Goal: Task Accomplishment & Management: Manage account settings

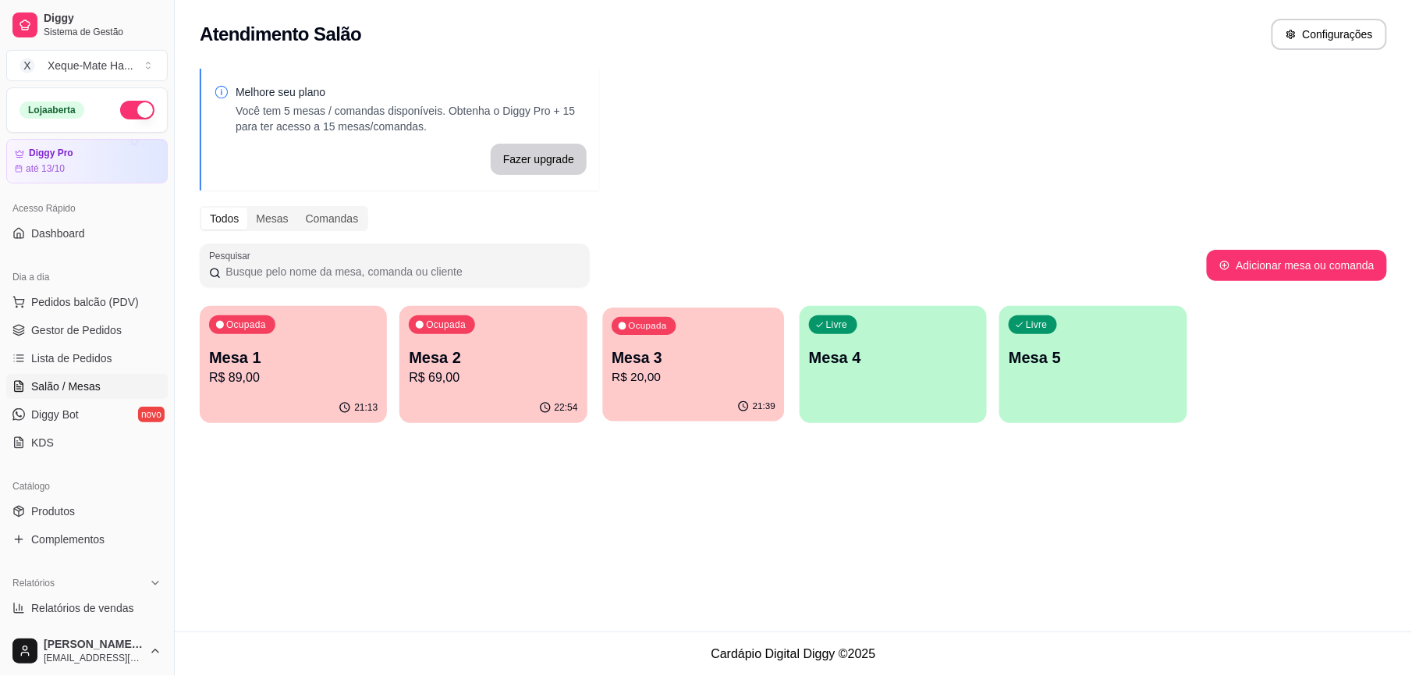
click at [715, 382] on p "R$ 20,00" at bounding box center [694, 377] width 164 height 18
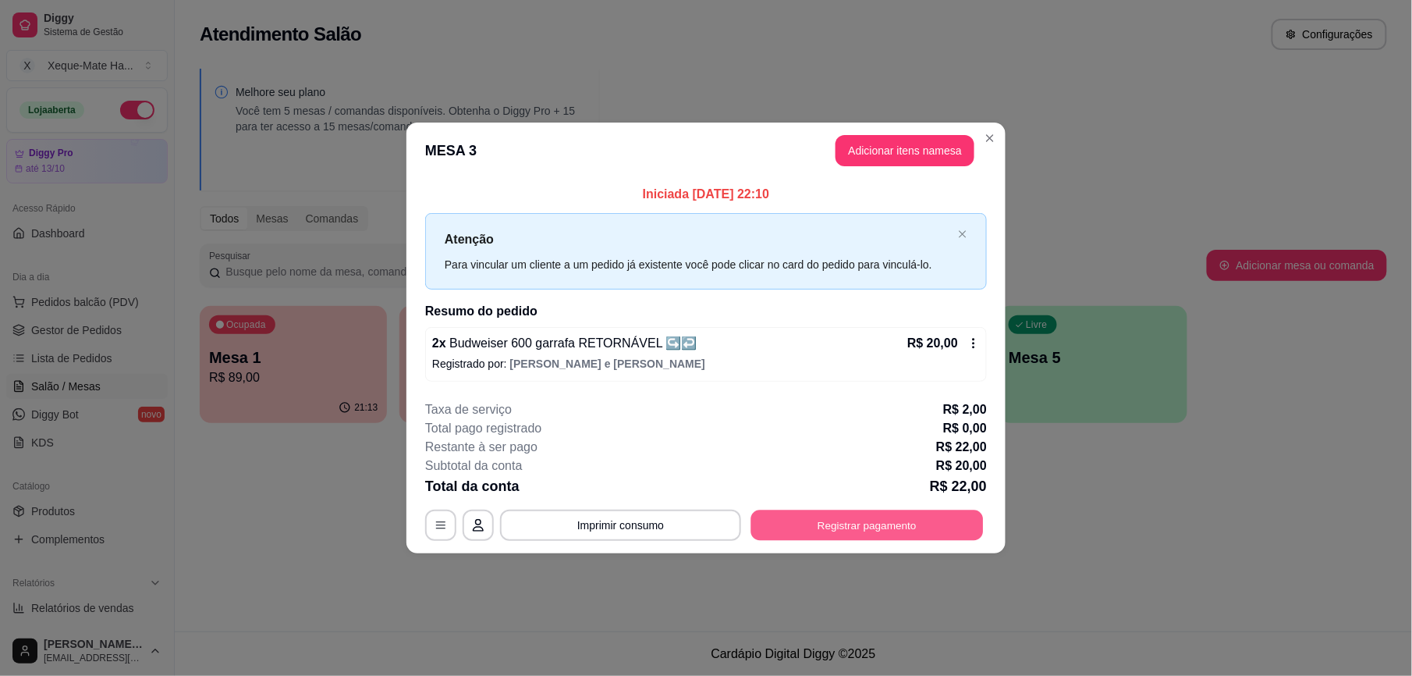
click at [850, 525] on button "Registrar pagamento" at bounding box center [867, 524] width 232 height 30
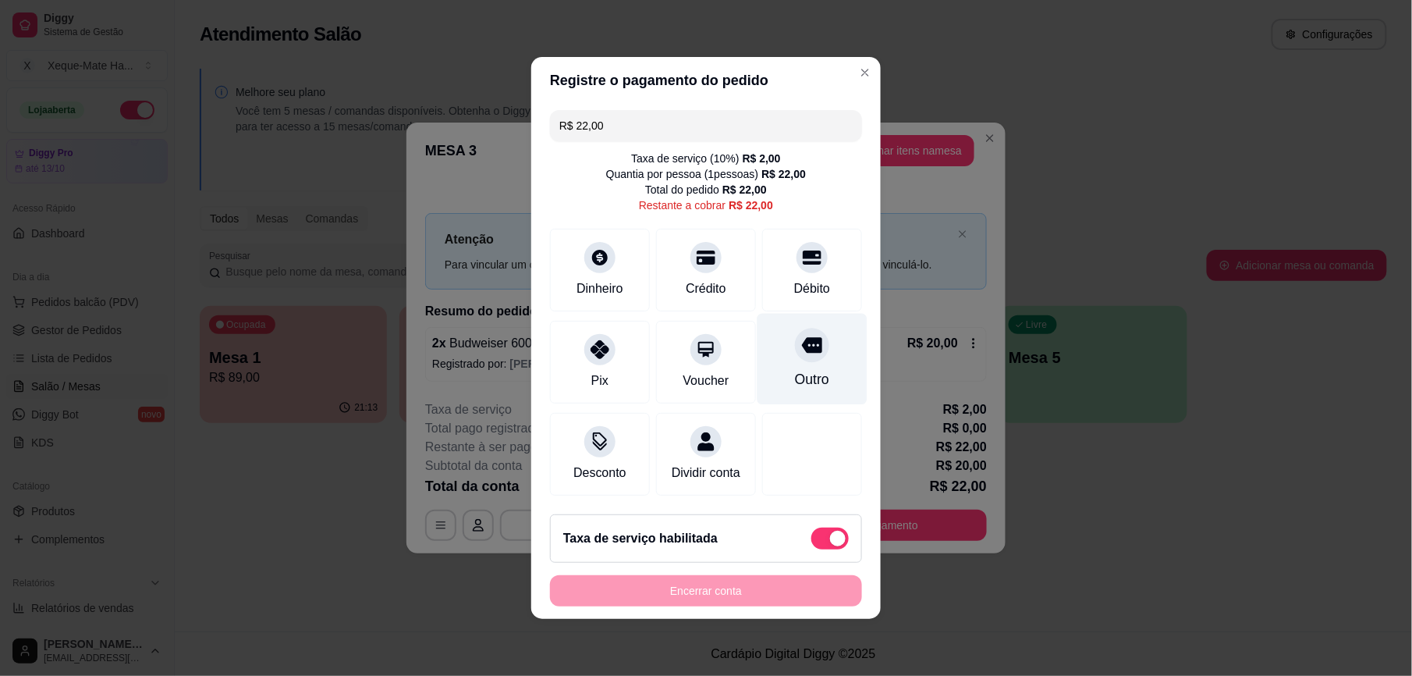
click at [795, 369] on div "Outro" at bounding box center [812, 379] width 34 height 20
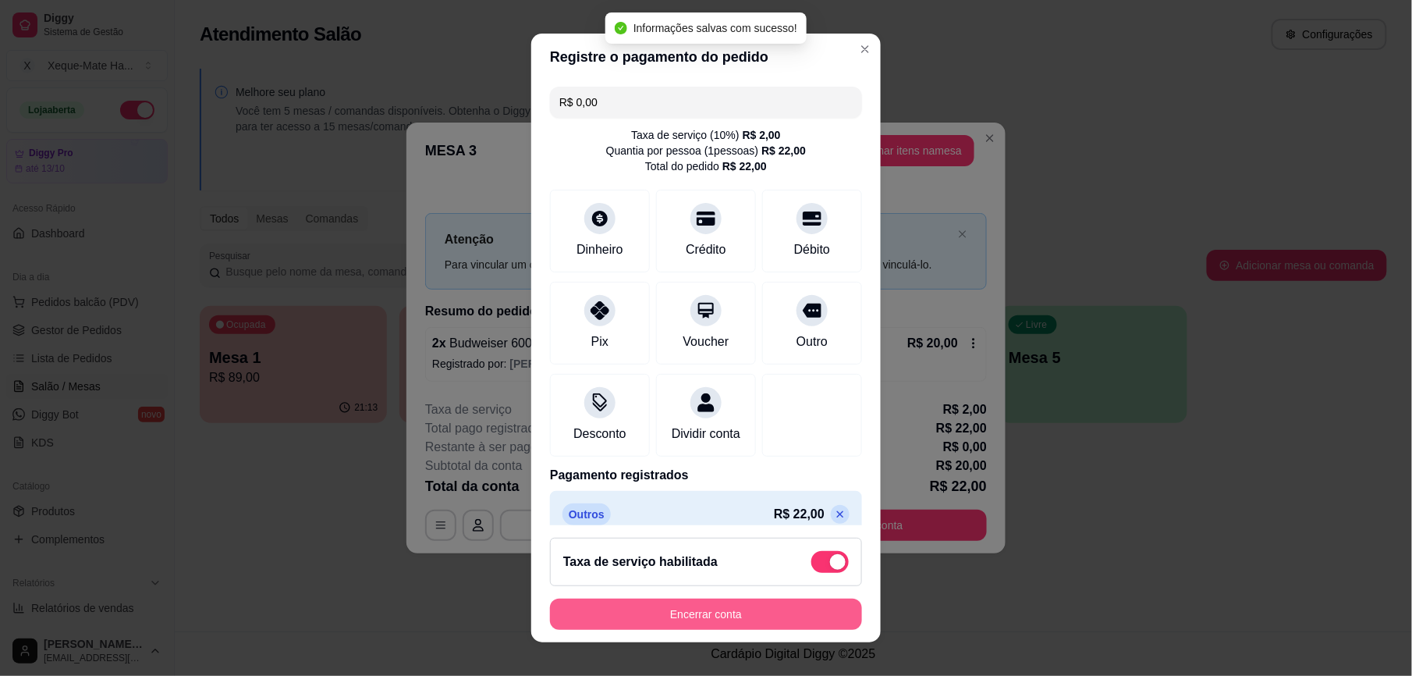
type input "R$ 0,00"
click at [728, 605] on button "Encerrar conta" at bounding box center [706, 613] width 303 height 30
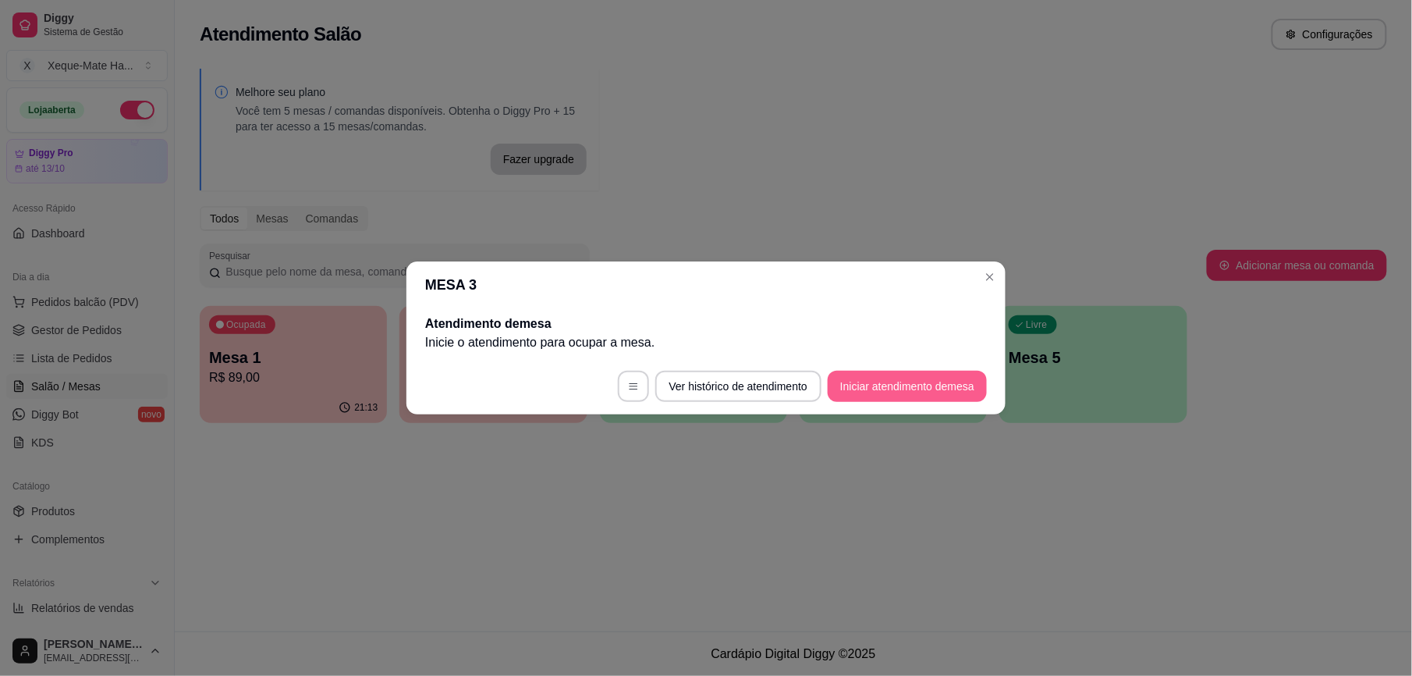
click at [892, 388] on button "Iniciar atendimento de mesa" at bounding box center [907, 386] width 159 height 31
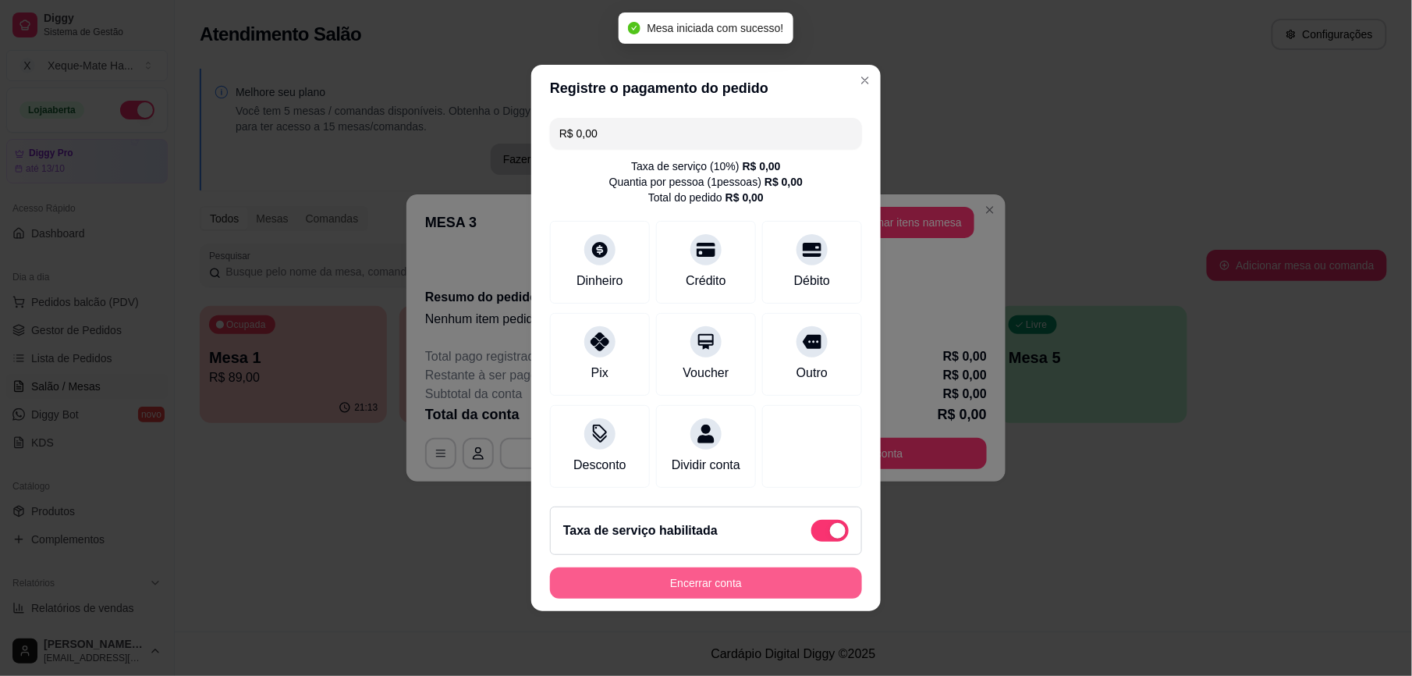
click at [785, 590] on button "Encerrar conta" at bounding box center [706, 582] width 312 height 31
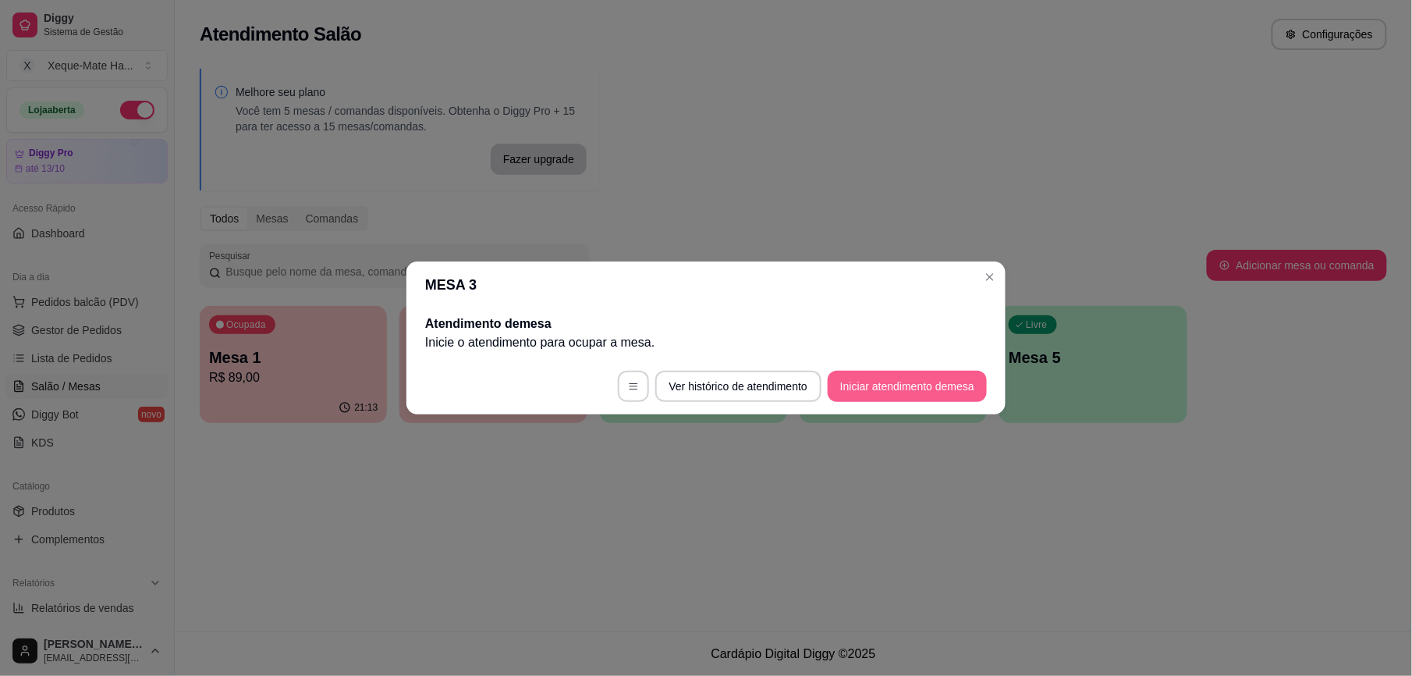
click at [896, 379] on button "Iniciar atendimento de mesa" at bounding box center [907, 386] width 159 height 31
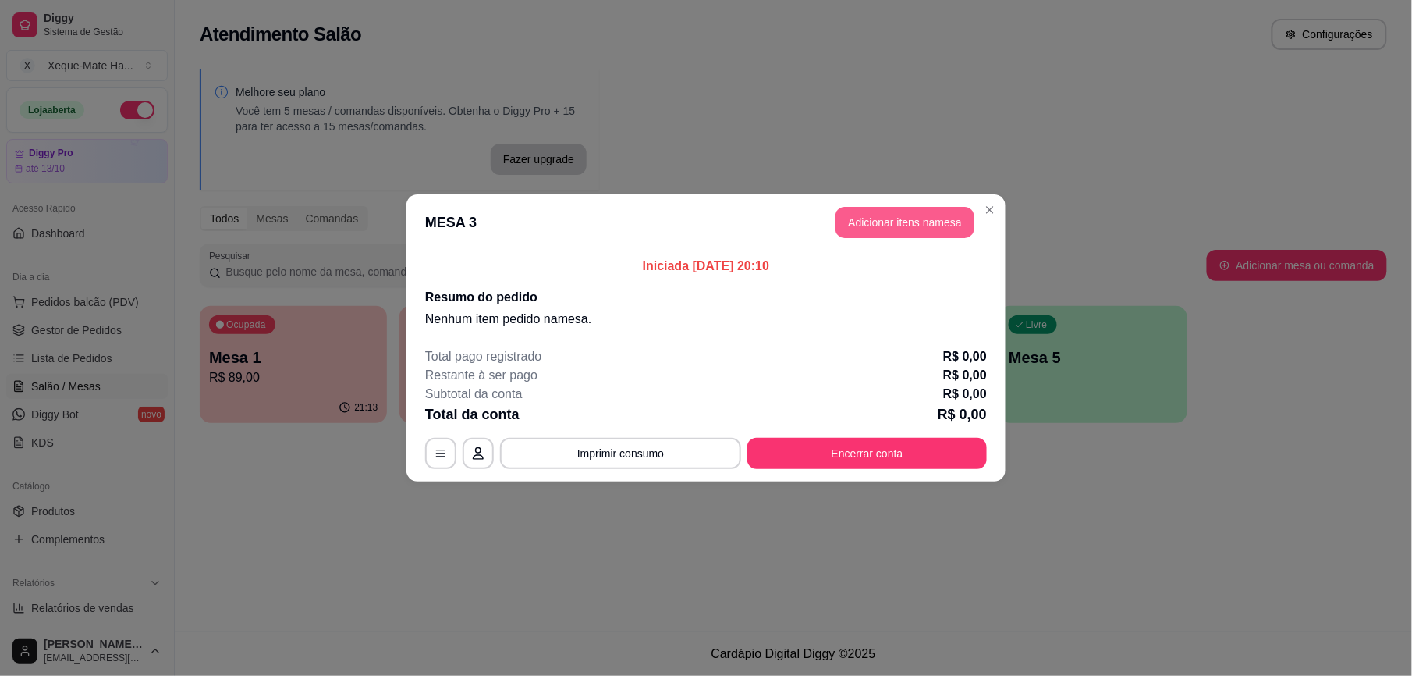
click at [900, 222] on button "Adicionar itens na mesa" at bounding box center [905, 222] width 139 height 31
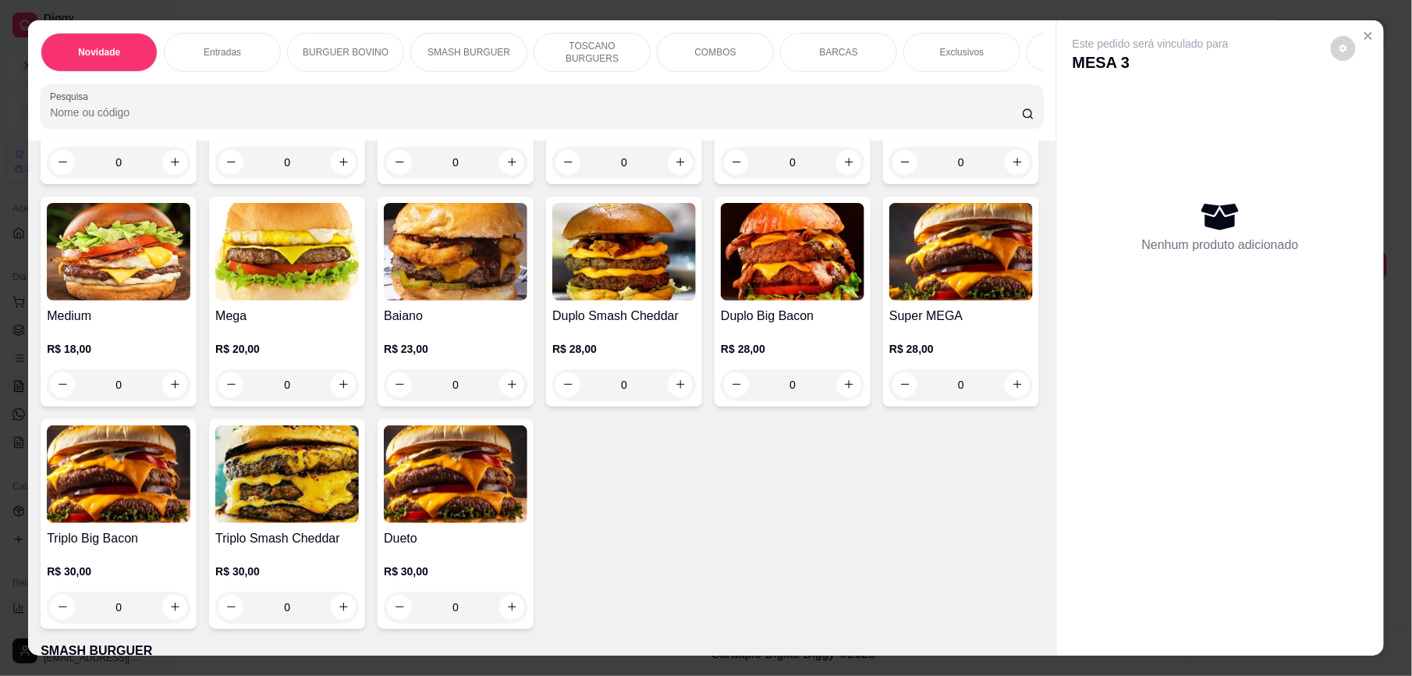
scroll to position [882, 0]
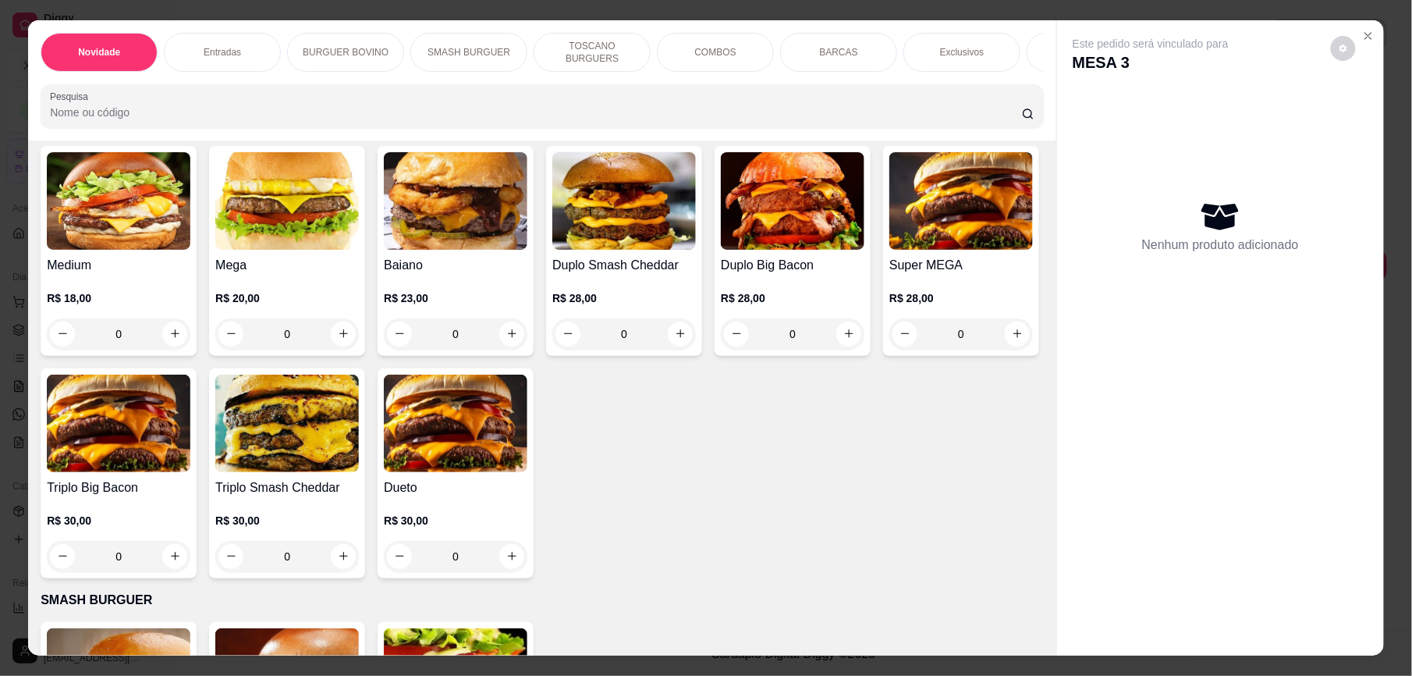
click at [1012, 117] on icon "increase-product-quantity" at bounding box center [1018, 111] width 12 height 12
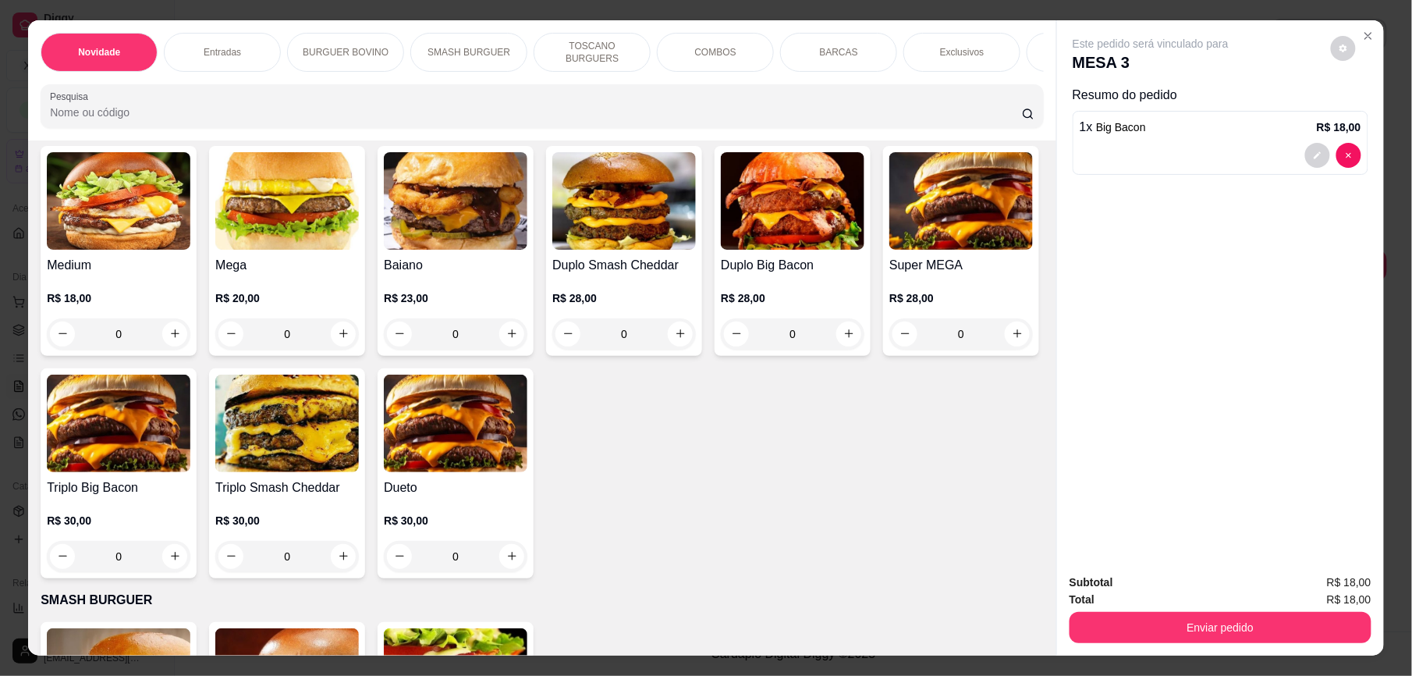
type input "1"
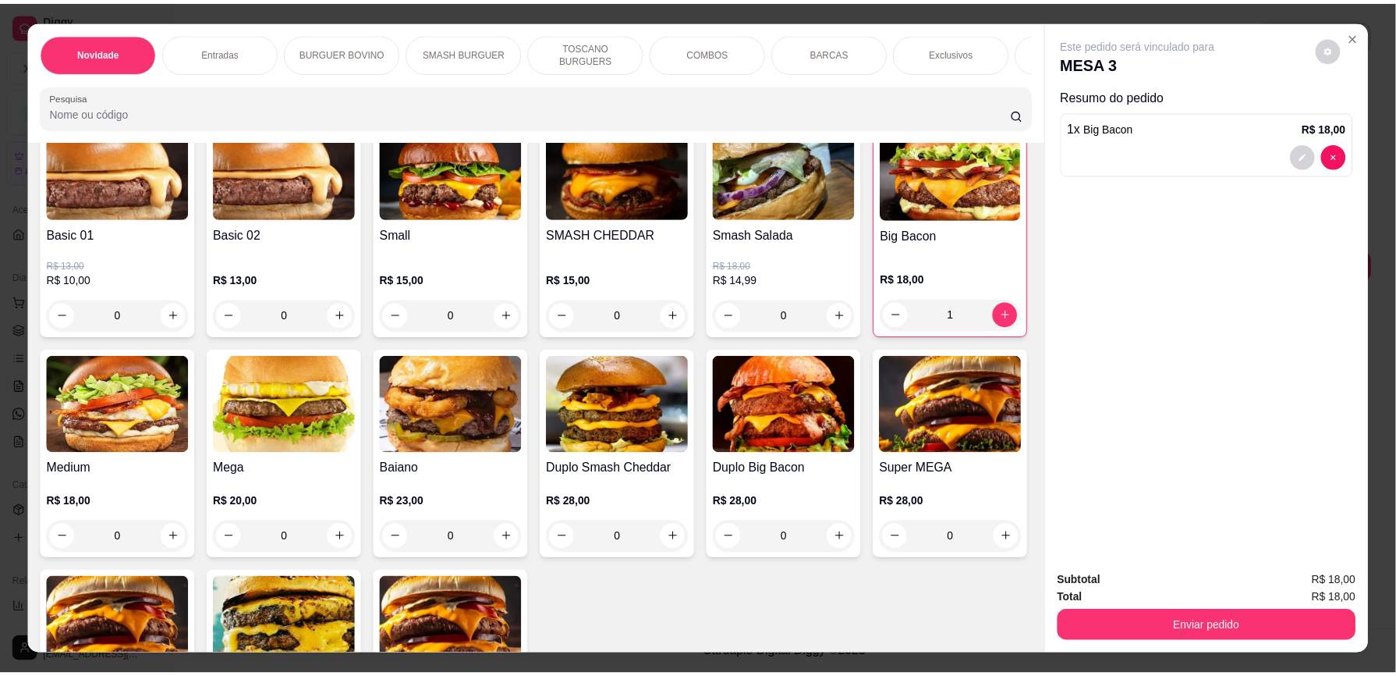
scroll to position [665, 0]
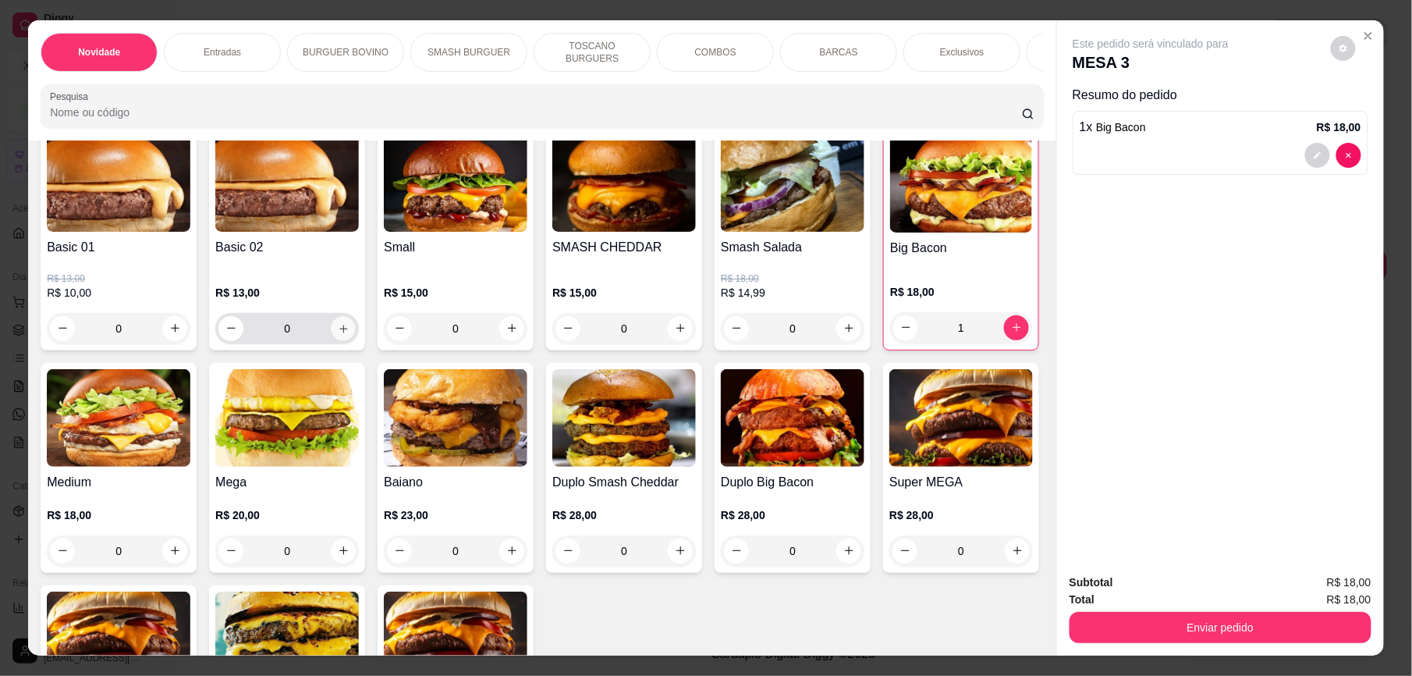
click at [338, 335] on icon "increase-product-quantity" at bounding box center [344, 329] width 12 height 12
type input "1"
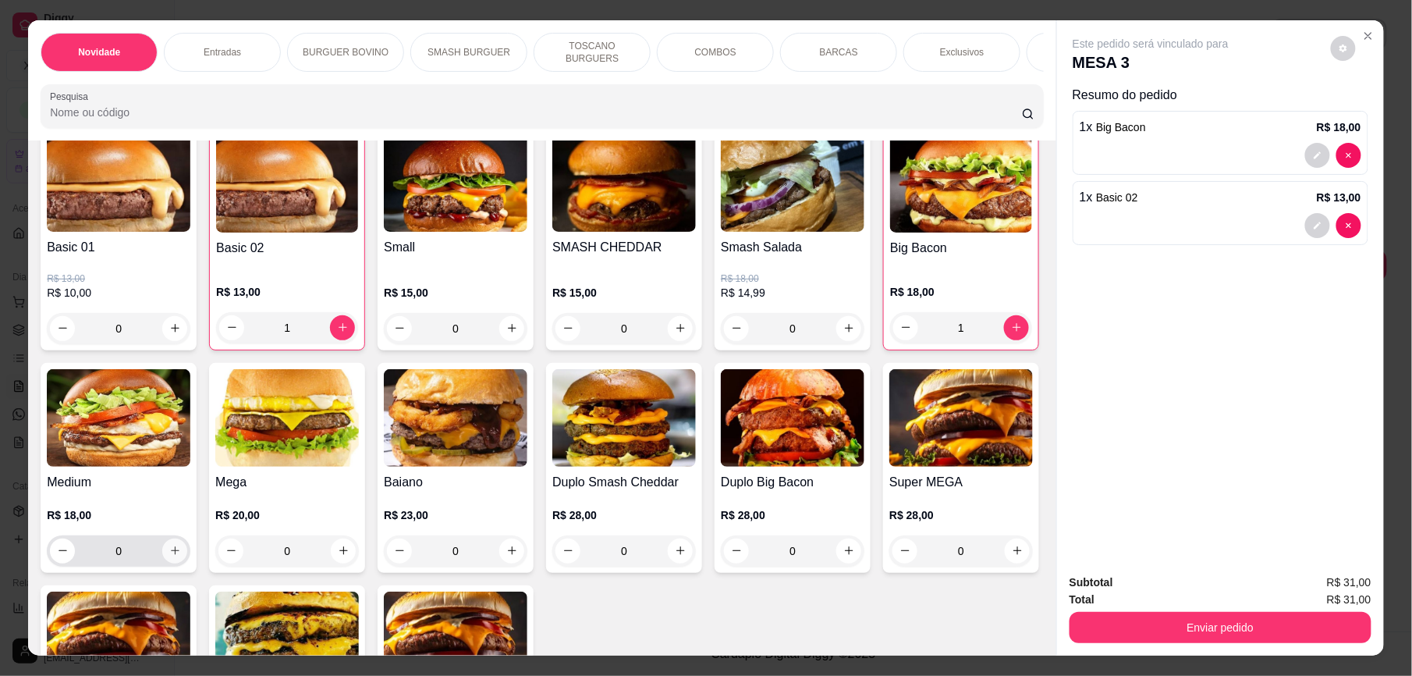
click at [181, 556] on icon "increase-product-quantity" at bounding box center [175, 551] width 12 height 12
type input "1"
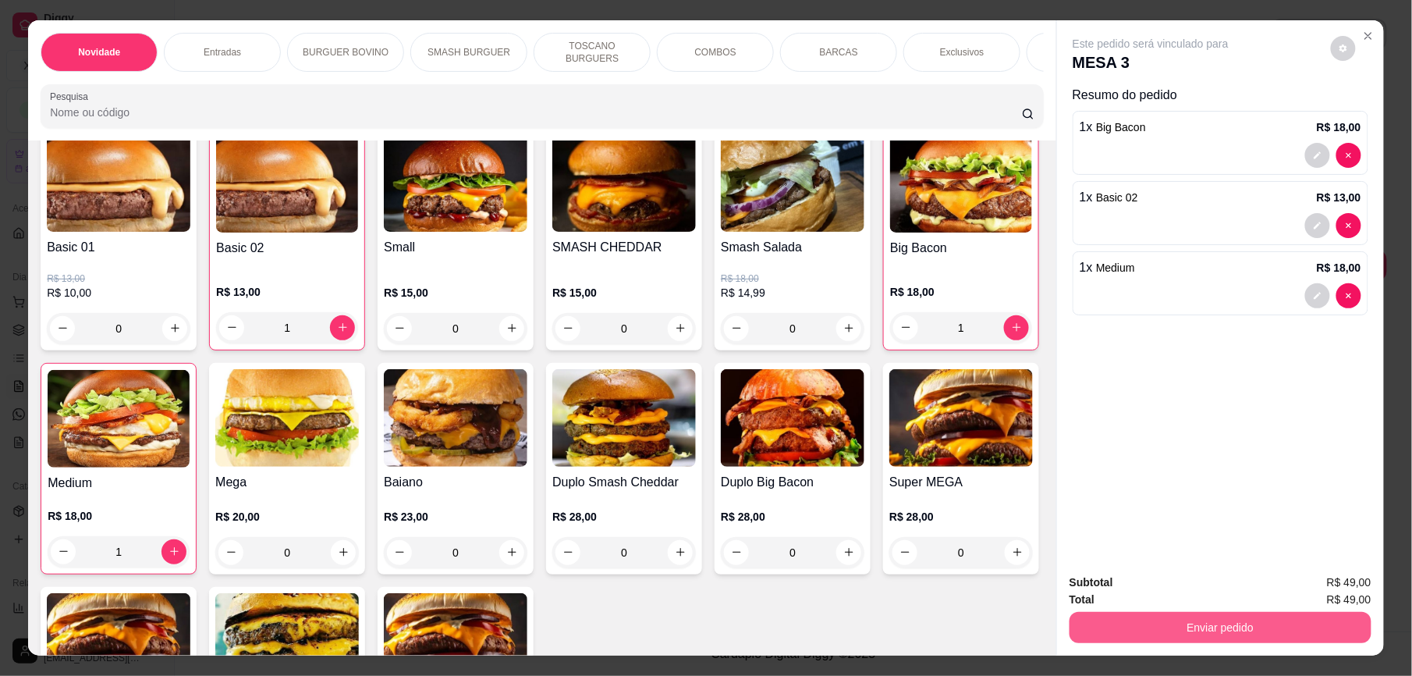
click at [1189, 625] on button "Enviar pedido" at bounding box center [1221, 627] width 302 height 31
click at [1343, 582] on button "Enviar pedido" at bounding box center [1329, 589] width 86 height 29
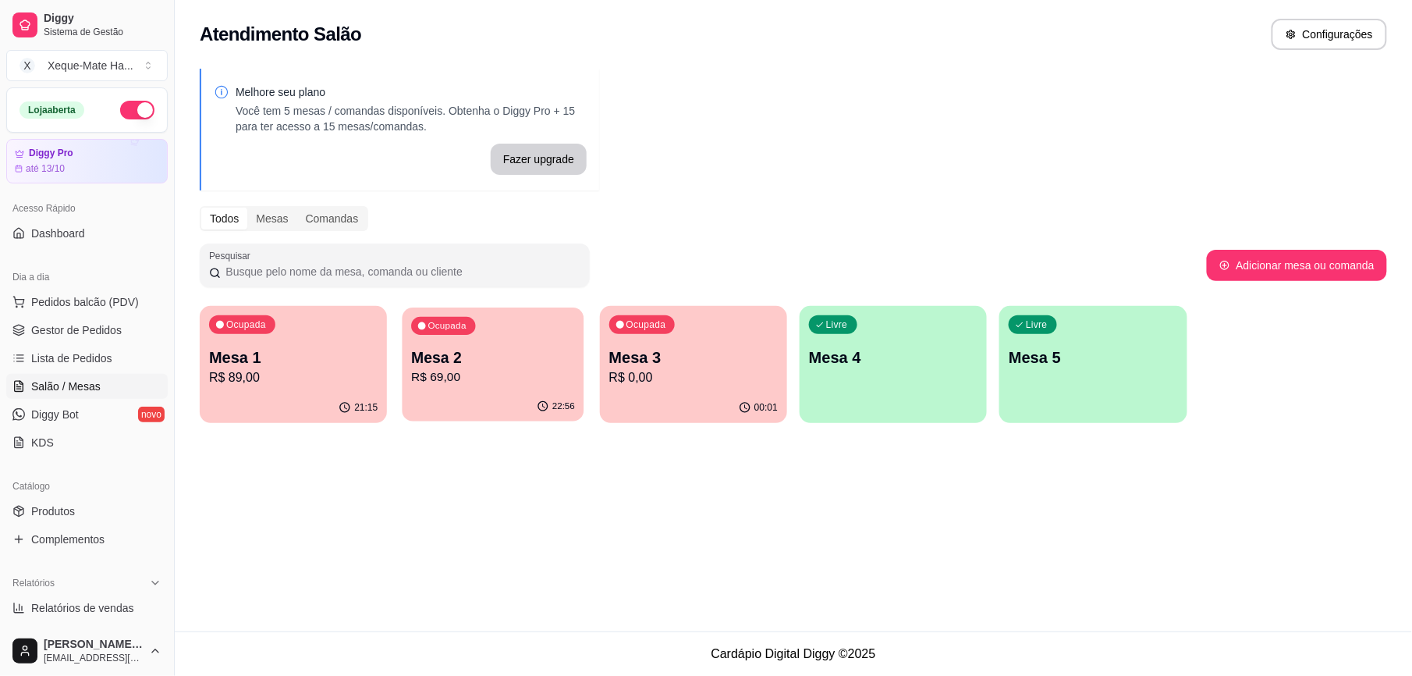
click at [469, 384] on p "R$ 69,00" at bounding box center [494, 377] width 164 height 18
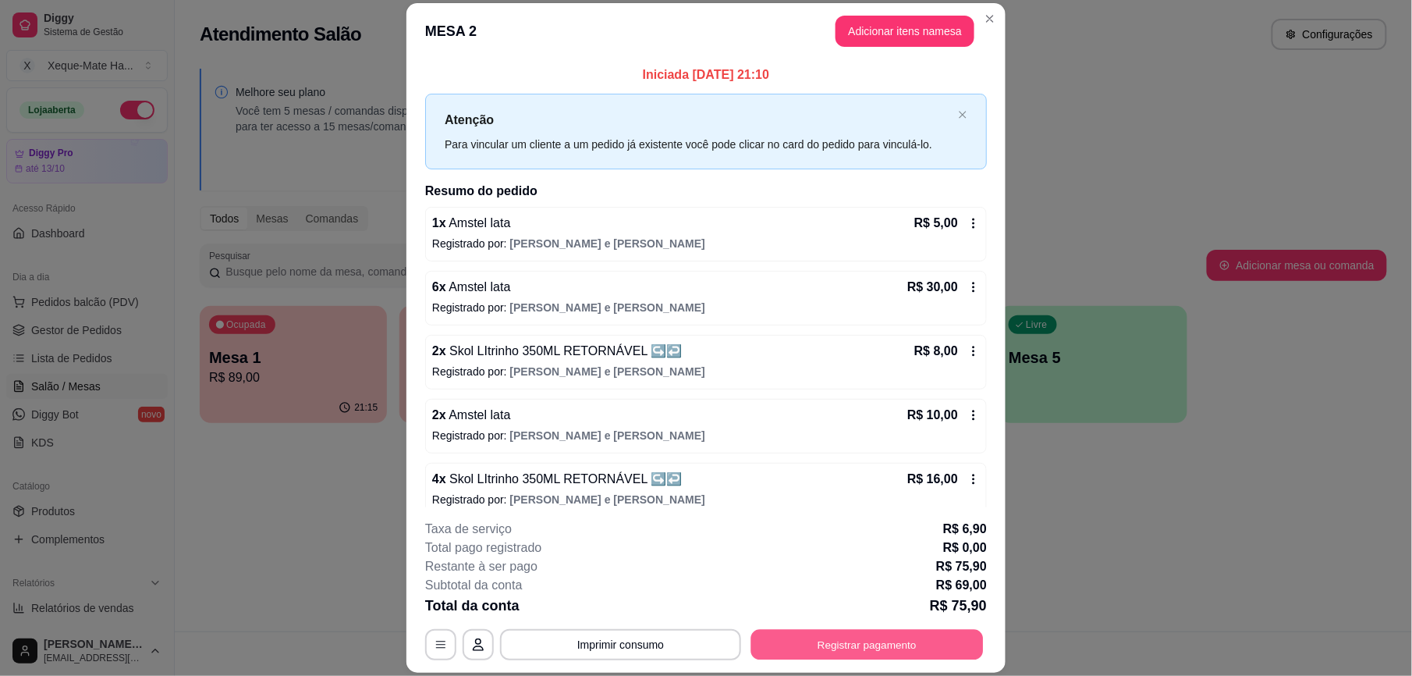
click at [861, 644] on button "Registrar pagamento" at bounding box center [867, 644] width 232 height 30
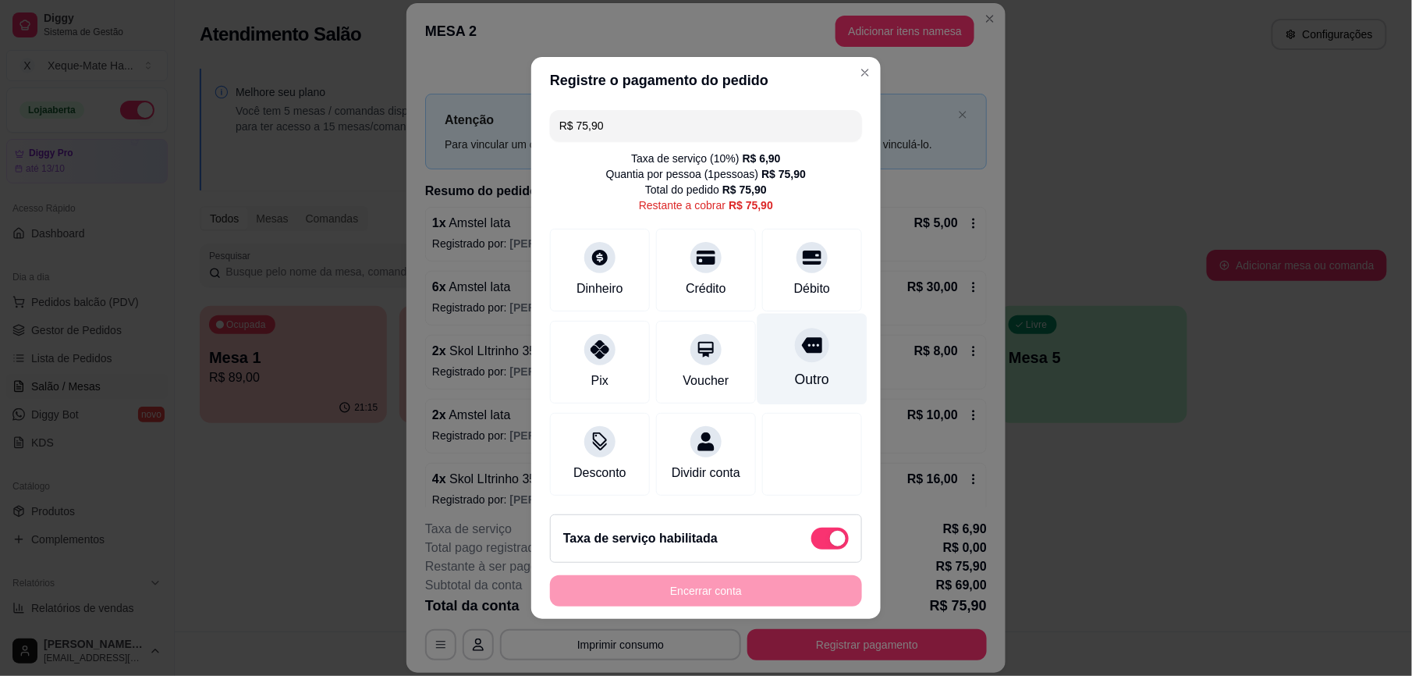
click at [795, 350] on div at bounding box center [812, 345] width 34 height 34
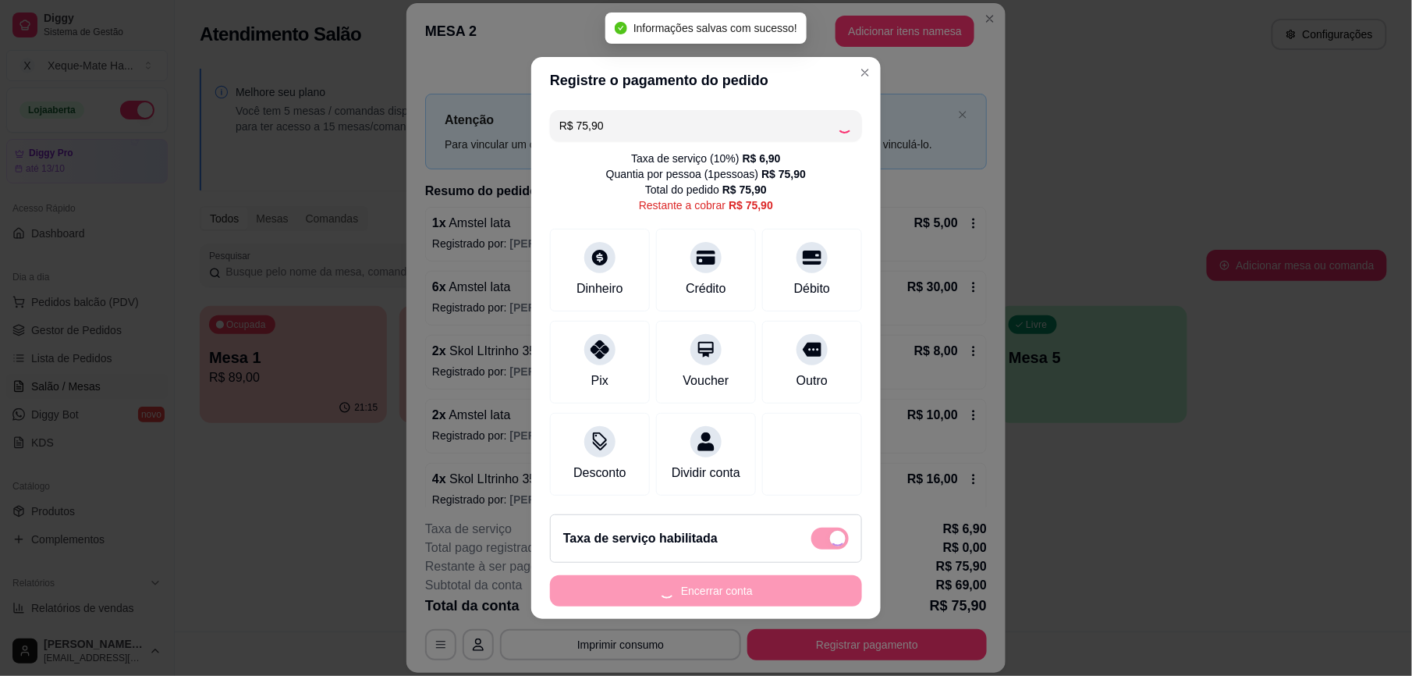
type input "R$ 0,00"
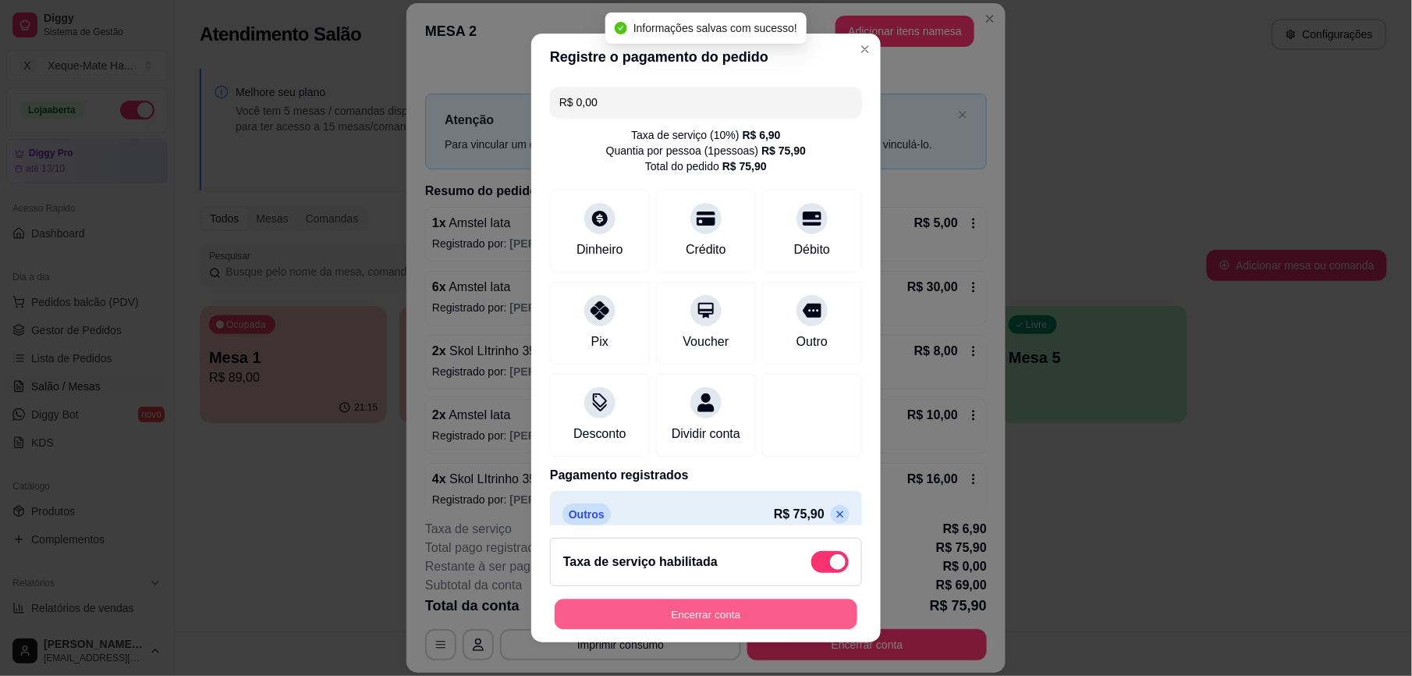
click at [743, 616] on button "Encerrar conta" at bounding box center [706, 613] width 303 height 30
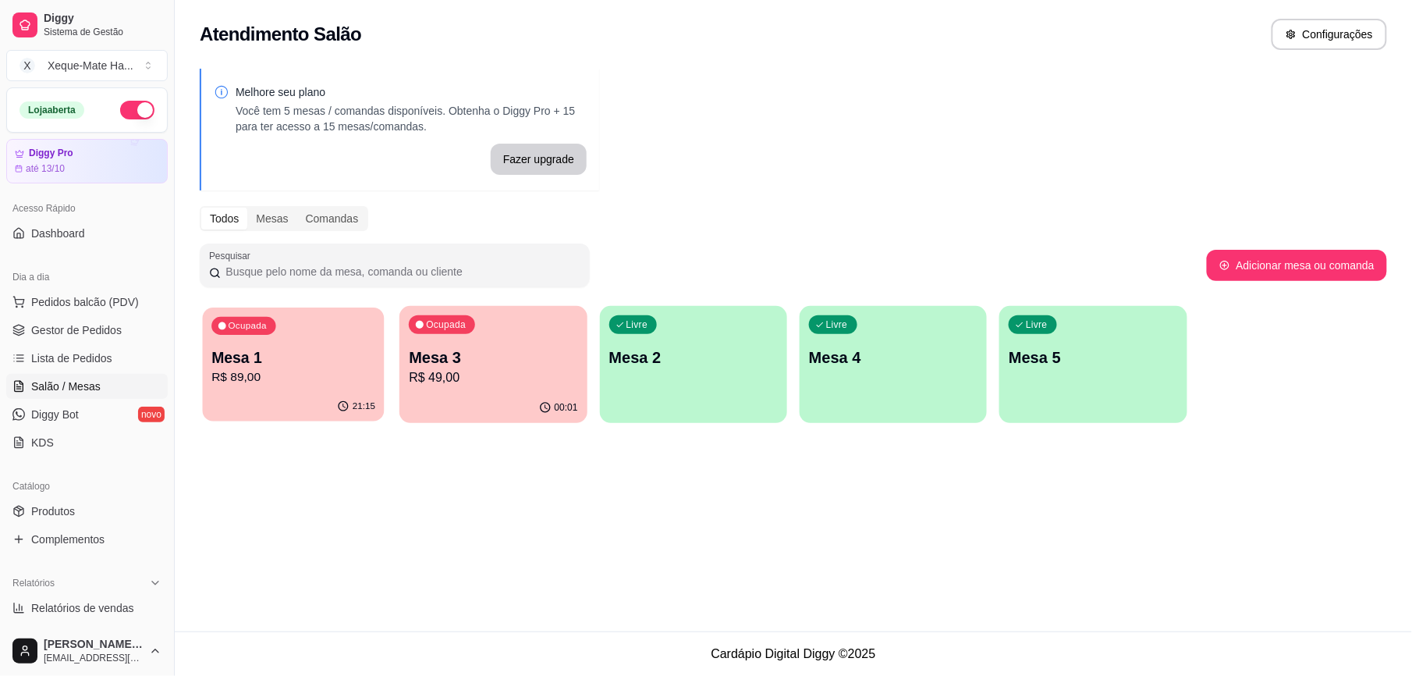
click at [343, 385] on p "R$ 89,00" at bounding box center [293, 377] width 164 height 18
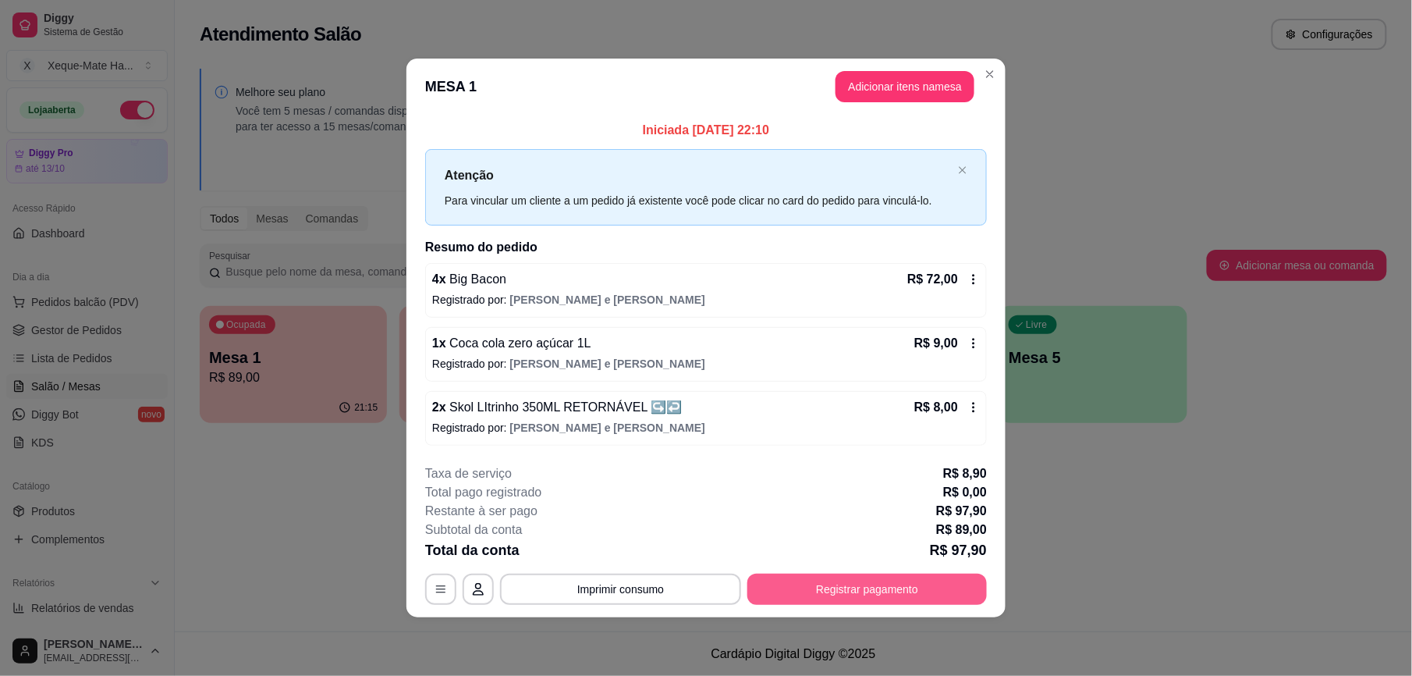
click at [872, 591] on button "Registrar pagamento" at bounding box center [867, 588] width 240 height 31
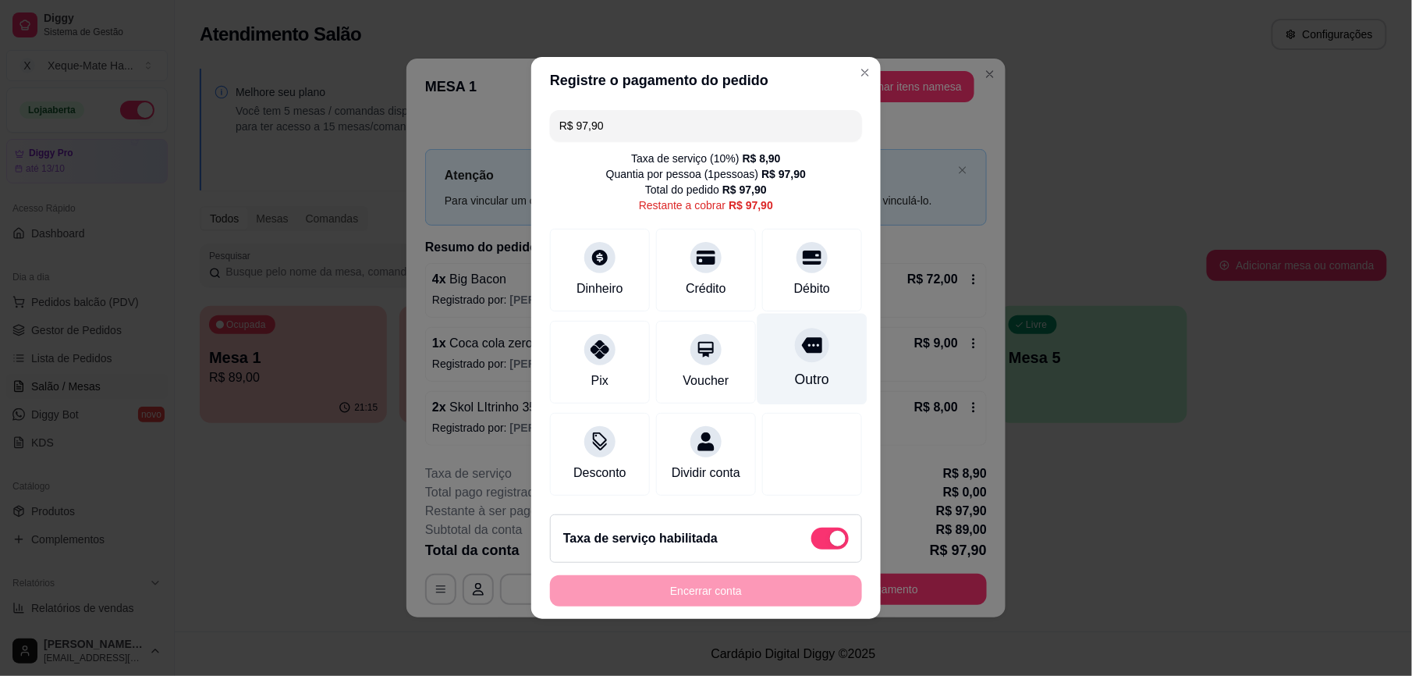
click at [793, 362] on div "Outro" at bounding box center [813, 359] width 110 height 91
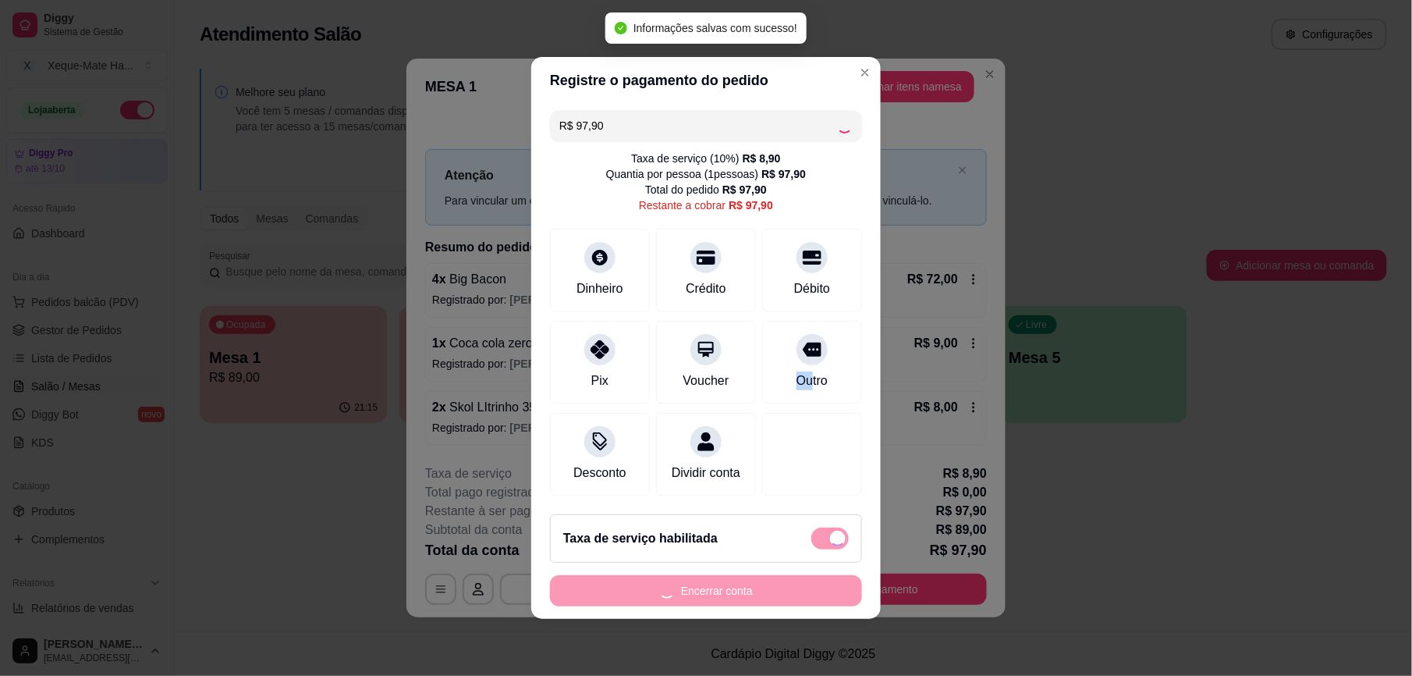
type input "R$ 0,00"
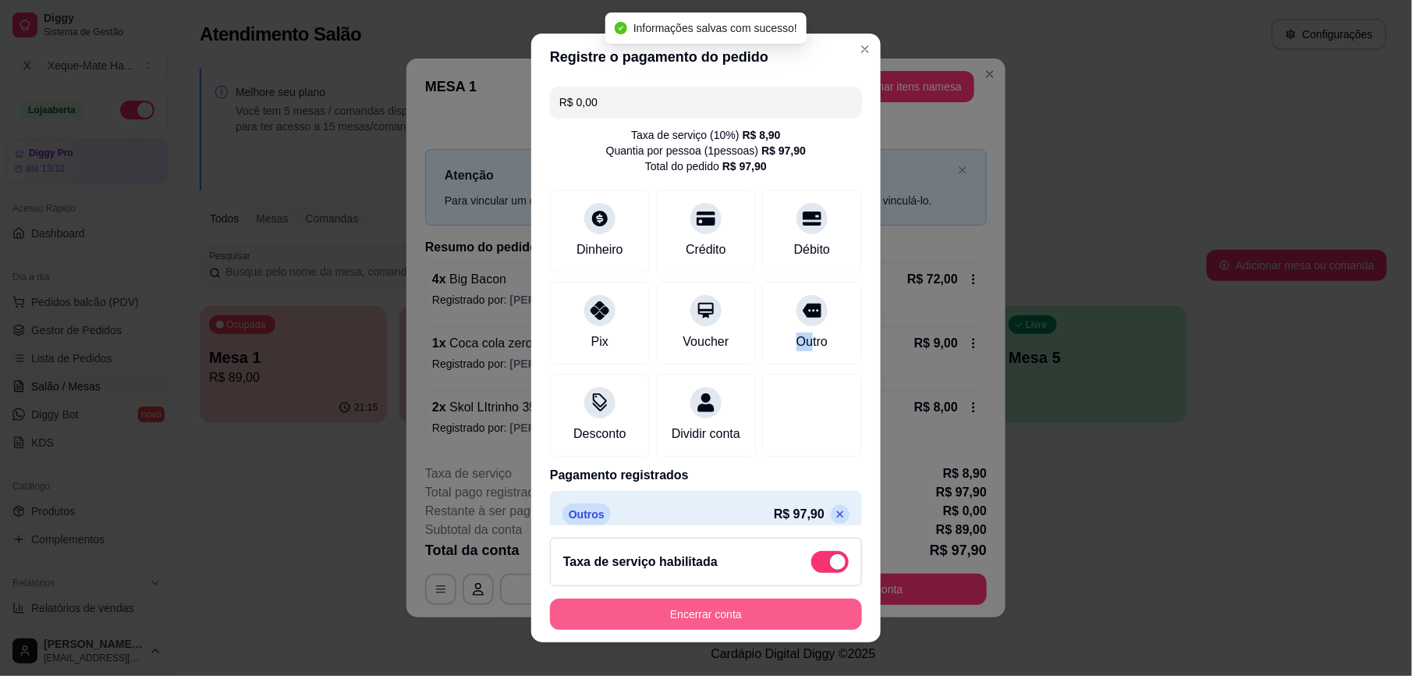
click at [715, 613] on button "Encerrar conta" at bounding box center [706, 613] width 312 height 31
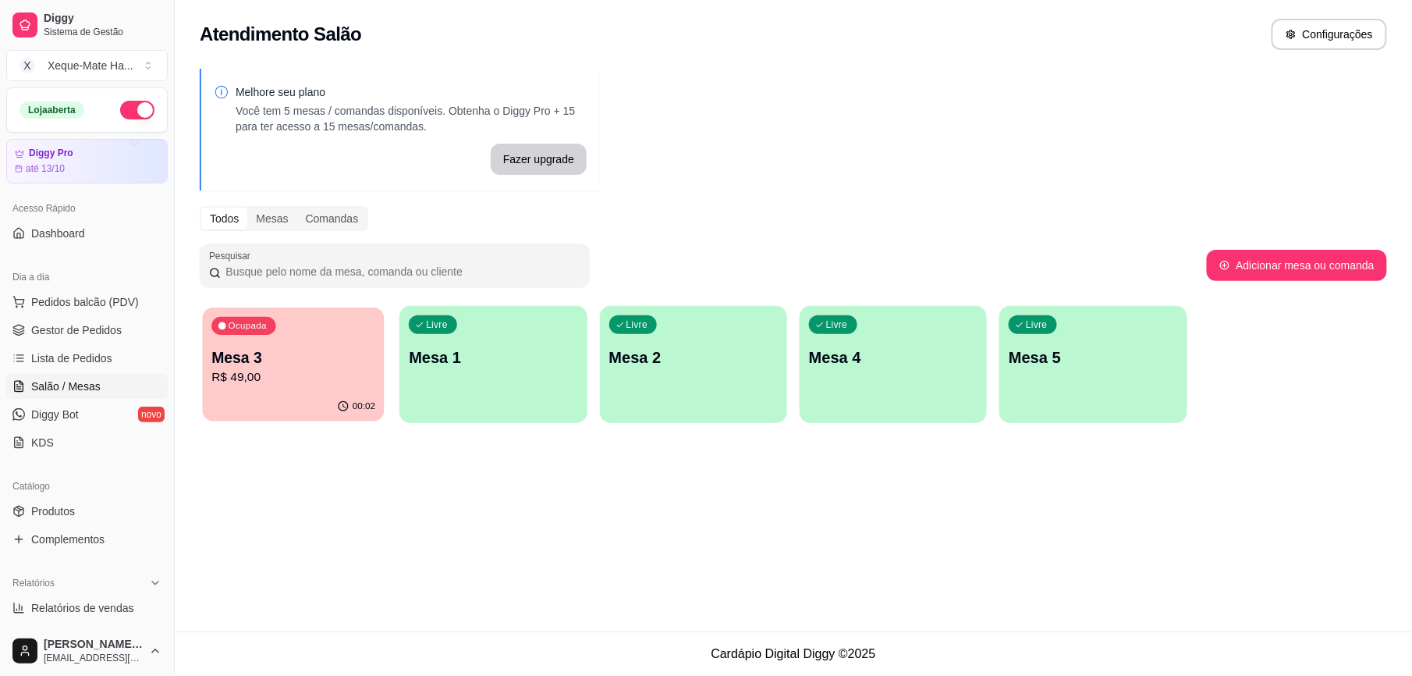
click at [326, 363] on p "Mesa 3" at bounding box center [293, 357] width 164 height 21
click at [101, 328] on span "Gestor de Pedidos" at bounding box center [76, 330] width 90 height 16
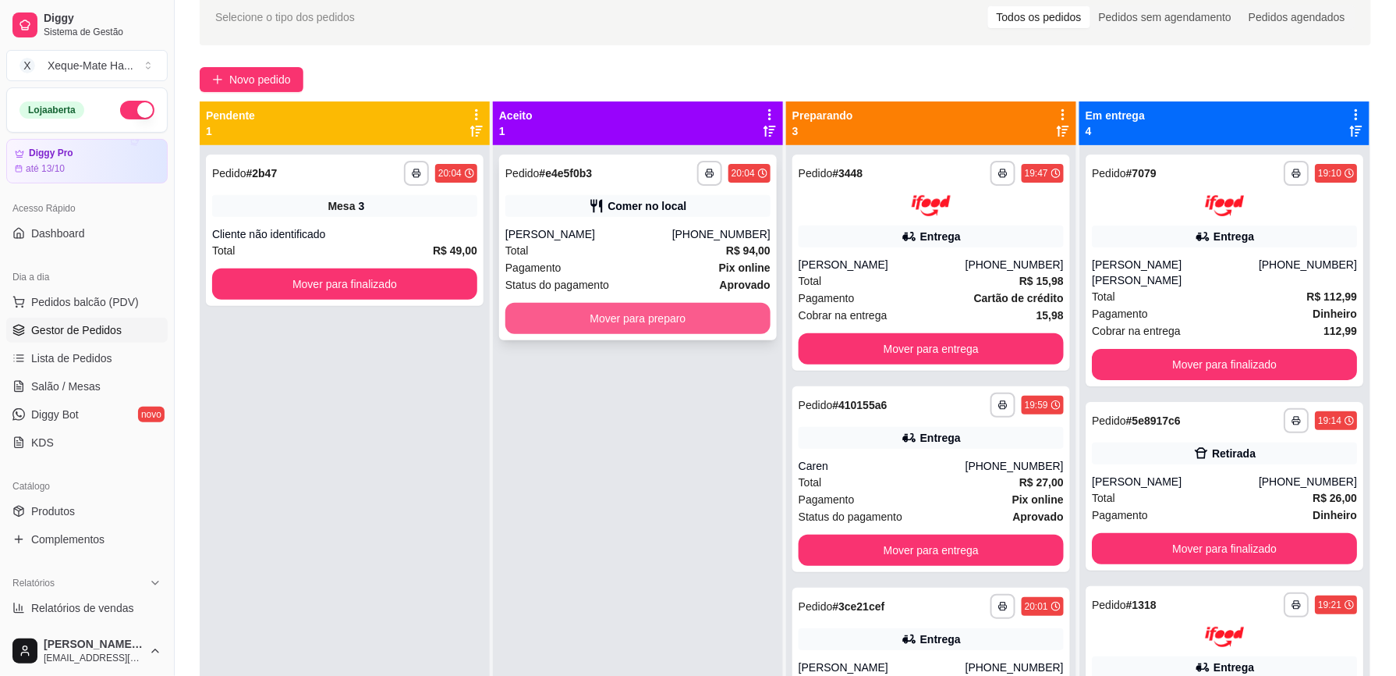
click at [627, 320] on button "Mover para preparo" at bounding box center [638, 318] width 265 height 31
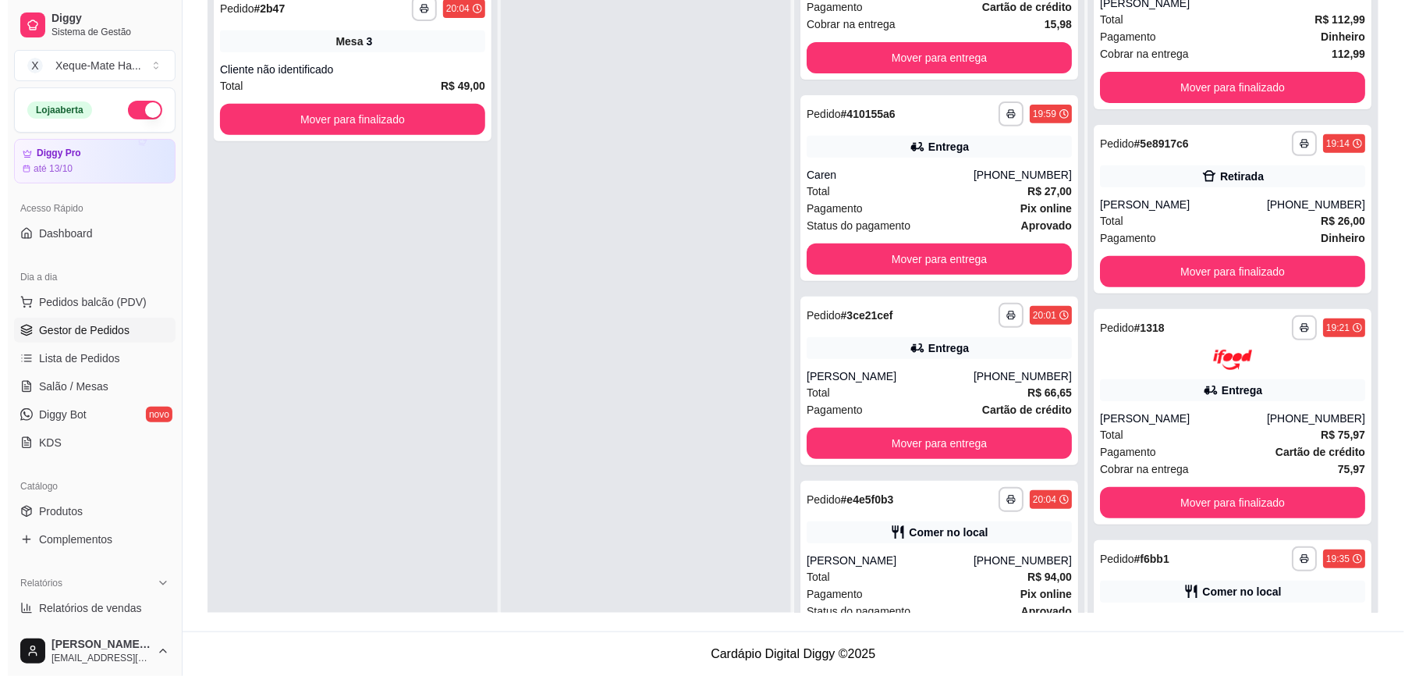
scroll to position [157, 0]
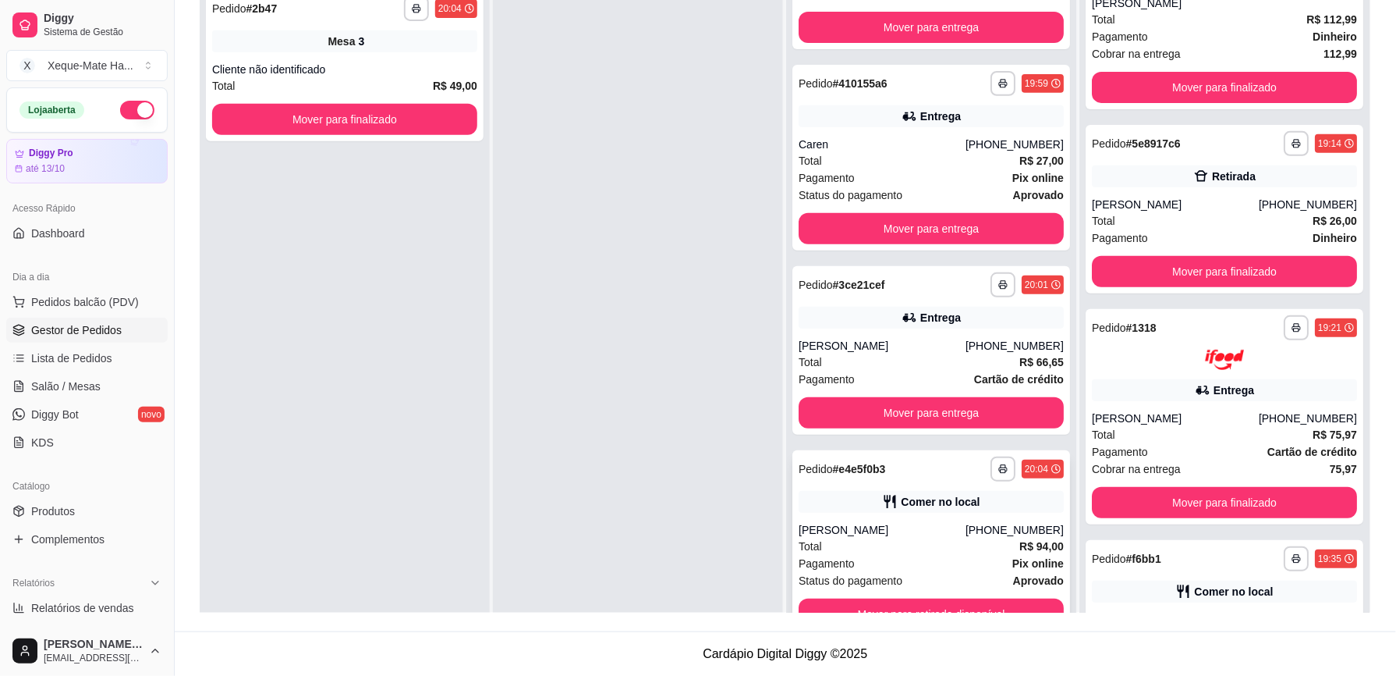
click at [978, 562] on div "Pagamento Pix online" at bounding box center [931, 563] width 265 height 17
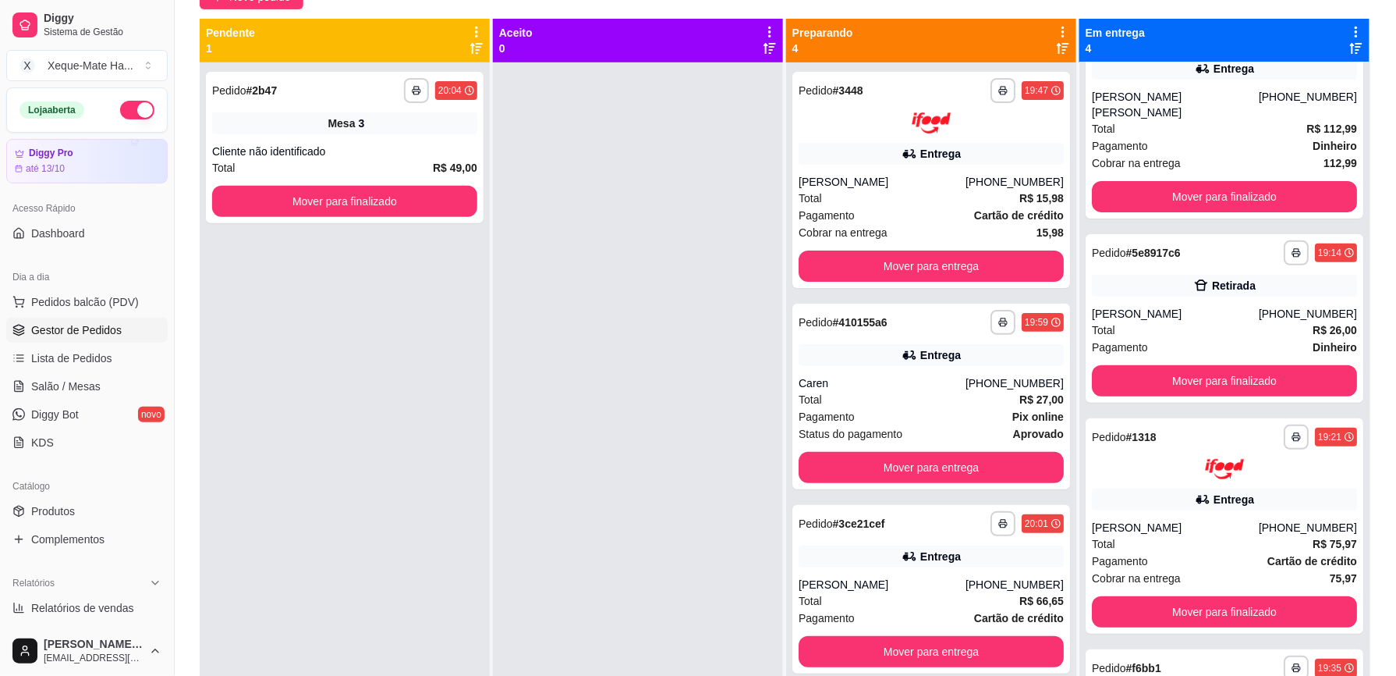
scroll to position [87, 0]
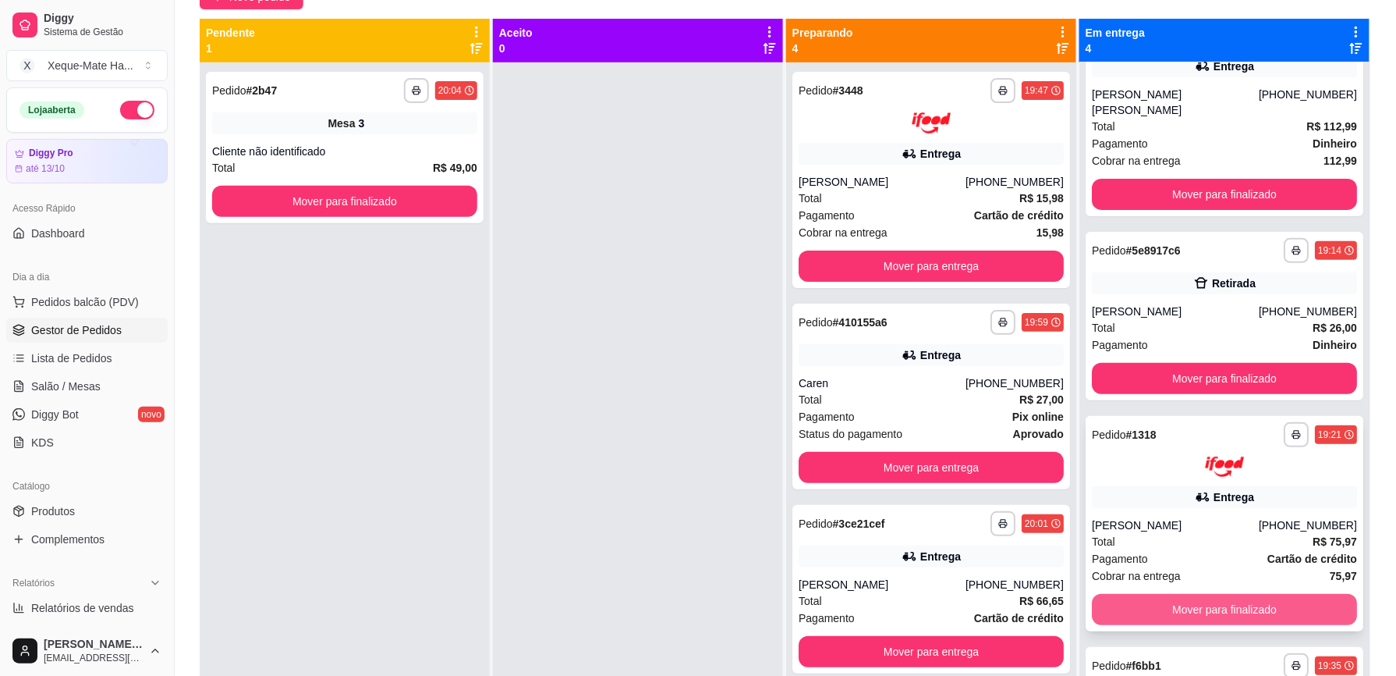
click at [1223, 594] on button "Mover para finalizado" at bounding box center [1224, 609] width 265 height 31
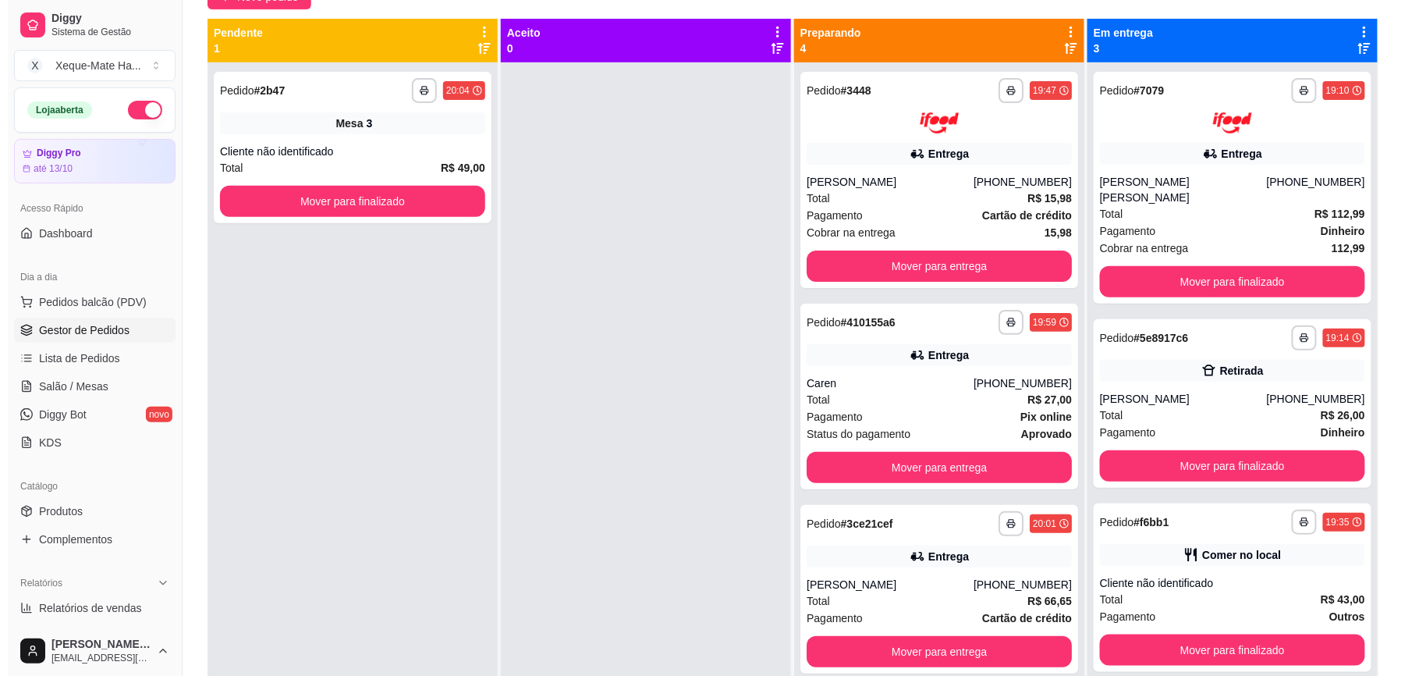
scroll to position [0, 0]
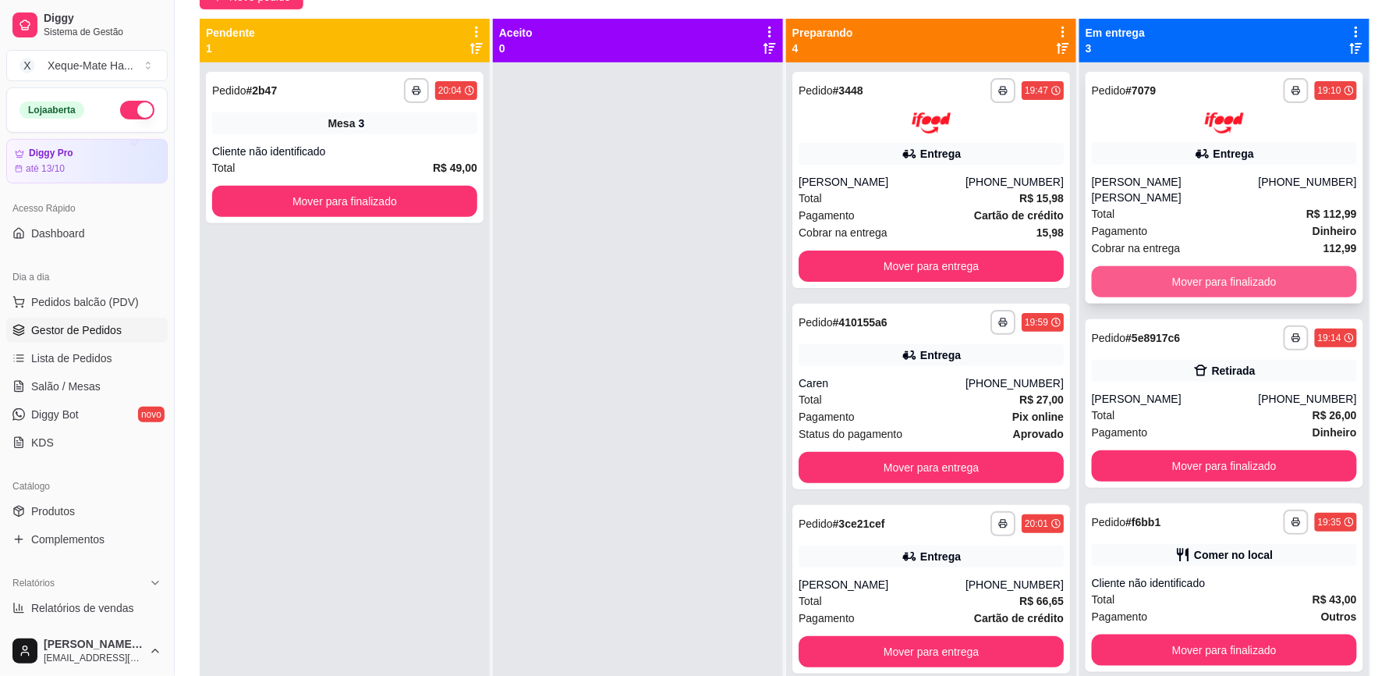
click at [1174, 266] on button "Mover para finalizado" at bounding box center [1224, 281] width 265 height 31
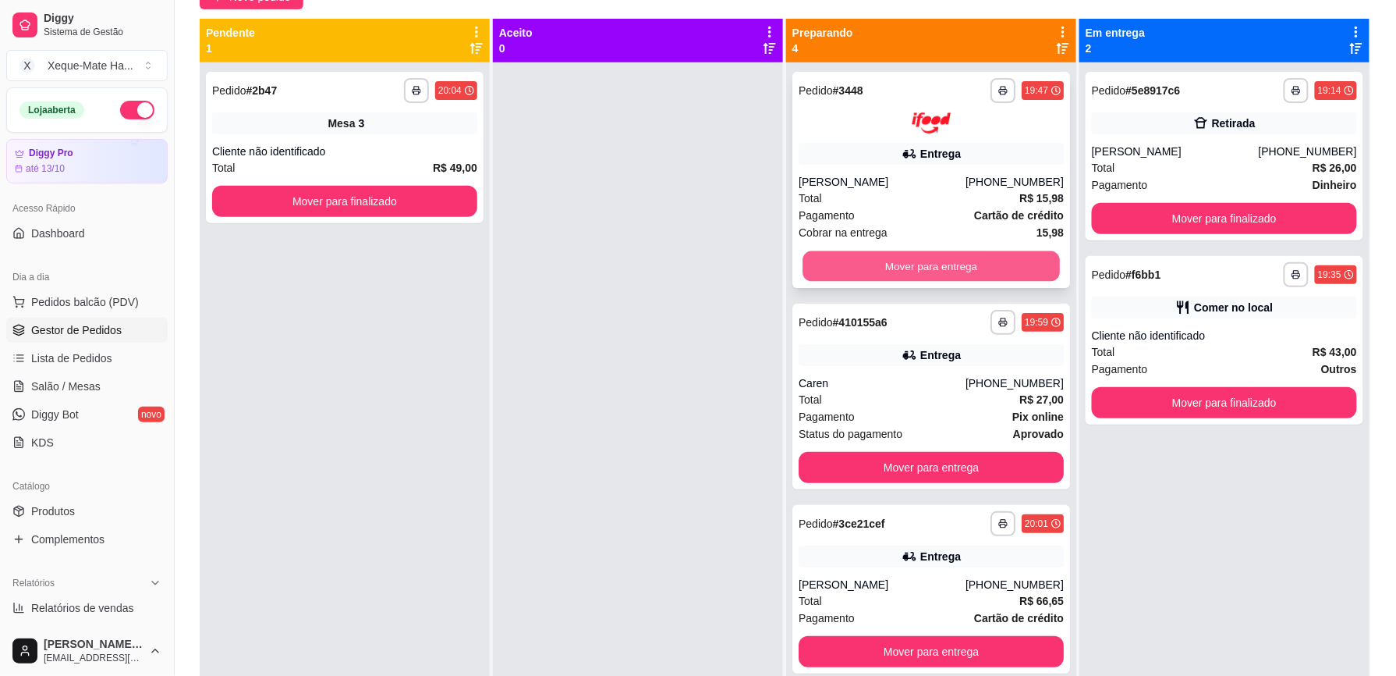
click at [956, 262] on button "Mover para entrega" at bounding box center [931, 265] width 257 height 30
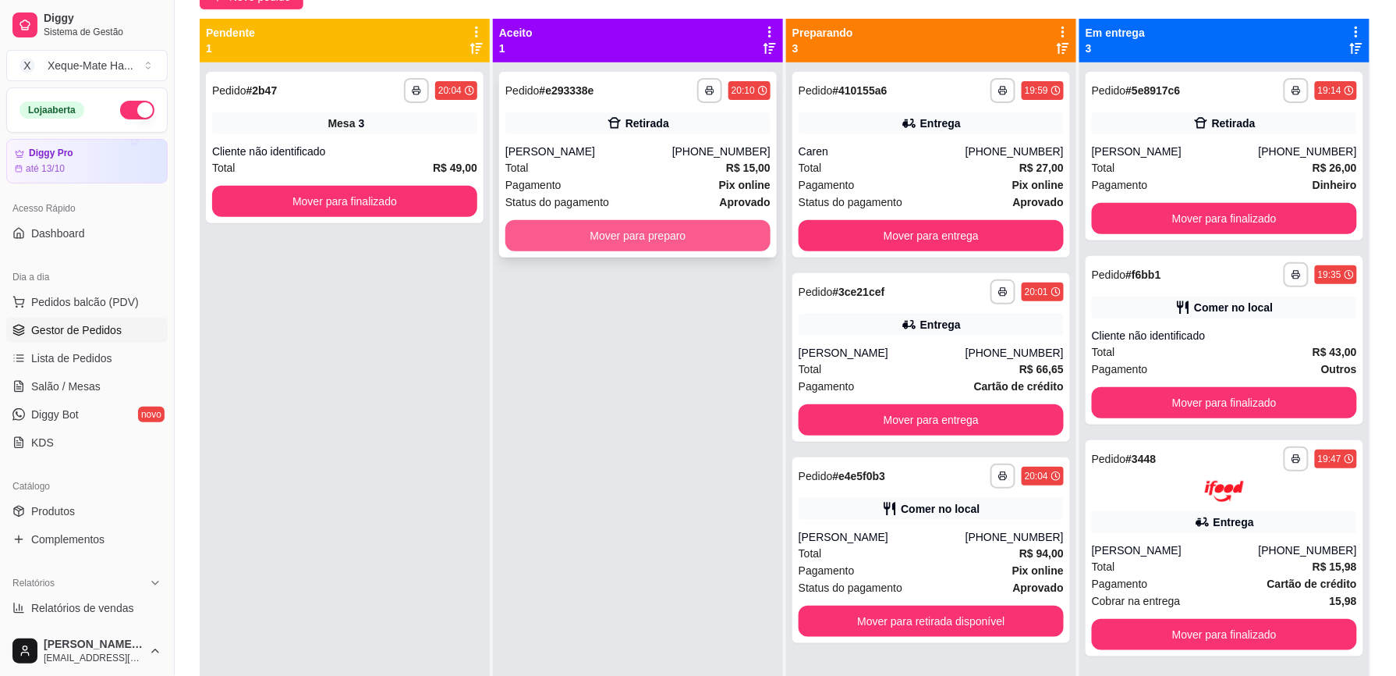
click at [637, 232] on button "Mover para preparo" at bounding box center [638, 235] width 265 height 31
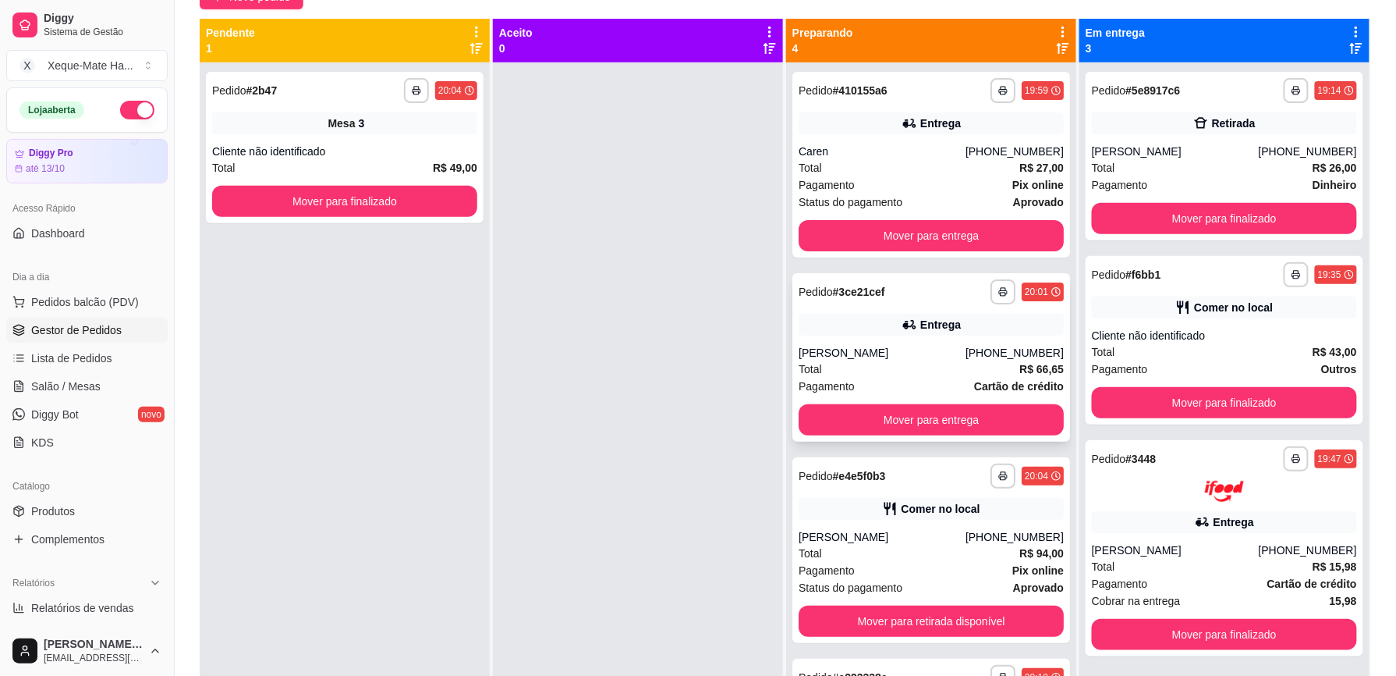
click at [906, 348] on div "[PERSON_NAME]" at bounding box center [882, 353] width 167 height 16
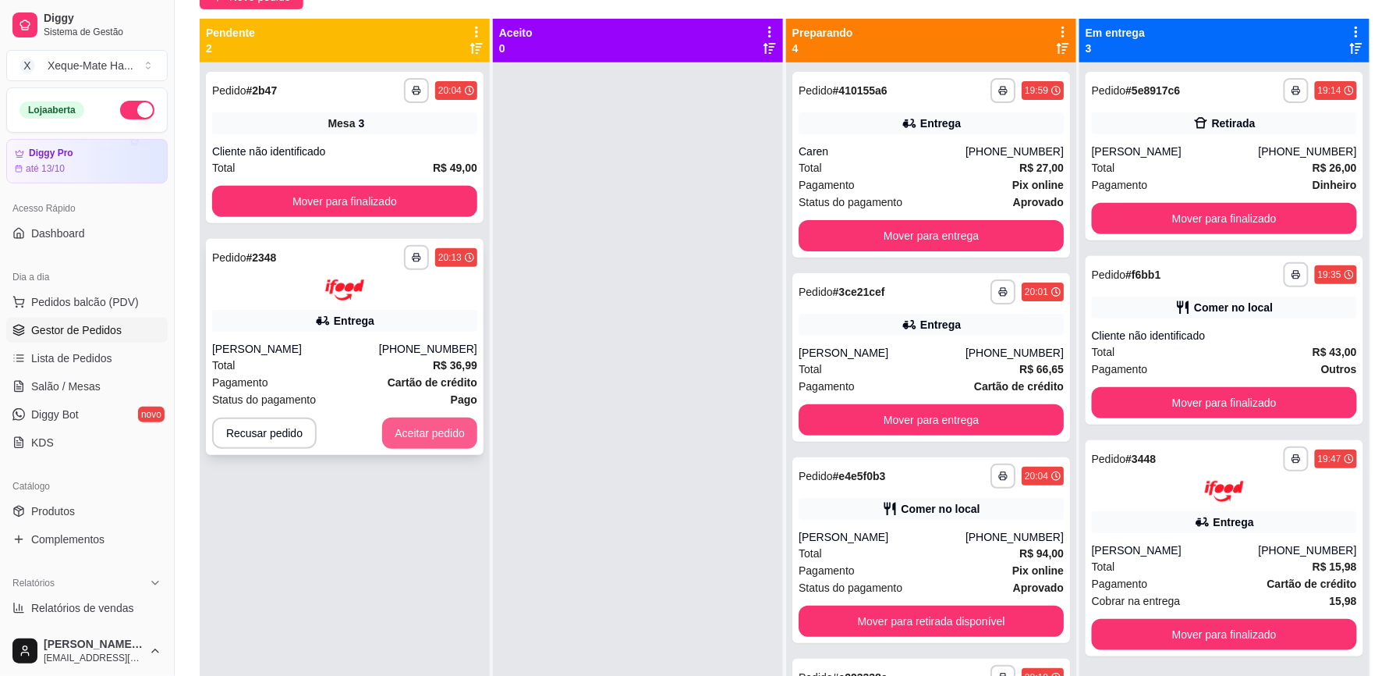
click at [422, 437] on button "Aceitar pedido" at bounding box center [429, 432] width 95 height 31
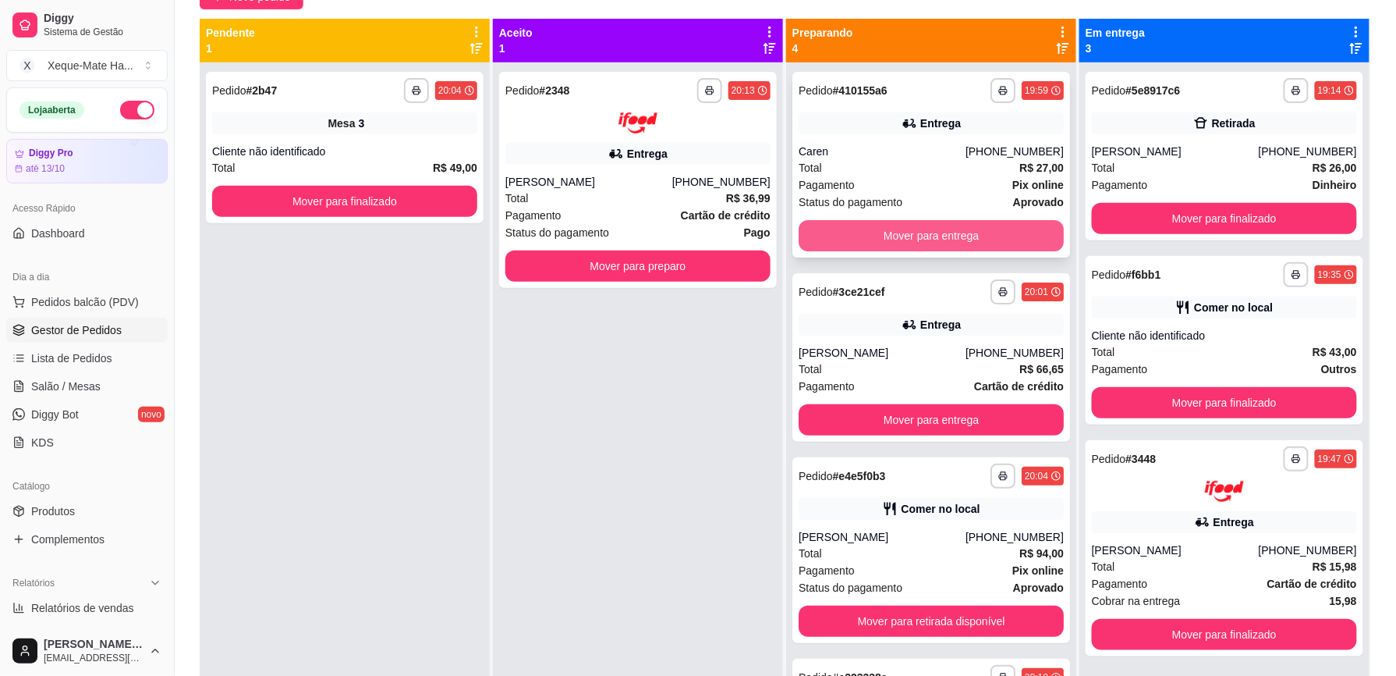
click at [946, 232] on button "Mover para entrega" at bounding box center [931, 235] width 265 height 31
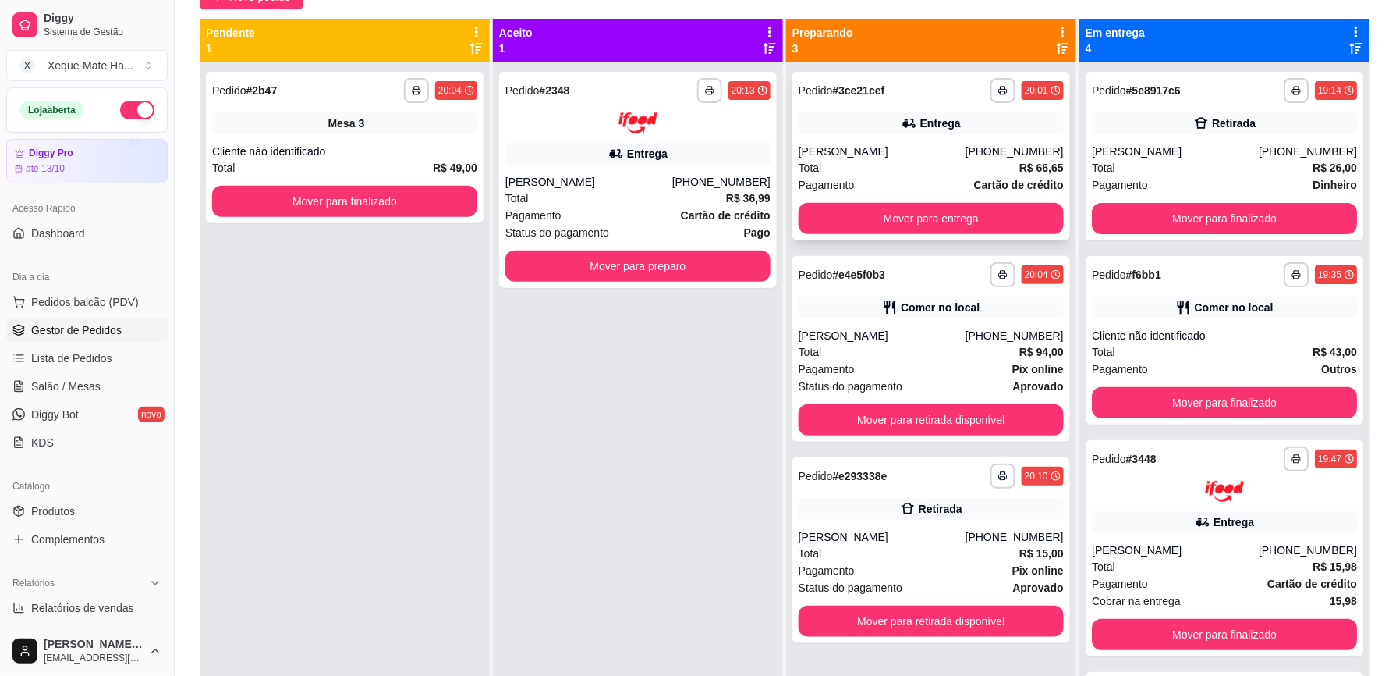
click at [961, 238] on div "**********" at bounding box center [932, 156] width 278 height 169
click at [900, 216] on button "Mover para entrega" at bounding box center [931, 218] width 265 height 31
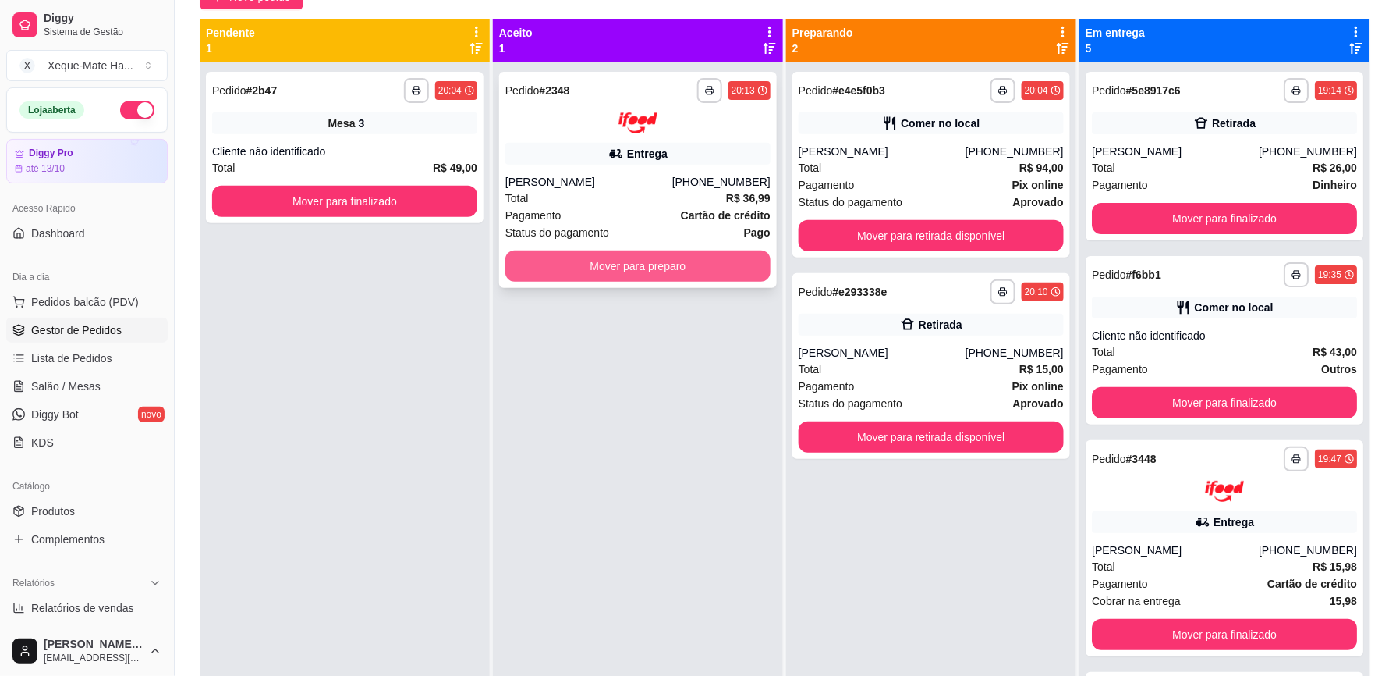
click at [697, 260] on button "Mover para preparo" at bounding box center [638, 265] width 265 height 31
click at [697, 260] on div "Mover para preparo" at bounding box center [638, 265] width 265 height 31
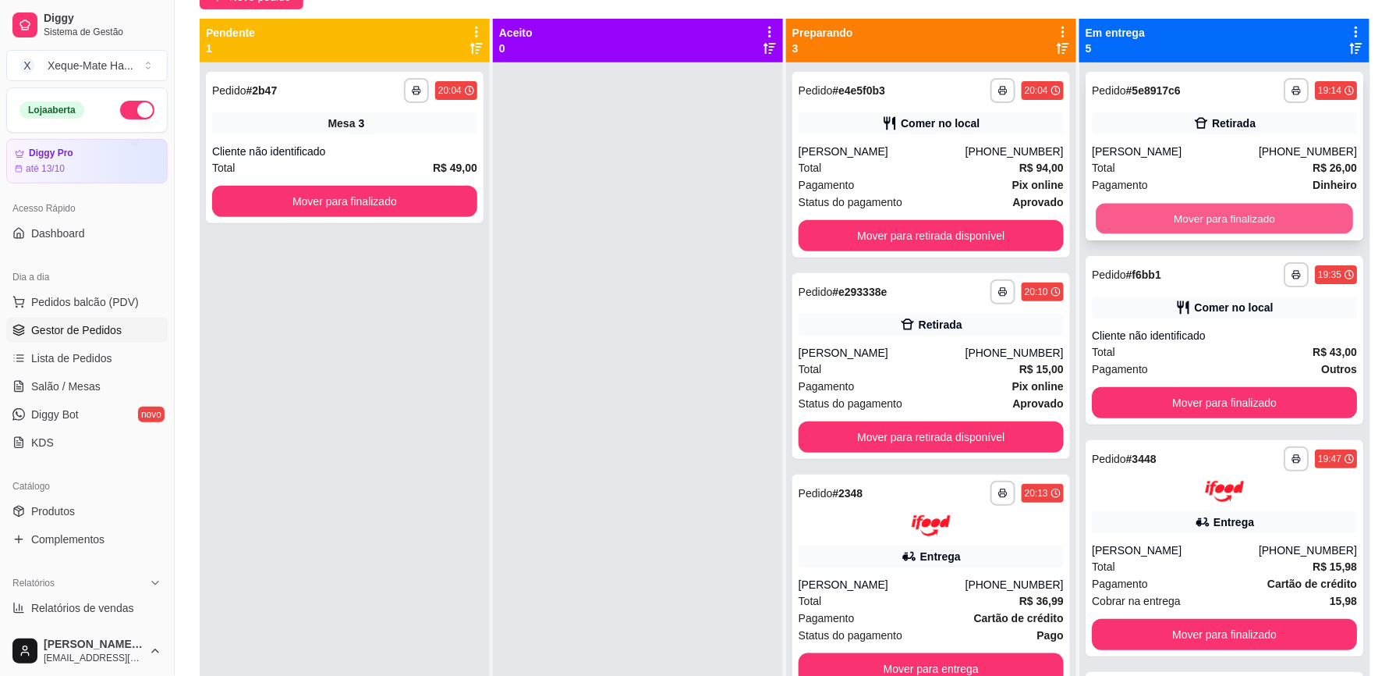
click at [1247, 209] on button "Mover para finalizado" at bounding box center [1224, 219] width 257 height 30
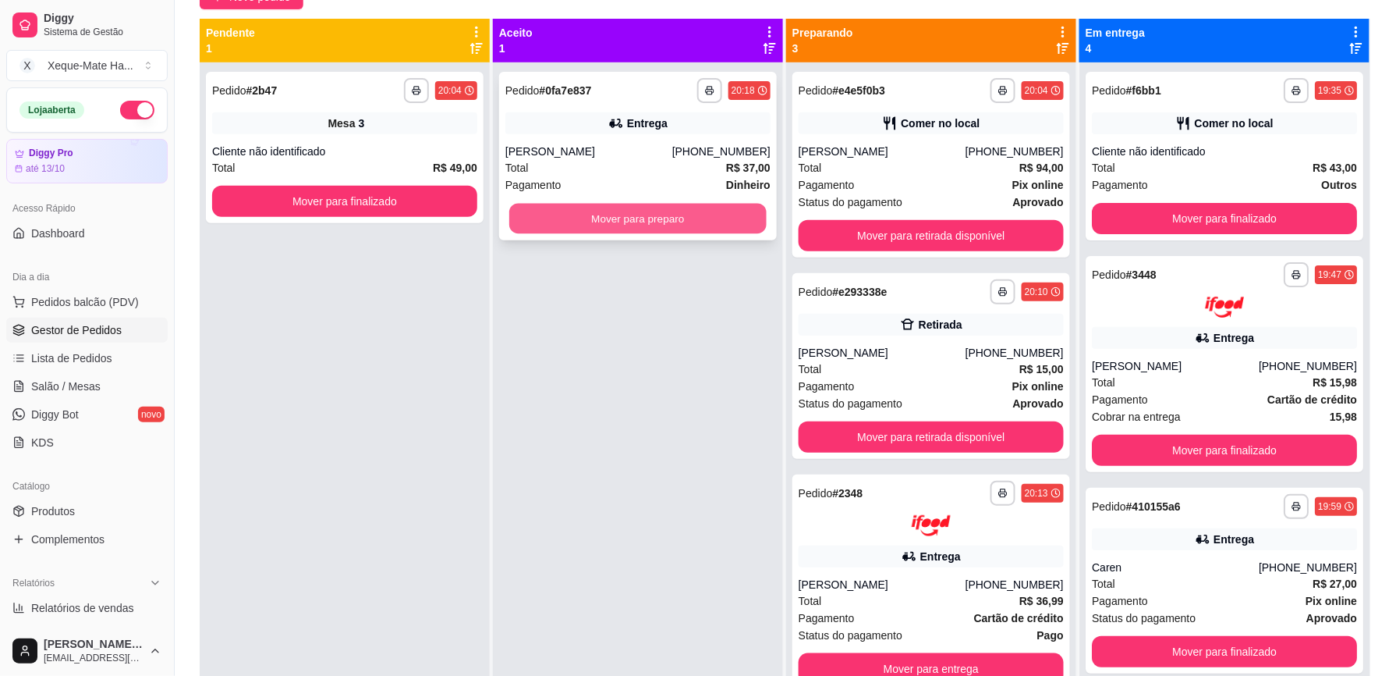
click at [653, 215] on button "Mover para preparo" at bounding box center [637, 219] width 257 height 30
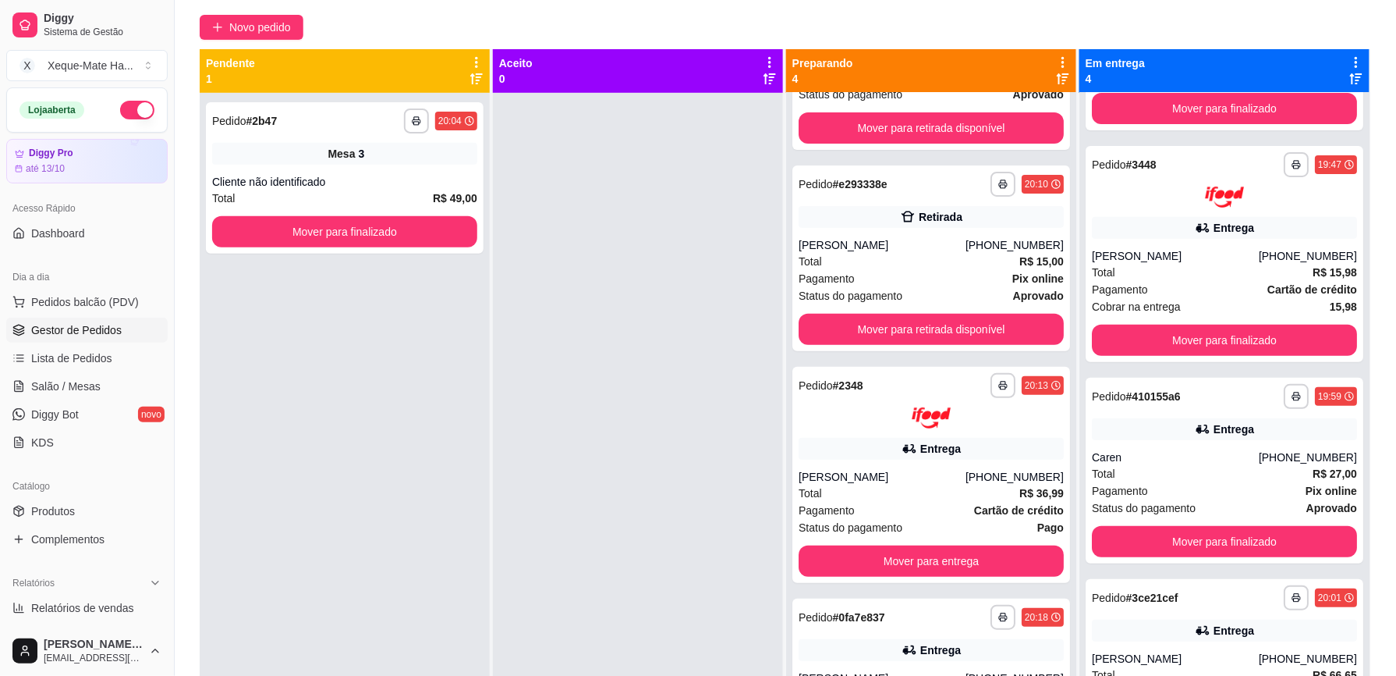
scroll to position [157, 0]
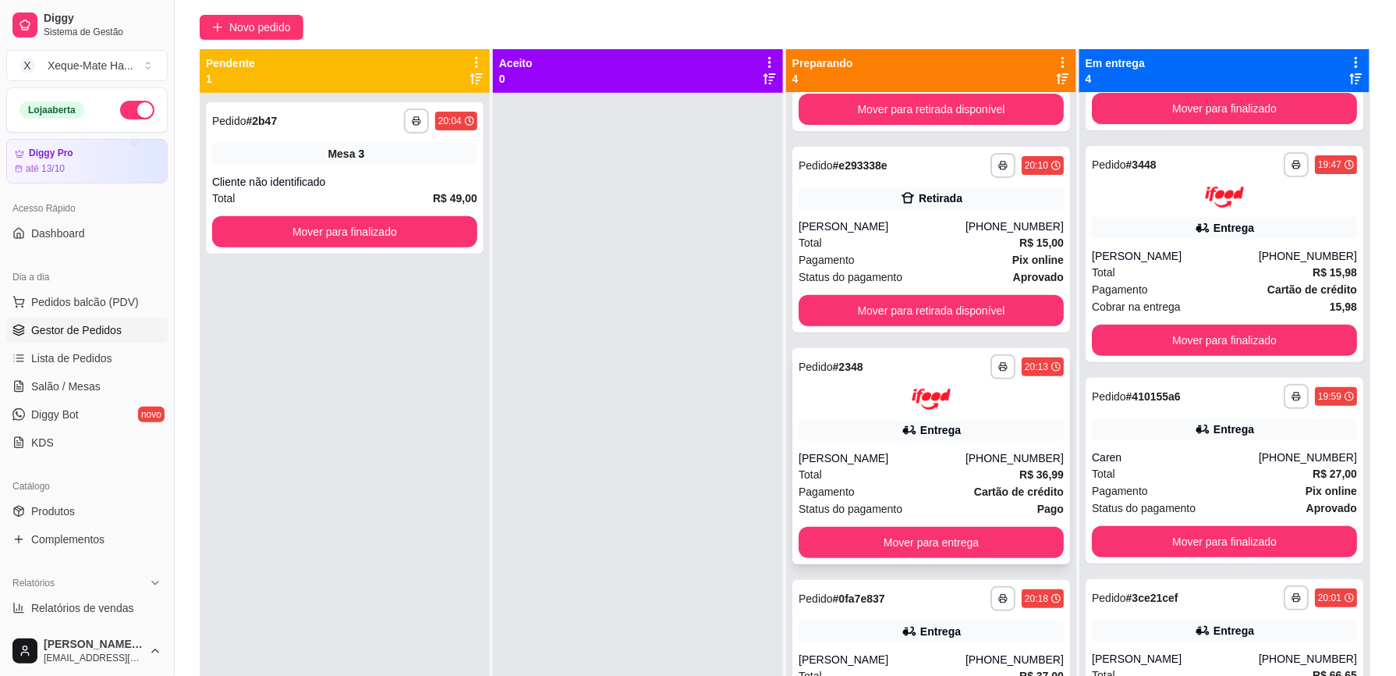
click at [912, 483] on div "Pagamento Cartão de crédito" at bounding box center [931, 491] width 265 height 17
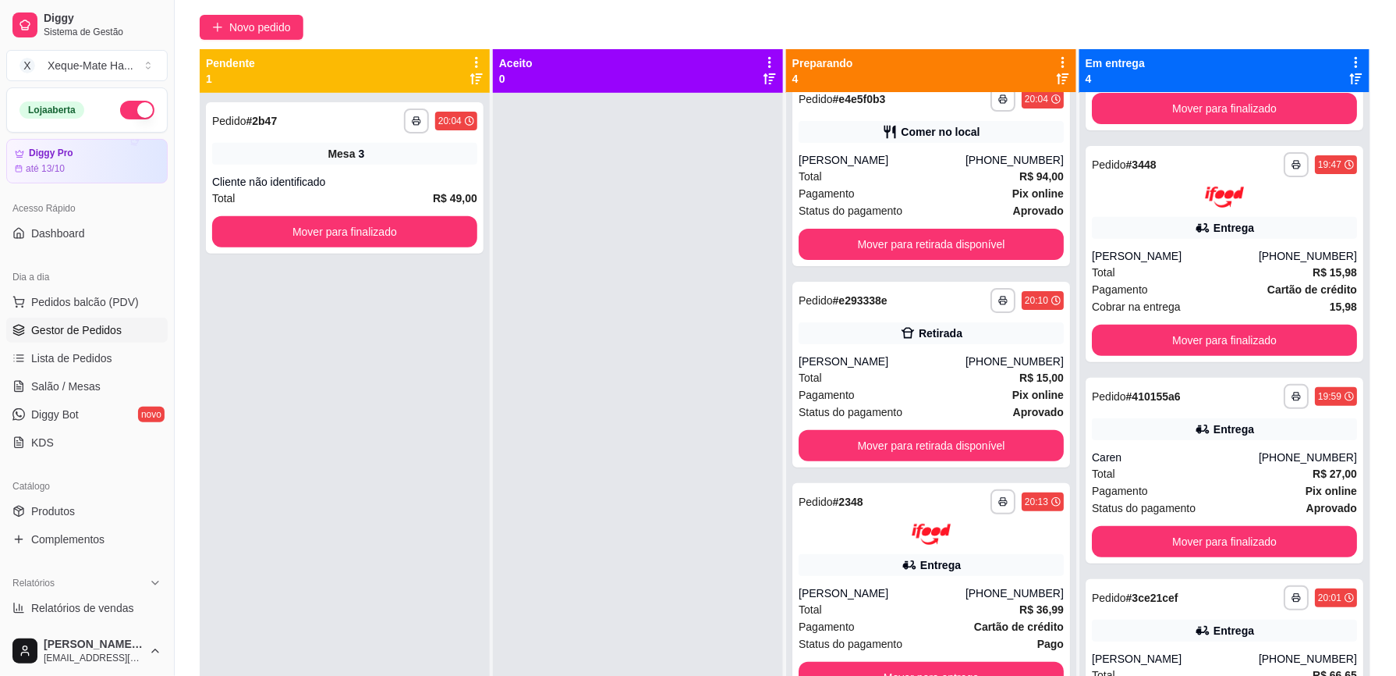
scroll to position [0, 0]
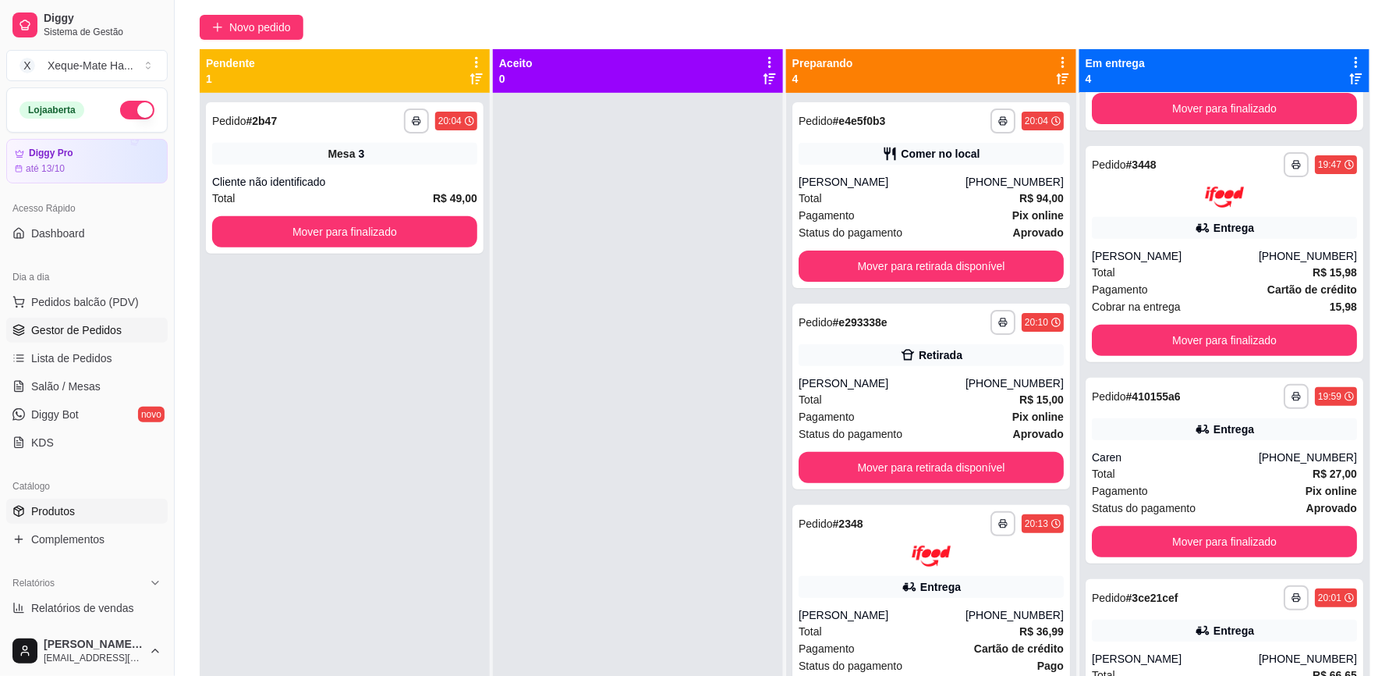
click at [61, 510] on span "Produtos" at bounding box center [53, 511] width 44 height 16
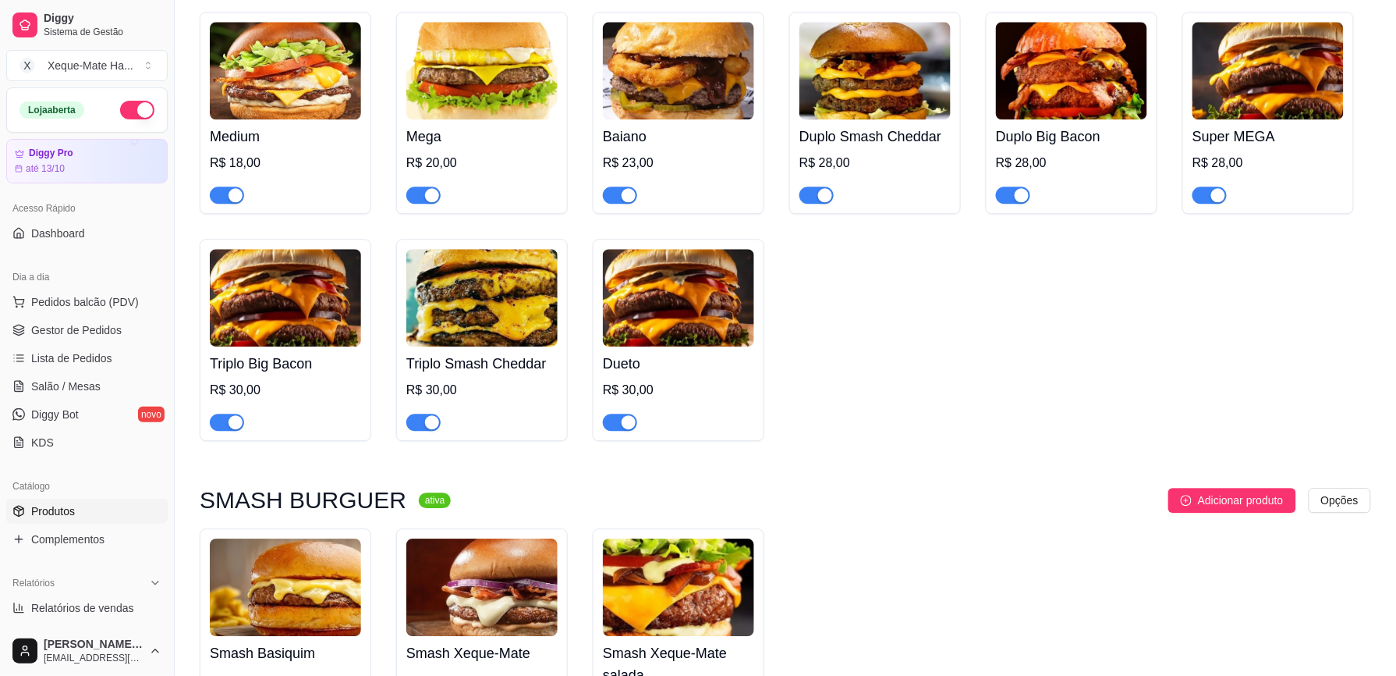
scroll to position [1174, 0]
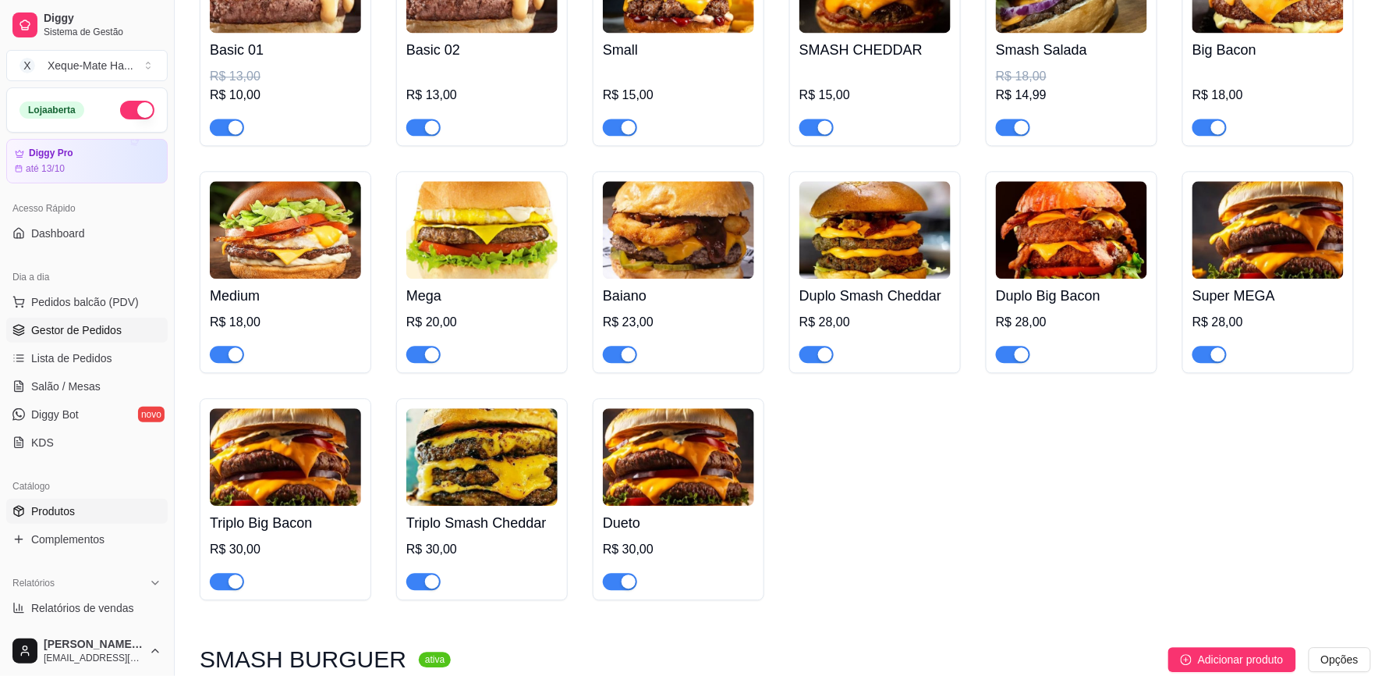
click at [107, 339] on link "Gestor de Pedidos" at bounding box center [86, 330] width 161 height 25
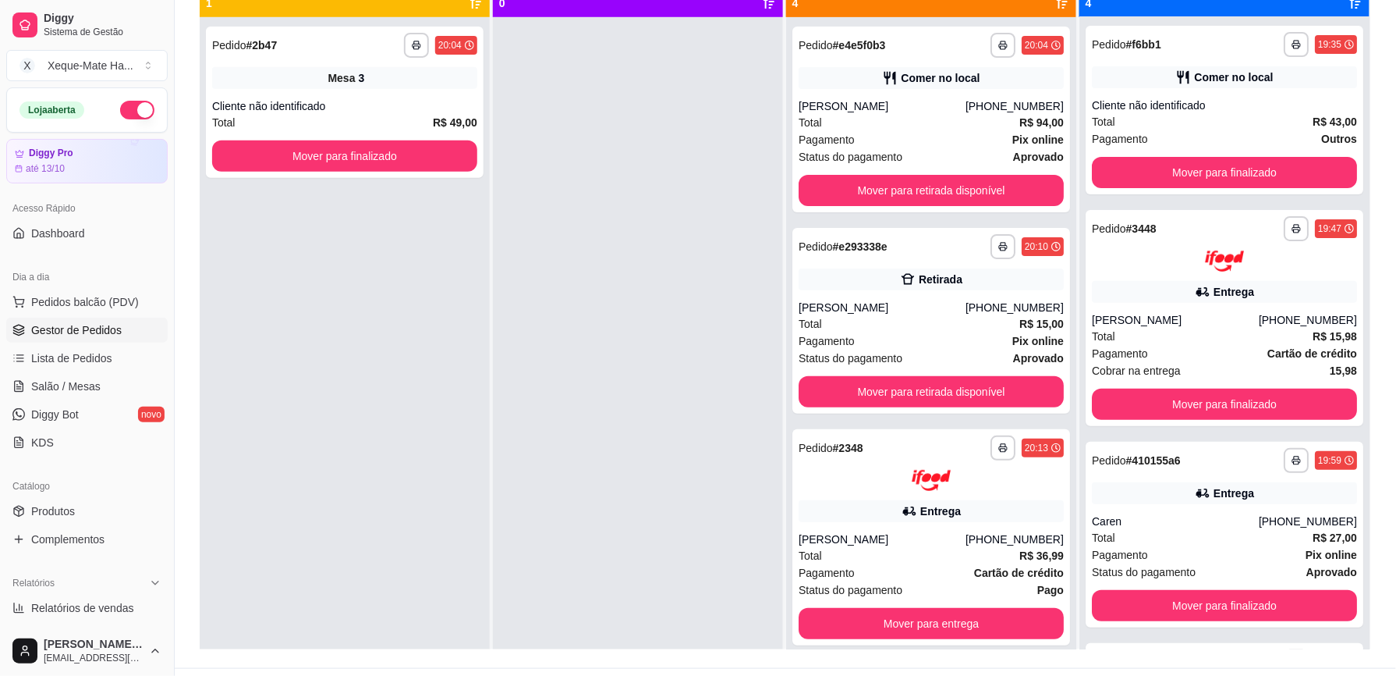
click at [716, 354] on div at bounding box center [638, 355] width 290 height 676
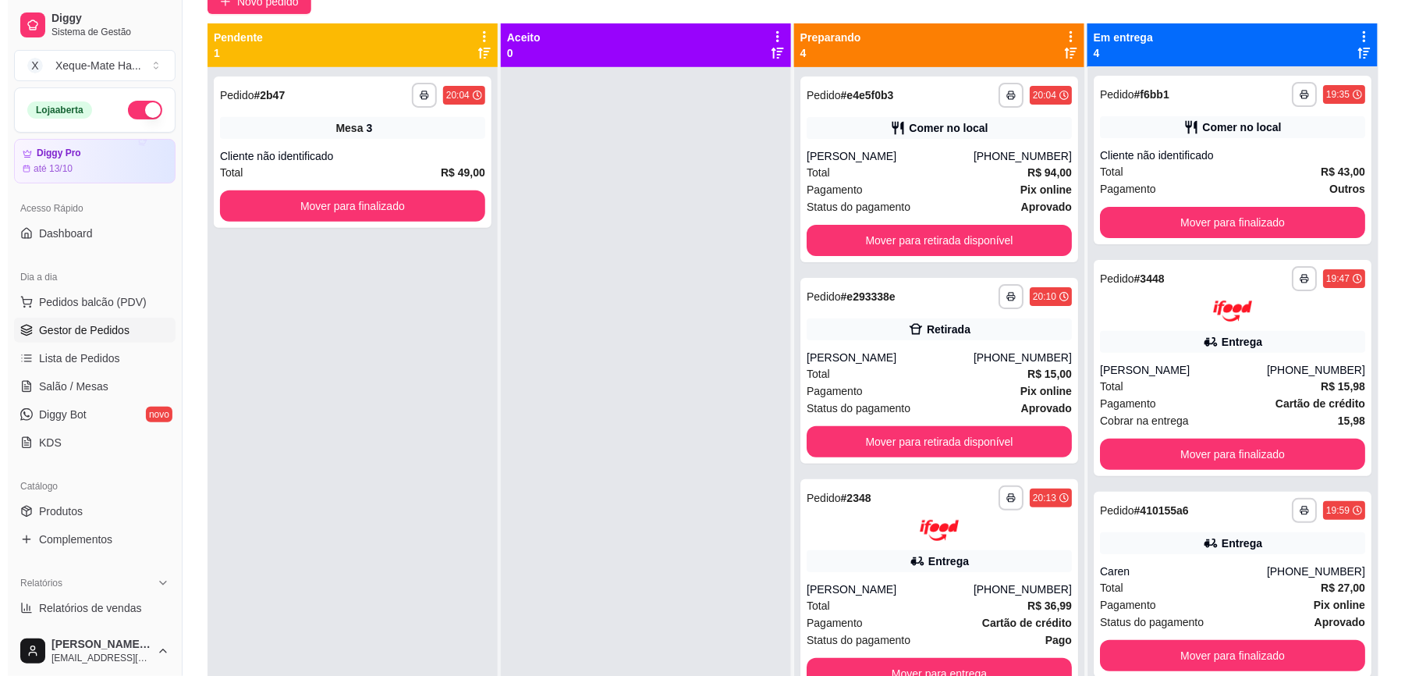
scroll to position [158, 0]
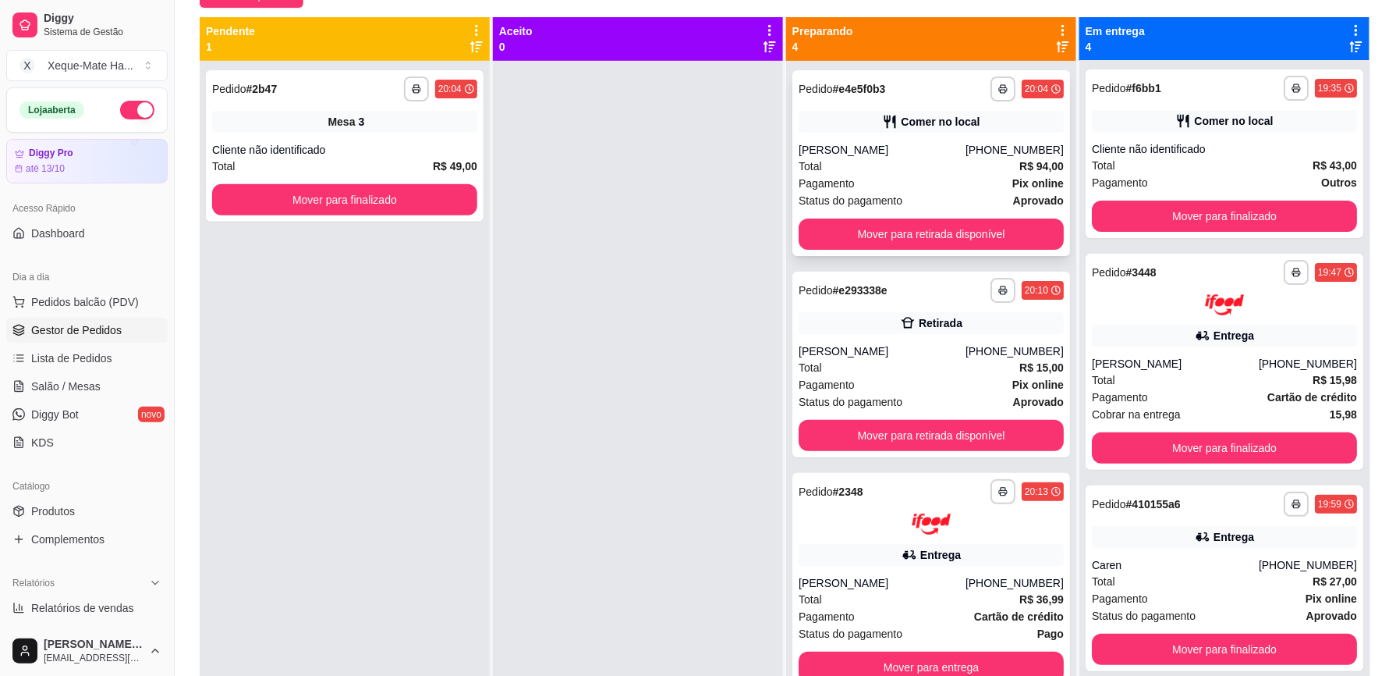
click at [903, 169] on div "Total R$ 94,00" at bounding box center [931, 166] width 265 height 17
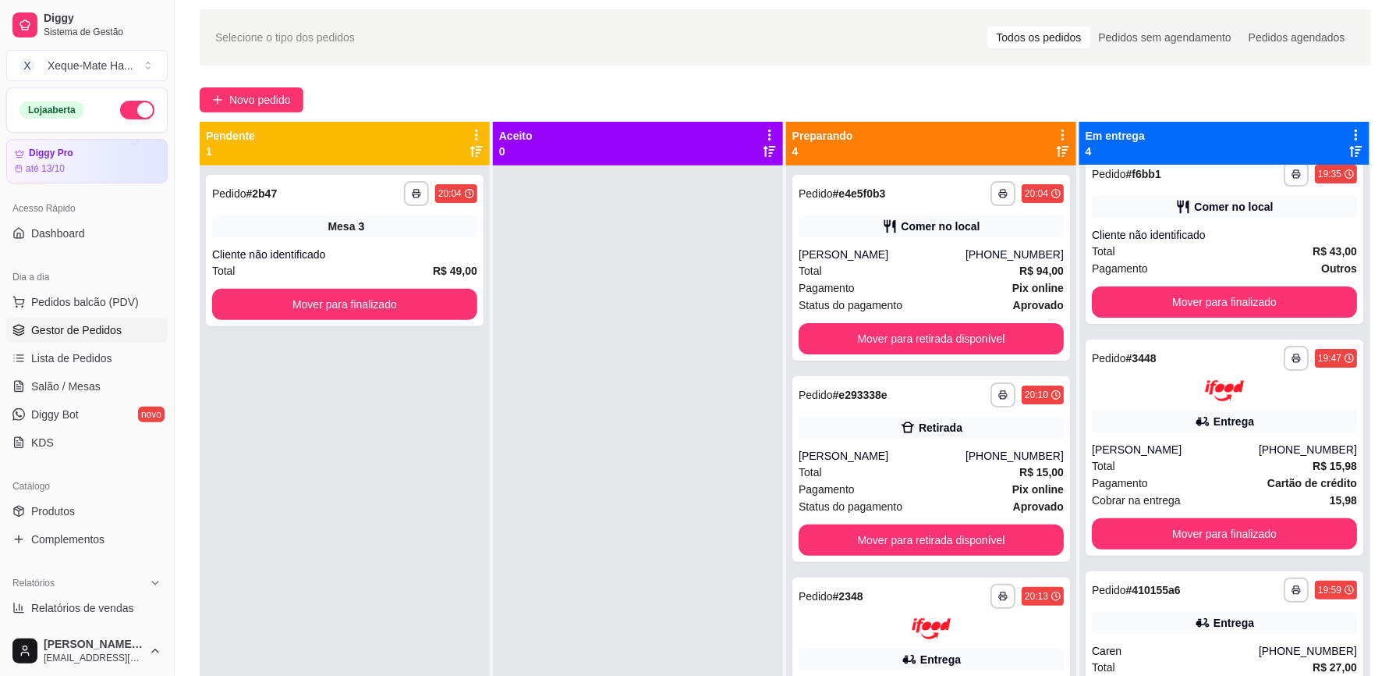
scroll to position [0, 0]
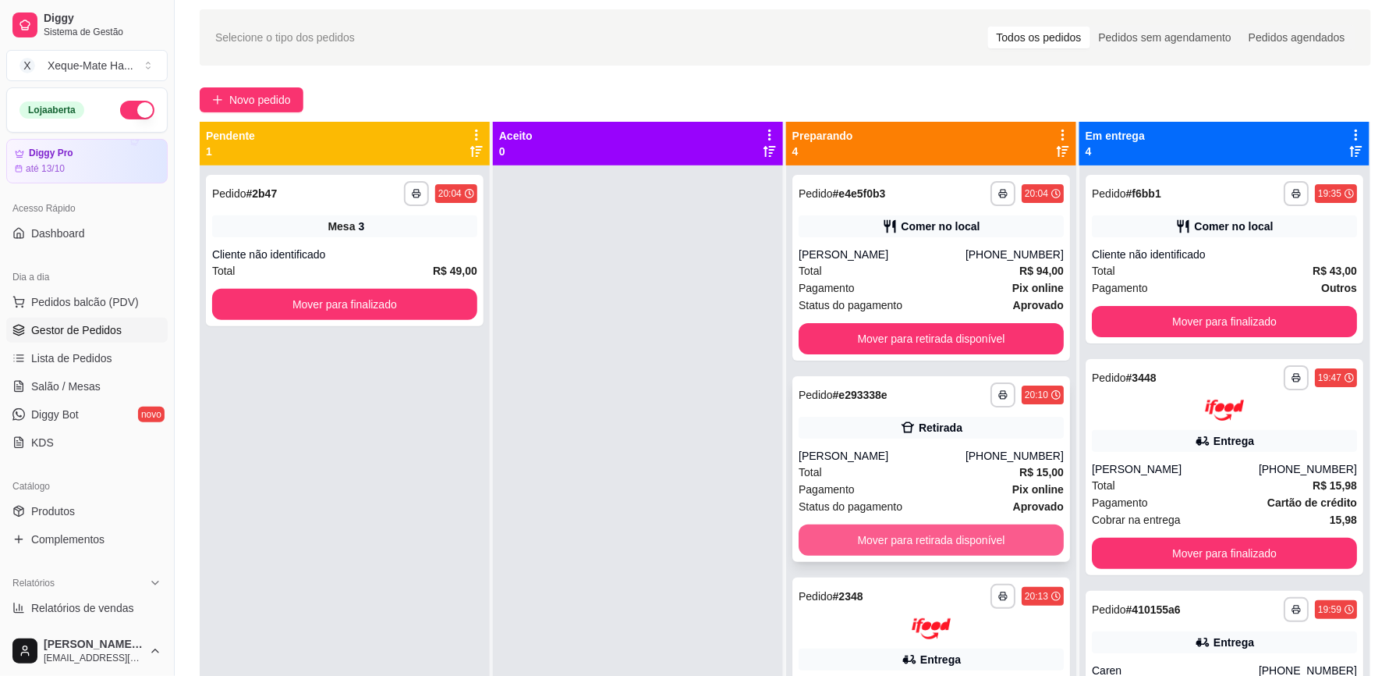
click at [947, 543] on button "Mover para retirada disponível" at bounding box center [931, 539] width 265 height 31
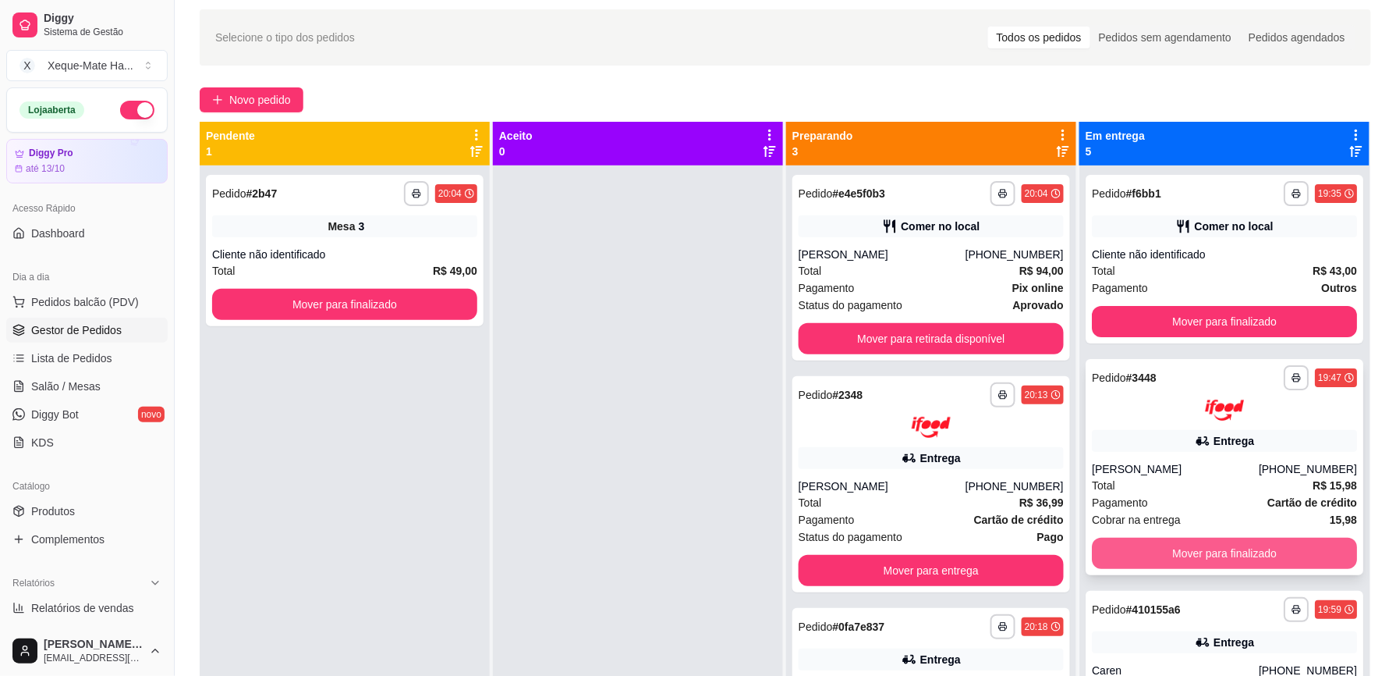
click at [1224, 556] on button "Mover para finalizado" at bounding box center [1224, 553] width 265 height 31
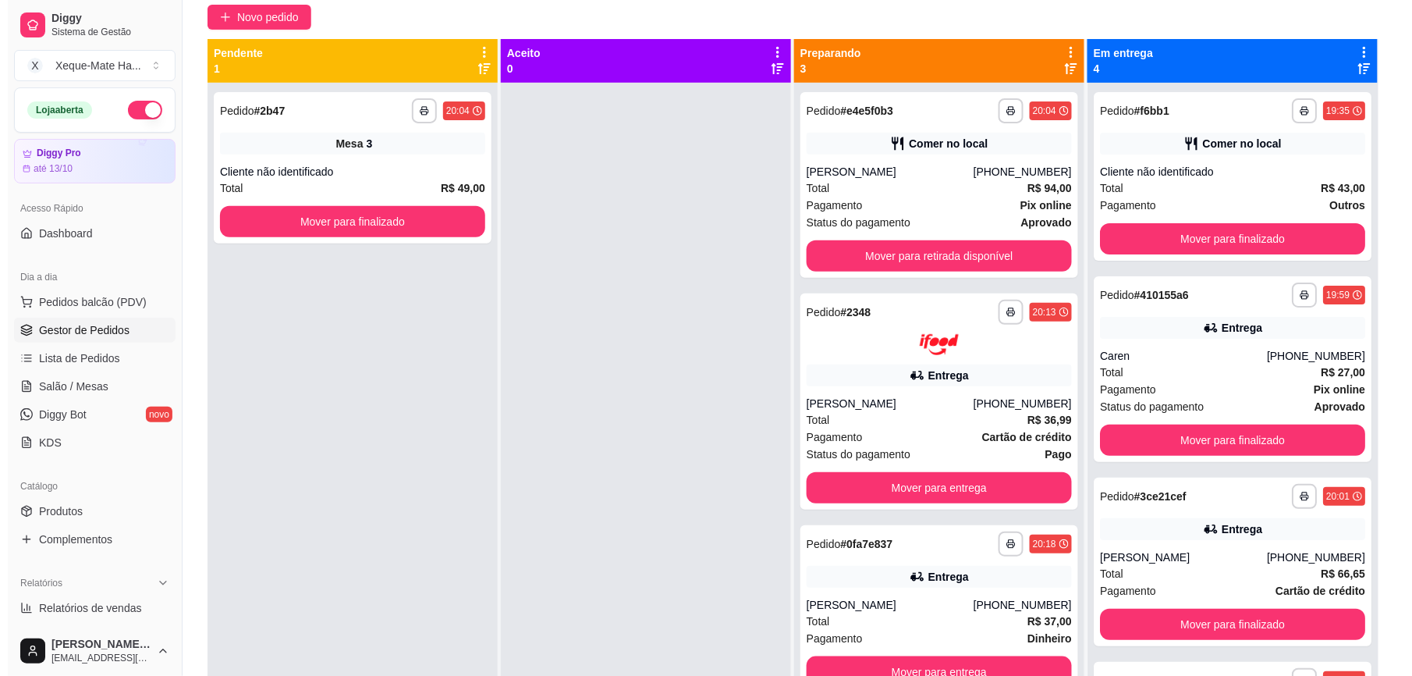
scroll to position [132, 0]
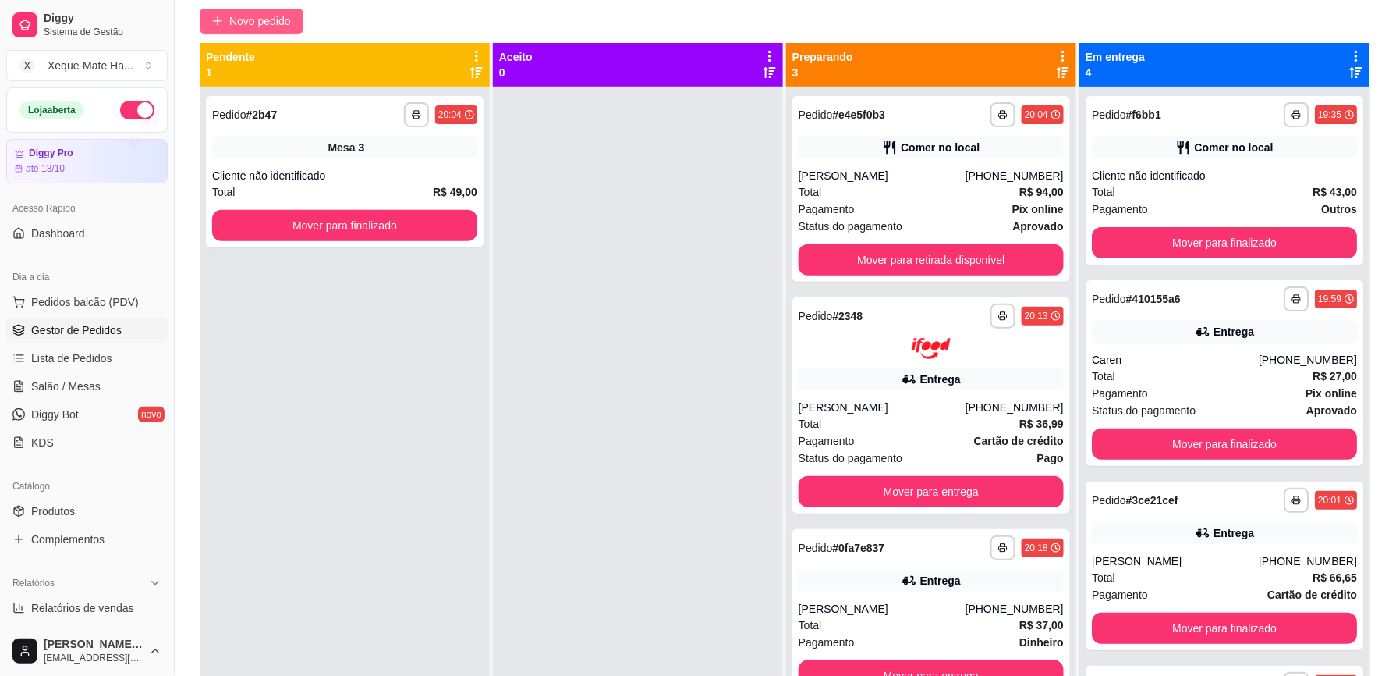
click at [262, 20] on span "Novo pedido" at bounding box center [260, 20] width 62 height 17
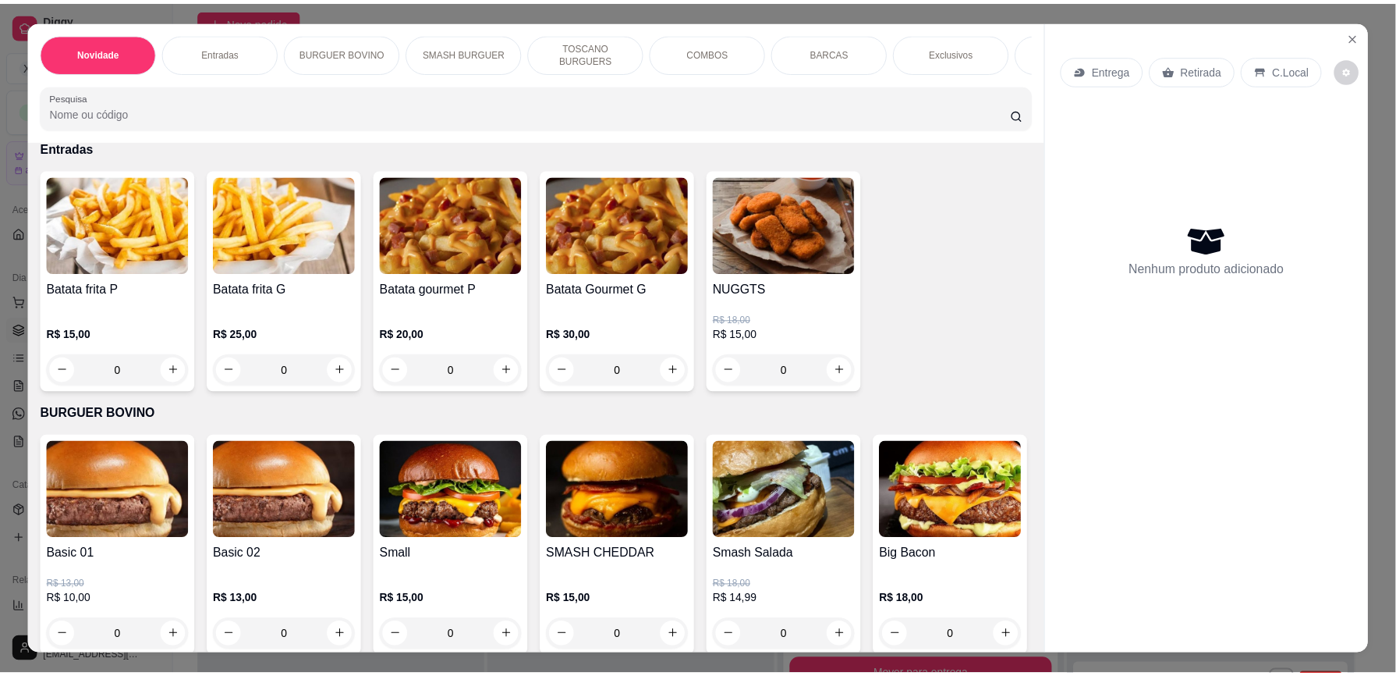
scroll to position [396, 0]
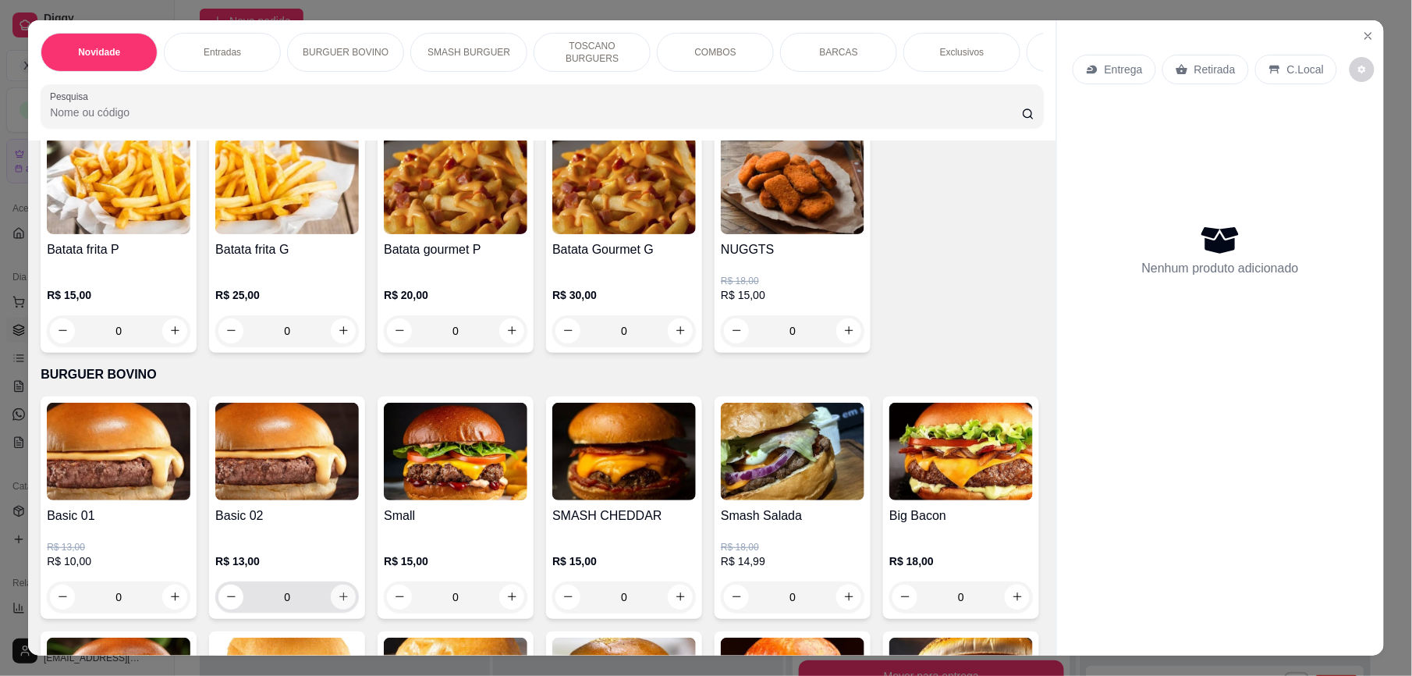
click at [338, 602] on icon "increase-product-quantity" at bounding box center [344, 597] width 12 height 12
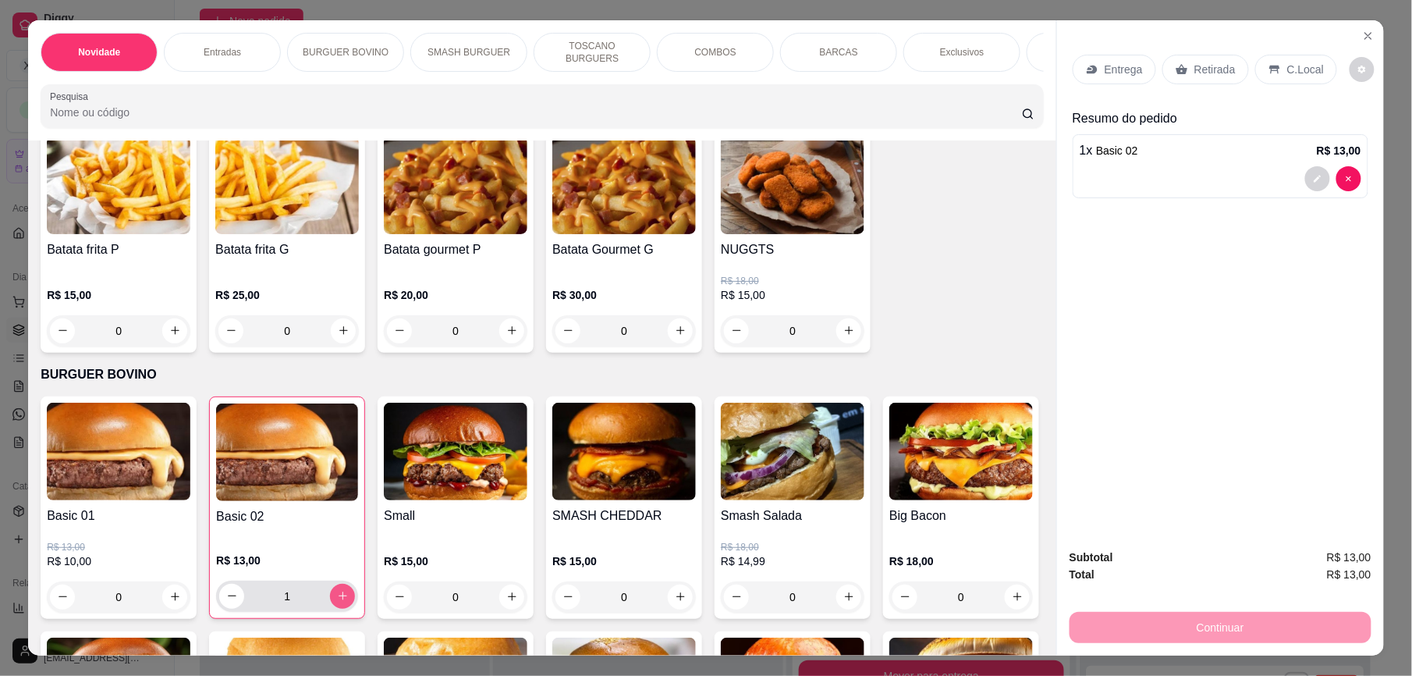
click at [337, 601] on icon "increase-product-quantity" at bounding box center [343, 596] width 12 height 12
type input "2"
click at [1194, 66] on p "Retirada" at bounding box center [1214, 70] width 41 height 16
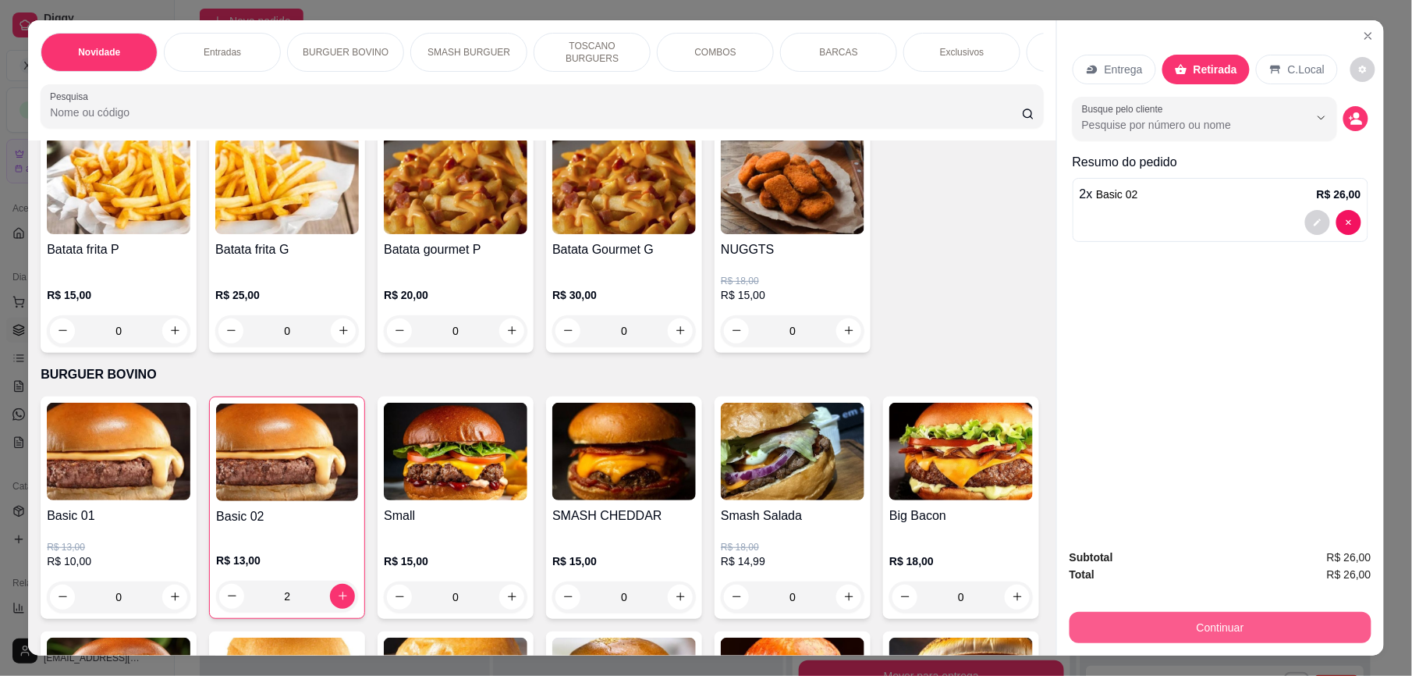
click at [1177, 630] on button "Continuar" at bounding box center [1221, 627] width 302 height 31
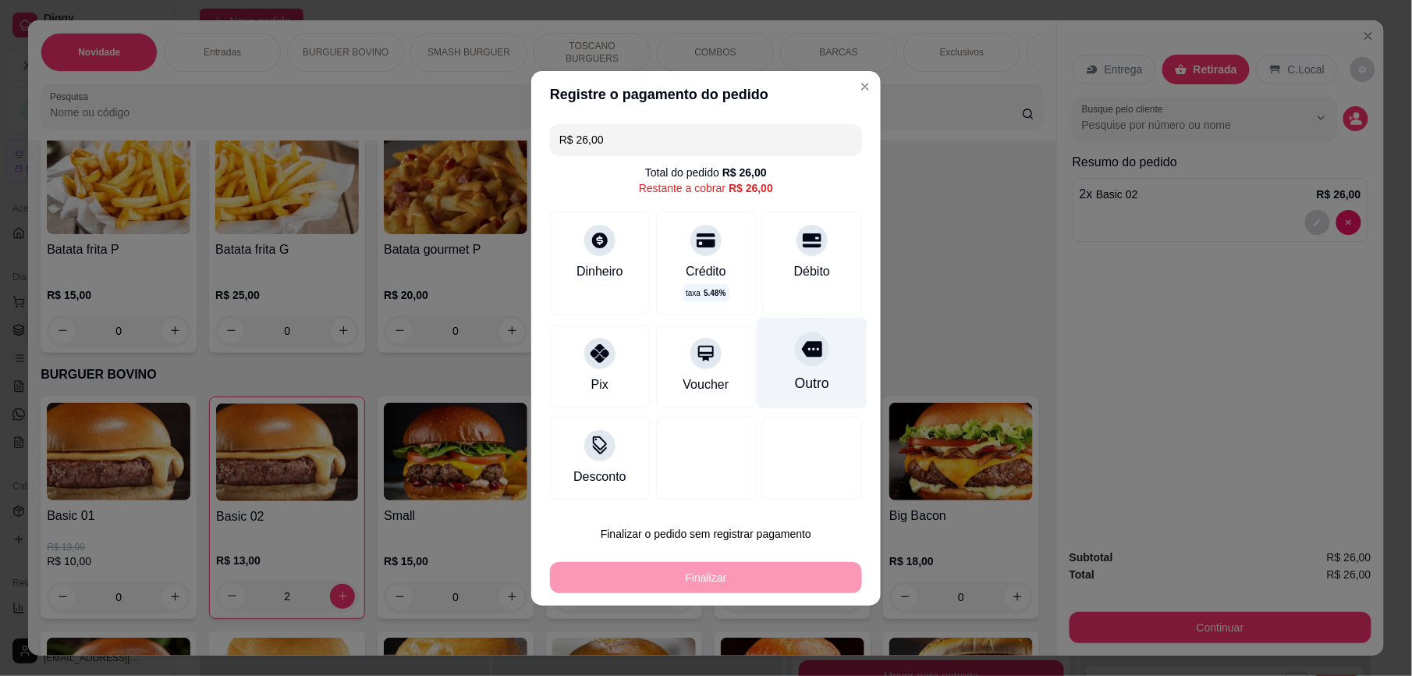
click at [806, 367] on div "Outro" at bounding box center [813, 362] width 110 height 91
type input "R$ 0,00"
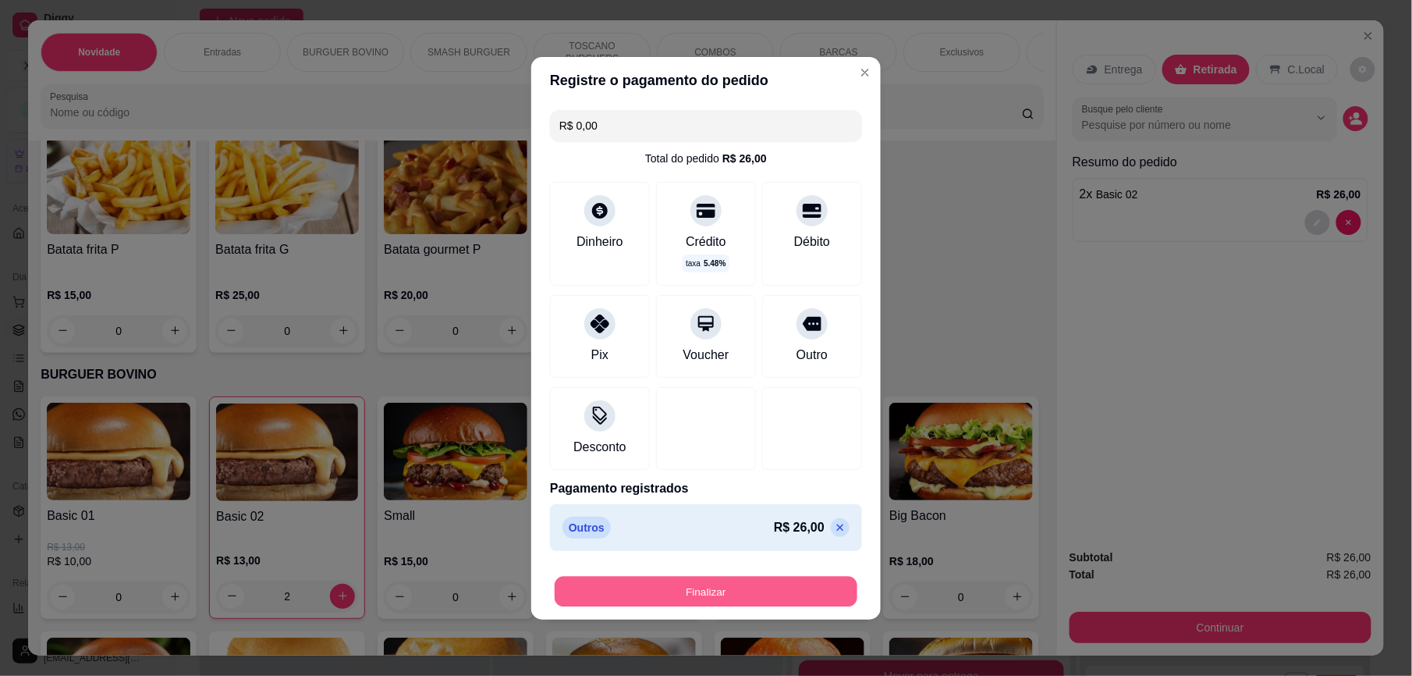
click at [760, 587] on button "Finalizar" at bounding box center [706, 591] width 303 height 30
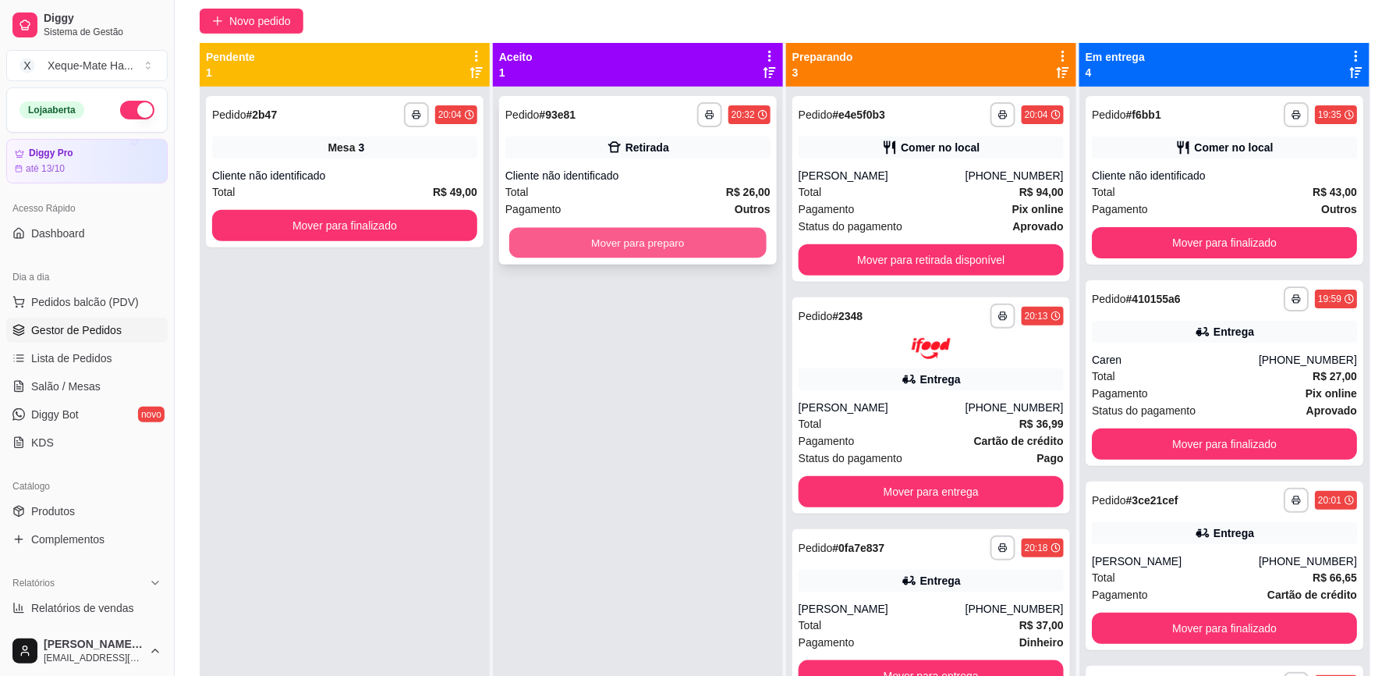
click at [675, 239] on button "Mover para preparo" at bounding box center [637, 243] width 257 height 30
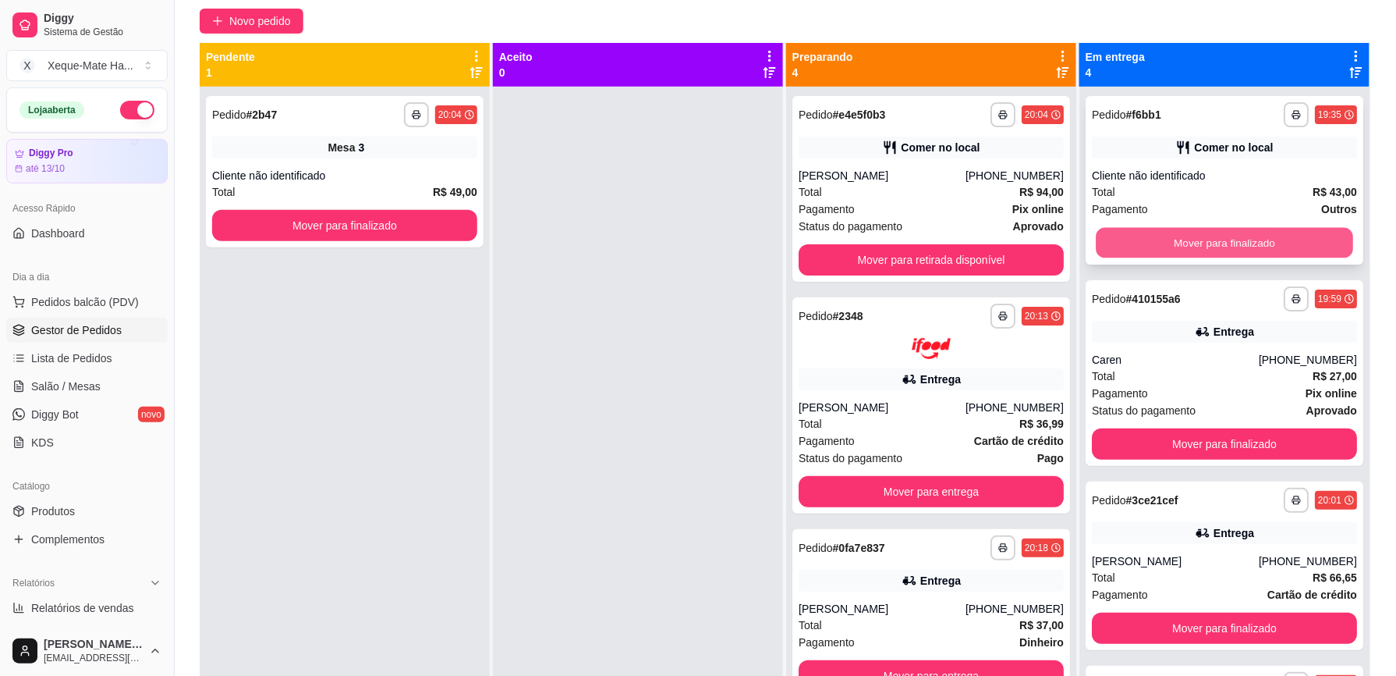
click at [1253, 238] on button "Mover para finalizado" at bounding box center [1224, 243] width 257 height 30
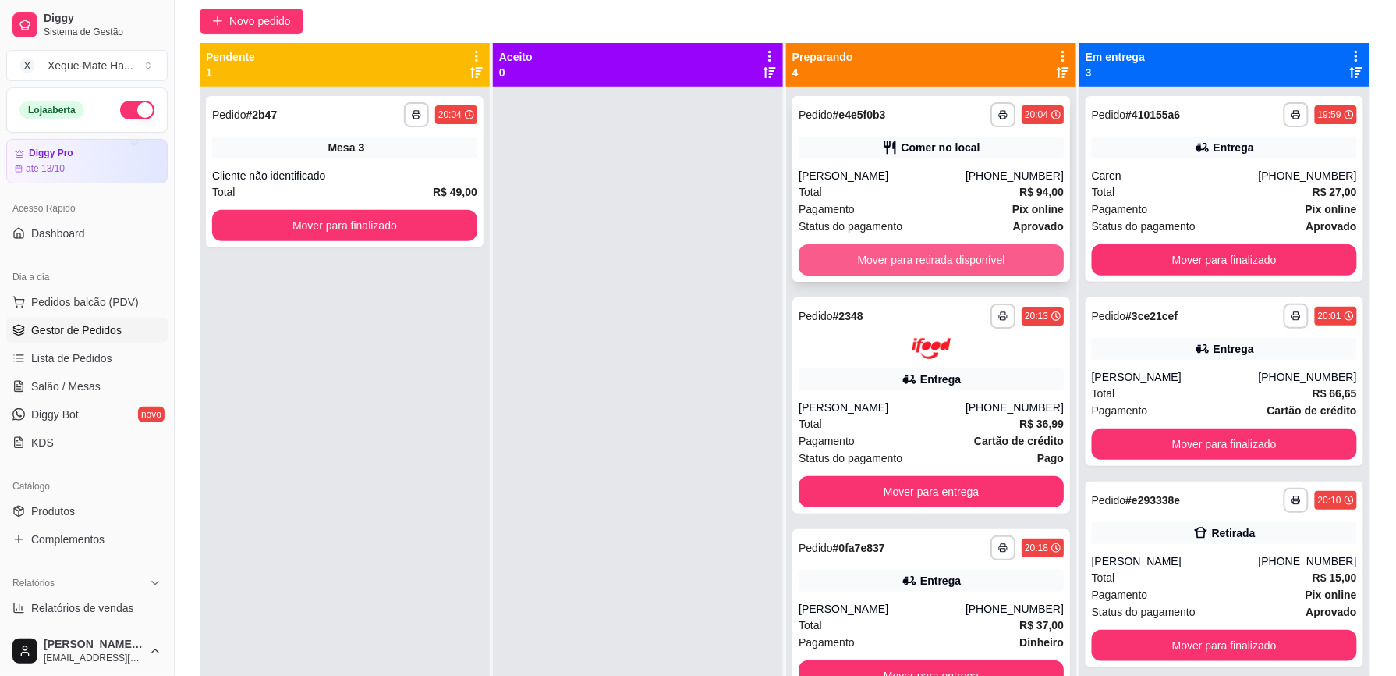
click at [965, 260] on button "Mover para retirada disponível" at bounding box center [931, 259] width 265 height 31
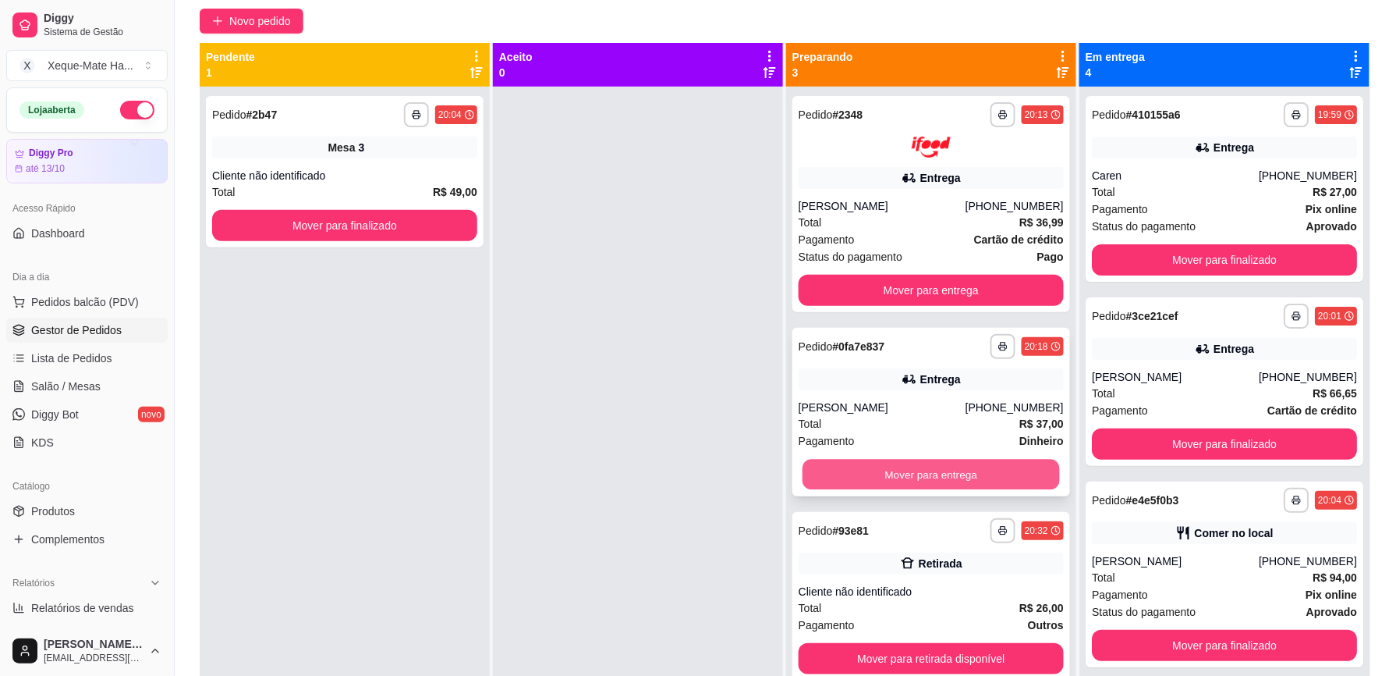
click at [960, 488] on button "Mover para entrega" at bounding box center [931, 474] width 257 height 30
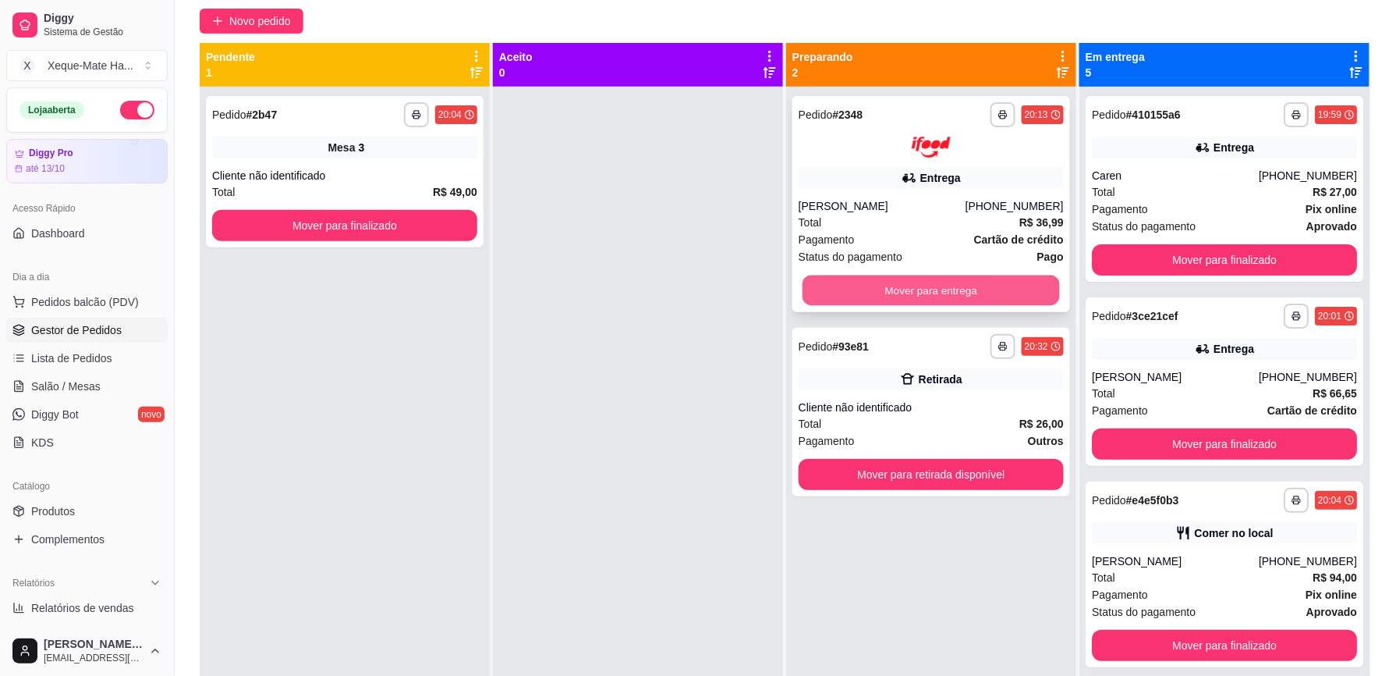
click at [983, 294] on button "Mover para entrega" at bounding box center [931, 290] width 257 height 30
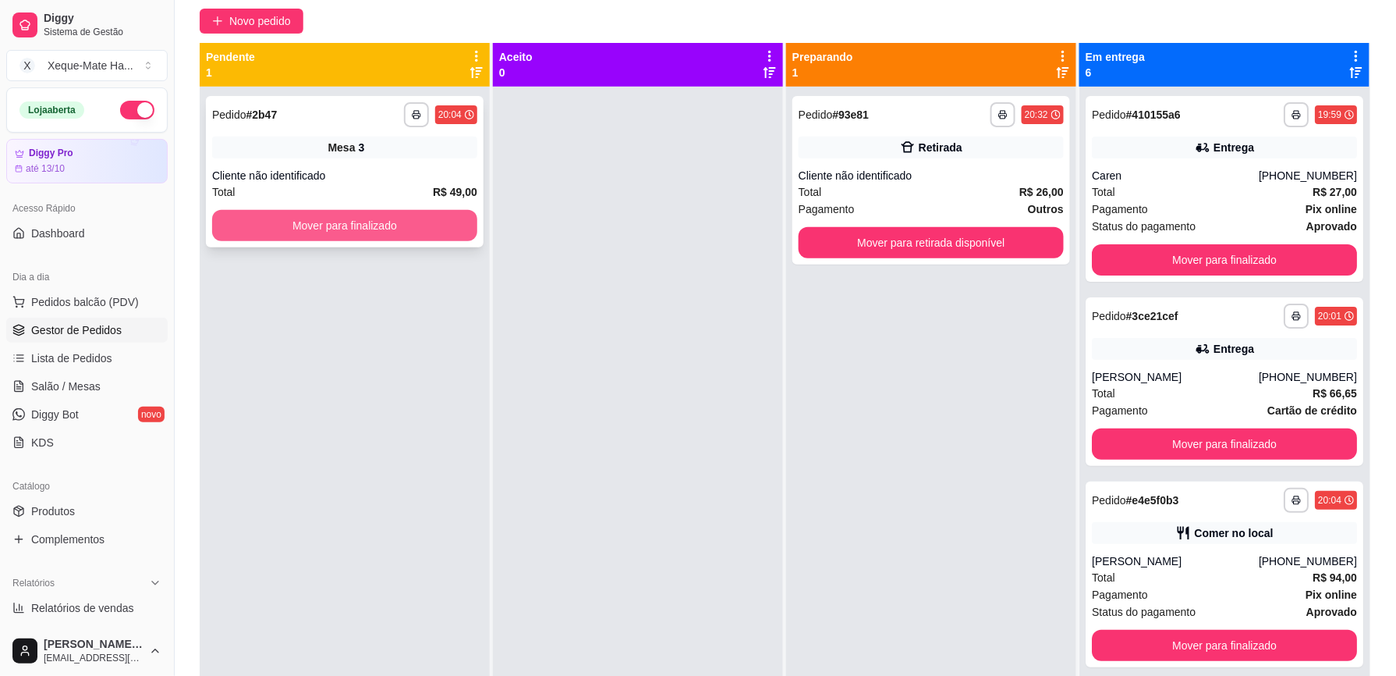
click at [416, 225] on button "Mover para finalizado" at bounding box center [344, 225] width 265 height 31
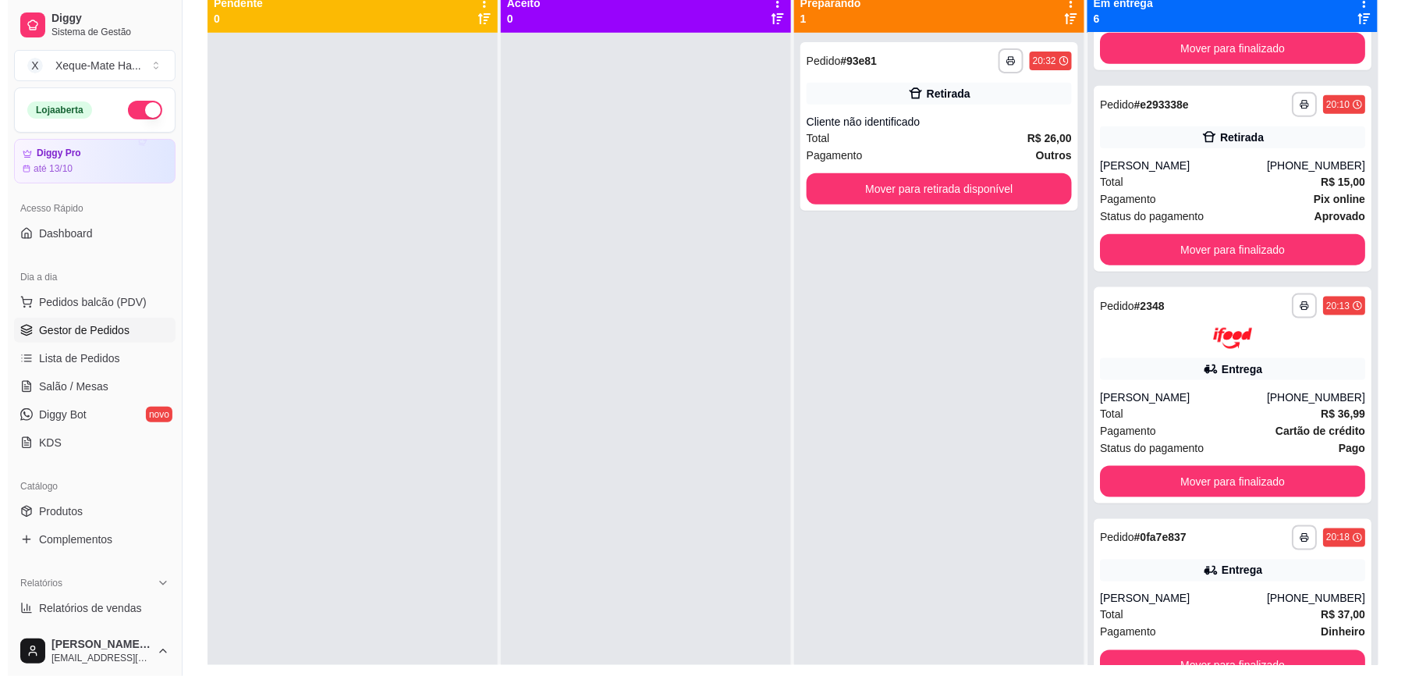
scroll to position [179, 0]
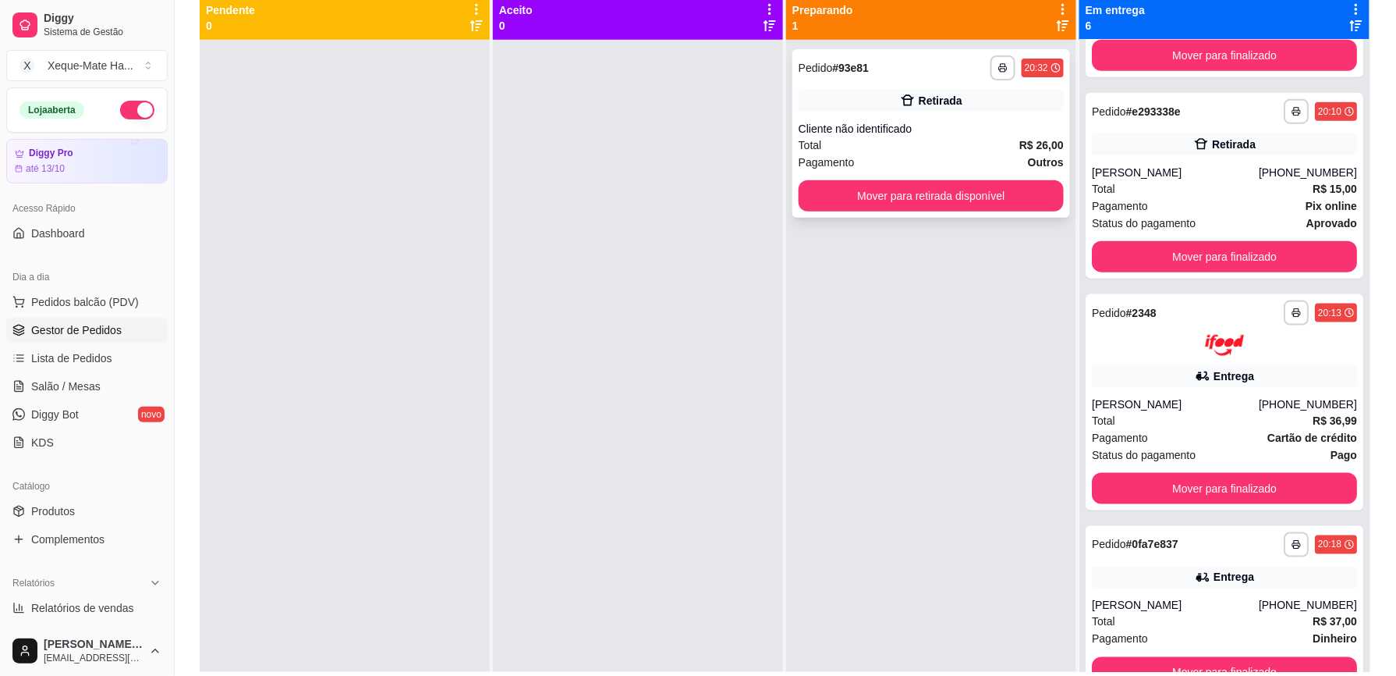
click at [878, 154] on div "Pagamento Outros" at bounding box center [931, 162] width 265 height 17
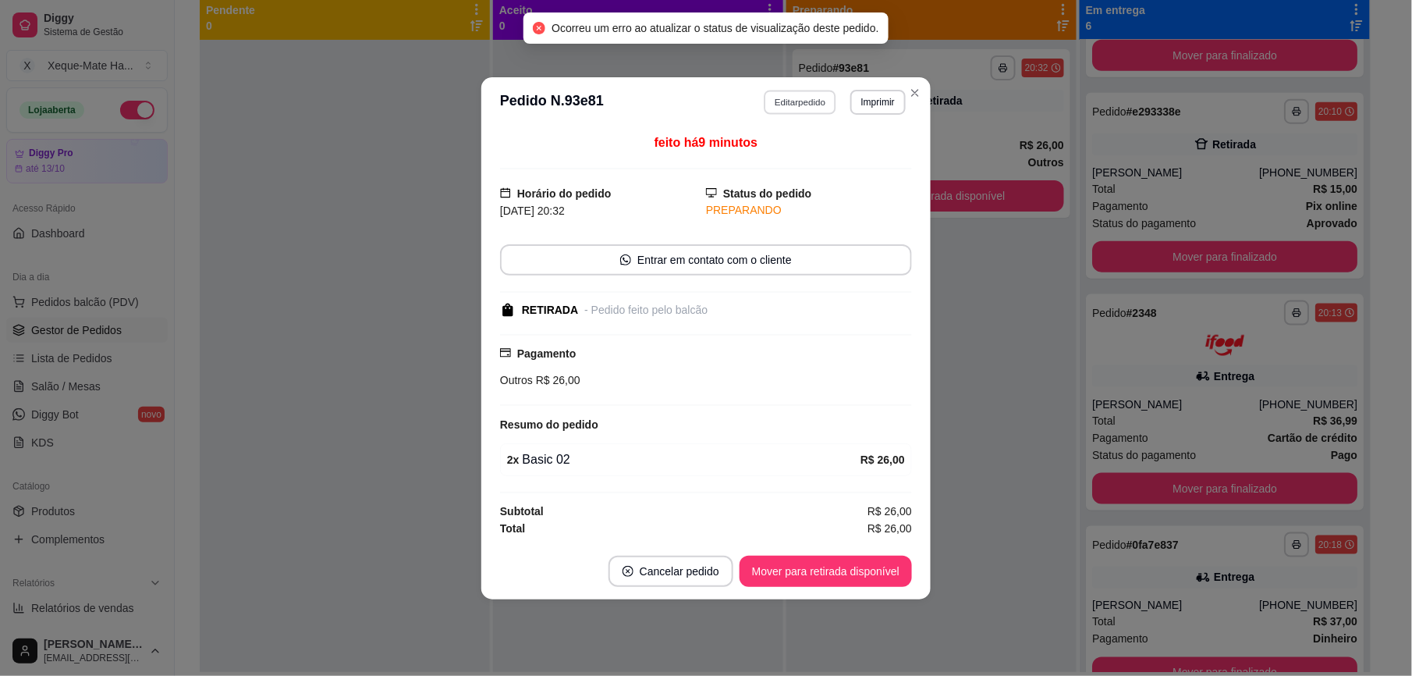
click at [797, 94] on button "Editar pedido" at bounding box center [801, 102] width 73 height 24
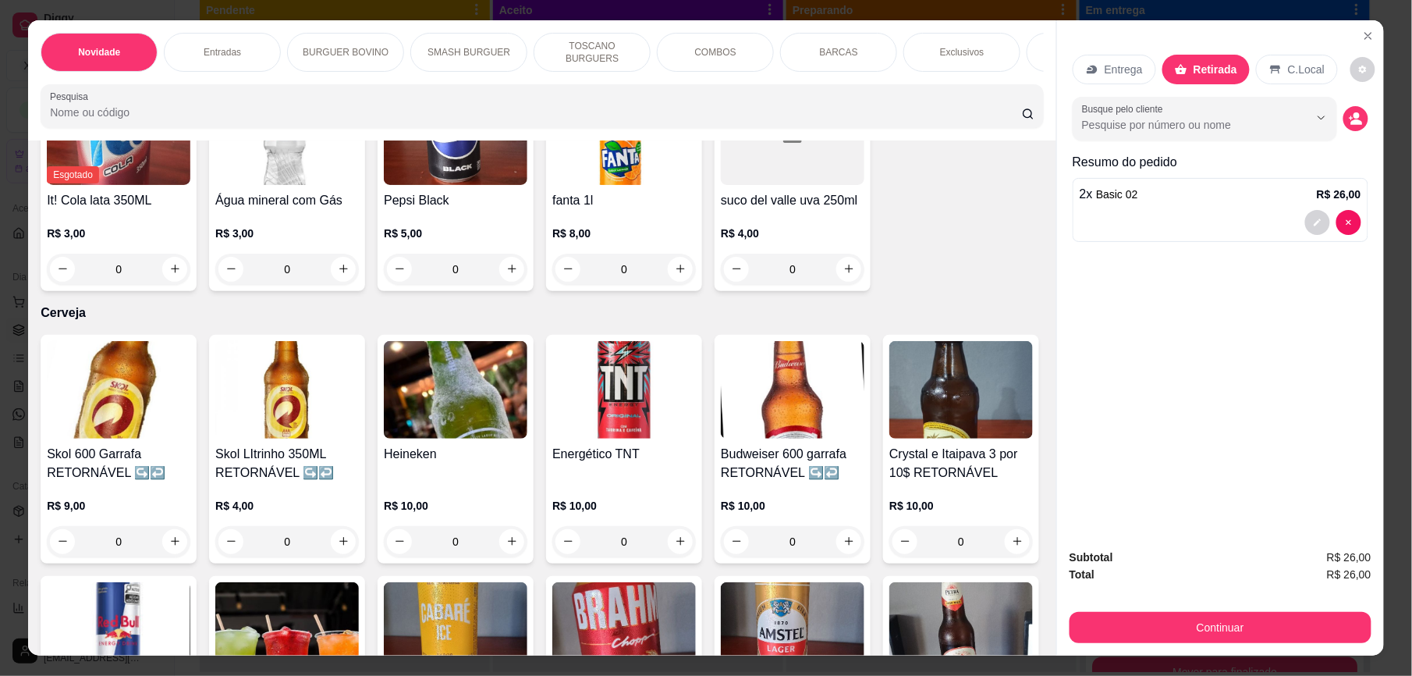
scroll to position [4015, 0]
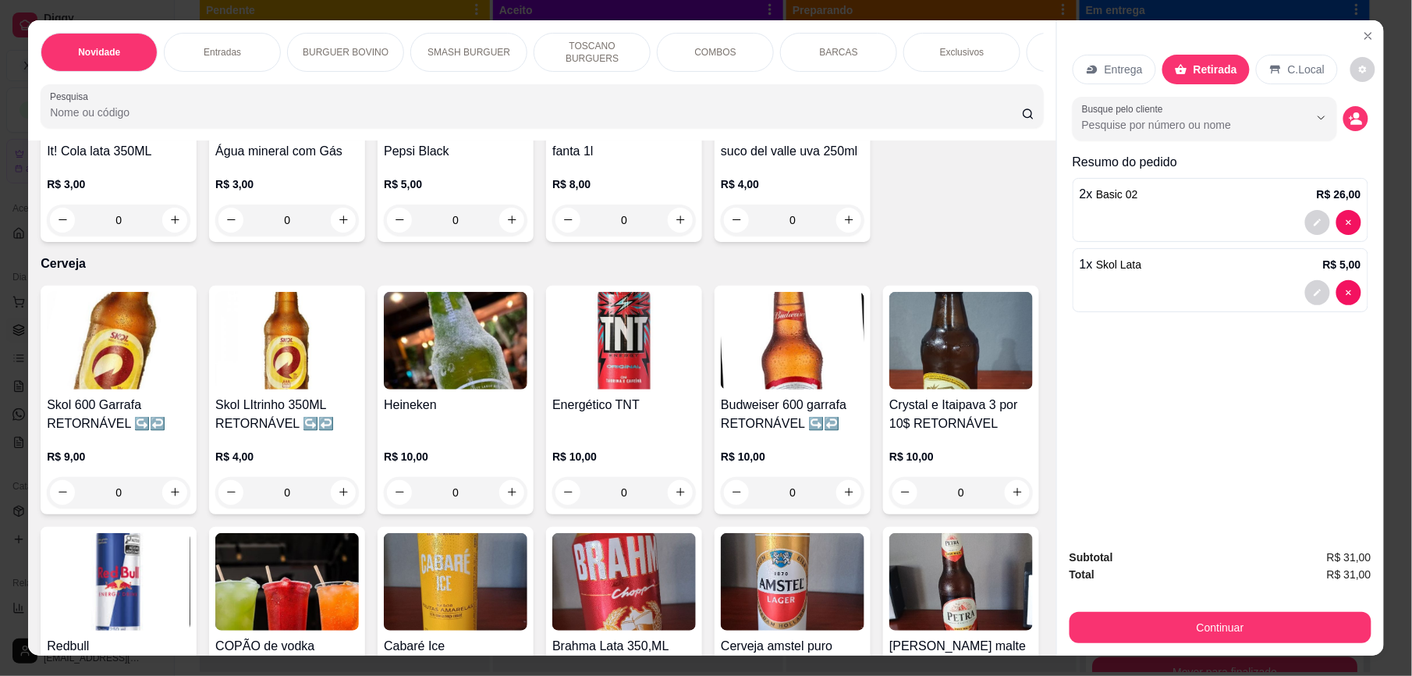
type input "1"
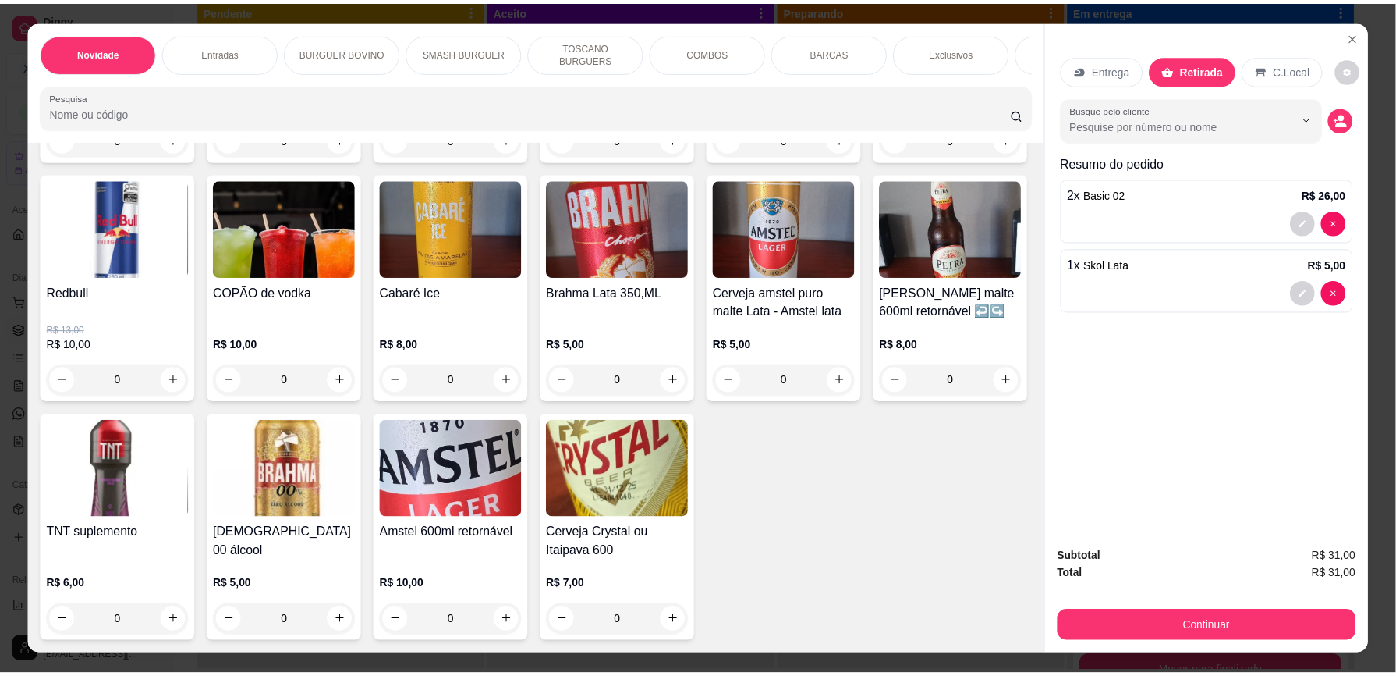
scroll to position [5051, 0]
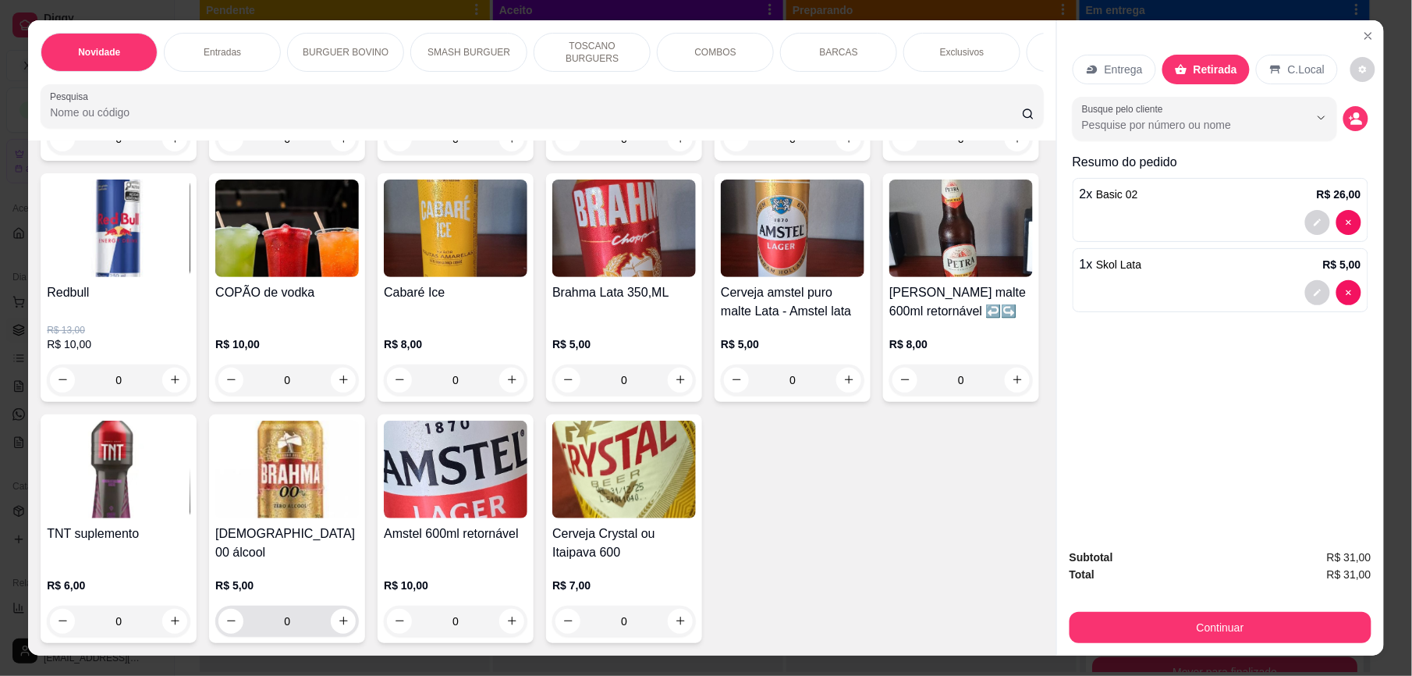
click at [350, 615] on icon "increase-product-quantity" at bounding box center [344, 621] width 12 height 12
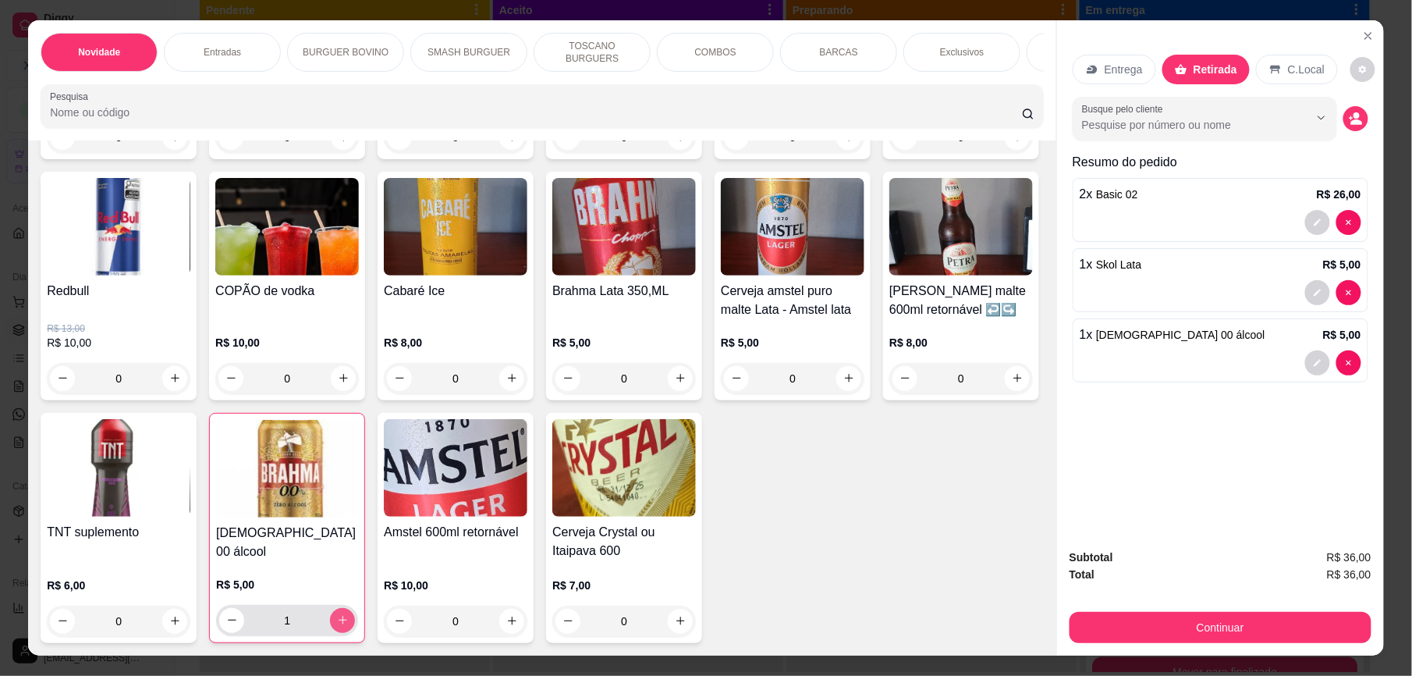
type input "1"
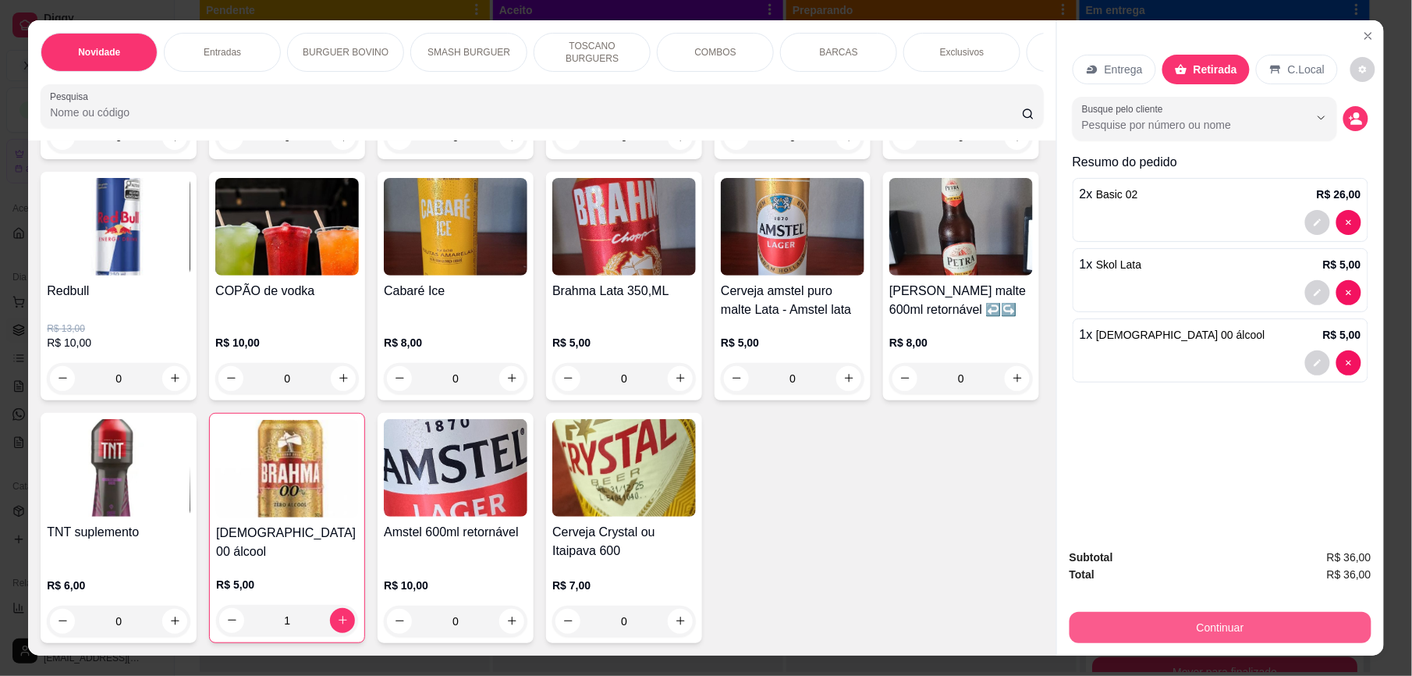
click at [1211, 632] on button "Continuar" at bounding box center [1221, 627] width 302 height 31
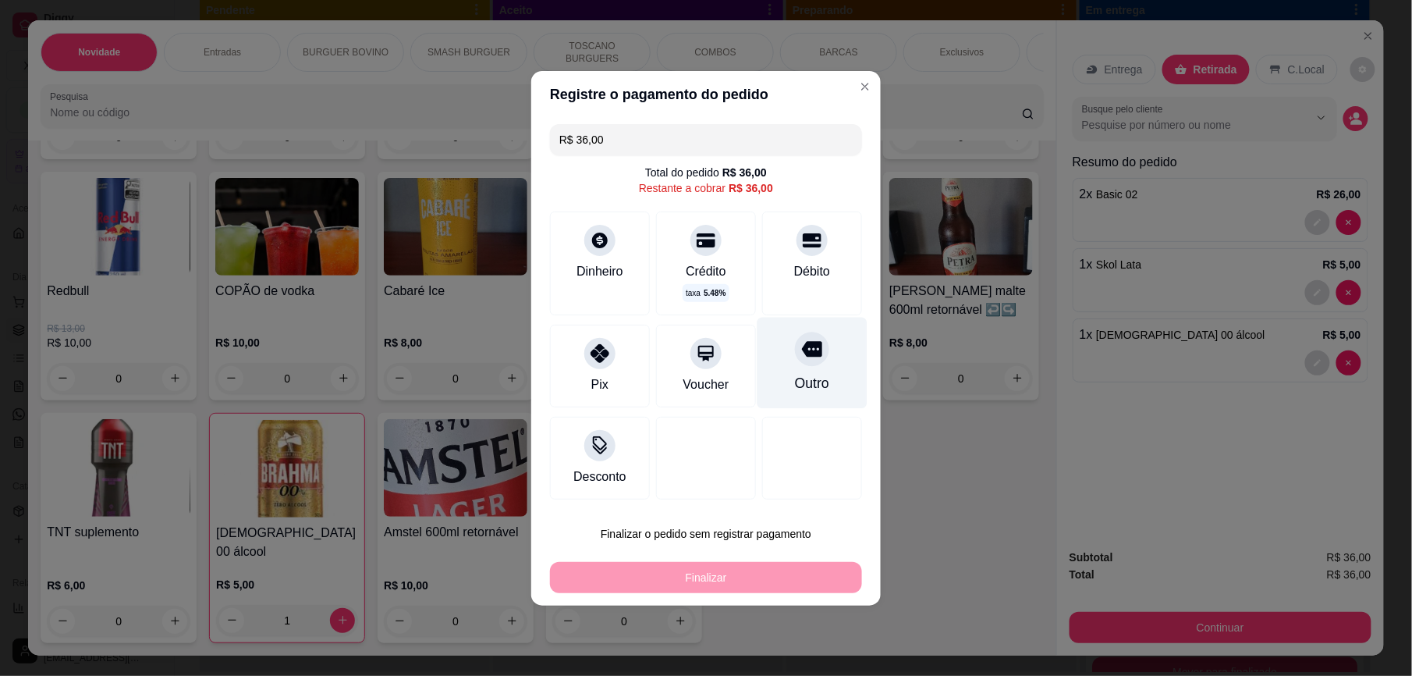
click at [809, 369] on div "Outro" at bounding box center [813, 362] width 110 height 91
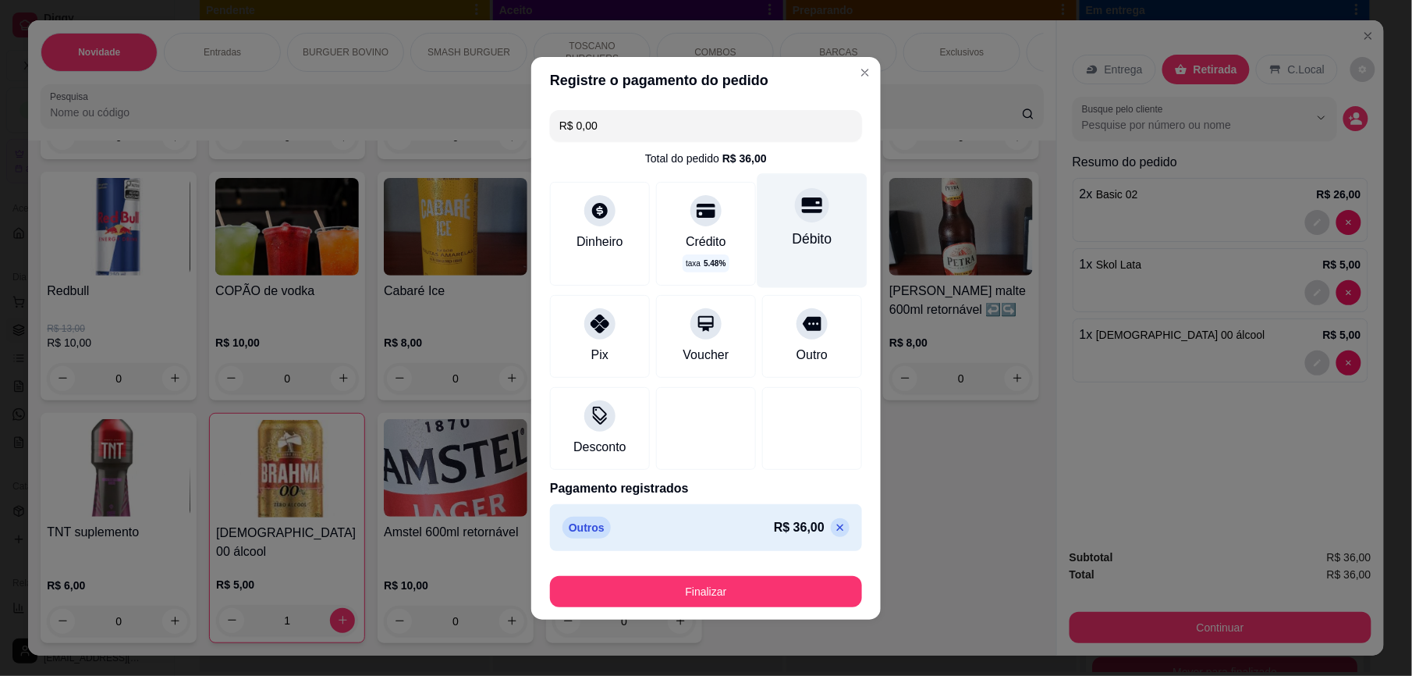
click at [814, 232] on div "Débito" at bounding box center [813, 239] width 40 height 20
click at [834, 525] on icon at bounding box center [840, 527] width 12 height 12
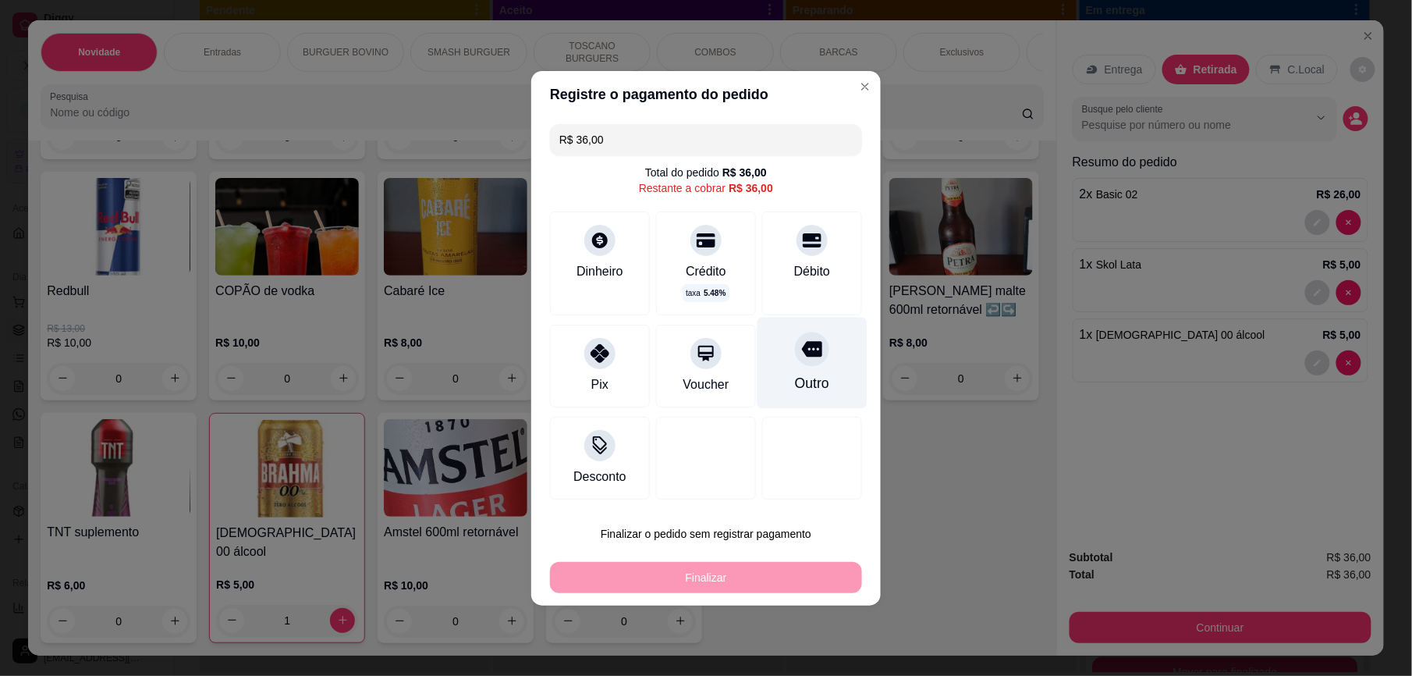
click at [803, 237] on icon at bounding box center [812, 240] width 19 height 19
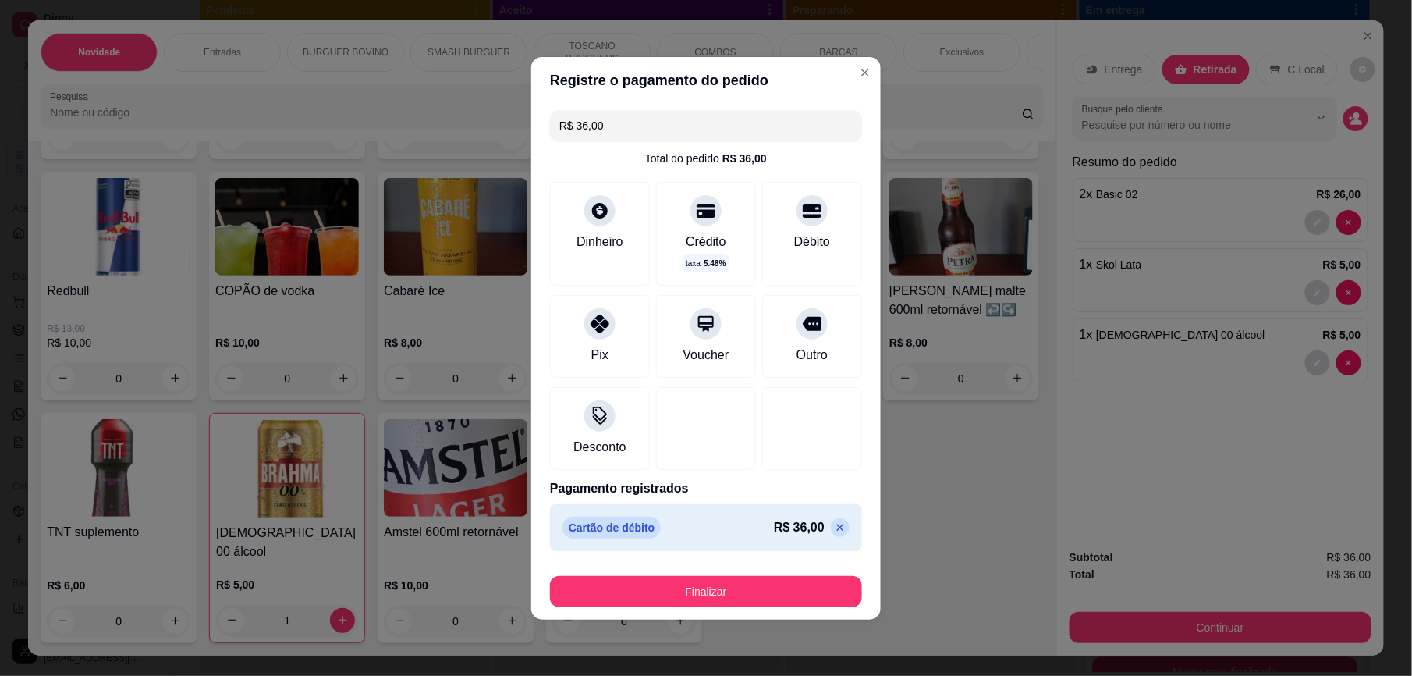
type input "R$ 0,00"
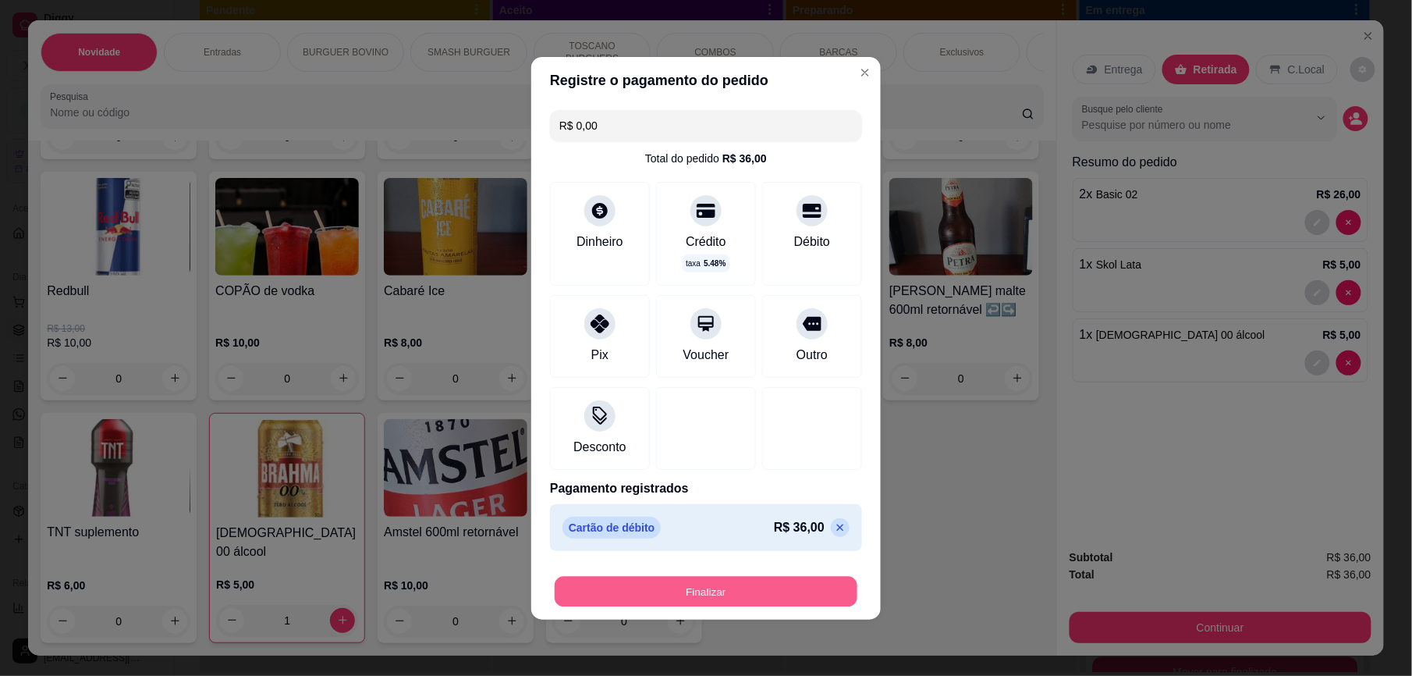
click at [718, 588] on button "Finalizar" at bounding box center [706, 591] width 303 height 30
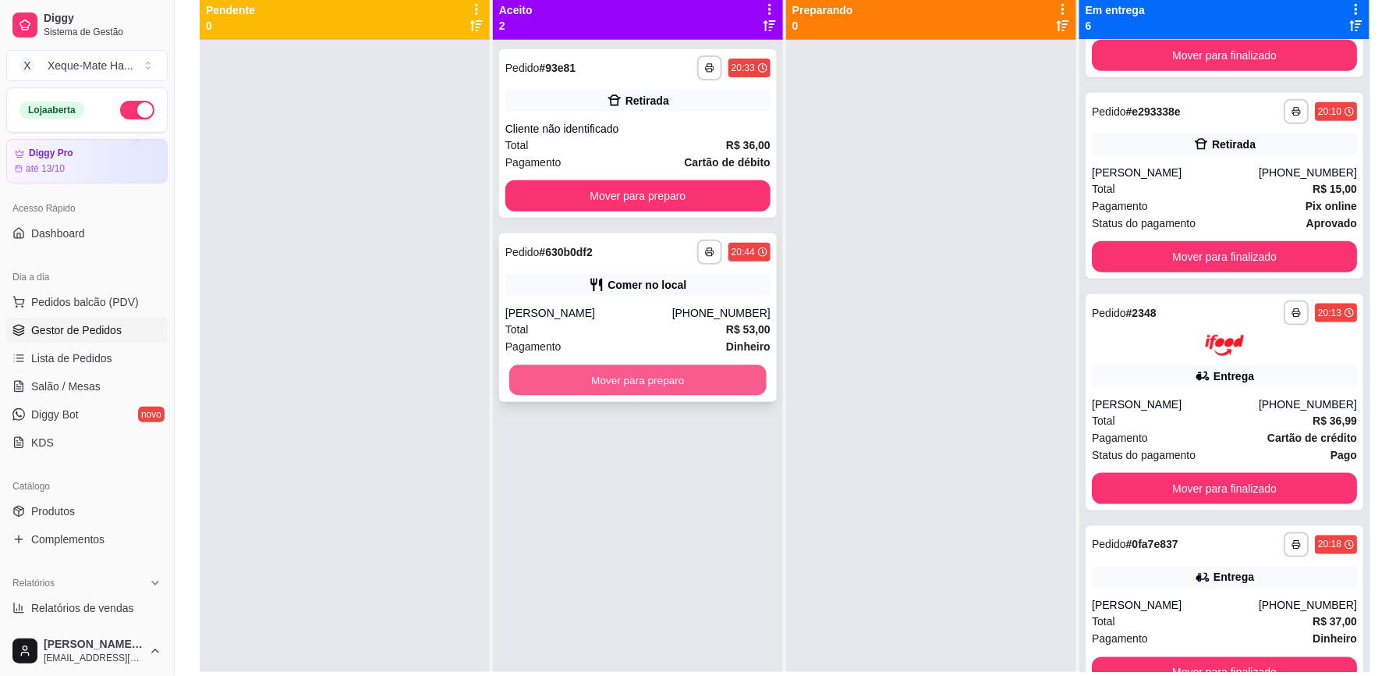
click at [641, 385] on button "Mover para preparo" at bounding box center [637, 380] width 257 height 30
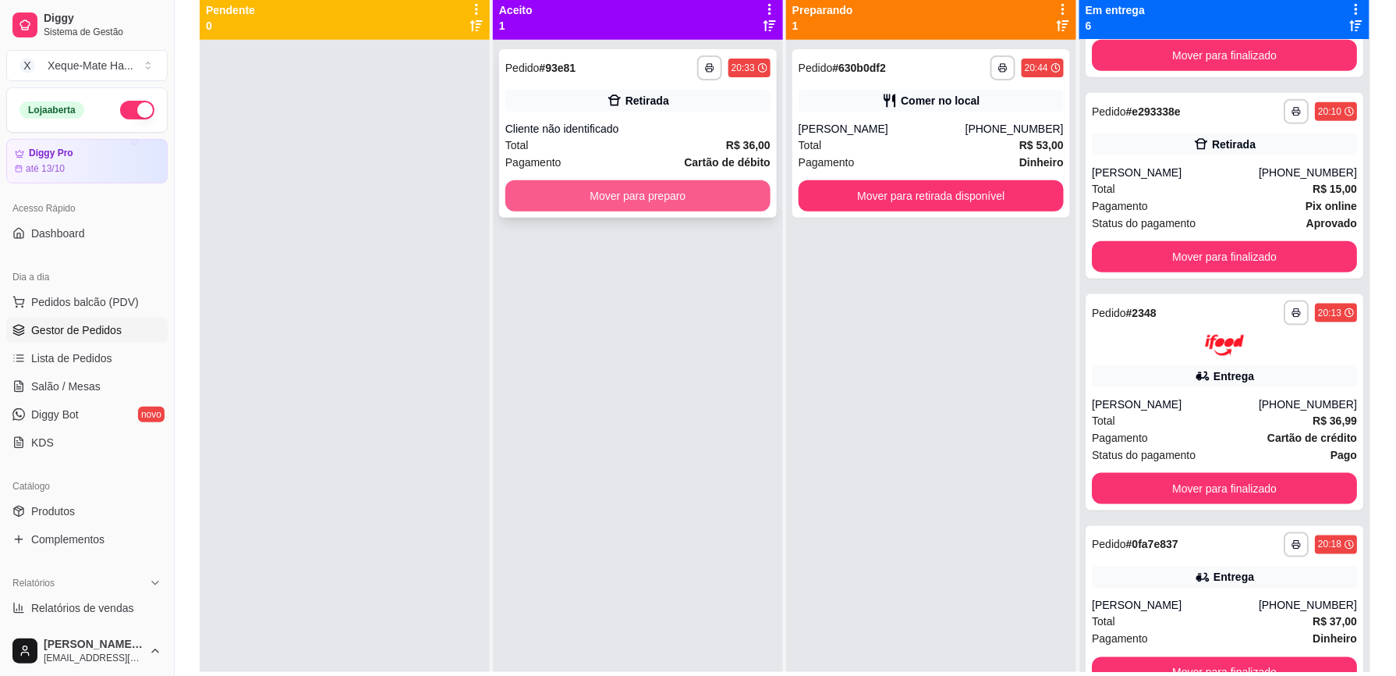
click at [662, 198] on button "Mover para preparo" at bounding box center [638, 195] width 265 height 31
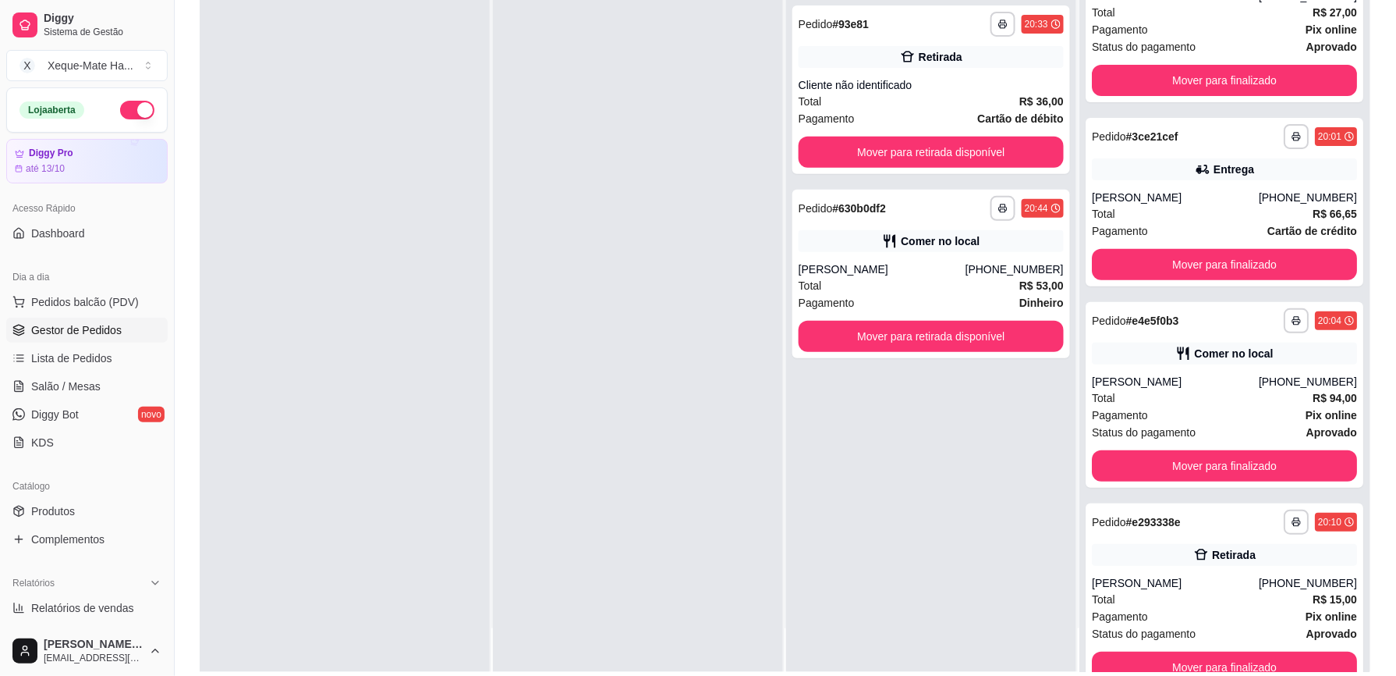
scroll to position [81, 0]
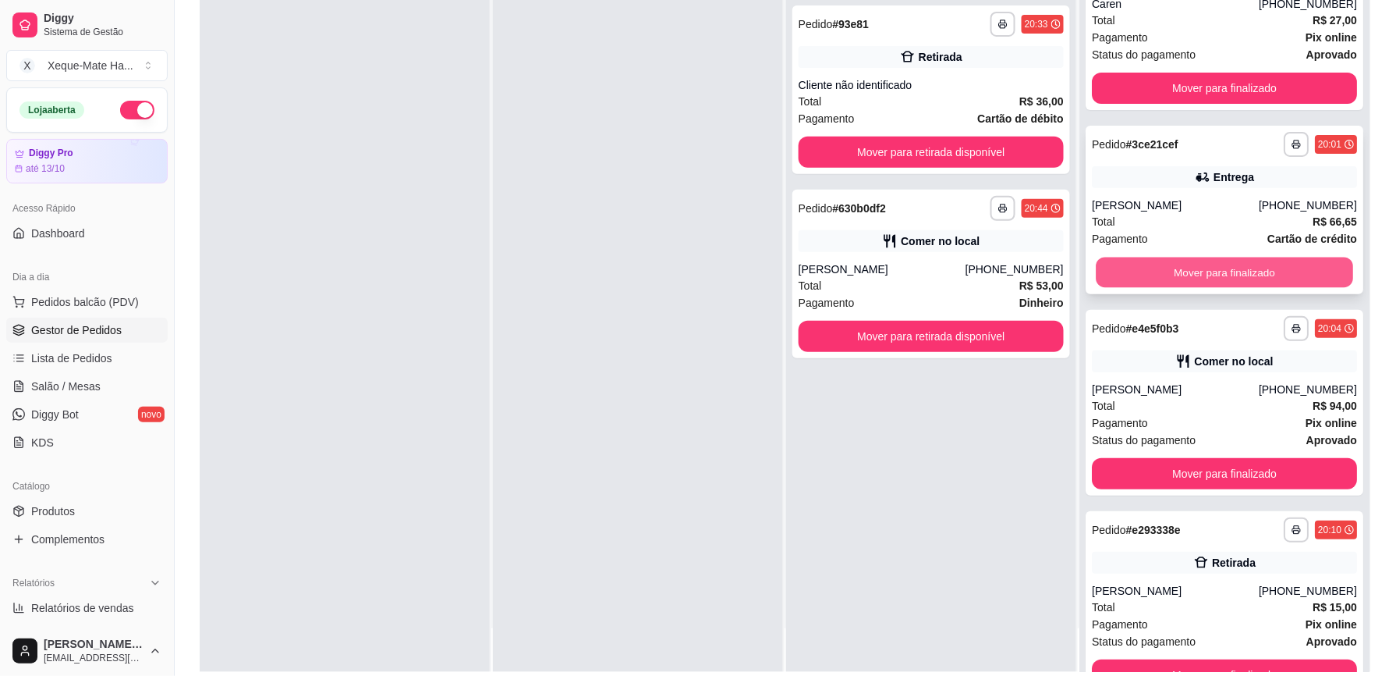
click at [1281, 269] on button "Mover para finalizado" at bounding box center [1224, 272] width 257 height 30
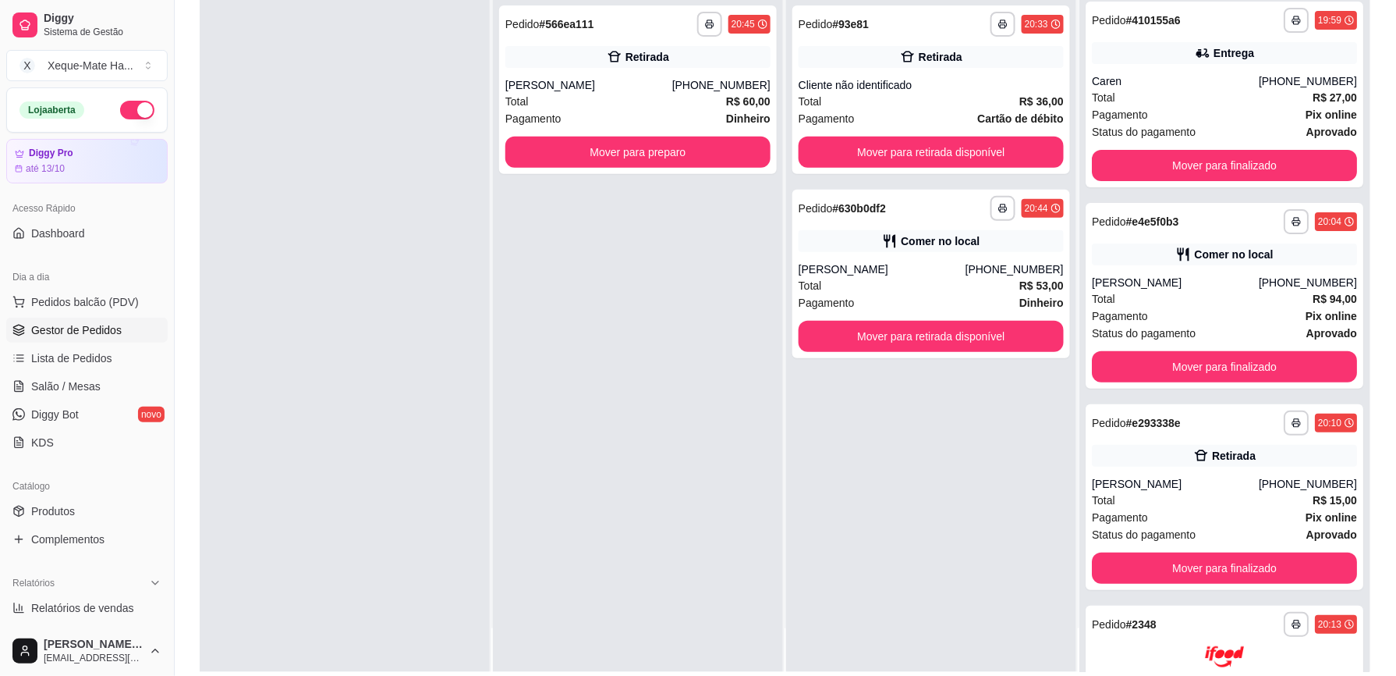
scroll to position [0, 0]
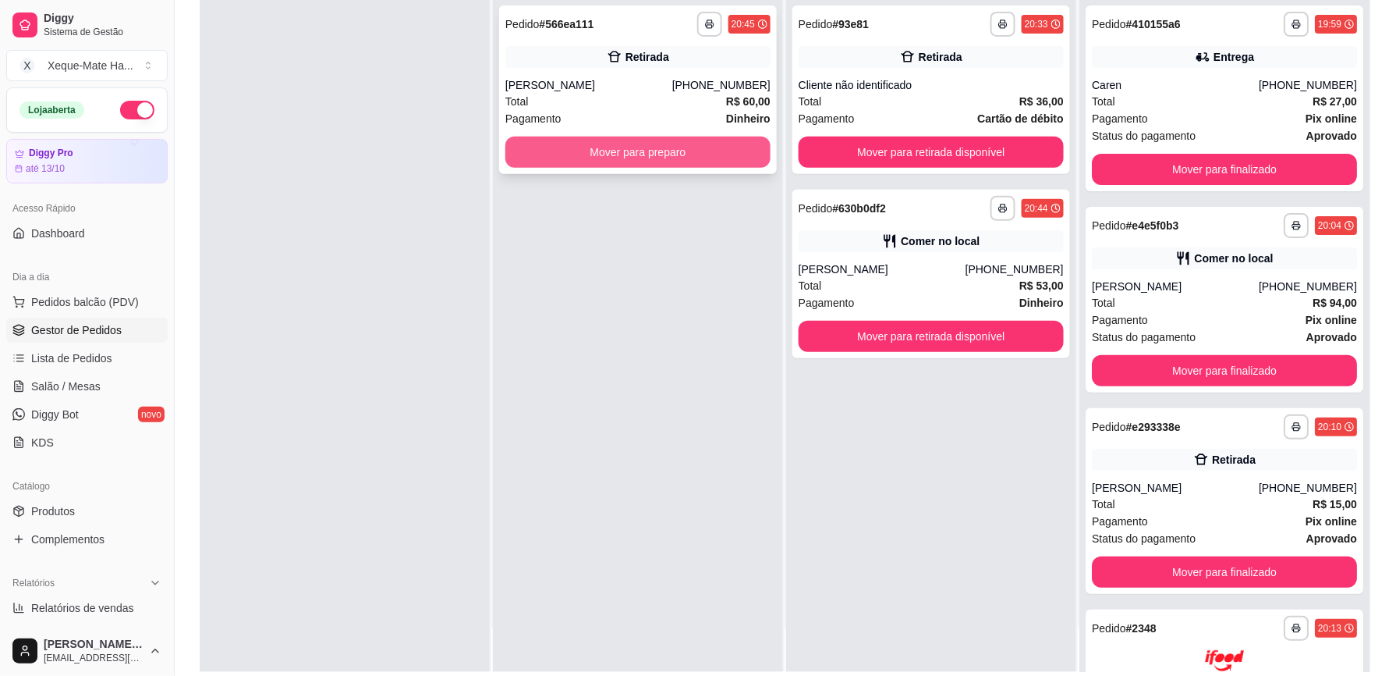
click at [655, 147] on button "Mover para preparo" at bounding box center [638, 152] width 265 height 31
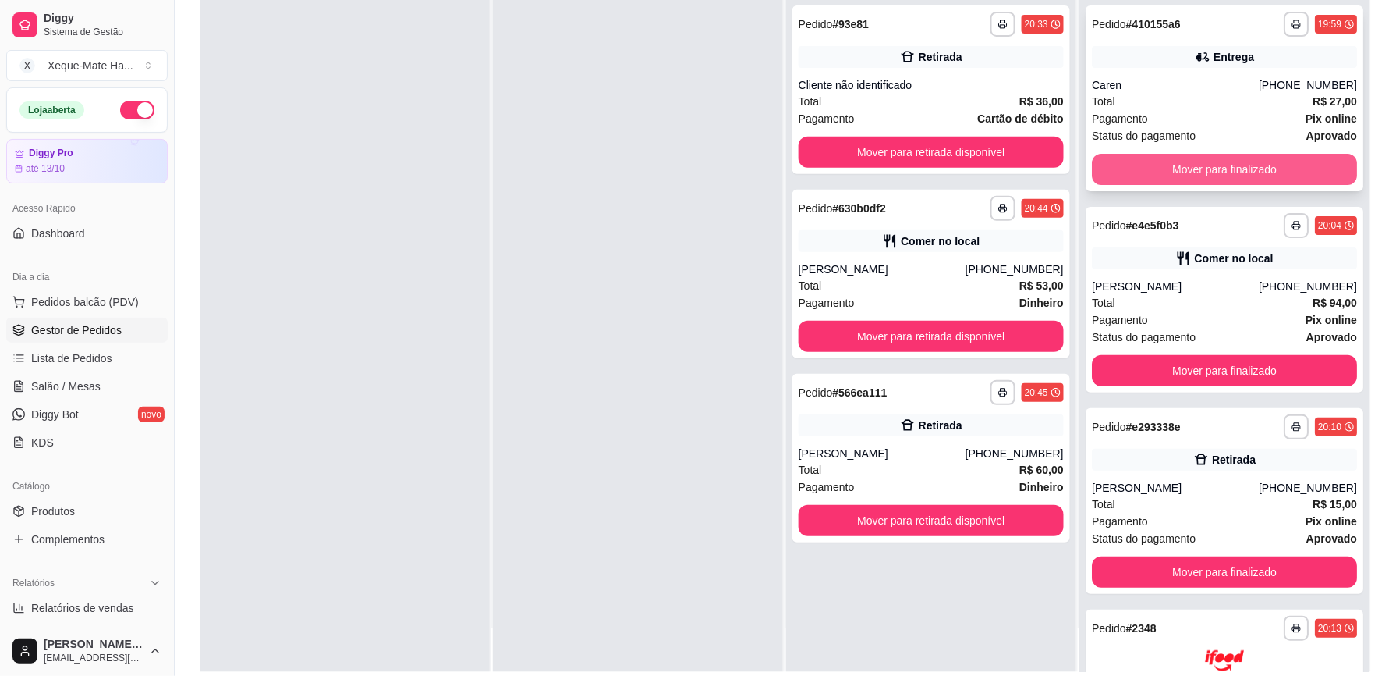
click at [1287, 169] on button "Mover para finalizado" at bounding box center [1224, 169] width 265 height 31
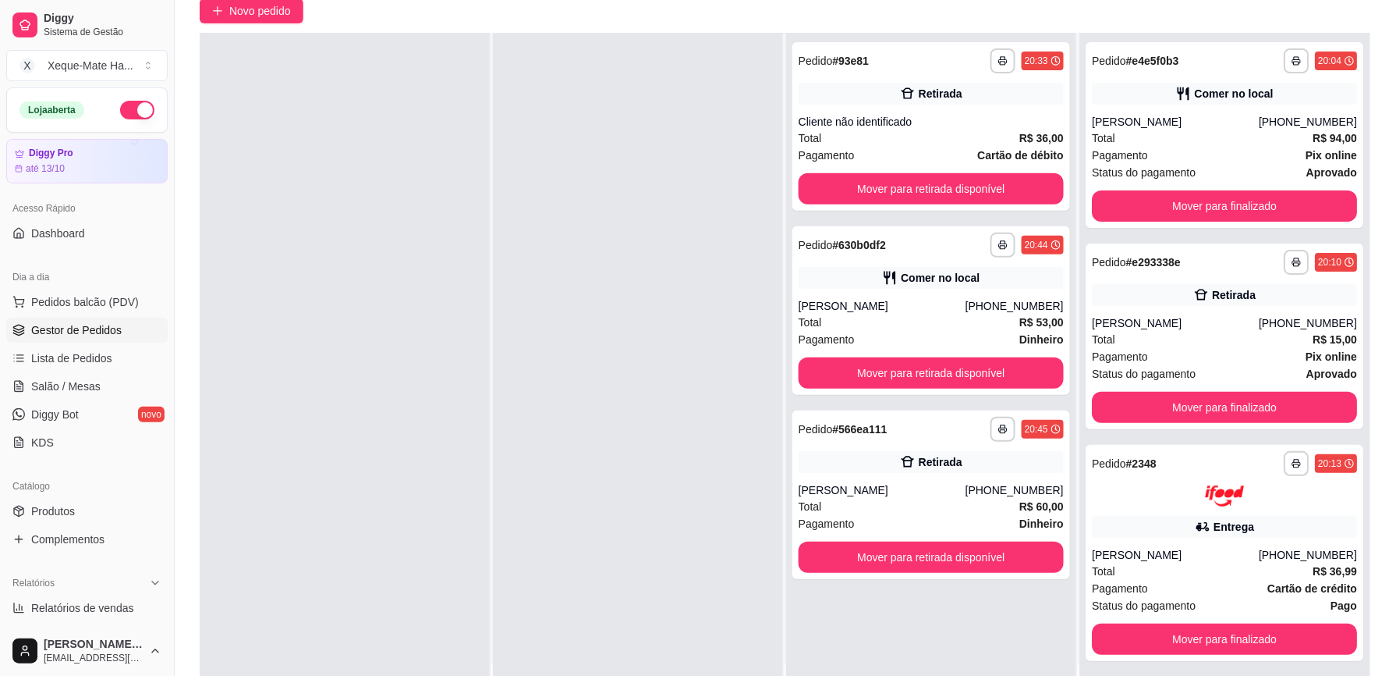
scroll to position [130, 0]
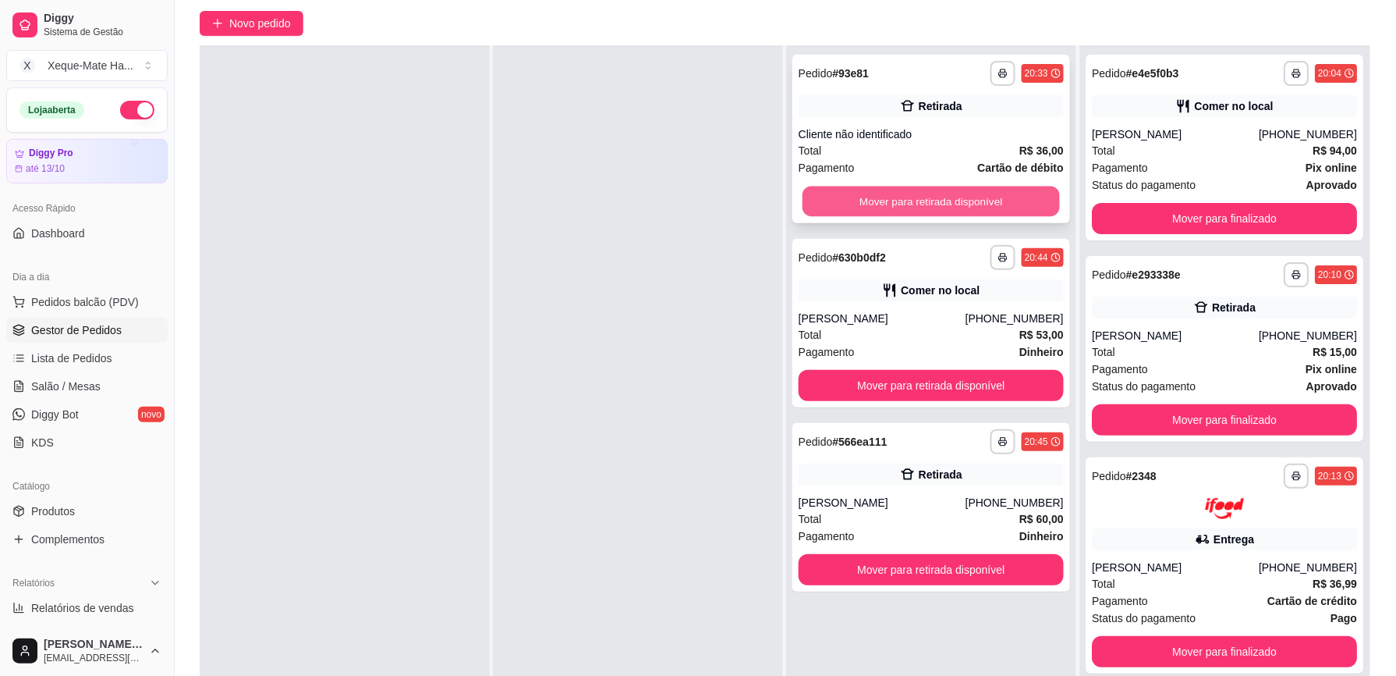
click at [937, 200] on button "Mover para retirada disponível" at bounding box center [931, 201] width 257 height 30
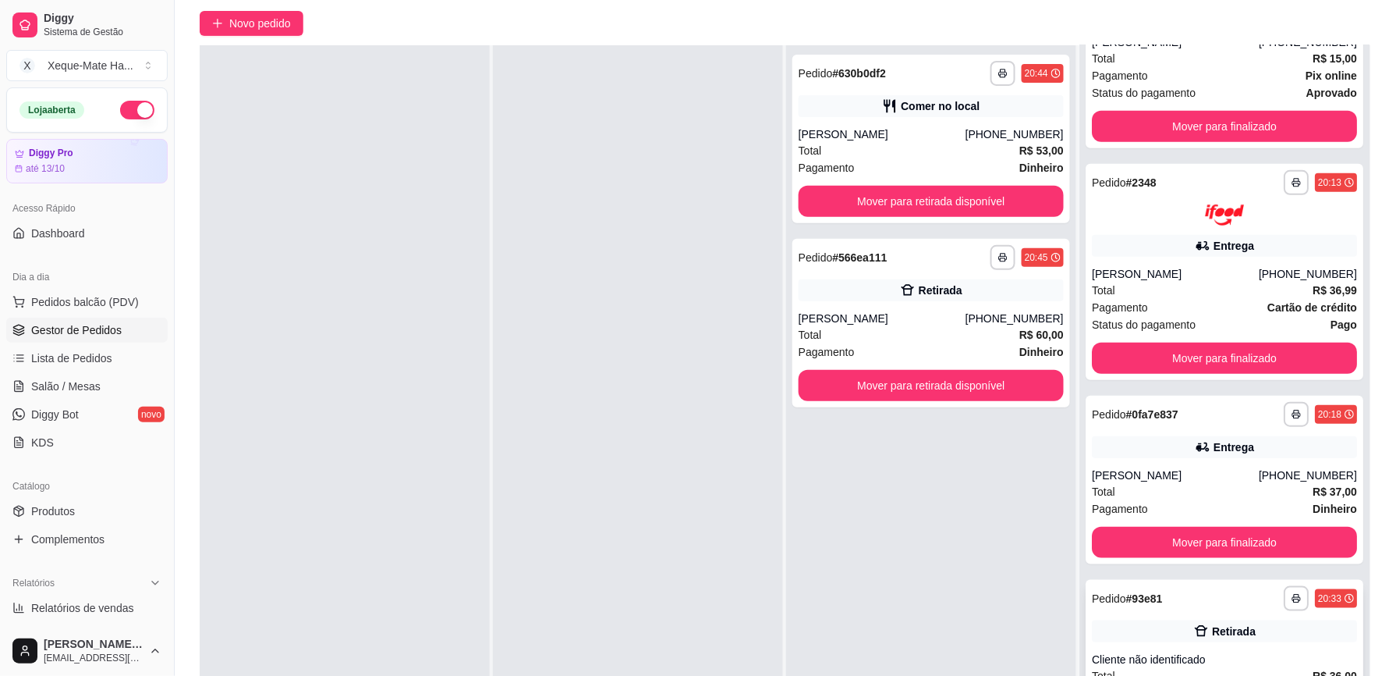
scroll to position [341, 0]
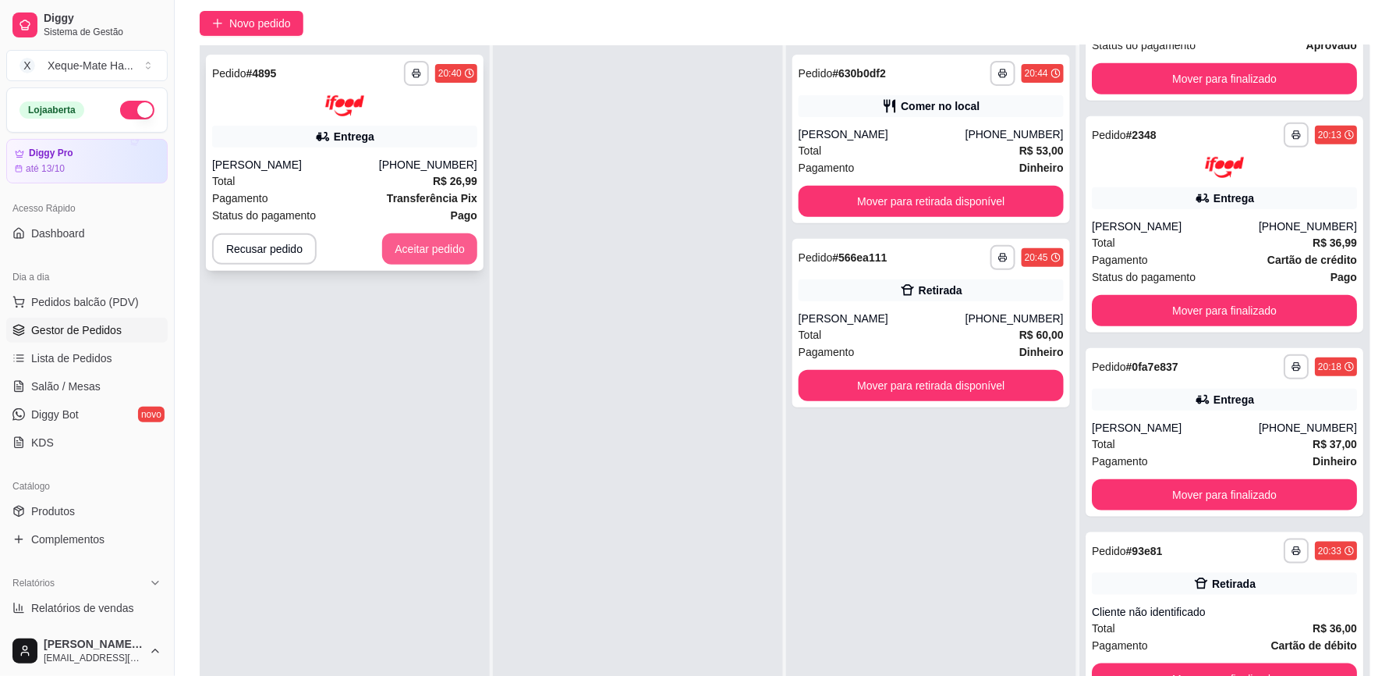
click at [416, 253] on button "Aceitar pedido" at bounding box center [429, 248] width 95 height 31
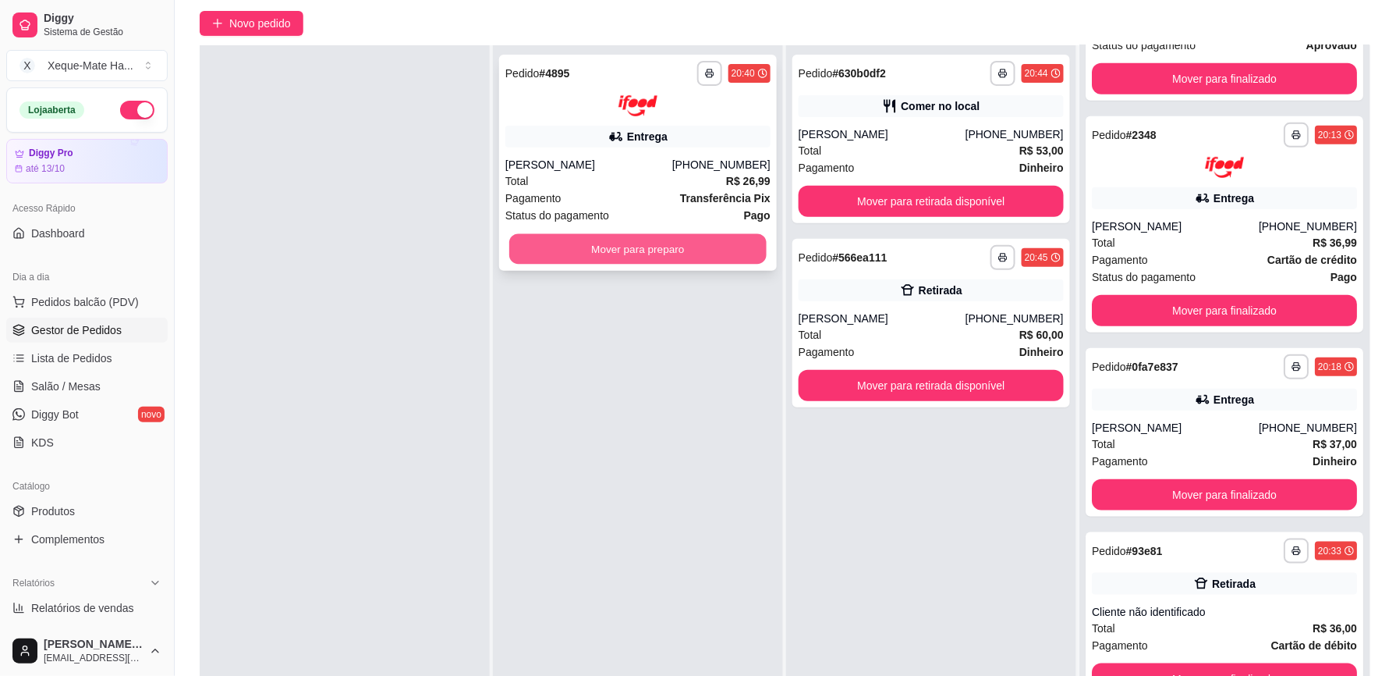
click at [638, 243] on button "Mover para preparo" at bounding box center [637, 248] width 257 height 30
click at [638, 250] on button "Mover para preparo" at bounding box center [638, 248] width 265 height 31
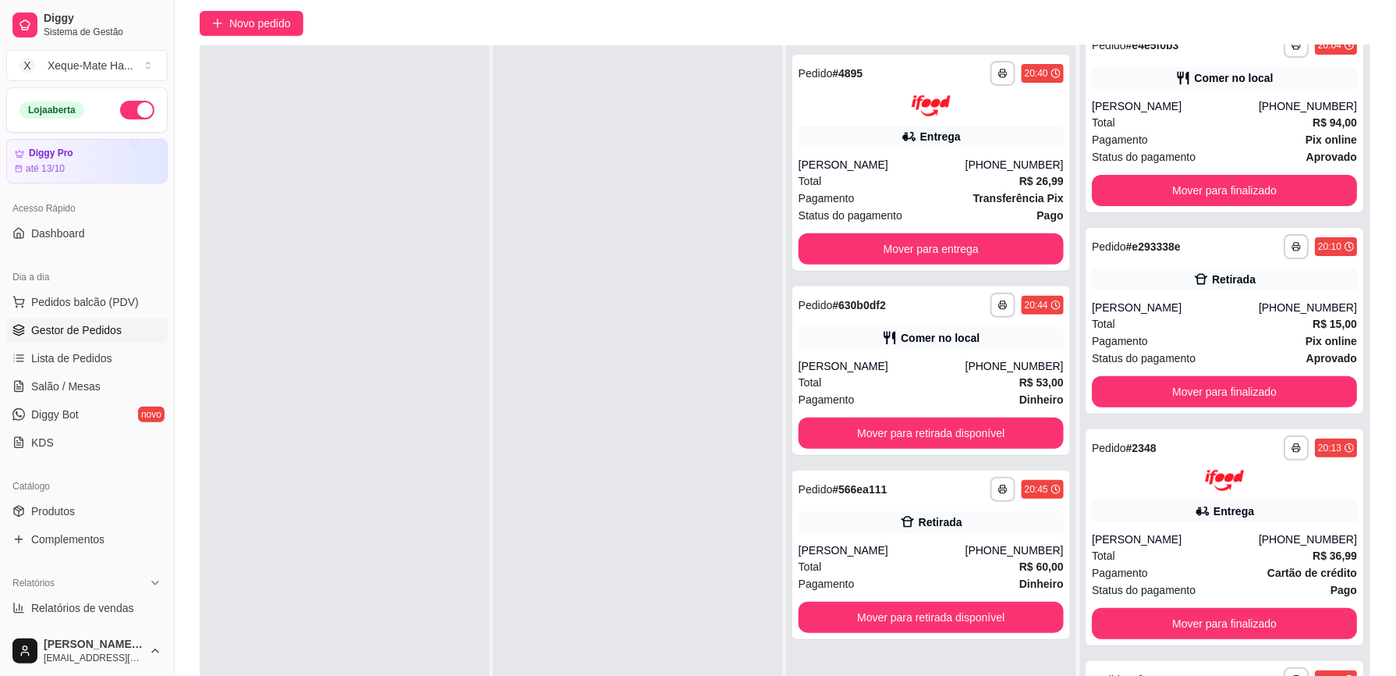
scroll to position [0, 0]
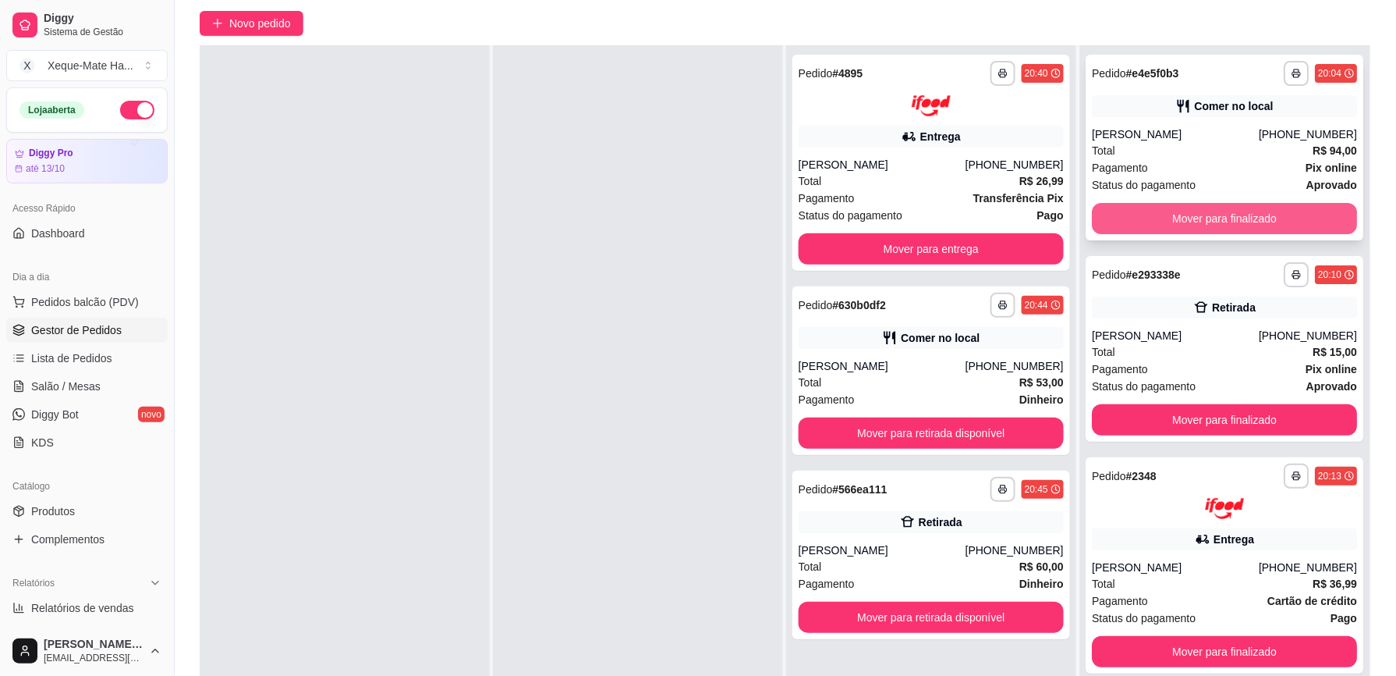
click at [1258, 218] on button "Mover para finalizado" at bounding box center [1224, 218] width 265 height 31
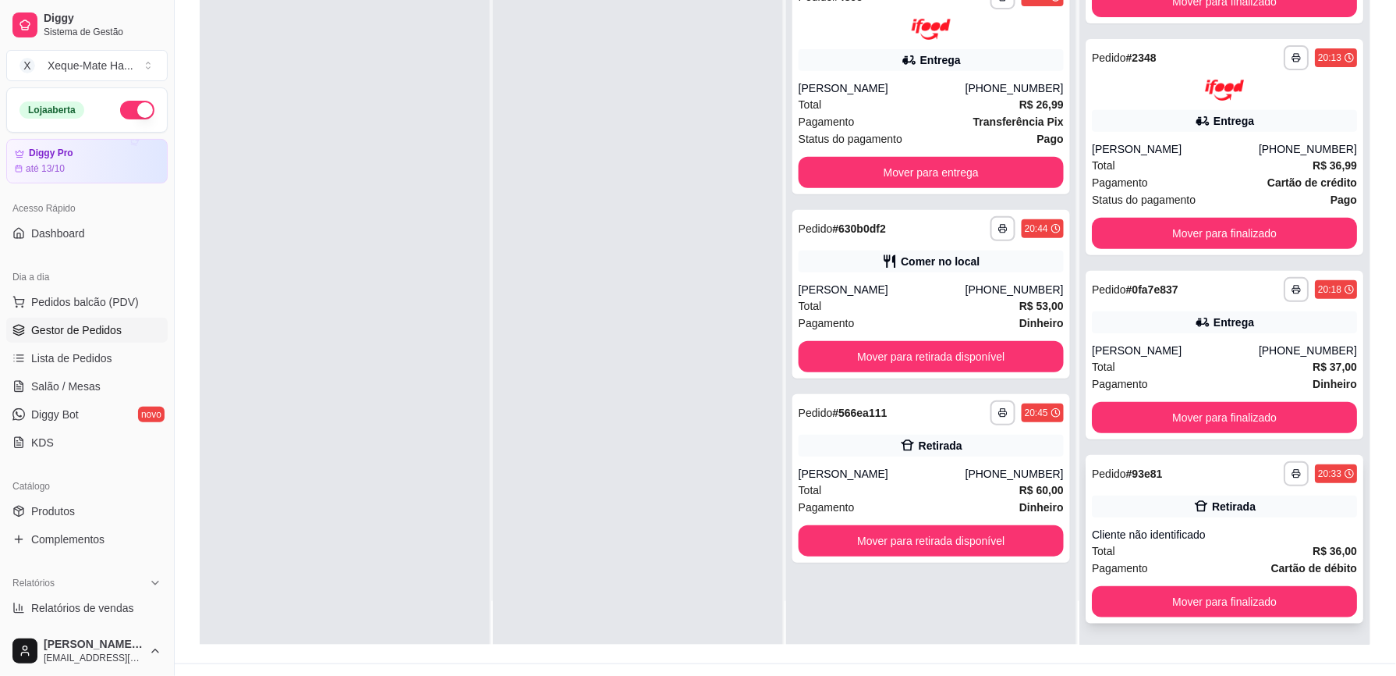
scroll to position [231, 0]
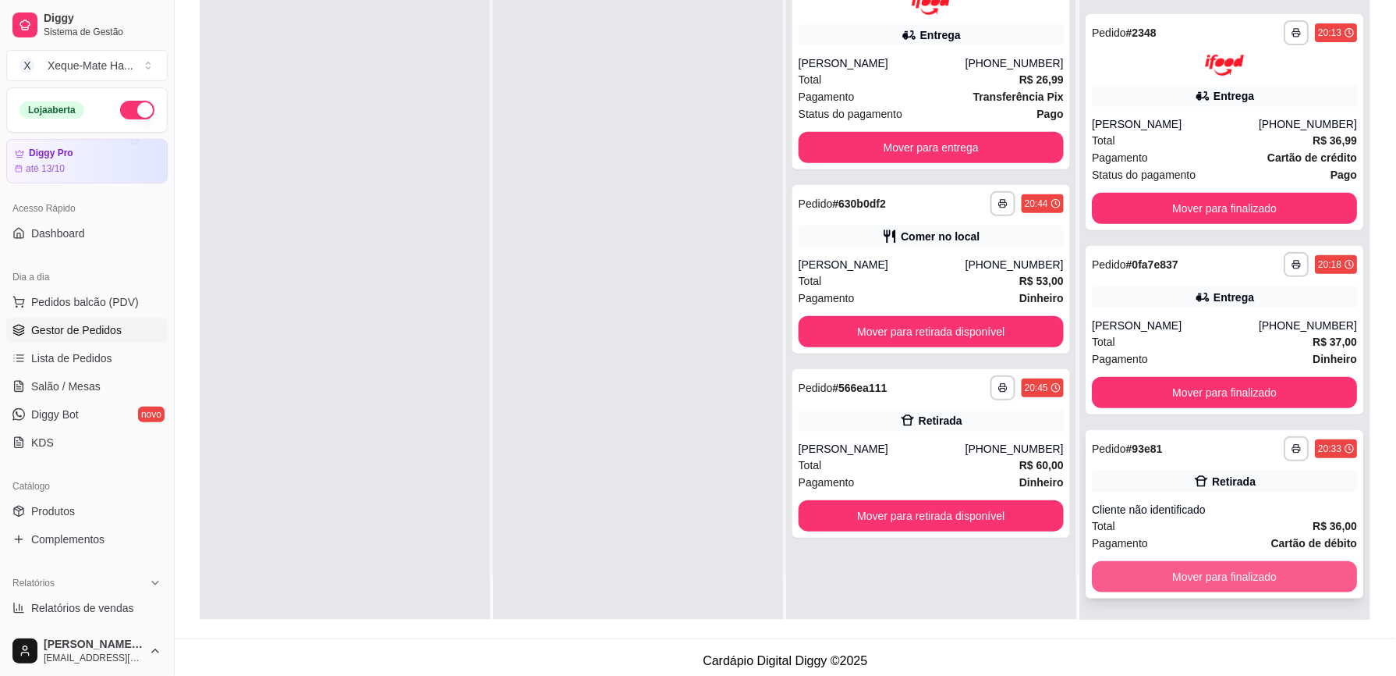
click at [1250, 569] on button "Mover para finalizado" at bounding box center [1224, 576] width 265 height 31
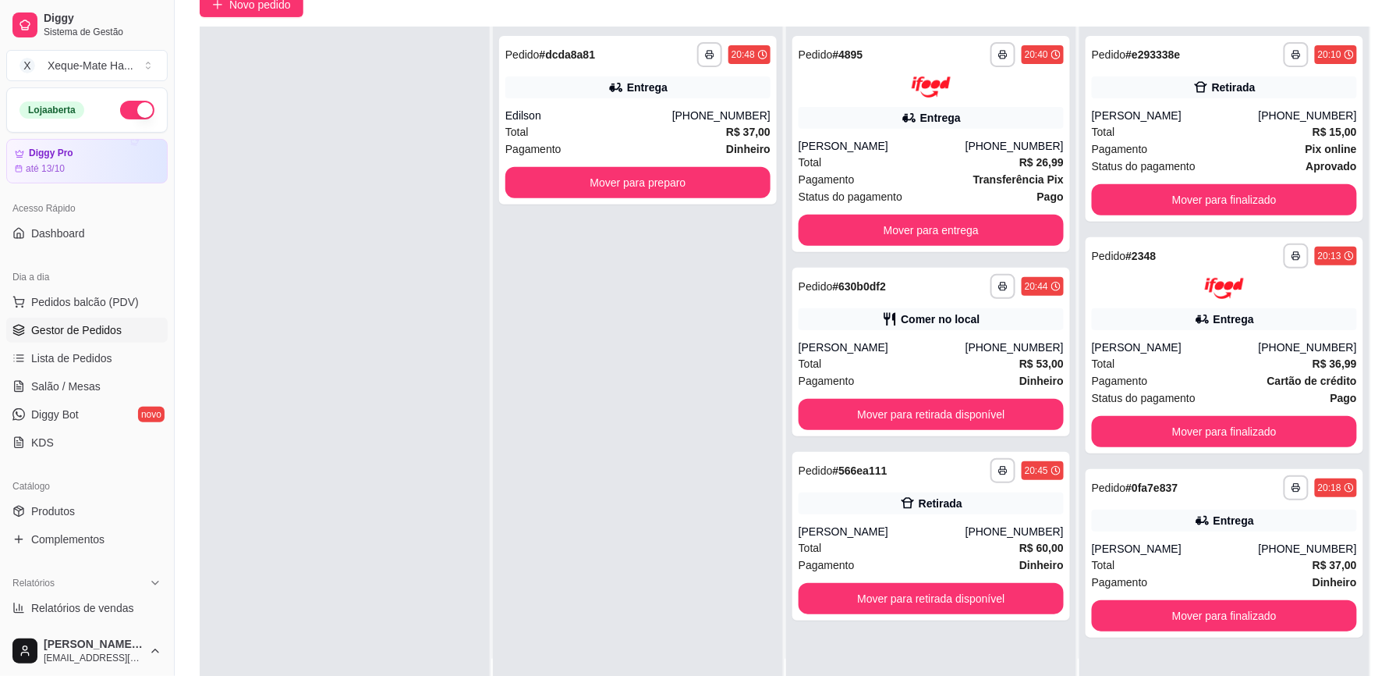
scroll to position [145, 0]
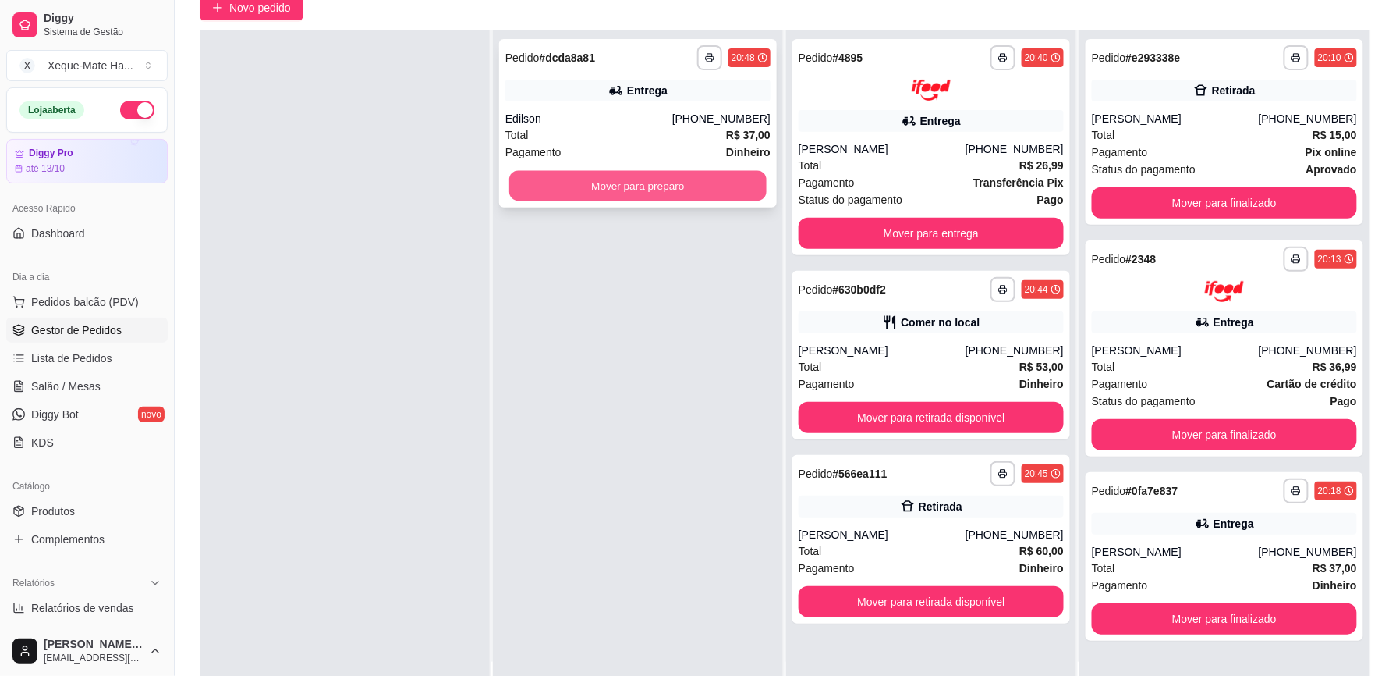
click at [705, 184] on button "Mover para preparo" at bounding box center [637, 186] width 257 height 30
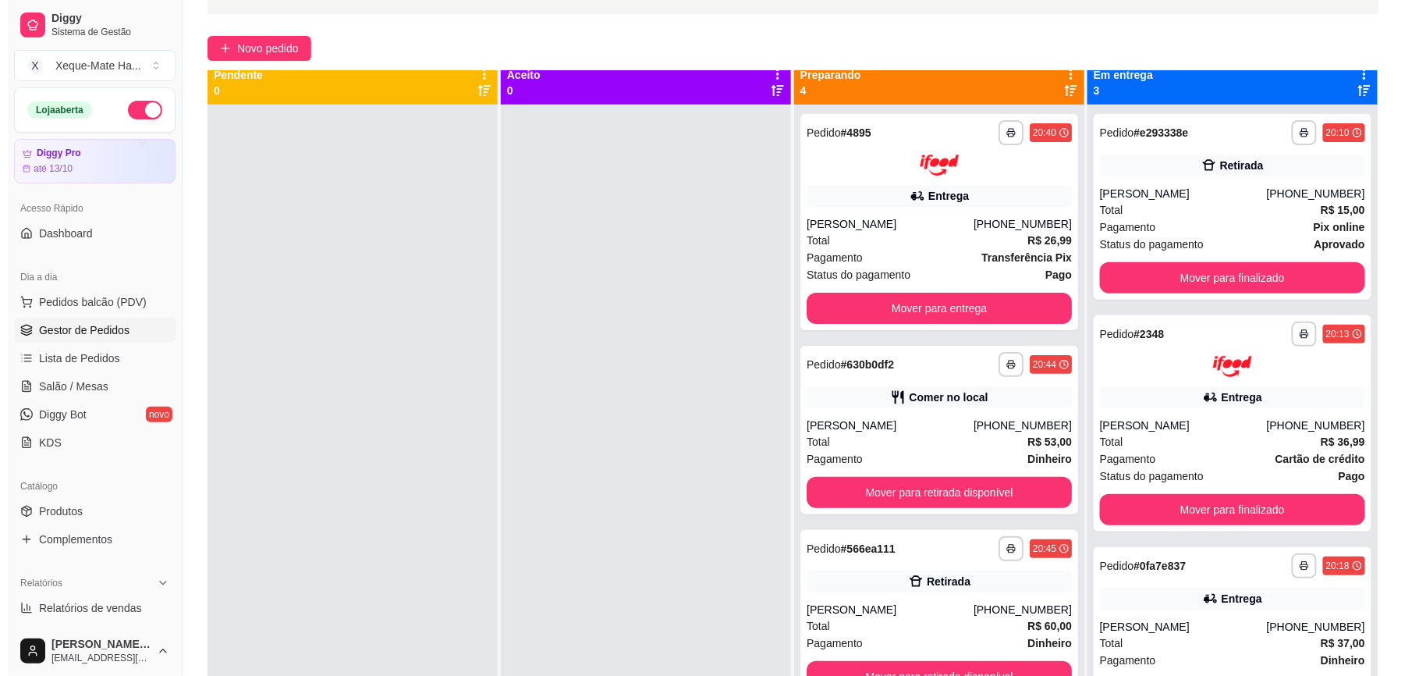
scroll to position [0, 0]
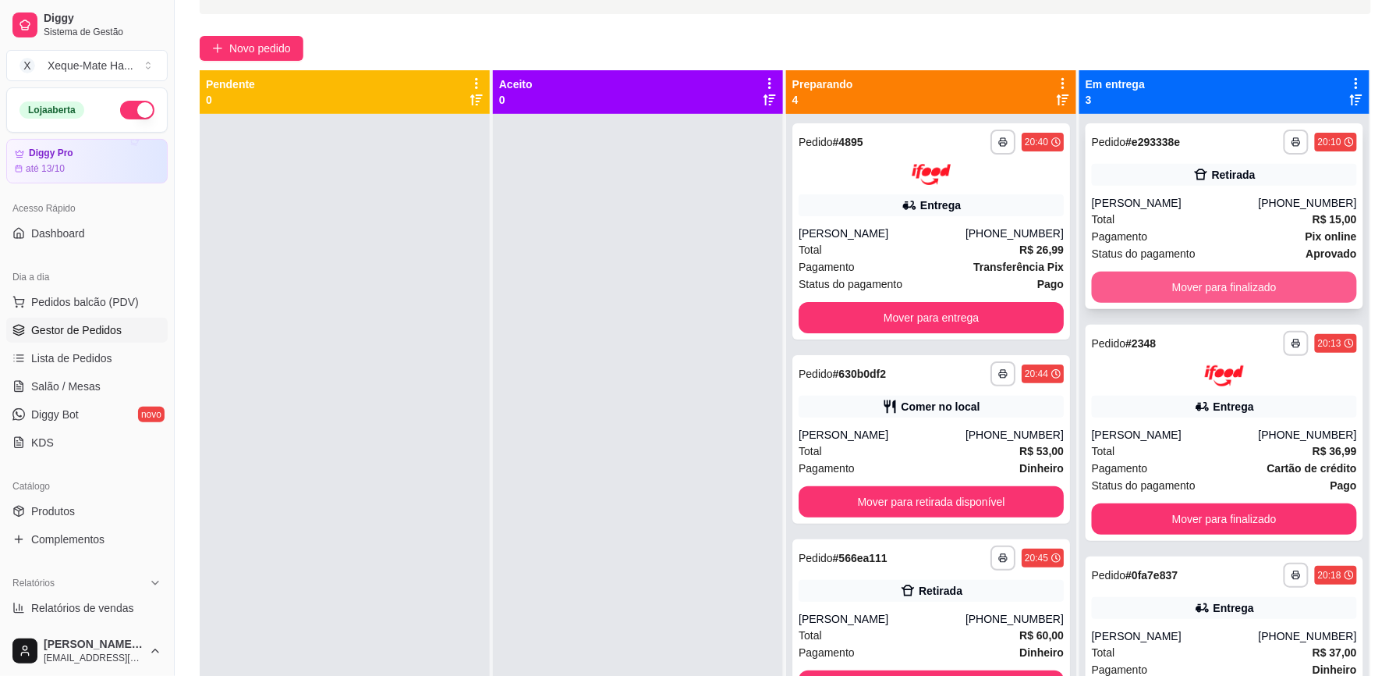
click at [1196, 289] on button "Mover para finalizado" at bounding box center [1224, 286] width 265 height 31
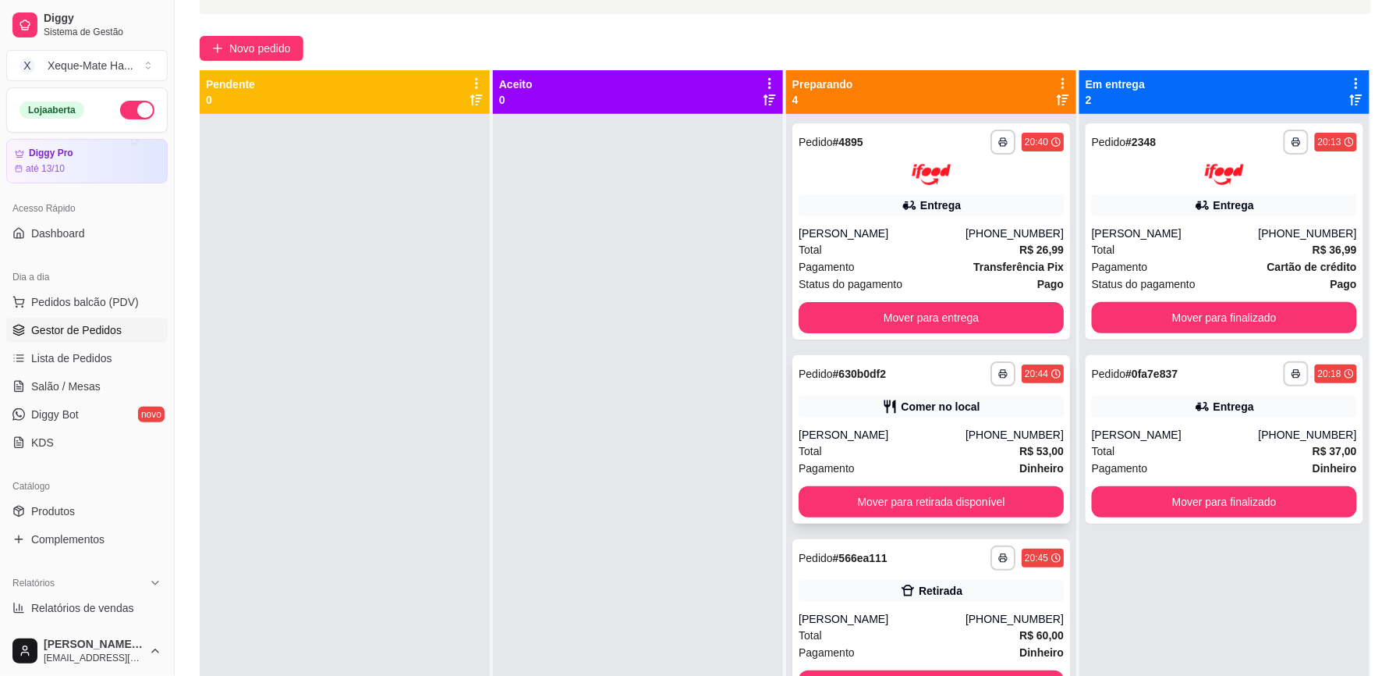
click at [889, 469] on div "Pagamento Dinheiro" at bounding box center [931, 468] width 265 height 17
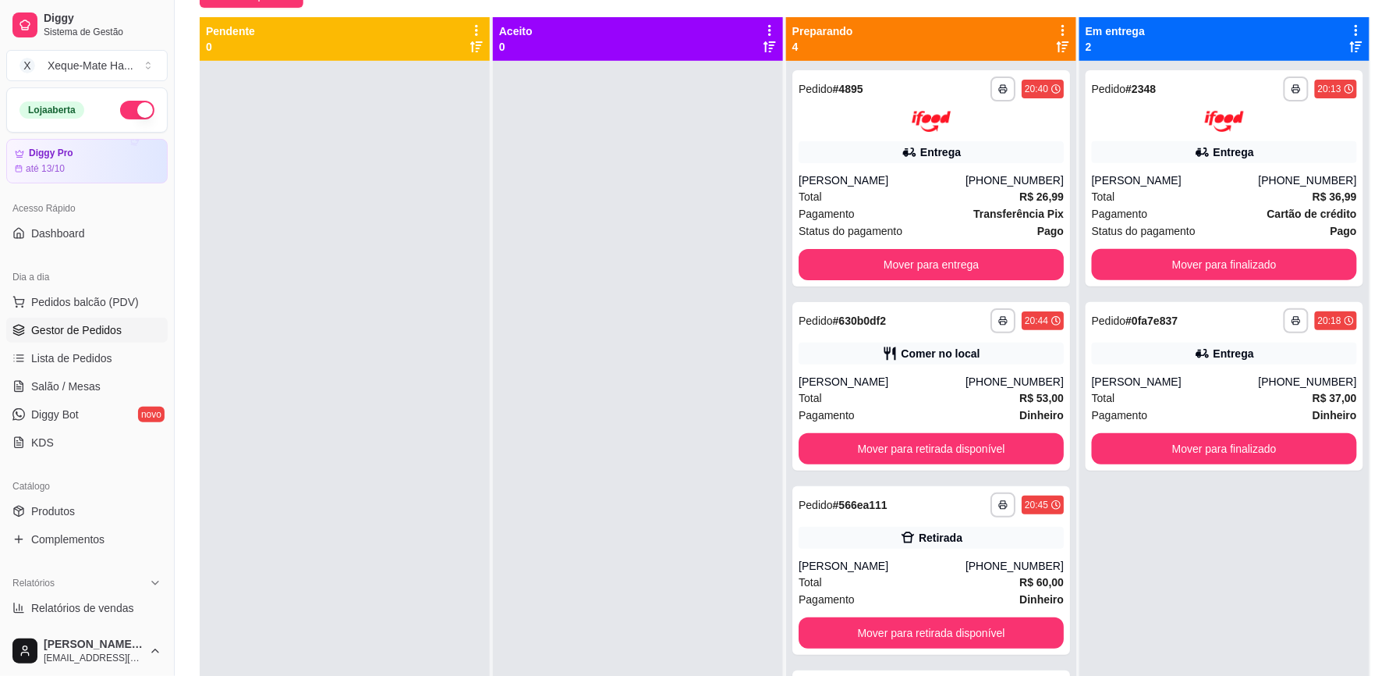
scroll to position [159, 0]
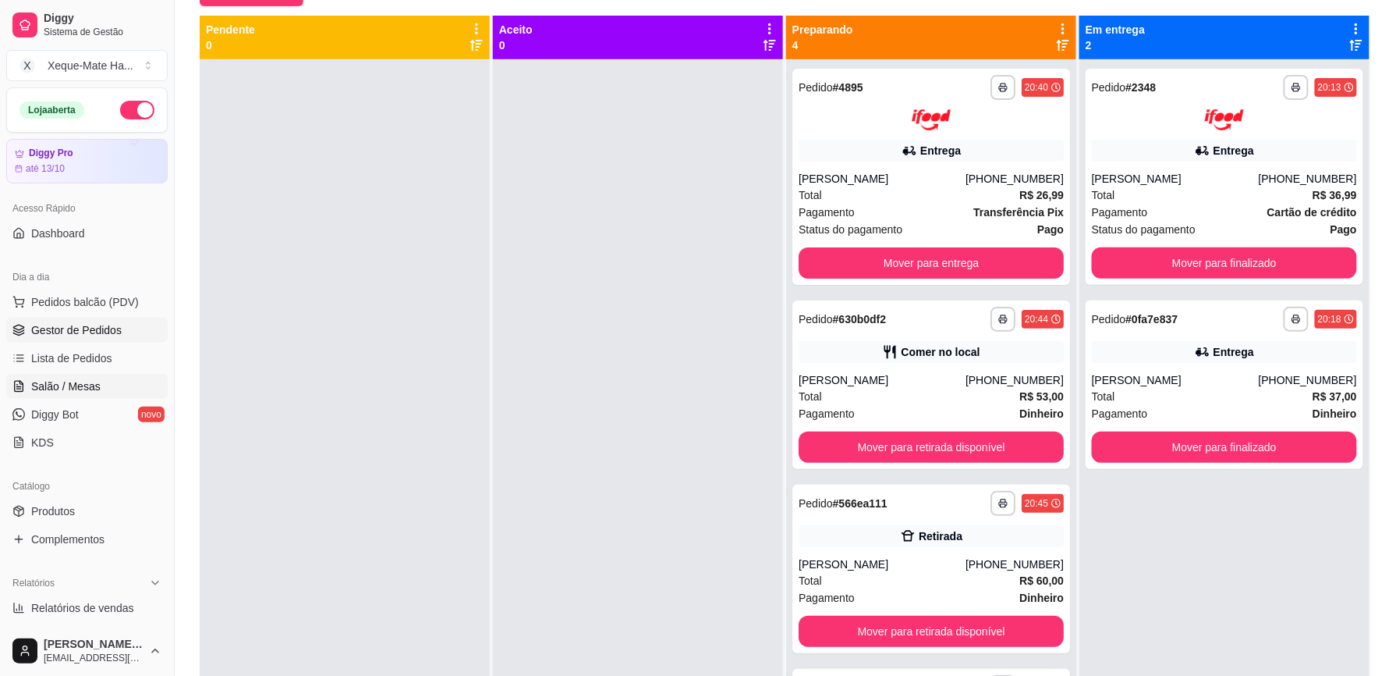
click at [97, 378] on span "Salão / Mesas" at bounding box center [65, 386] width 69 height 16
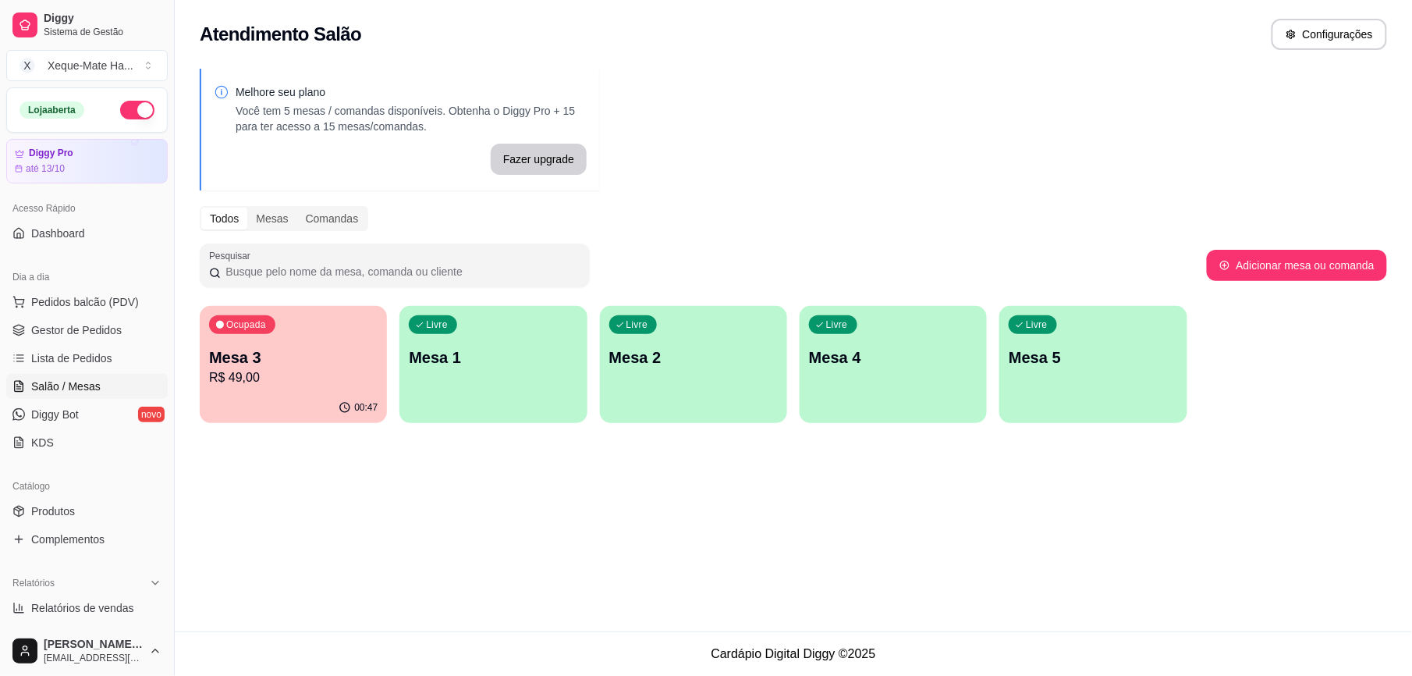
click at [298, 375] on p "R$ 49,00" at bounding box center [293, 377] width 169 height 19
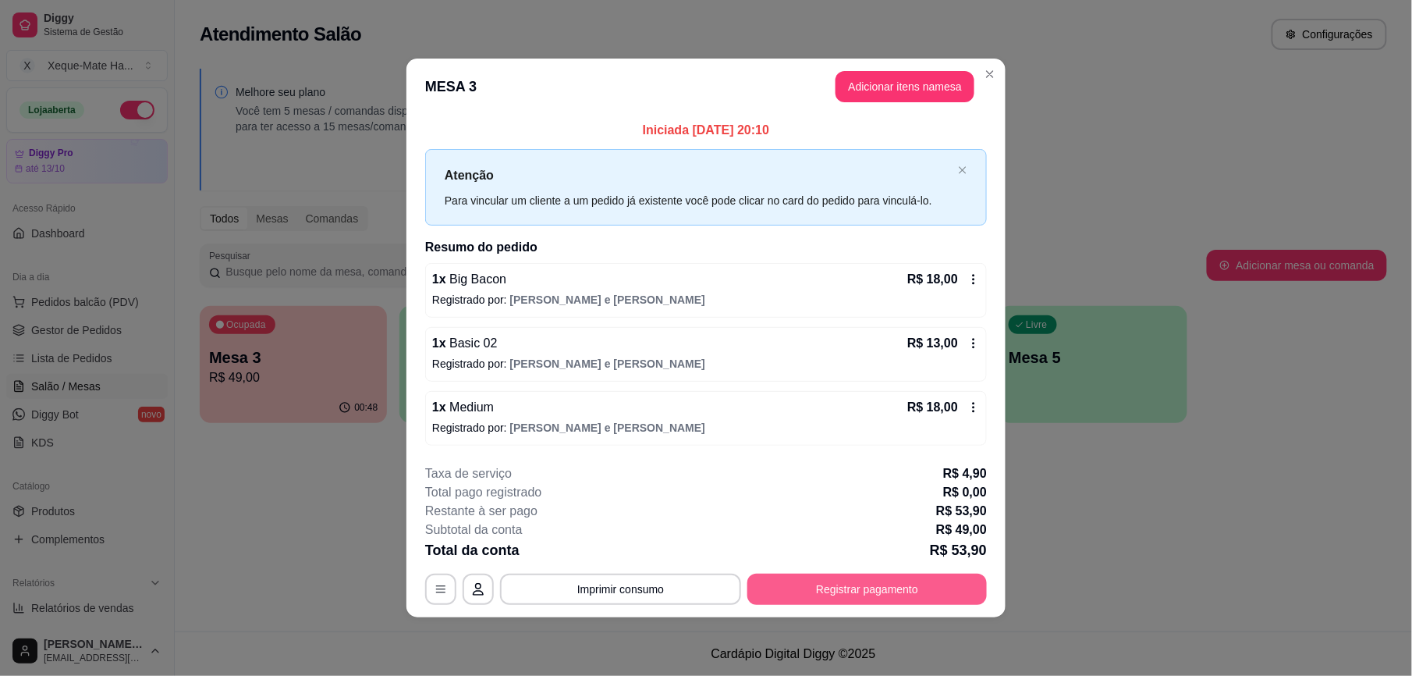
click at [875, 591] on button "Registrar pagamento" at bounding box center [867, 588] width 240 height 31
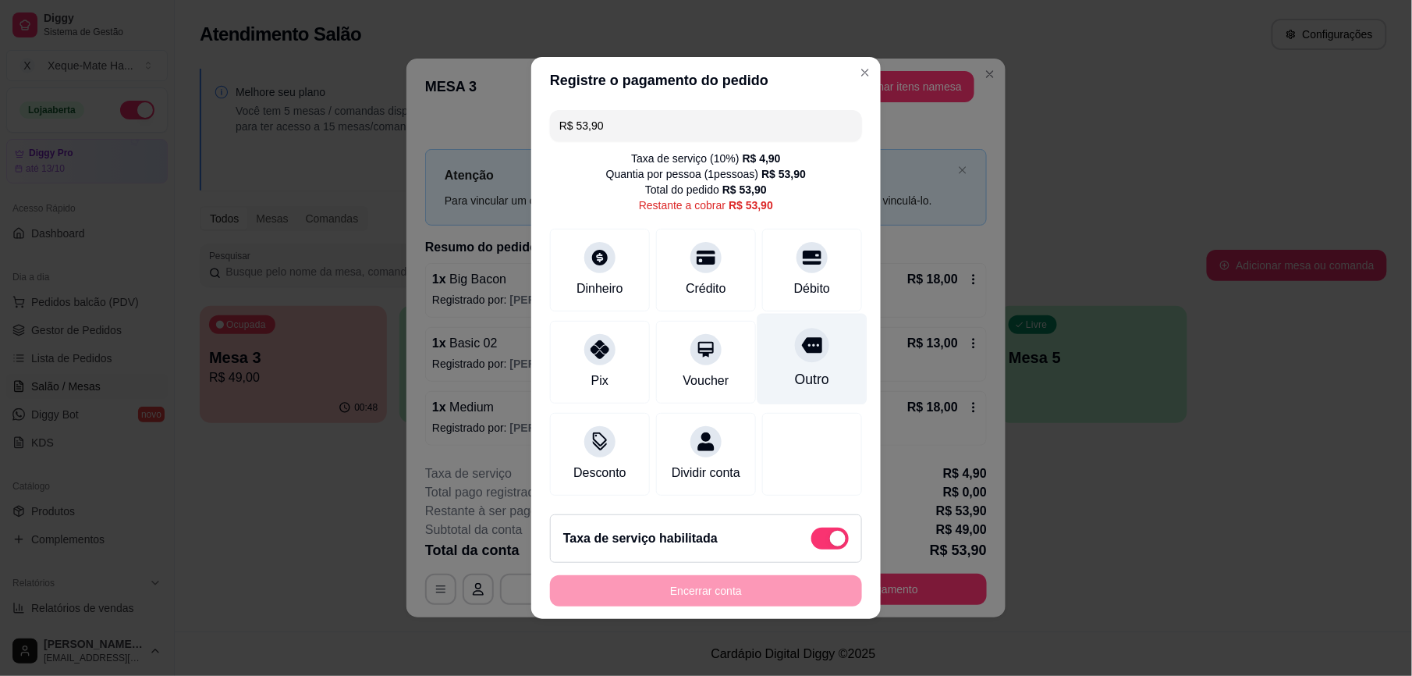
click at [795, 369] on div "Outro" at bounding box center [812, 379] width 34 height 20
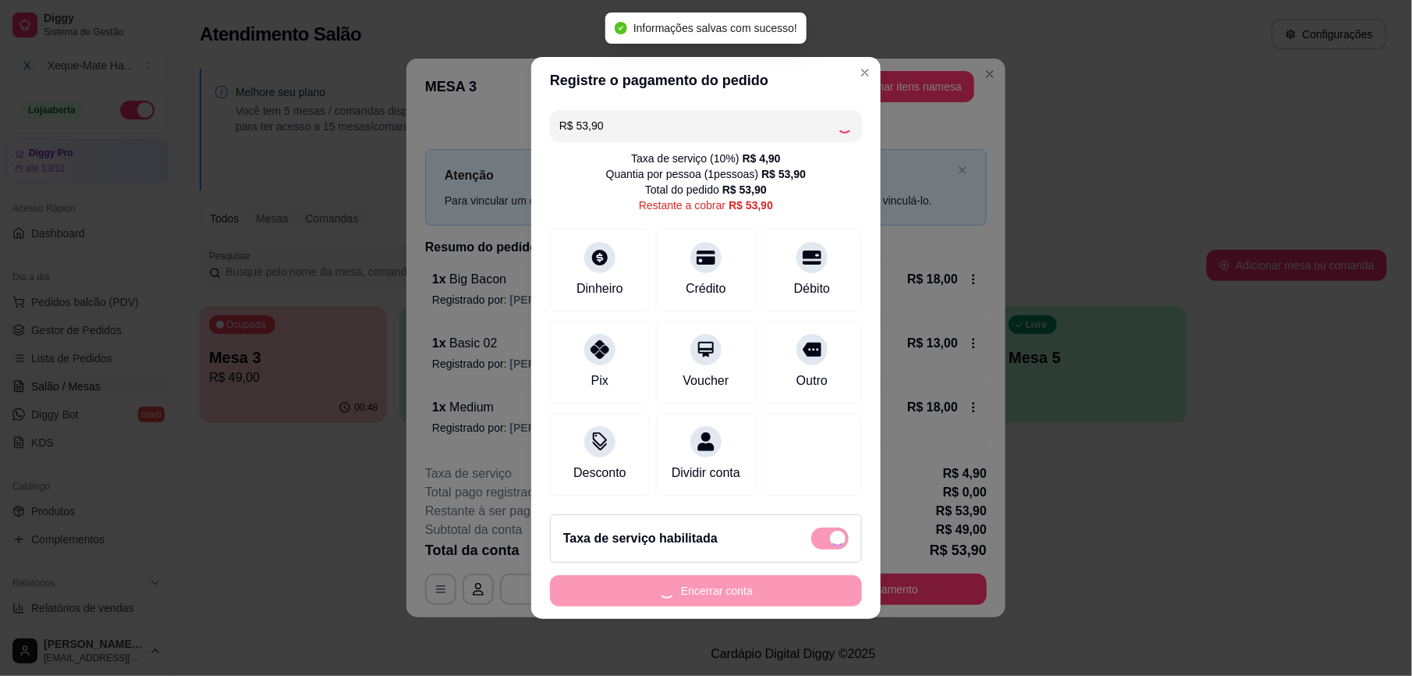
type input "R$ 0,00"
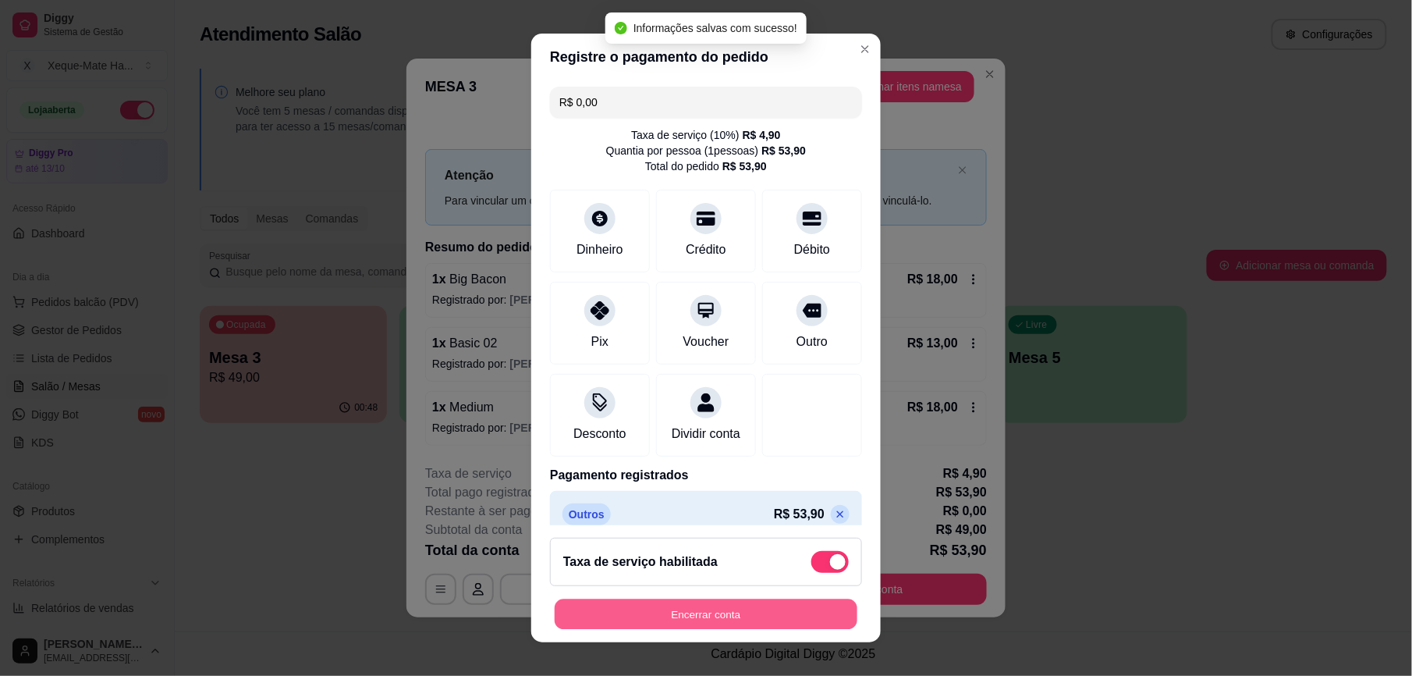
click at [688, 607] on button "Encerrar conta" at bounding box center [706, 613] width 303 height 30
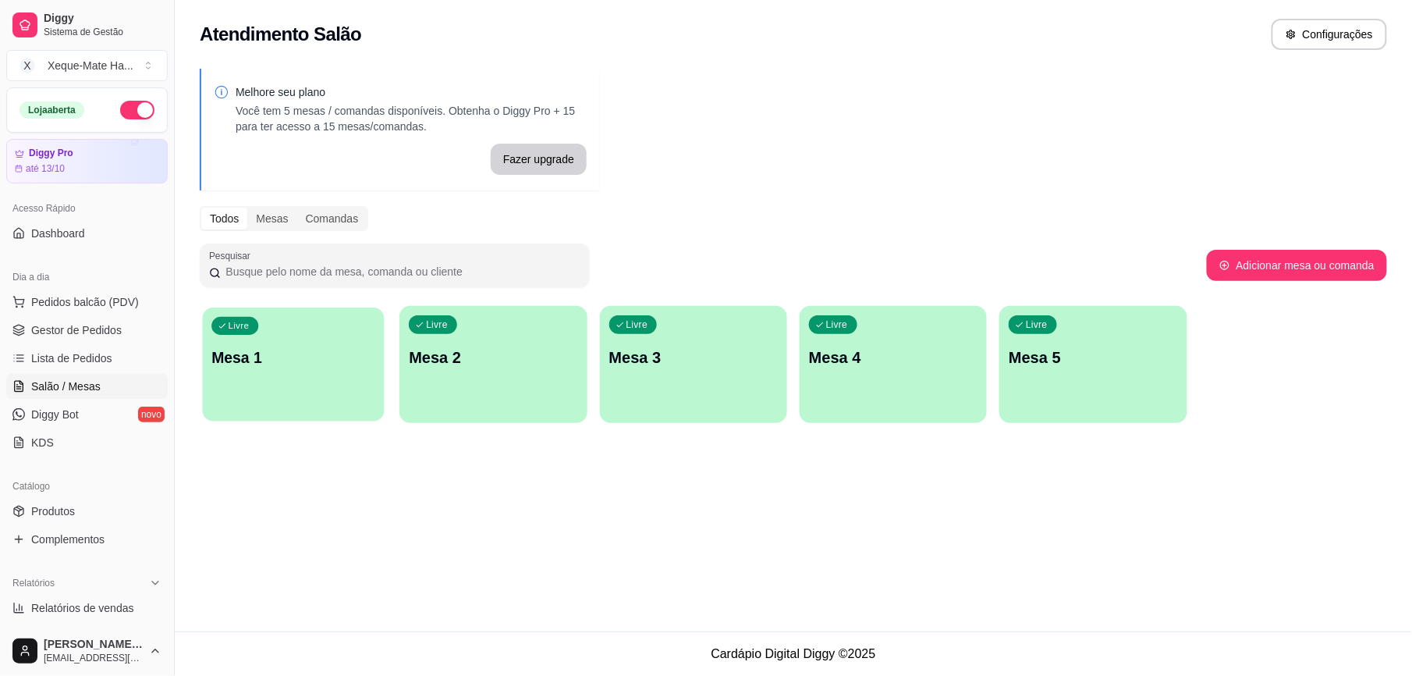
click at [303, 394] on div "Livre Mesa 1" at bounding box center [294, 354] width 182 height 95
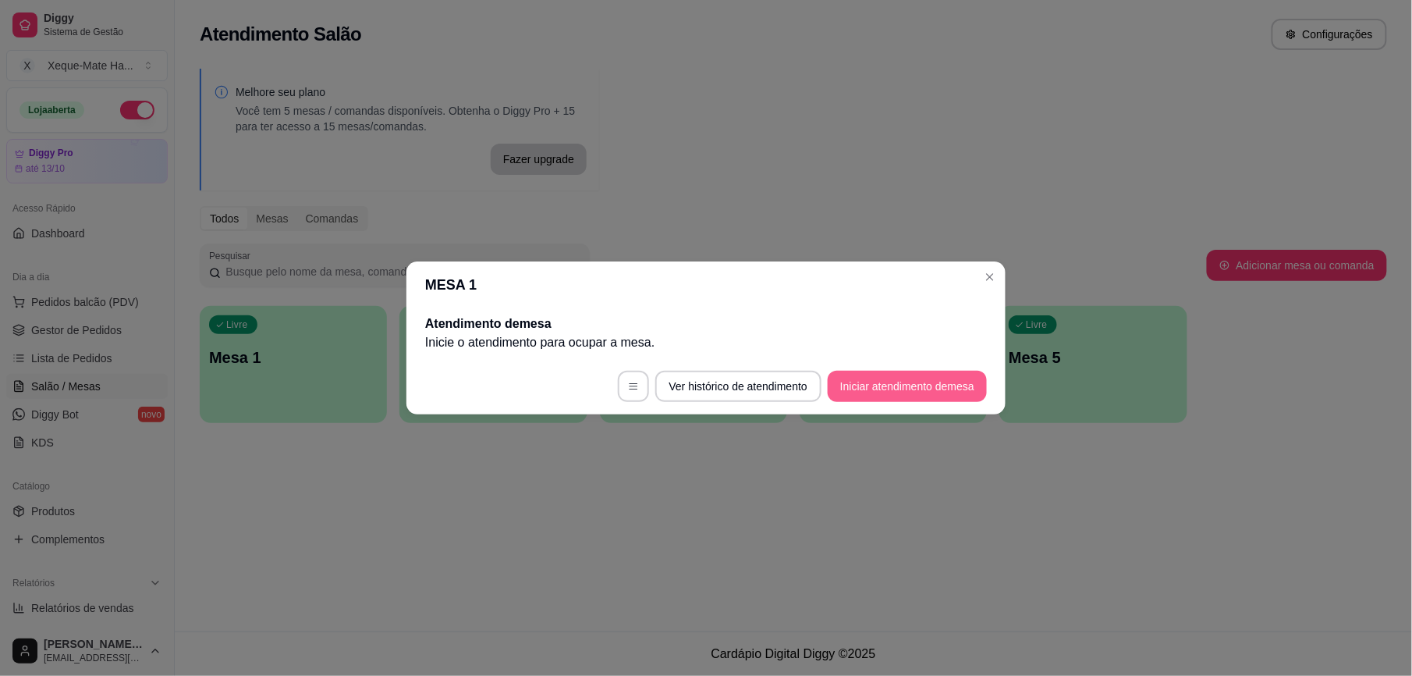
click at [941, 394] on button "Iniciar atendimento de mesa" at bounding box center [907, 386] width 159 height 31
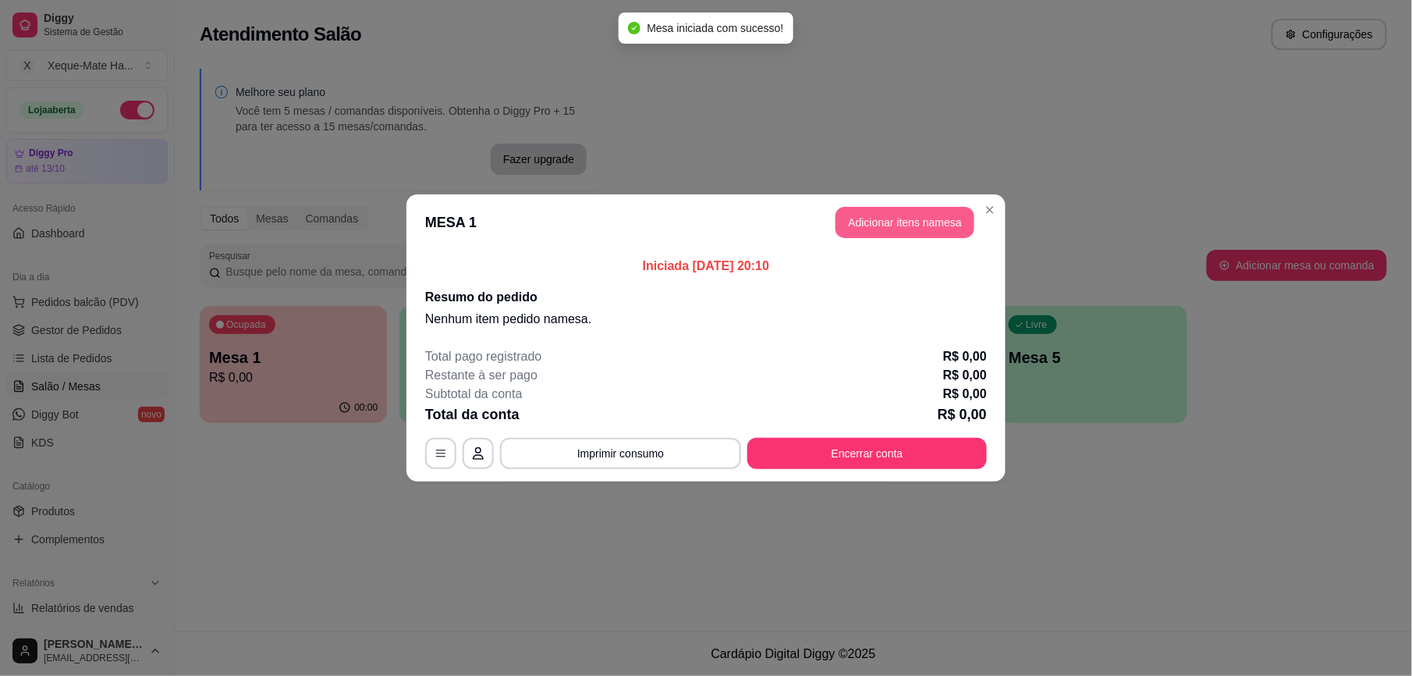
click at [925, 223] on button "Adicionar itens na mesa" at bounding box center [905, 222] width 139 height 31
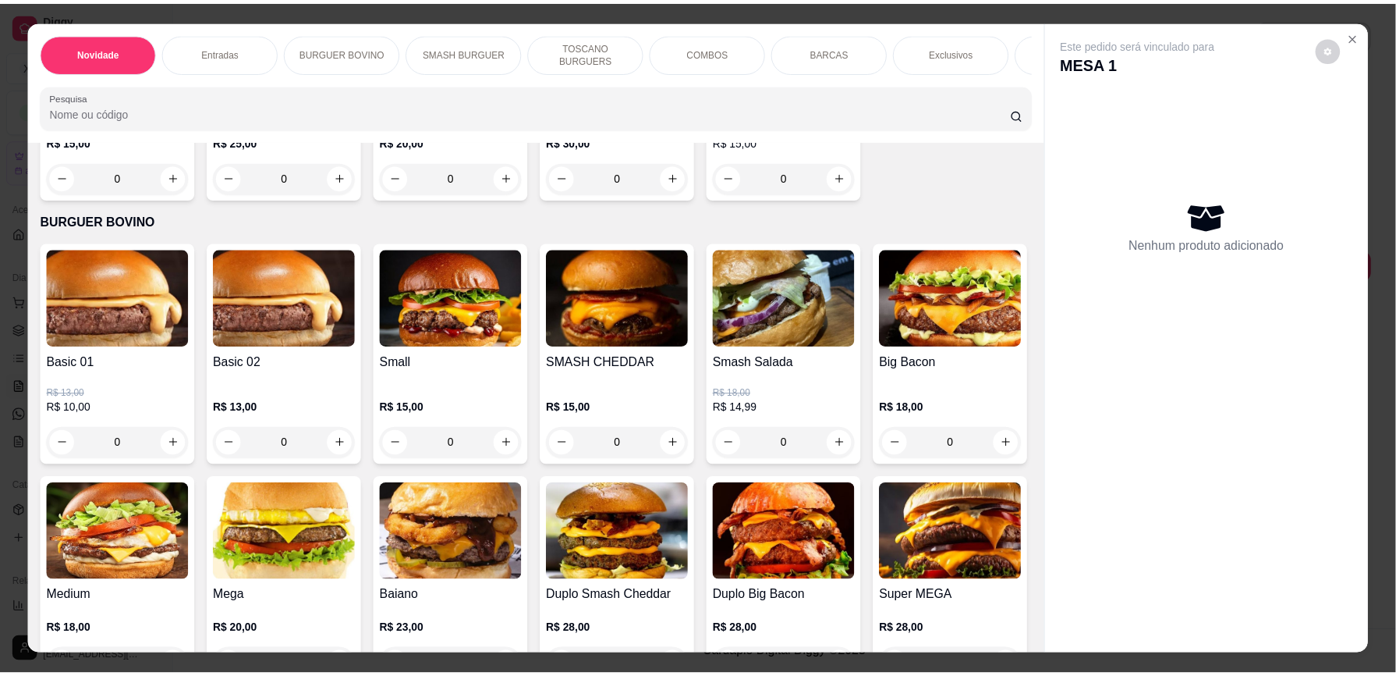
scroll to position [601, 0]
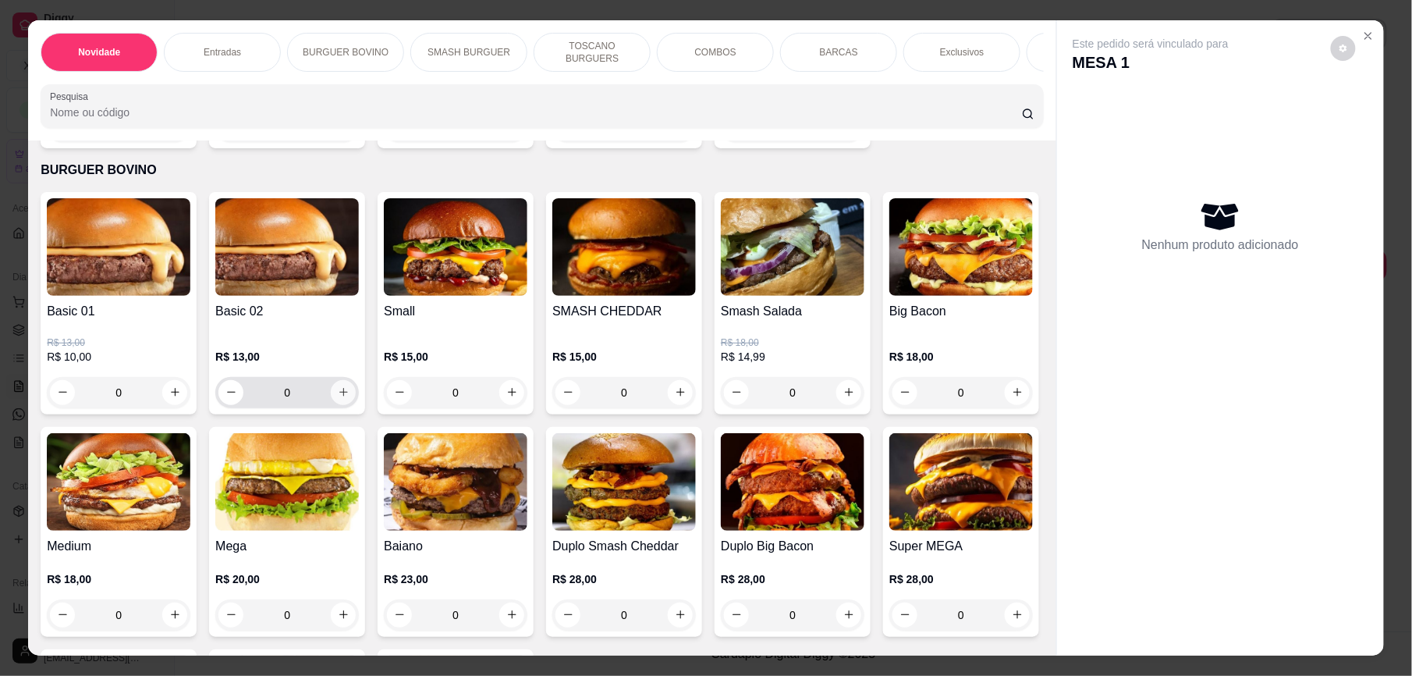
click at [340, 398] on icon "increase-product-quantity" at bounding box center [344, 392] width 12 height 12
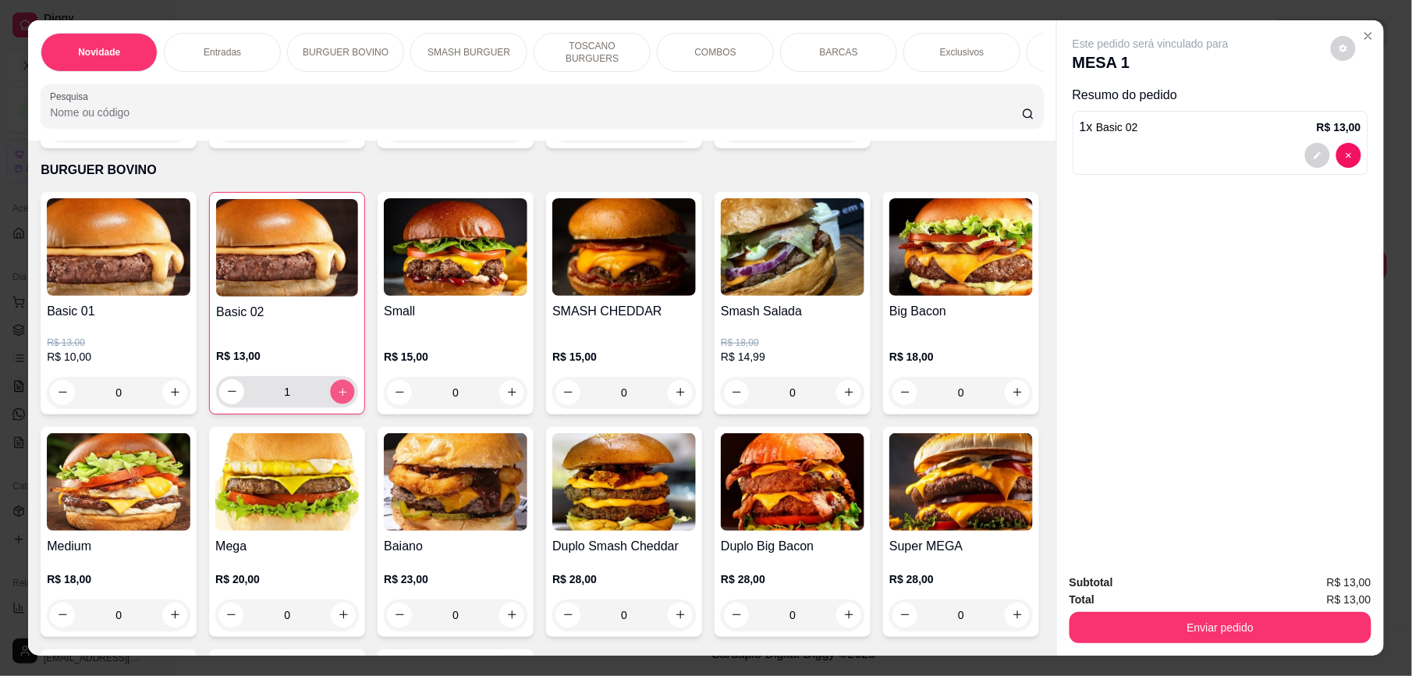
click at [340, 398] on icon "increase-product-quantity" at bounding box center [343, 392] width 12 height 12
type input "2"
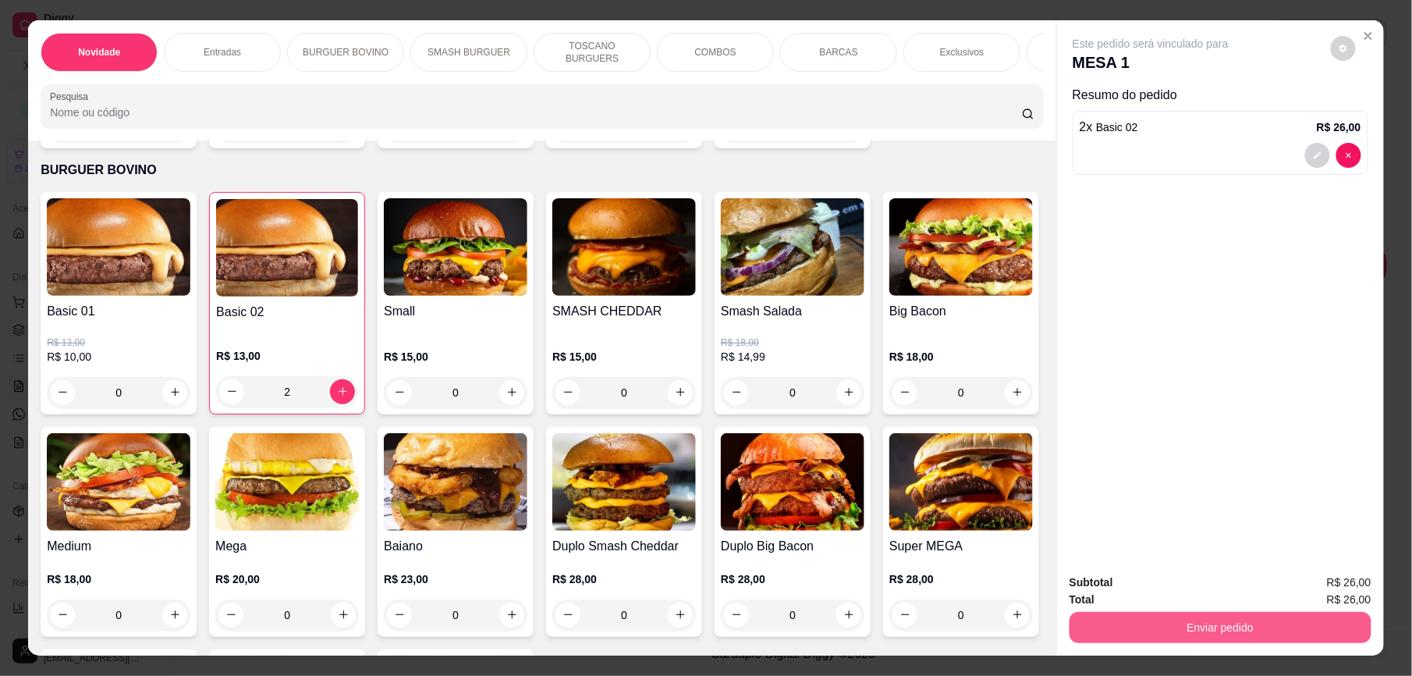
click at [1253, 630] on button "Enviar pedido" at bounding box center [1221, 627] width 302 height 31
click at [1347, 594] on button "Enviar pedido" at bounding box center [1330, 590] width 88 height 30
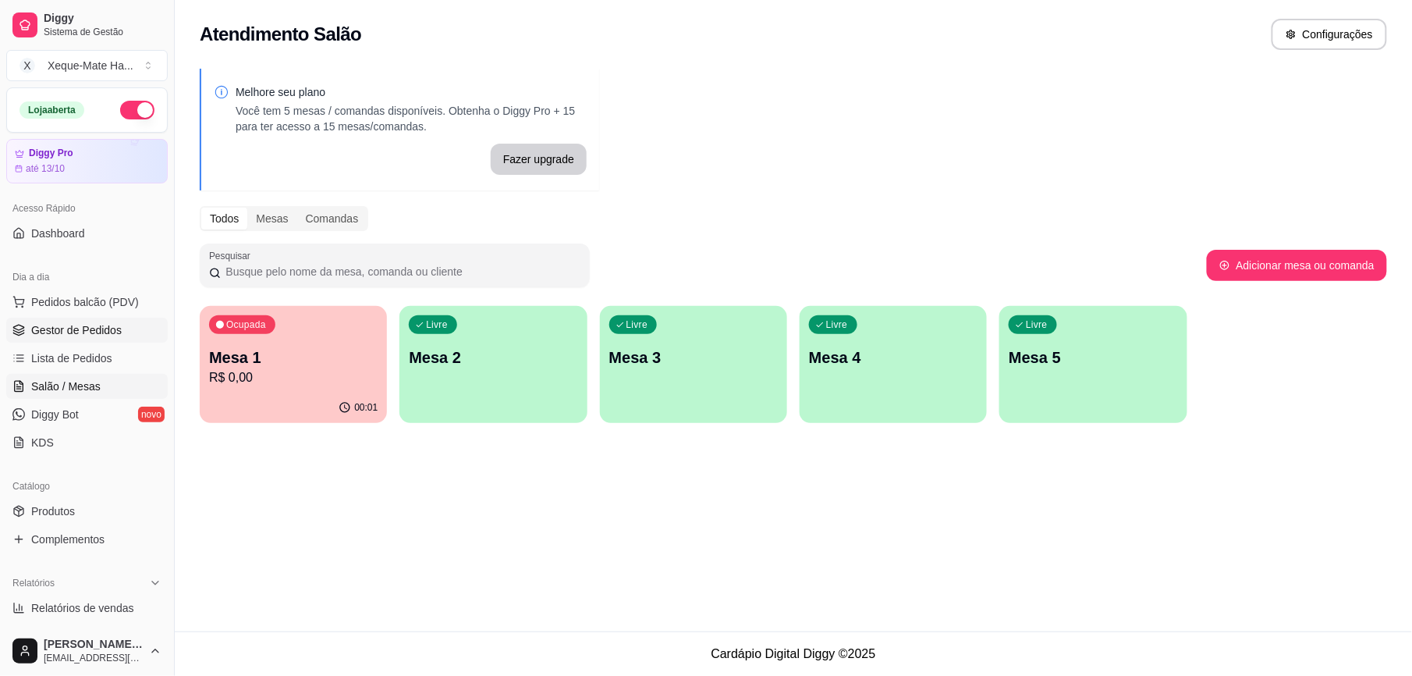
click at [92, 335] on span "Gestor de Pedidos" at bounding box center [76, 330] width 90 height 16
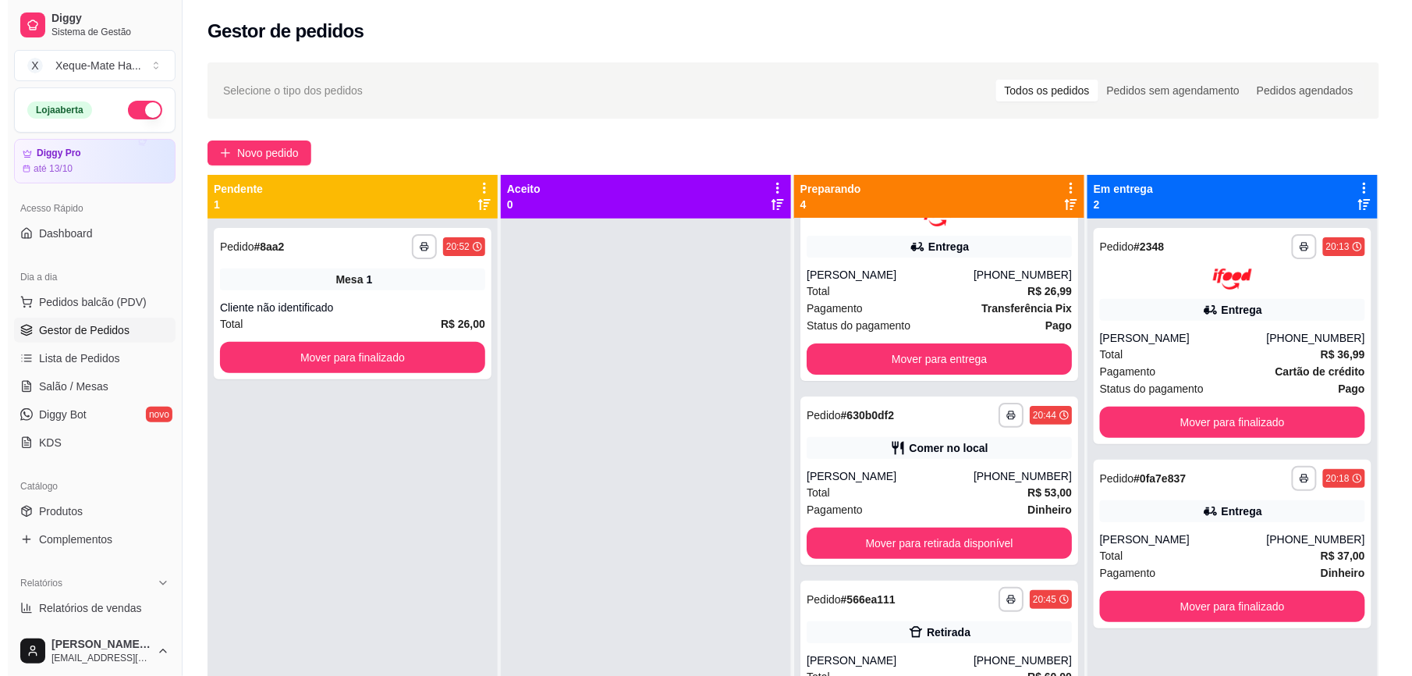
scroll to position [73, 0]
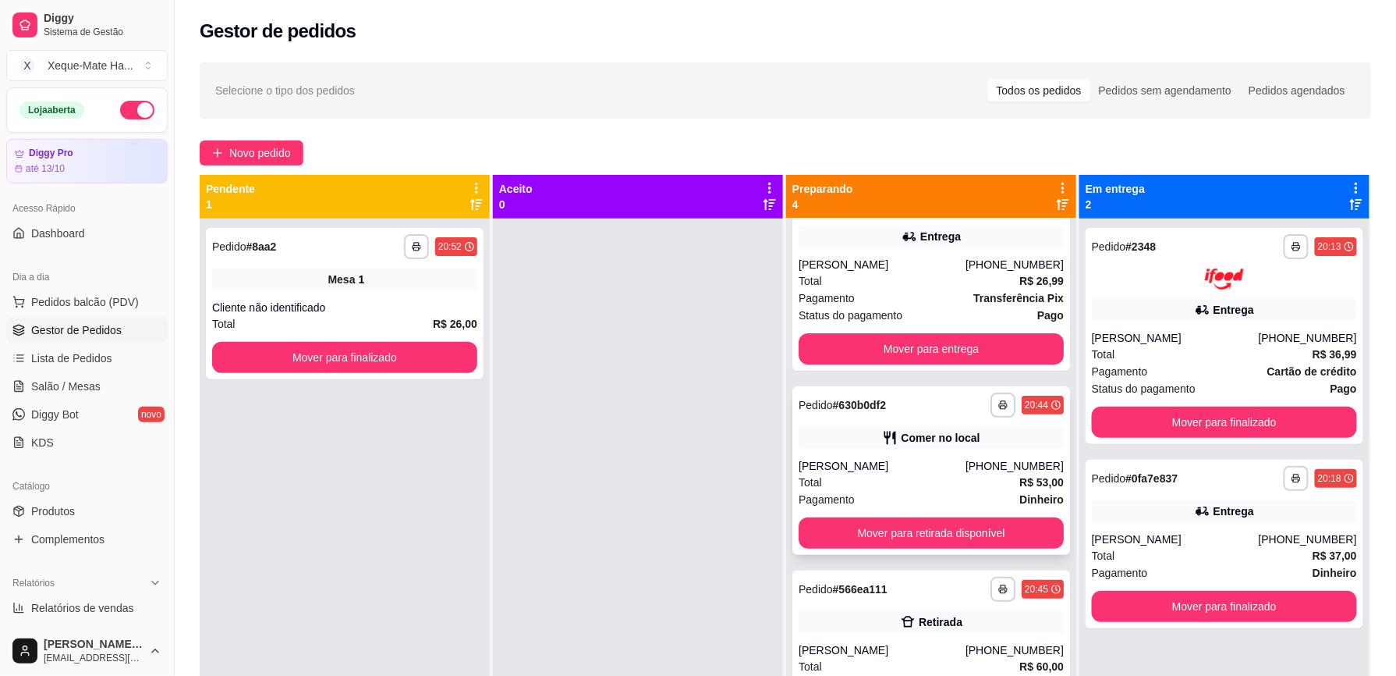
click at [921, 484] on div "Total R$ 53,00" at bounding box center [931, 482] width 265 height 17
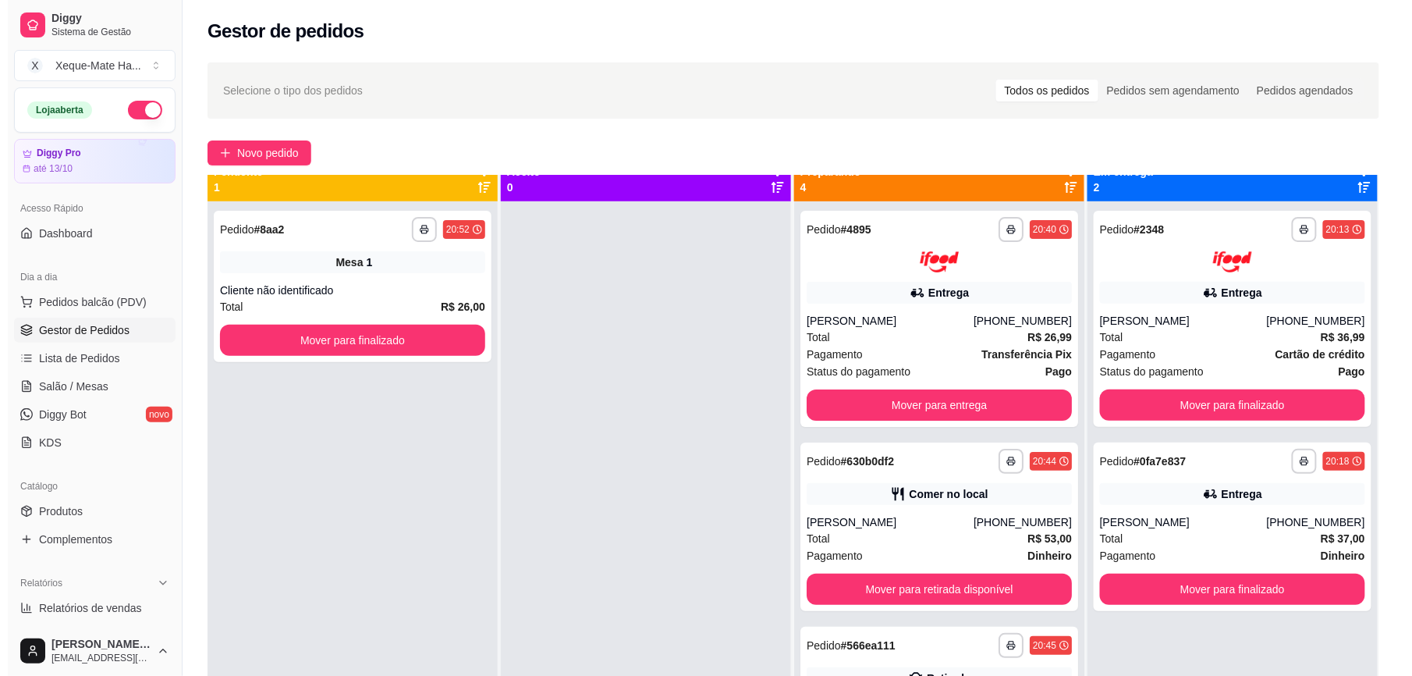
scroll to position [44, 0]
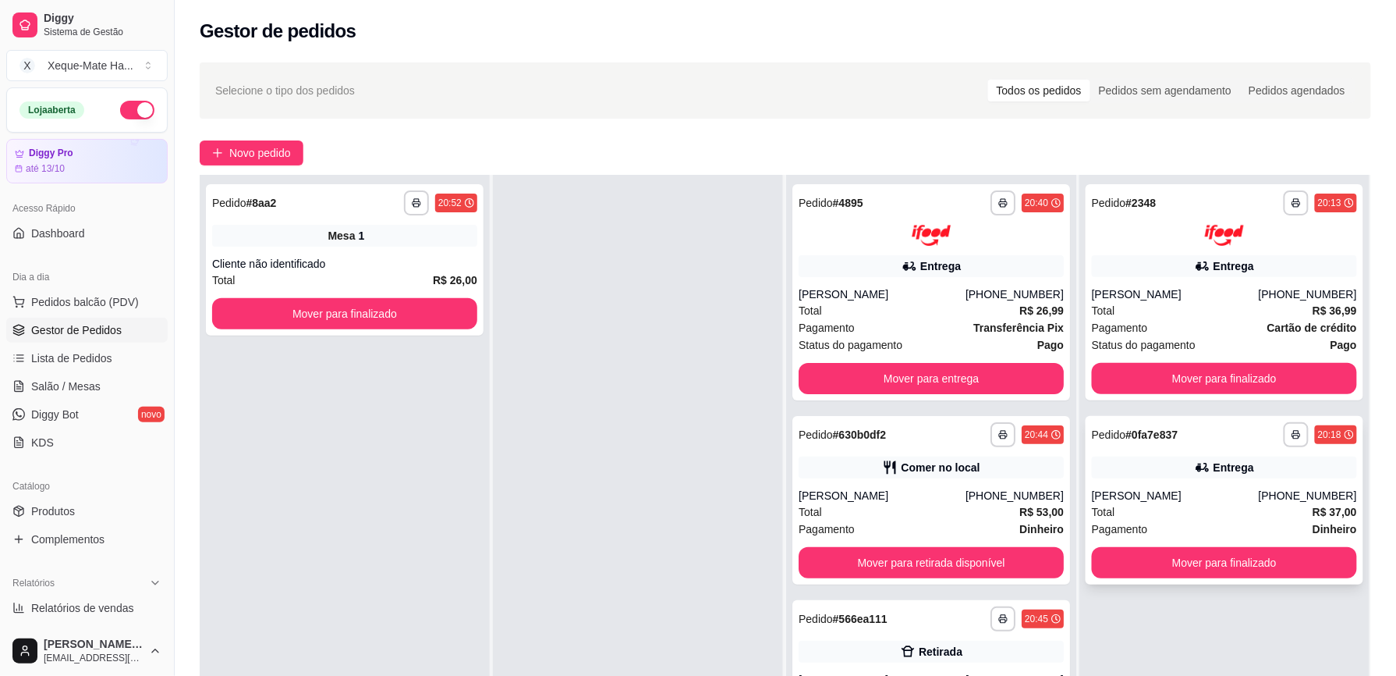
click at [1137, 499] on div "[PERSON_NAME]" at bounding box center [1175, 496] width 167 height 16
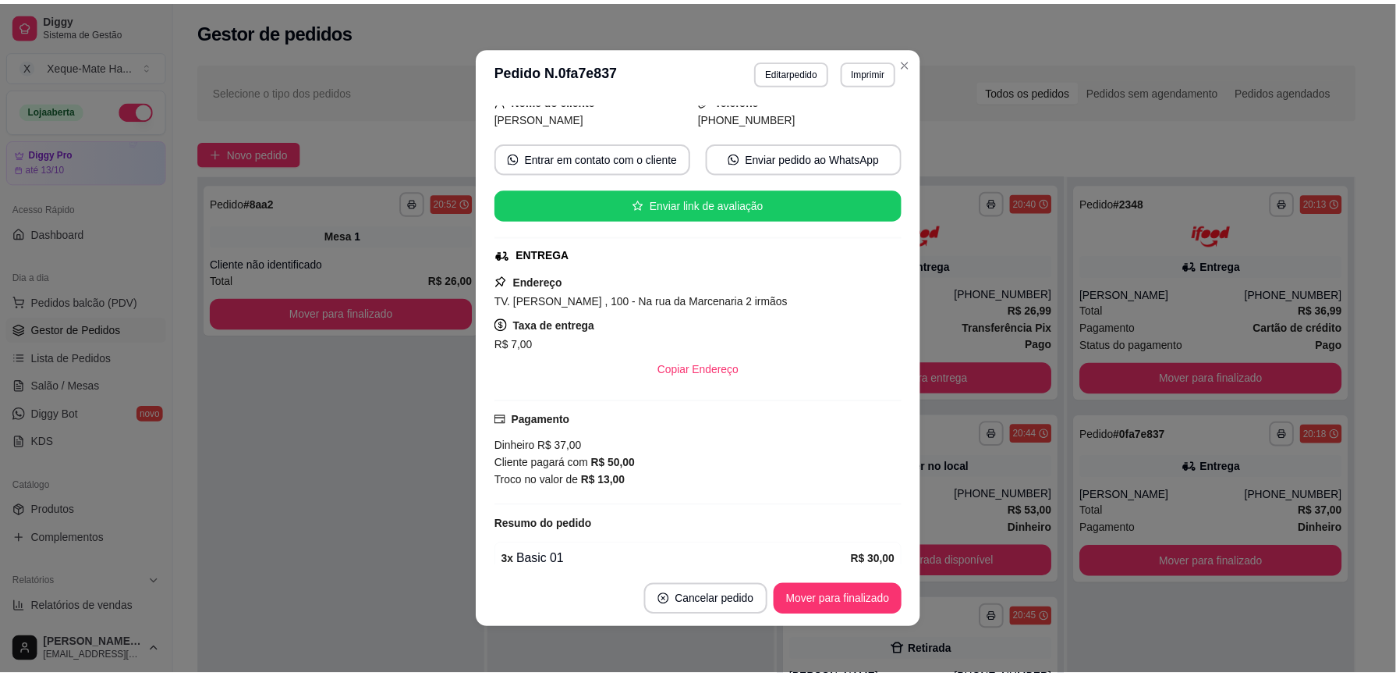
scroll to position [215, 0]
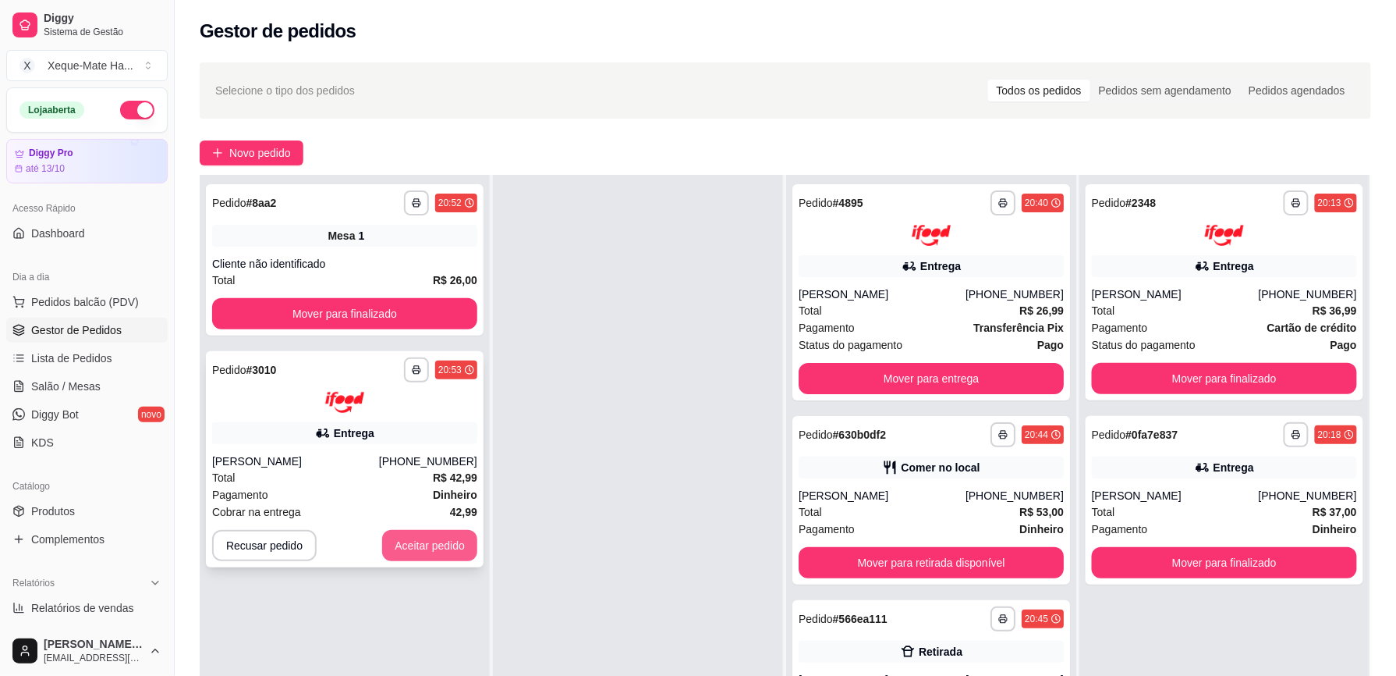
click at [423, 547] on button "Aceitar pedido" at bounding box center [429, 545] width 95 height 31
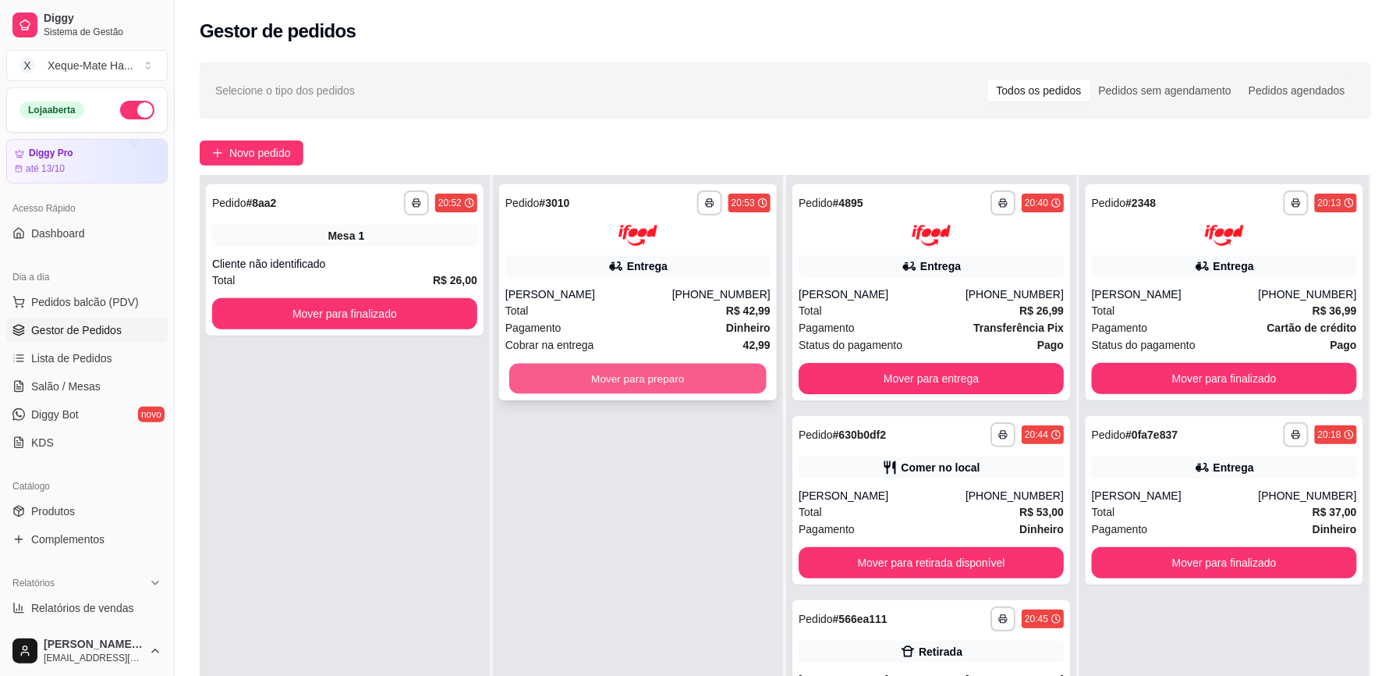
click at [523, 379] on button "Mover para preparo" at bounding box center [637, 378] width 257 height 30
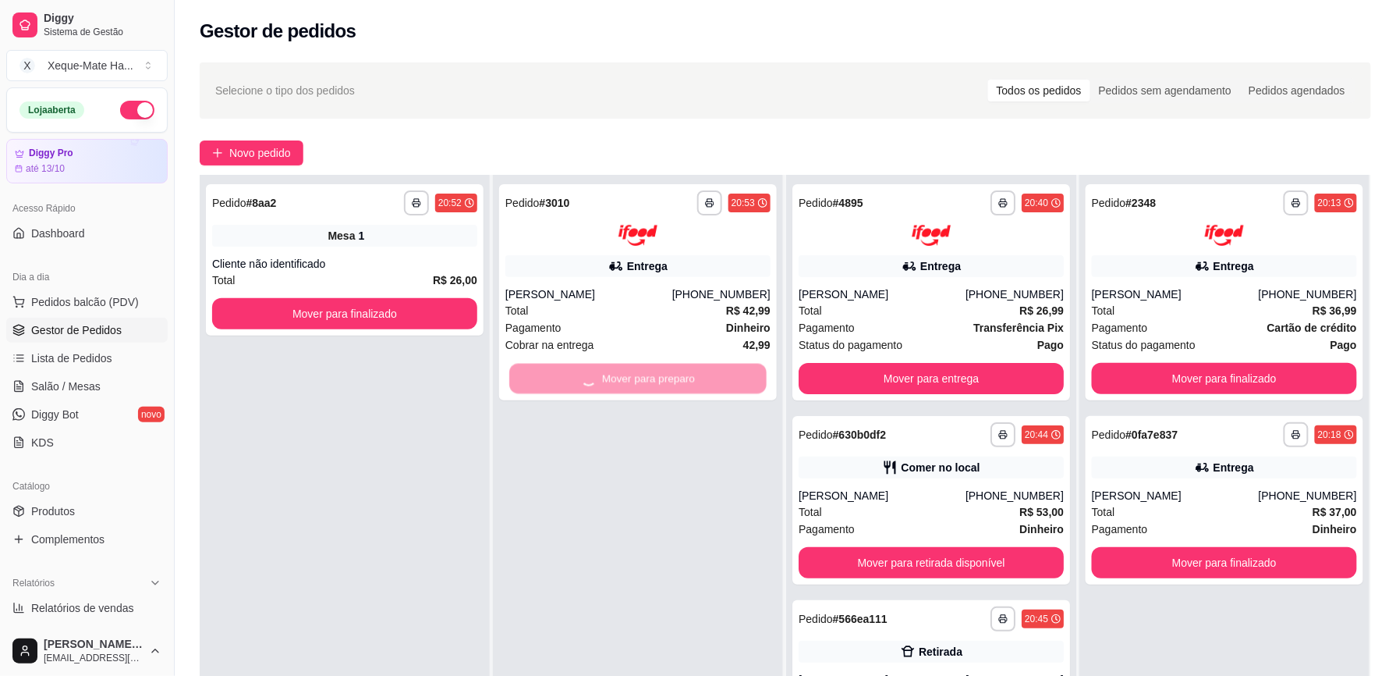
click at [524, 387] on div "Mover para preparo" at bounding box center [638, 378] width 265 height 31
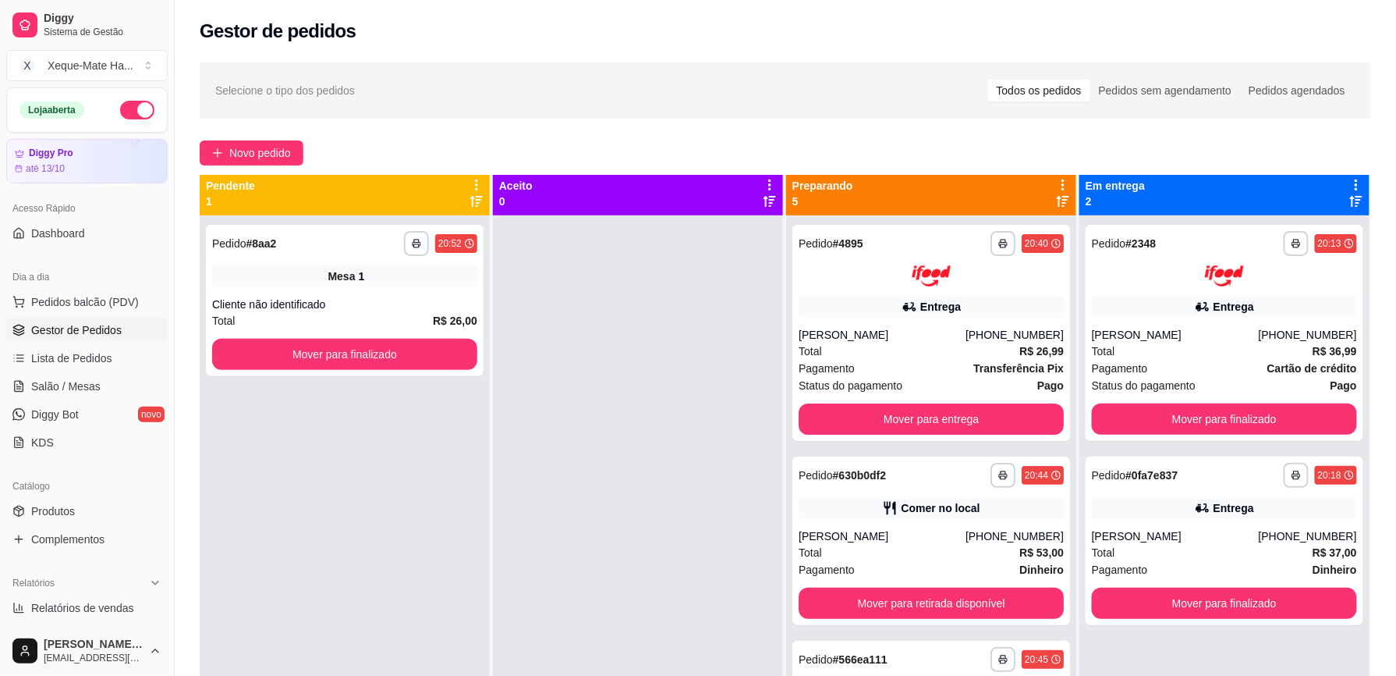
scroll to position [0, 0]
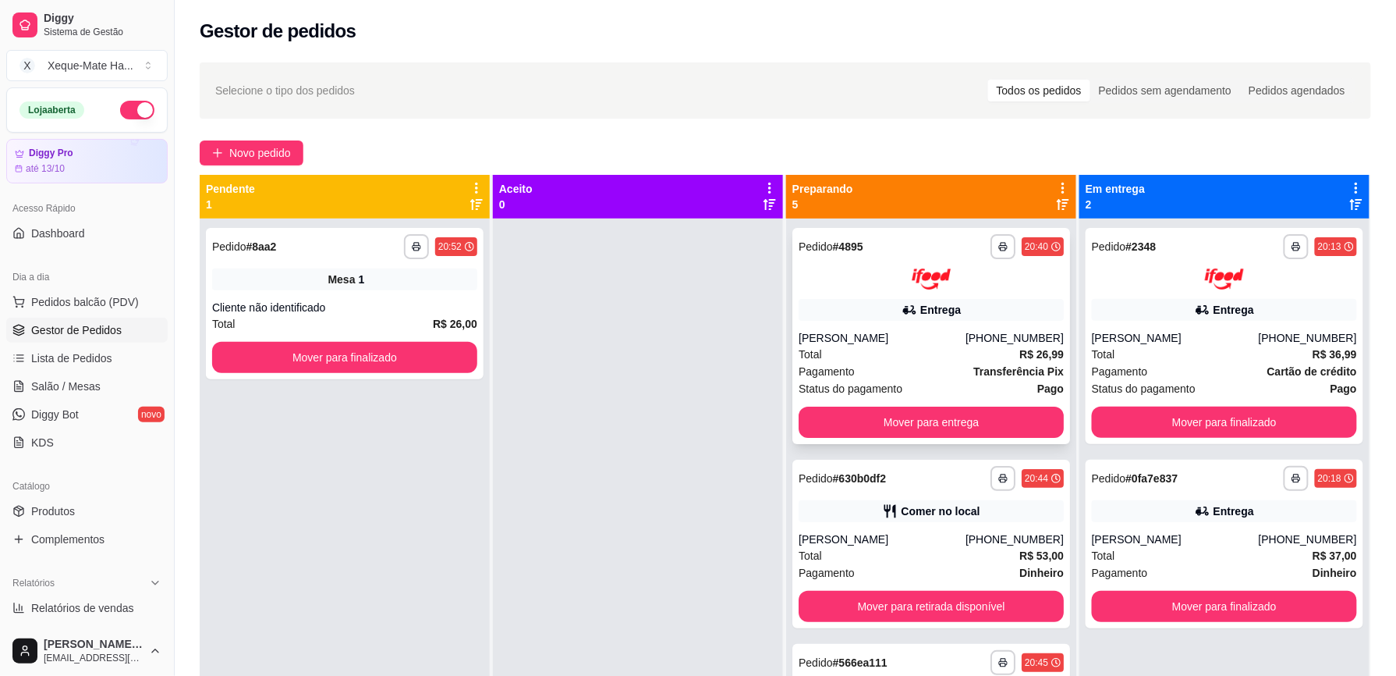
click at [886, 342] on div "[PERSON_NAME]" at bounding box center [882, 338] width 167 height 16
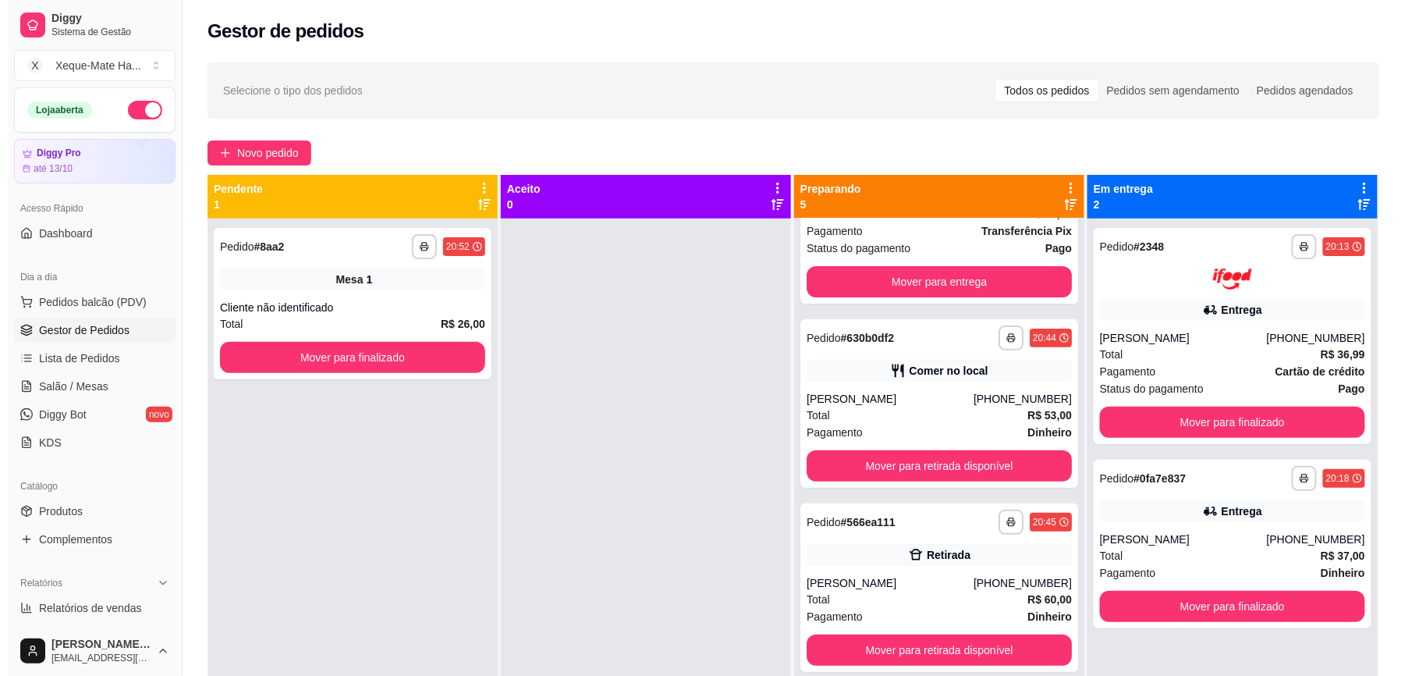
scroll to position [88, 0]
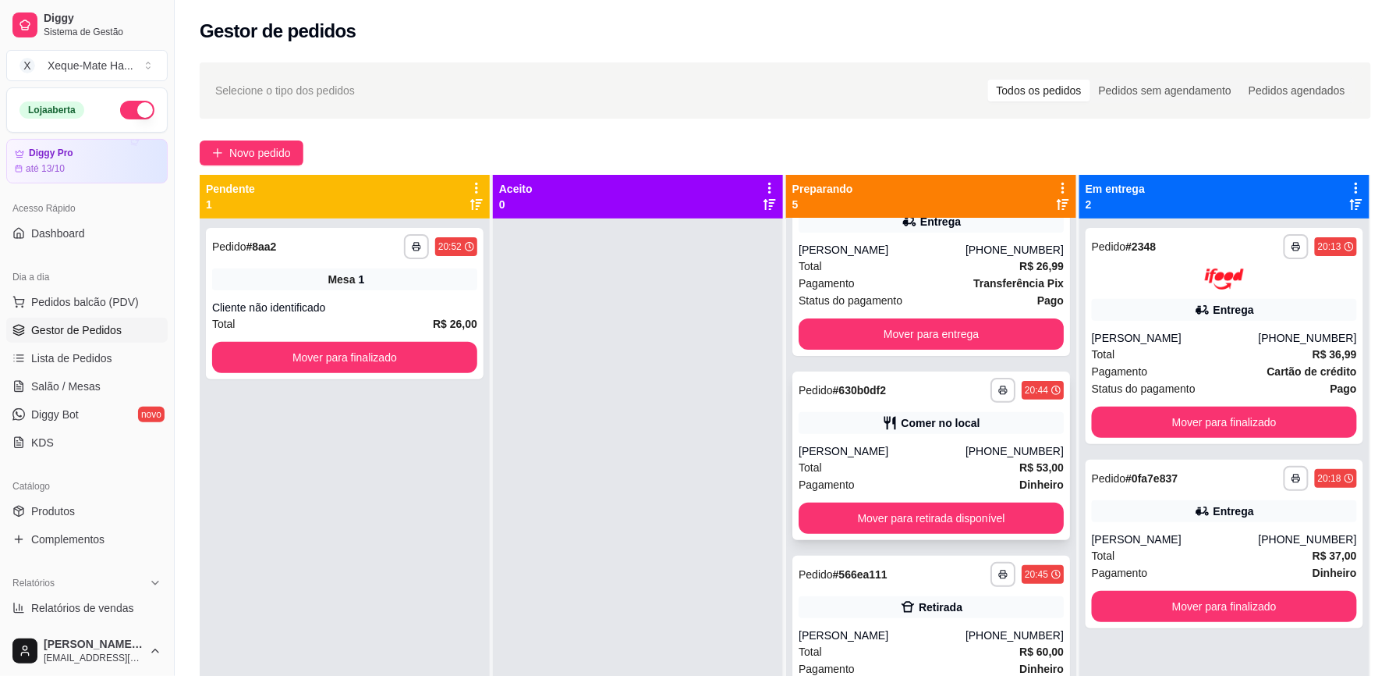
click at [914, 446] on div "[PERSON_NAME]" at bounding box center [882, 451] width 167 height 16
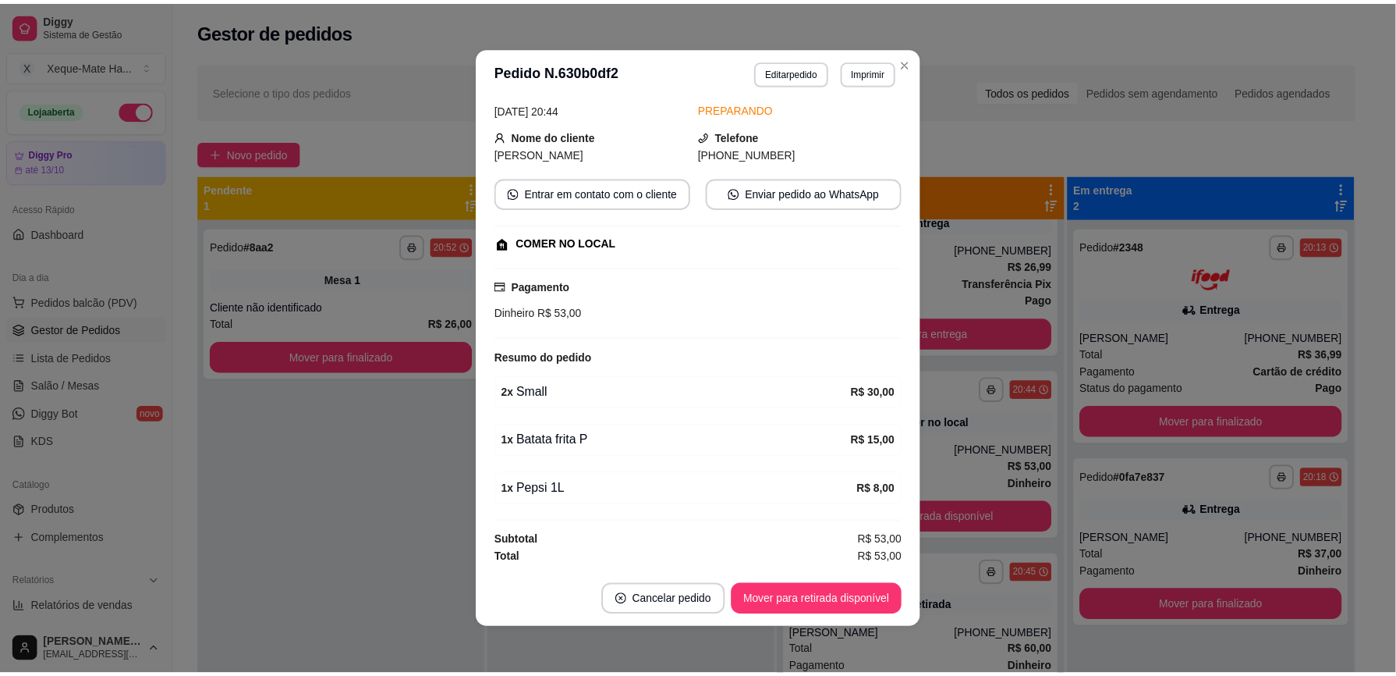
scroll to position [78, 0]
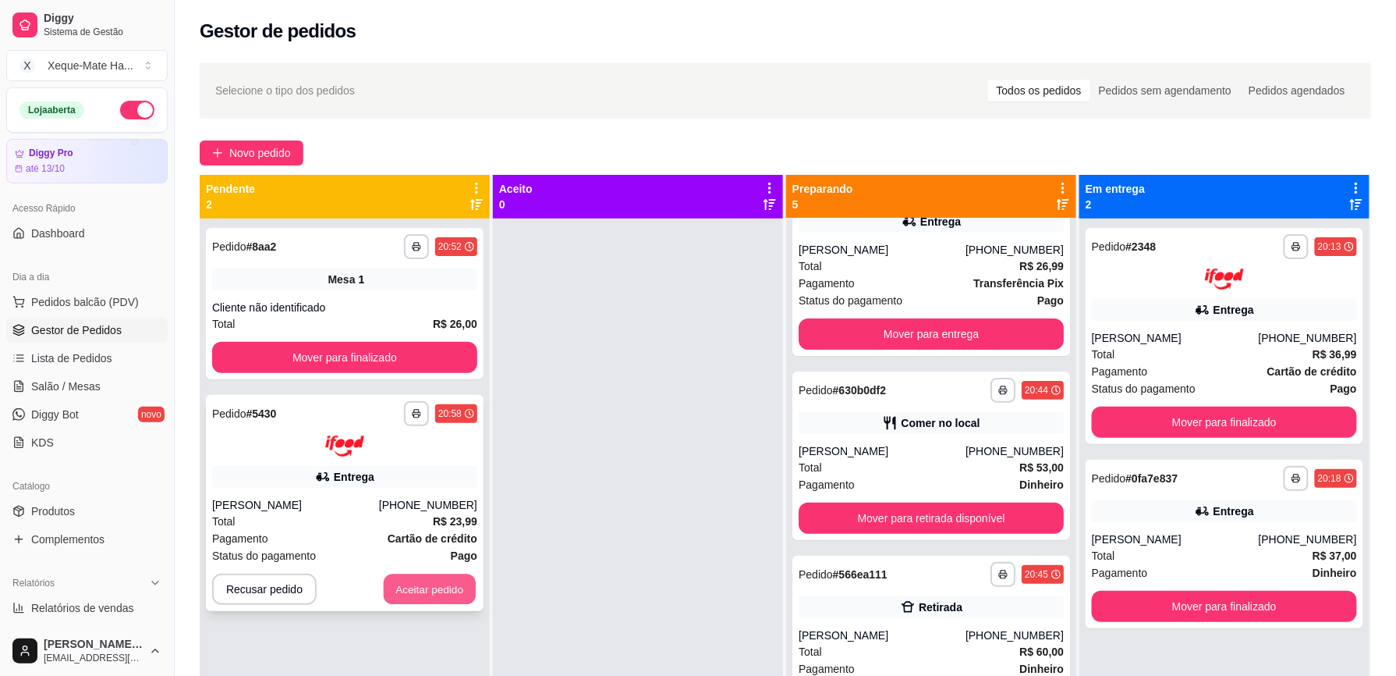
click at [456, 584] on button "Aceitar pedido" at bounding box center [430, 588] width 92 height 30
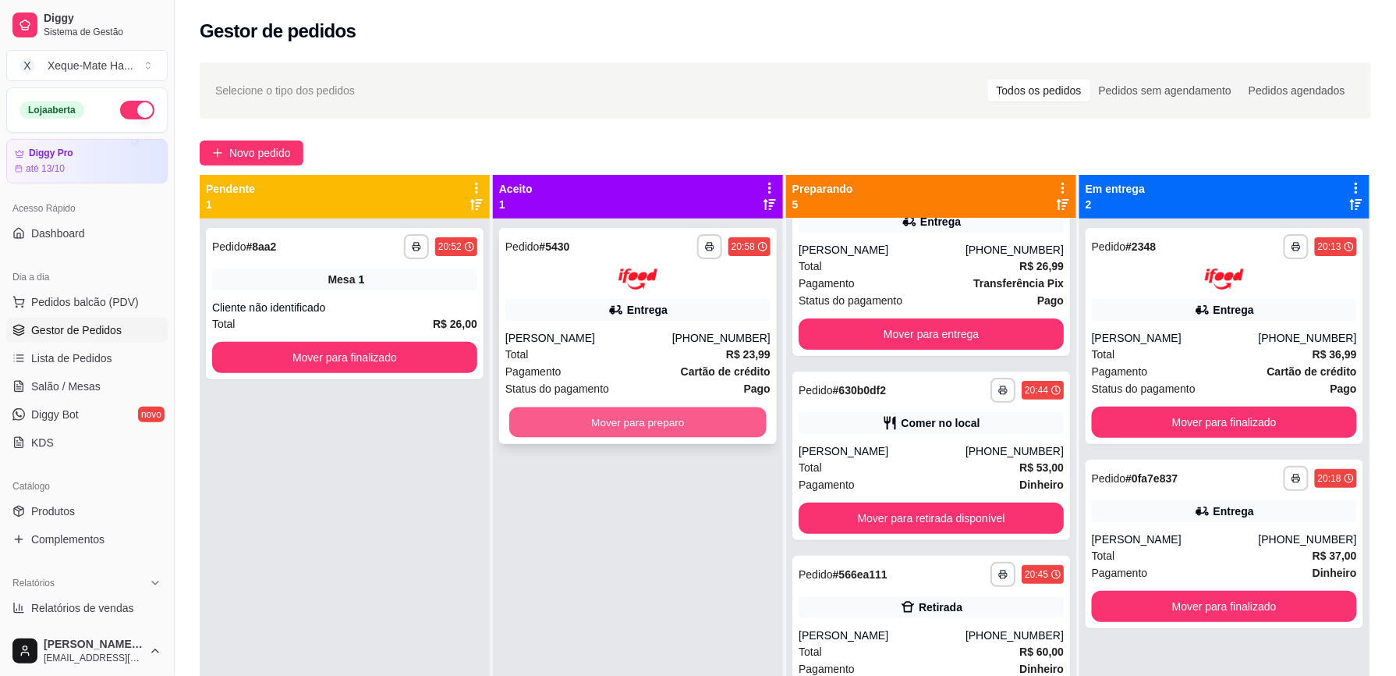
click at [666, 426] on button "Mover para preparo" at bounding box center [637, 421] width 257 height 30
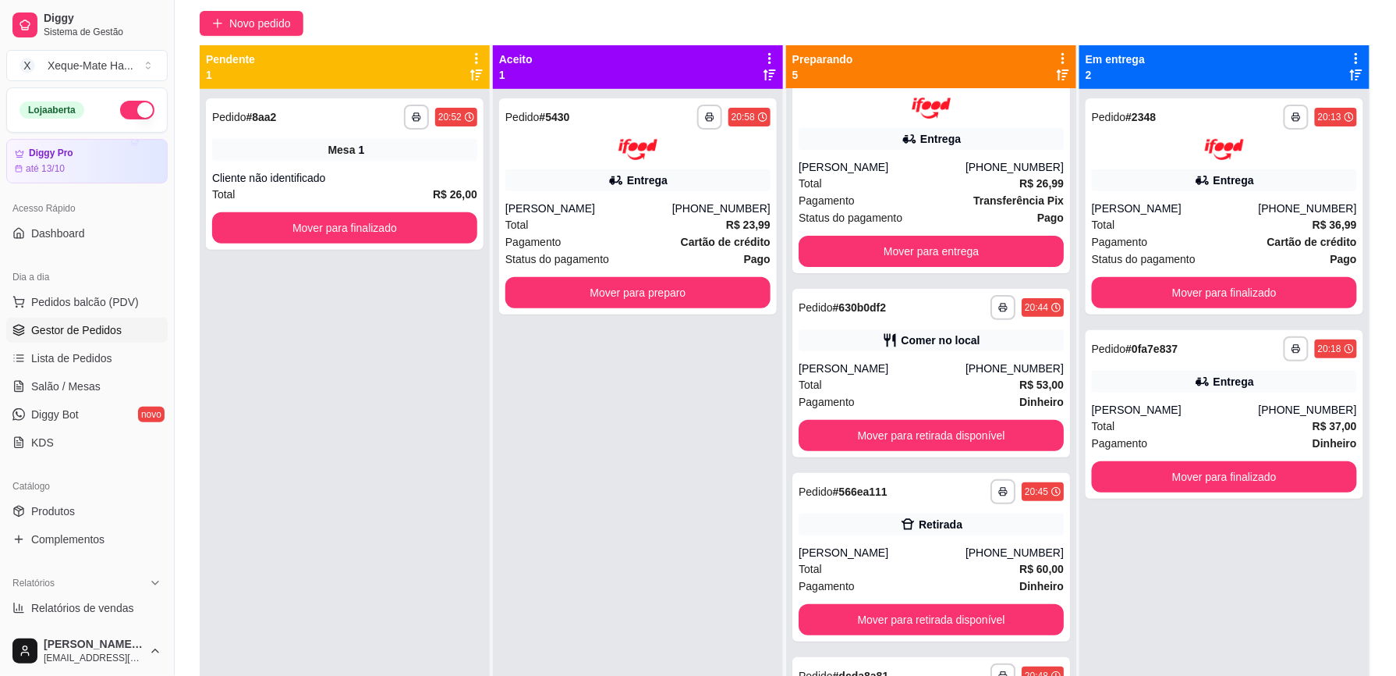
scroll to position [154, 0]
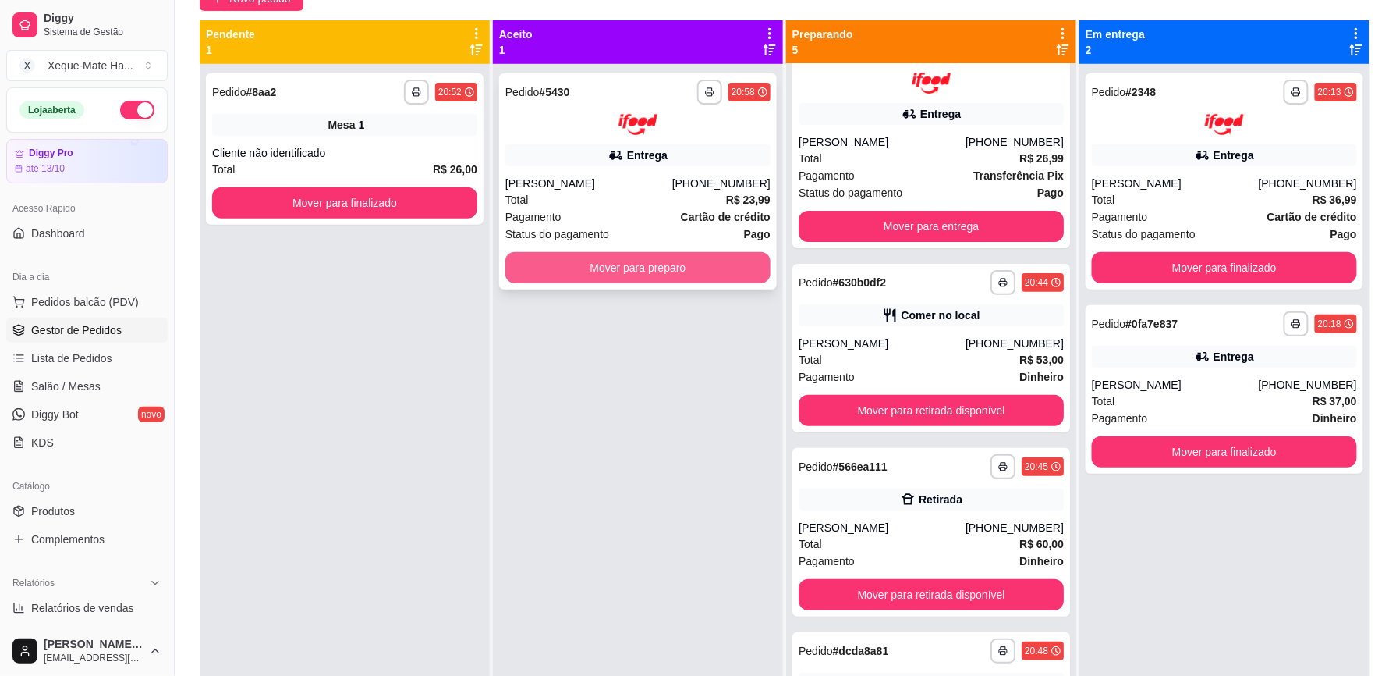
click at [683, 268] on button "Mover para preparo" at bounding box center [638, 267] width 265 height 31
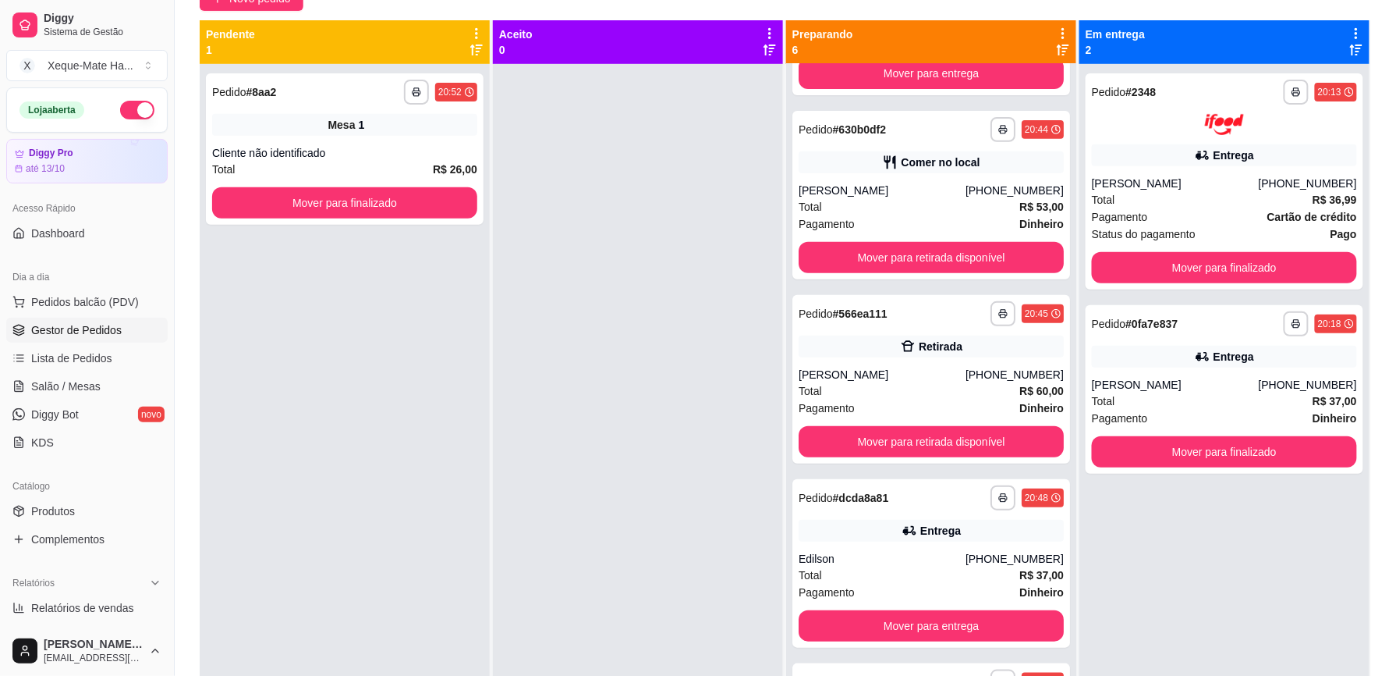
scroll to position [242, 0]
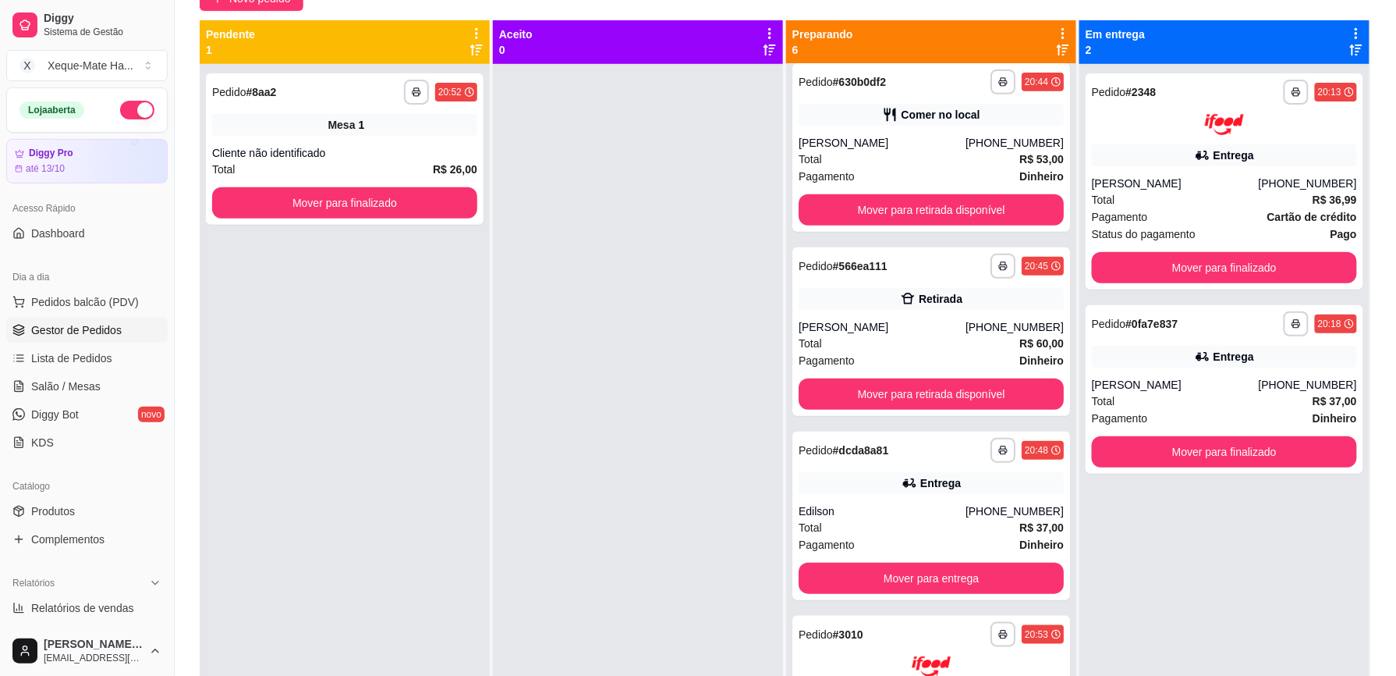
drag, startPoint x: 1042, startPoint y: 552, endPoint x: 1047, endPoint y: 587, distance: 35.4
click at [1047, 587] on div "**********" at bounding box center [931, 402] width 290 height 676
drag, startPoint x: 719, startPoint y: 446, endPoint x: 765, endPoint y: 442, distance: 45.5
click at [731, 444] on div at bounding box center [638, 402] width 290 height 676
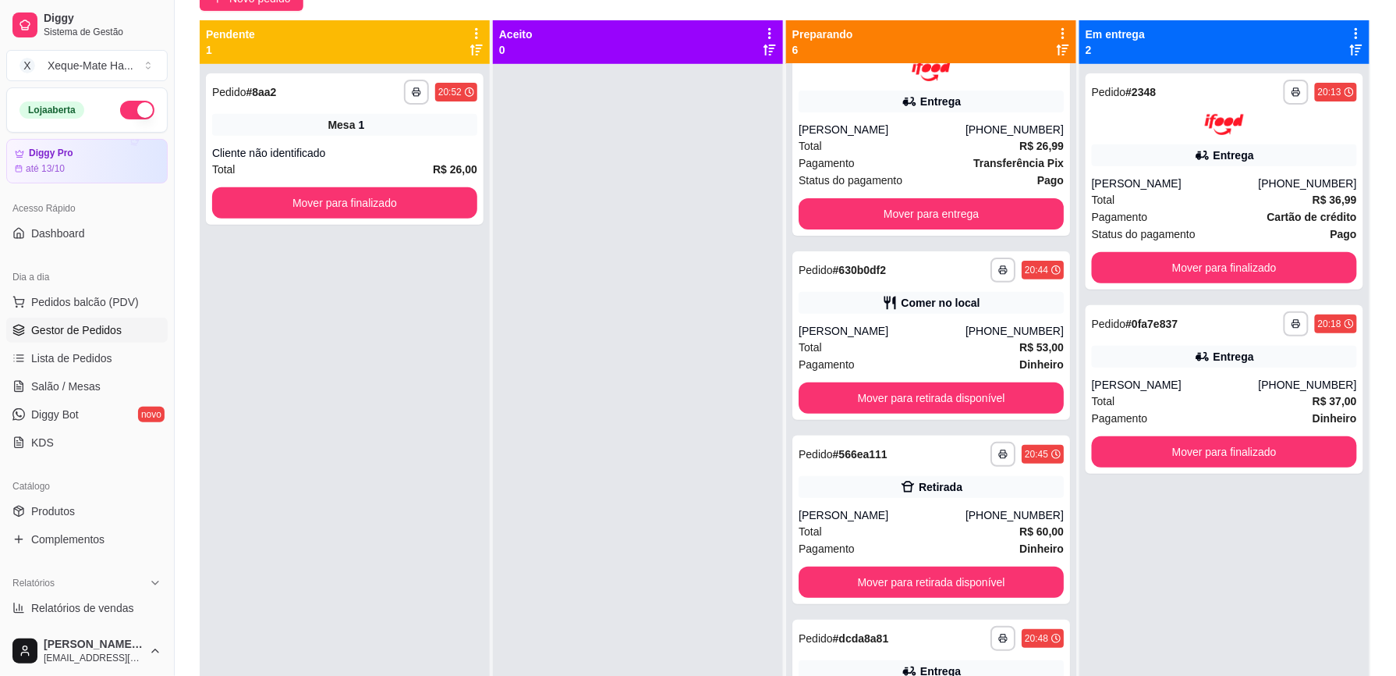
scroll to position [0, 0]
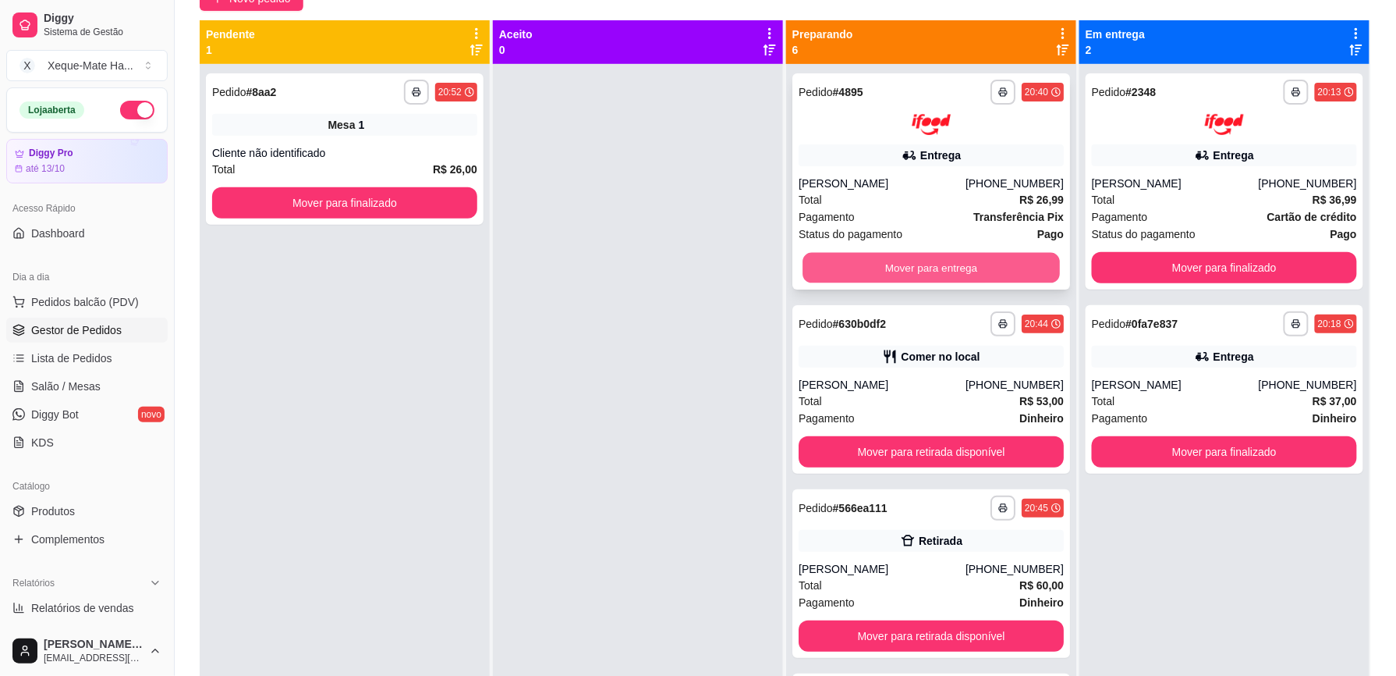
click at [858, 259] on button "Mover para entrega" at bounding box center [931, 267] width 257 height 30
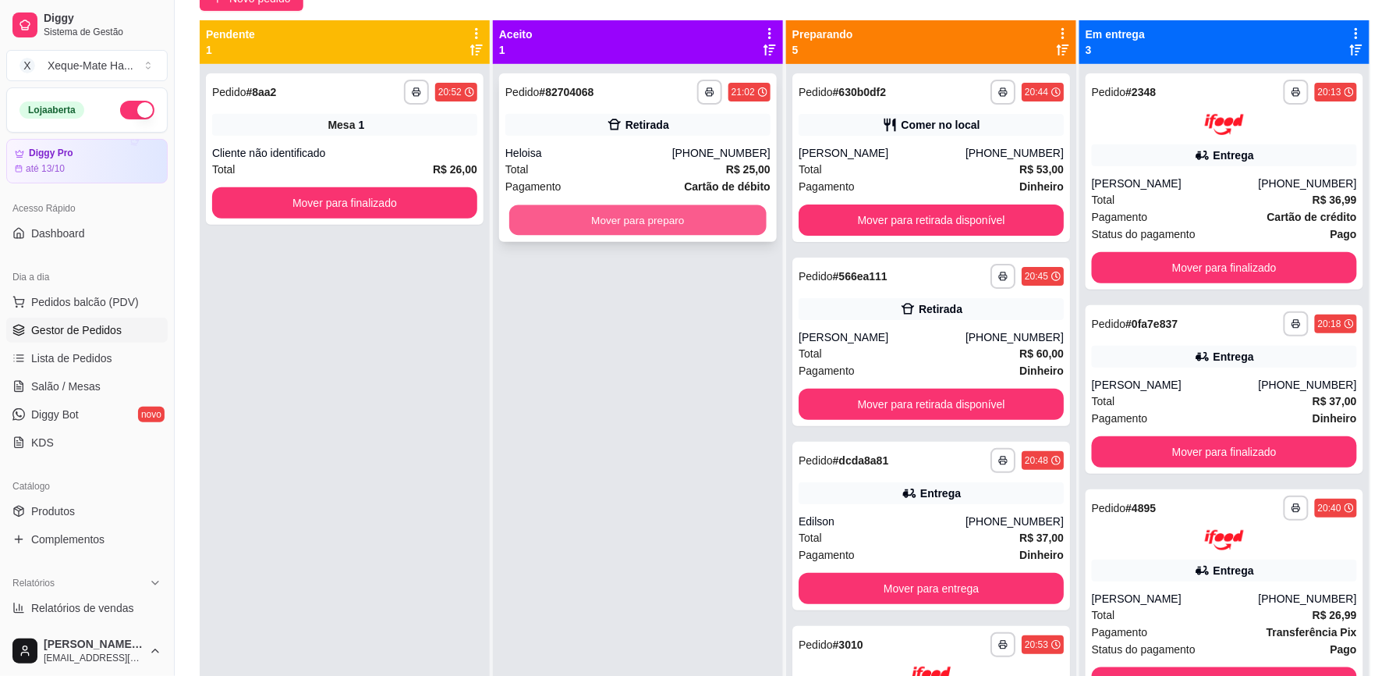
click at [681, 218] on button "Mover para preparo" at bounding box center [637, 220] width 257 height 30
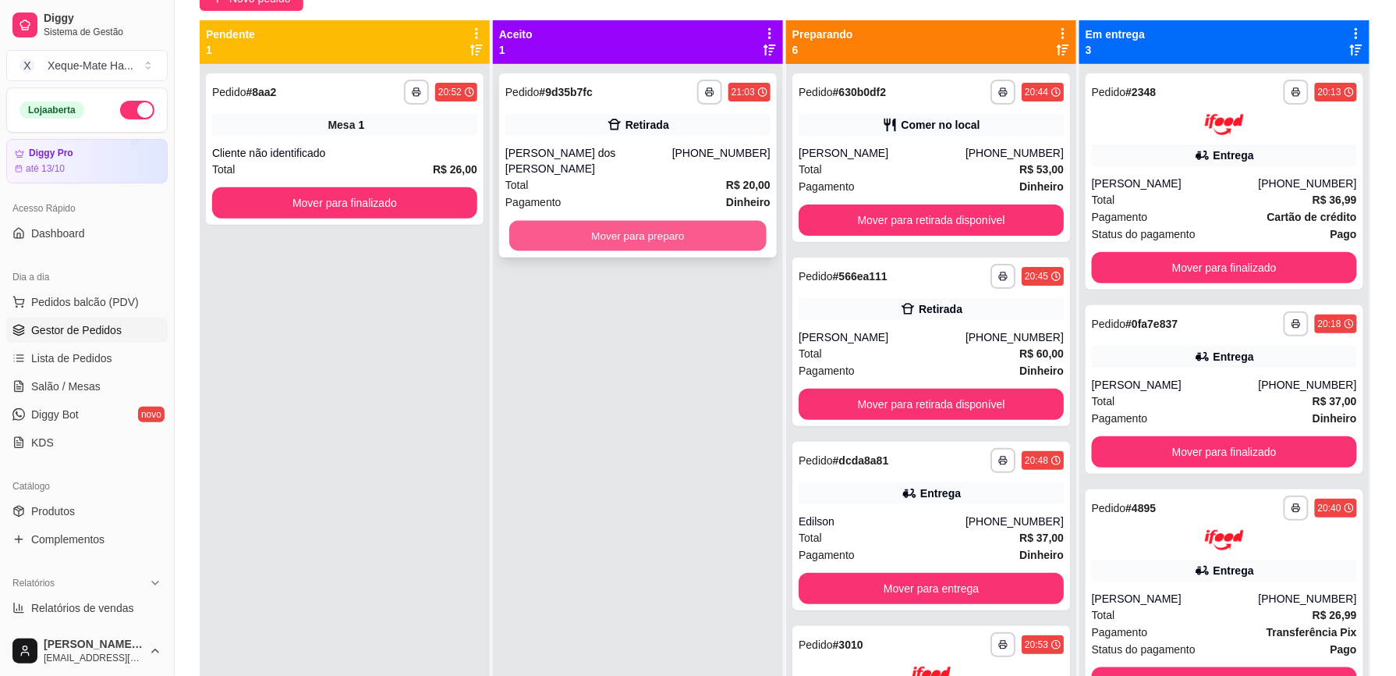
click at [738, 221] on button "Mover para preparo" at bounding box center [637, 236] width 257 height 30
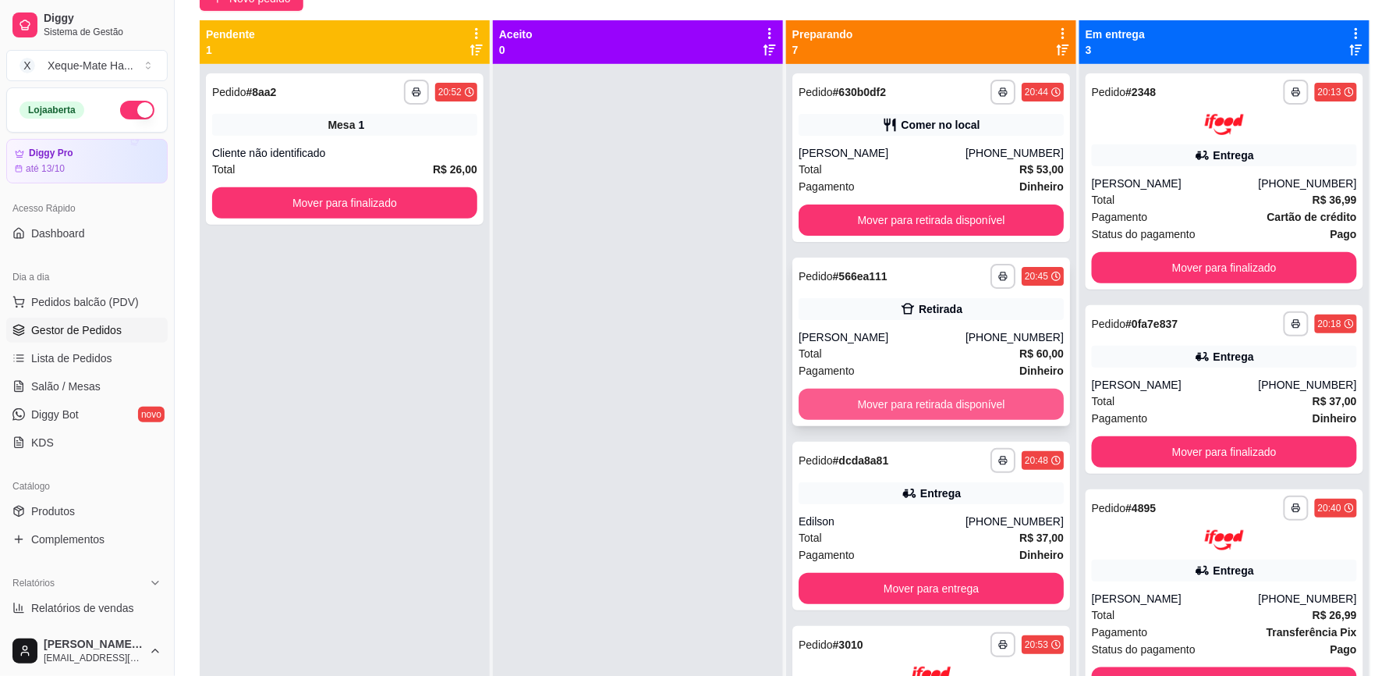
click at [909, 407] on button "Mover para retirada disponível" at bounding box center [931, 404] width 265 height 31
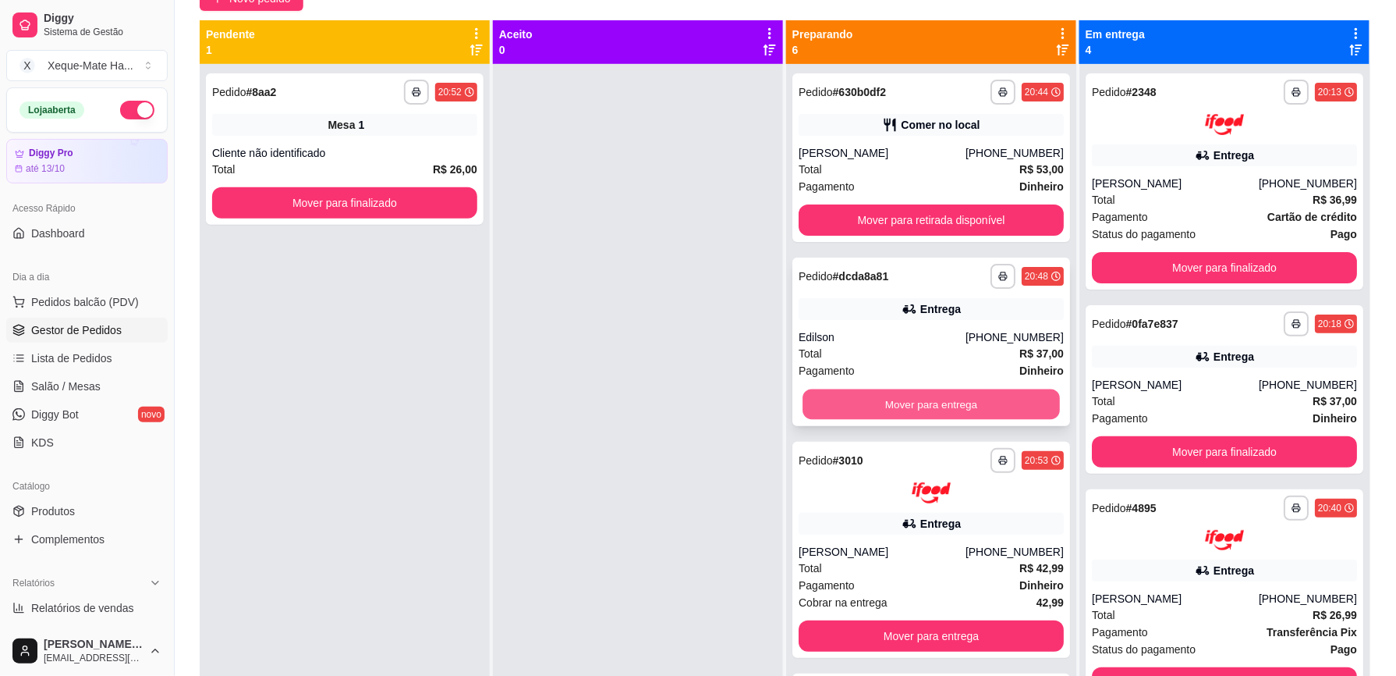
click at [999, 403] on button "Mover para entrega" at bounding box center [931, 404] width 257 height 30
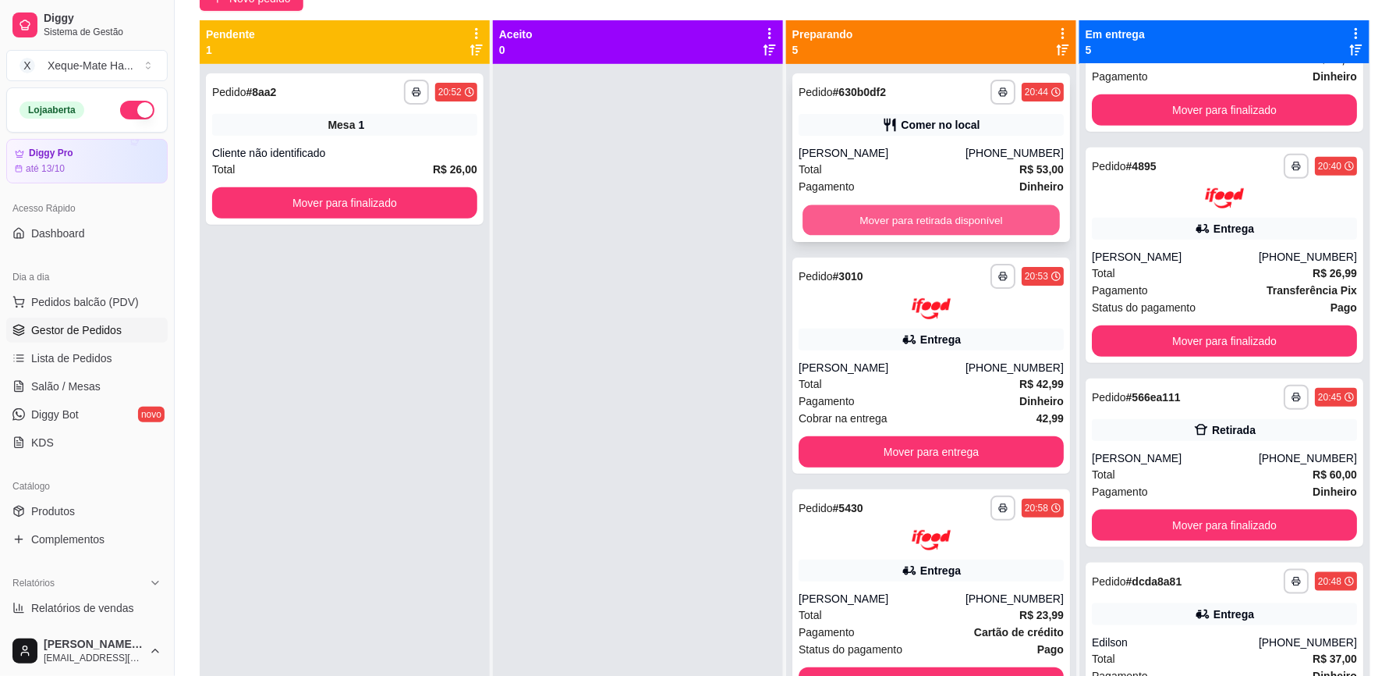
click at [966, 213] on button "Mover para retirada disponível" at bounding box center [931, 220] width 257 height 30
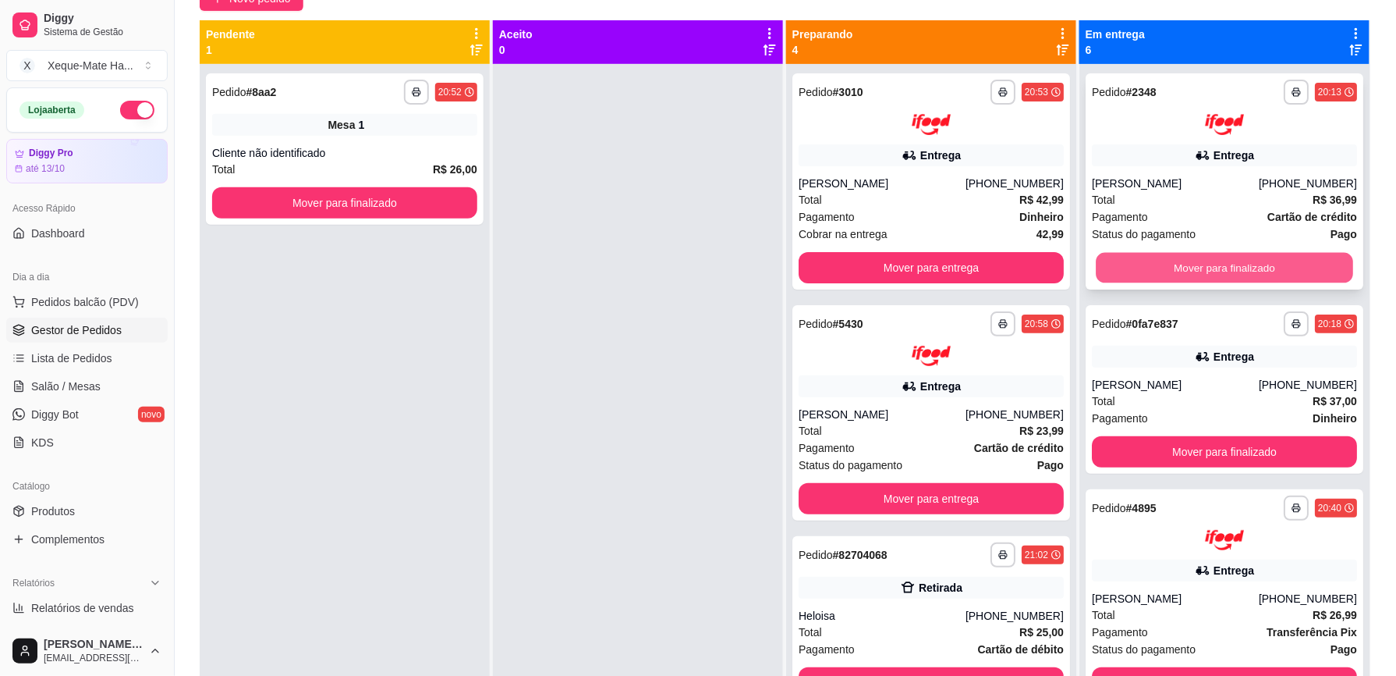
click at [1283, 265] on button "Mover para finalizado" at bounding box center [1224, 267] width 257 height 30
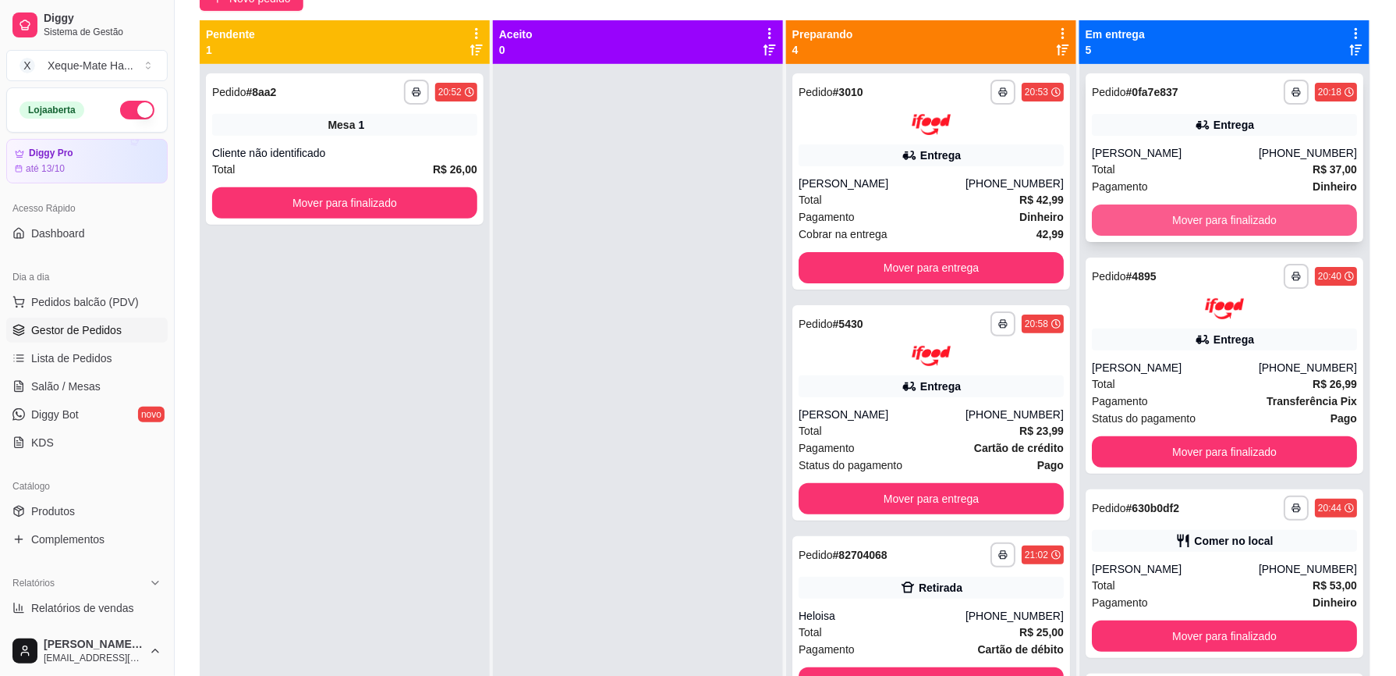
click at [1245, 222] on button "Mover para finalizado" at bounding box center [1224, 219] width 265 height 31
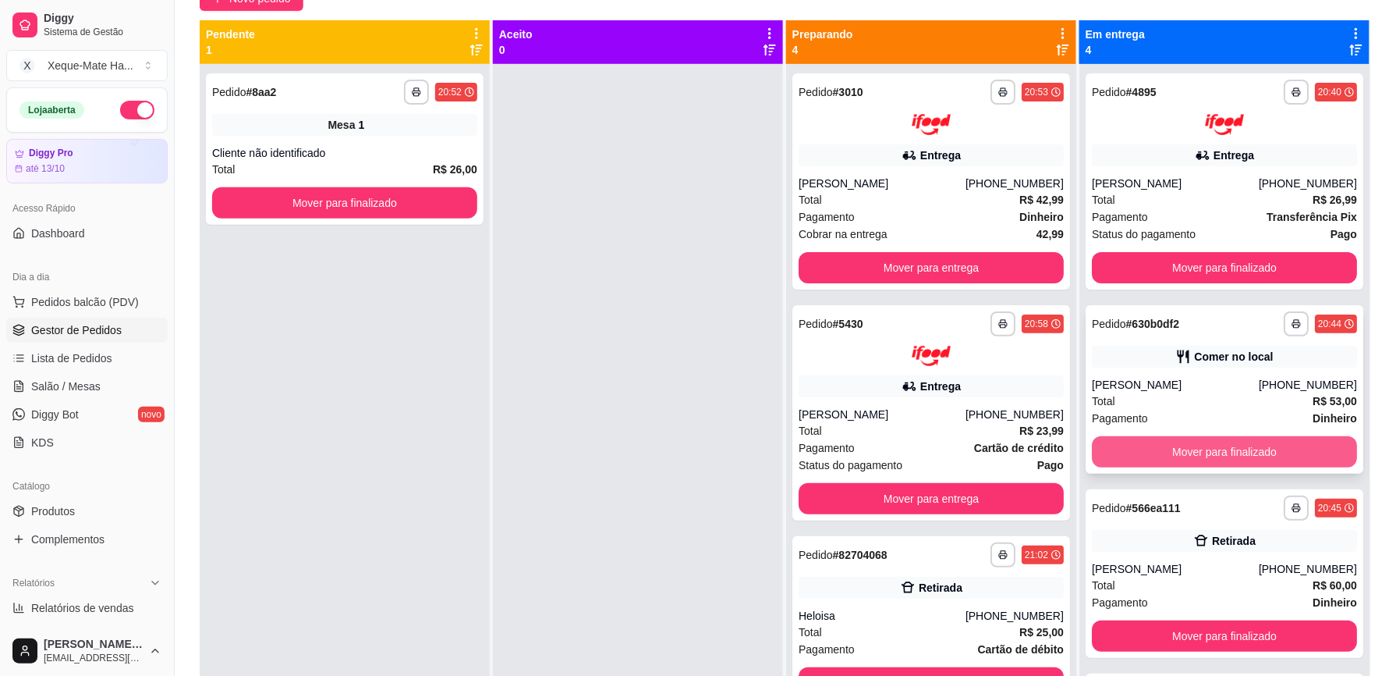
click at [1262, 453] on button "Mover para finalizado" at bounding box center [1224, 451] width 265 height 31
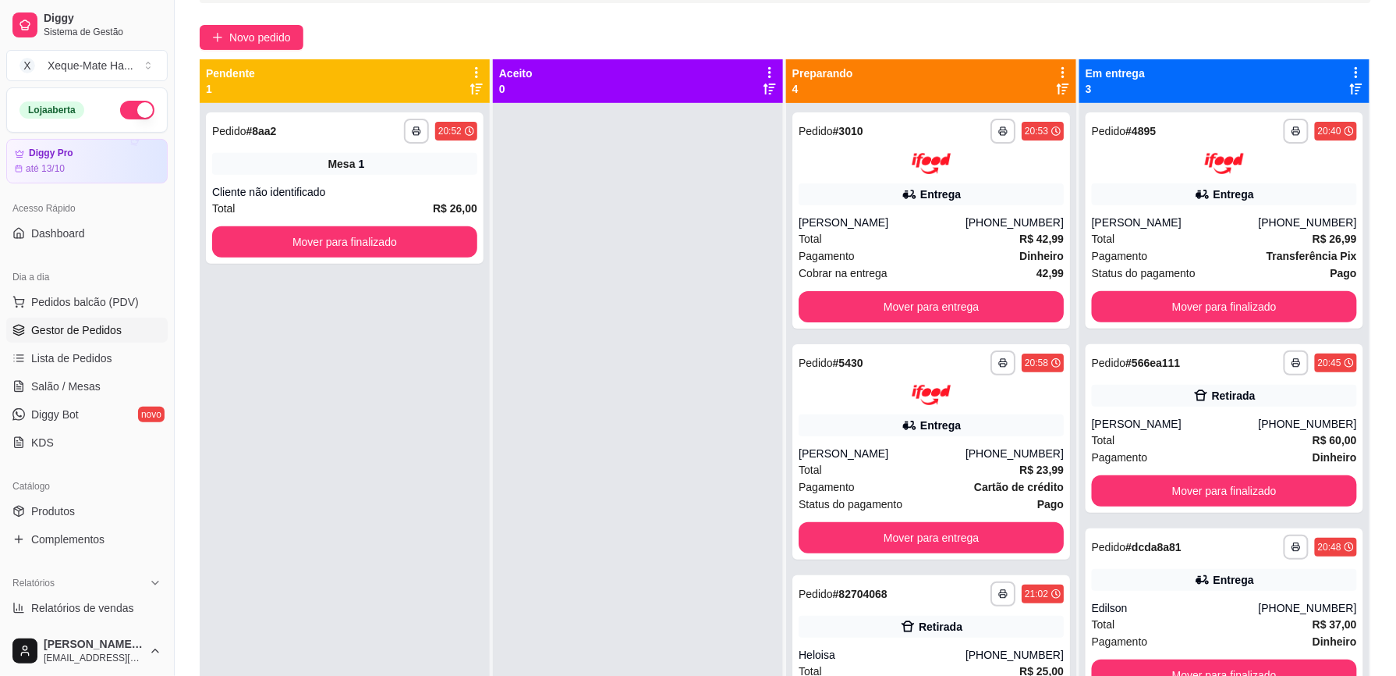
scroll to position [126, 0]
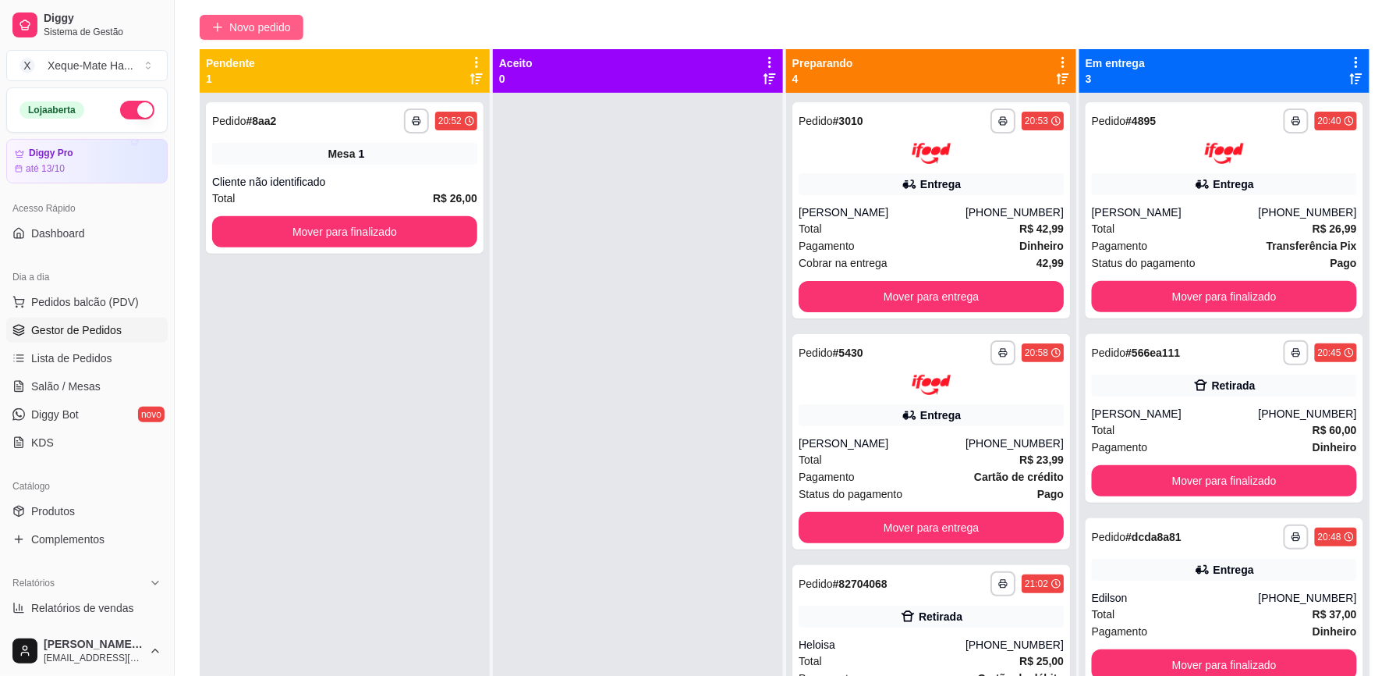
click at [262, 20] on span "Novo pedido" at bounding box center [260, 27] width 62 height 17
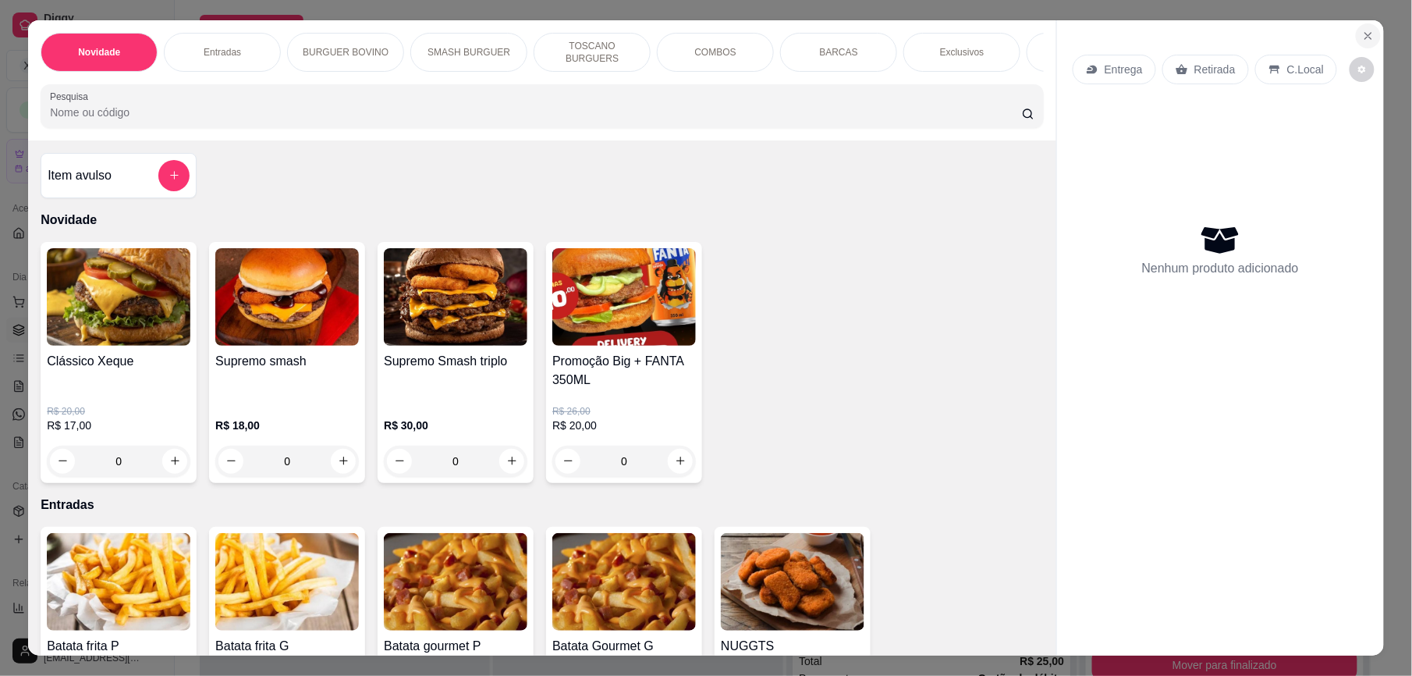
click at [1365, 35] on icon "Close" at bounding box center [1368, 36] width 6 height 6
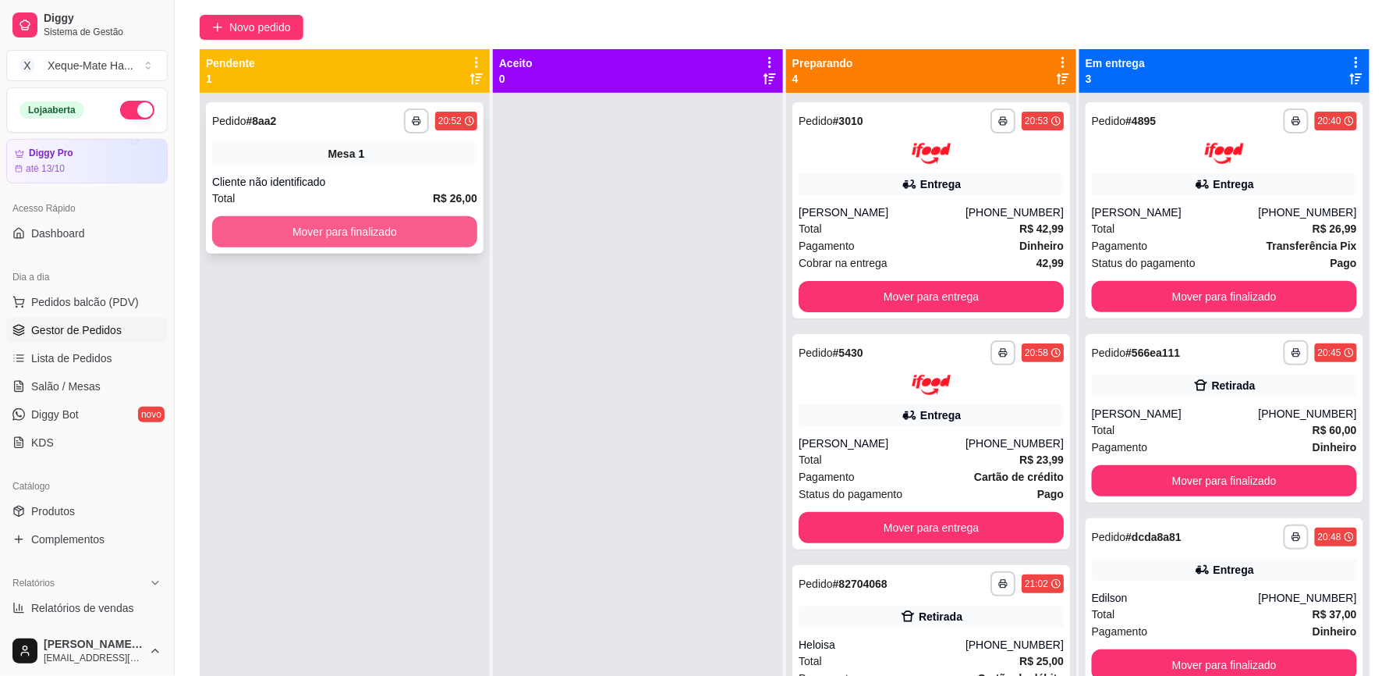
click at [435, 228] on button "Mover para finalizado" at bounding box center [344, 231] width 265 height 31
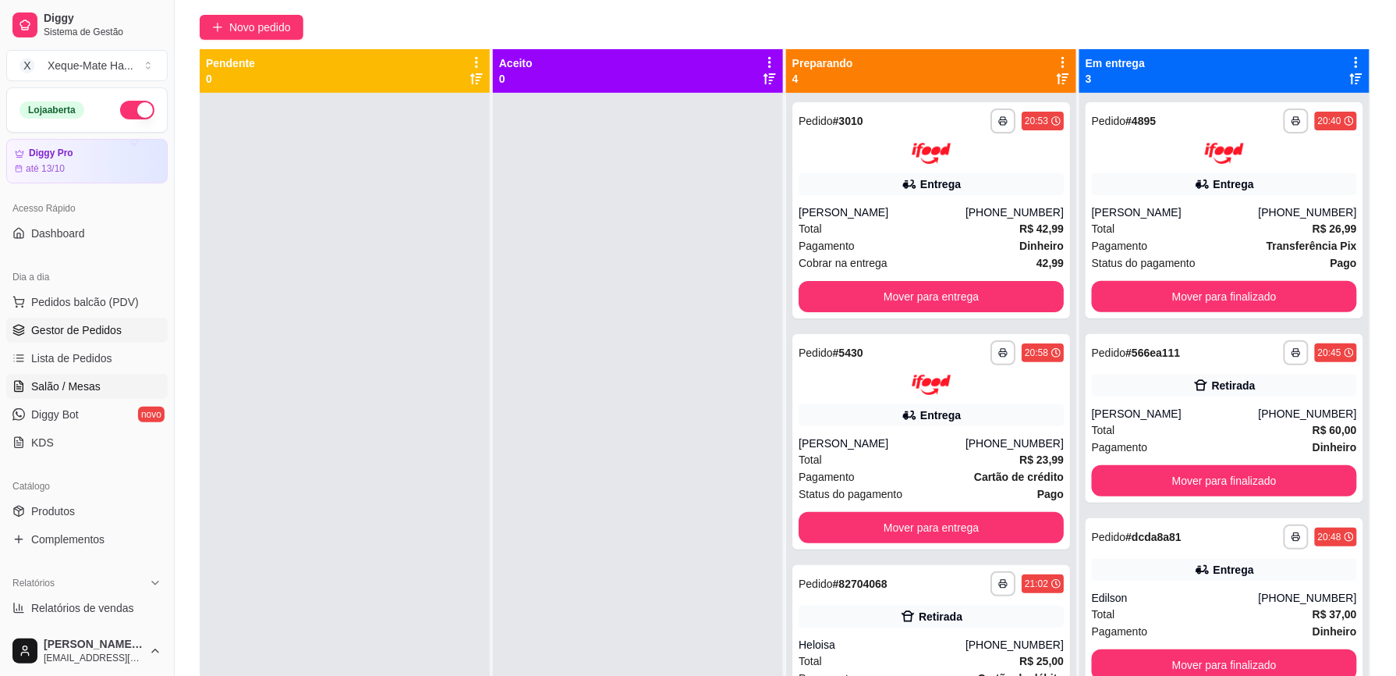
click at [106, 385] on link "Salão / Mesas" at bounding box center [86, 386] width 161 height 25
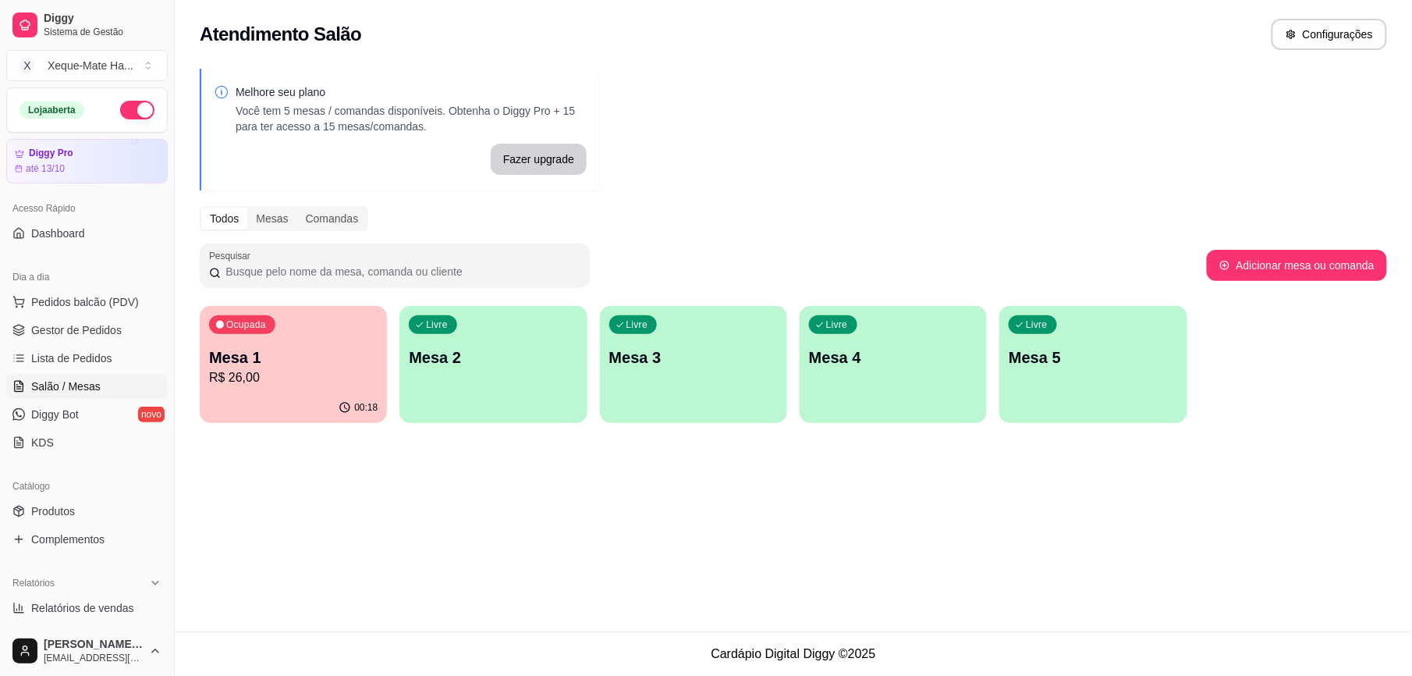
click at [696, 406] on div "button" at bounding box center [693, 413] width 187 height 19
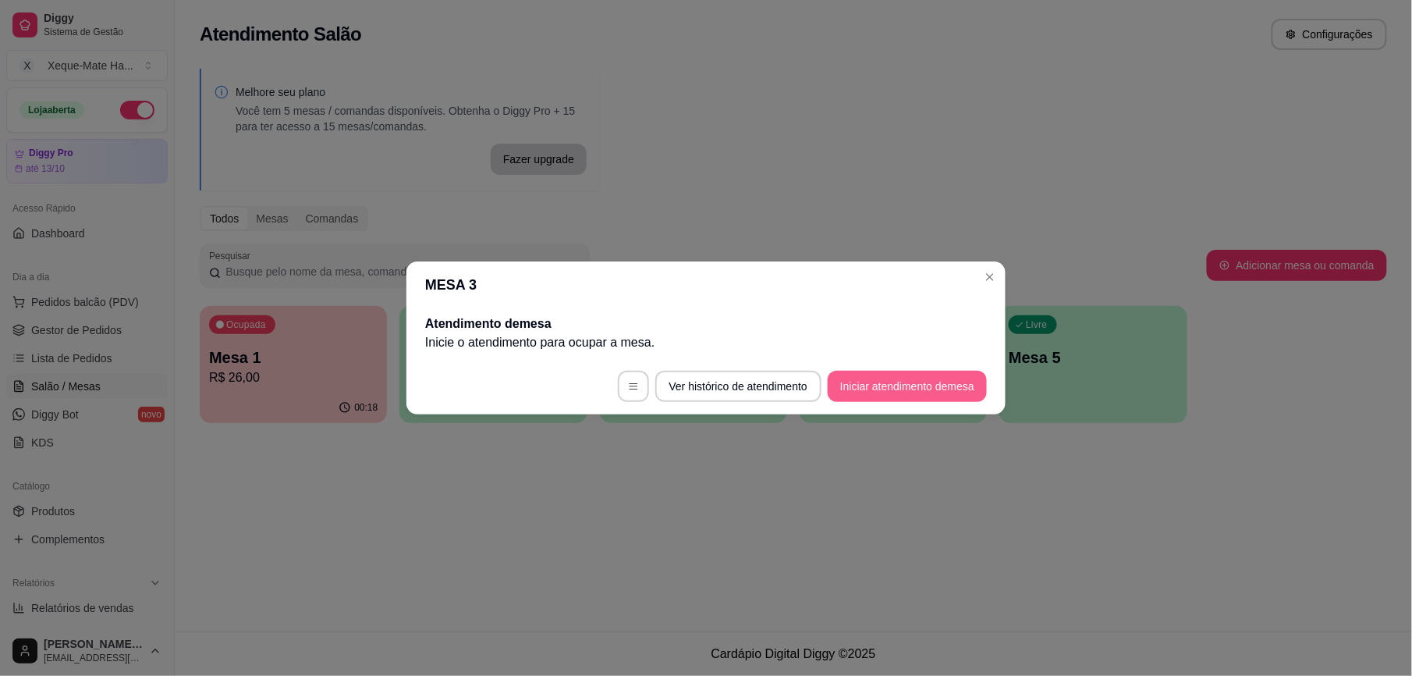
click at [918, 387] on button "Iniciar atendimento de mesa" at bounding box center [907, 386] width 159 height 31
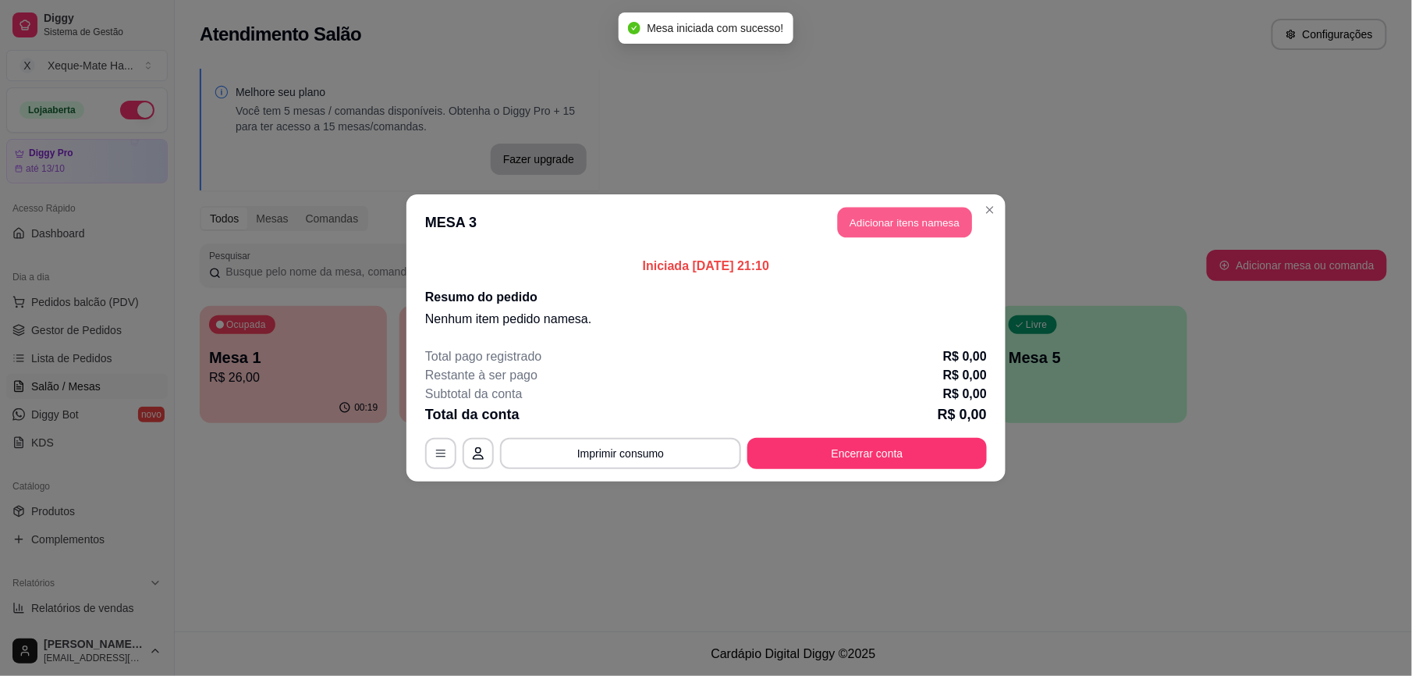
click at [930, 225] on button "Adicionar itens na mesa" at bounding box center [905, 223] width 134 height 30
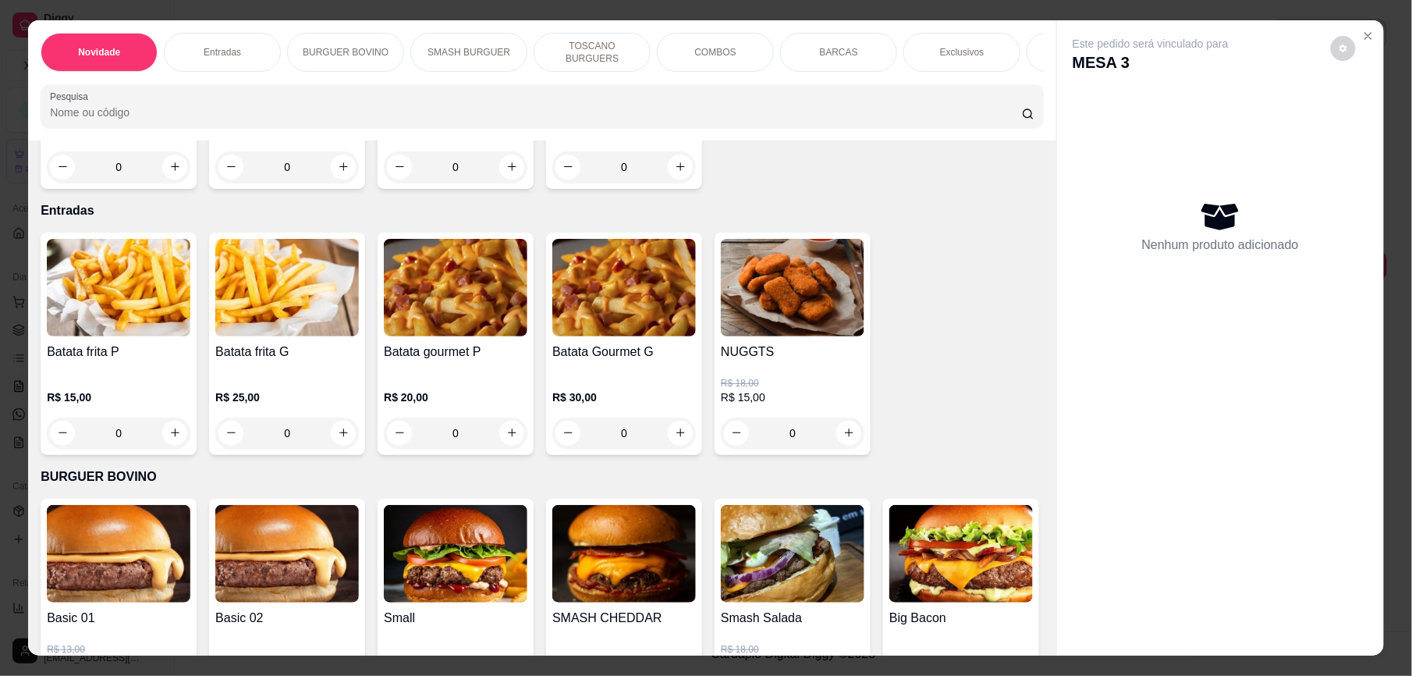
scroll to position [281, 0]
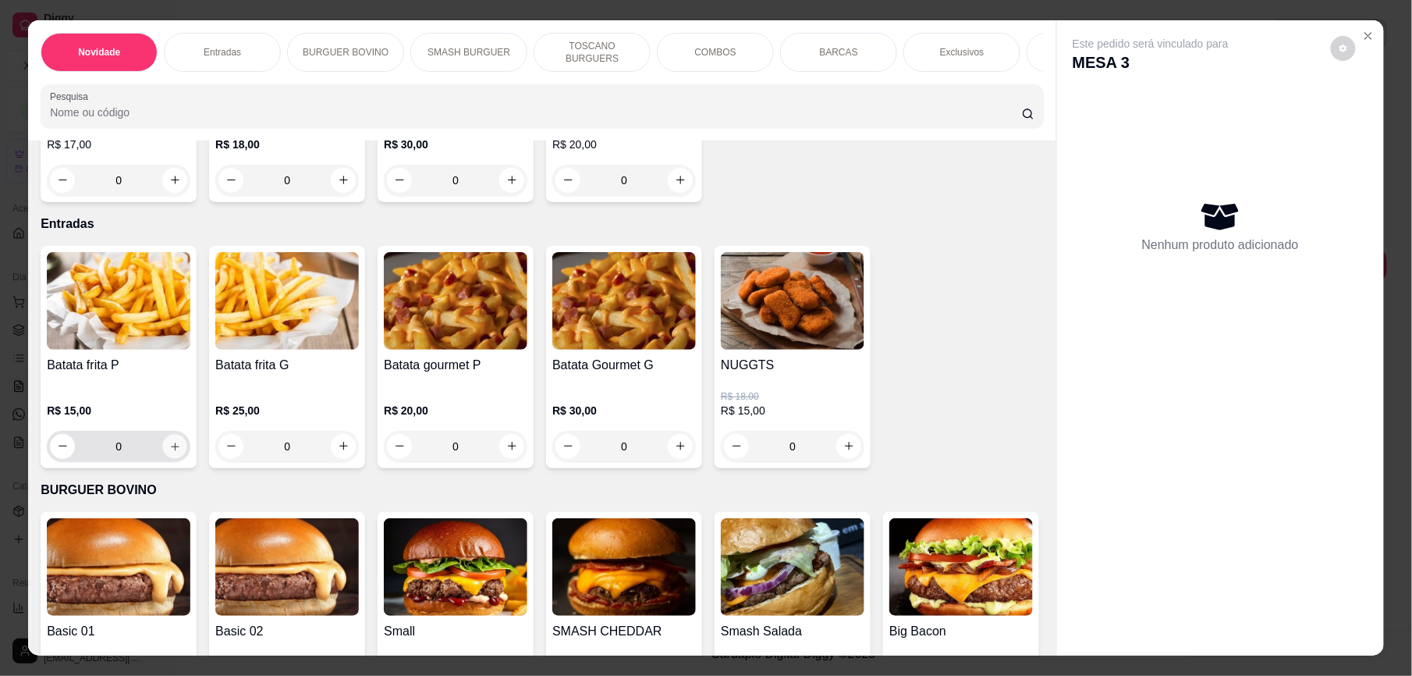
click at [169, 452] on icon "increase-product-quantity" at bounding box center [175, 447] width 12 height 12
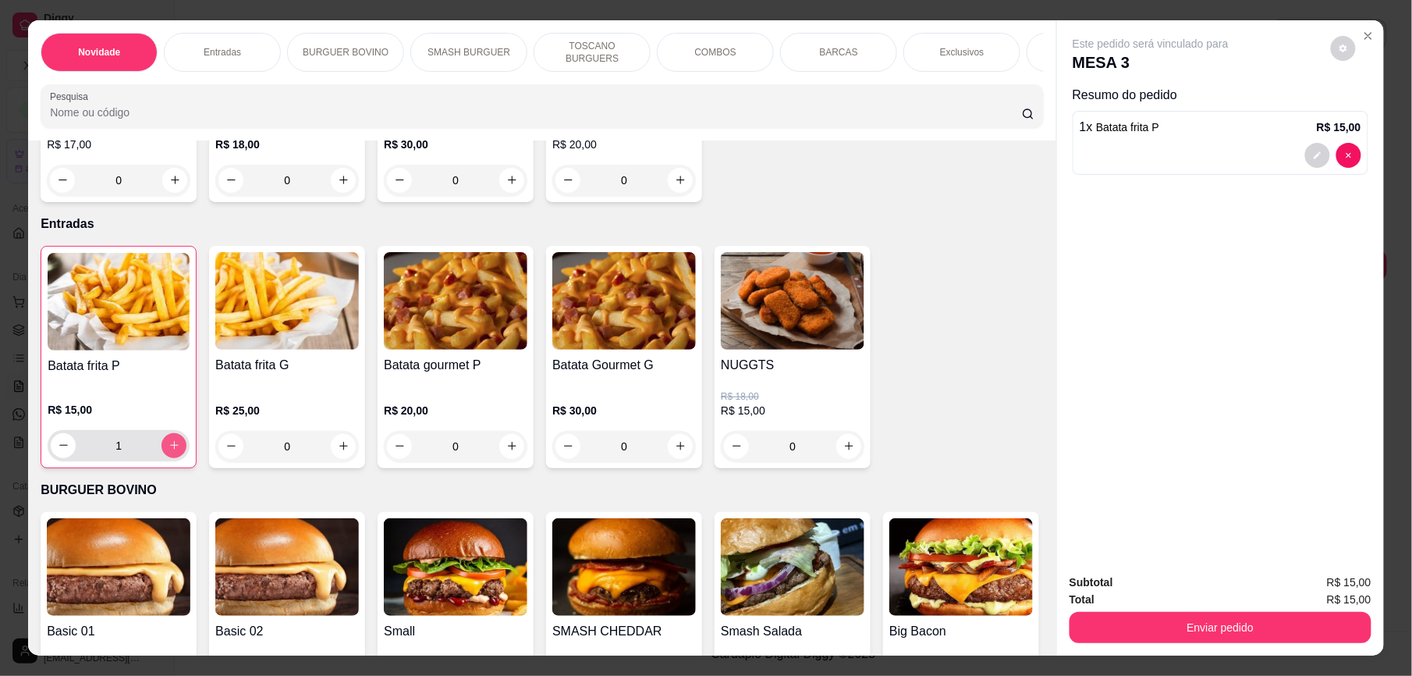
type input "1"
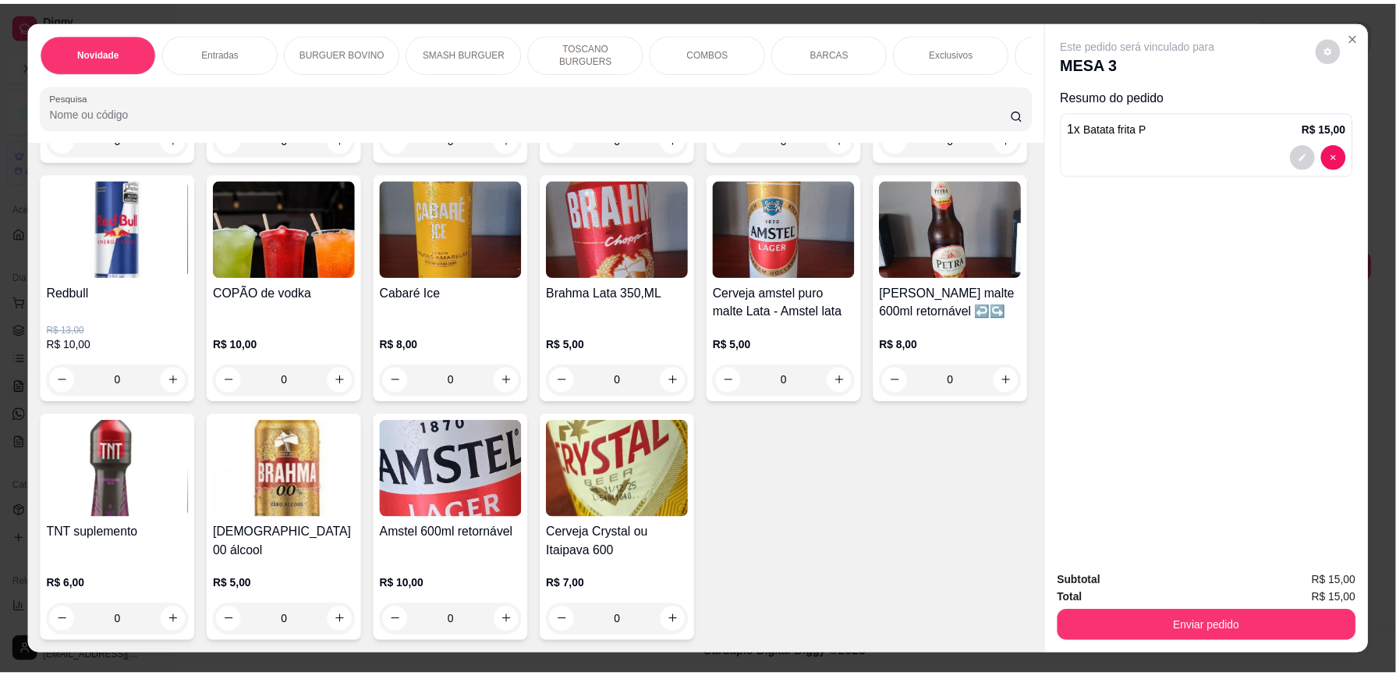
scroll to position [4462, 0]
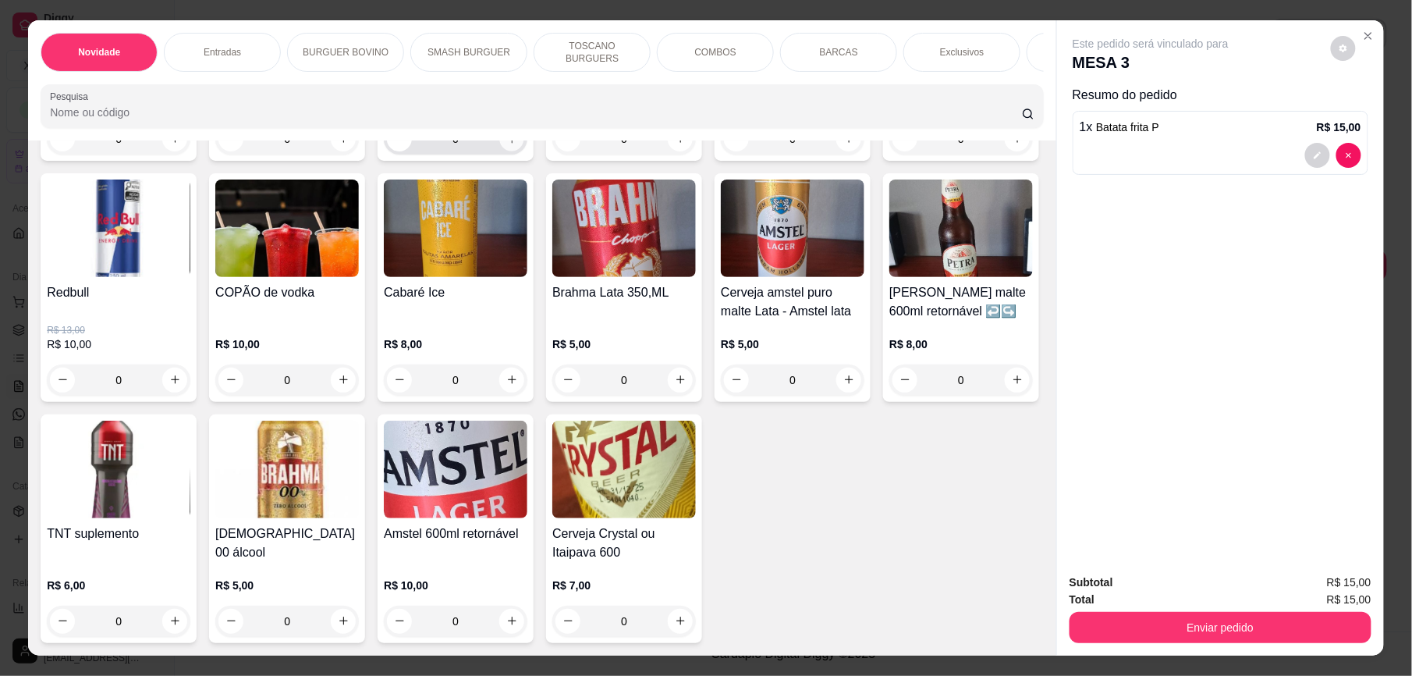
click at [507, 145] on icon "increase-product-quantity" at bounding box center [512, 139] width 12 height 12
click at [507, 144] on icon "increase-product-quantity" at bounding box center [512, 139] width 12 height 12
type input "2"
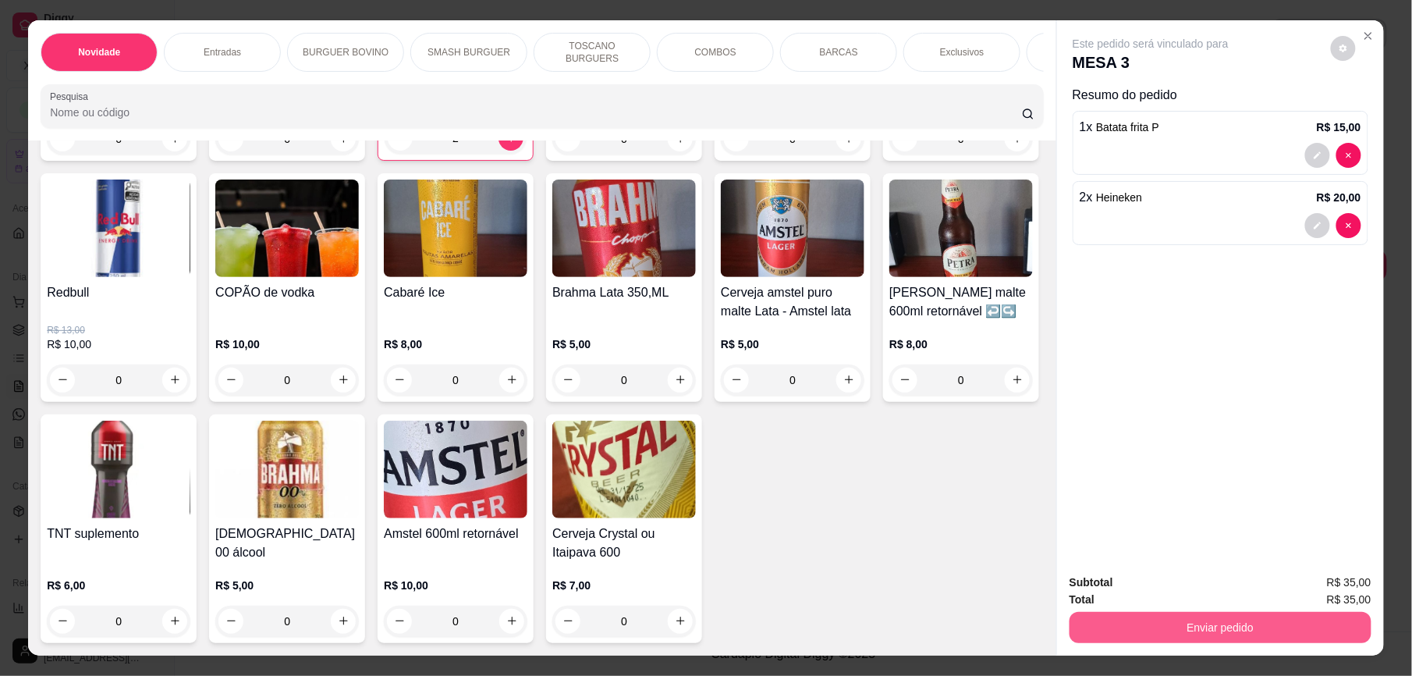
click at [1223, 632] on button "Enviar pedido" at bounding box center [1221, 627] width 302 height 31
click at [1359, 590] on button "Enviar pedido" at bounding box center [1329, 589] width 86 height 29
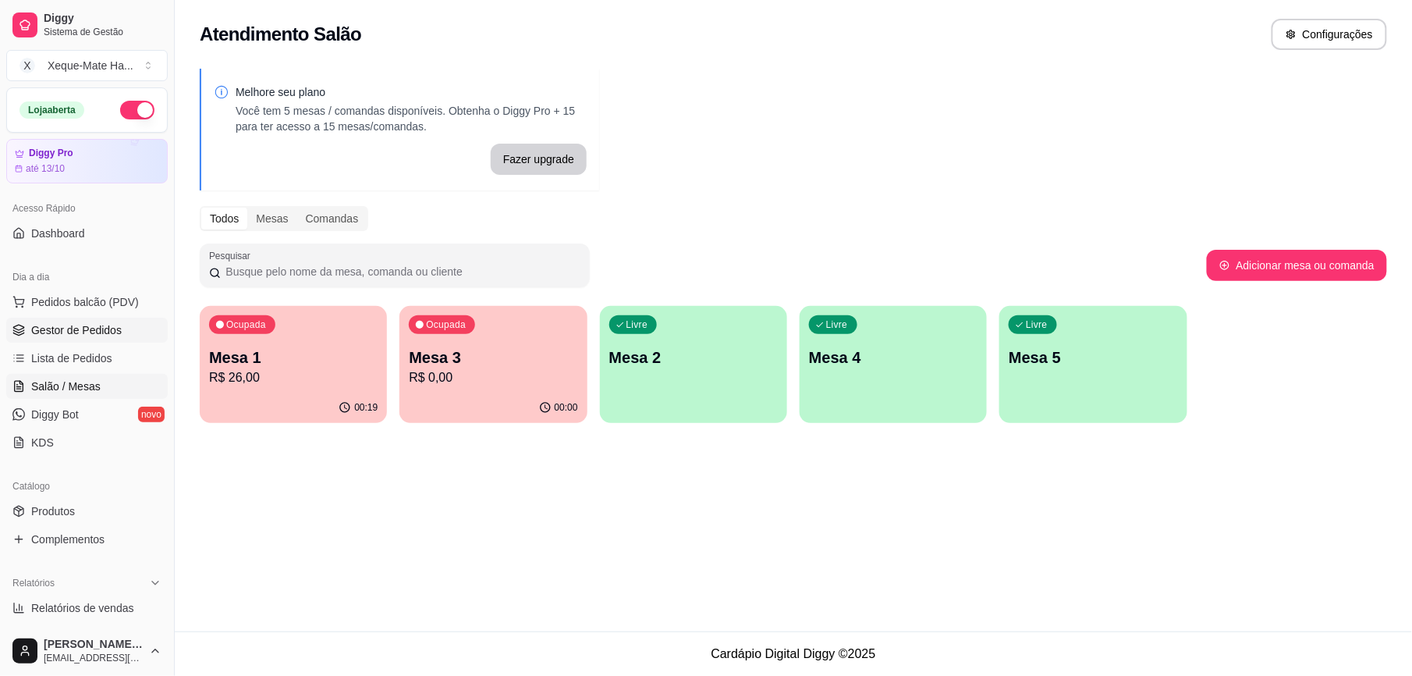
click at [112, 332] on span "Gestor de Pedidos" at bounding box center [76, 330] width 90 height 16
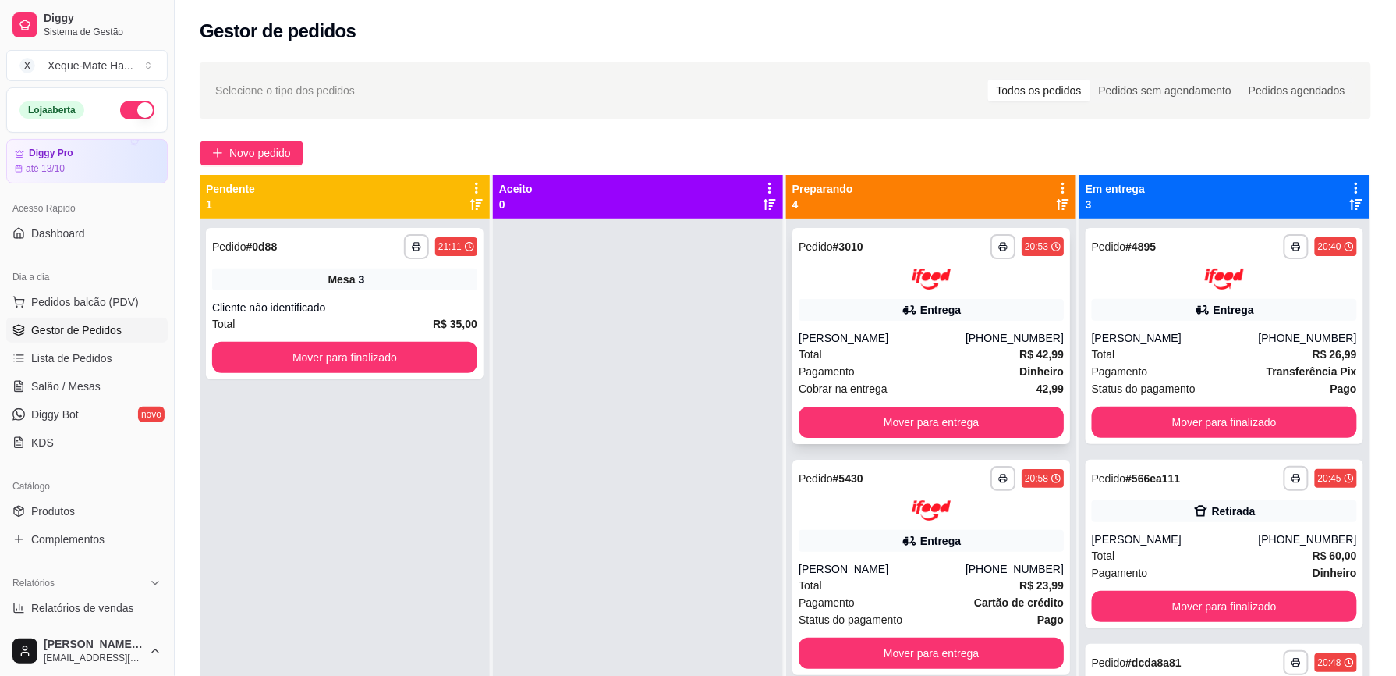
click at [928, 365] on div "Pagamento Dinheiro" at bounding box center [931, 371] width 265 height 17
click at [946, 424] on button "Mover para entrega" at bounding box center [931, 421] width 257 height 30
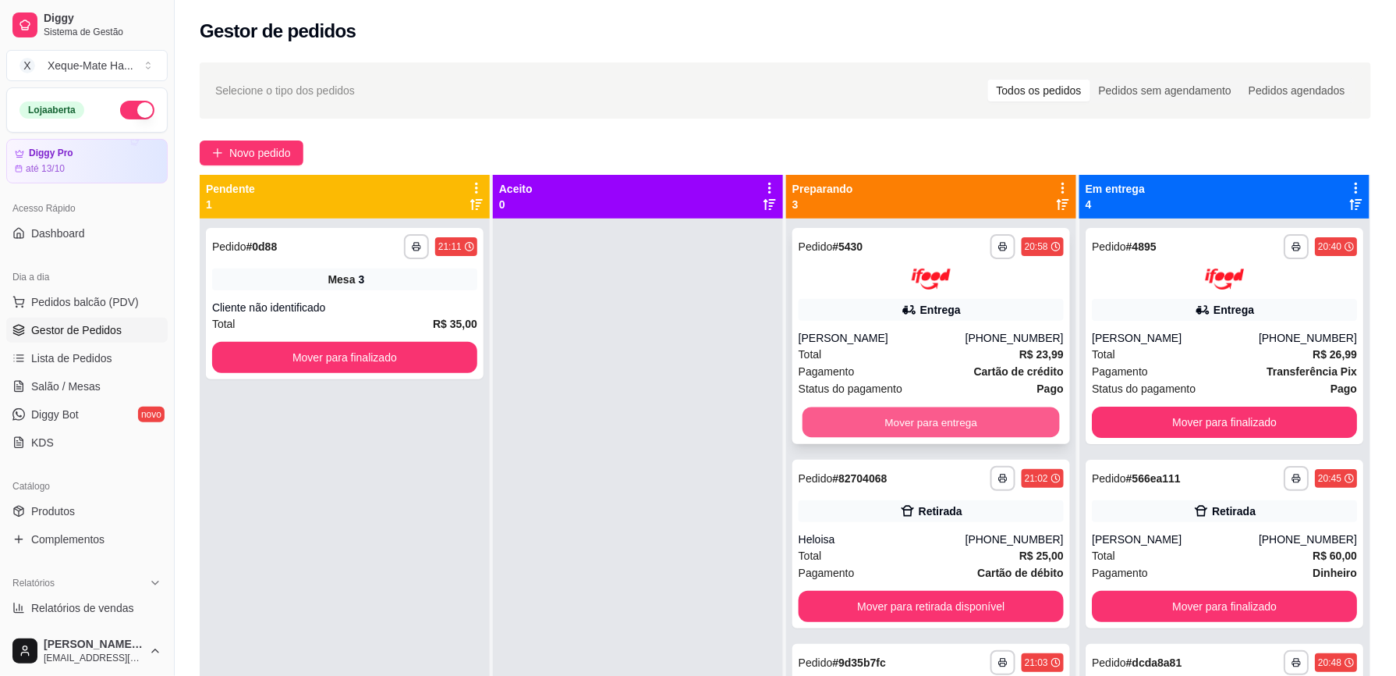
click at [946, 428] on button "Mover para entrega" at bounding box center [931, 421] width 257 height 30
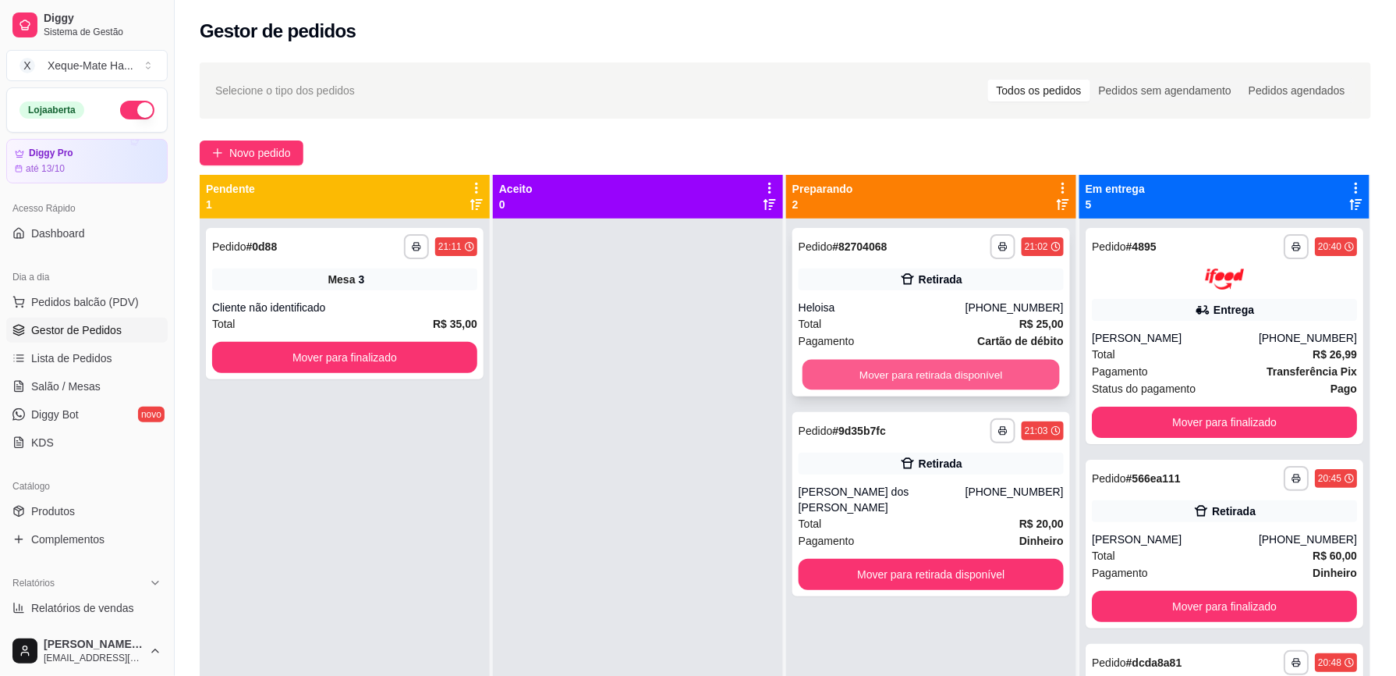
click at [986, 370] on button "Mover para retirada disponível" at bounding box center [931, 375] width 257 height 30
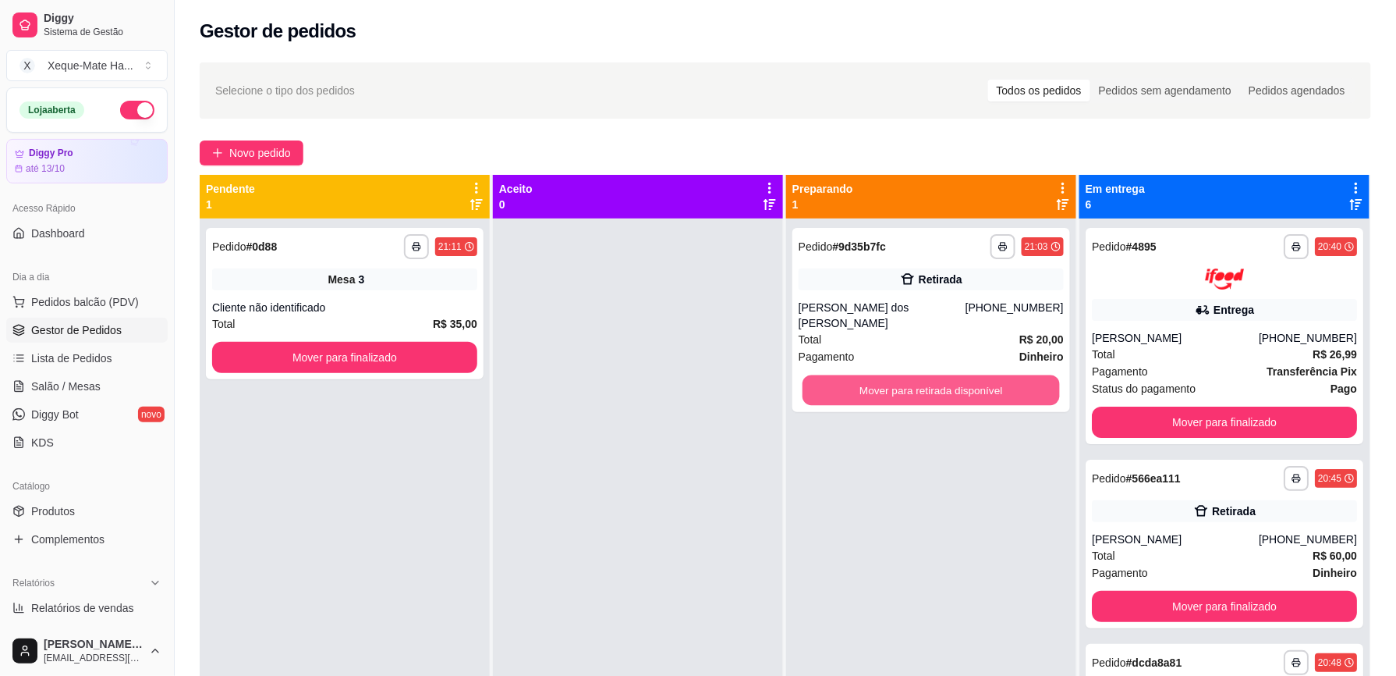
click at [986, 375] on button "Mover para retirada disponível" at bounding box center [931, 390] width 257 height 30
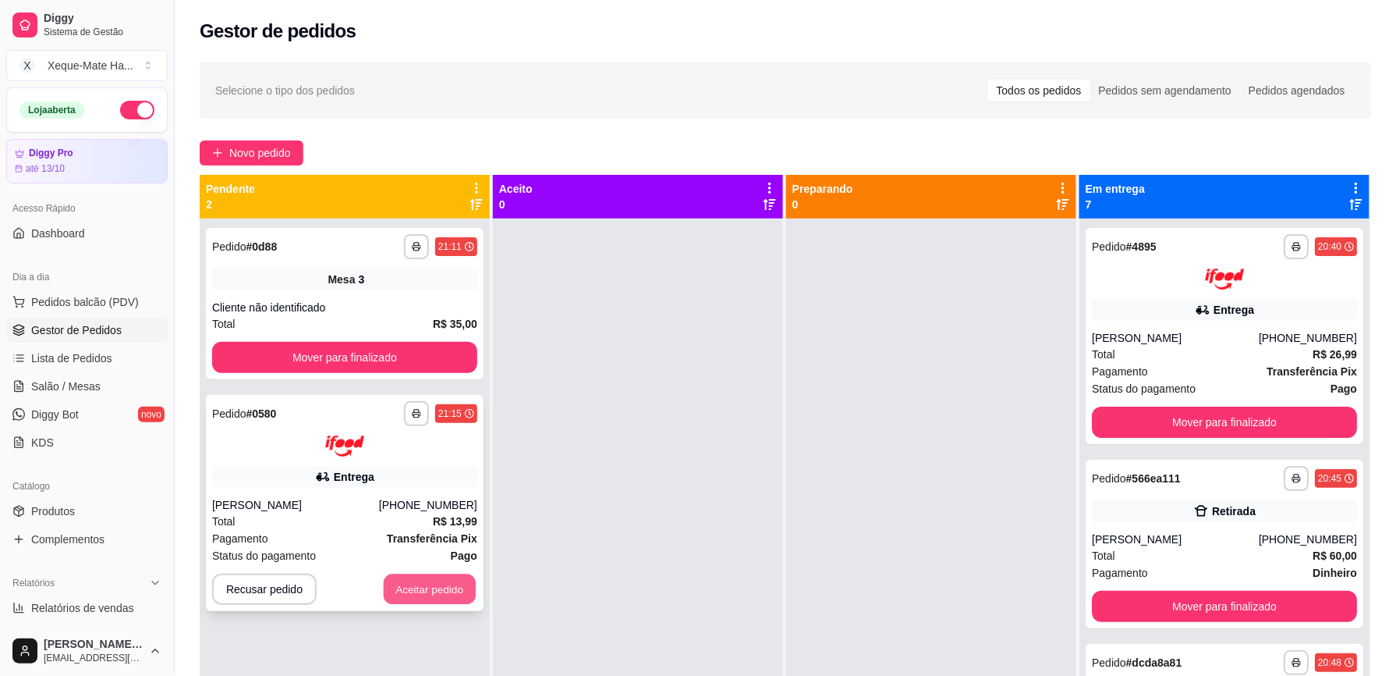
click at [437, 584] on button "Aceitar pedido" at bounding box center [430, 588] width 92 height 30
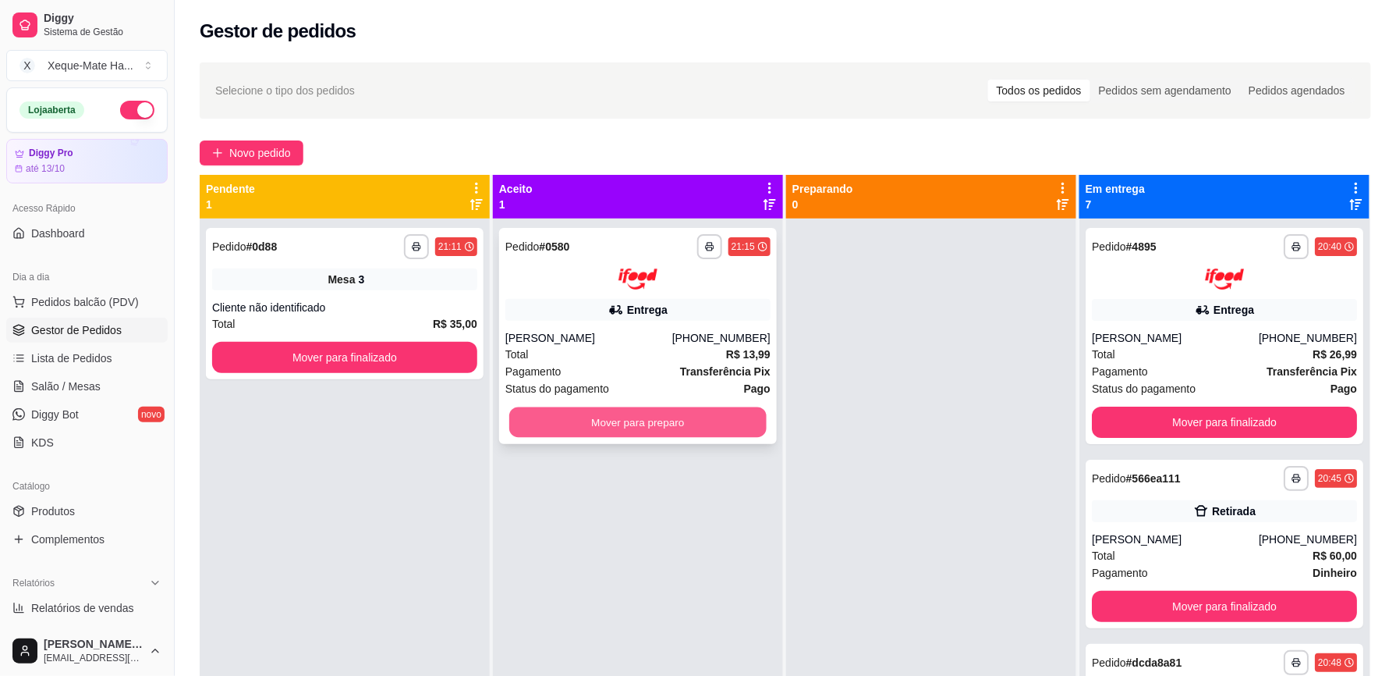
click at [736, 426] on button "Mover para preparo" at bounding box center [637, 421] width 257 height 30
click at [733, 429] on button "Mover para preparo" at bounding box center [638, 421] width 265 height 31
click at [733, 429] on div "Mover para preparo" at bounding box center [638, 421] width 265 height 31
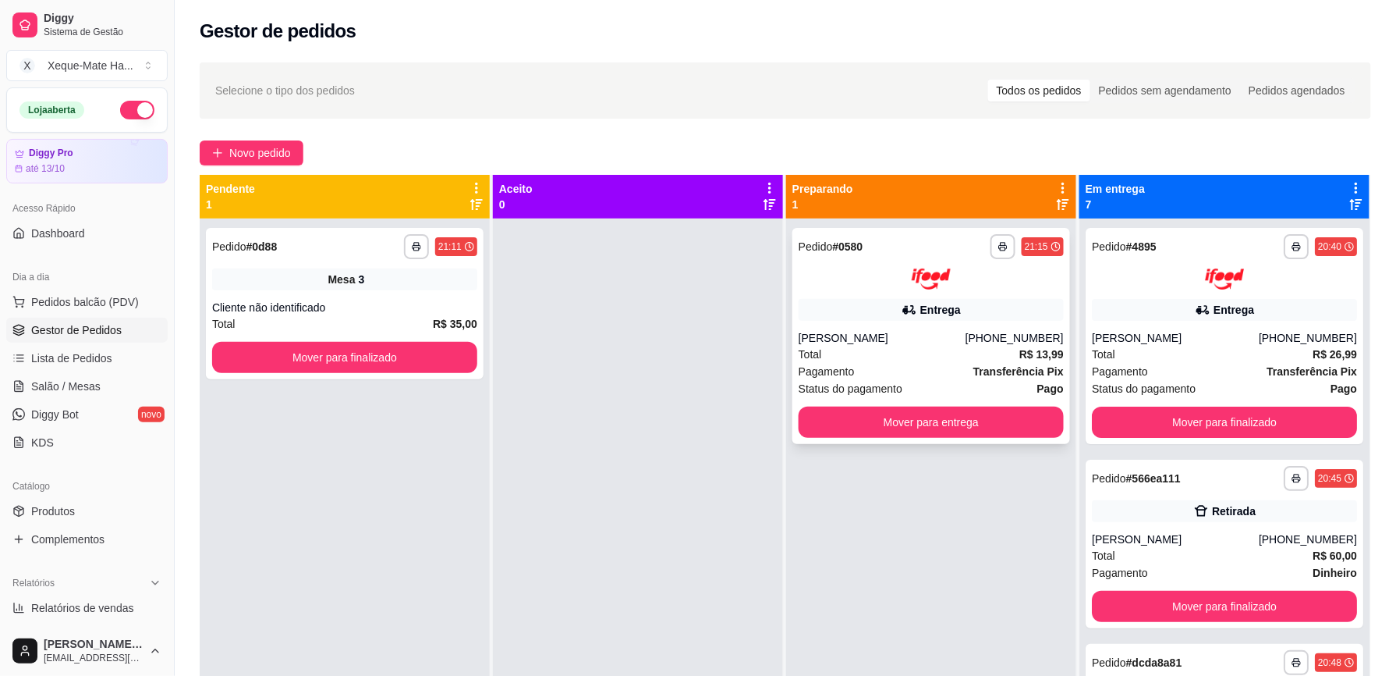
click at [936, 328] on div "**********" at bounding box center [932, 336] width 278 height 216
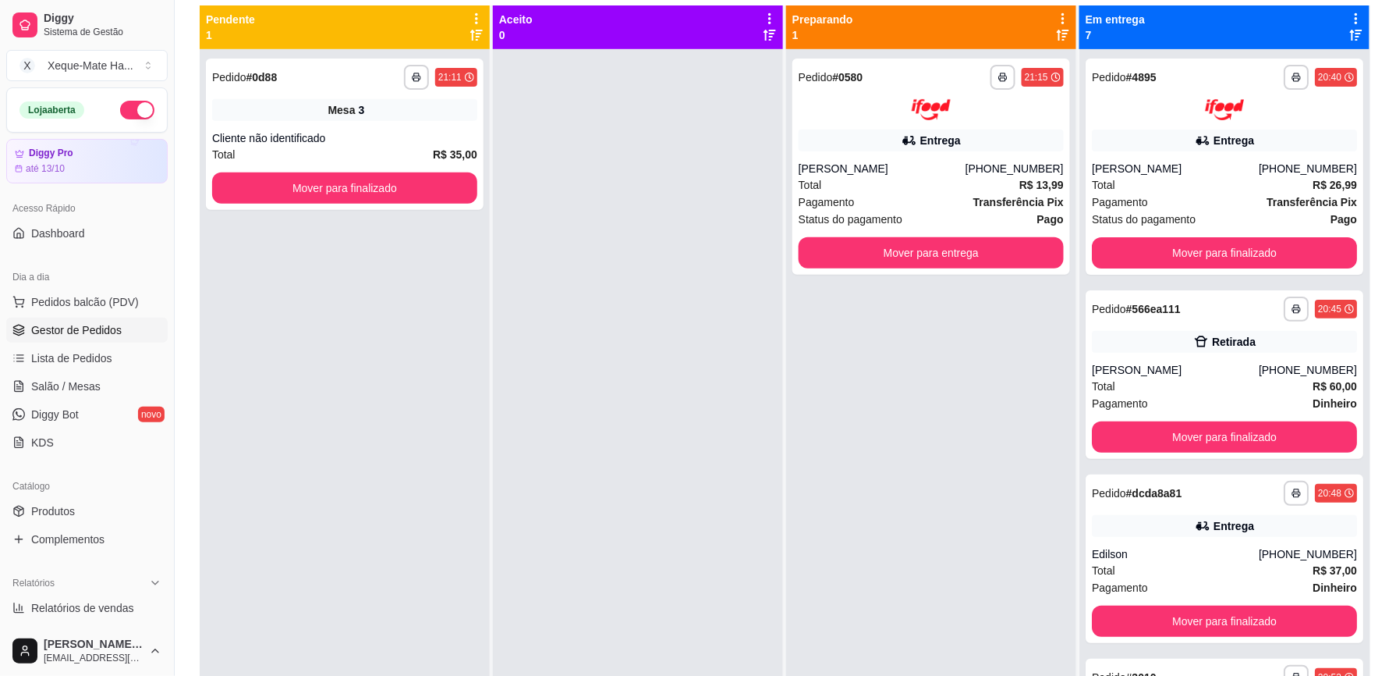
scroll to position [159, 0]
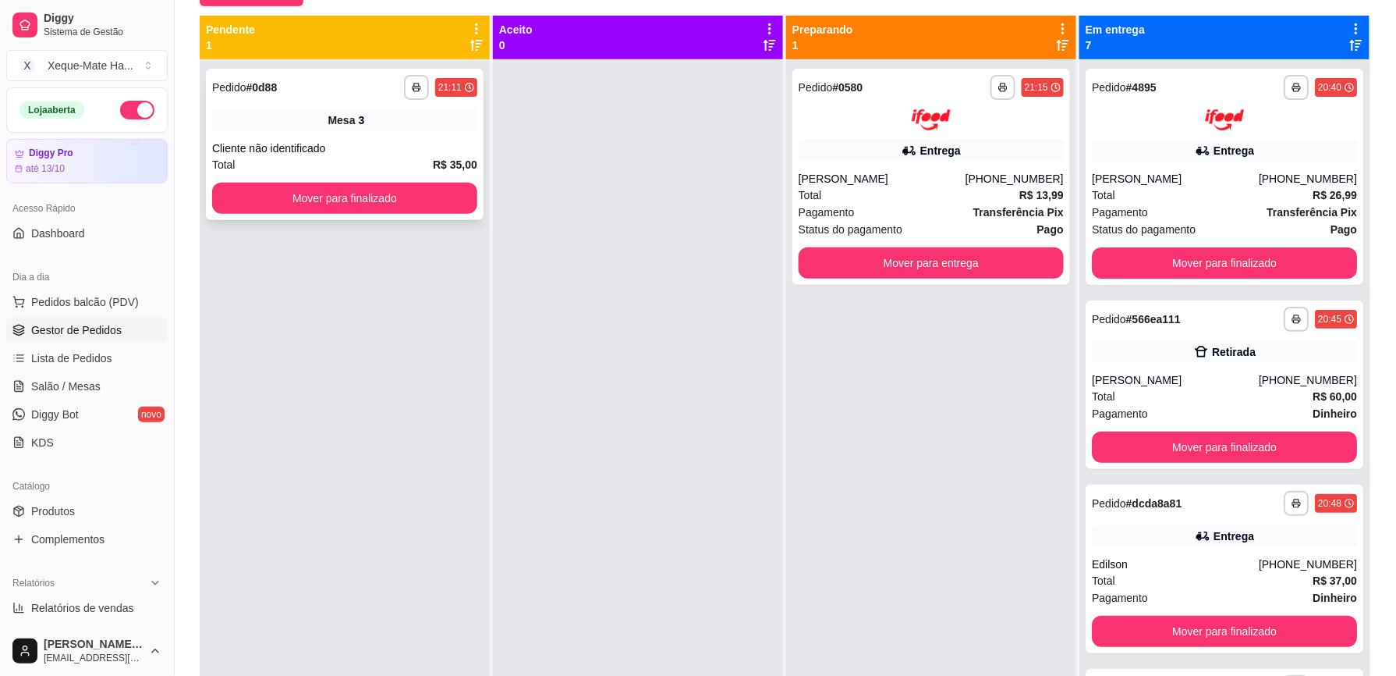
click at [363, 154] on div "Cliente não identificado" at bounding box center [344, 148] width 265 height 16
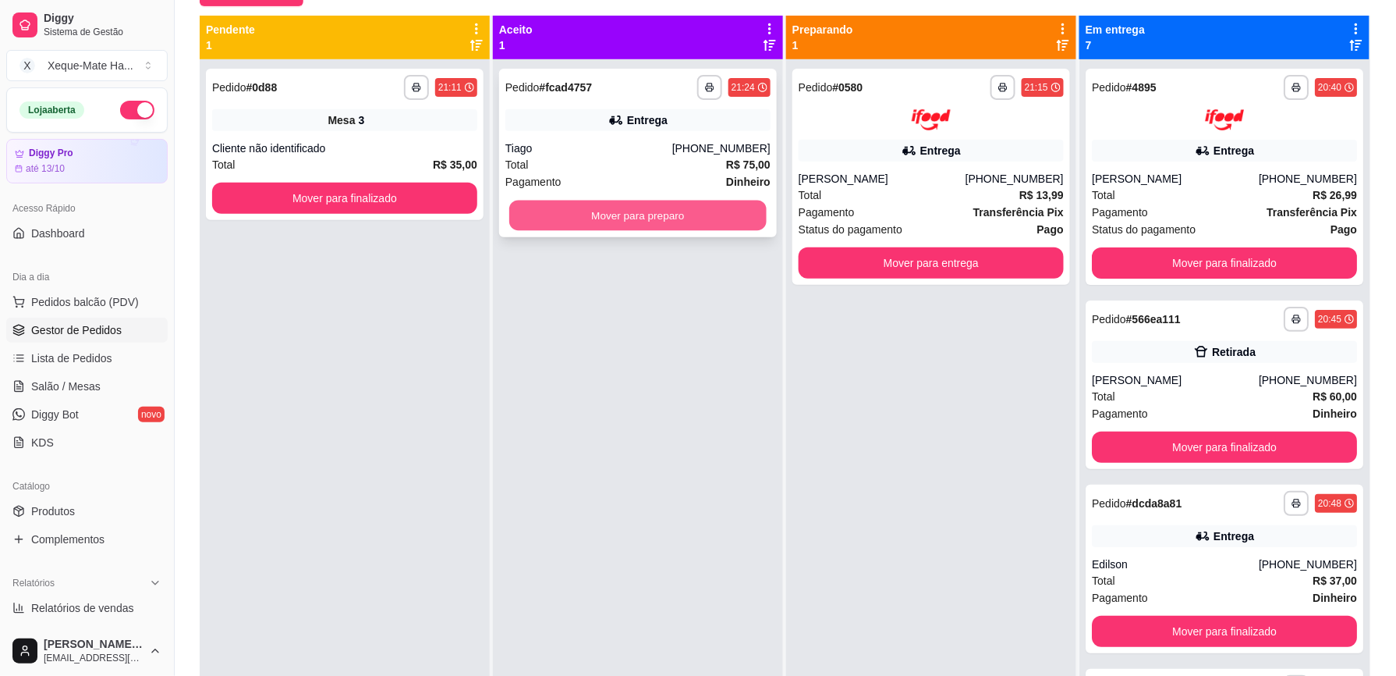
click at [584, 212] on button "Mover para preparo" at bounding box center [637, 215] width 257 height 30
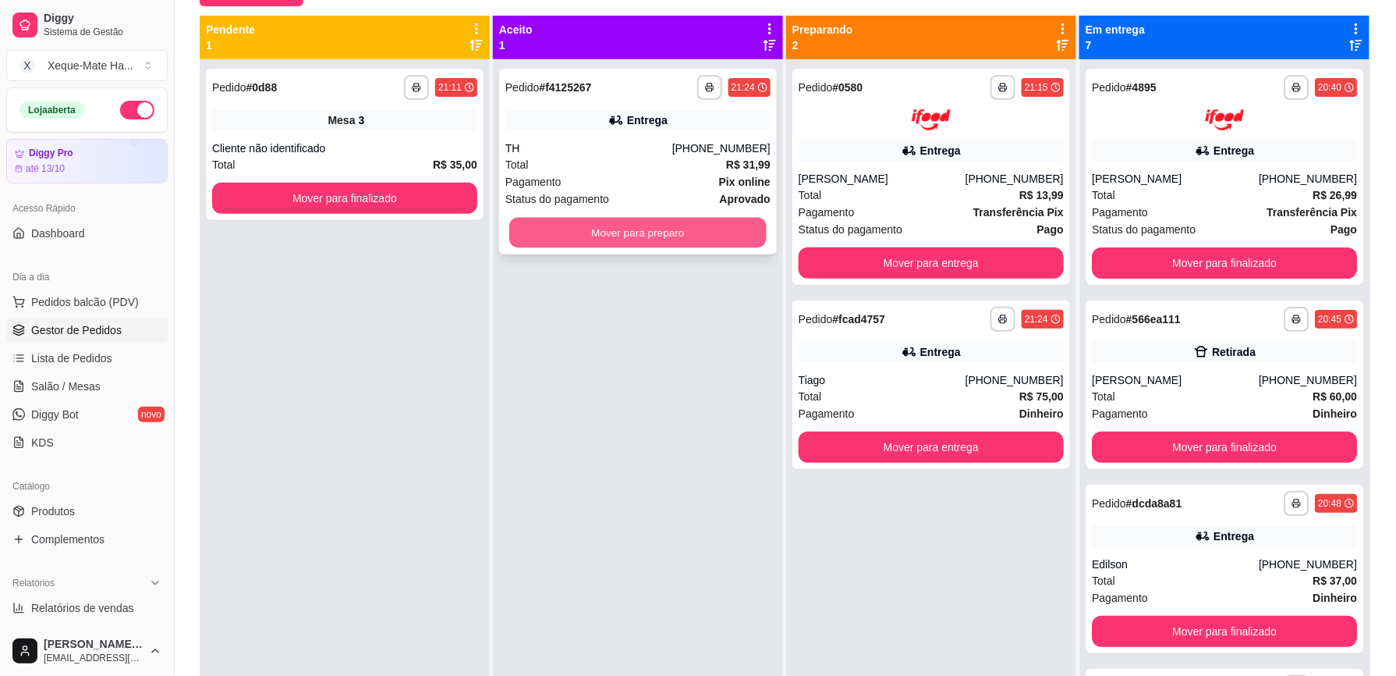
click at [582, 234] on button "Mover para preparo" at bounding box center [637, 233] width 257 height 30
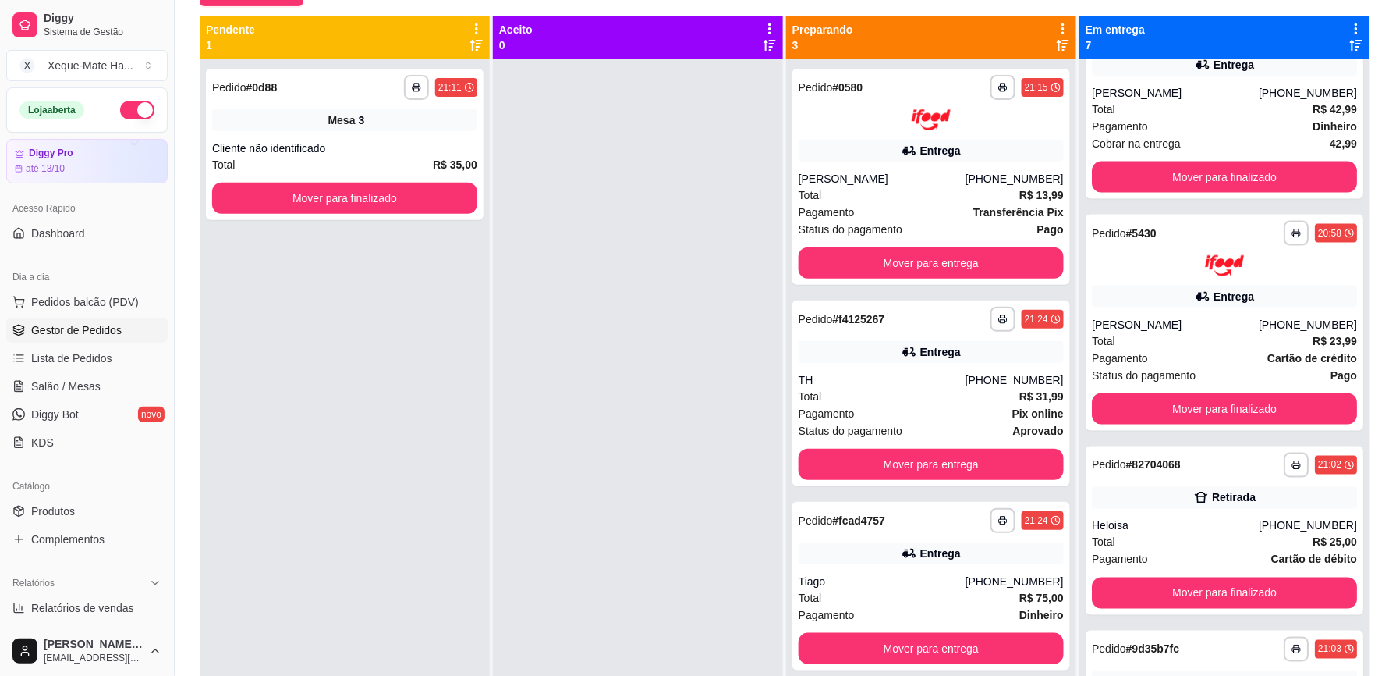
scroll to position [729, 0]
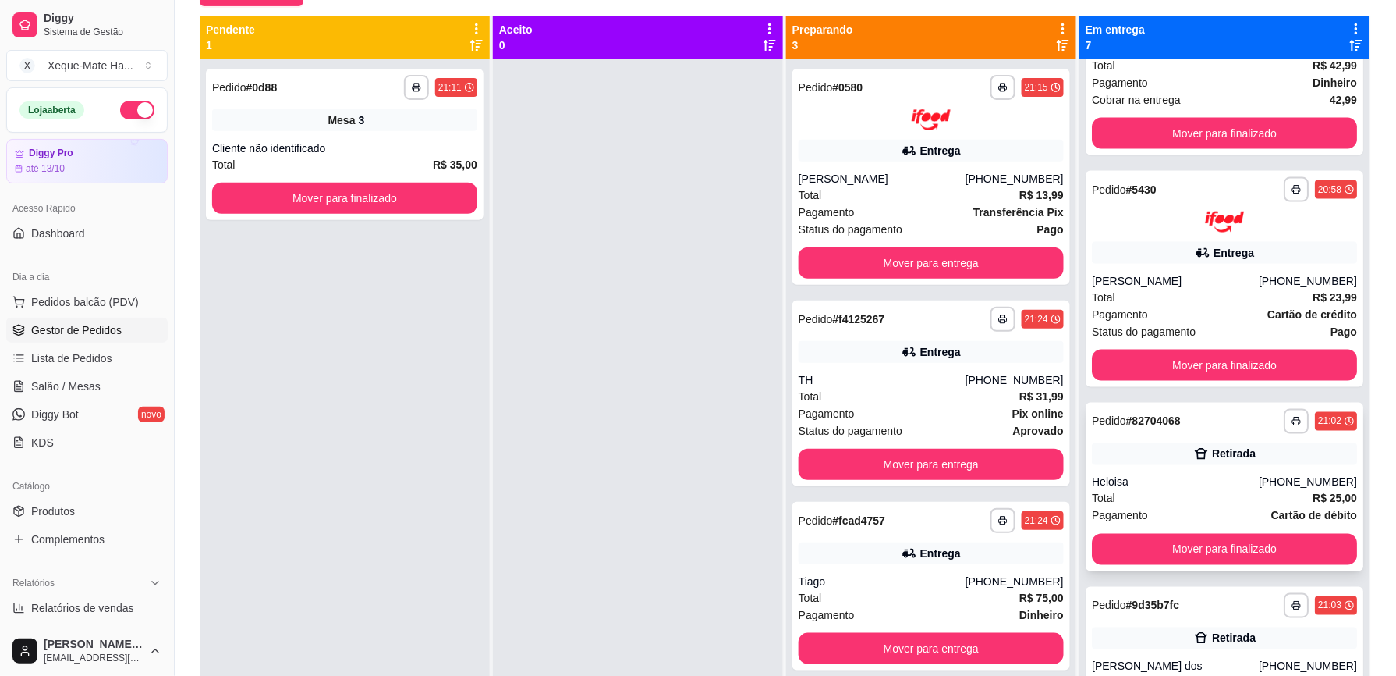
click at [1122, 467] on div "**********" at bounding box center [1225, 487] width 278 height 169
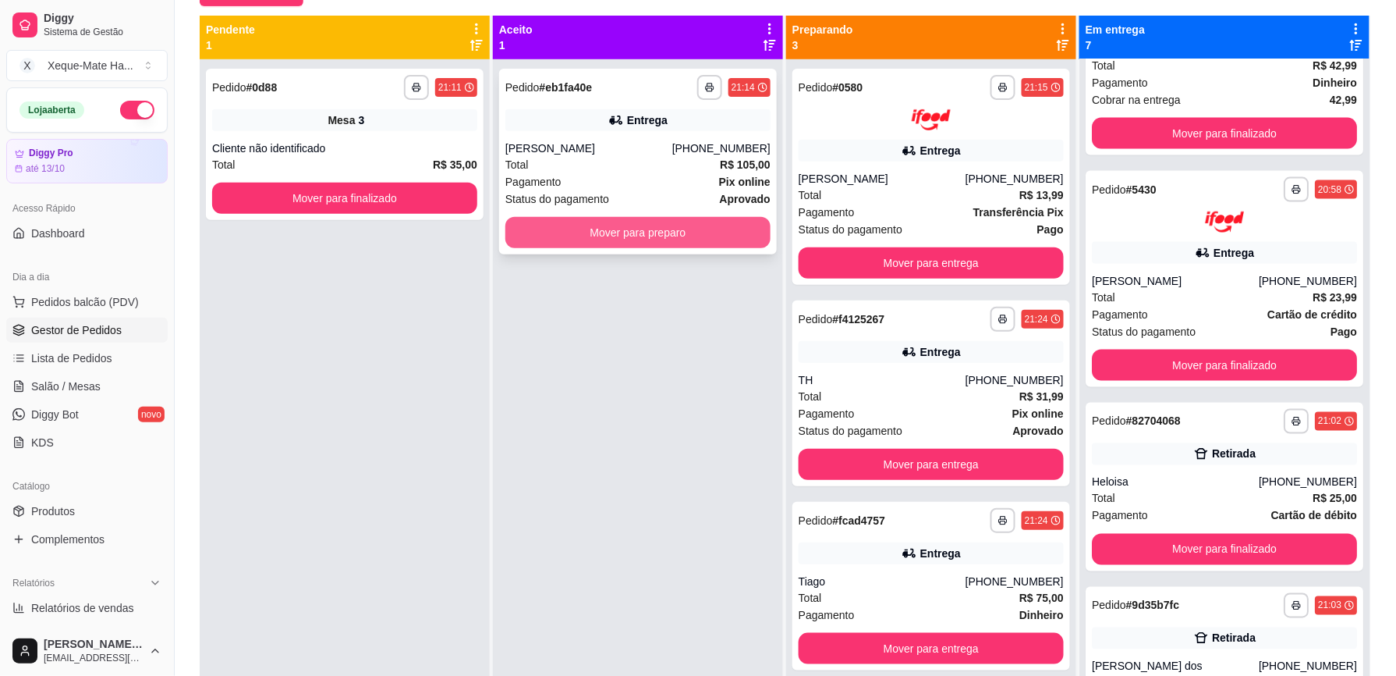
click at [736, 231] on button "Mover para preparo" at bounding box center [638, 232] width 265 height 31
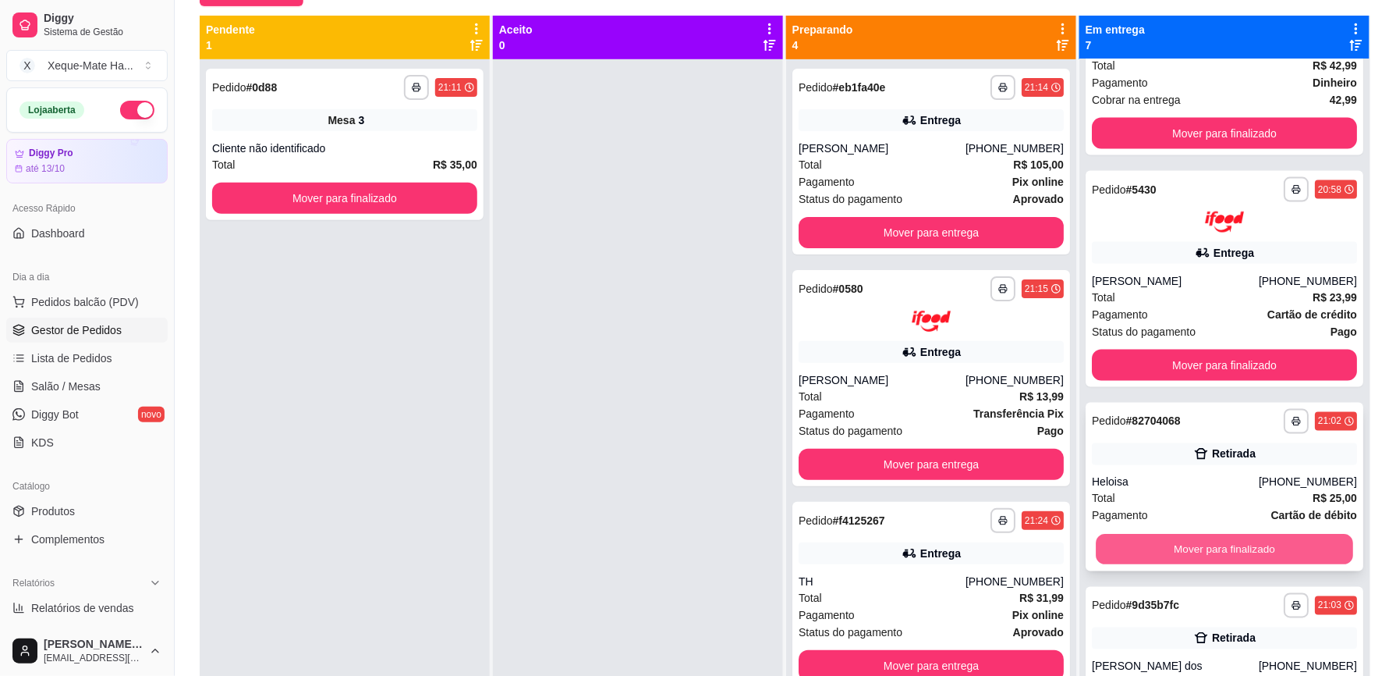
click at [1248, 550] on button "Mover para finalizado" at bounding box center [1224, 549] width 257 height 30
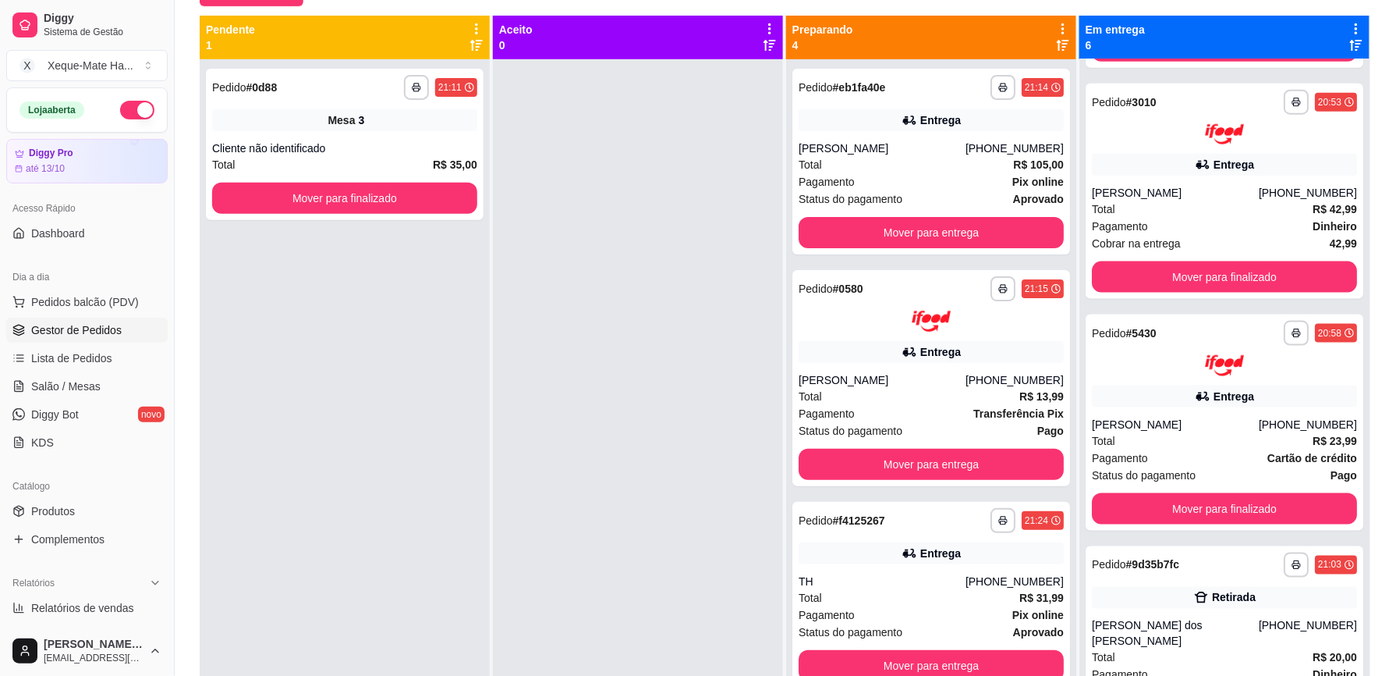
scroll to position [44, 0]
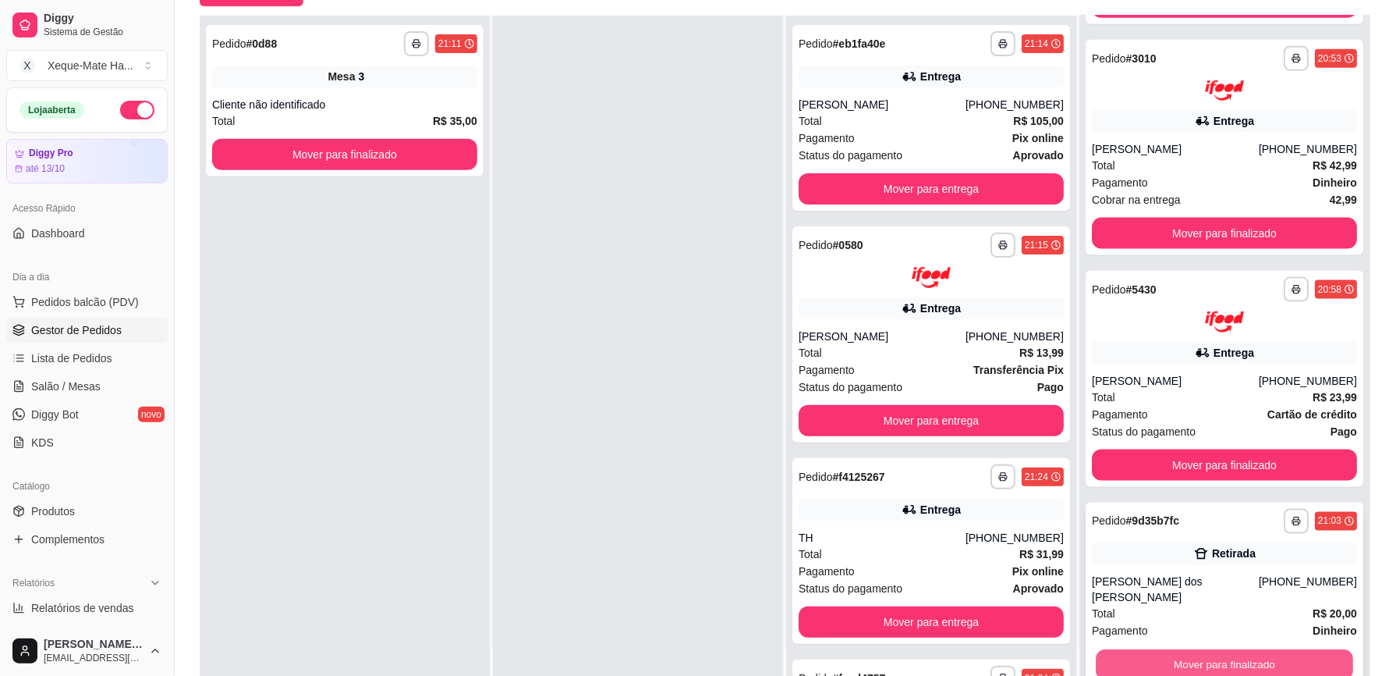
click at [1230, 651] on button "Mover para finalizado" at bounding box center [1224, 664] width 257 height 30
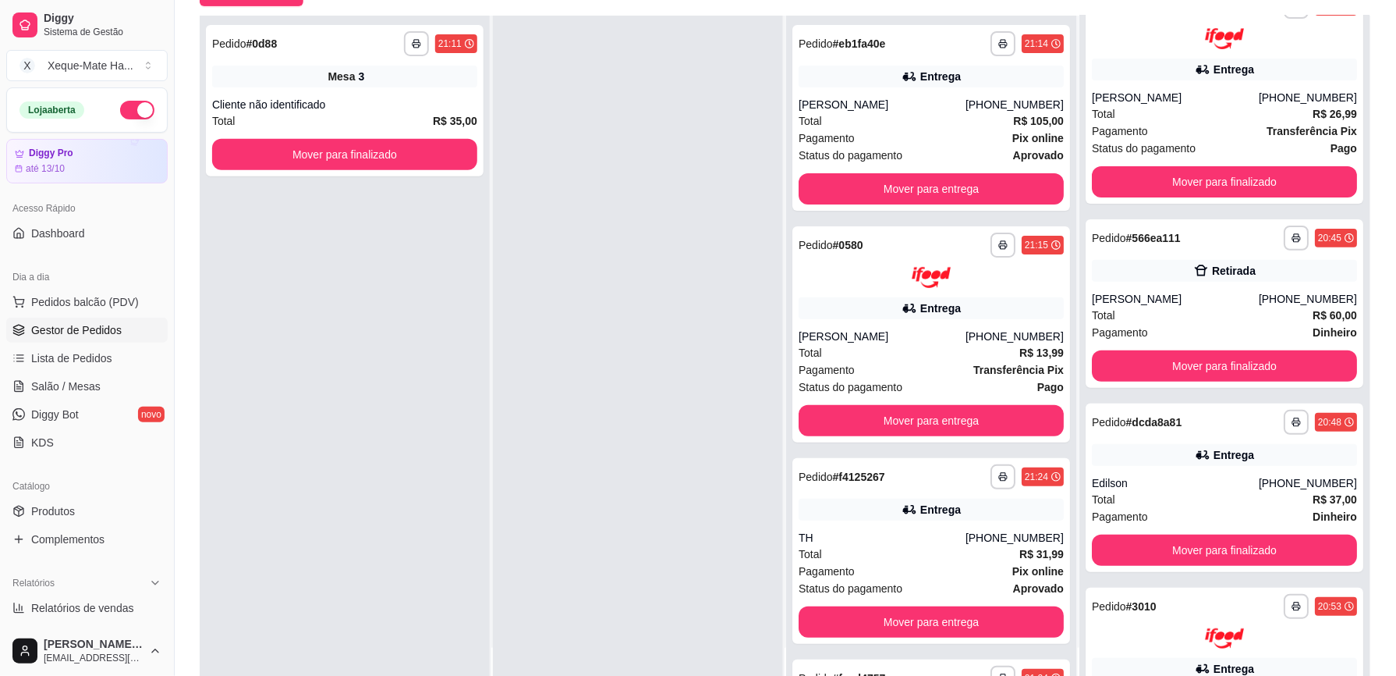
scroll to position [27, 0]
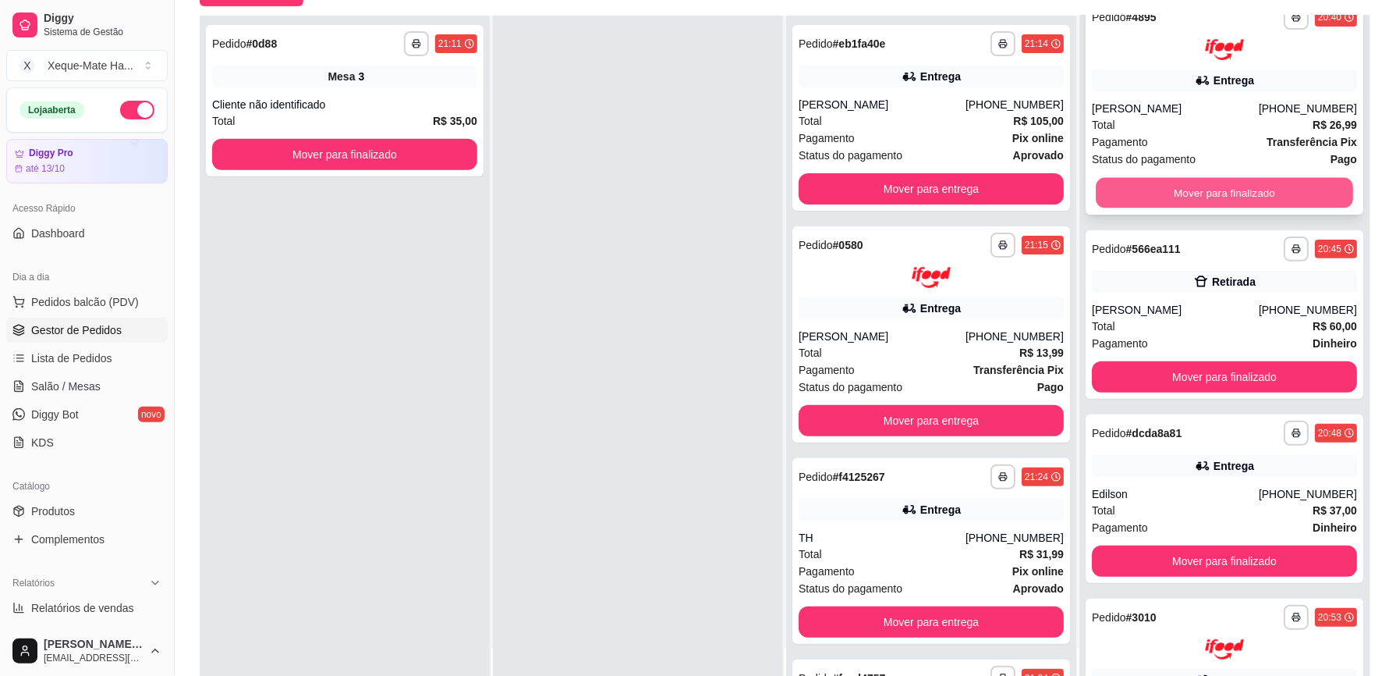
click at [1256, 191] on button "Mover para finalizado" at bounding box center [1224, 192] width 257 height 30
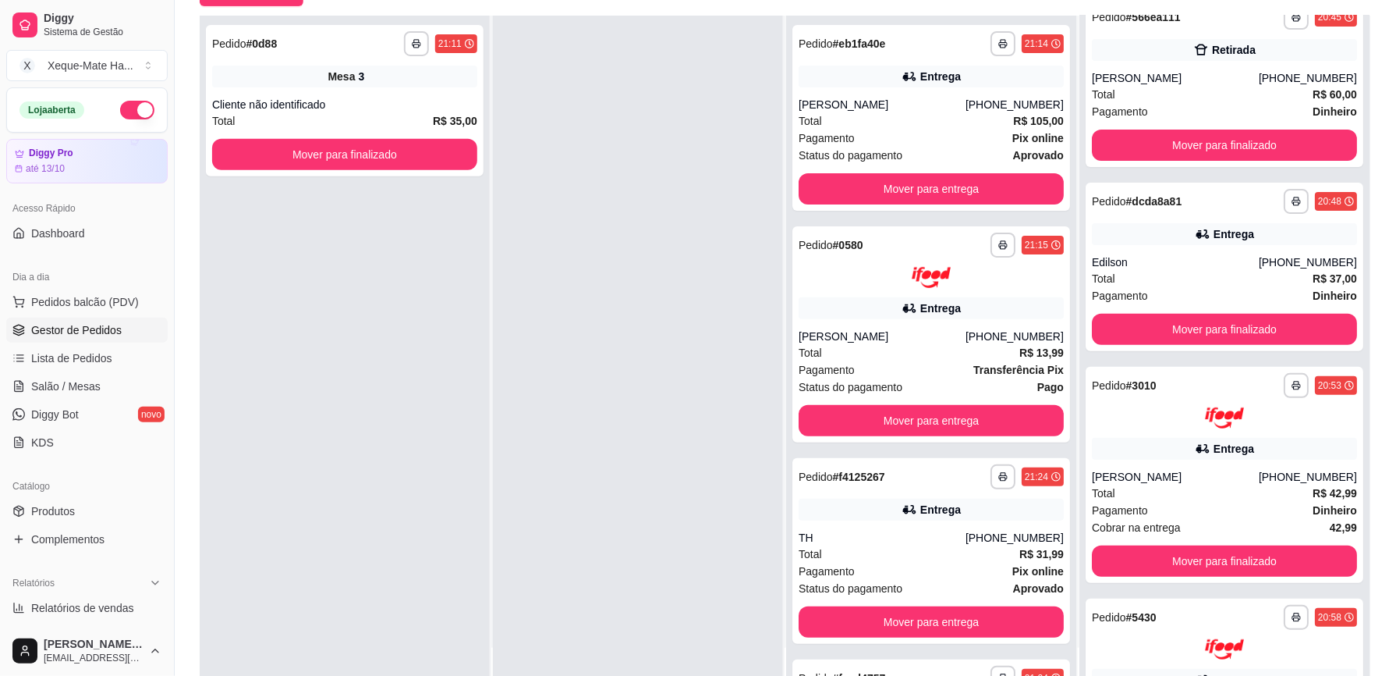
scroll to position [0, 0]
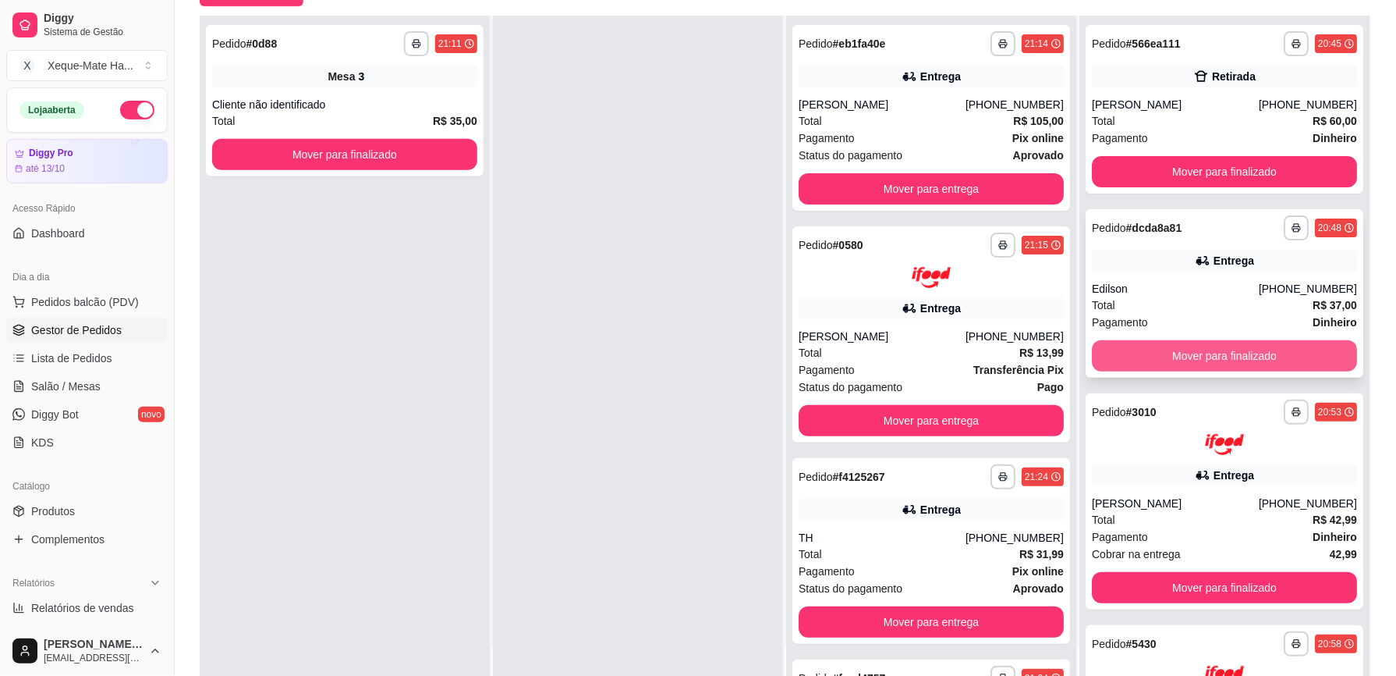
click at [1283, 350] on button "Mover para finalizado" at bounding box center [1224, 355] width 265 height 31
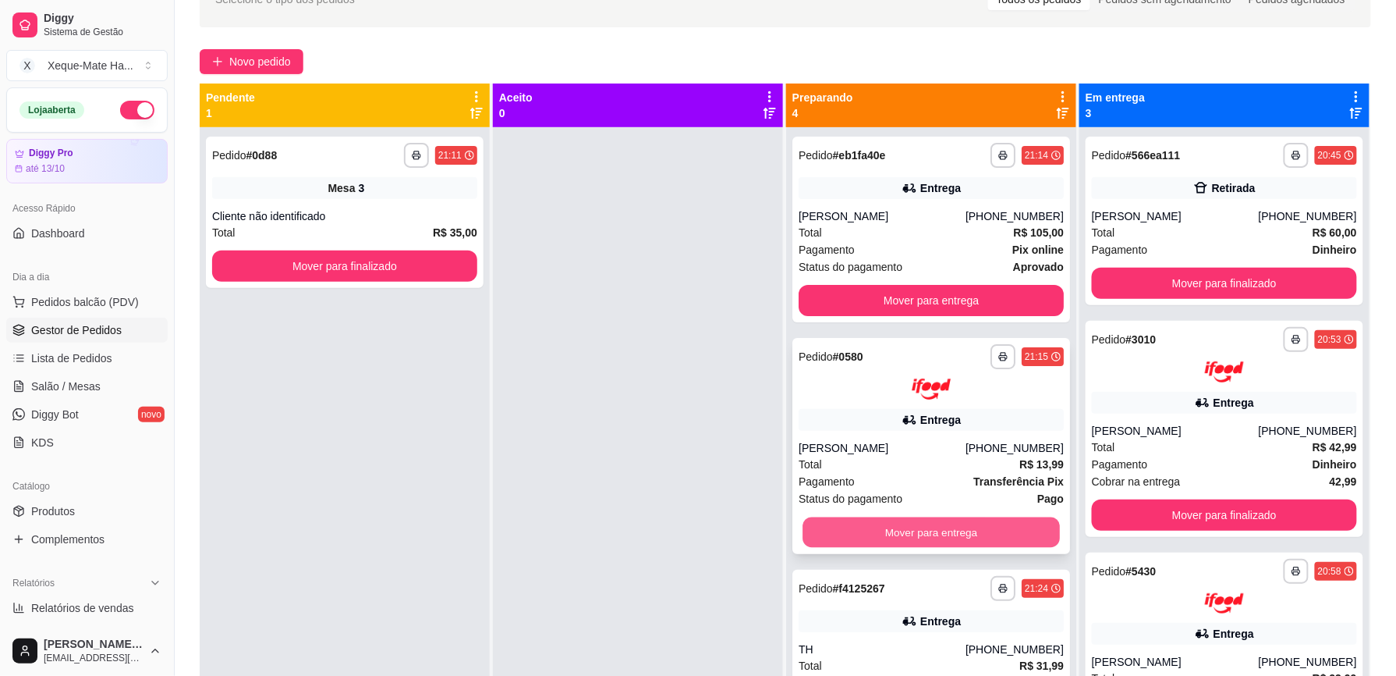
click at [977, 521] on button "Mover para entrega" at bounding box center [931, 531] width 257 height 30
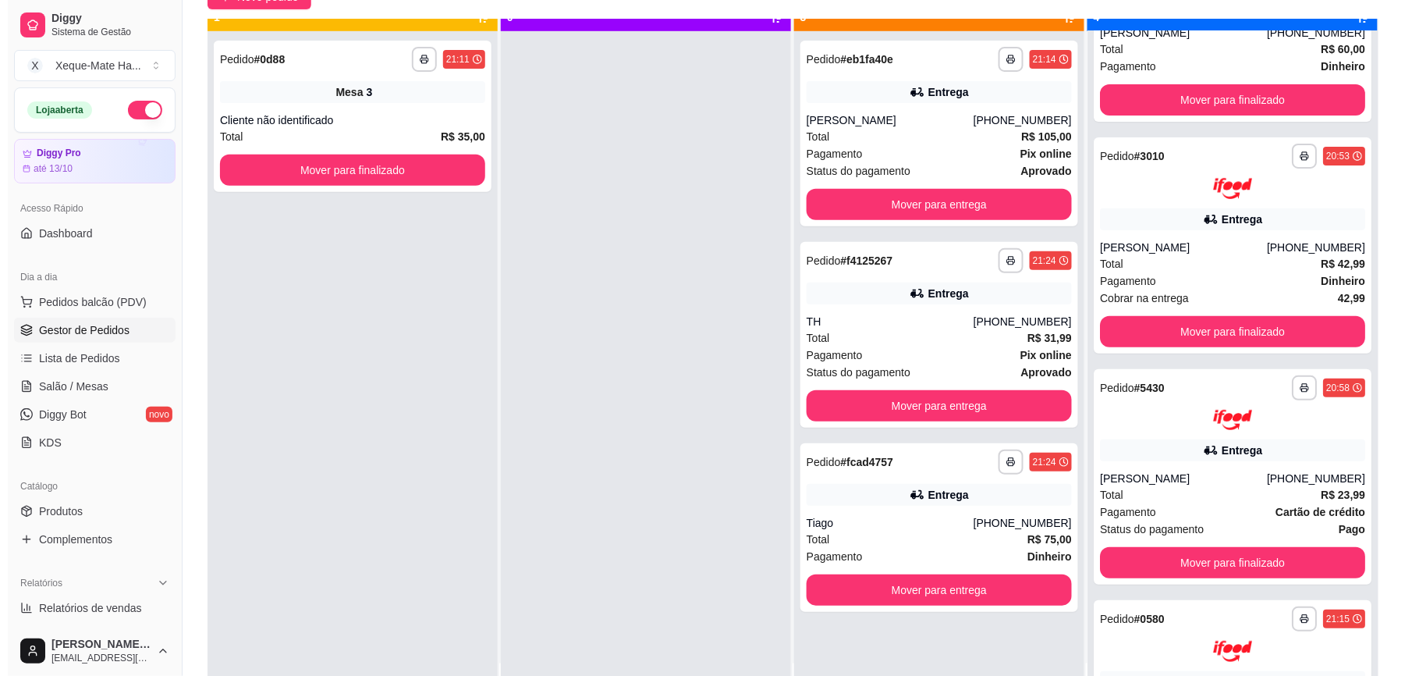
scroll to position [16, 0]
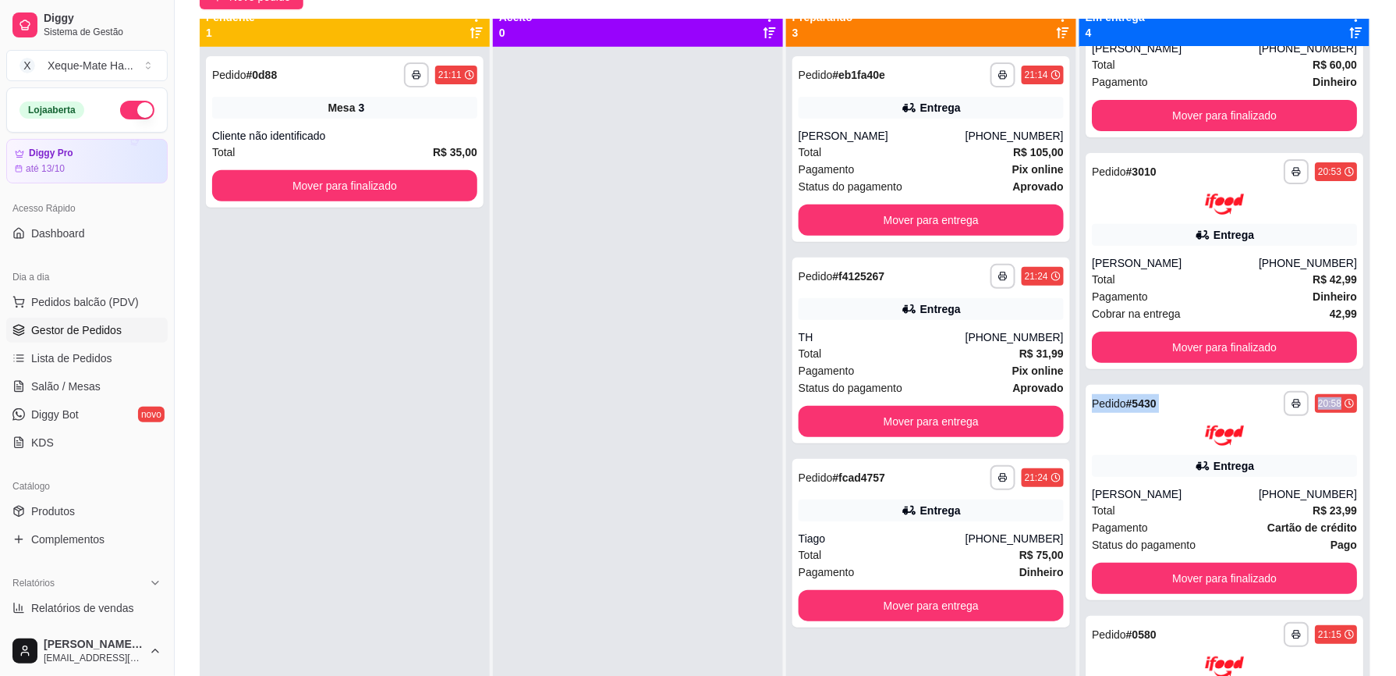
drag, startPoint x: 1377, startPoint y: 396, endPoint x: 1393, endPoint y: 347, distance: 51.6
click at [1393, 347] on div "**********" at bounding box center [786, 305] width 1222 height 816
click at [930, 147] on div "Total R$ 105,00" at bounding box center [931, 152] width 265 height 17
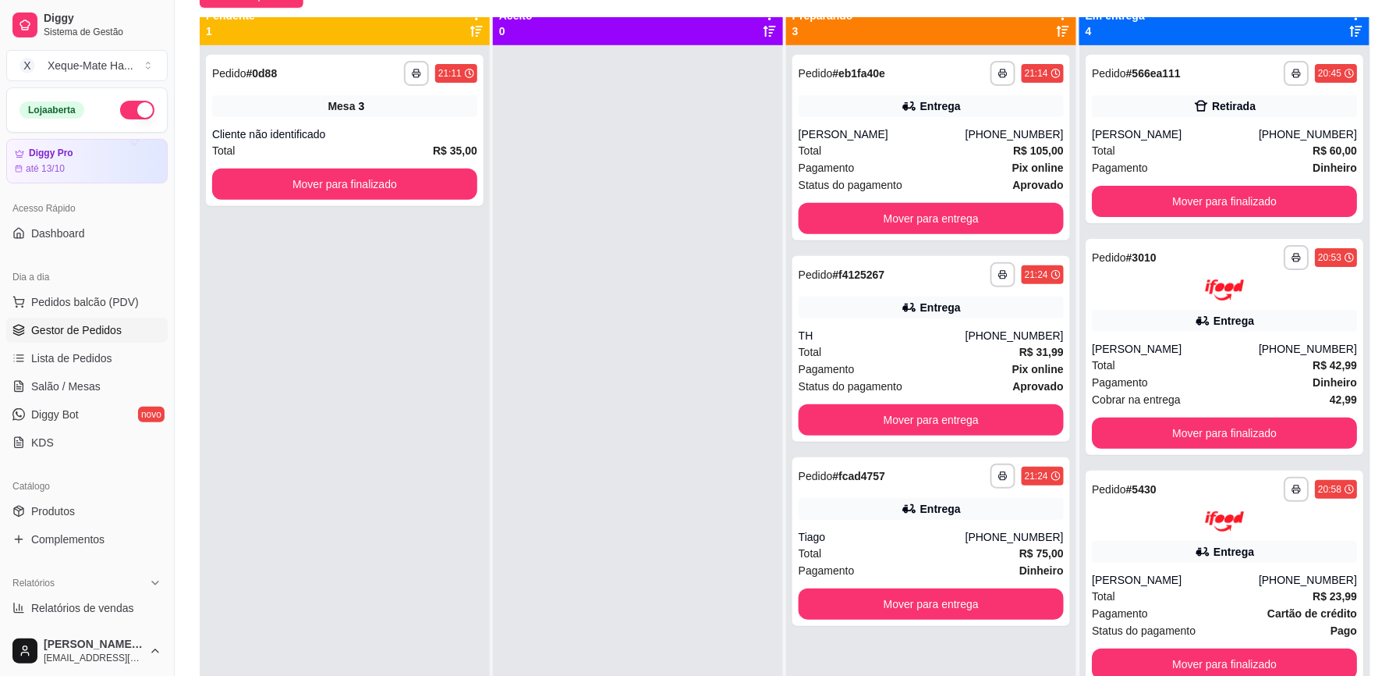
scroll to position [0, 0]
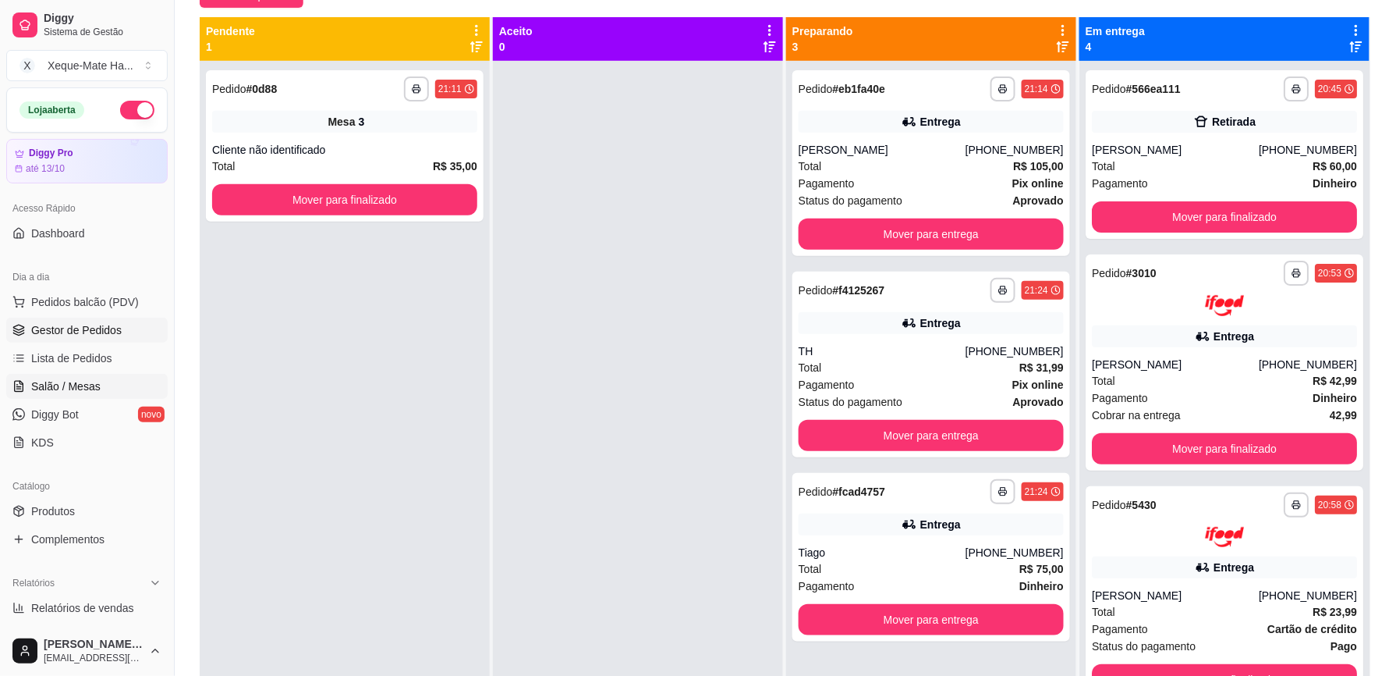
click at [70, 387] on span "Salão / Mesas" at bounding box center [65, 386] width 69 height 16
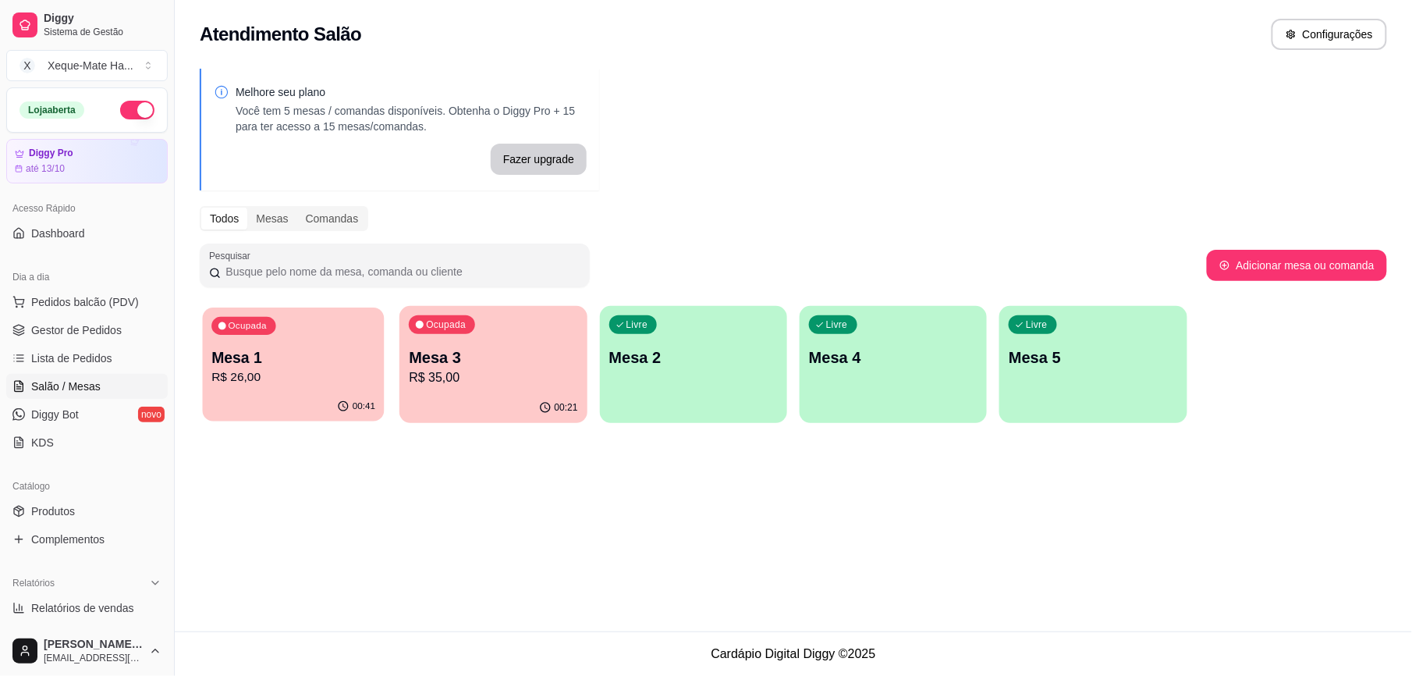
click at [259, 387] on div "Ocupada Mesa 1 R$ 26,00" at bounding box center [294, 349] width 182 height 84
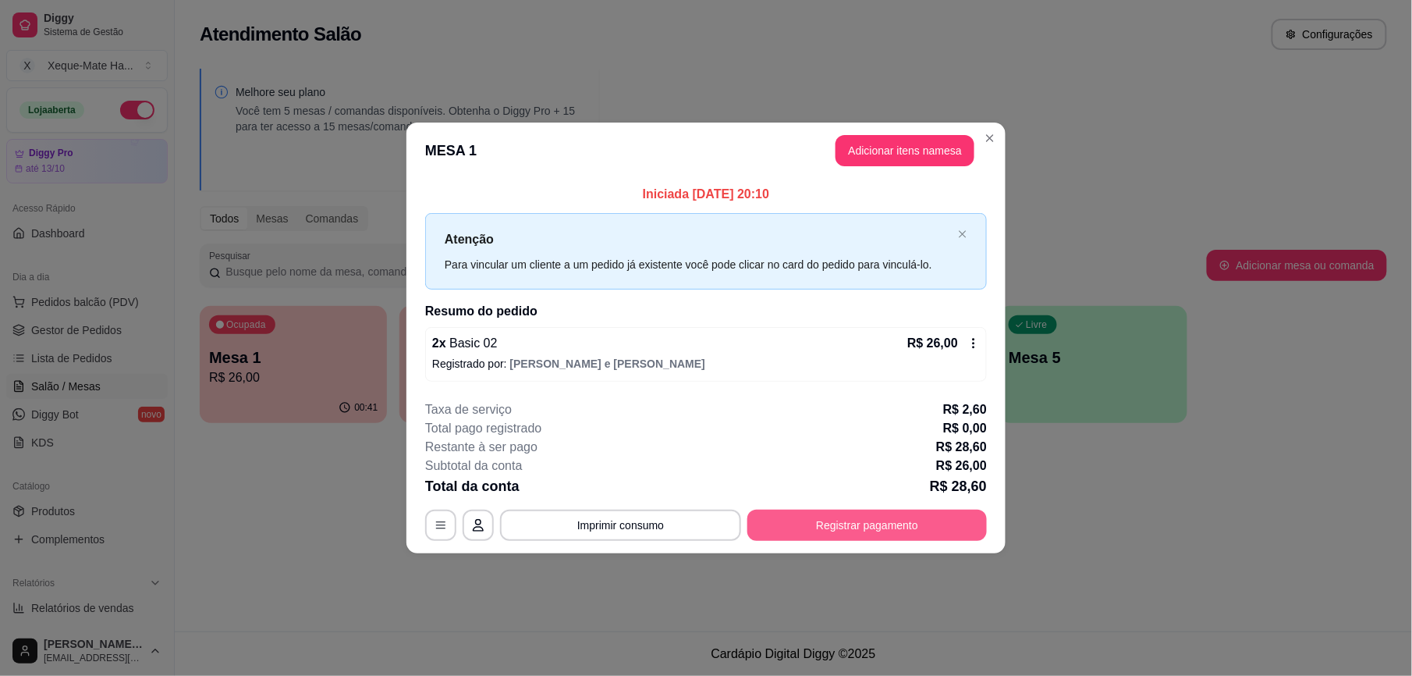
click at [903, 531] on button "Registrar pagamento" at bounding box center [867, 524] width 240 height 31
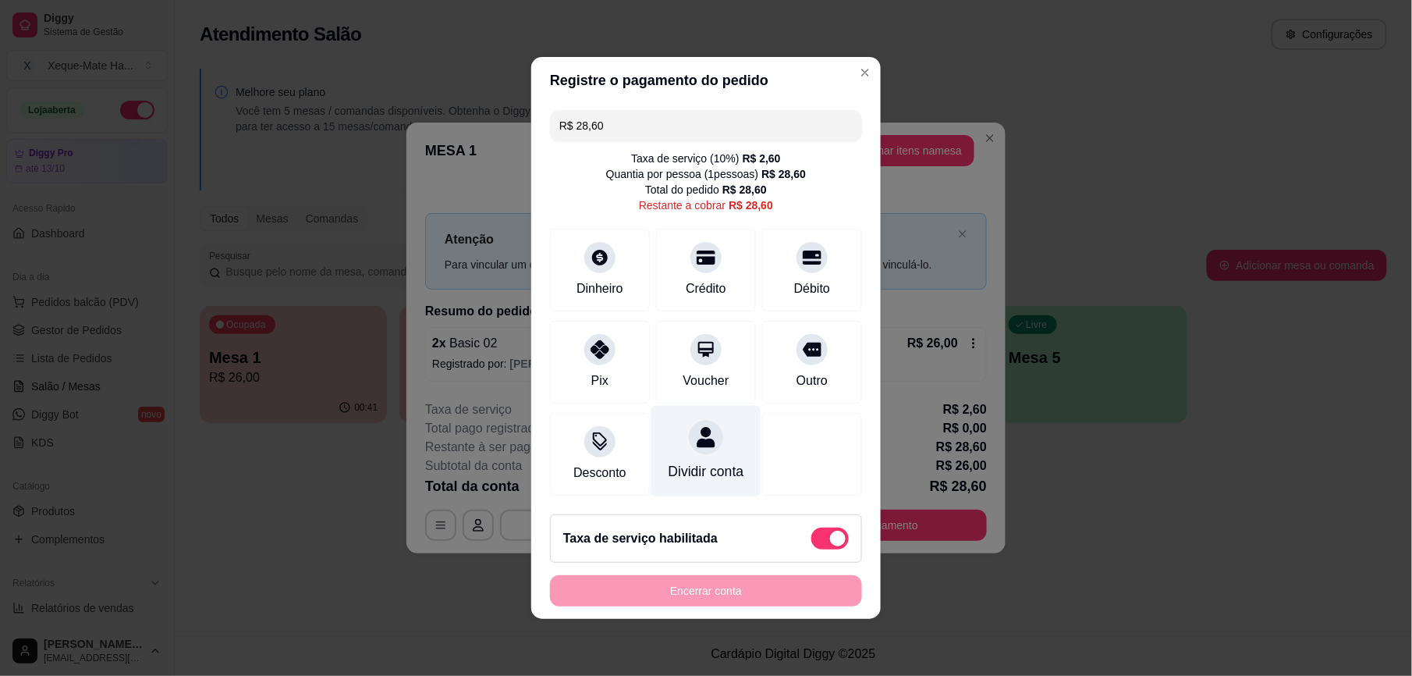
click at [688, 481] on div "Dividir conta" at bounding box center [707, 471] width 76 height 20
click at [724, 602] on div "Encerrar conta" at bounding box center [706, 590] width 312 height 31
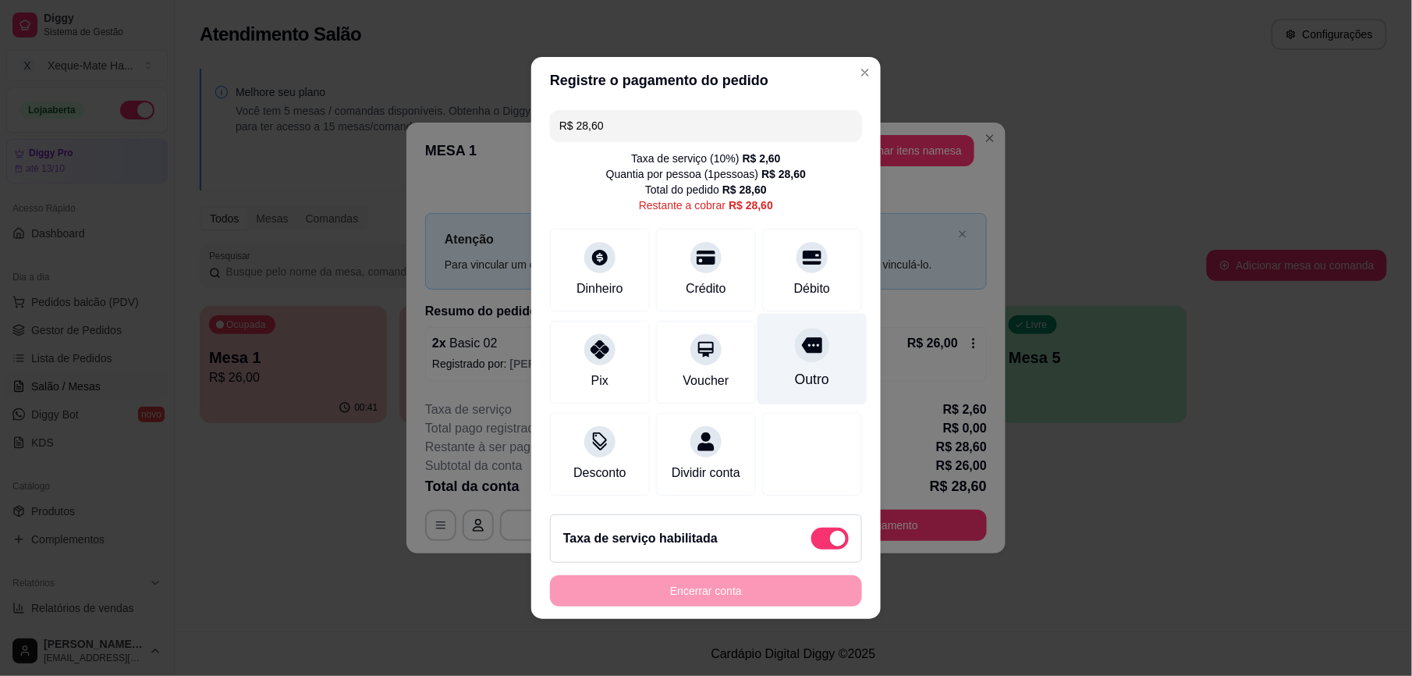
drag, startPoint x: 790, startPoint y: 351, endPoint x: 790, endPoint y: 360, distance: 8.6
click at [790, 357] on div "Outro" at bounding box center [813, 359] width 110 height 91
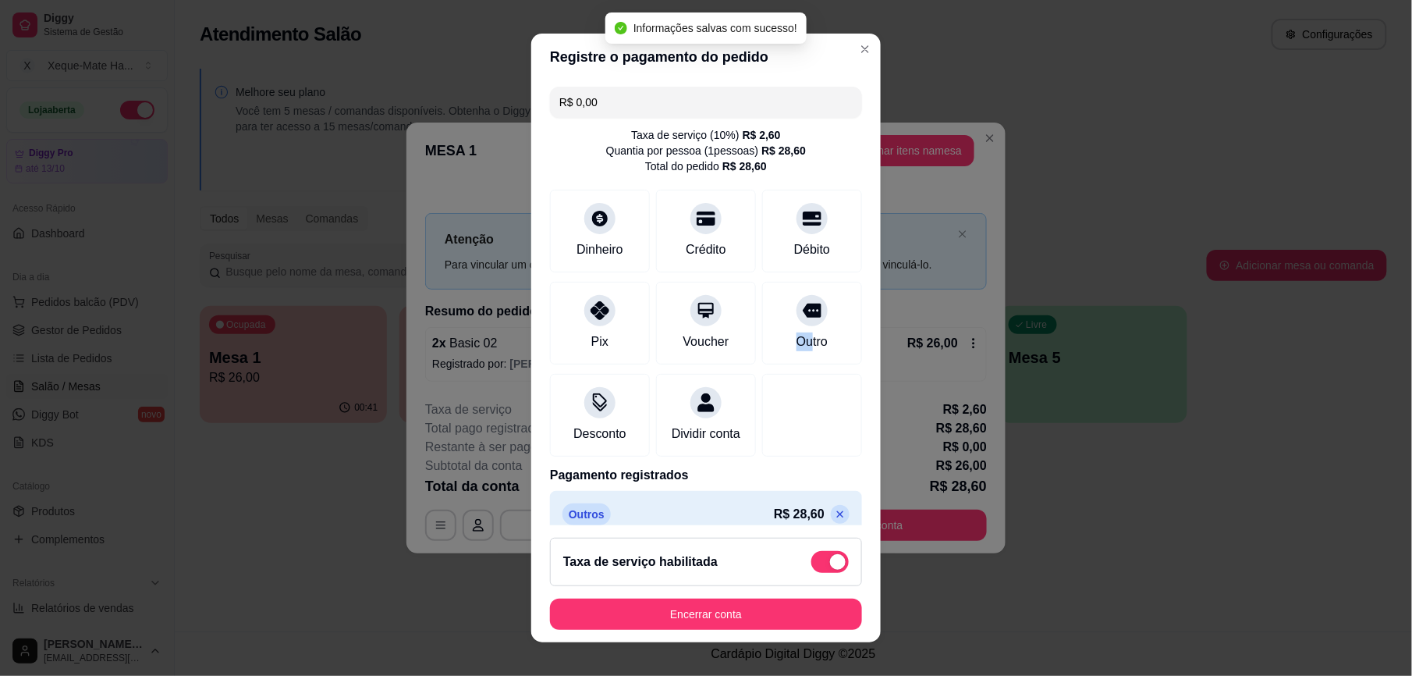
type input "R$ 0,00"
click at [735, 609] on button "Encerrar conta" at bounding box center [706, 613] width 303 height 30
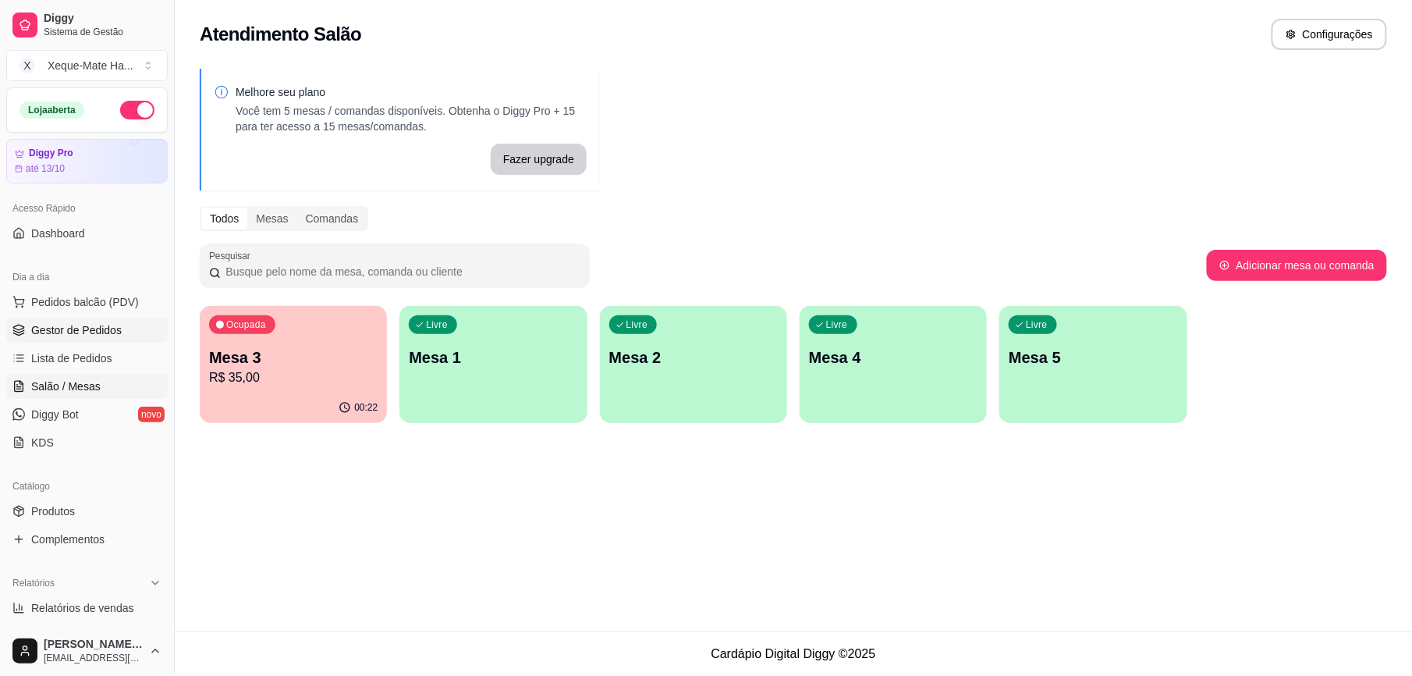
click at [91, 328] on span "Gestor de Pedidos" at bounding box center [76, 330] width 90 height 16
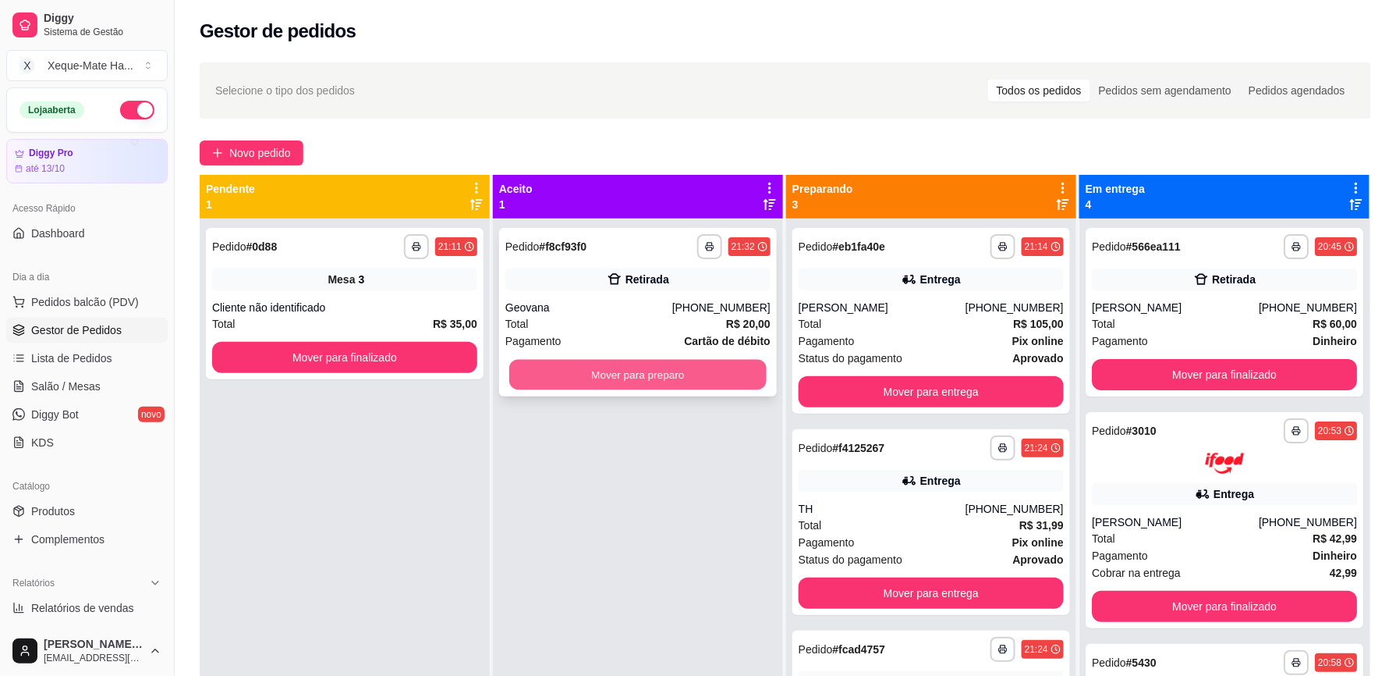
click at [572, 368] on button "Mover para preparo" at bounding box center [637, 375] width 257 height 30
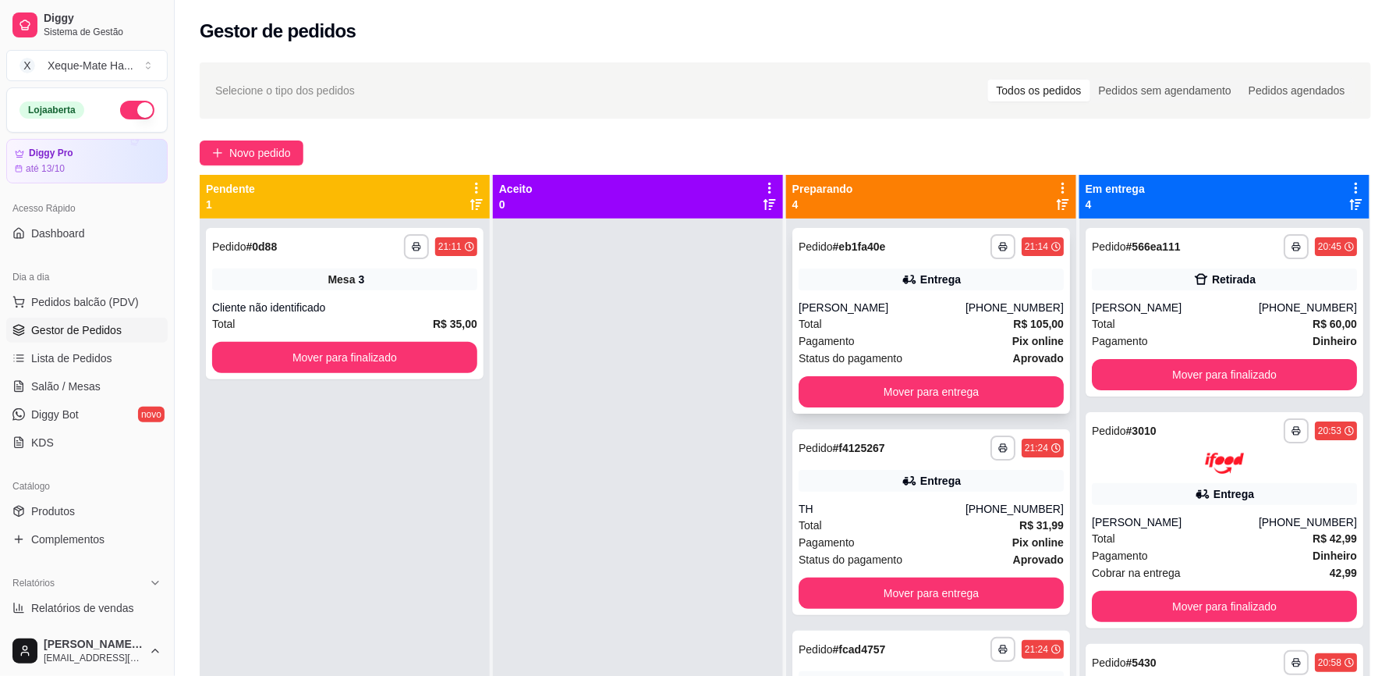
click at [952, 325] on div "Total R$ 105,00" at bounding box center [931, 323] width 265 height 17
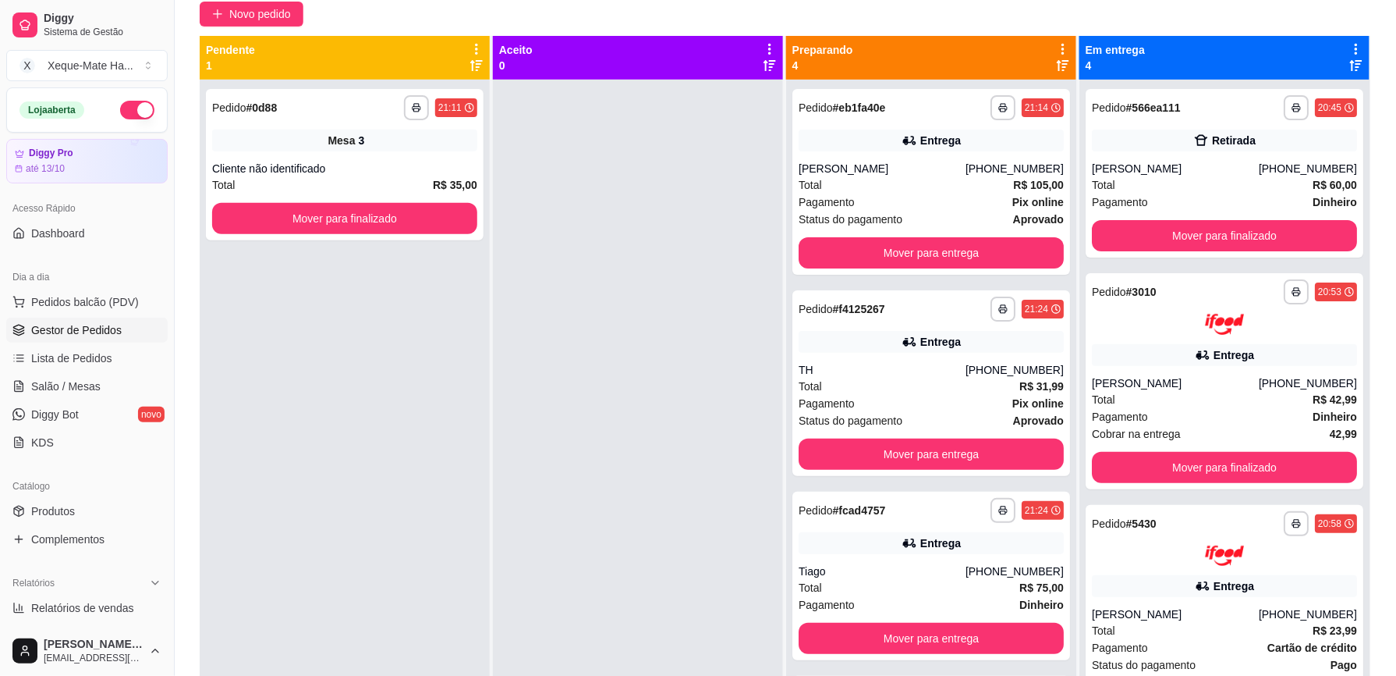
scroll to position [141, 0]
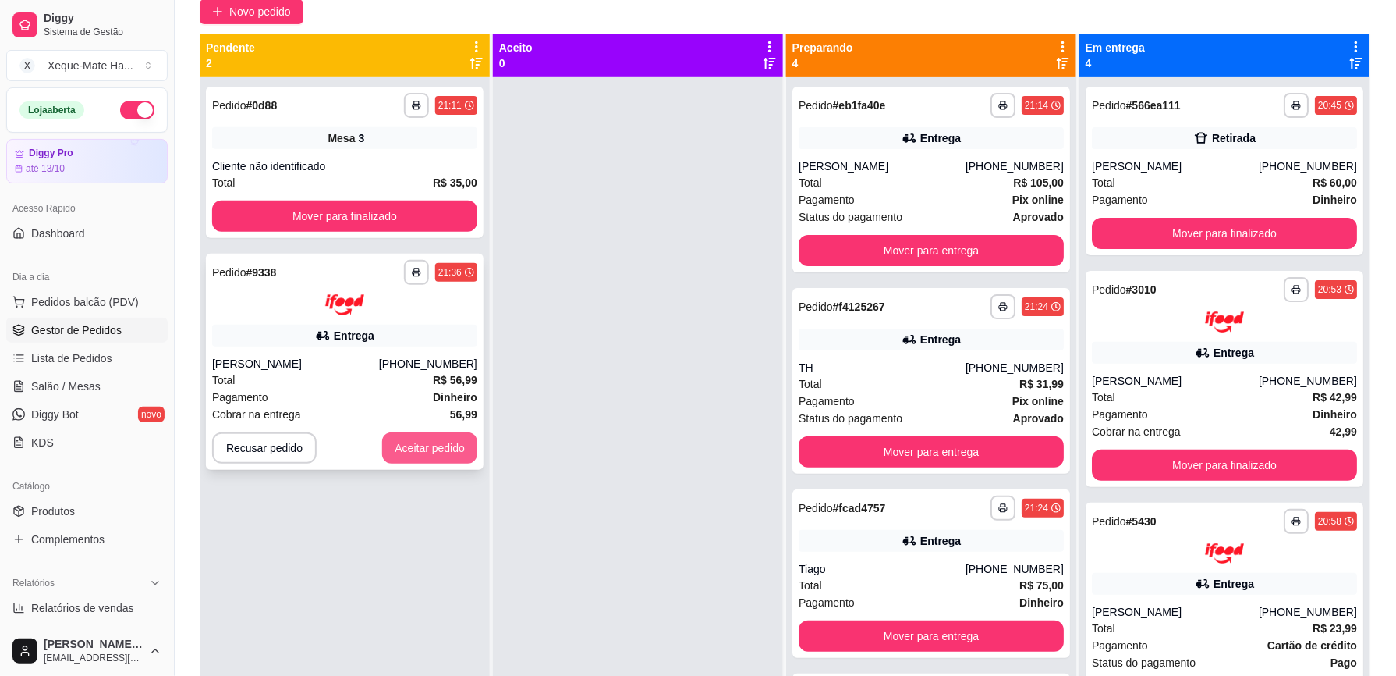
click at [459, 456] on button "Aceitar pedido" at bounding box center [429, 447] width 95 height 31
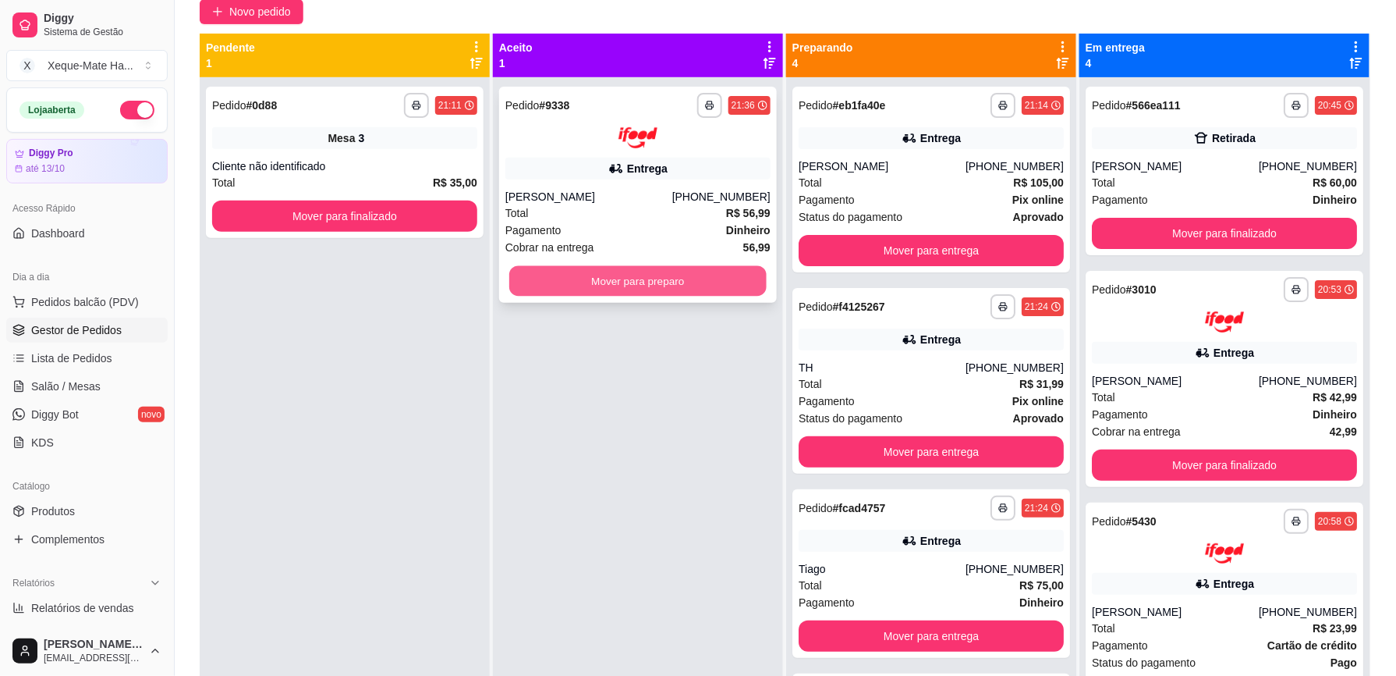
click at [691, 278] on button "Mover para preparo" at bounding box center [637, 280] width 257 height 30
drag, startPoint x: 680, startPoint y: 279, endPoint x: 602, endPoint y: 543, distance: 275.0
drag, startPoint x: 602, startPoint y: 543, endPoint x: 572, endPoint y: 422, distance: 124.7
click at [590, 422] on div "**********" at bounding box center [638, 415] width 290 height 676
click at [604, 271] on button "Mover para preparo" at bounding box center [637, 280] width 257 height 30
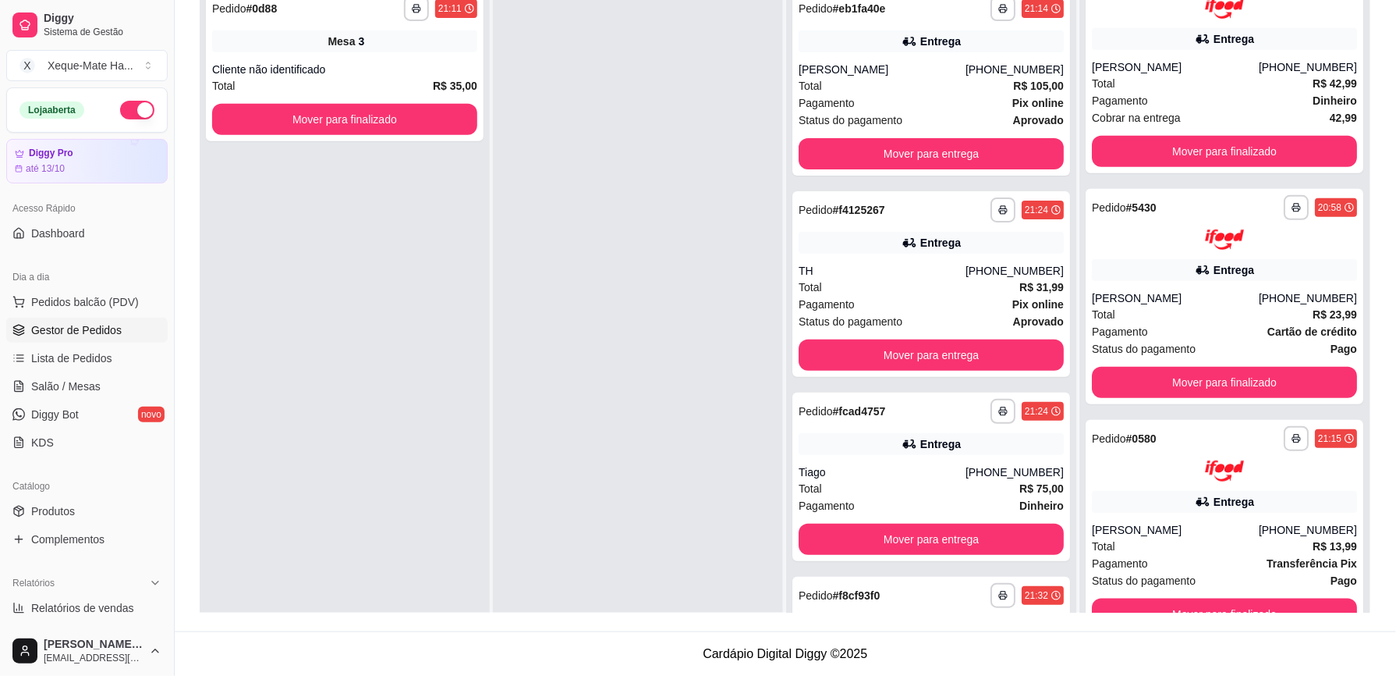
scroll to position [44, 0]
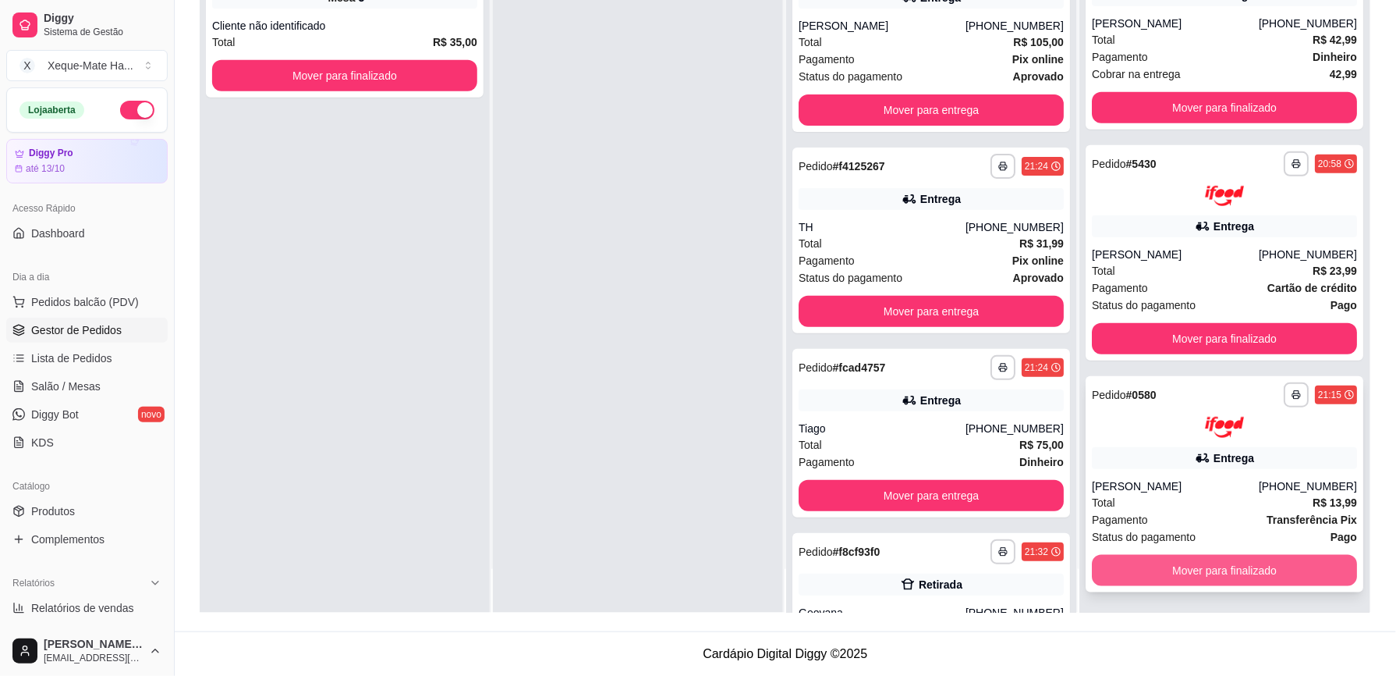
click at [1277, 560] on button "Mover para finalizado" at bounding box center [1224, 570] width 265 height 31
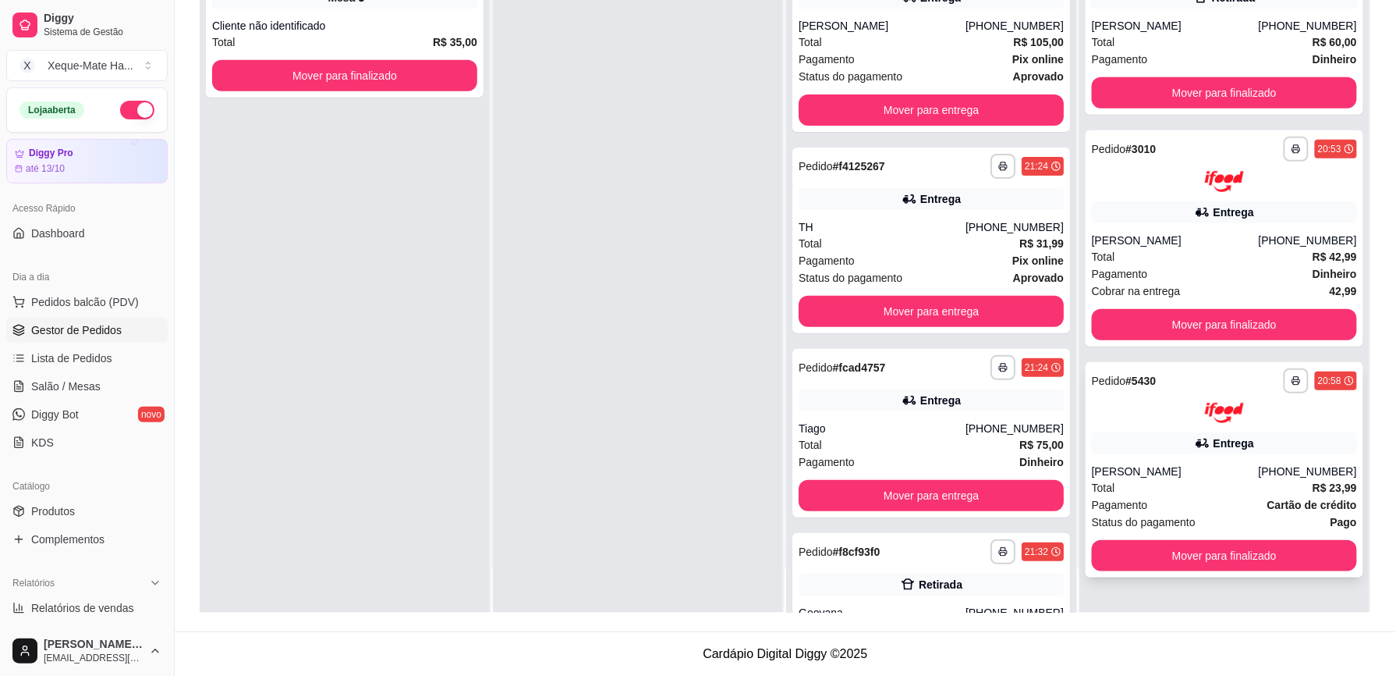
scroll to position [0, 0]
drag, startPoint x: 1346, startPoint y: 522, endPoint x: 1350, endPoint y: 487, distance: 35.3
click at [1350, 487] on div "**********" at bounding box center [1225, 275] width 290 height 676
drag, startPoint x: 1350, startPoint y: 487, endPoint x: 1380, endPoint y: 506, distance: 35.7
click at [1380, 506] on div "**********" at bounding box center [786, 223] width 1222 height 816
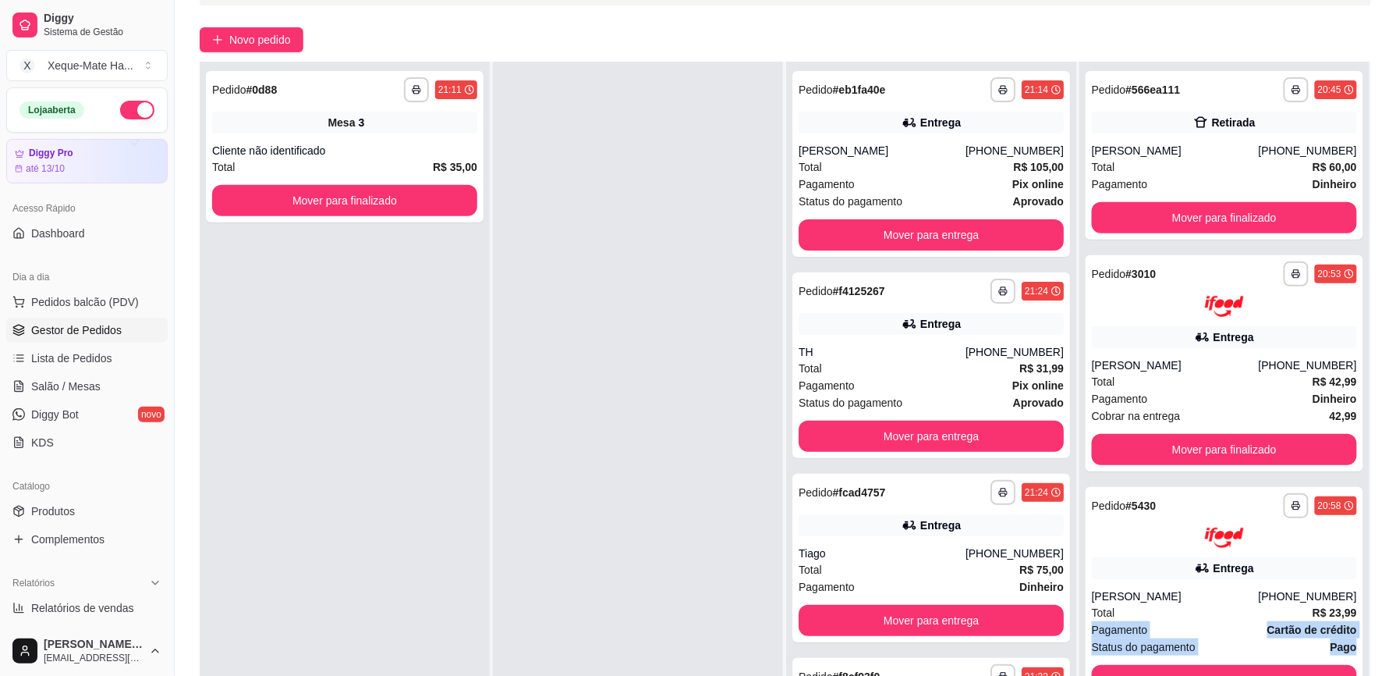
scroll to position [76, 0]
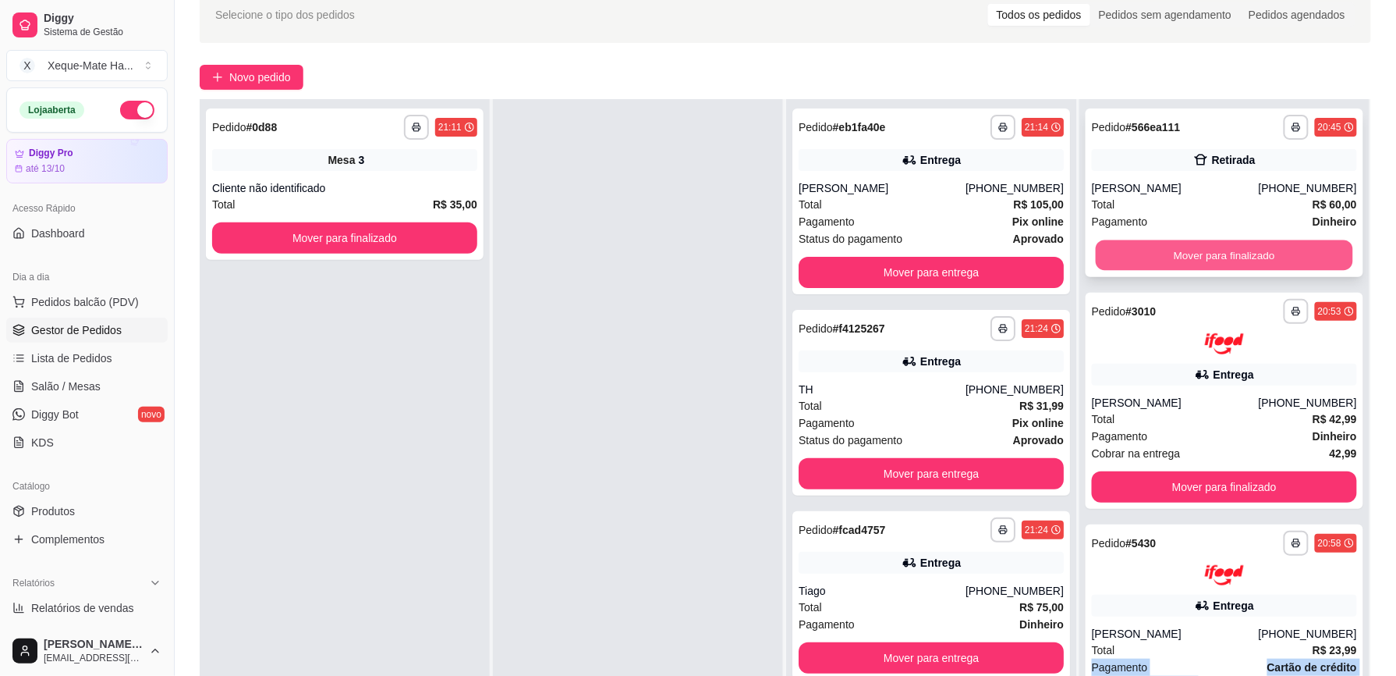
click at [1297, 254] on button "Mover para finalizado" at bounding box center [1224, 255] width 257 height 30
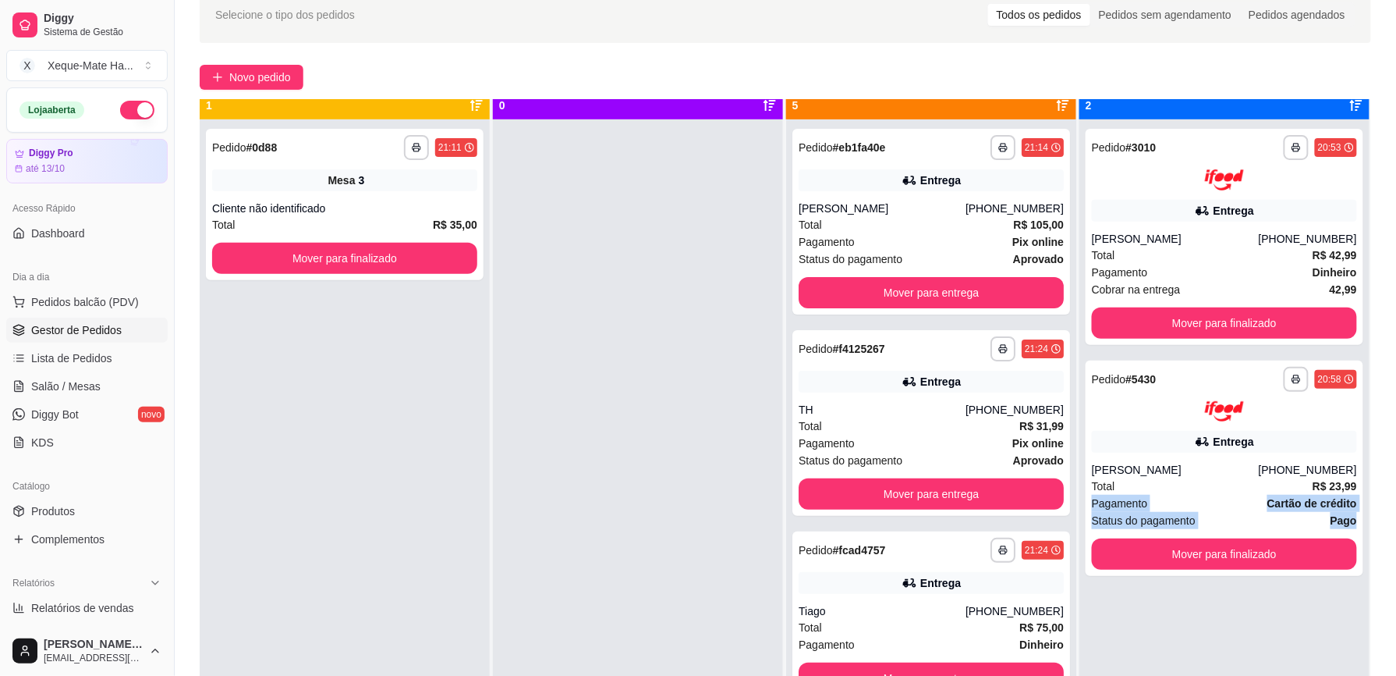
scroll to position [0, 0]
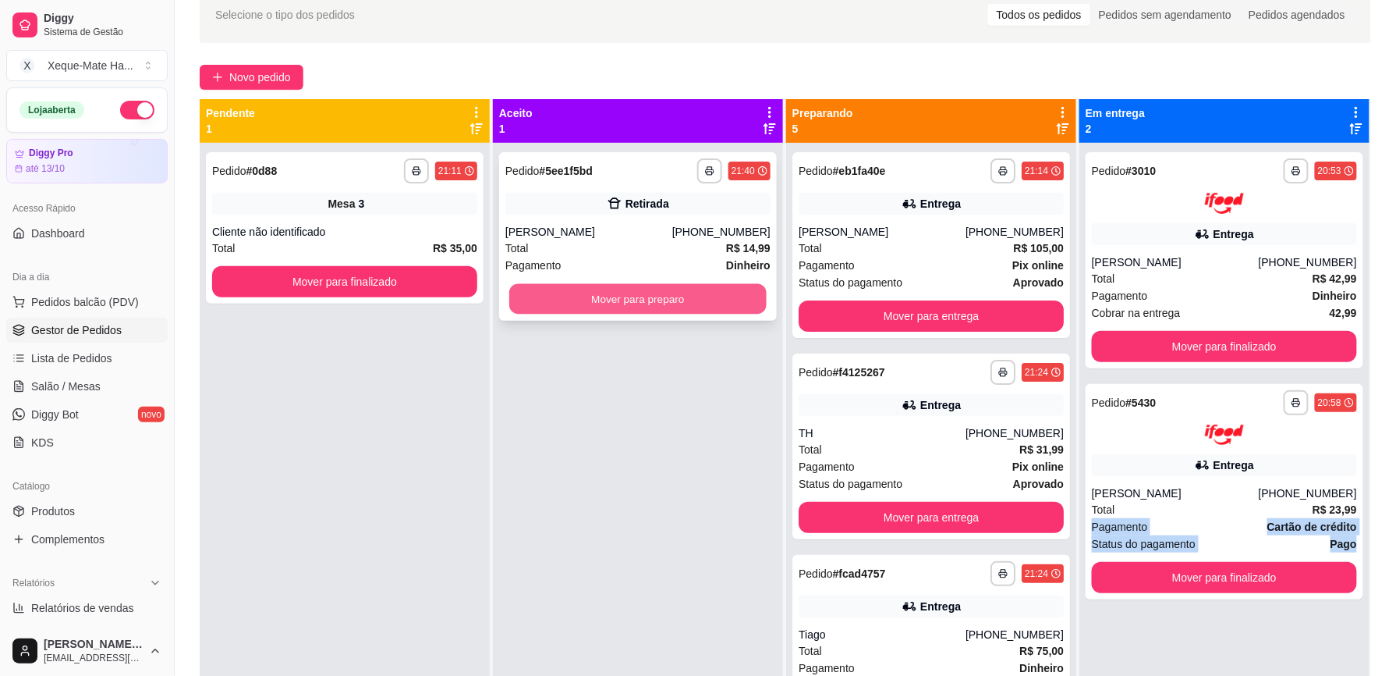
click at [731, 303] on button "Mover para preparo" at bounding box center [637, 299] width 257 height 30
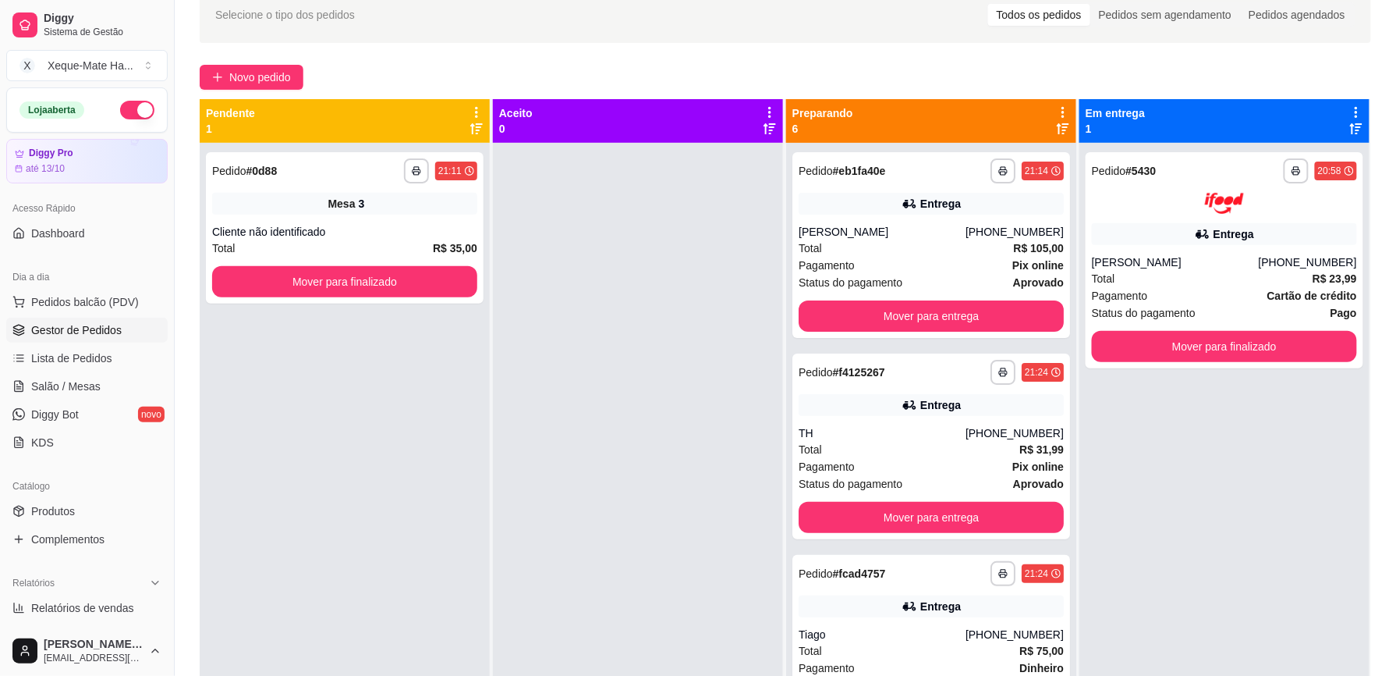
click at [1227, 495] on div "**********" at bounding box center [1225, 481] width 290 height 676
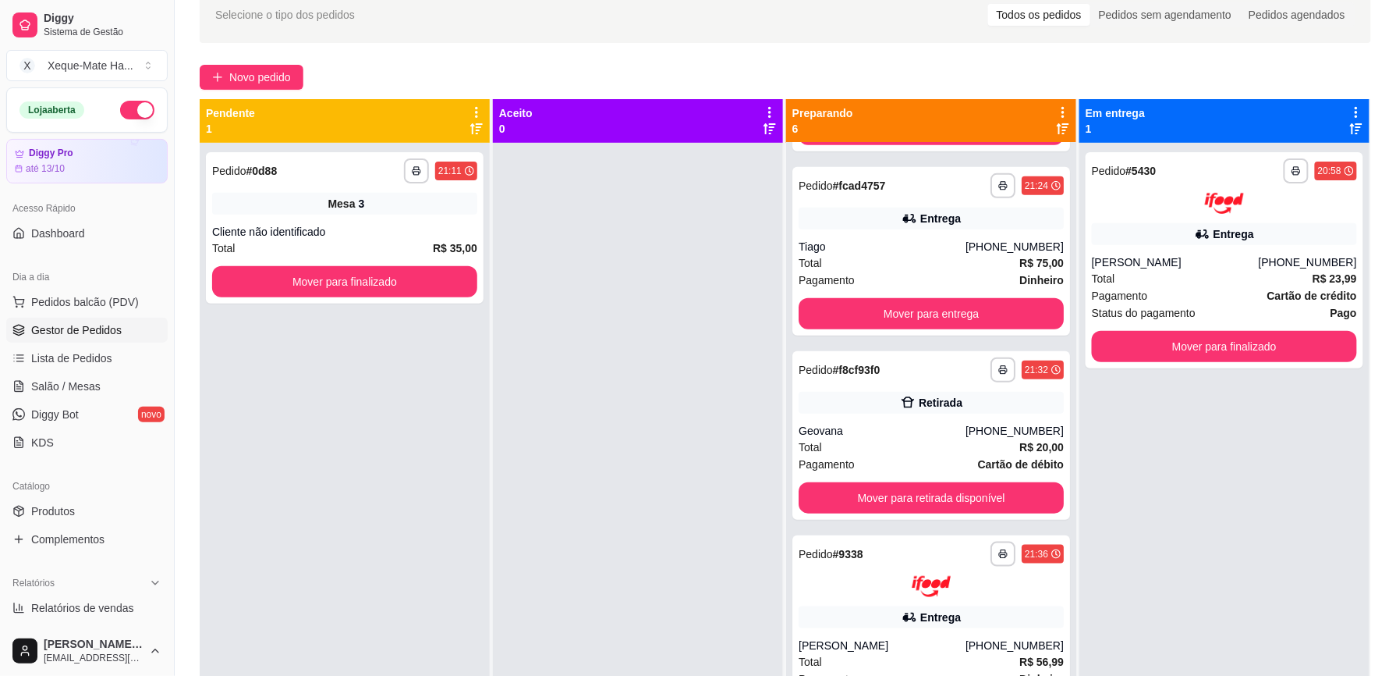
scroll to position [435, 0]
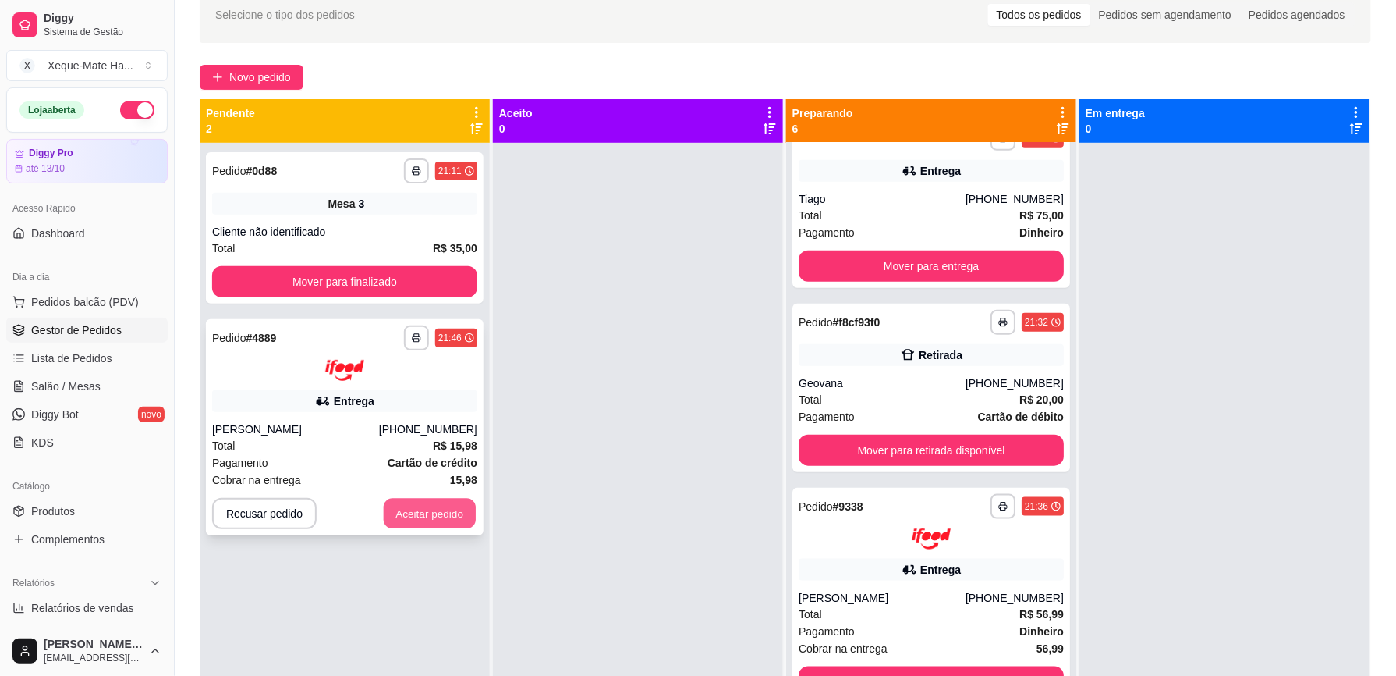
click at [413, 509] on button "Aceitar pedido" at bounding box center [430, 513] width 92 height 30
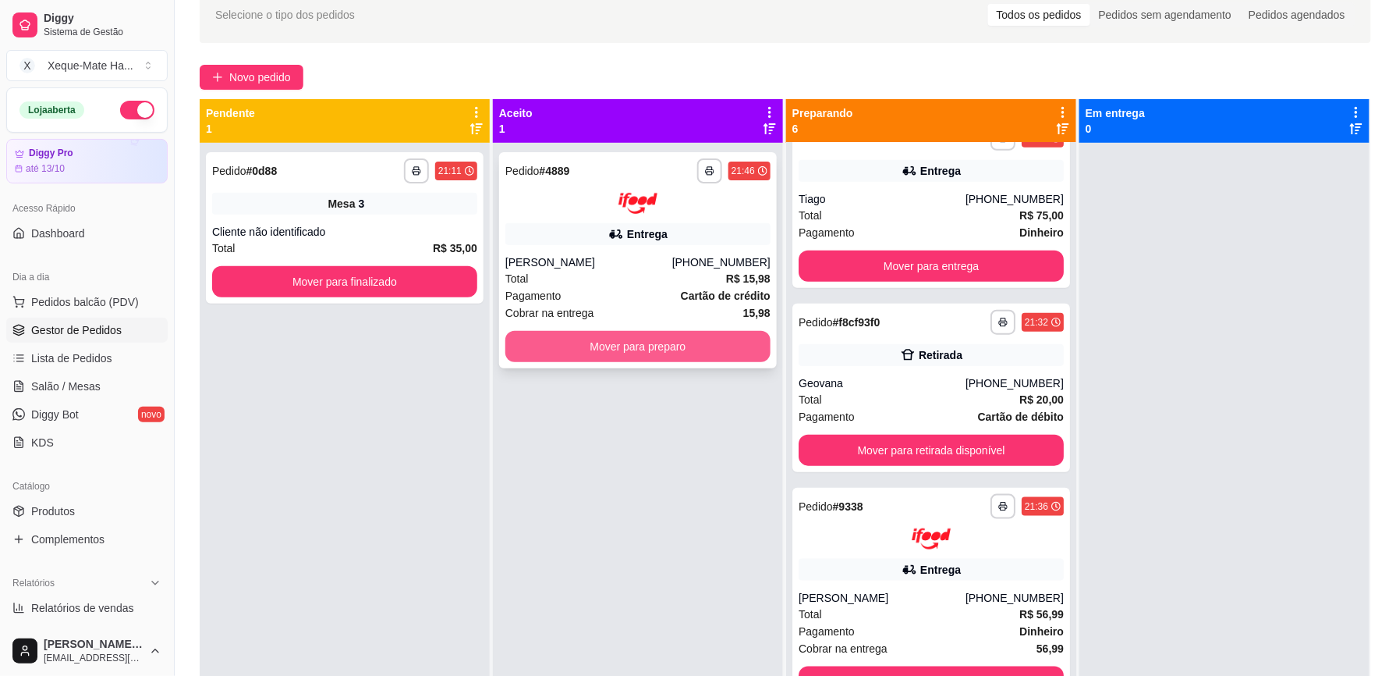
click at [703, 339] on button "Mover para preparo" at bounding box center [638, 346] width 265 height 31
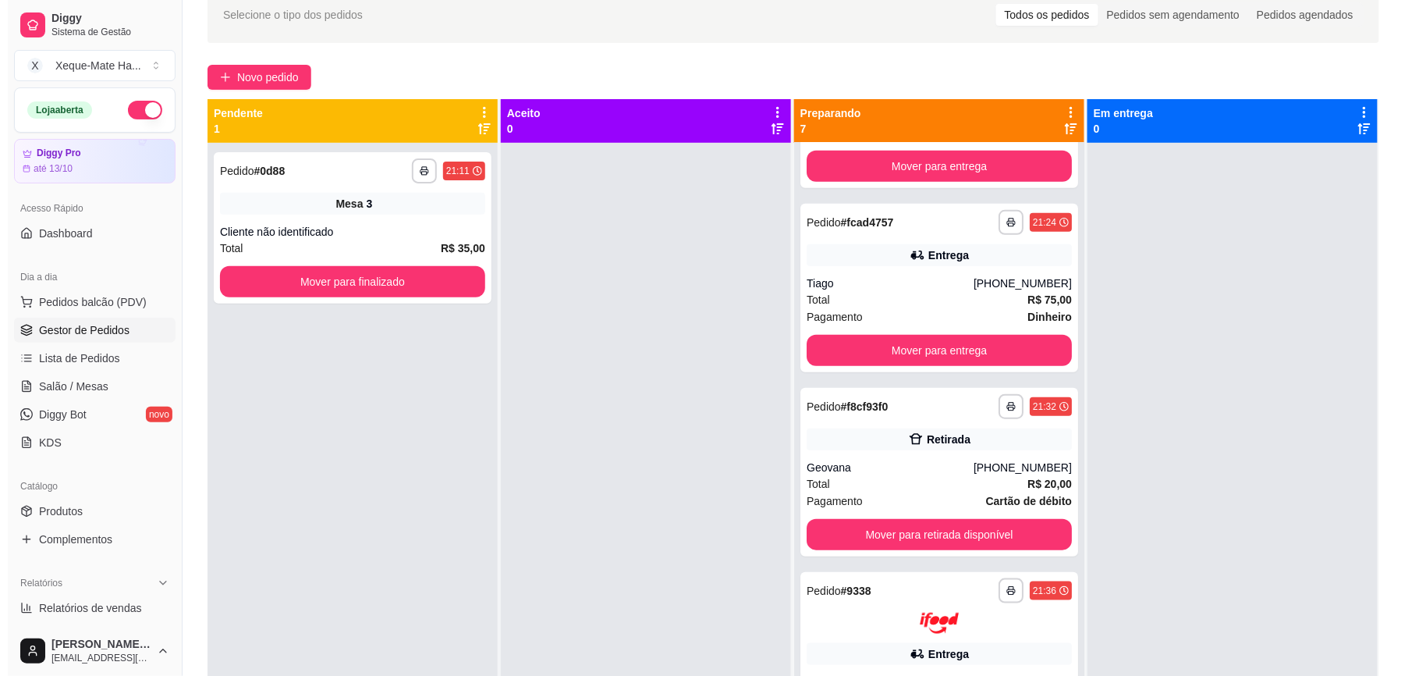
scroll to position [0, 0]
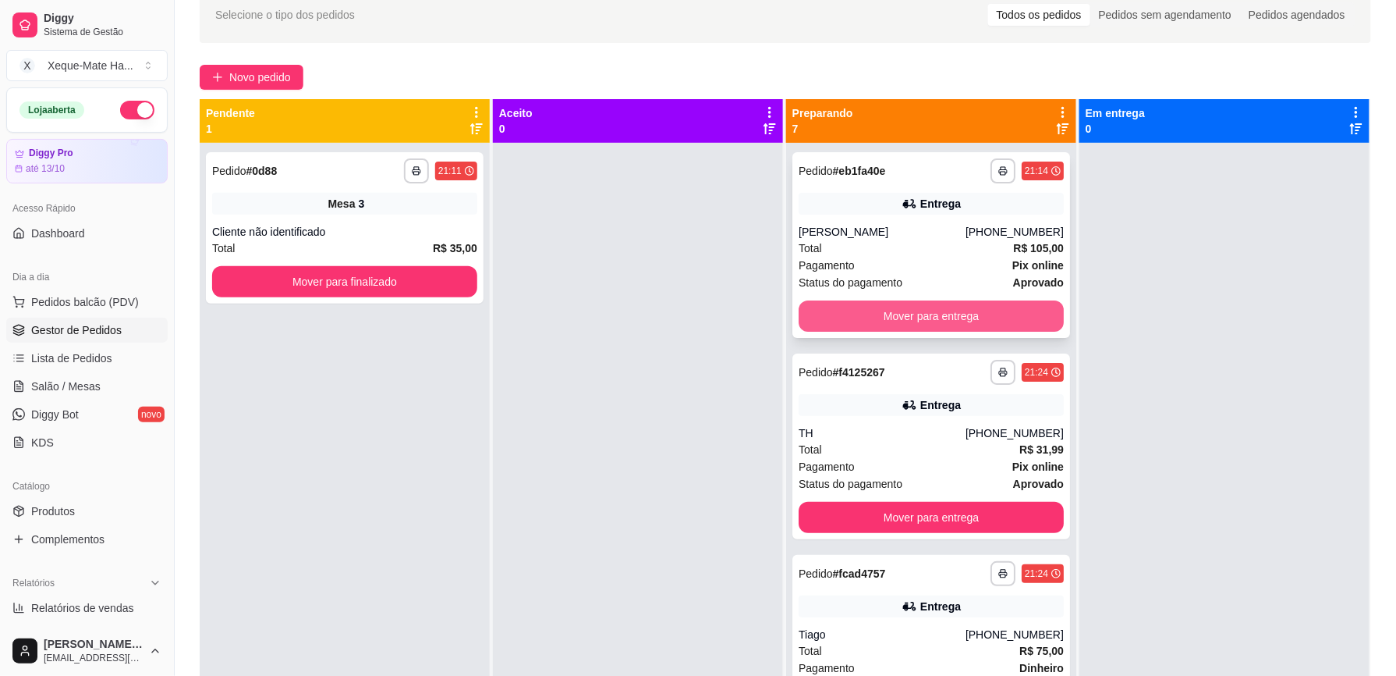
click at [946, 315] on button "Mover para entrega" at bounding box center [931, 315] width 265 height 31
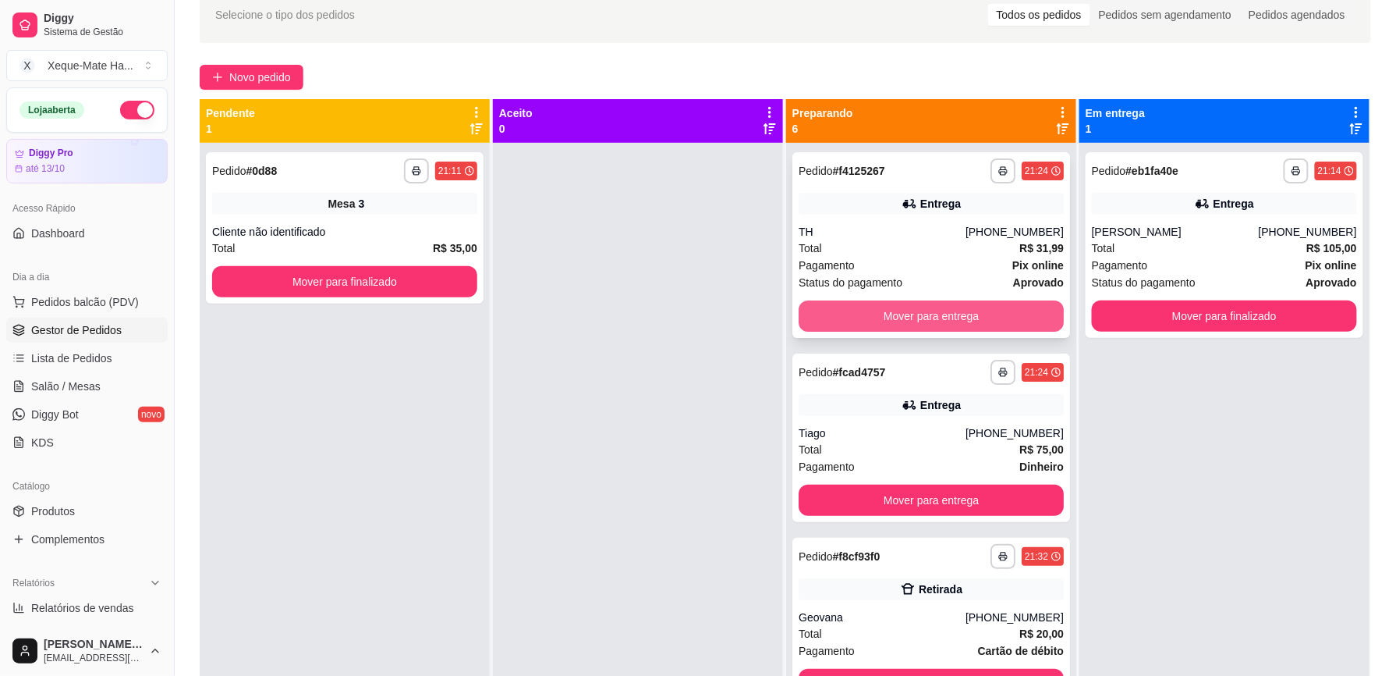
click at [933, 315] on button "Mover para entrega" at bounding box center [931, 315] width 265 height 31
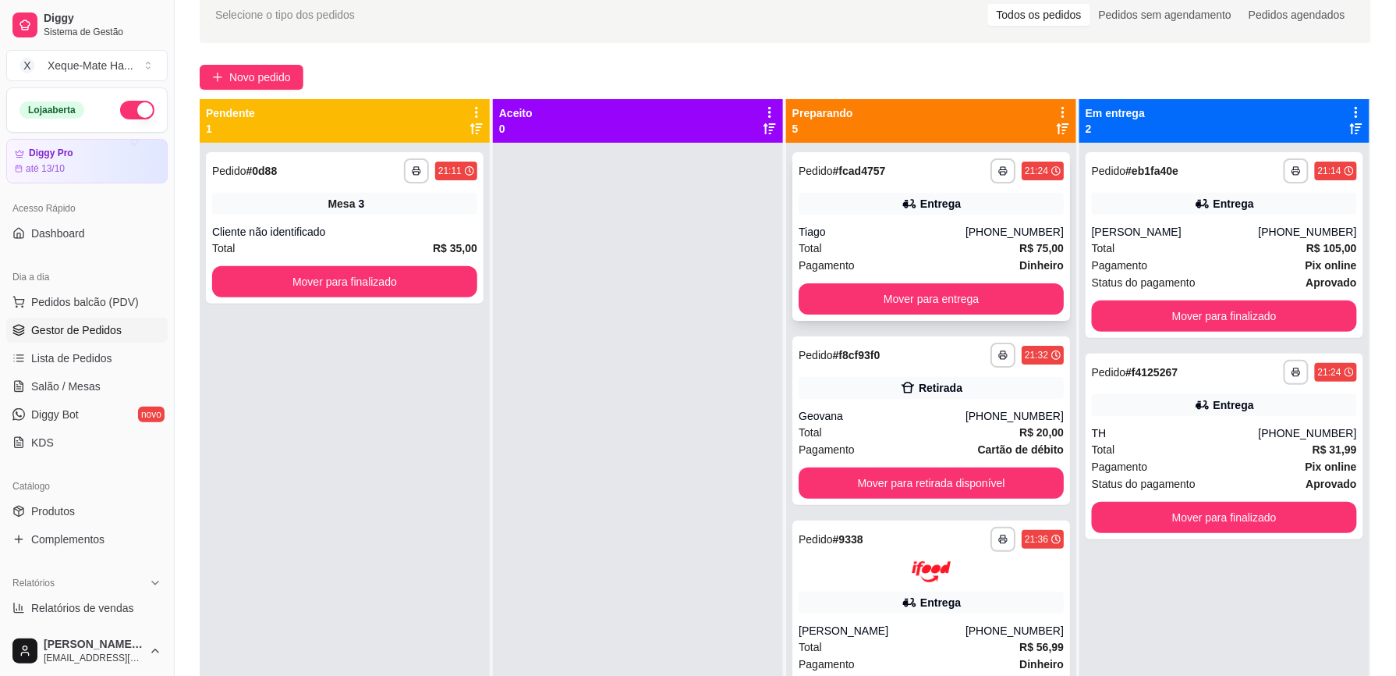
click at [936, 250] on div "Total R$ 75,00" at bounding box center [931, 248] width 265 height 17
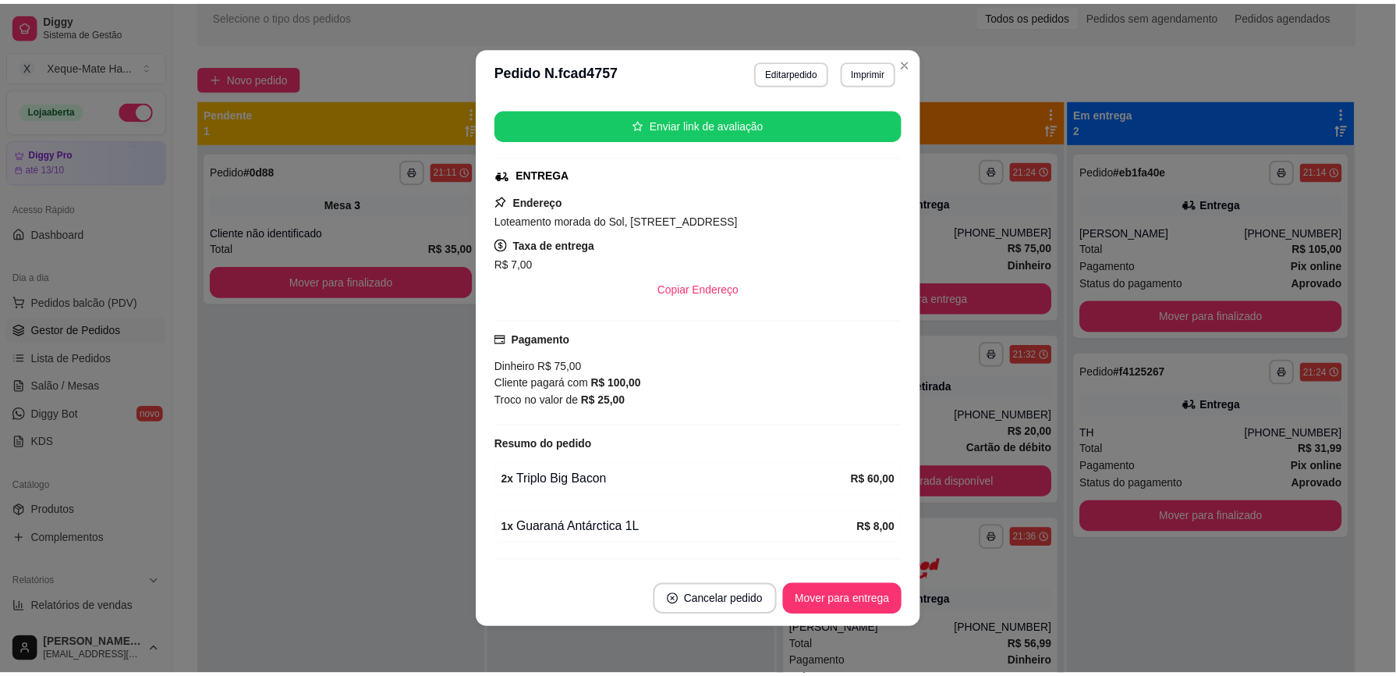
scroll to position [342, 0]
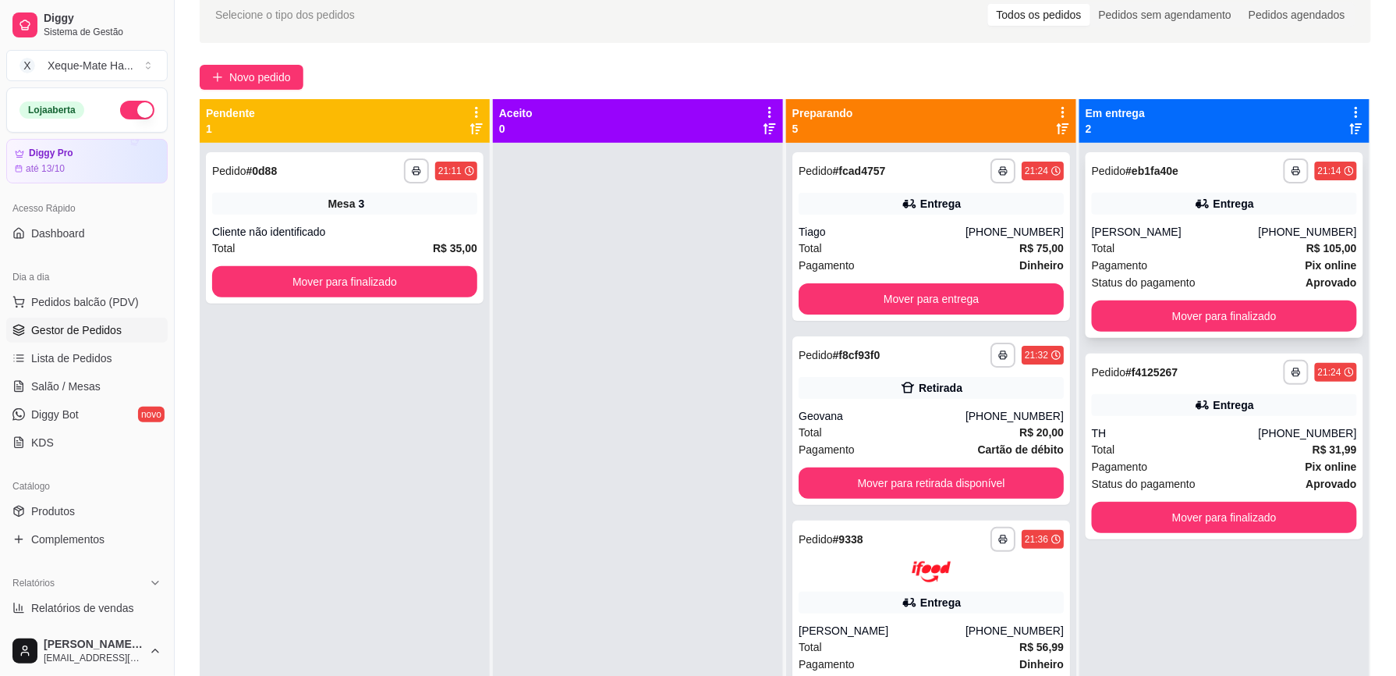
click at [1133, 250] on div "Total R$ 105,00" at bounding box center [1224, 248] width 265 height 17
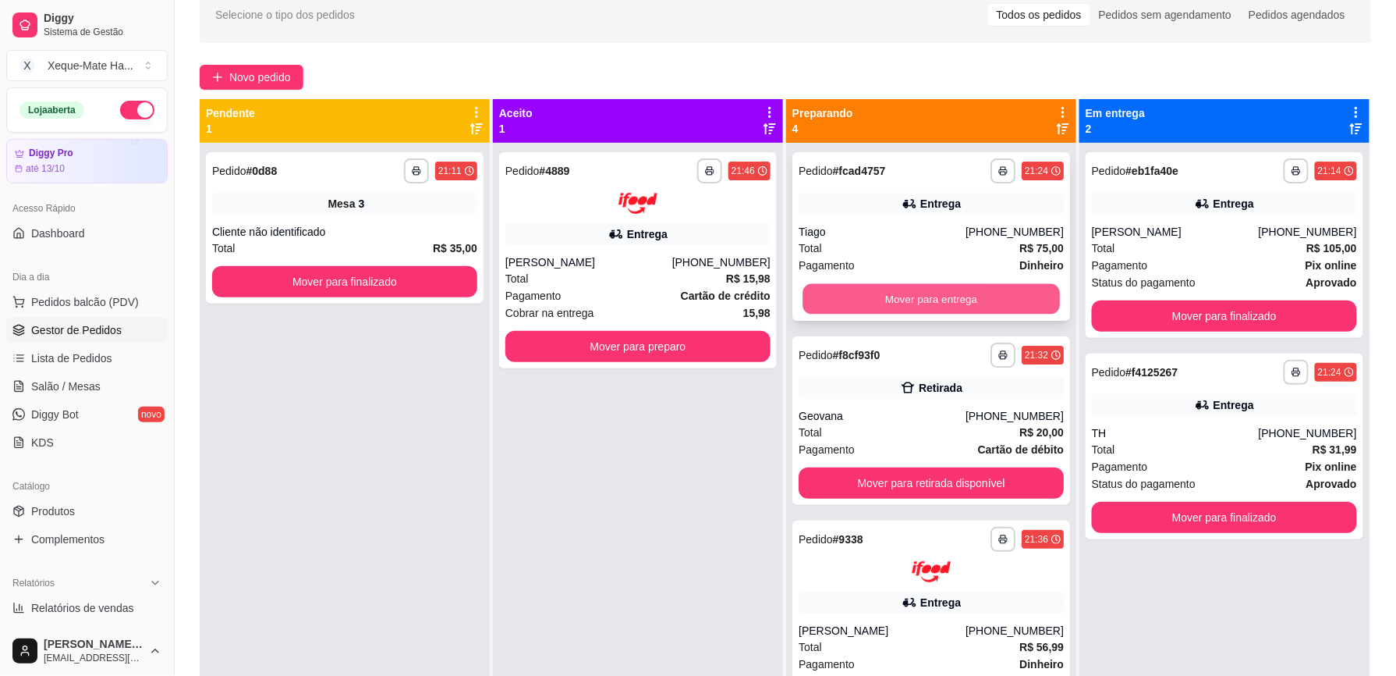
click at [959, 298] on button "Mover para entrega" at bounding box center [931, 299] width 257 height 30
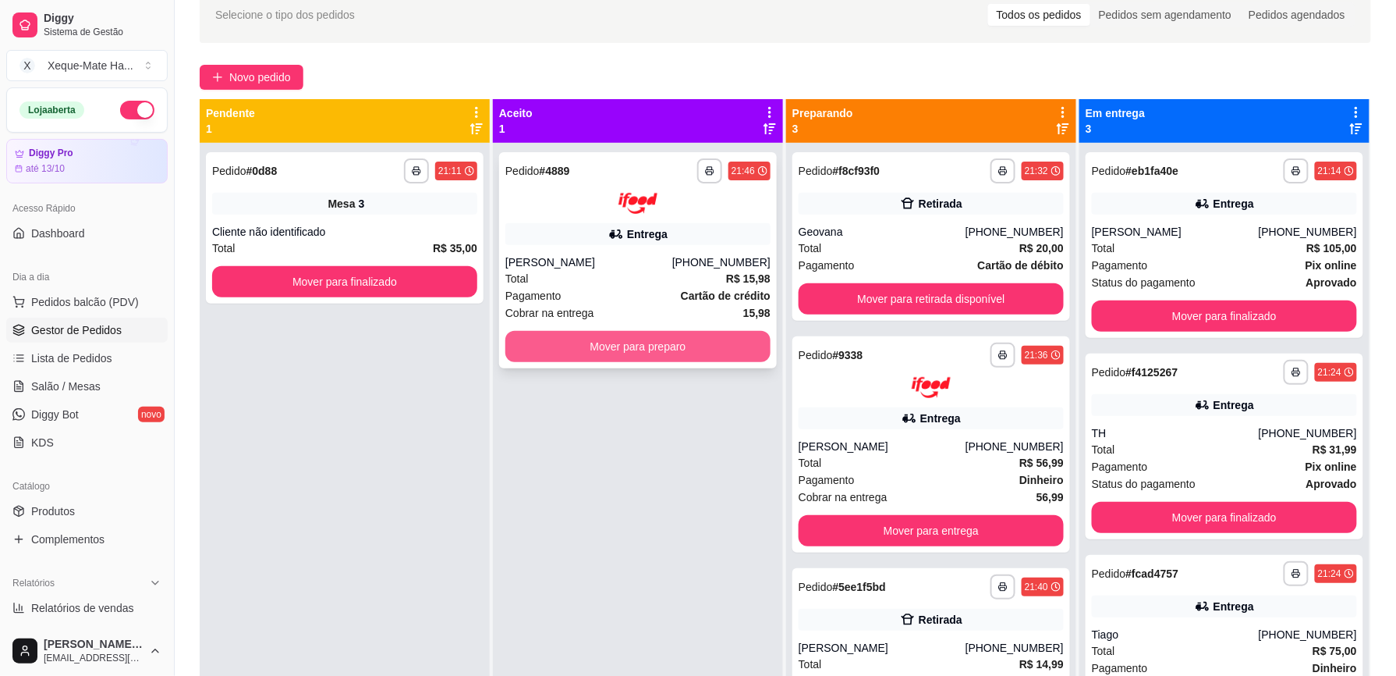
click at [674, 345] on button "Mover para preparo" at bounding box center [638, 346] width 265 height 31
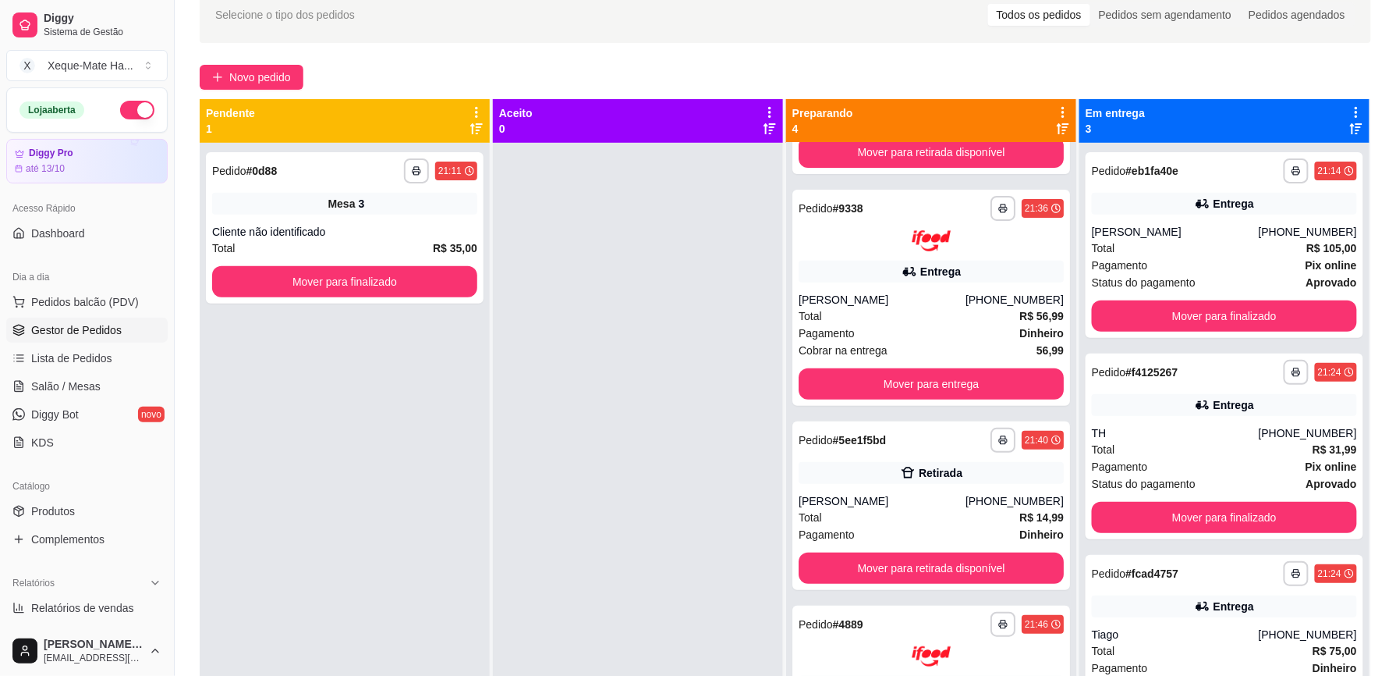
scroll to position [170, 0]
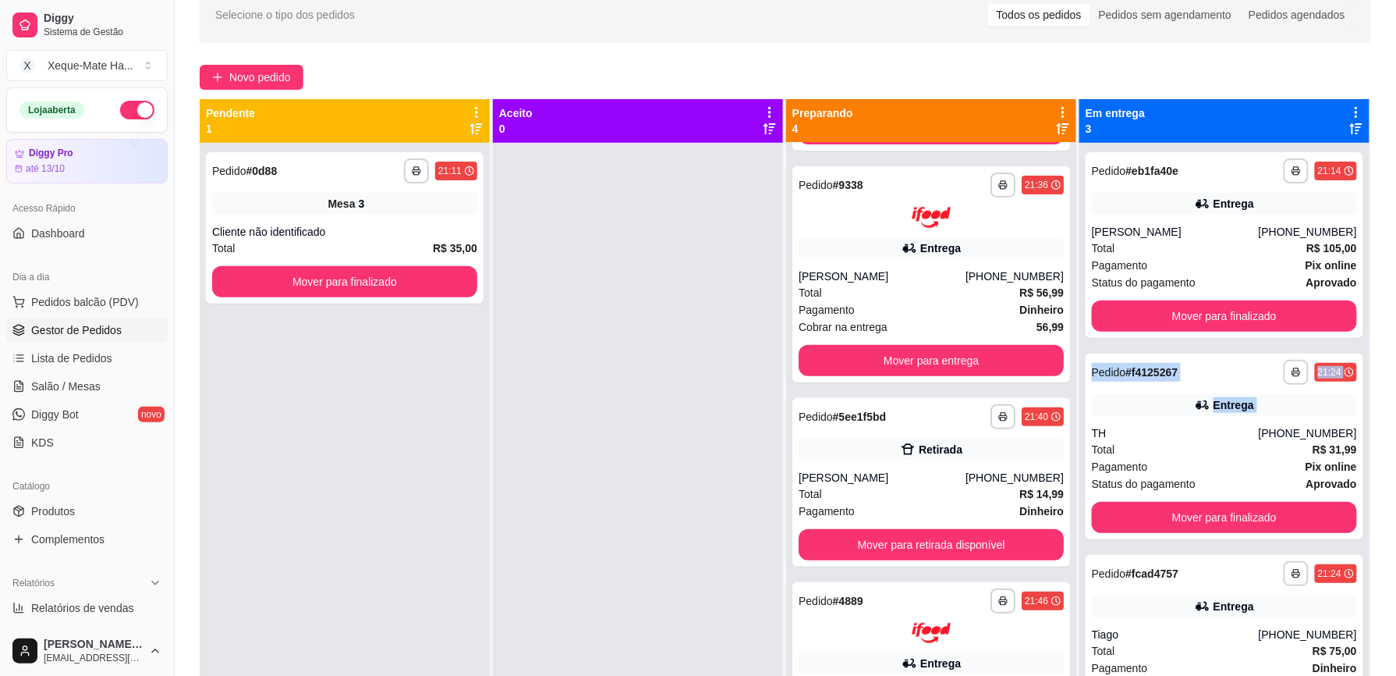
drag, startPoint x: 1067, startPoint y: 428, endPoint x: 1066, endPoint y: 354, distance: 73.4
click at [1066, 354] on div "**********" at bounding box center [786, 437] width 1172 height 676
click at [650, 378] on div at bounding box center [638, 481] width 290 height 676
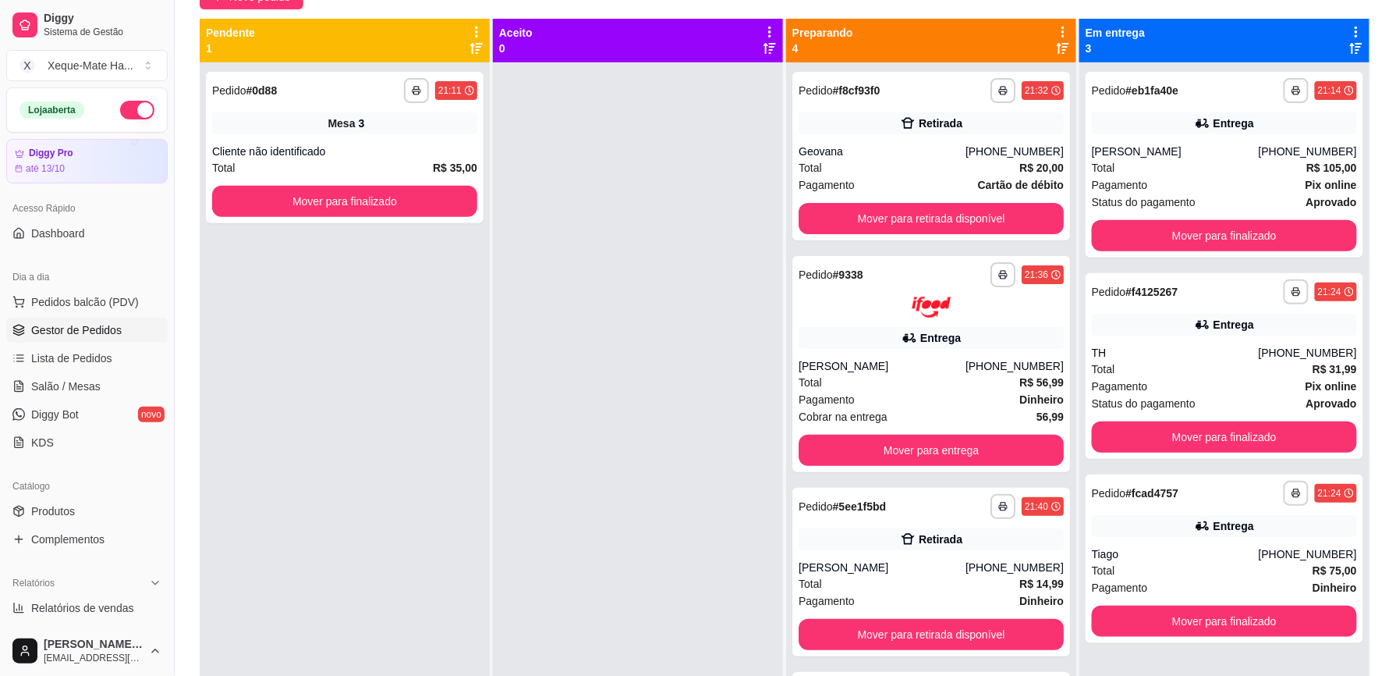
scroll to position [159, 0]
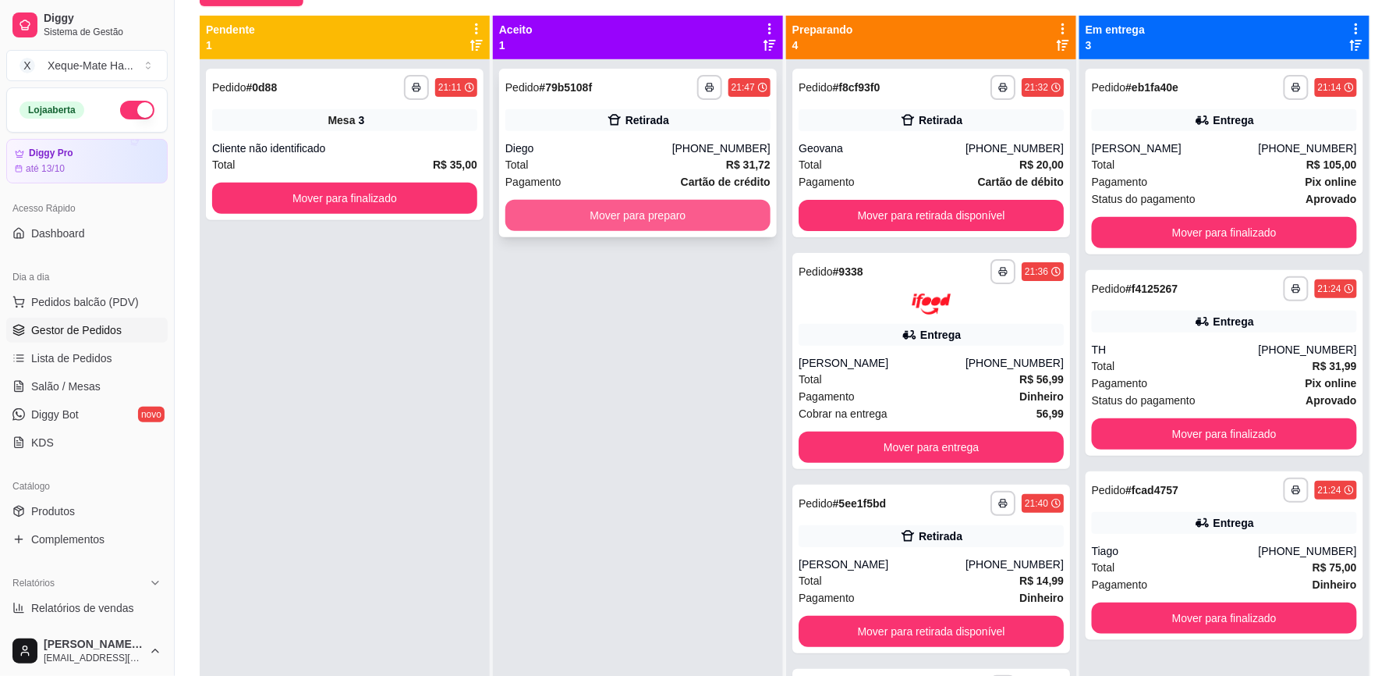
click at [710, 222] on button "Mover para preparo" at bounding box center [638, 215] width 265 height 31
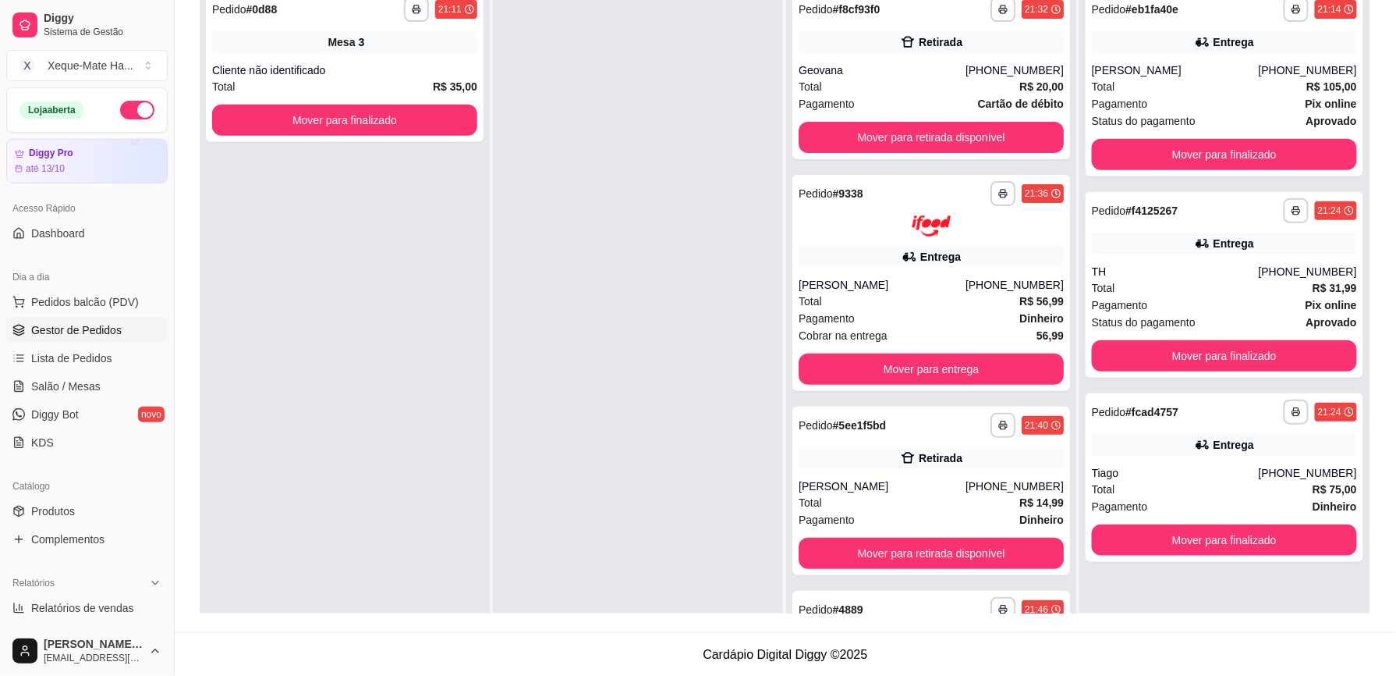
scroll to position [238, 0]
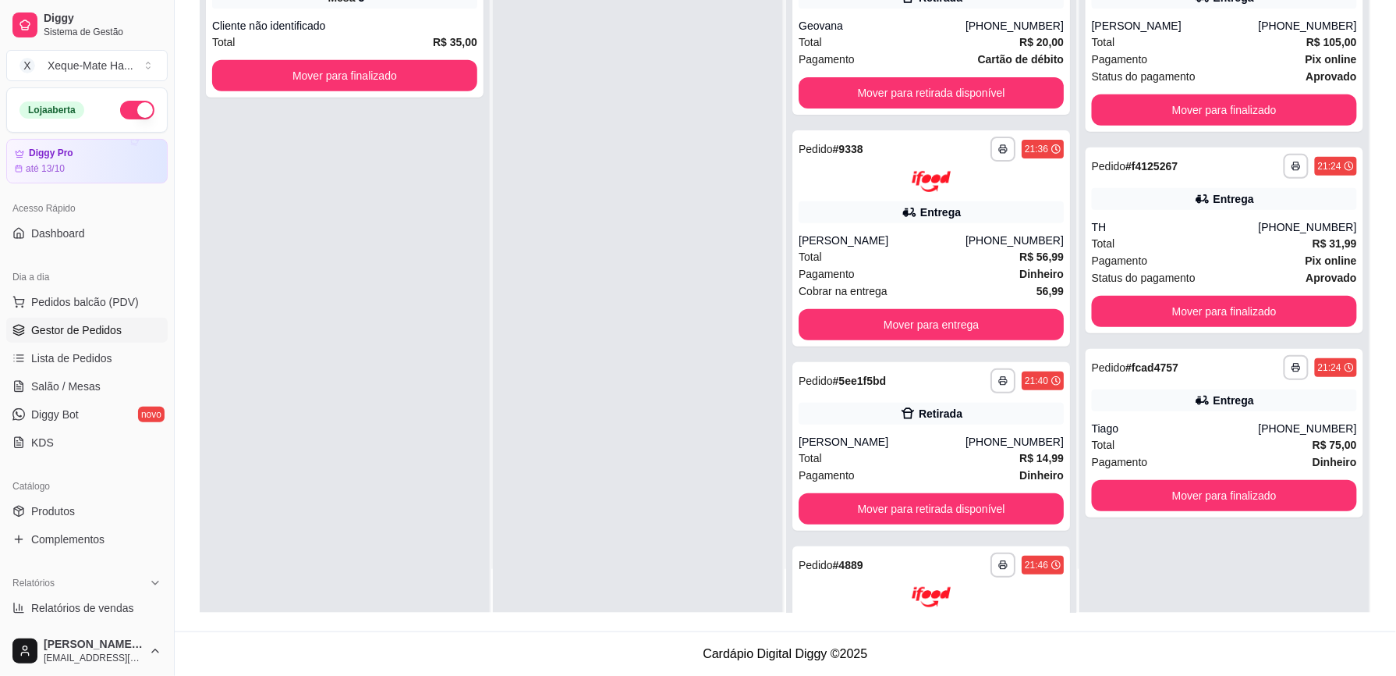
click at [1380, 559] on div "**********" at bounding box center [786, 223] width 1222 height 816
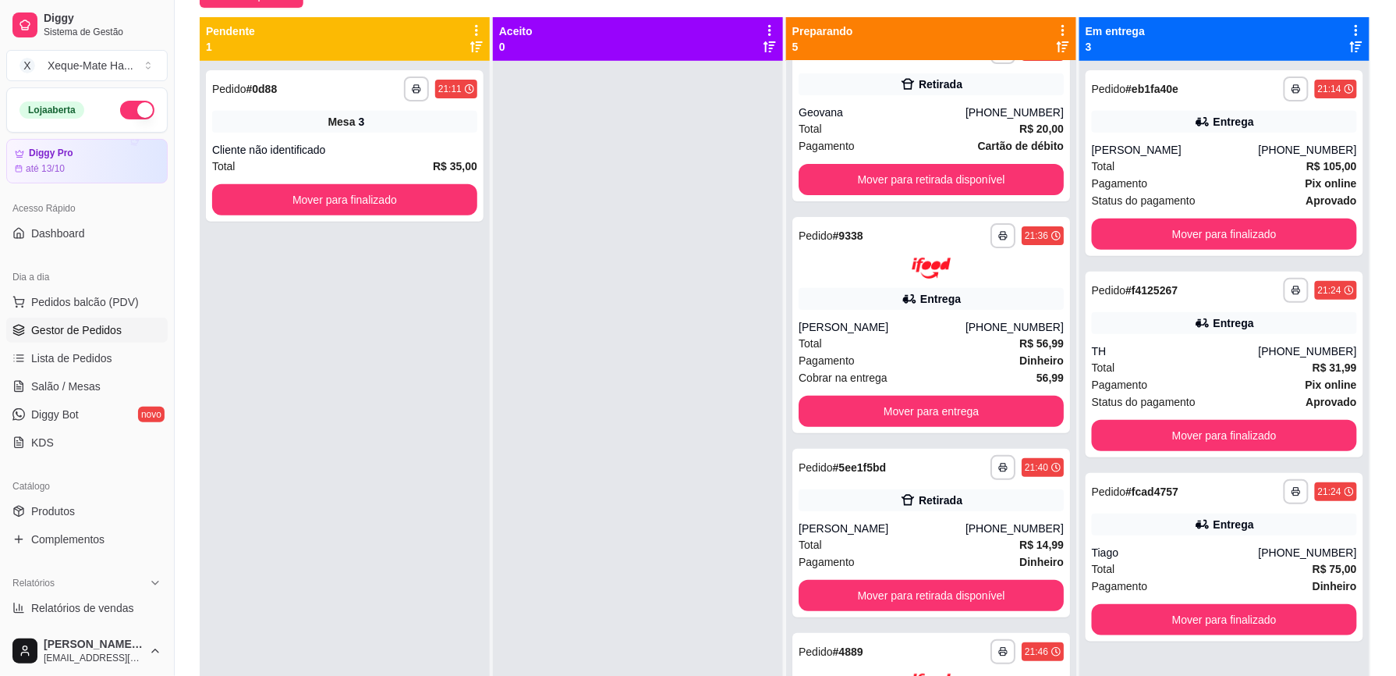
scroll to position [0, 0]
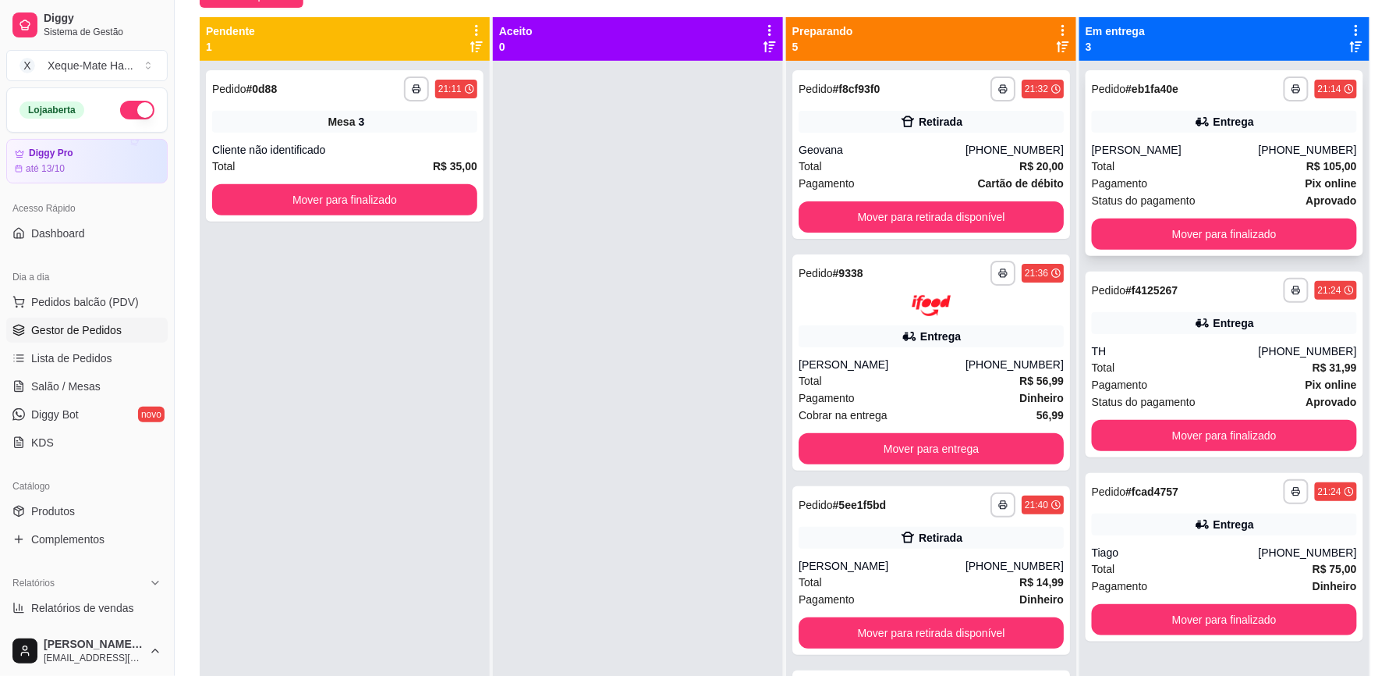
click at [1186, 147] on div "[PERSON_NAME]" at bounding box center [1175, 150] width 167 height 16
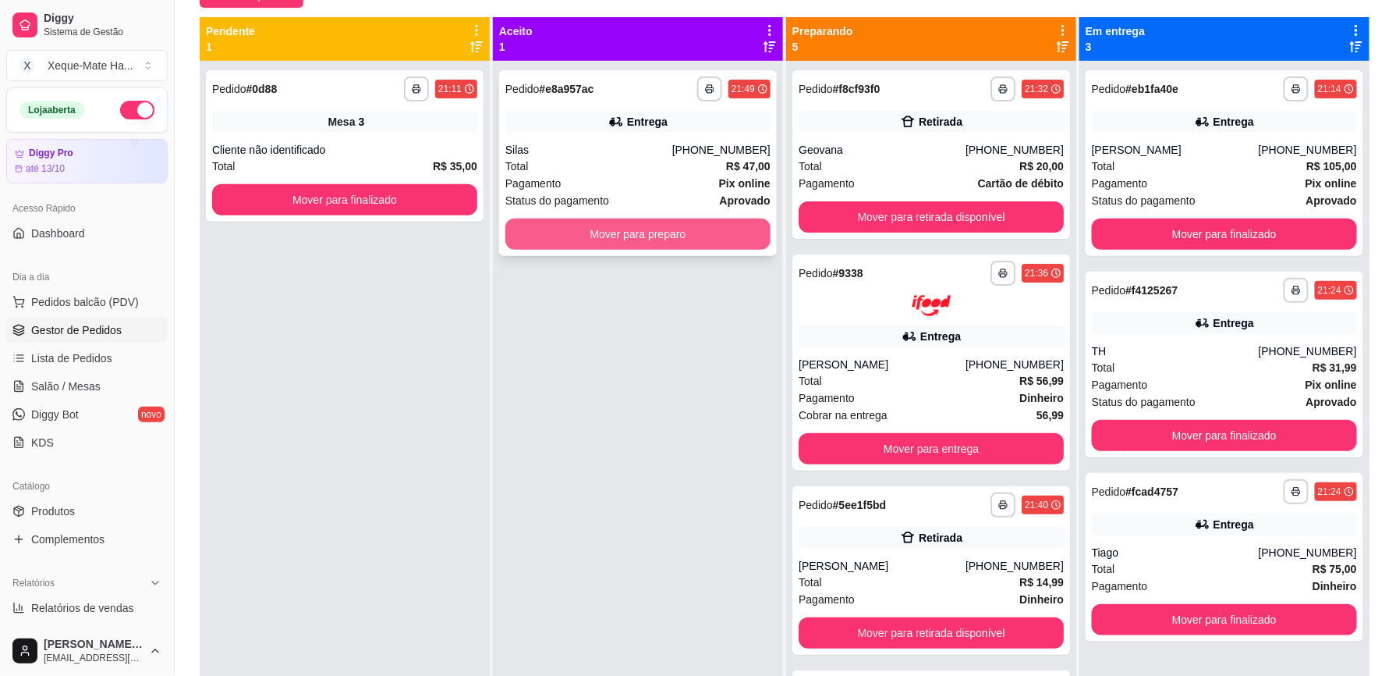
click at [593, 231] on button "Mover para preparo" at bounding box center [638, 233] width 265 height 31
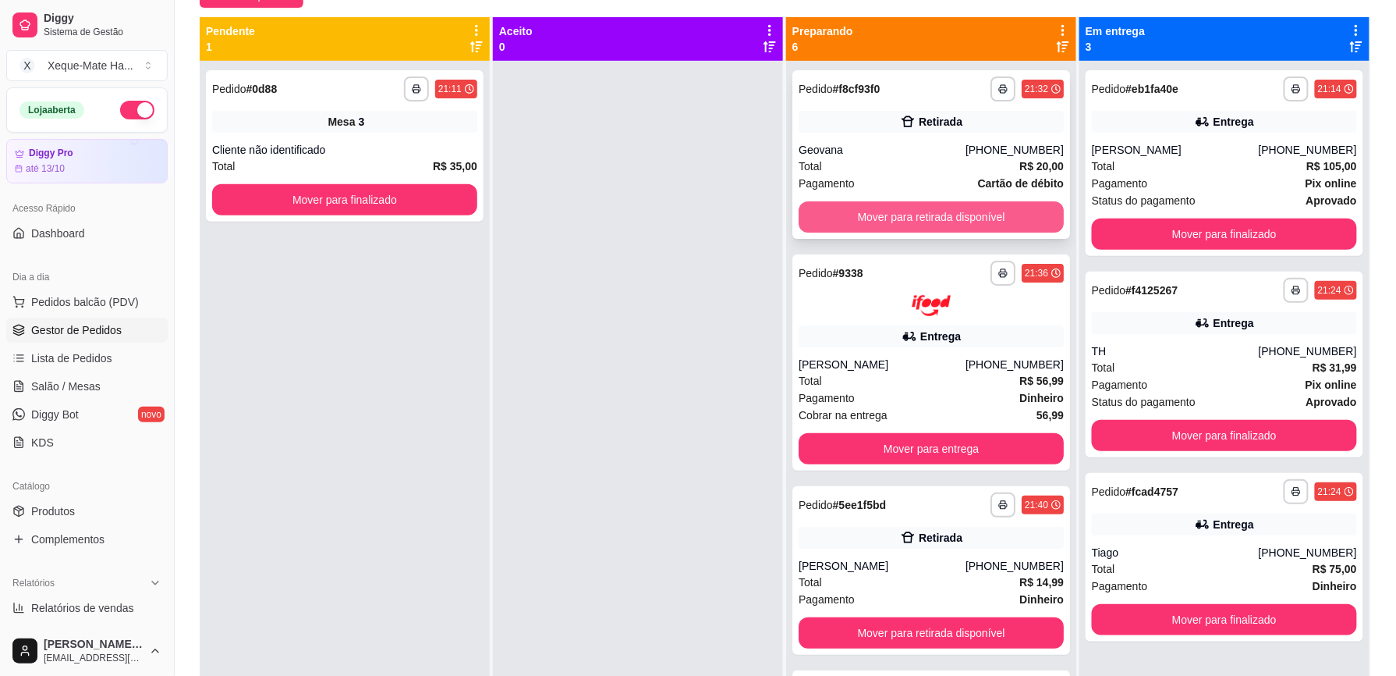
click at [931, 210] on button "Mover para retirada disponível" at bounding box center [931, 216] width 265 height 31
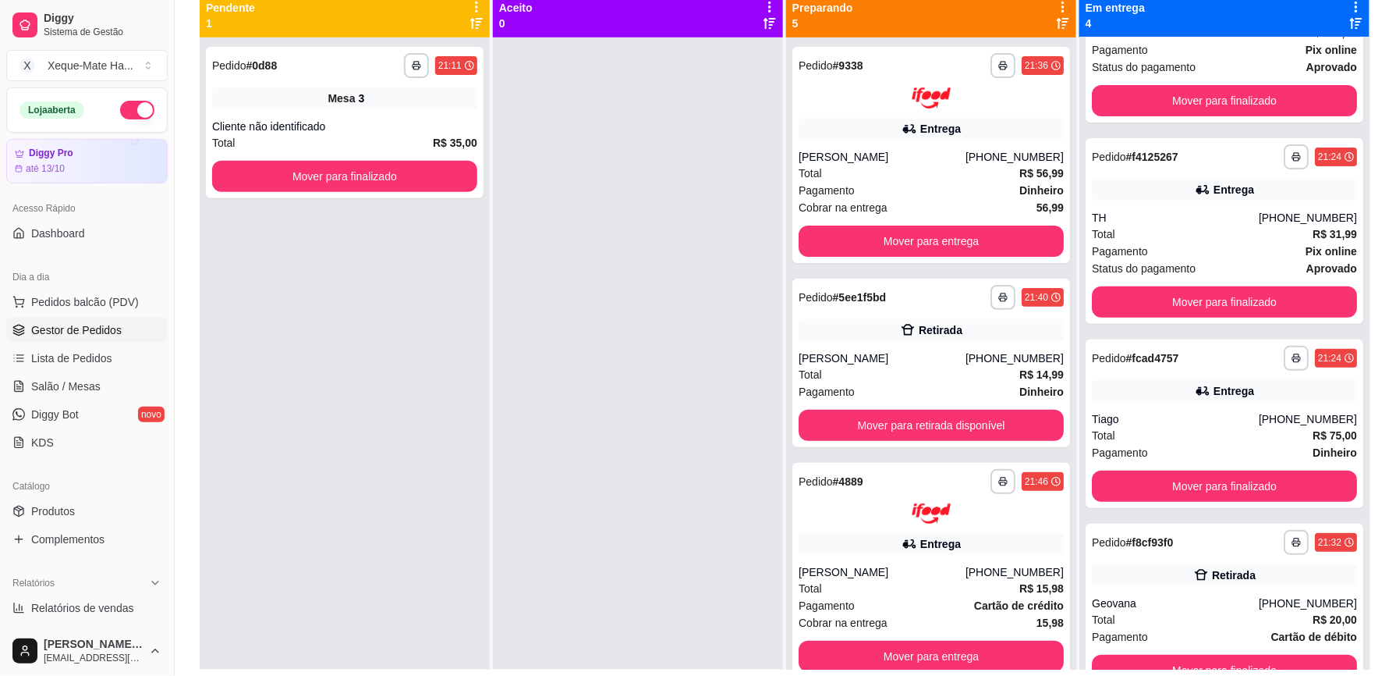
scroll to position [238, 0]
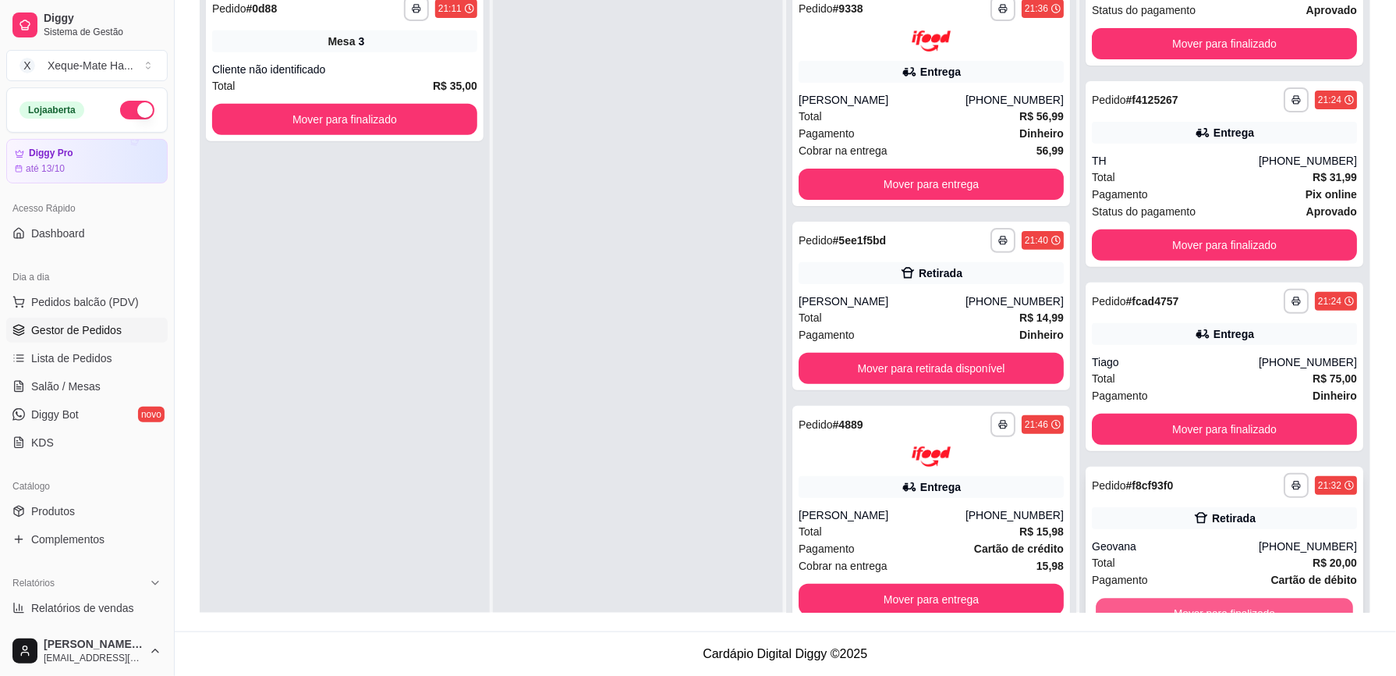
click at [1227, 609] on button "Mover para finalizado" at bounding box center [1224, 613] width 257 height 30
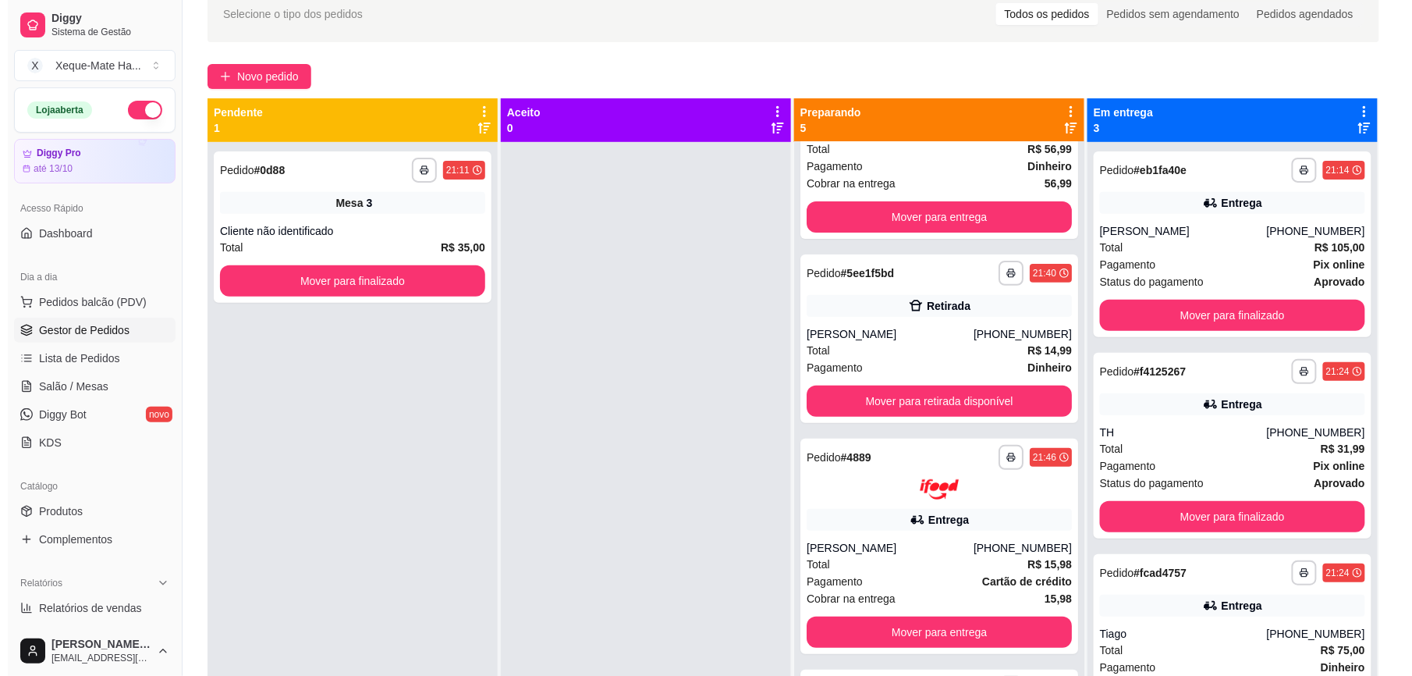
scroll to position [0, 0]
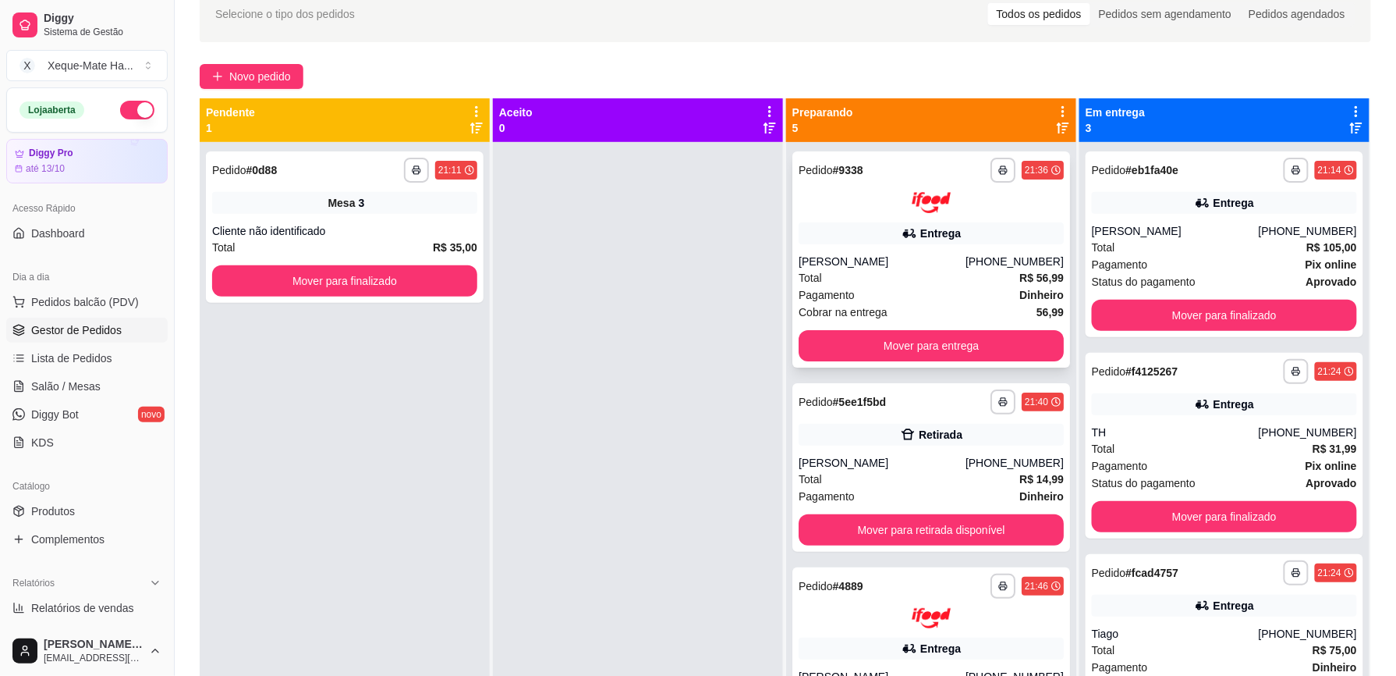
click at [928, 259] on div "[PERSON_NAME]" at bounding box center [882, 262] width 167 height 16
click at [972, 273] on div "Total R$ 56,99" at bounding box center [931, 277] width 265 height 17
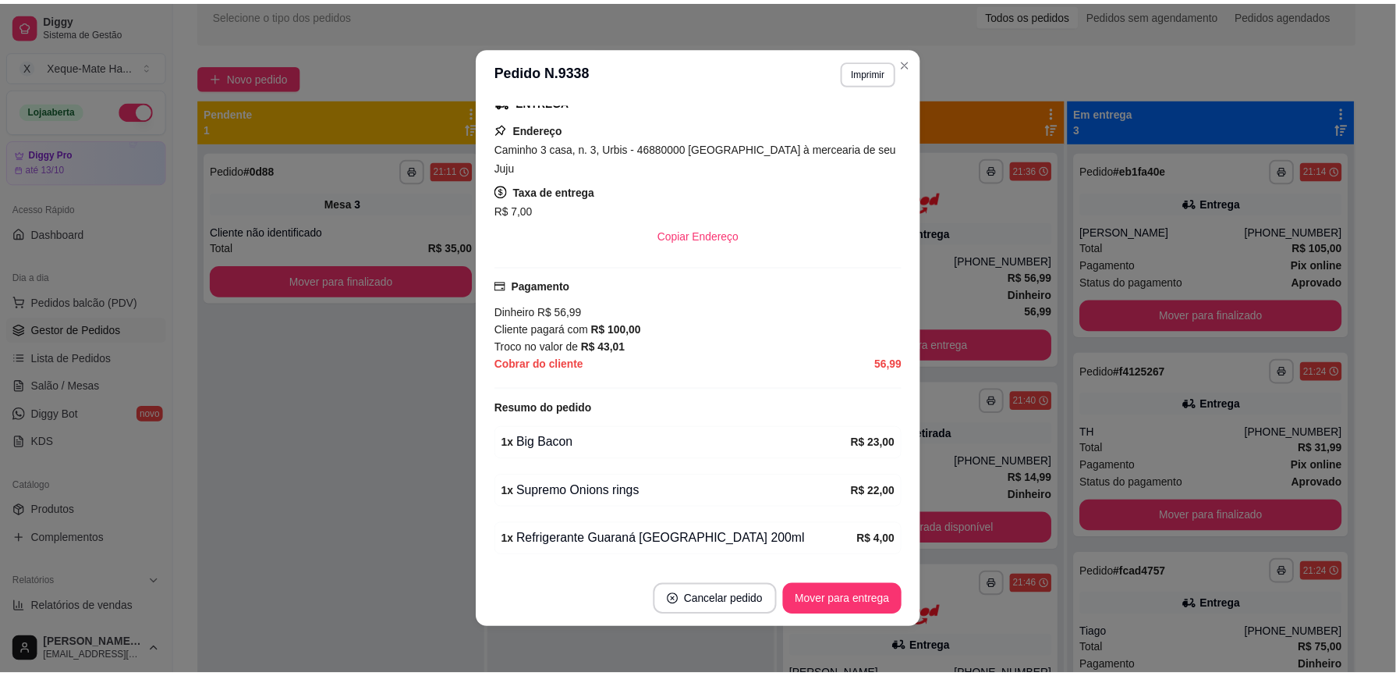
scroll to position [342, 0]
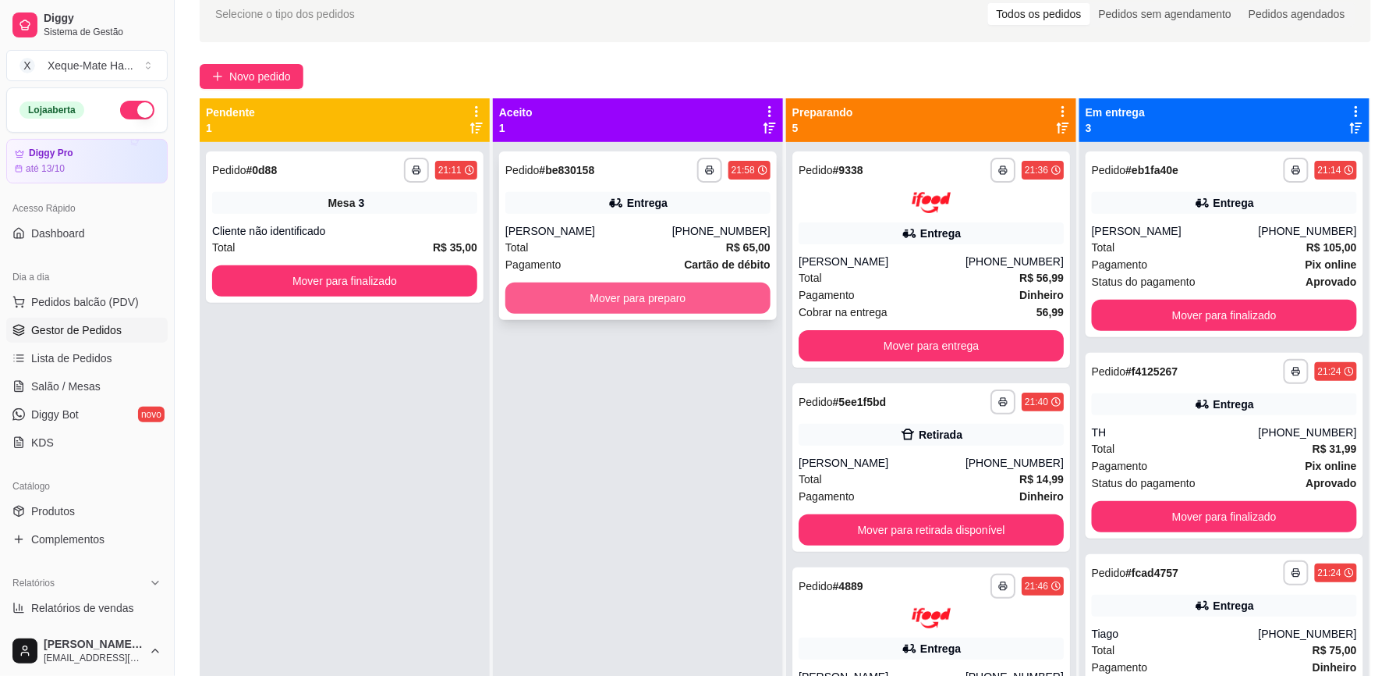
click at [656, 295] on button "Mover para preparo" at bounding box center [638, 297] width 265 height 31
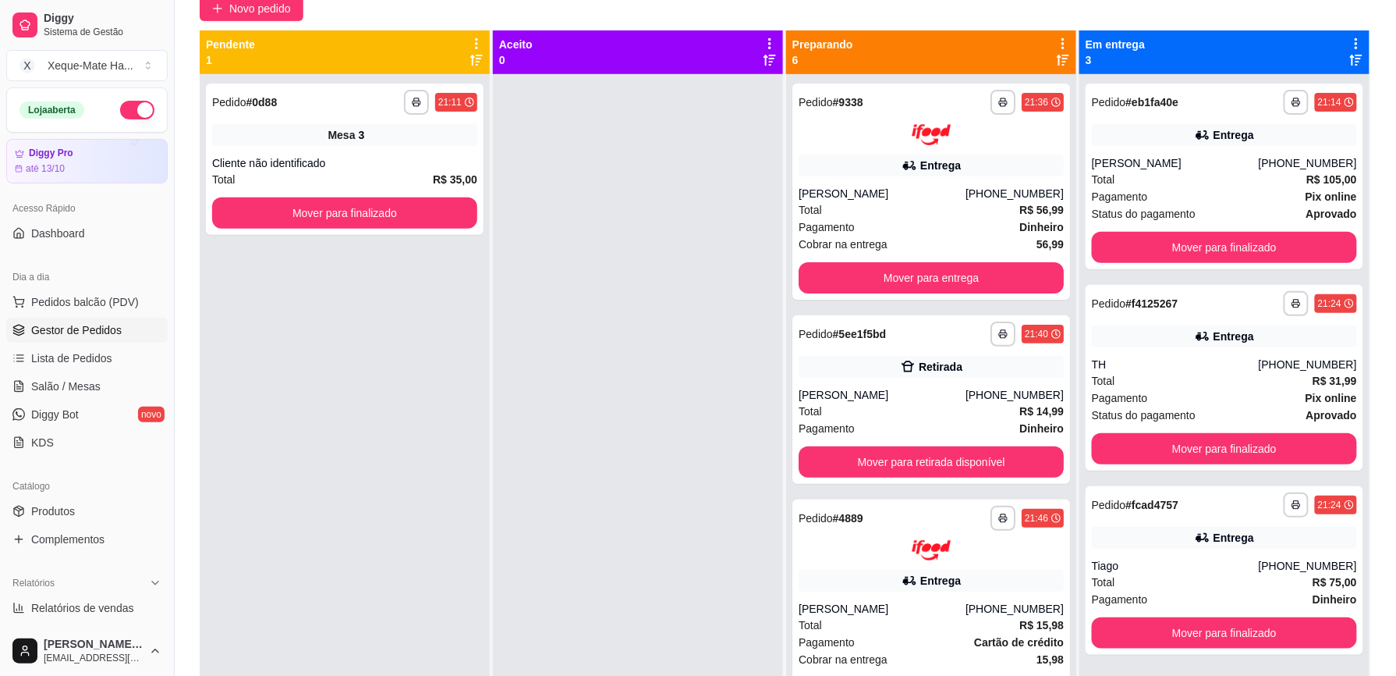
scroll to position [150, 0]
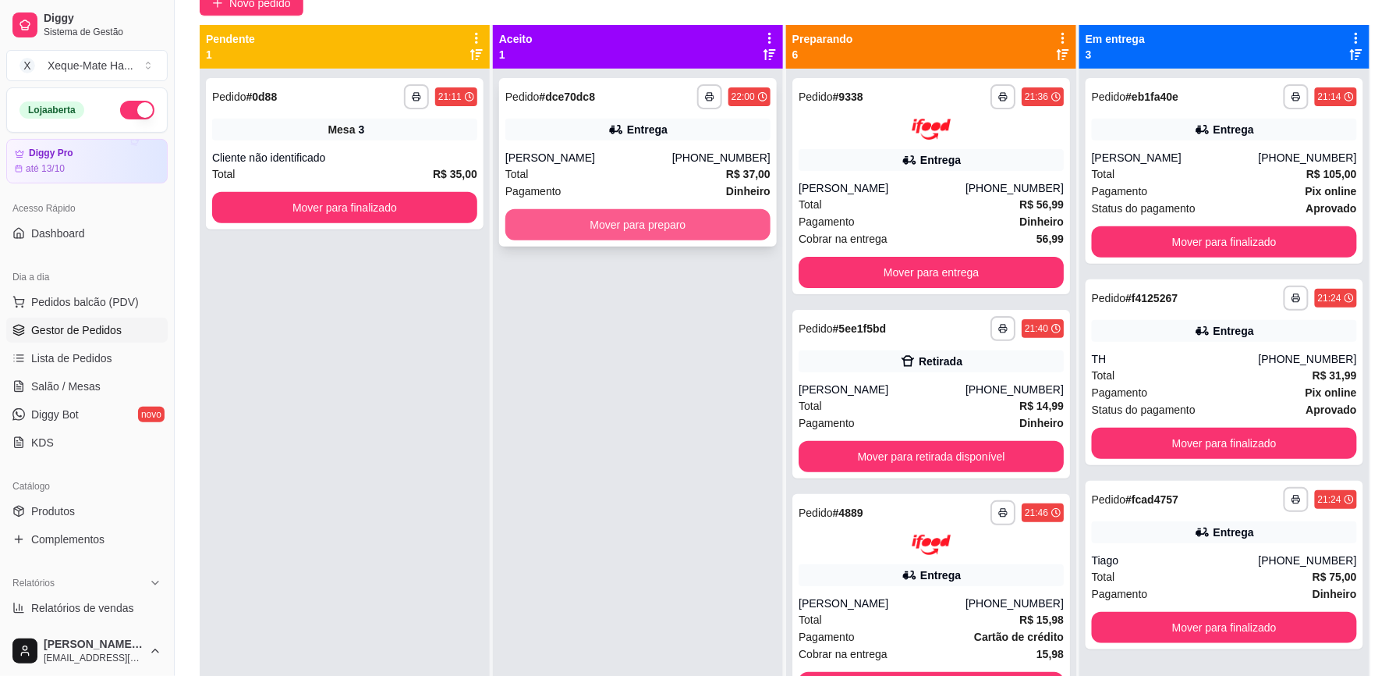
click at [547, 235] on button "Mover para preparo" at bounding box center [638, 224] width 265 height 31
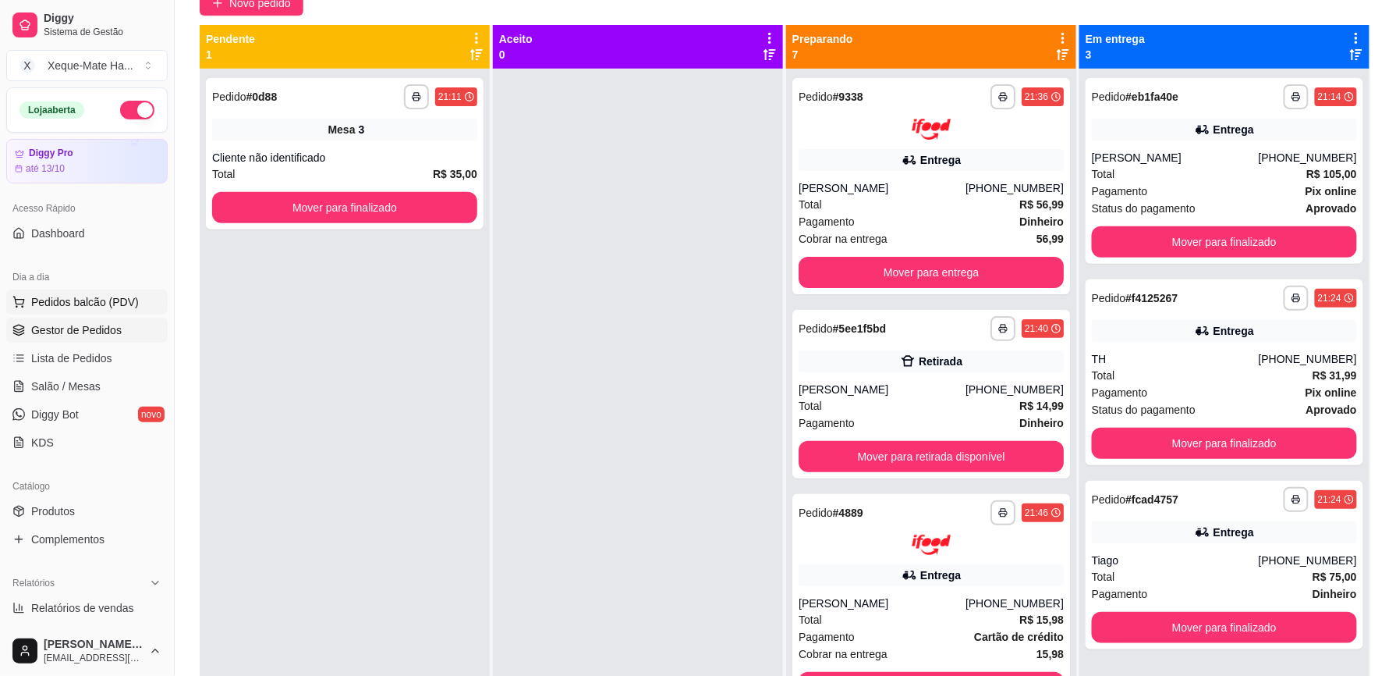
click at [100, 300] on span "Pedidos balcão (PDV)" at bounding box center [85, 302] width 108 height 16
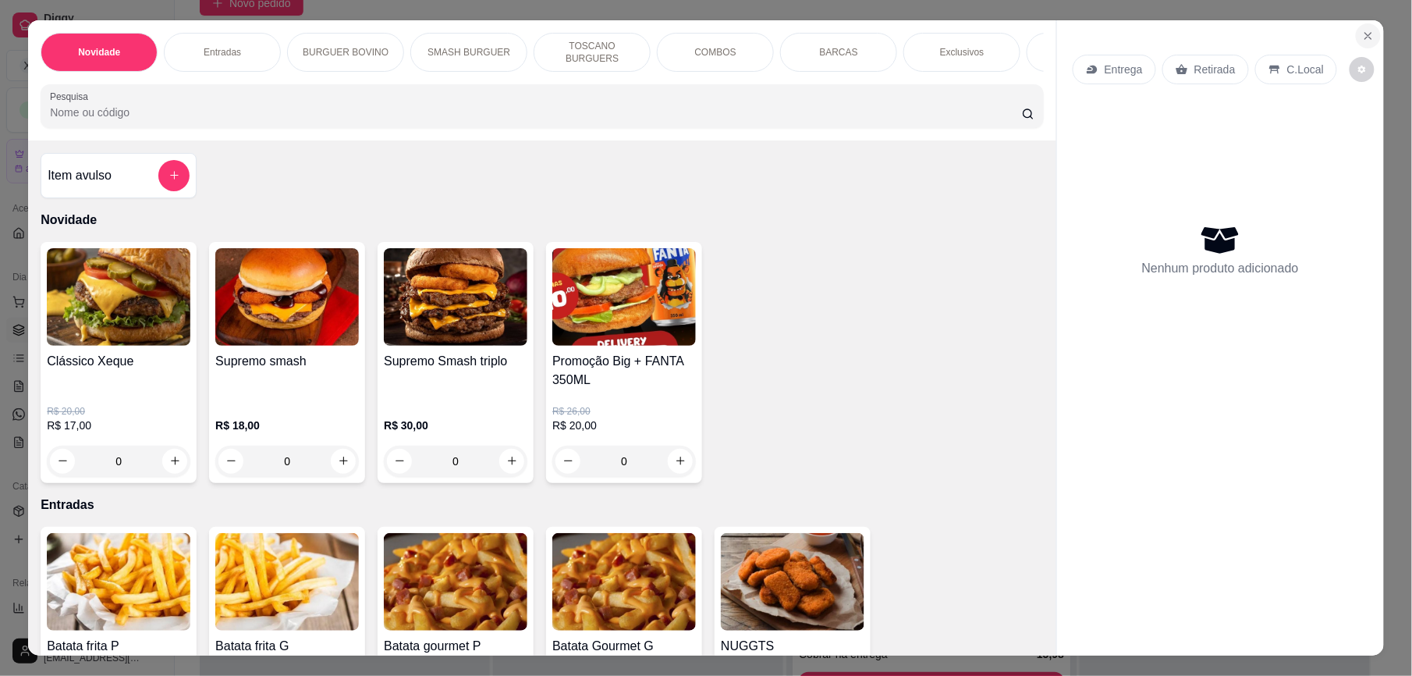
click at [1362, 36] on icon "Close" at bounding box center [1368, 36] width 12 height 12
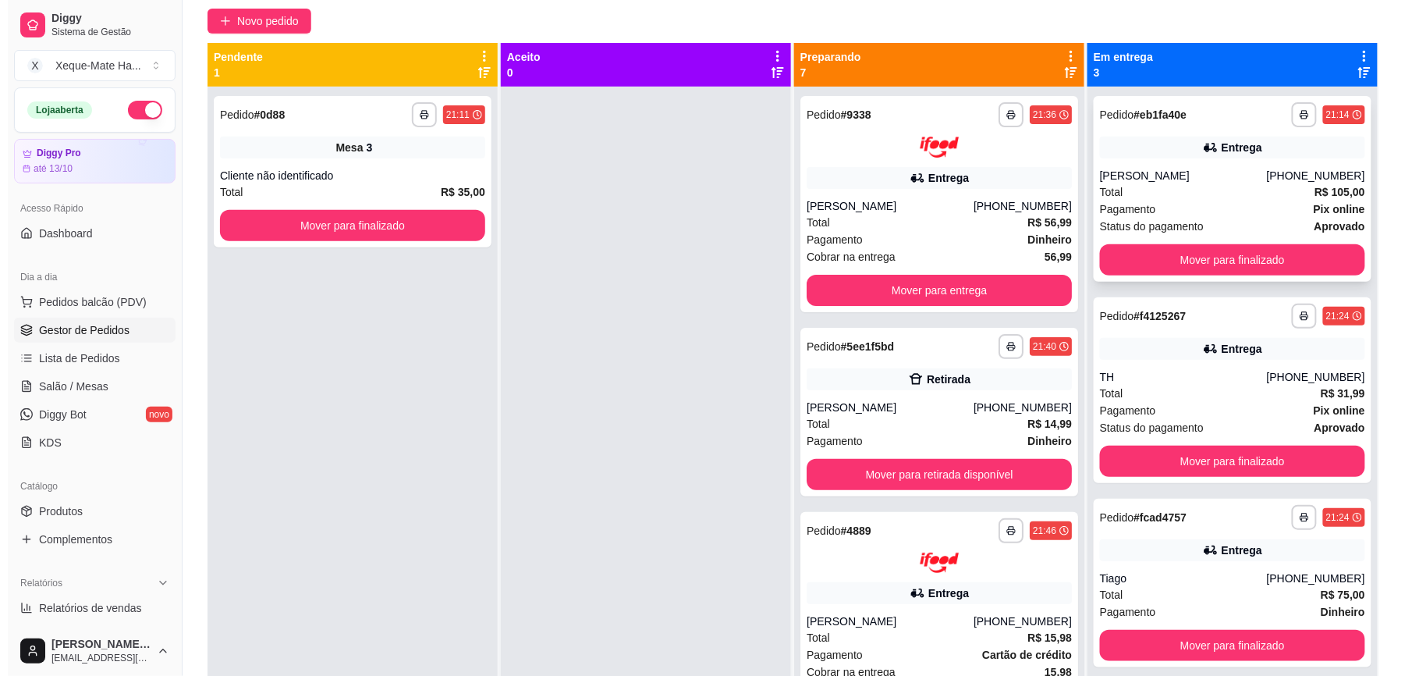
scroll to position [130, 0]
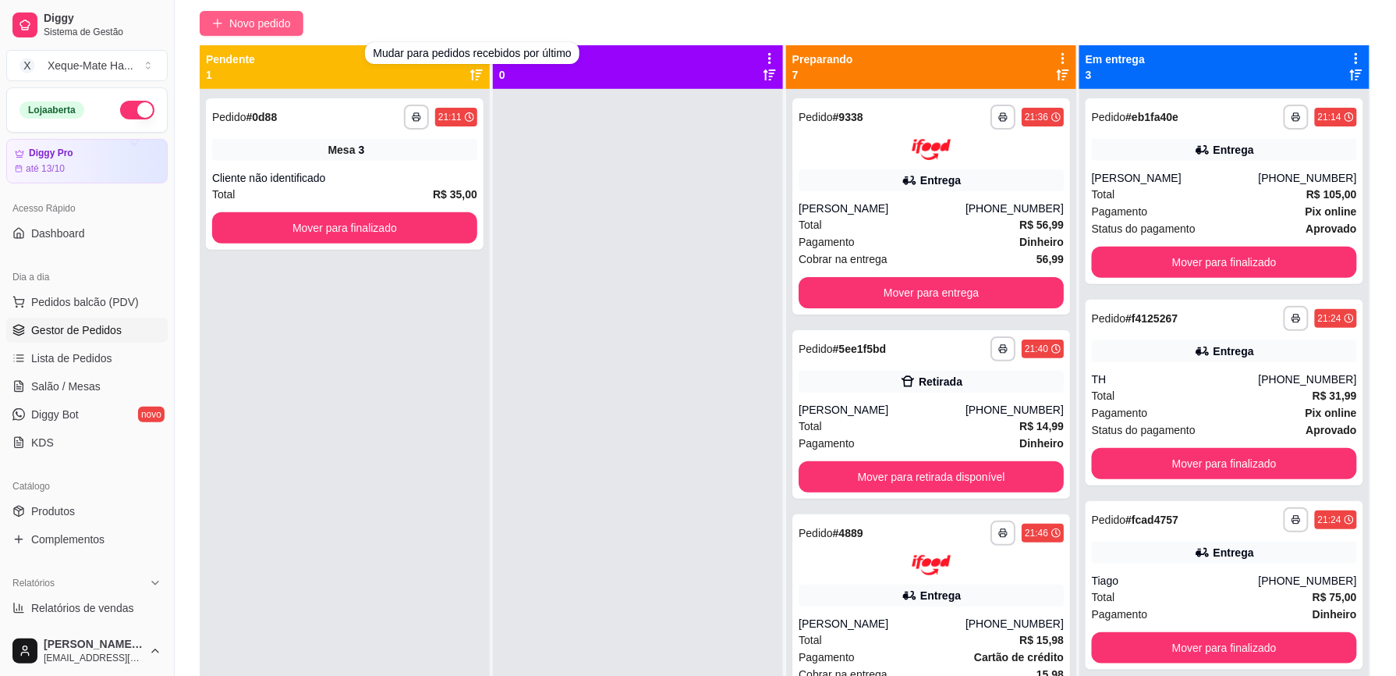
click at [253, 22] on span "Novo pedido" at bounding box center [260, 23] width 62 height 17
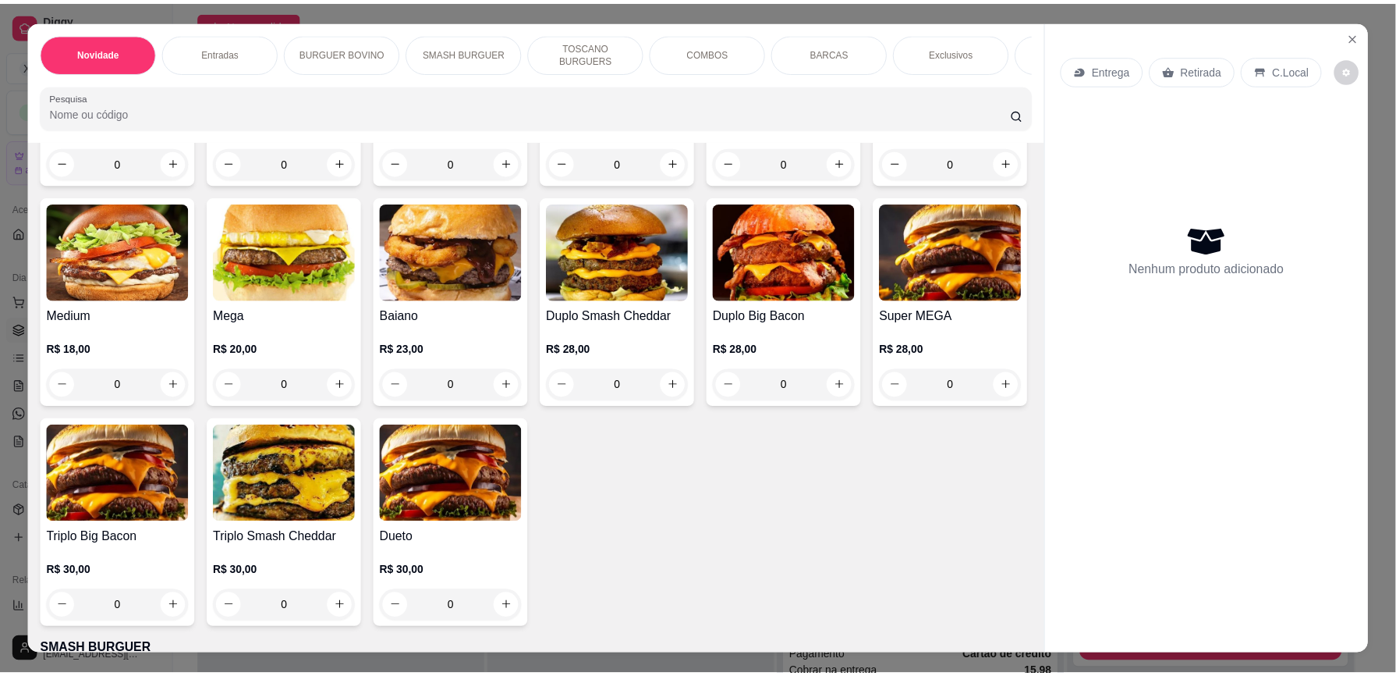
scroll to position [868, 0]
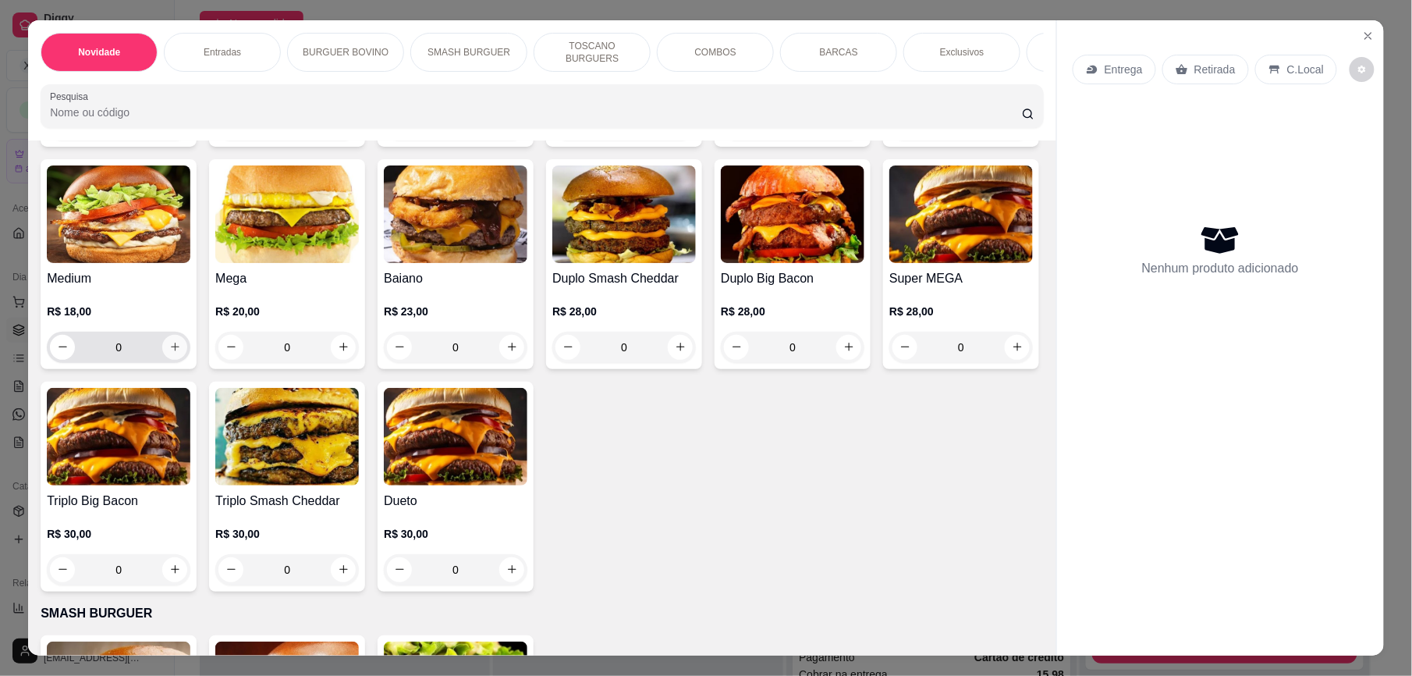
click at [181, 353] on icon "increase-product-quantity" at bounding box center [175, 347] width 12 height 12
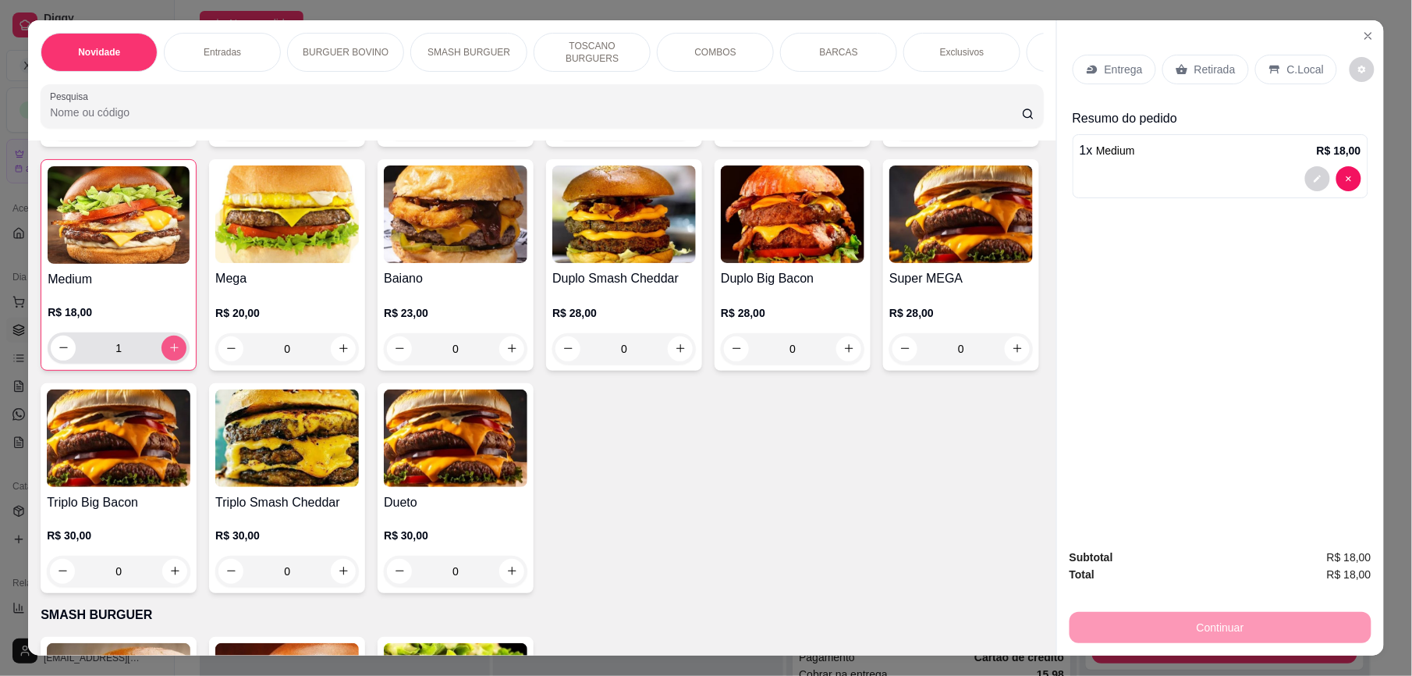
type input "1"
click at [1301, 78] on div "C.Local" at bounding box center [1296, 70] width 82 height 30
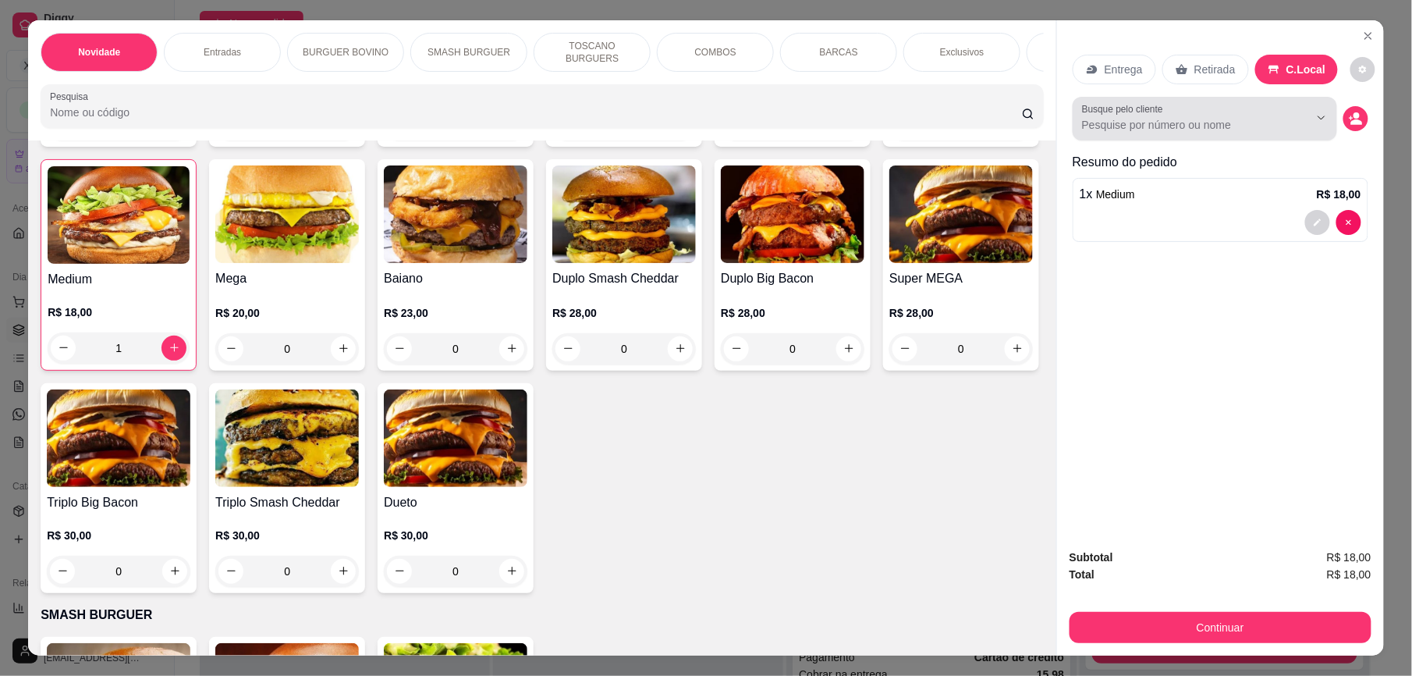
drag, startPoint x: 1212, startPoint y: 112, endPoint x: 1187, endPoint y: 144, distance: 40.6
click at [1187, 144] on div "Entrega Retirada C.Local Busque pelo cliente Resumo do pedido 1 x Medium R$ 18,…" at bounding box center [1221, 145] width 296 height 206
drag, startPoint x: 1187, startPoint y: 144, endPoint x: 1142, endPoint y: 115, distance: 53.0
click at [1142, 115] on label "Busque pelo cliente" at bounding box center [1125, 108] width 87 height 13
click at [1142, 117] on input "Busque pelo cliente" at bounding box center [1183, 125] width 202 height 16
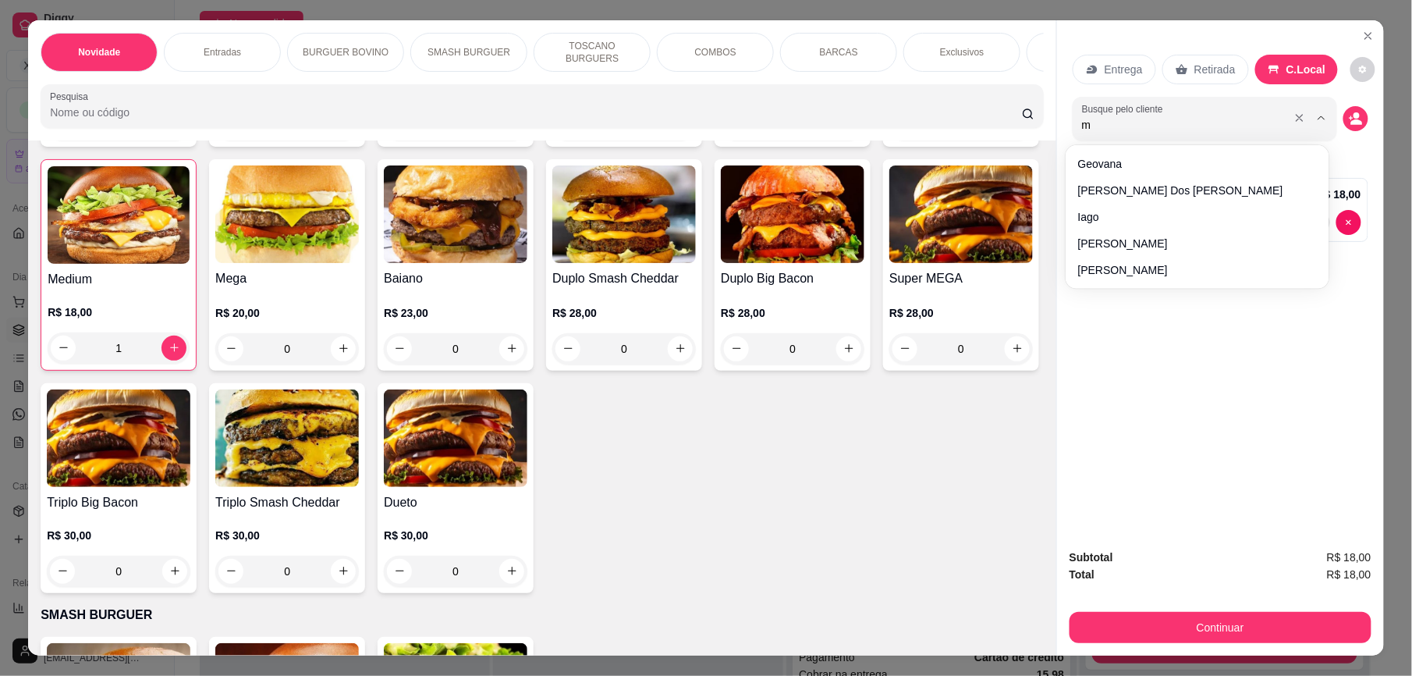
type input "me"
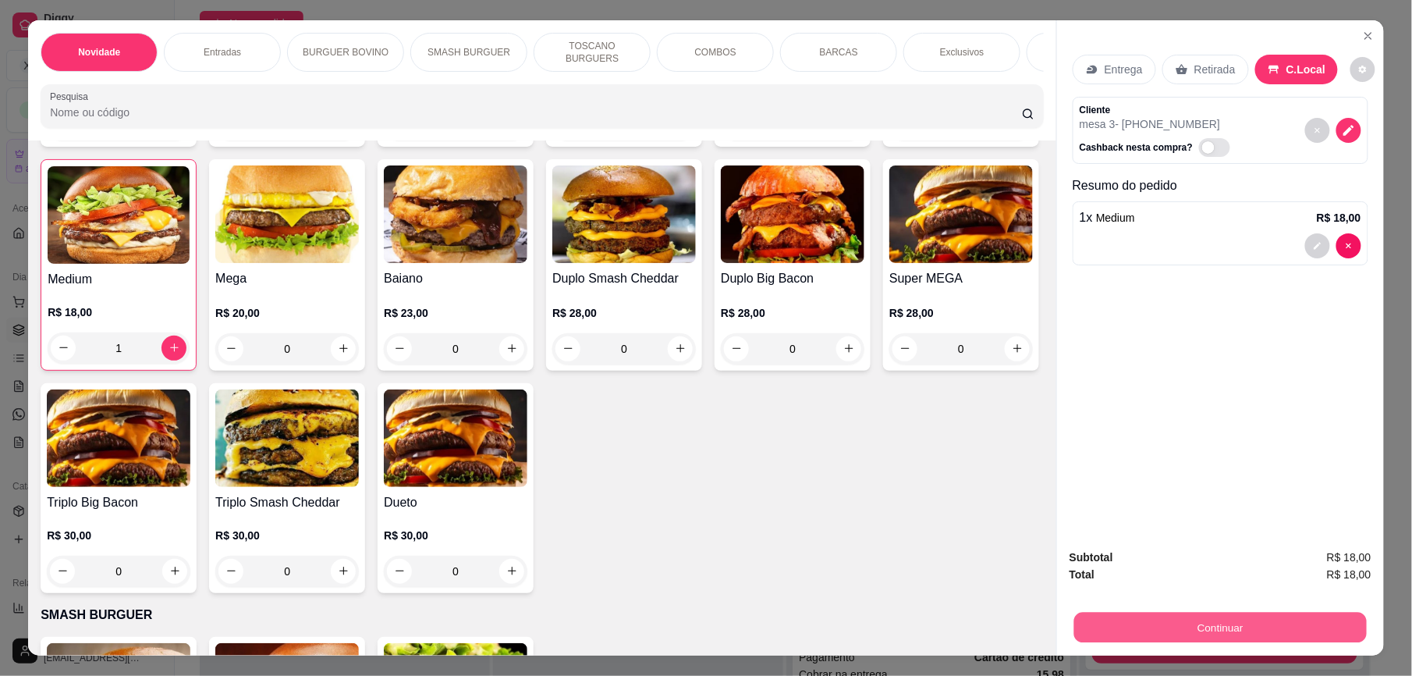
click at [1228, 622] on button "Continuar" at bounding box center [1220, 627] width 293 height 30
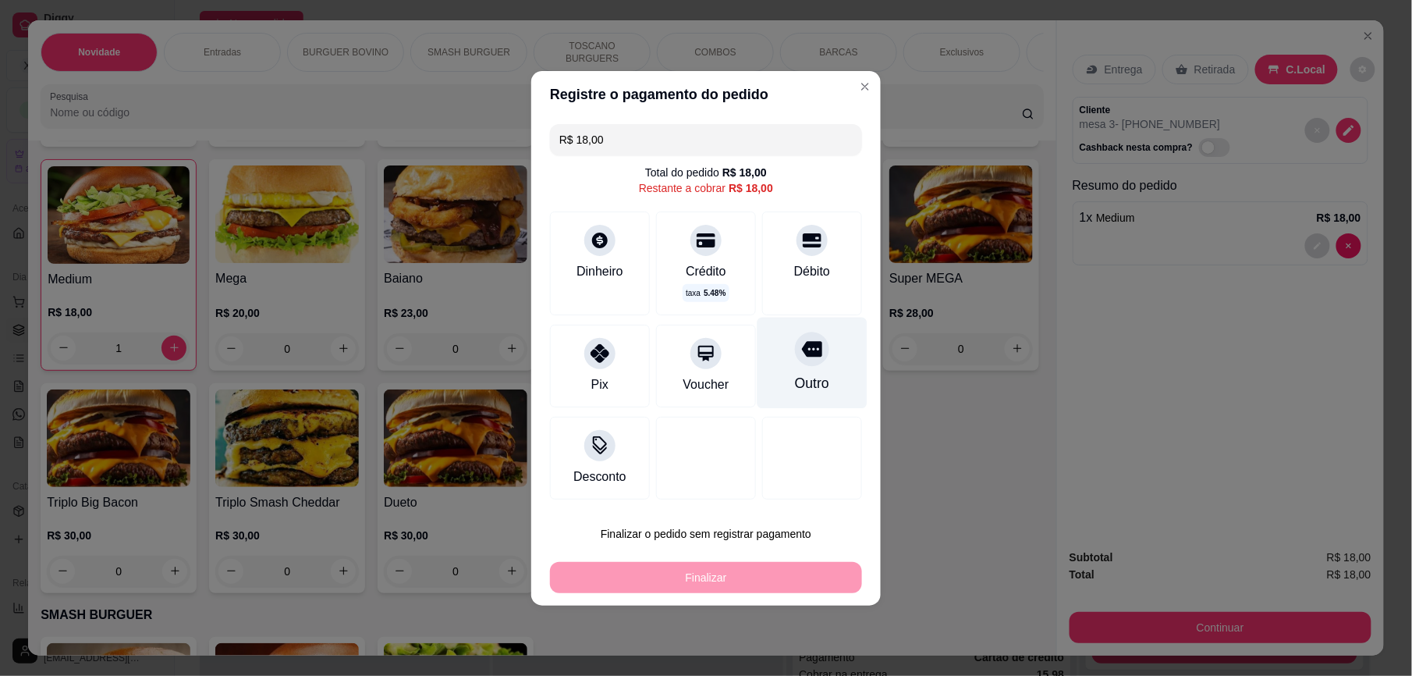
click at [800, 362] on div at bounding box center [812, 349] width 34 height 34
type input "R$ 0,00"
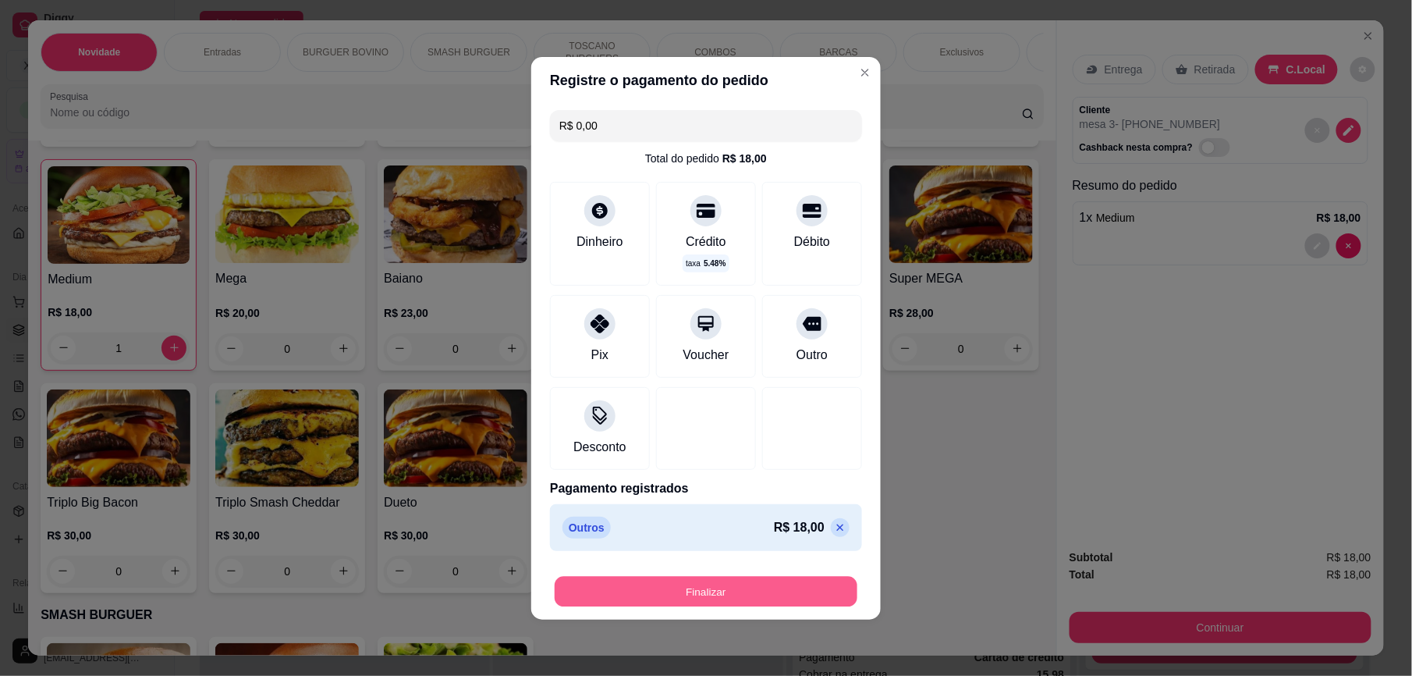
click at [760, 590] on button "Finalizar" at bounding box center [706, 591] width 303 height 30
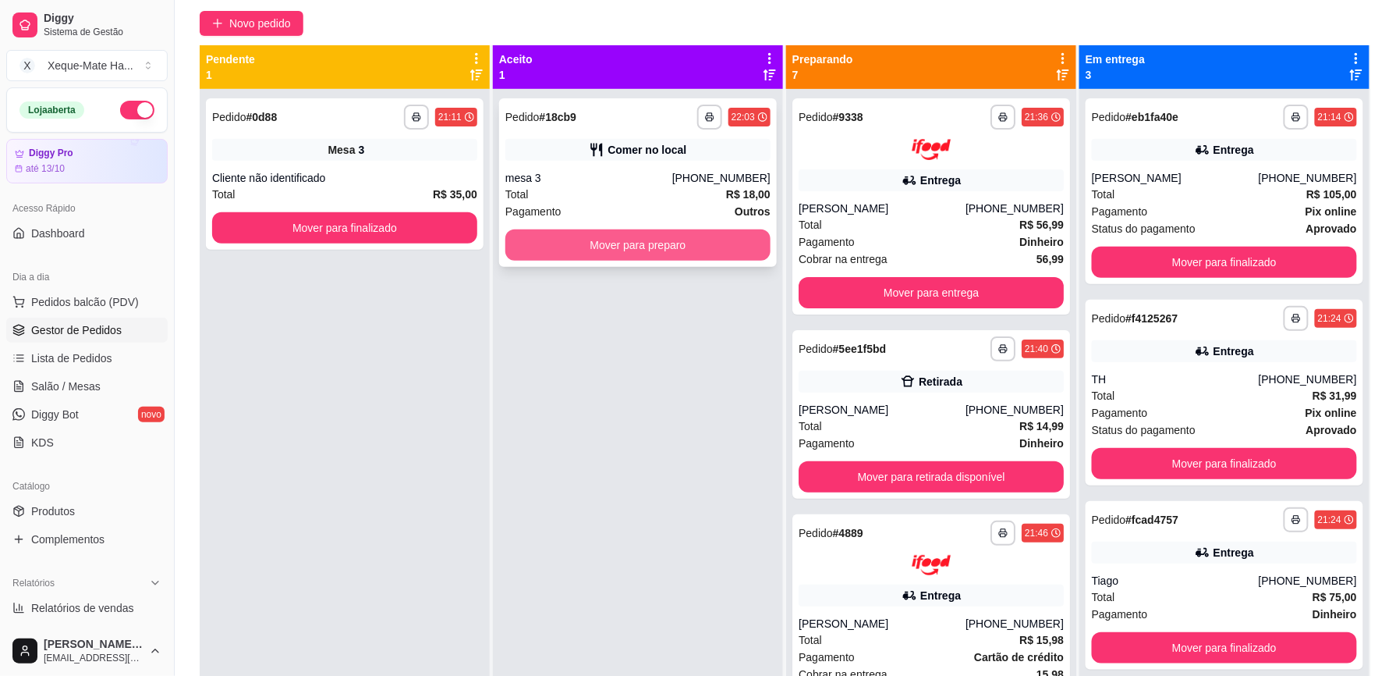
click at [704, 242] on button "Mover para preparo" at bounding box center [638, 244] width 265 height 31
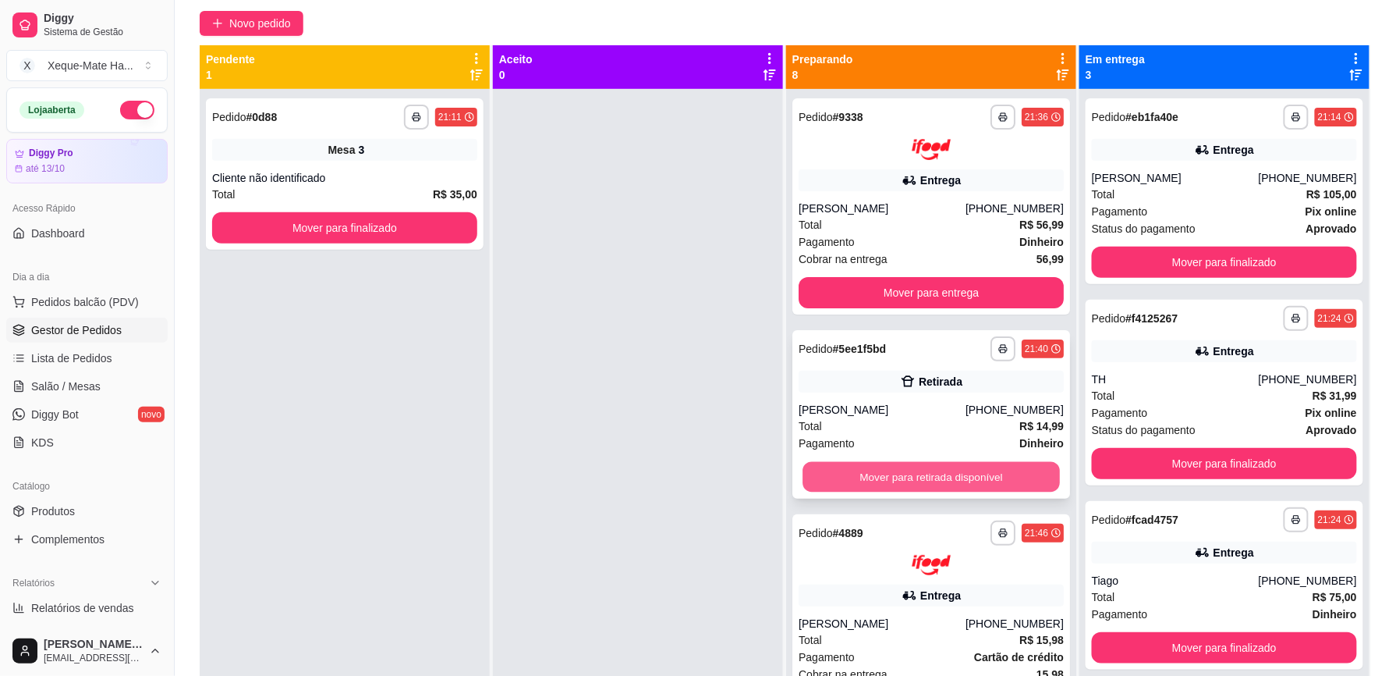
click at [1006, 481] on button "Mover para retirada disponível" at bounding box center [931, 476] width 257 height 30
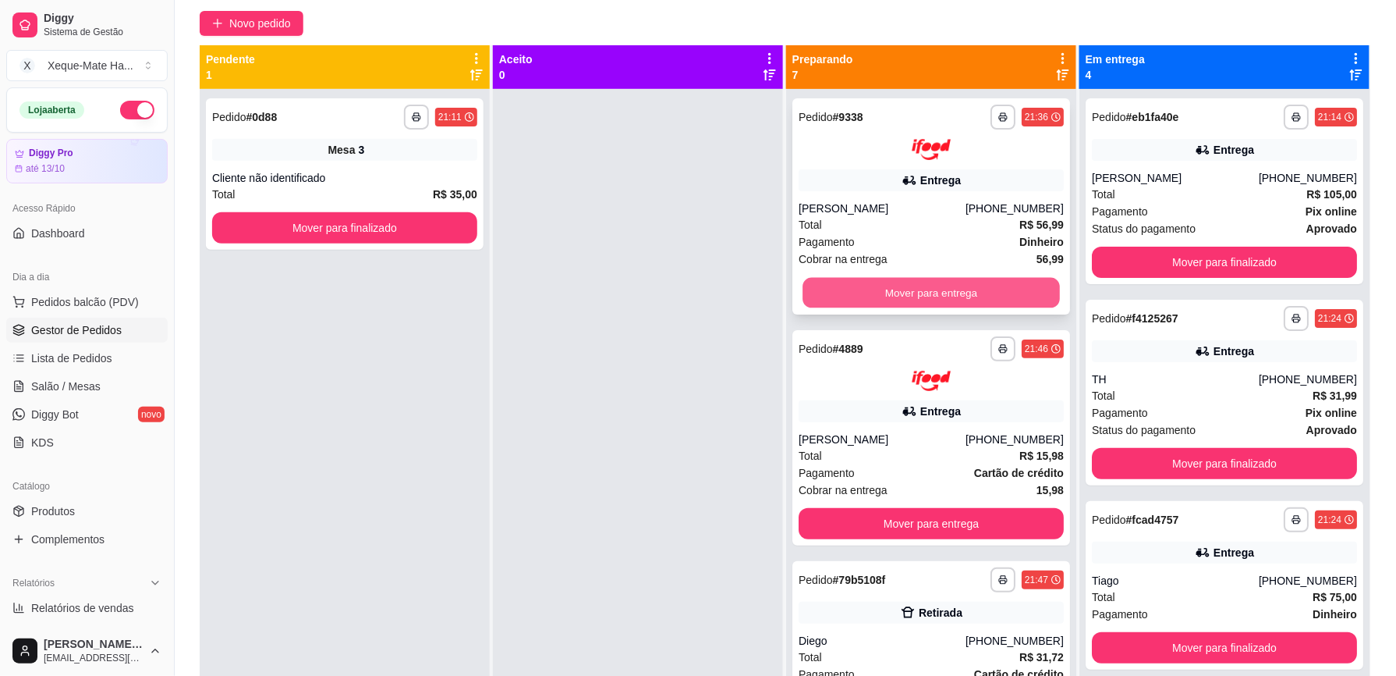
click at [977, 300] on button "Mover para entrega" at bounding box center [931, 292] width 257 height 30
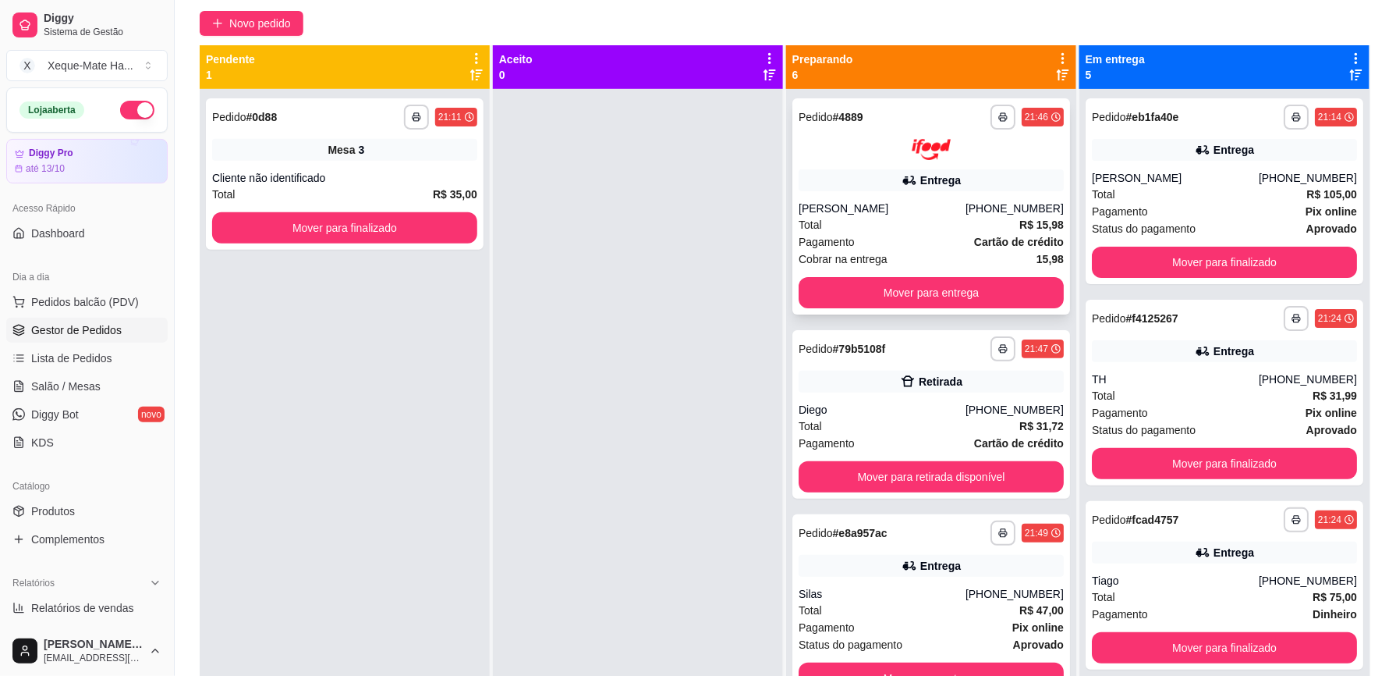
click at [971, 307] on div "**********" at bounding box center [932, 206] width 278 height 216
click at [927, 293] on button "Mover para entrega" at bounding box center [931, 292] width 265 height 31
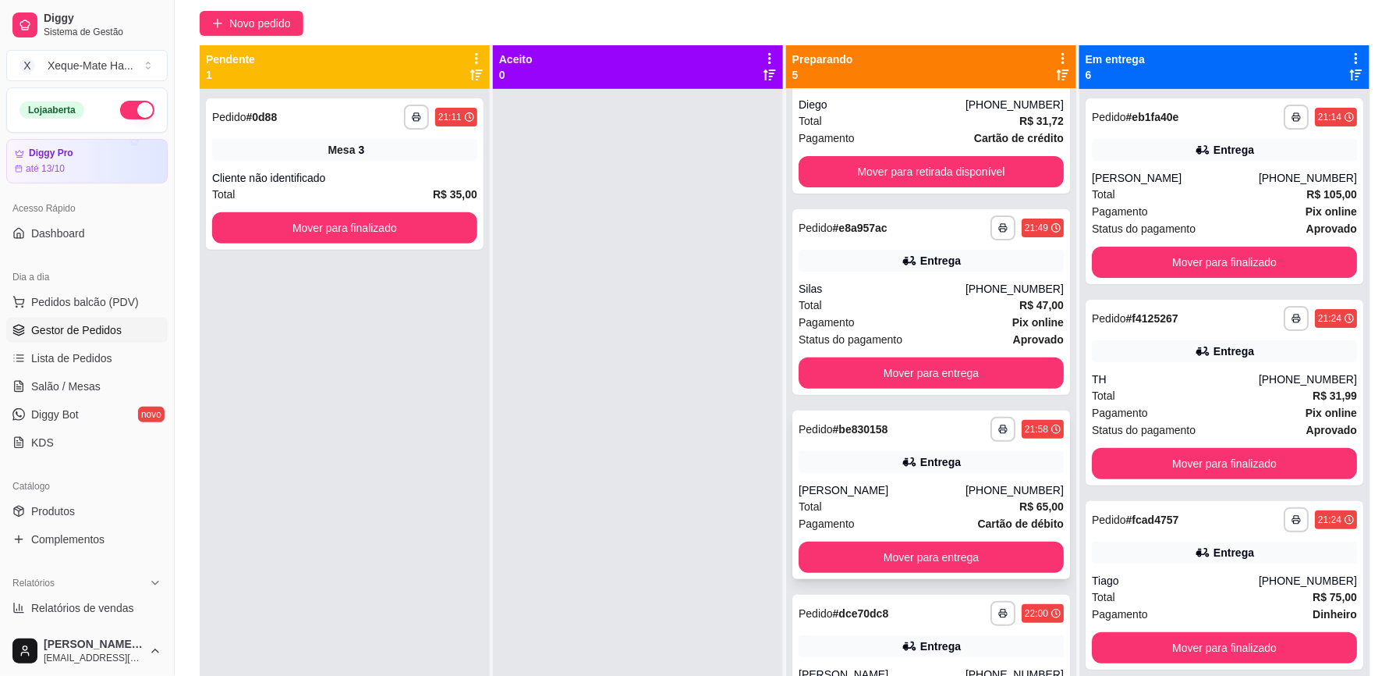
scroll to position [94, 0]
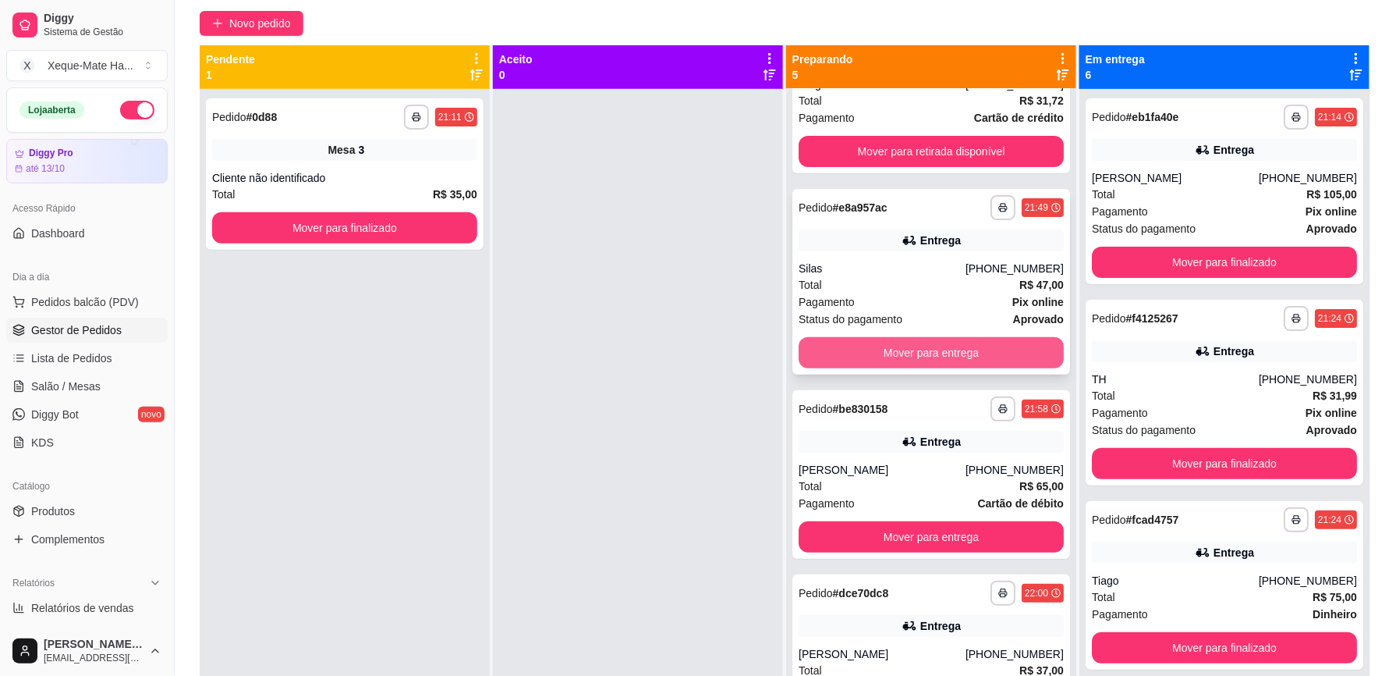
click at [927, 351] on button "Mover para entrega" at bounding box center [931, 352] width 265 height 31
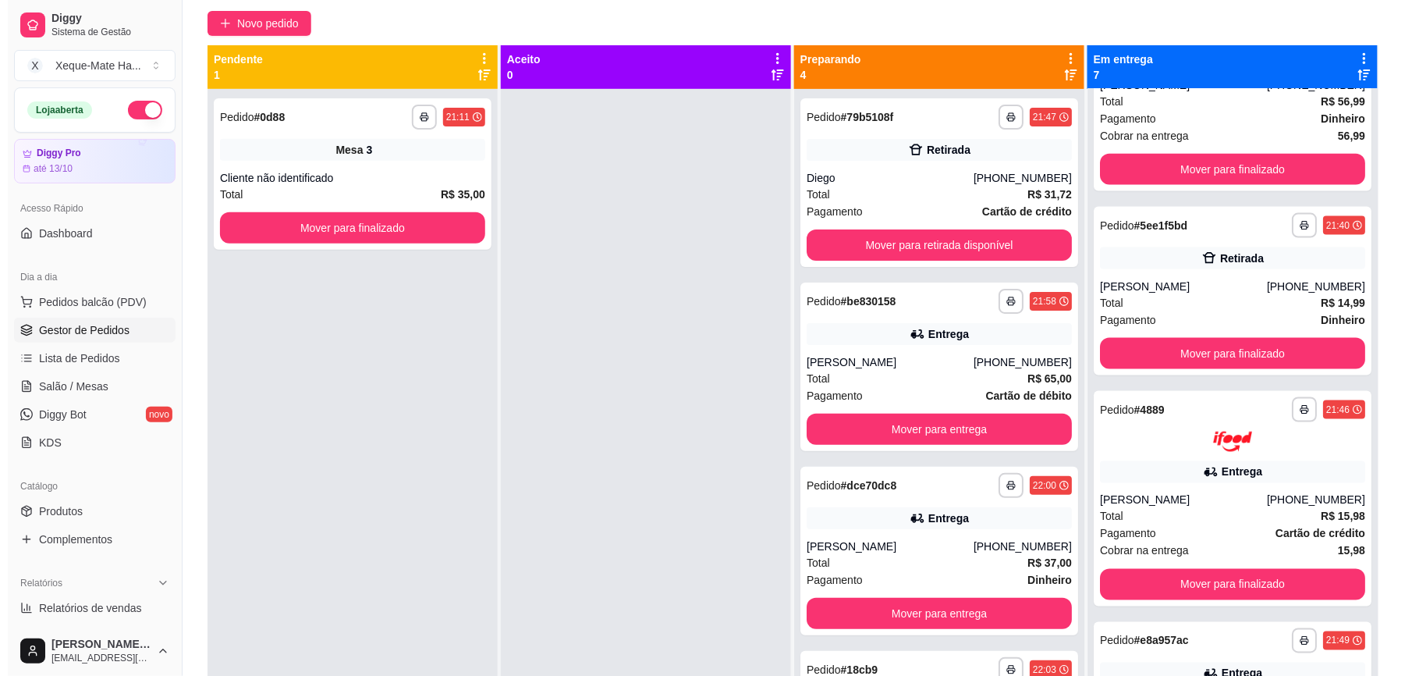
scroll to position [725, 0]
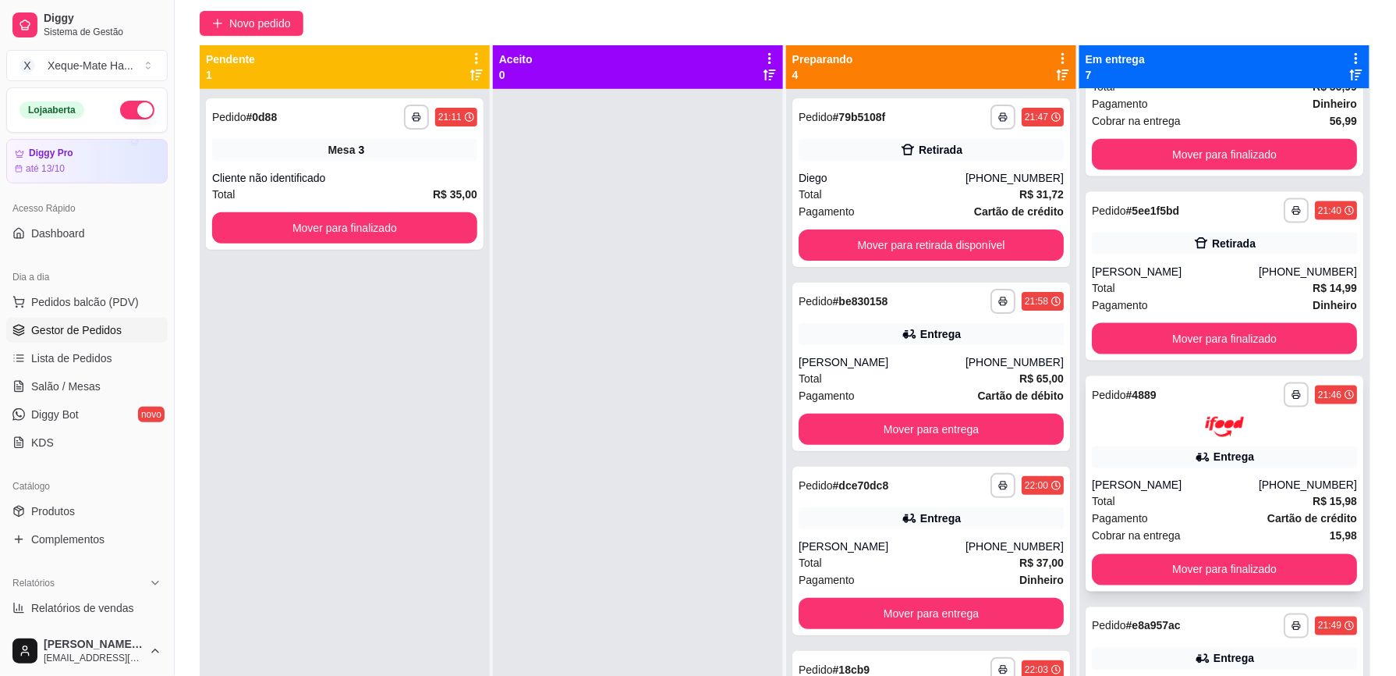
click at [1208, 503] on div "Total R$ 15,98" at bounding box center [1224, 501] width 265 height 17
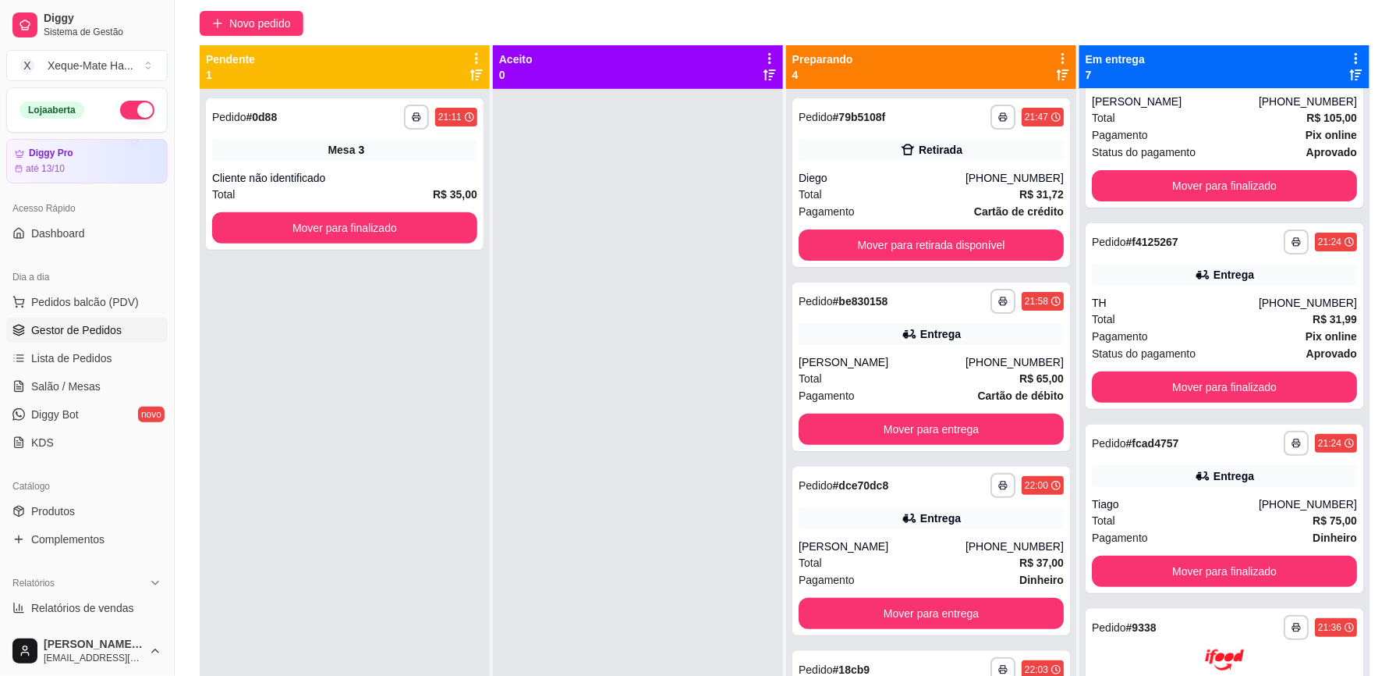
scroll to position [0, 0]
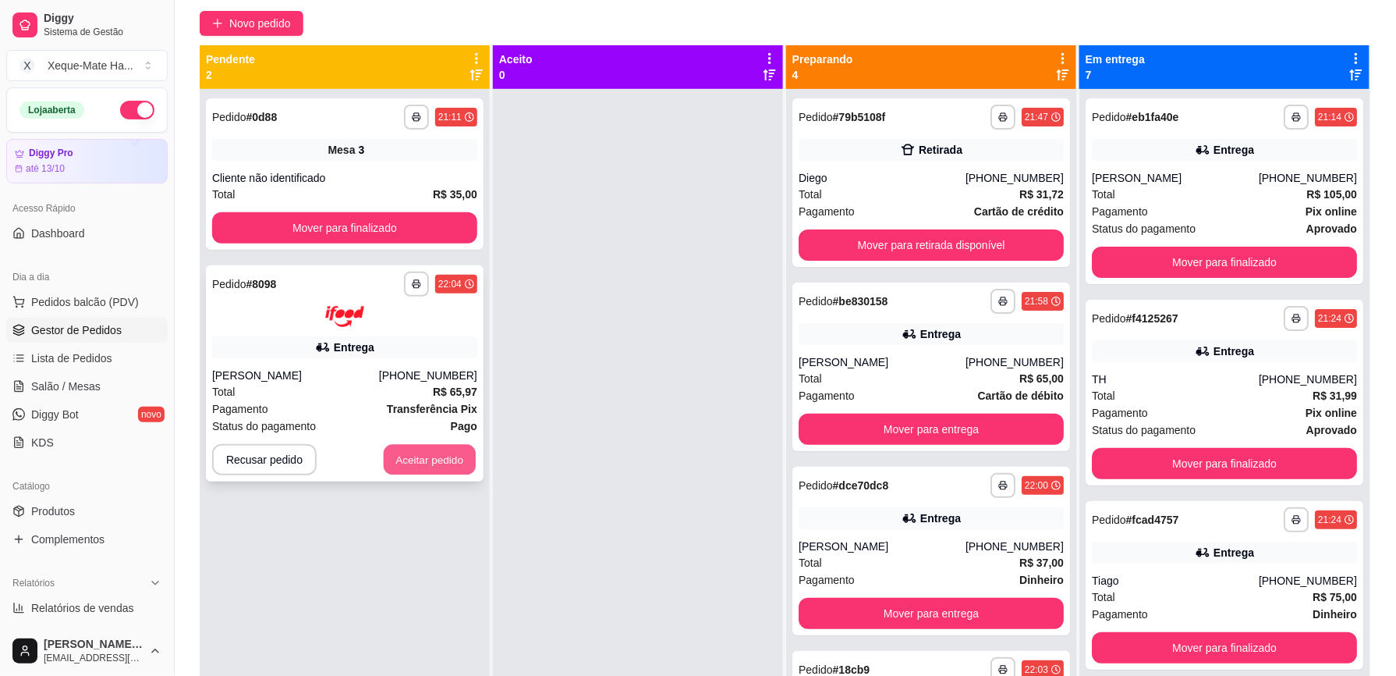
click at [447, 456] on button "Aceitar pedido" at bounding box center [430, 459] width 92 height 30
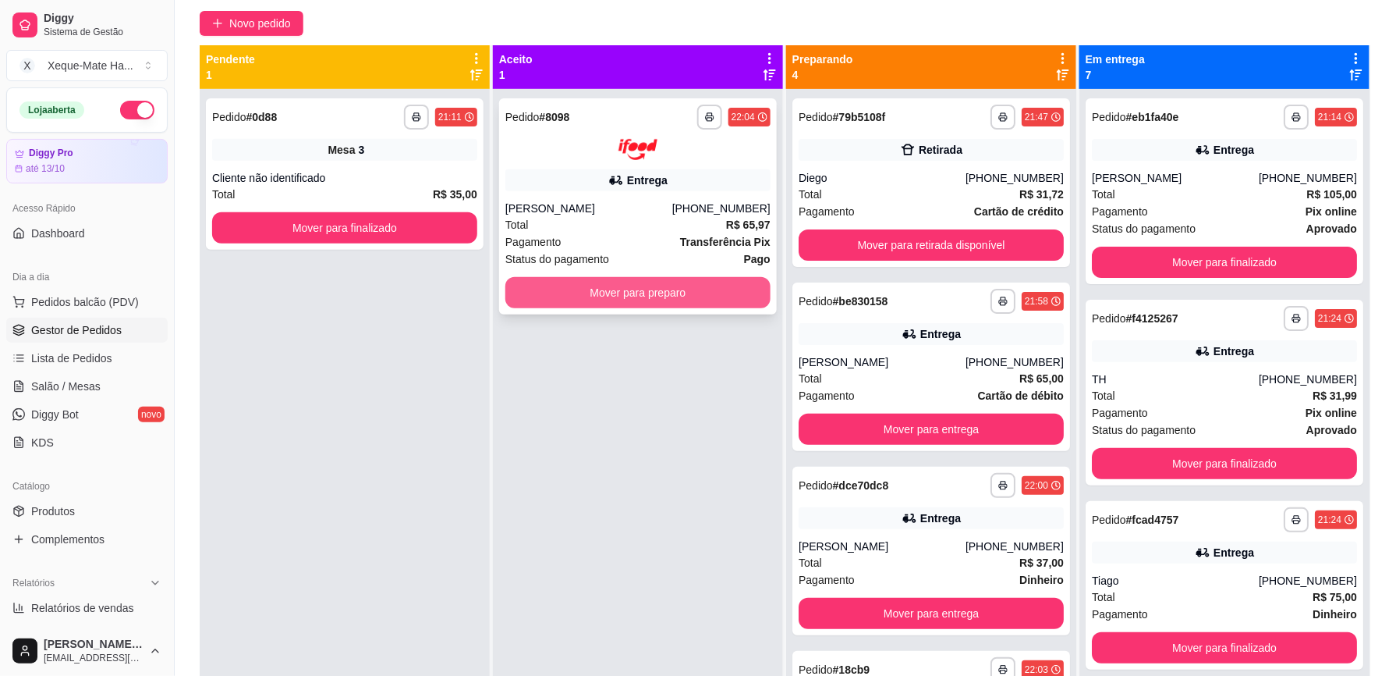
click at [694, 285] on button "Mover para preparo" at bounding box center [638, 292] width 265 height 31
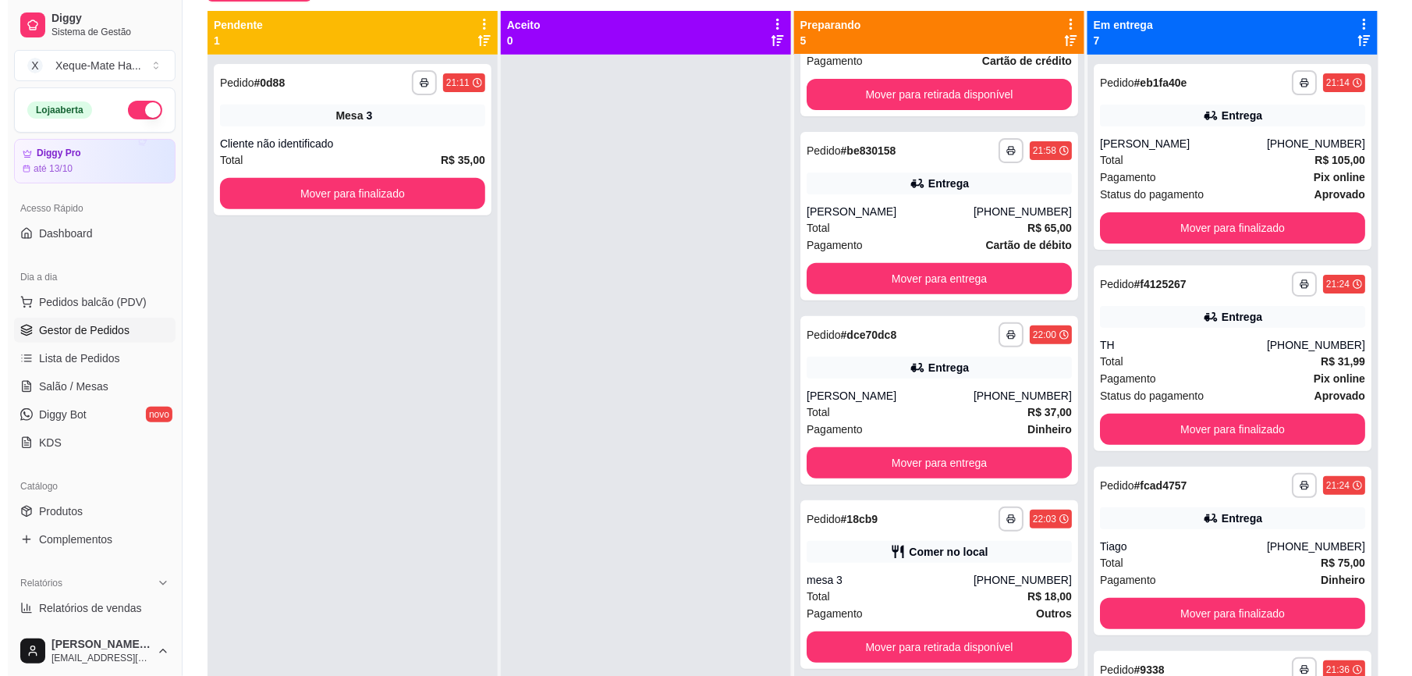
scroll to position [137, 0]
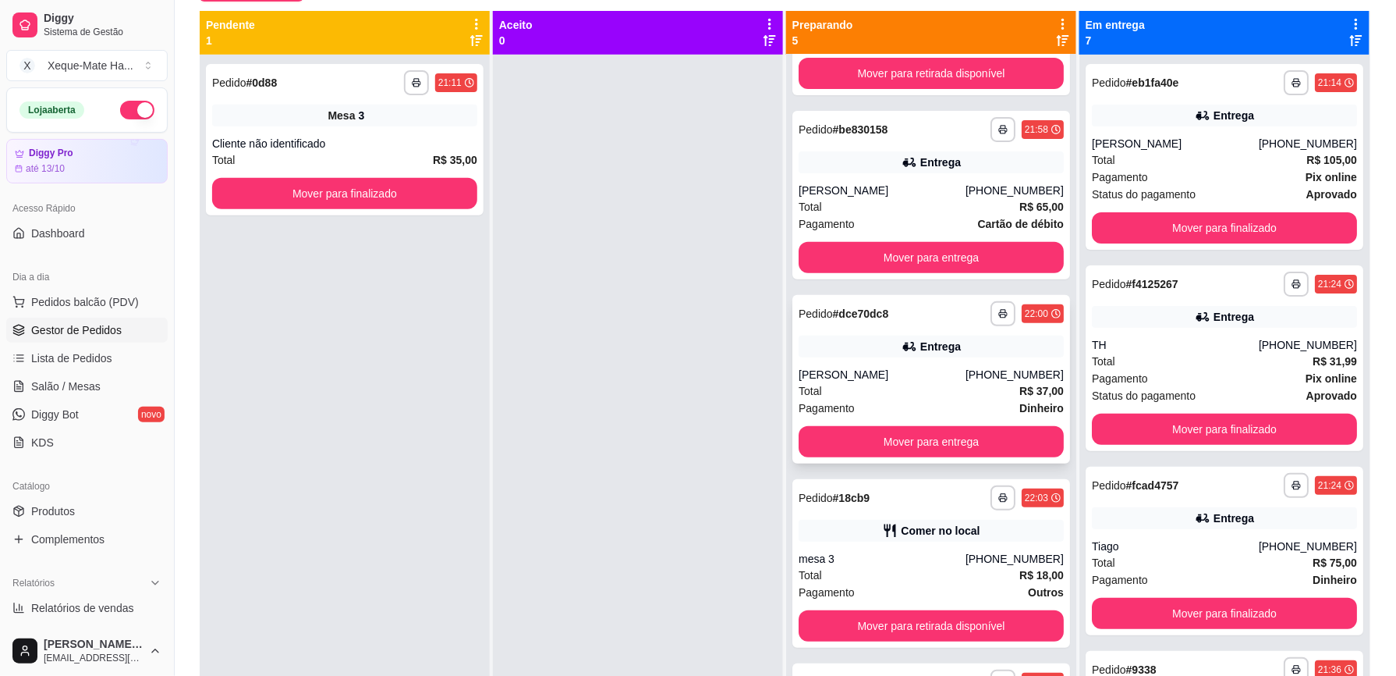
click at [907, 385] on div "Total R$ 37,00" at bounding box center [931, 390] width 265 height 17
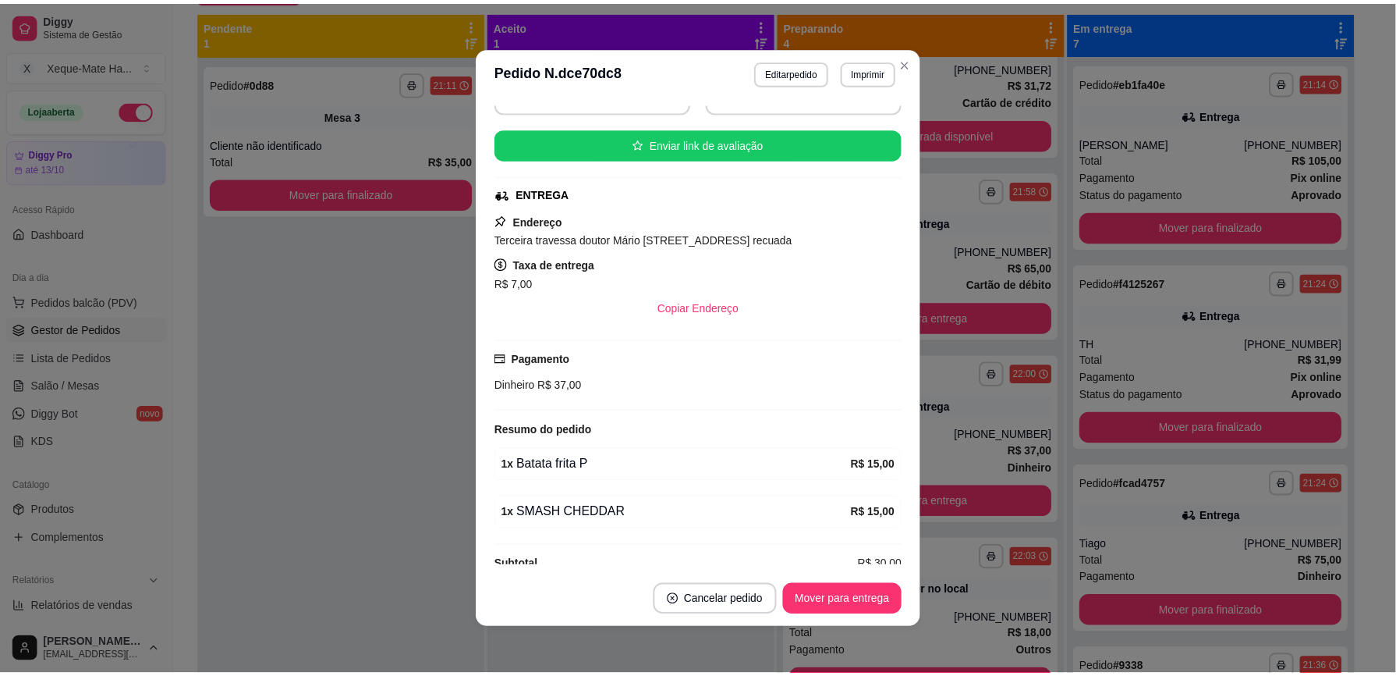
scroll to position [271, 0]
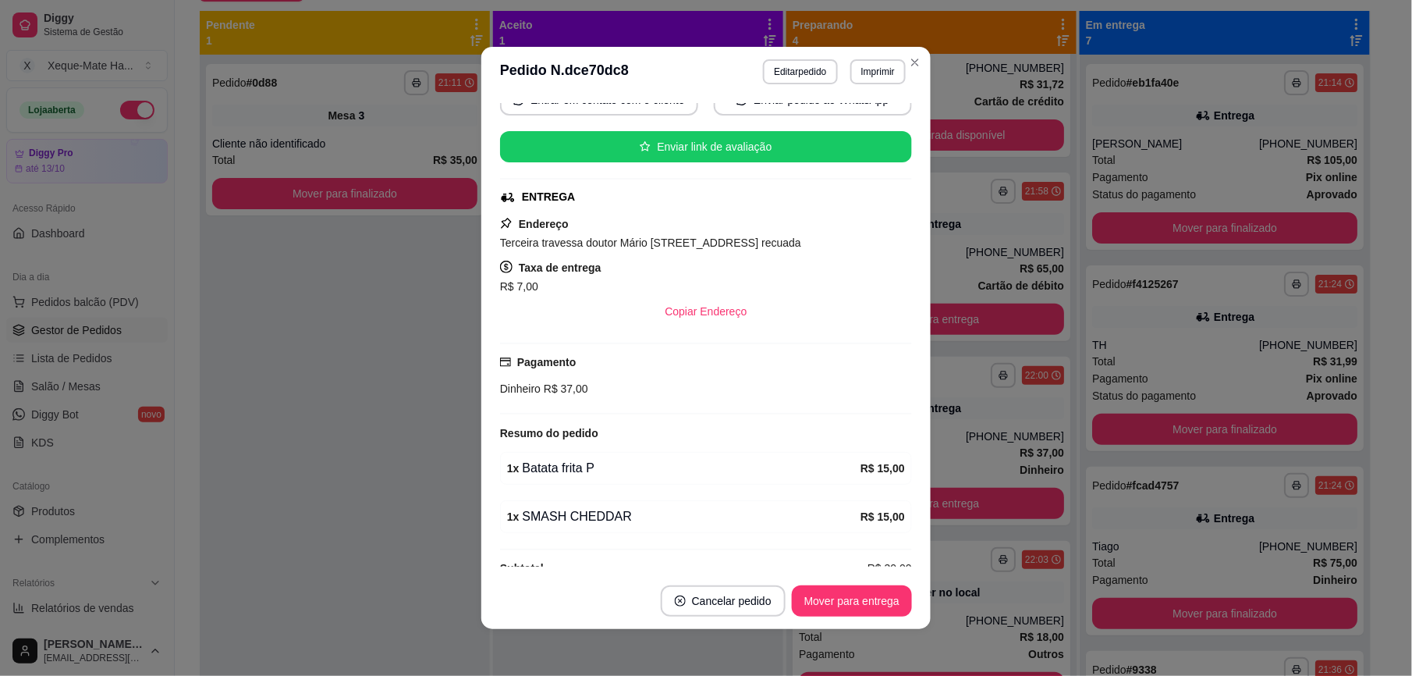
click at [801, 247] on span "Terceira travessa doutor Mário [STREET_ADDRESS] recuada" at bounding box center [650, 242] width 301 height 12
click at [501, 247] on span "Terceira travessa doutor Mário [STREET_ADDRESS] recuada" at bounding box center [650, 242] width 301 height 12
click at [501, 248] on span "Terceira travessa doutor Mário [STREET_ADDRESS] recuada" at bounding box center [650, 242] width 301 height 12
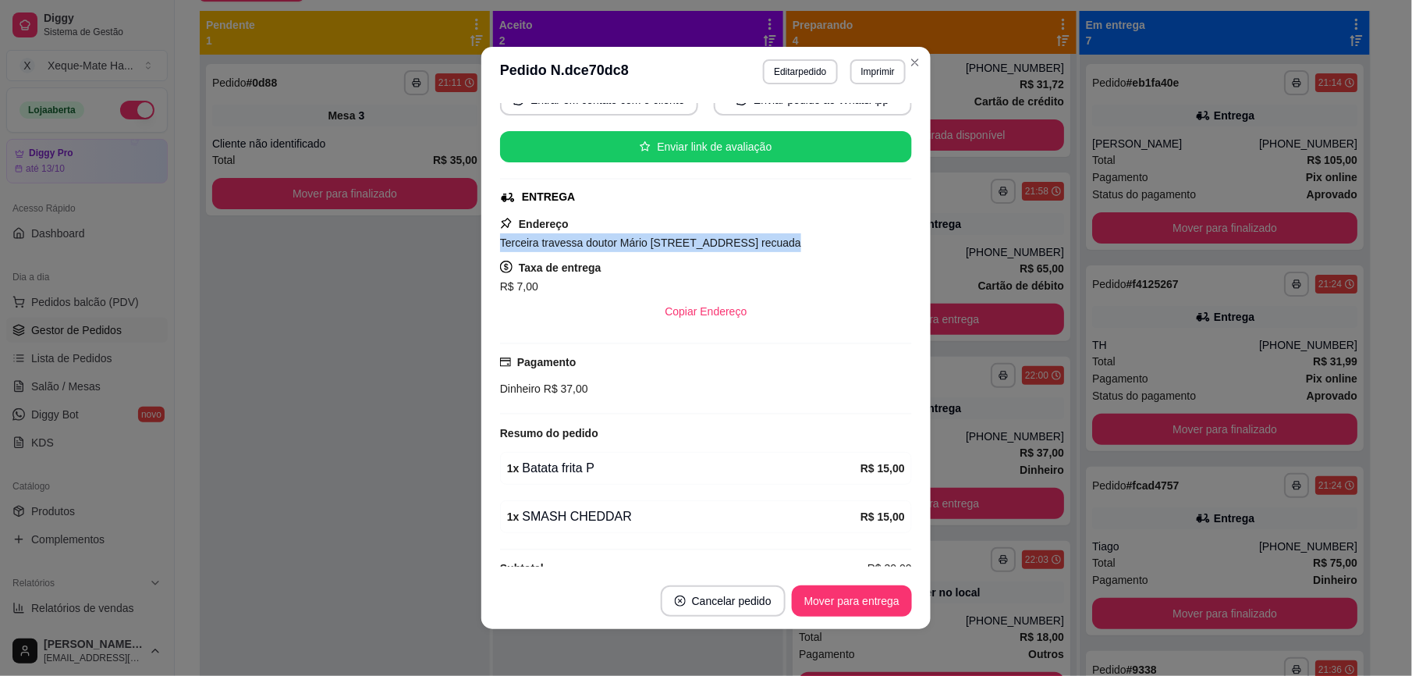
copy span "Terceira travessa doutor Mário [STREET_ADDRESS] recuada"
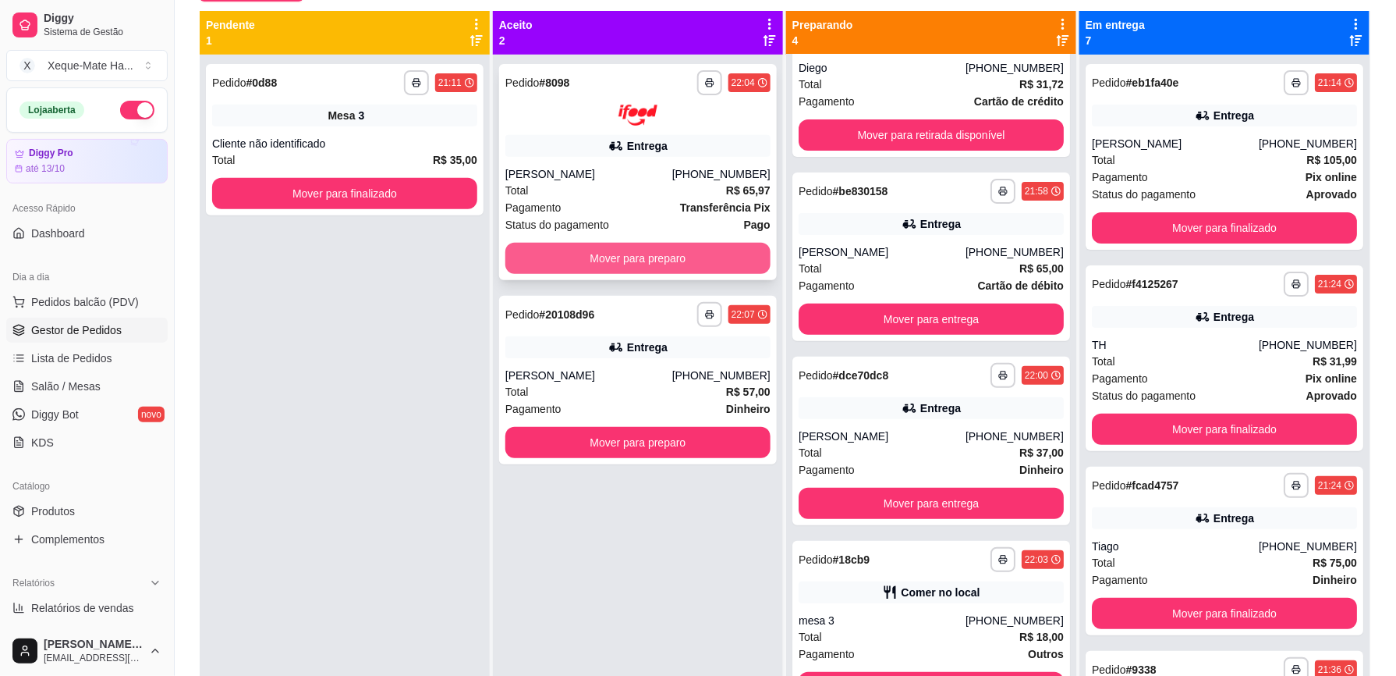
click at [663, 263] on button "Mover para preparo" at bounding box center [638, 258] width 265 height 31
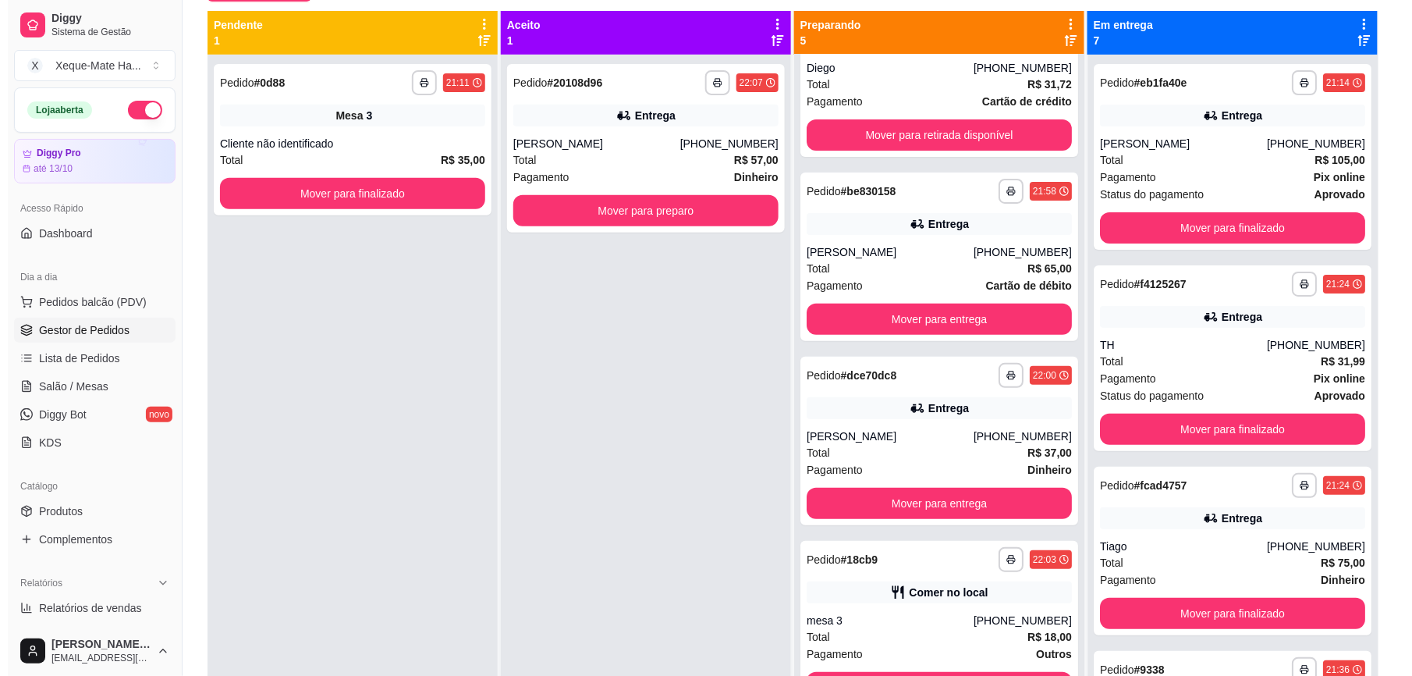
scroll to position [137, 0]
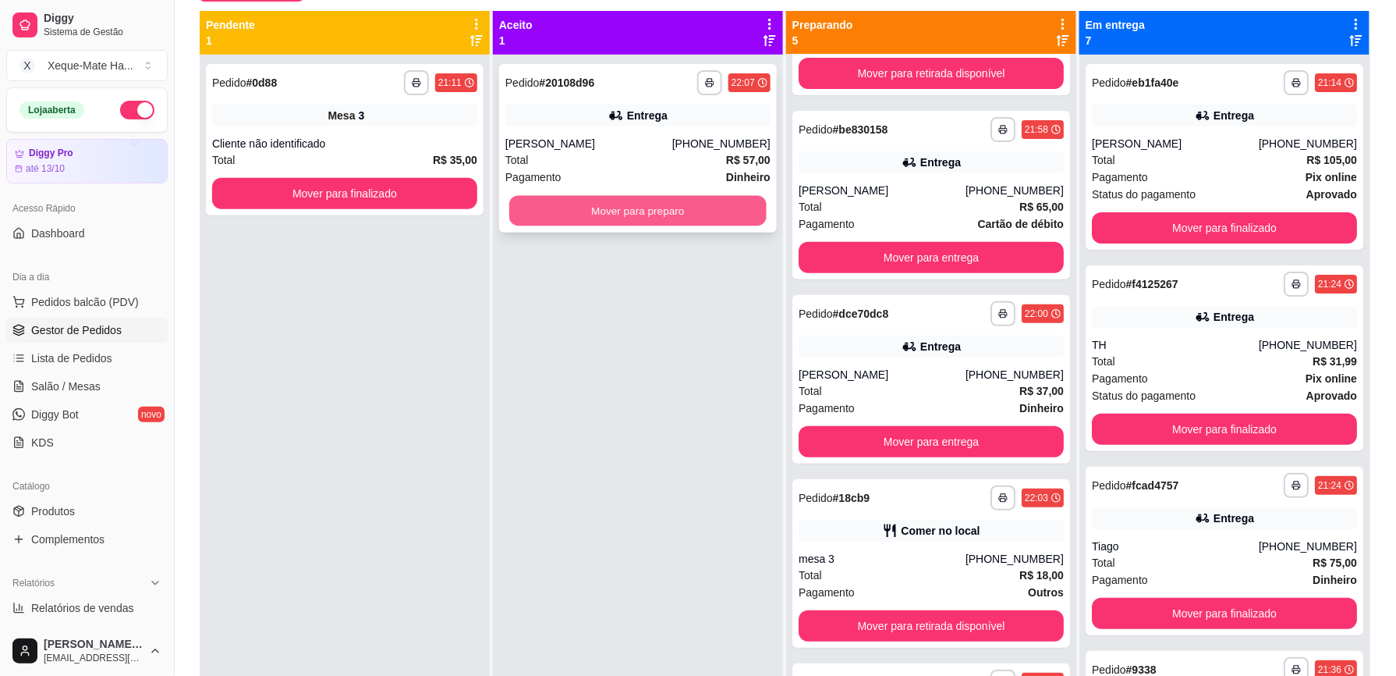
click at [685, 209] on button "Mover para preparo" at bounding box center [637, 211] width 257 height 30
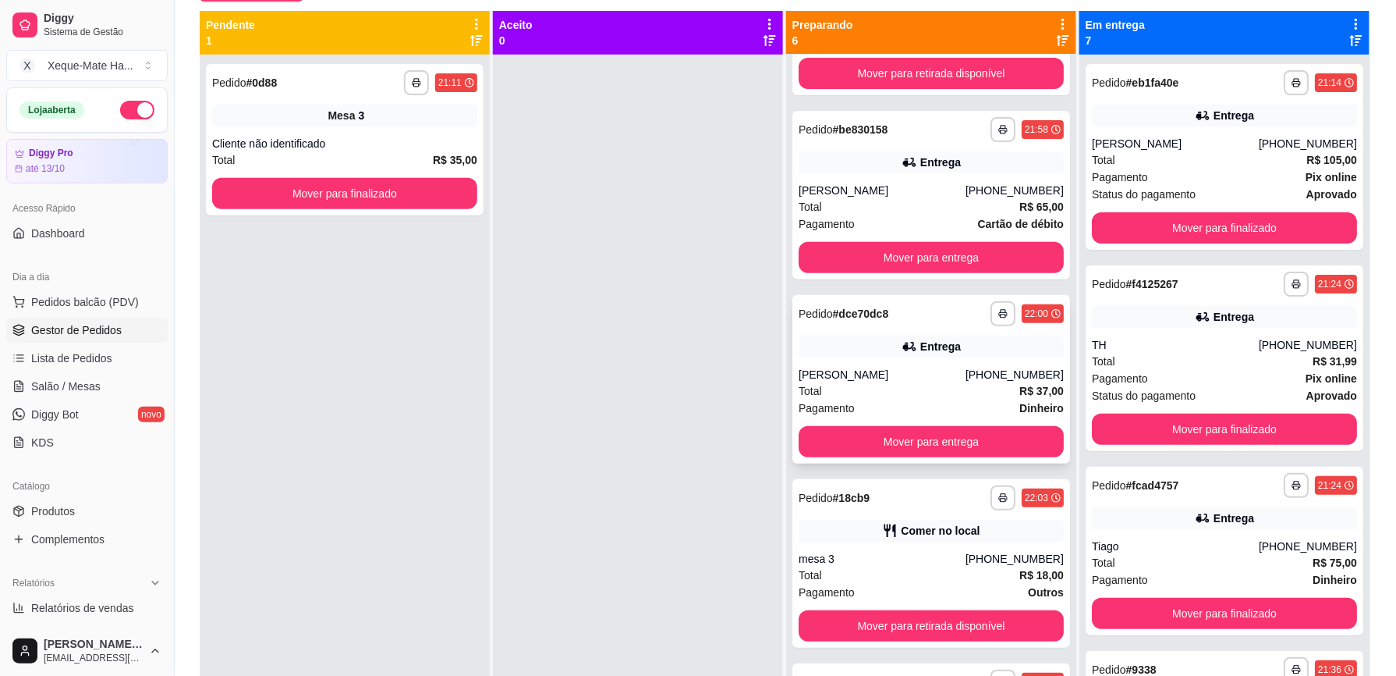
click at [992, 393] on div "Total R$ 37,00" at bounding box center [931, 390] width 265 height 17
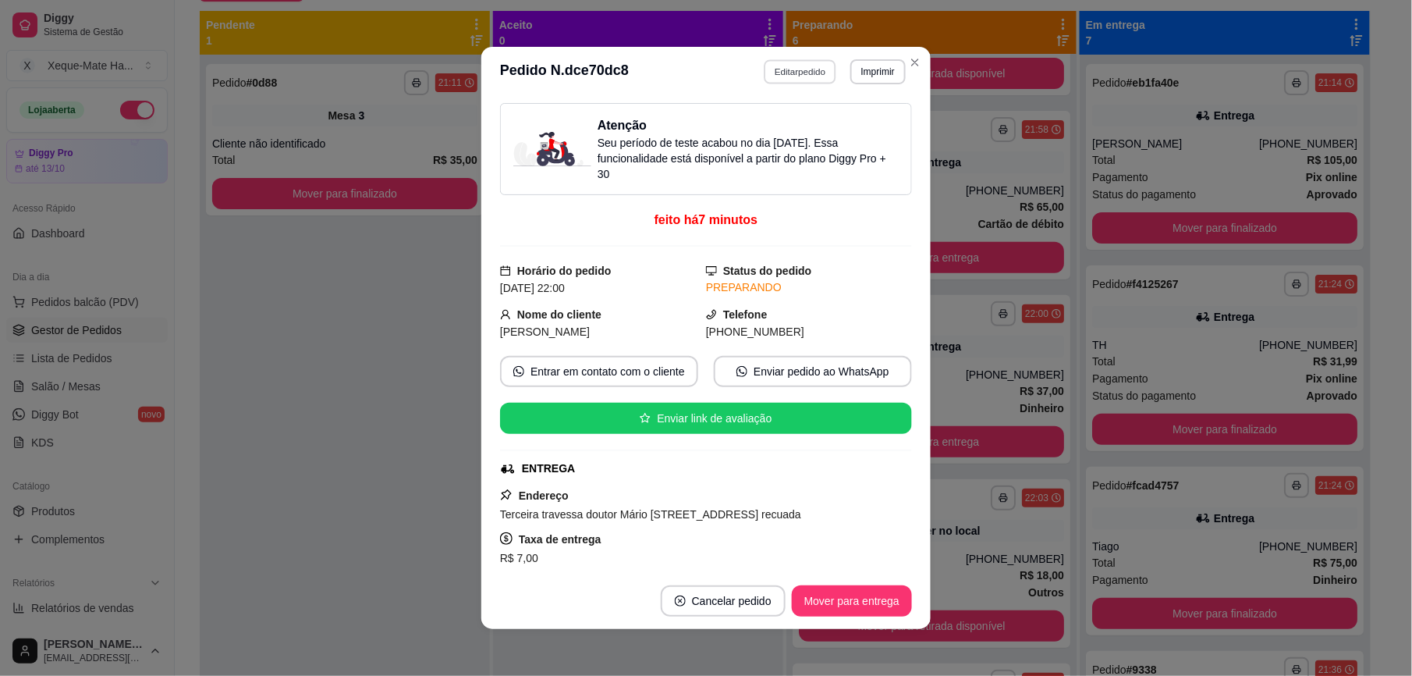
click at [796, 69] on button "Editar pedido" at bounding box center [801, 71] width 73 height 24
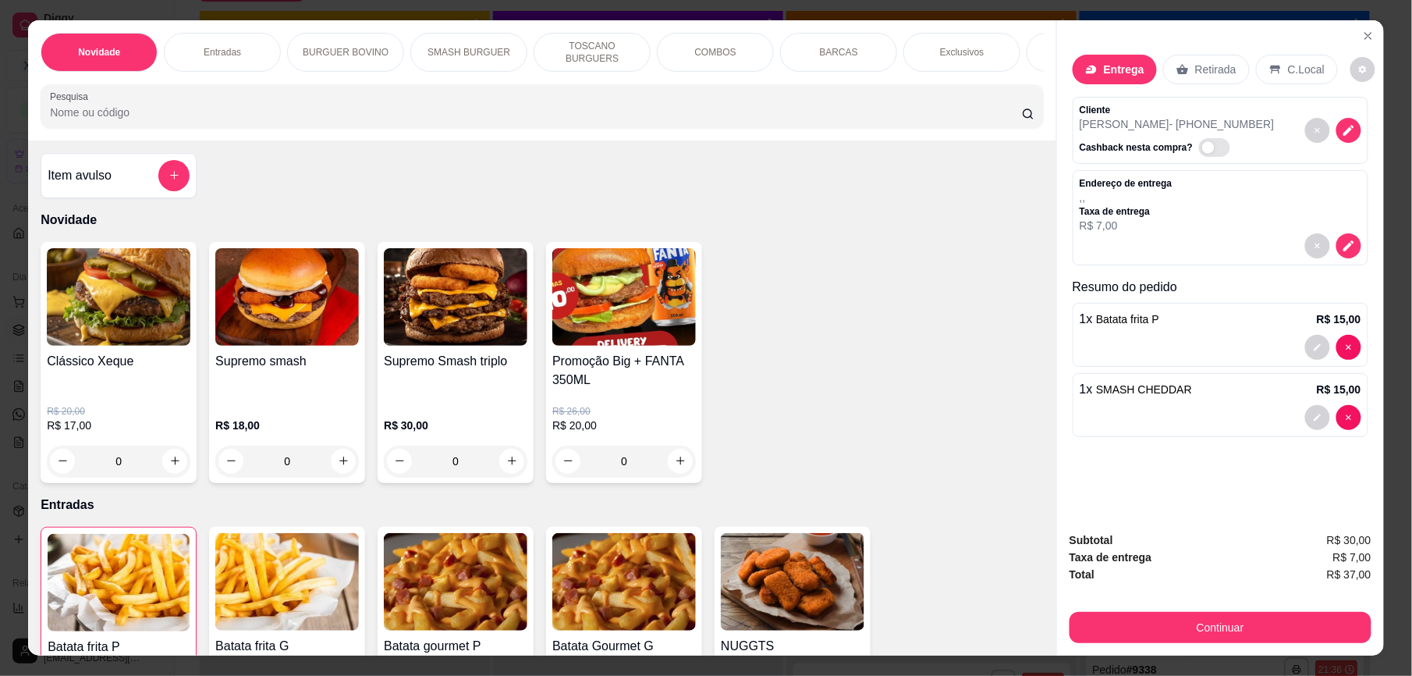
click at [1128, 197] on p ", ," at bounding box center [1126, 198] width 93 height 16
click at [1348, 245] on button "decrease-product-quantity" at bounding box center [1348, 245] width 25 height 25
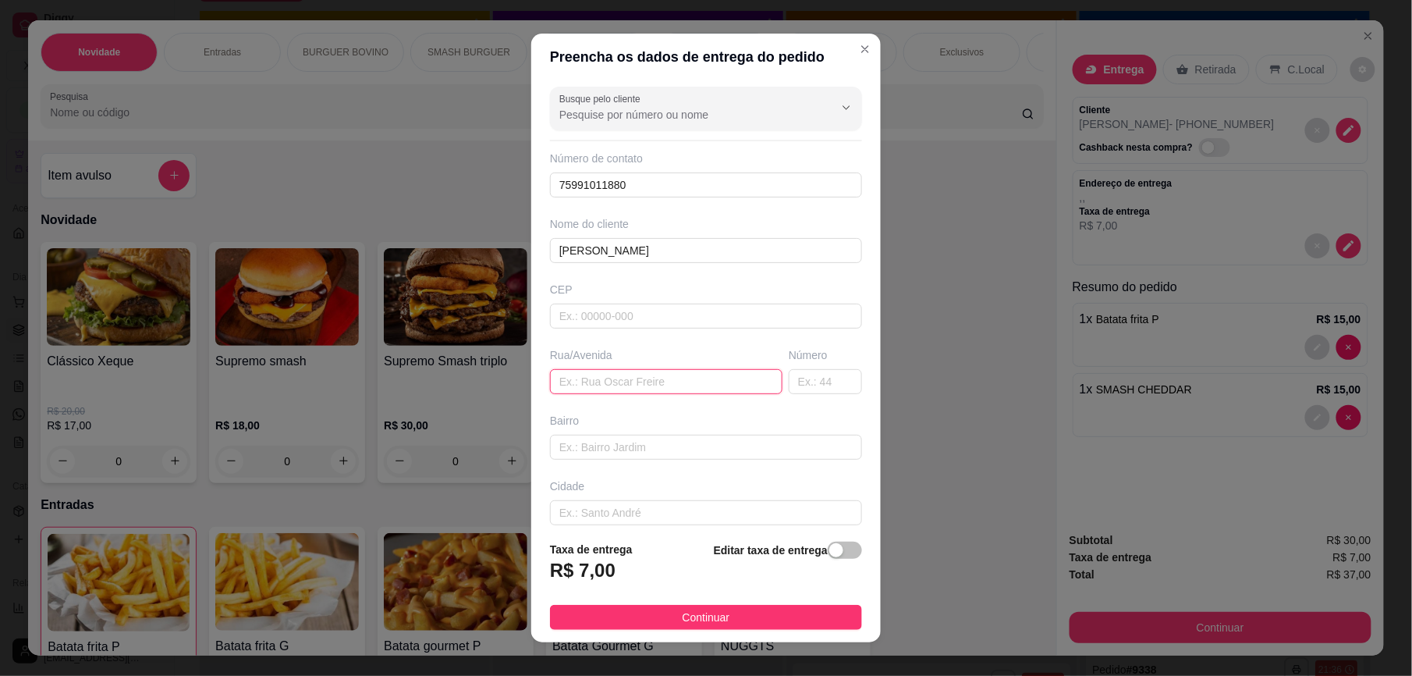
click at [660, 393] on input "text" at bounding box center [666, 381] width 232 height 25
click at [609, 384] on input "text" at bounding box center [666, 381] width 232 height 25
type input "v"
paste input "Terceira travessa doutor Mário [STREET_ADDRESS] recuada"
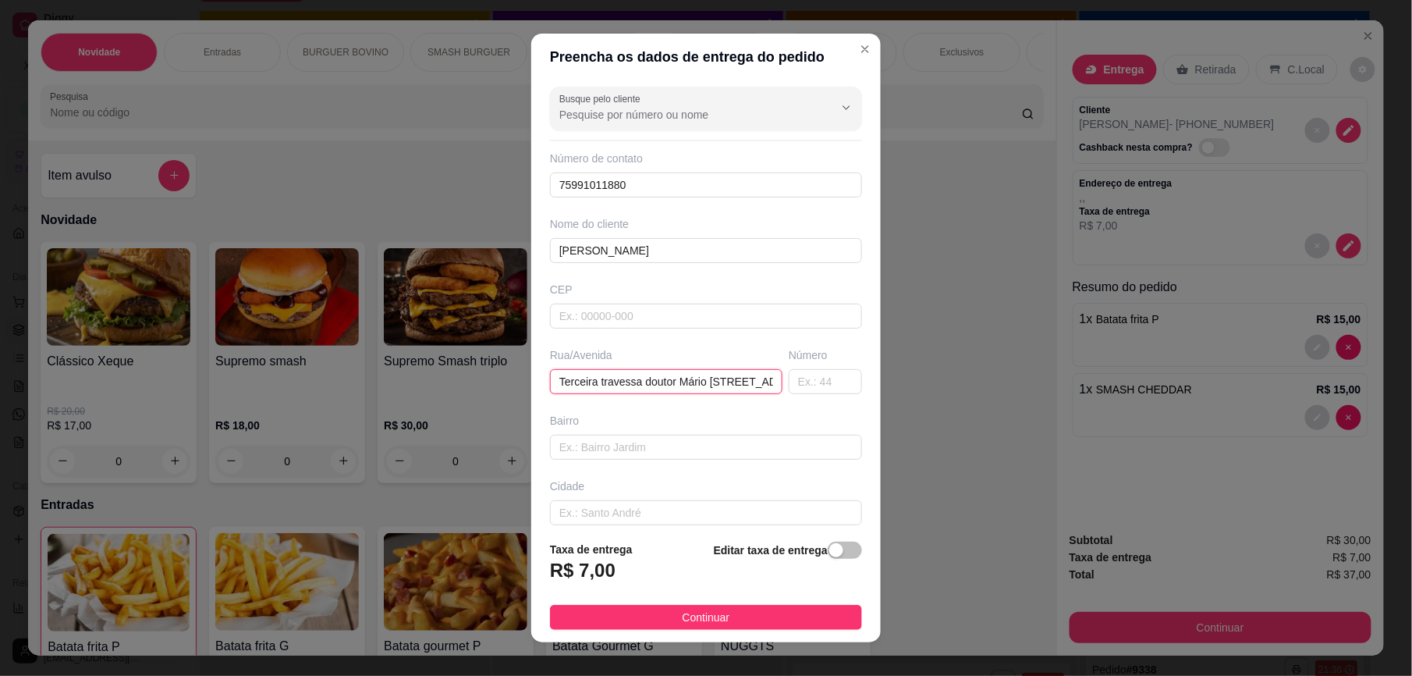
scroll to position [0, 164]
click at [550, 382] on input "Terceira travessa doutor Mário [STREET_ADDRESS] recuada" at bounding box center [666, 381] width 232 height 25
click at [550, 385] on input "Terceira travessa doutor Mário [STREET_ADDRESS] recuada" at bounding box center [666, 381] width 232 height 25
type input "Terceira travessa doutor Mário [STREET_ADDRESS] recuada"
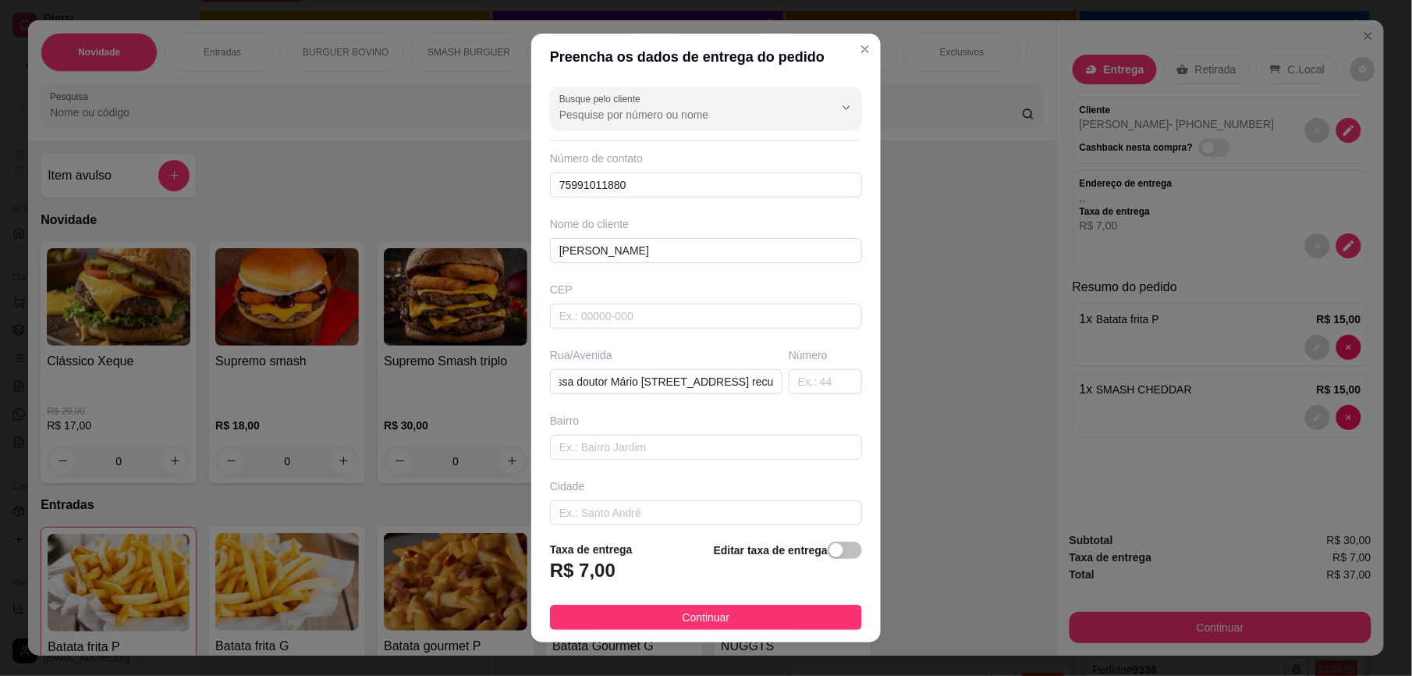
scroll to position [0, 0]
click at [655, 413] on div "Busque pelo cliente Número de contato 75991011880 Nome do cliente [PERSON_NAME]…" at bounding box center [706, 303] width 350 height 447
click at [740, 384] on input "Terceira travessa doutor Mário [STREET_ADDRESS] recuada" at bounding box center [666, 381] width 232 height 25
drag, startPoint x: 738, startPoint y: 381, endPoint x: 678, endPoint y: 395, distance: 61.5
click at [687, 385] on input "Terceira travessa doutor Mário [STREET_ADDRESS] recuada" at bounding box center [666, 381] width 232 height 25
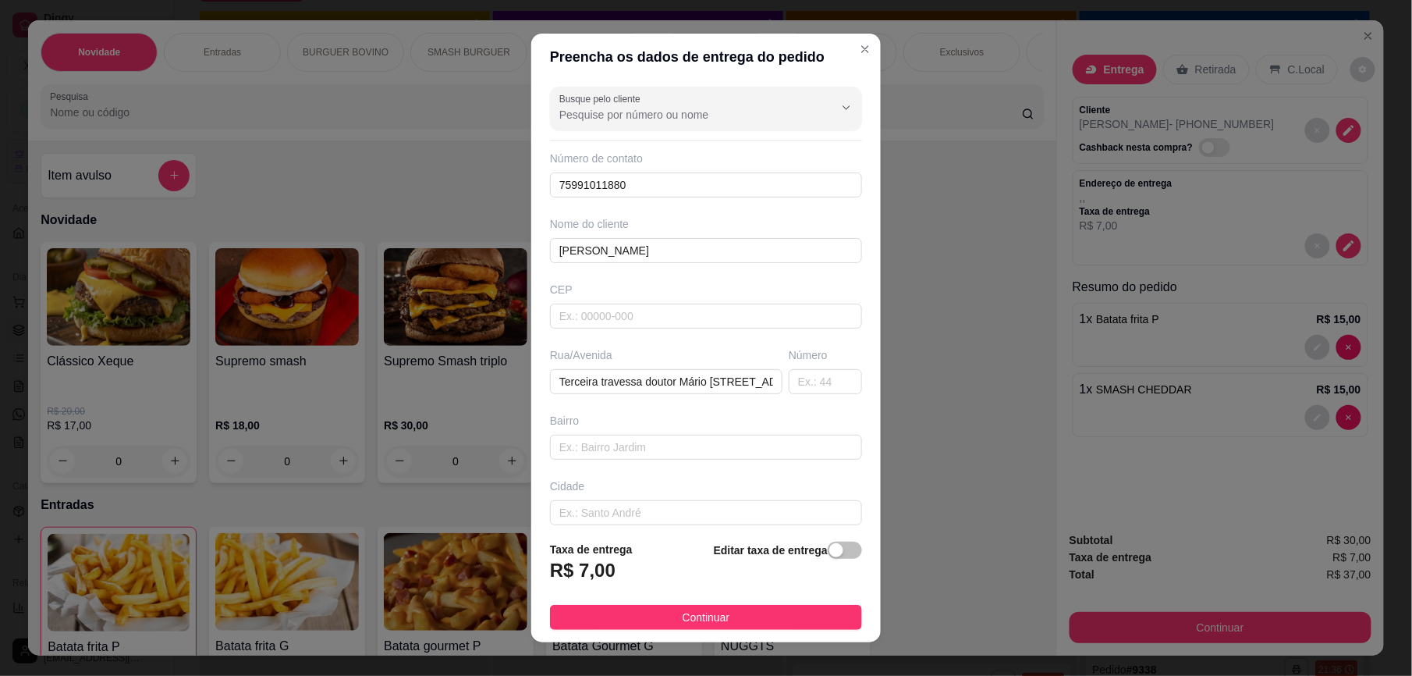
click at [672, 420] on div "Bairro" at bounding box center [706, 421] width 312 height 16
click at [734, 618] on button "Continuar" at bounding box center [706, 617] width 312 height 25
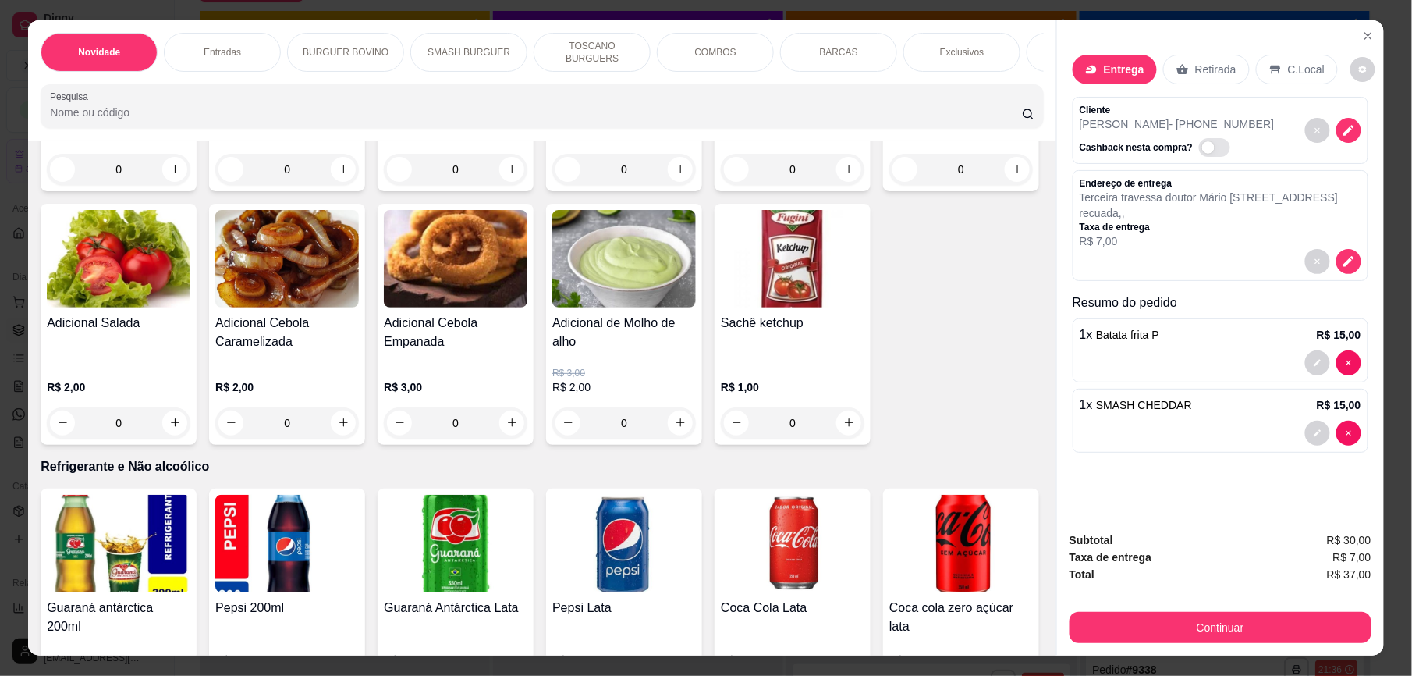
scroll to position [3146, 0]
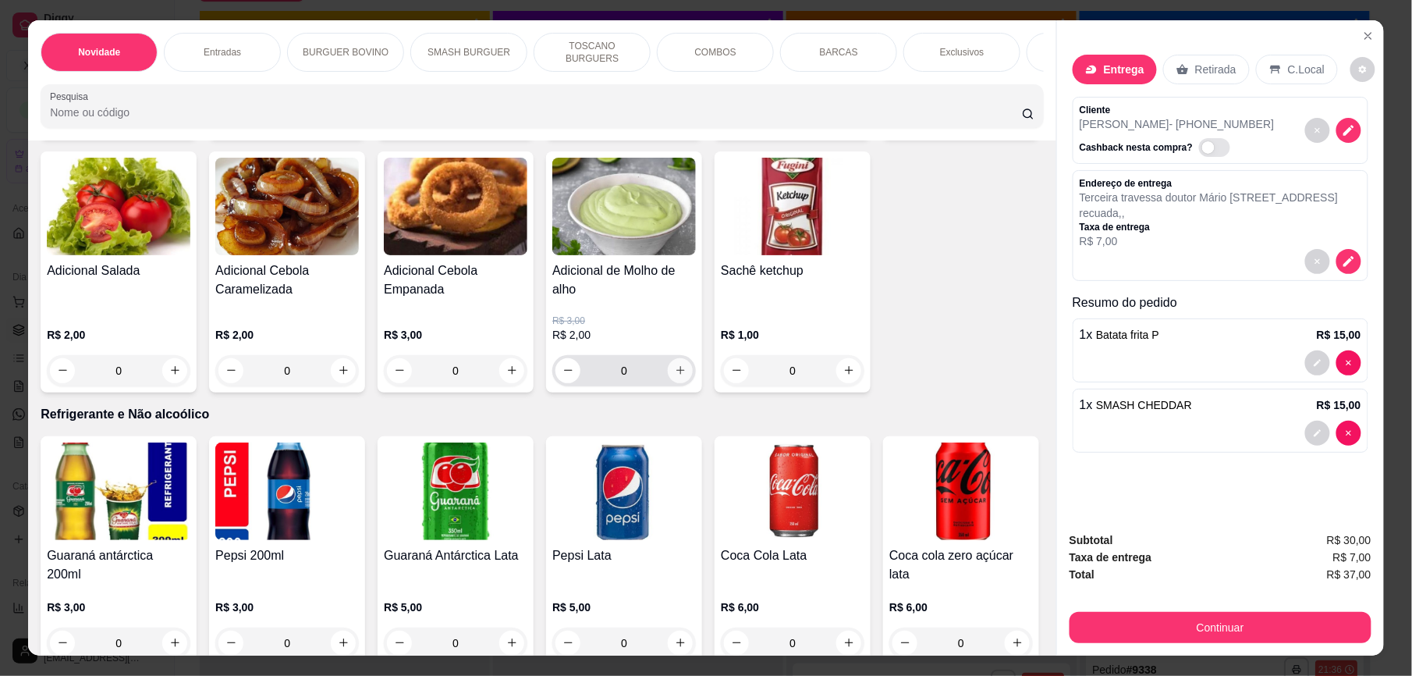
click at [685, 375] on icon "increase-product-quantity" at bounding box center [680, 371] width 9 height 9
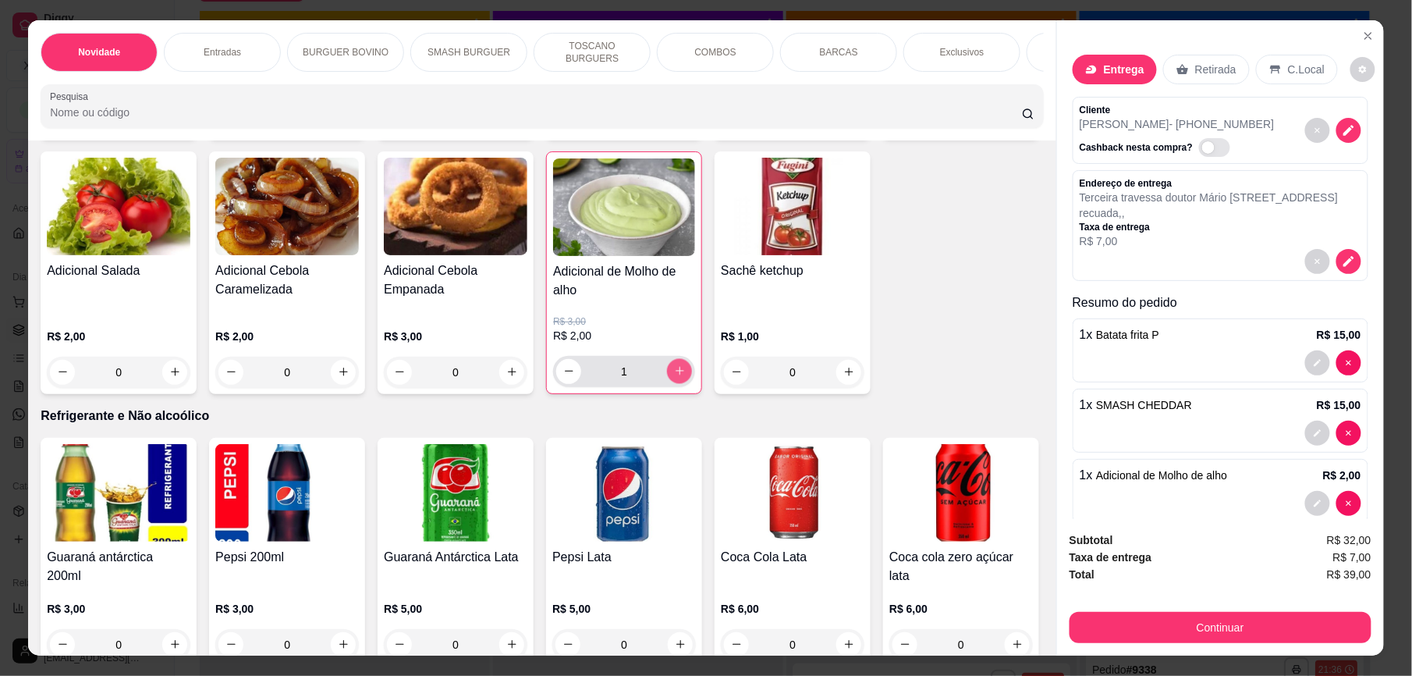
type input "1"
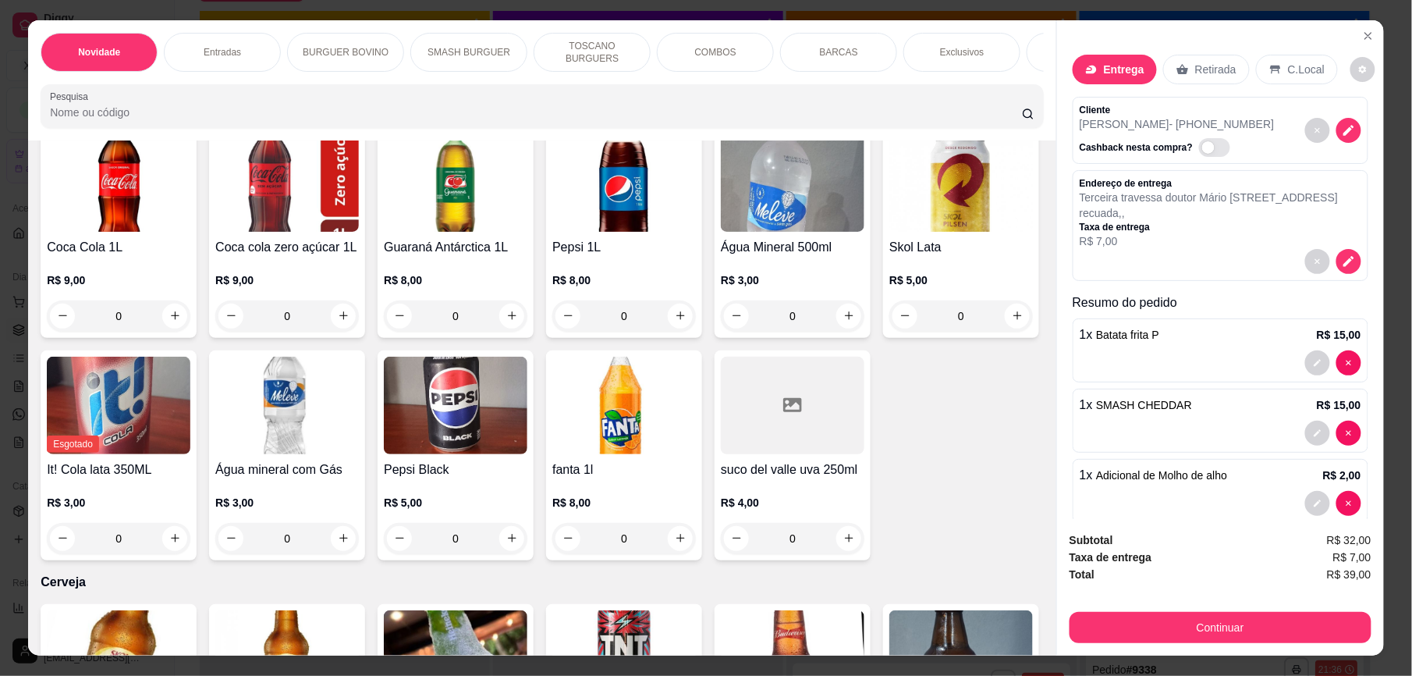
scroll to position [3658, 0]
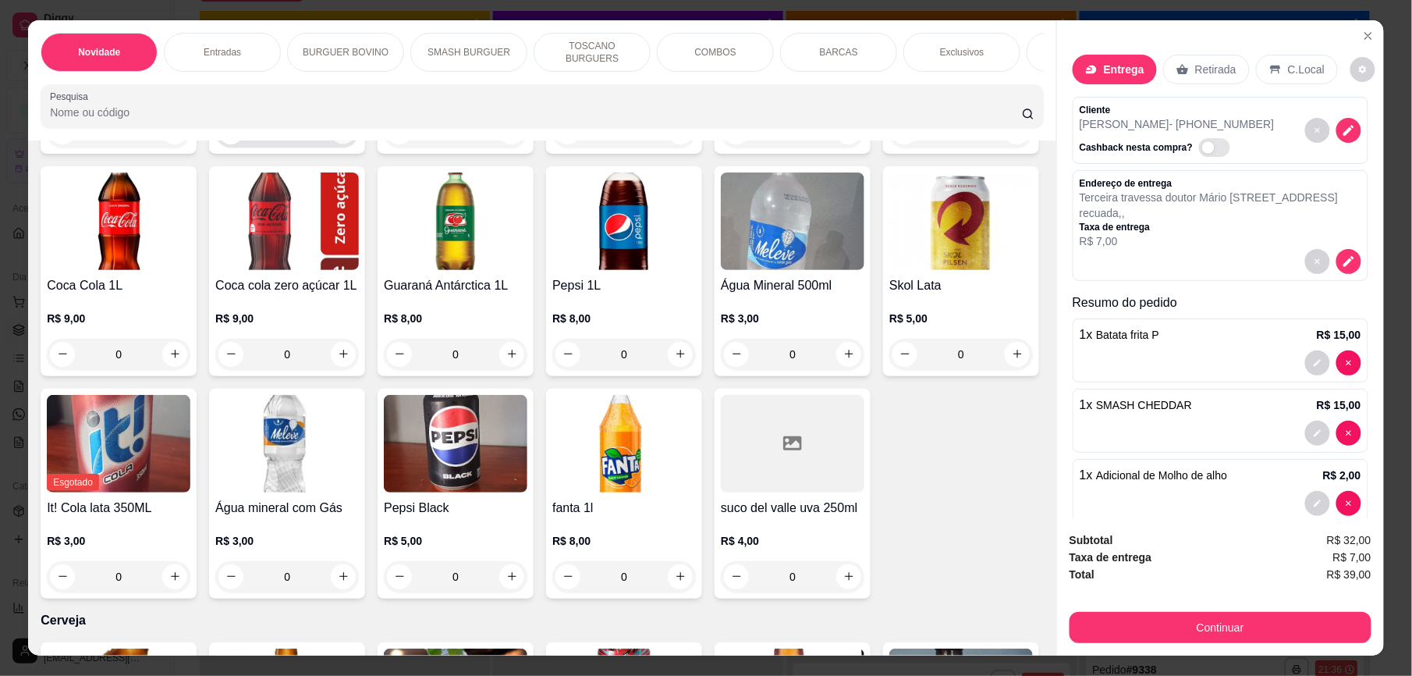
click at [339, 136] on icon "increase-product-quantity" at bounding box center [343, 132] width 8 height 8
type input "1"
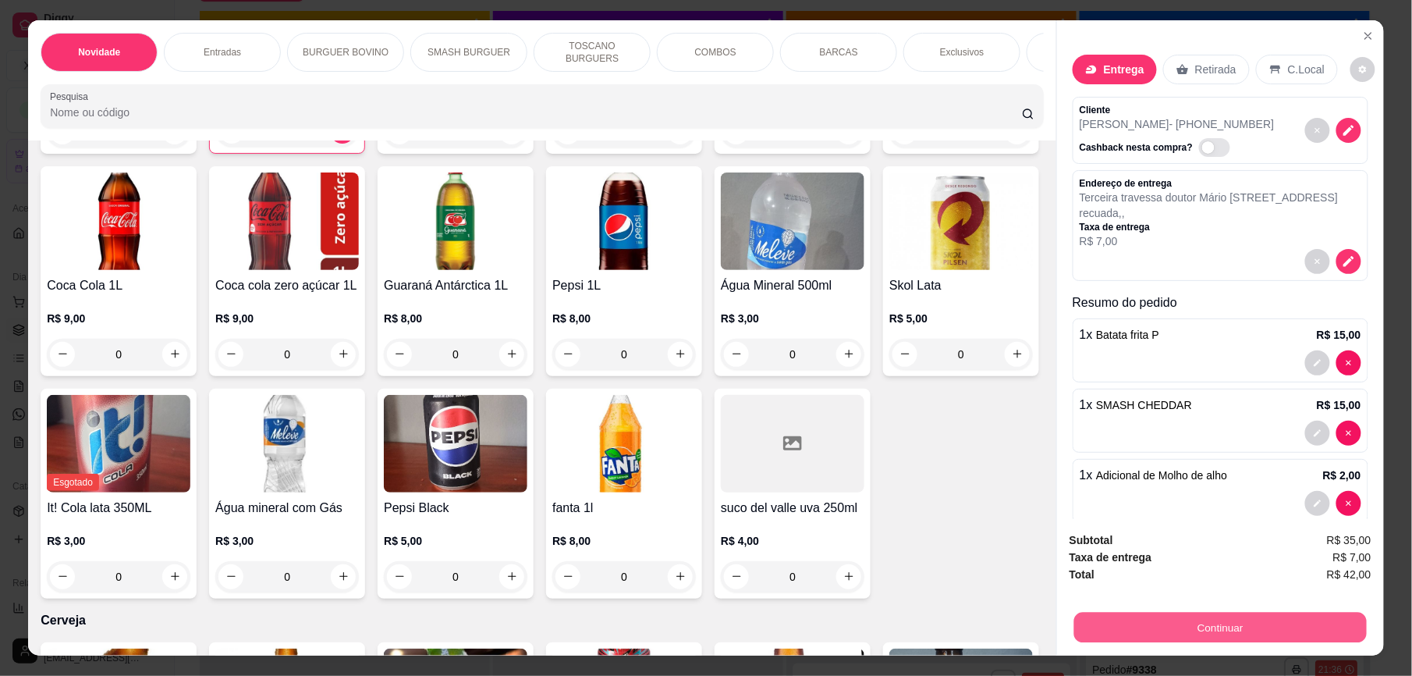
click at [1208, 628] on button "Continuar" at bounding box center [1220, 627] width 293 height 30
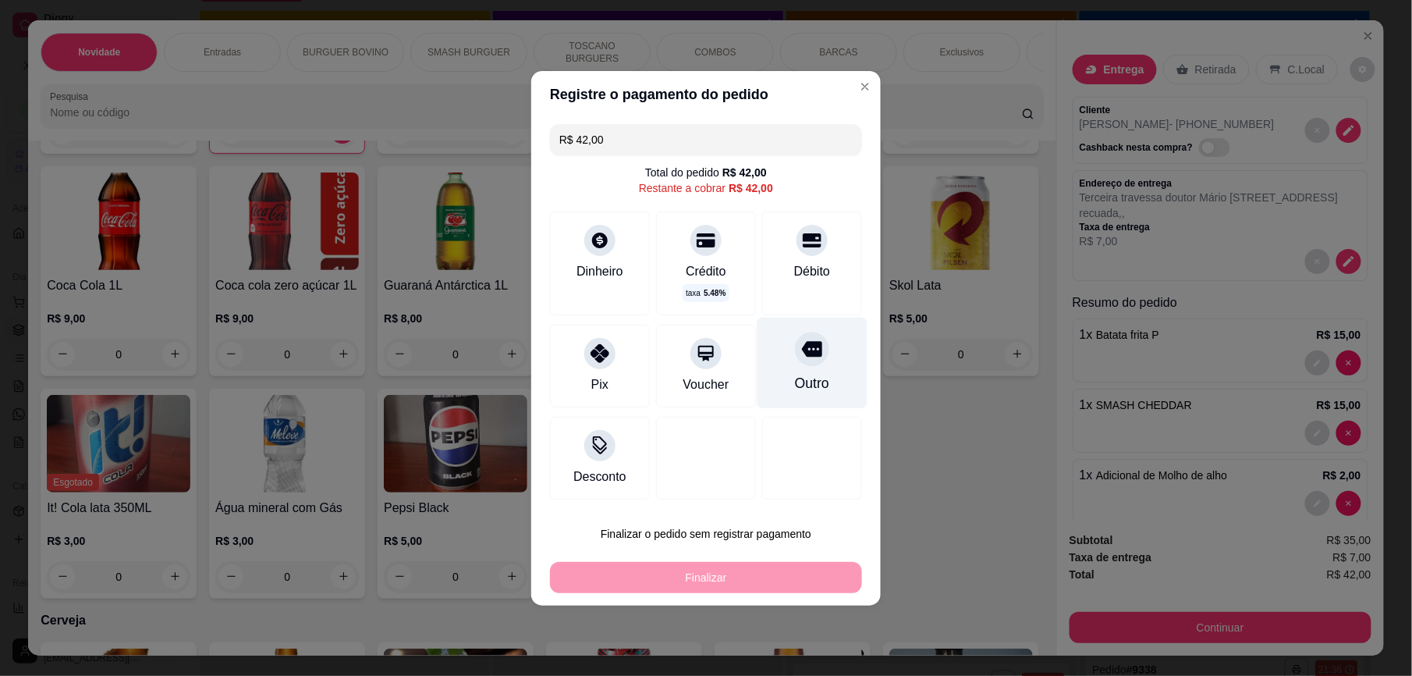
click at [806, 369] on div "Outro" at bounding box center [813, 362] width 110 height 91
type input "R$ 0,00"
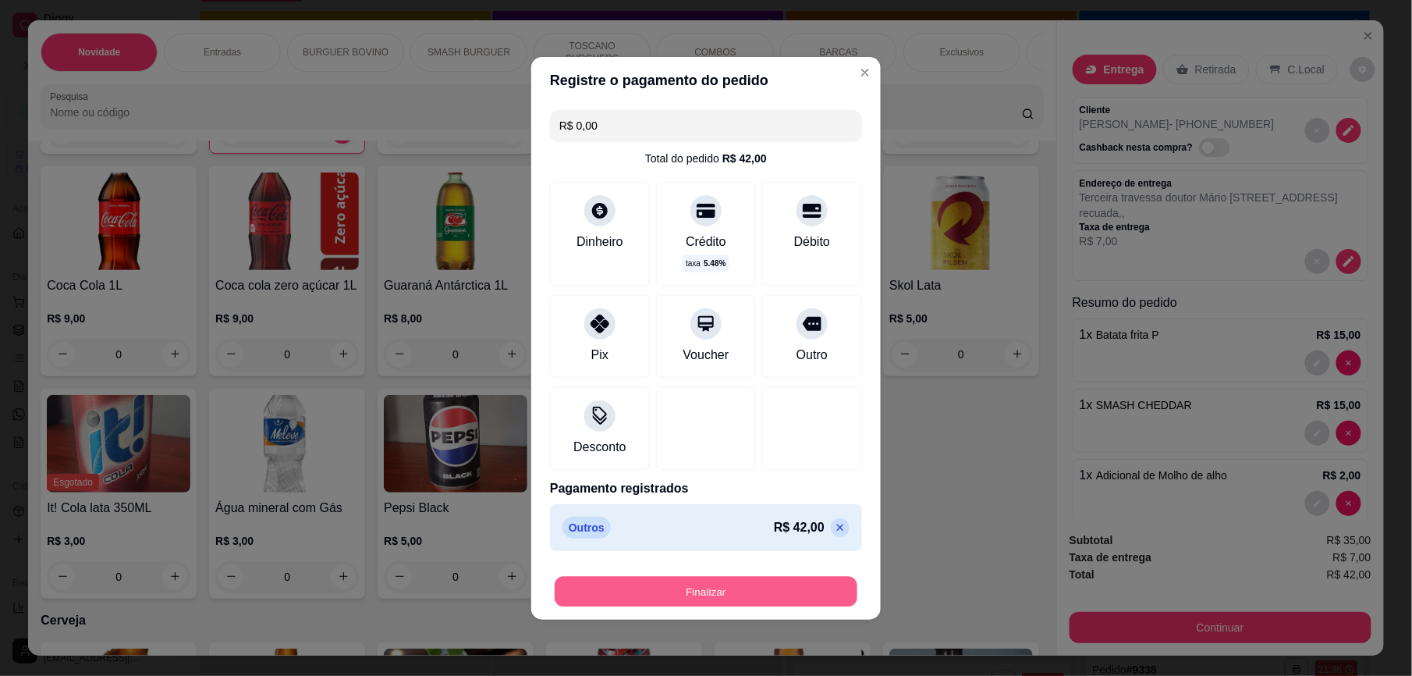
click at [757, 584] on button "Finalizar" at bounding box center [706, 591] width 303 height 30
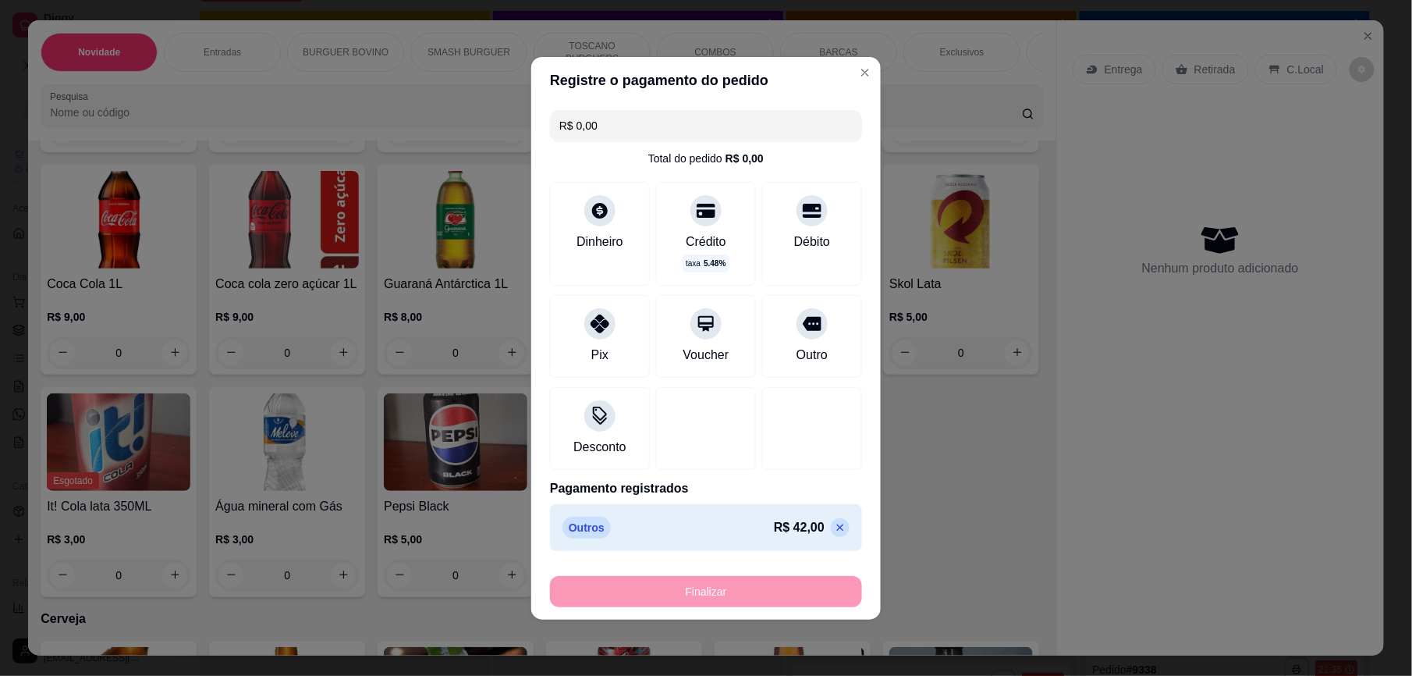
type input "0"
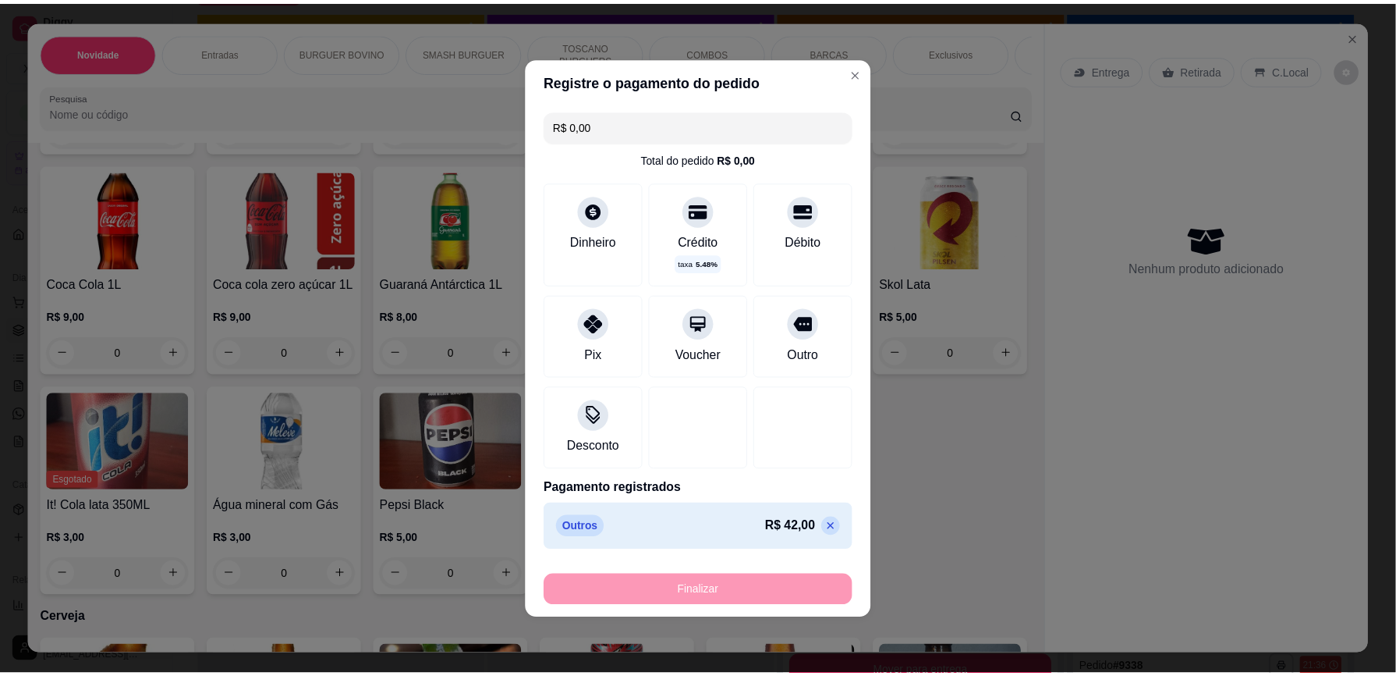
scroll to position [3656, 0]
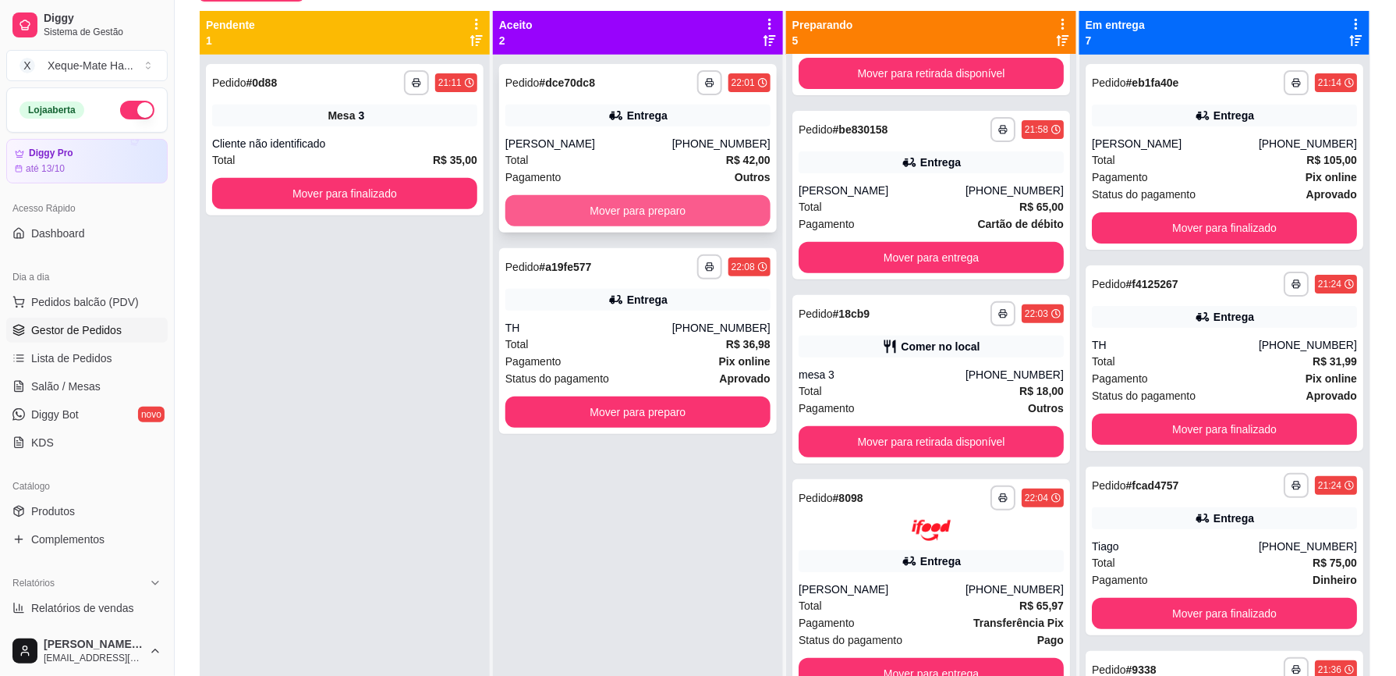
click at [730, 208] on button "Mover para preparo" at bounding box center [638, 210] width 265 height 31
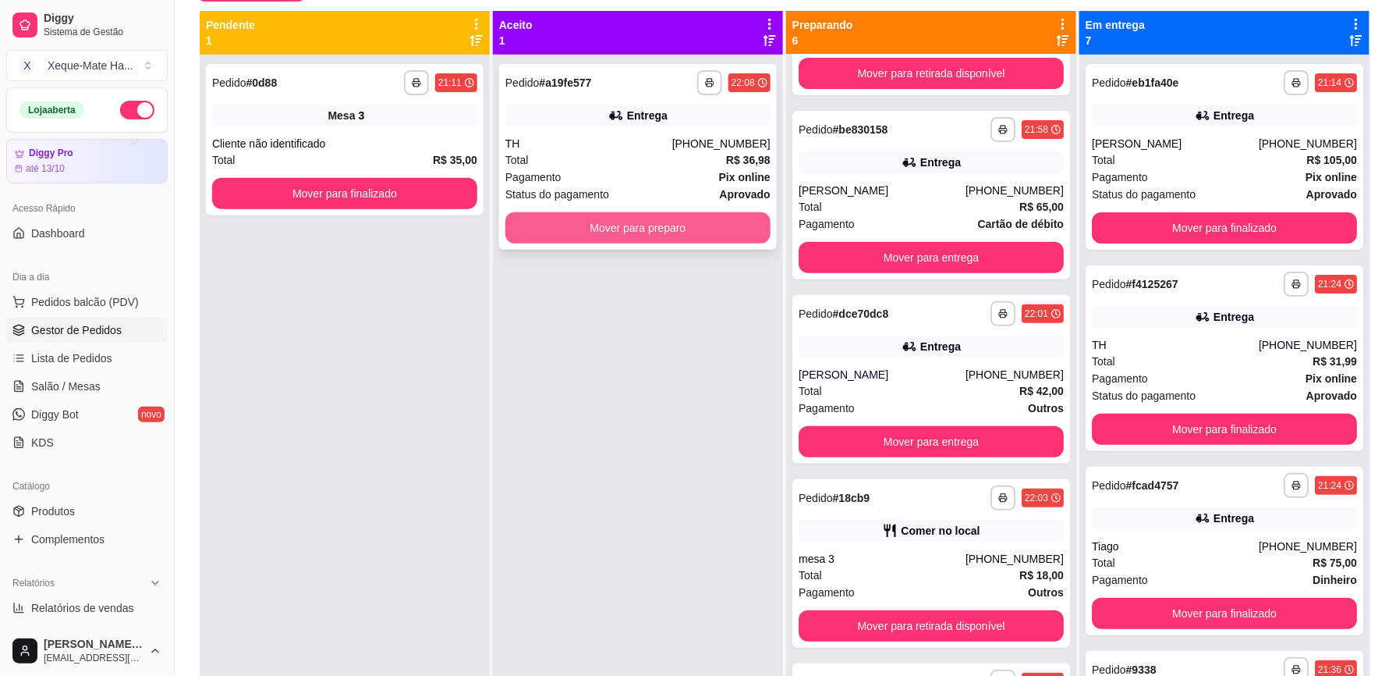
click at [684, 225] on button "Mover para preparo" at bounding box center [638, 227] width 265 height 31
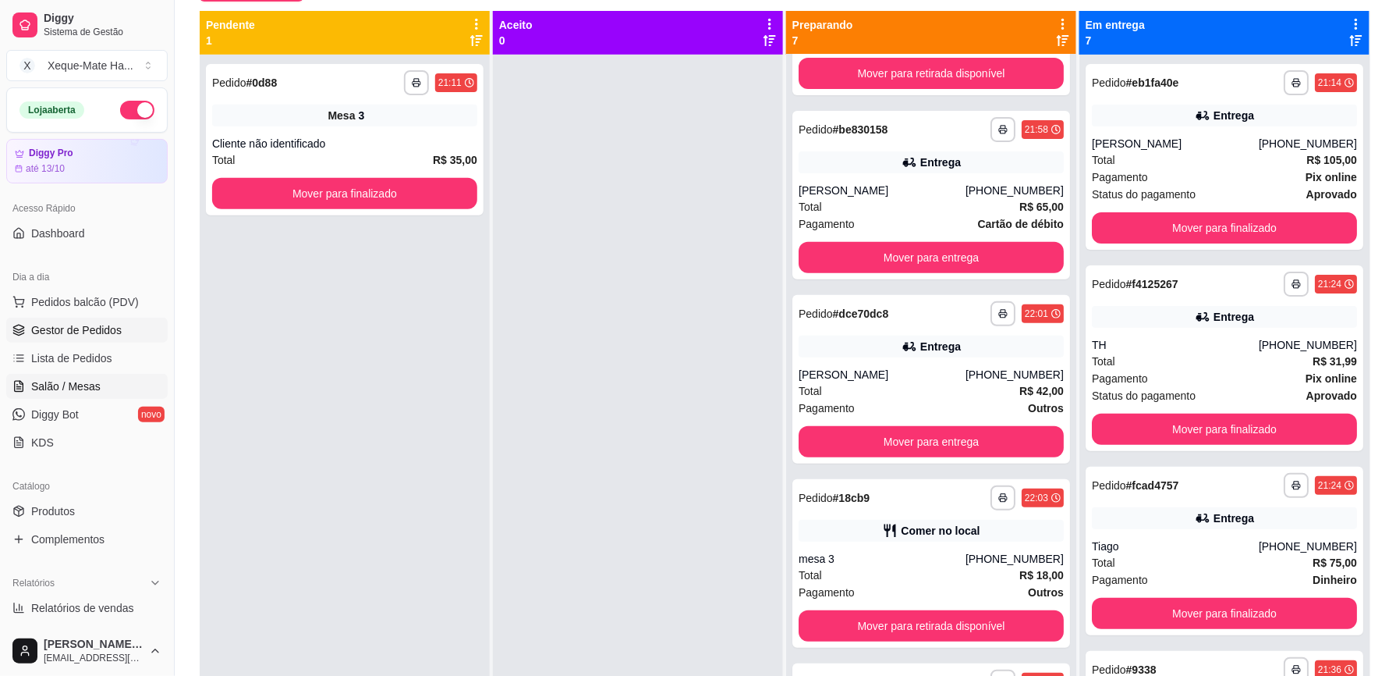
click at [107, 381] on link "Salão / Mesas" at bounding box center [86, 386] width 161 height 25
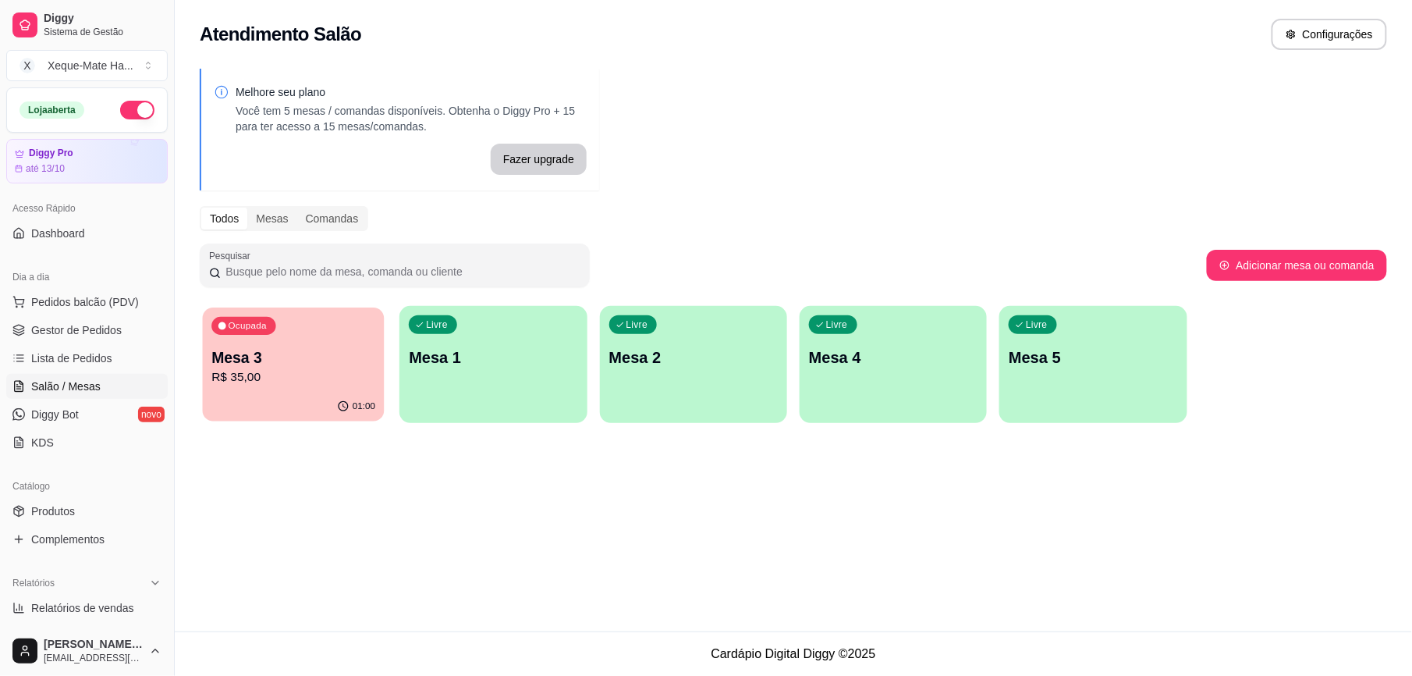
click at [275, 366] on p "Mesa 3" at bounding box center [293, 357] width 164 height 21
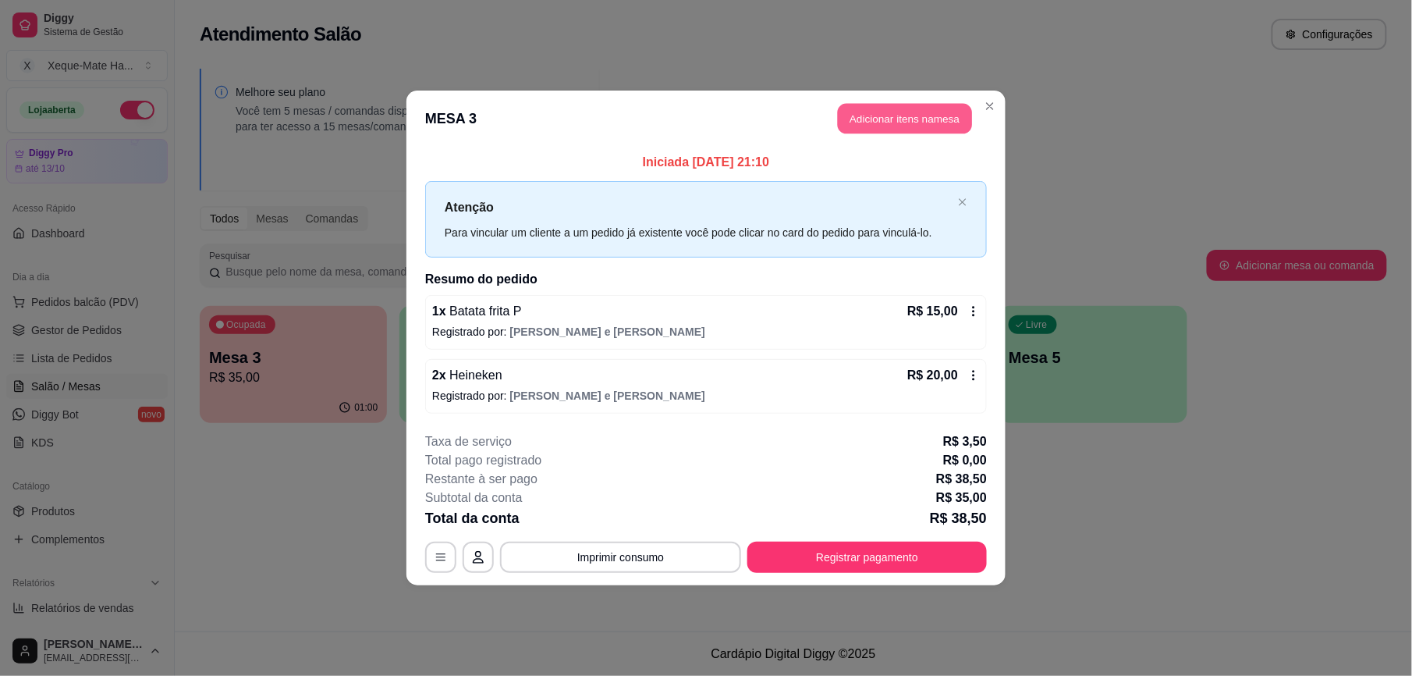
click at [928, 111] on button "Adicionar itens na mesa" at bounding box center [905, 119] width 134 height 30
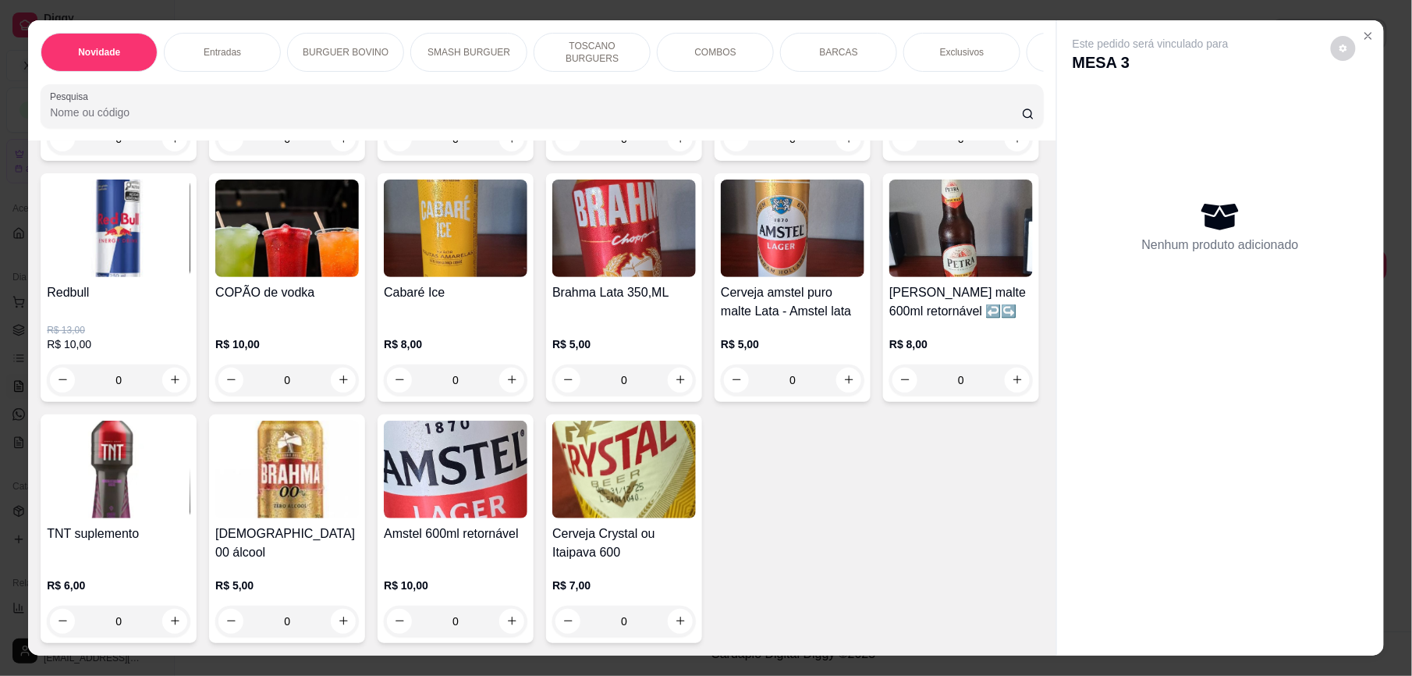
scroll to position [4551, 0]
click at [506, 144] on icon "increase-product-quantity" at bounding box center [512, 139] width 12 height 12
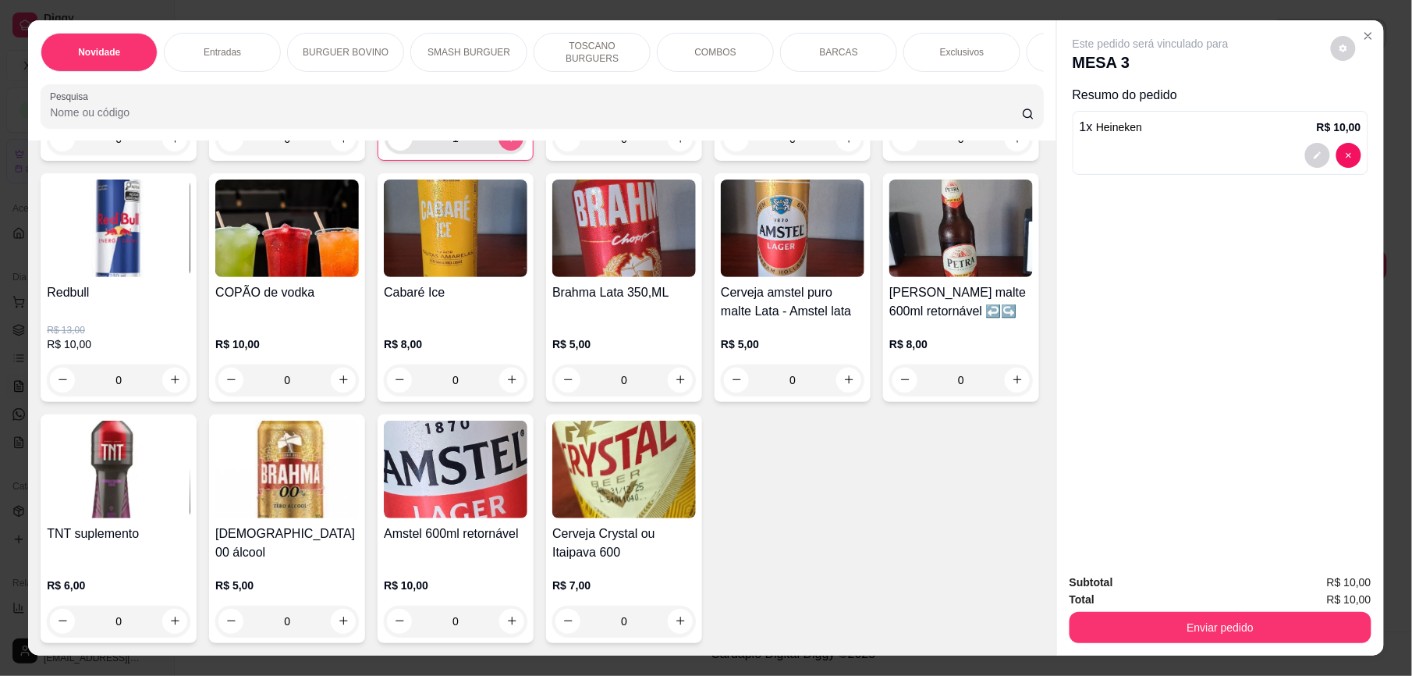
click at [506, 144] on icon "increase-product-quantity" at bounding box center [512, 138] width 12 height 12
click at [506, 144] on icon "increase-product-quantity" at bounding box center [512, 139] width 12 height 12
type input "3"
click at [1246, 625] on button "Enviar pedido" at bounding box center [1221, 627] width 302 height 31
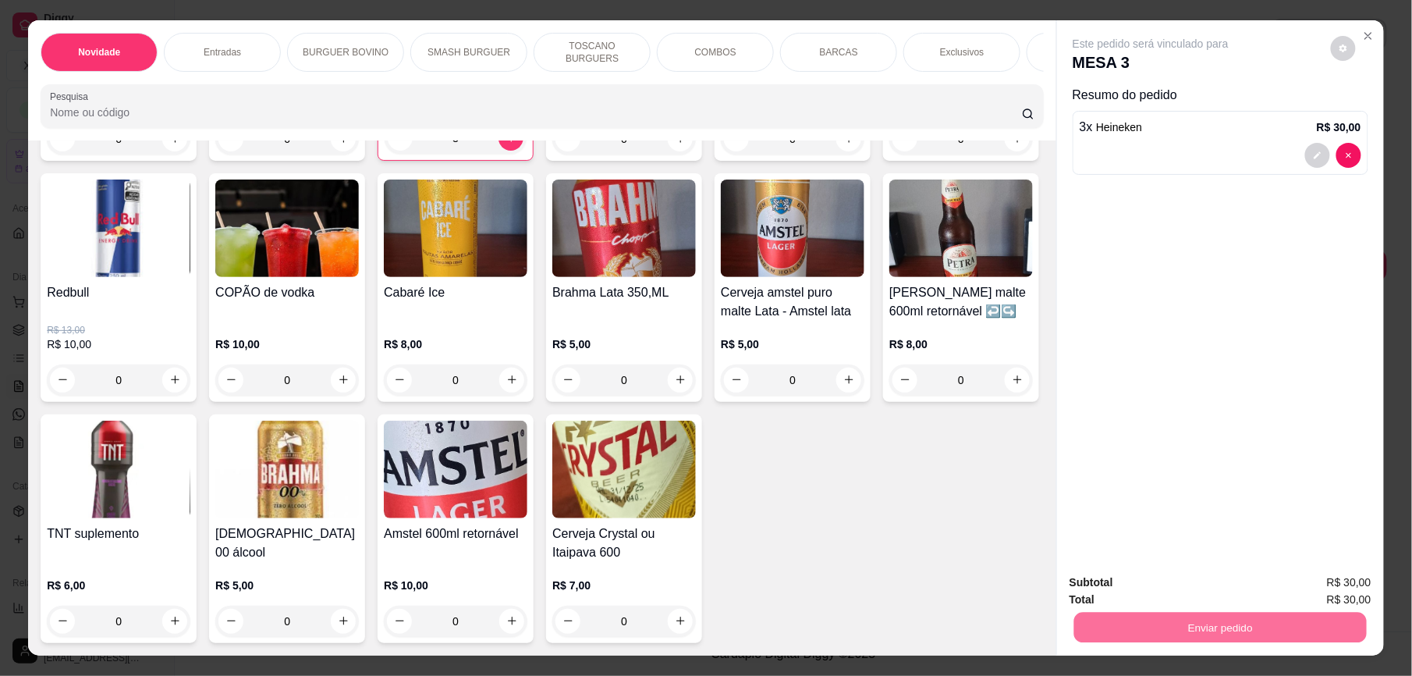
click at [1340, 588] on button "Enviar pedido" at bounding box center [1330, 590] width 88 height 30
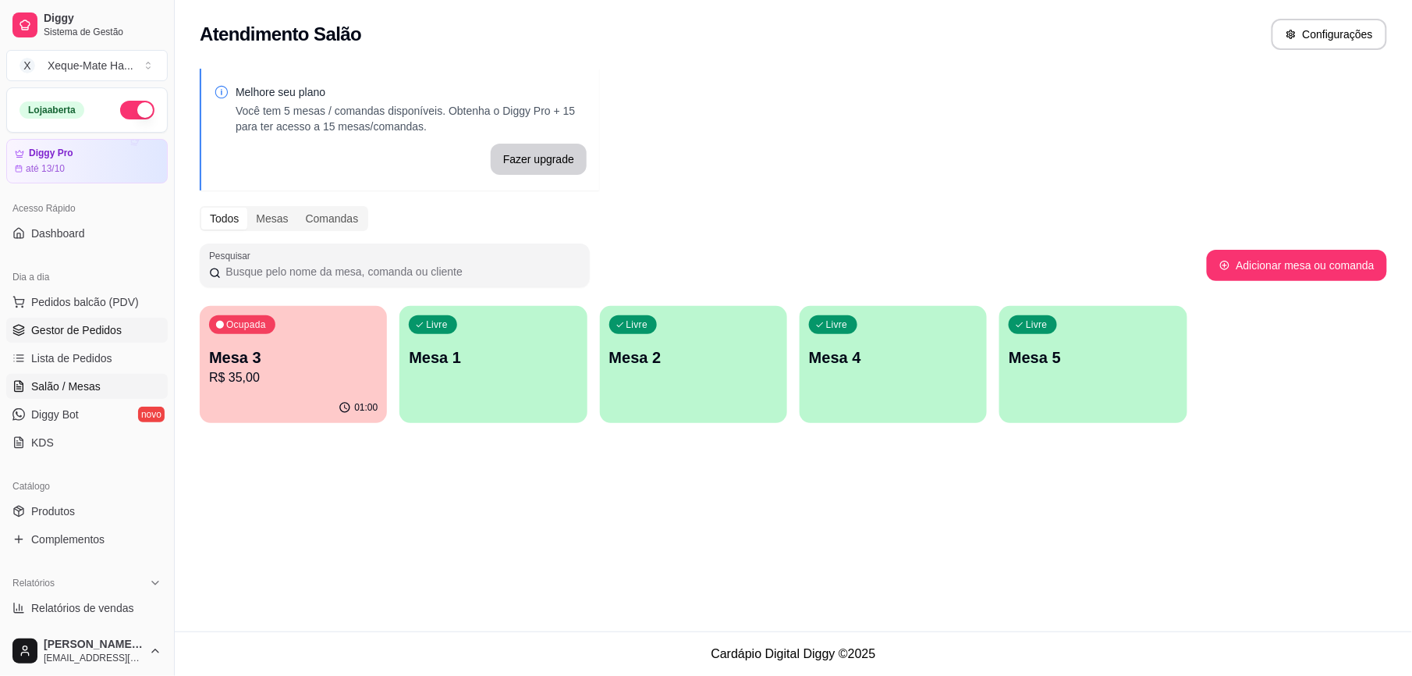
click at [119, 334] on link "Gestor de Pedidos" at bounding box center [86, 330] width 161 height 25
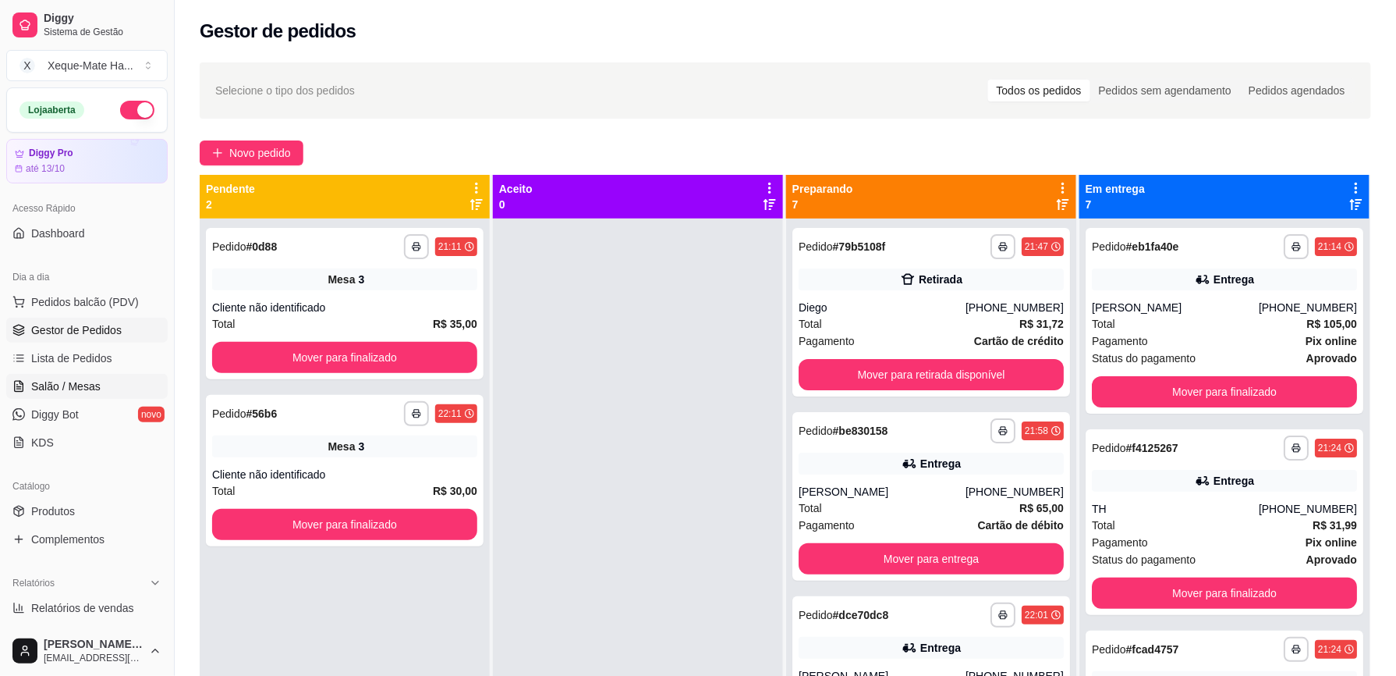
click at [101, 387] on link "Salão / Mesas" at bounding box center [86, 386] width 161 height 25
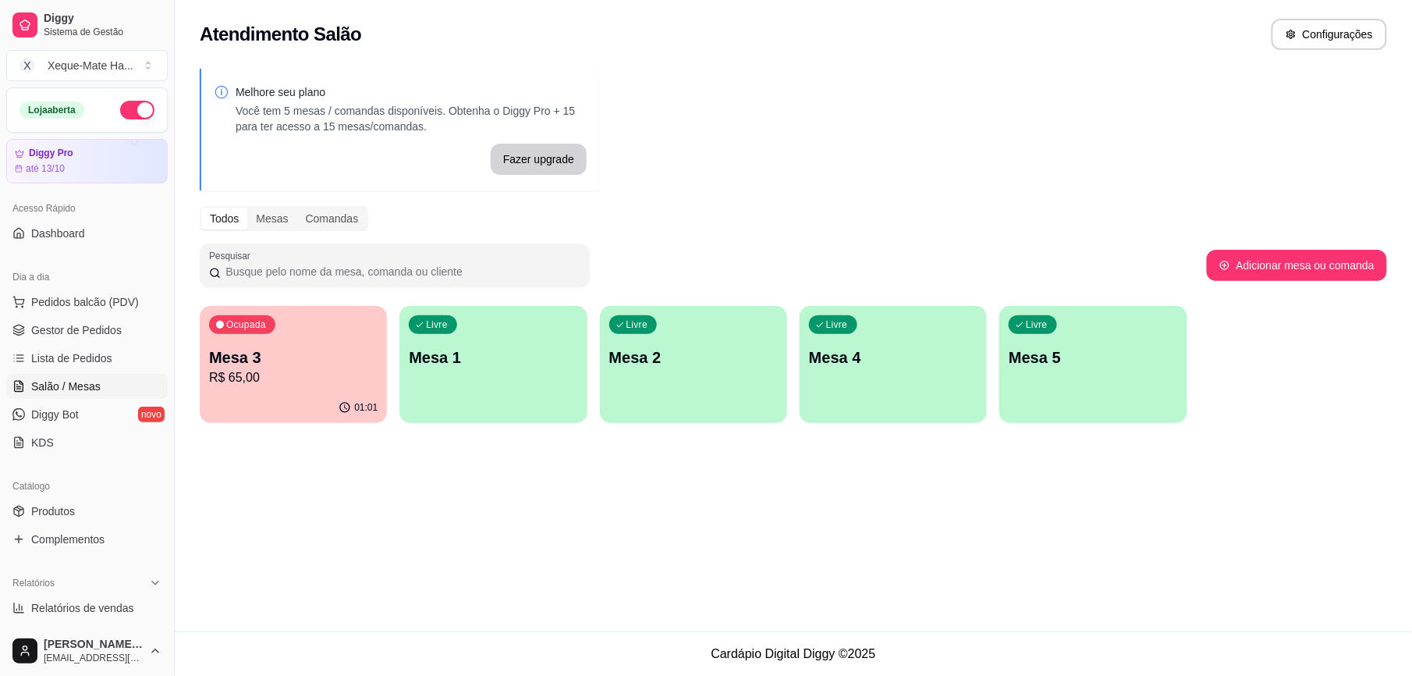
click at [463, 372] on div "Livre Mesa 1" at bounding box center [492, 355] width 187 height 98
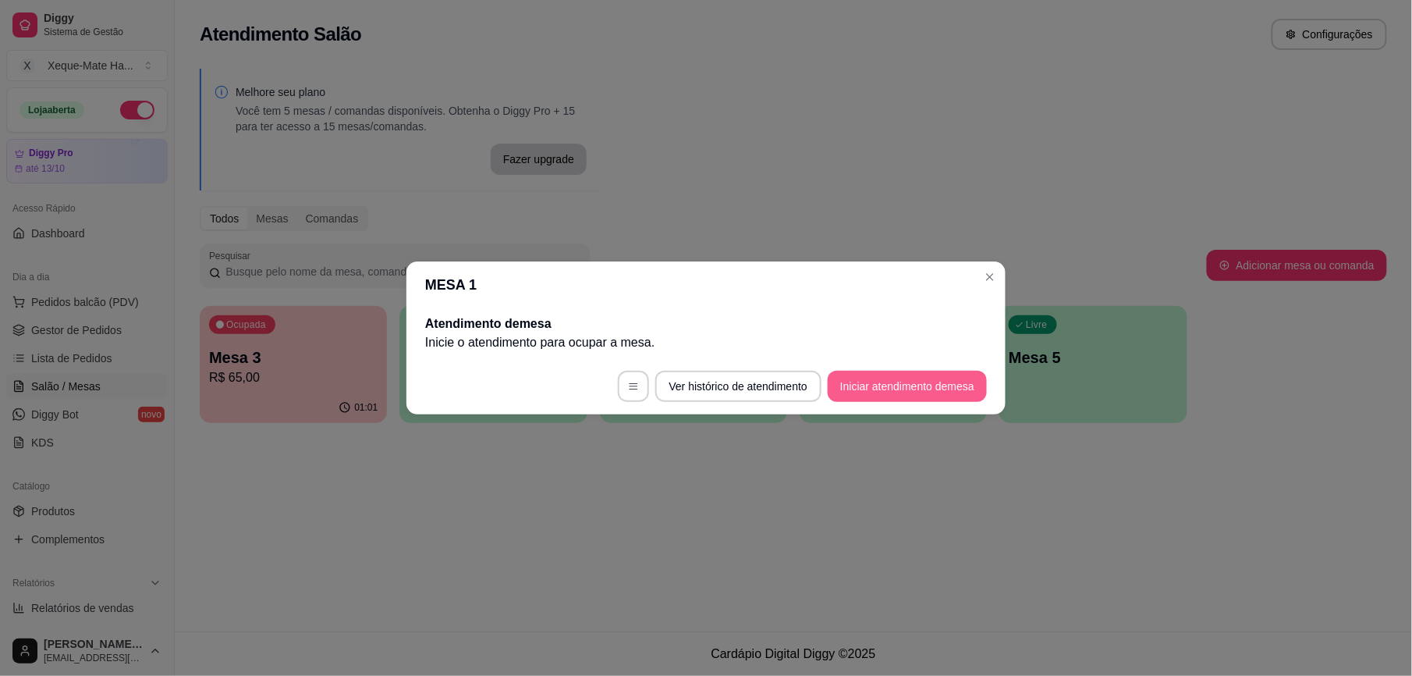
click at [885, 389] on button "Iniciar atendimento de mesa" at bounding box center [907, 386] width 159 height 31
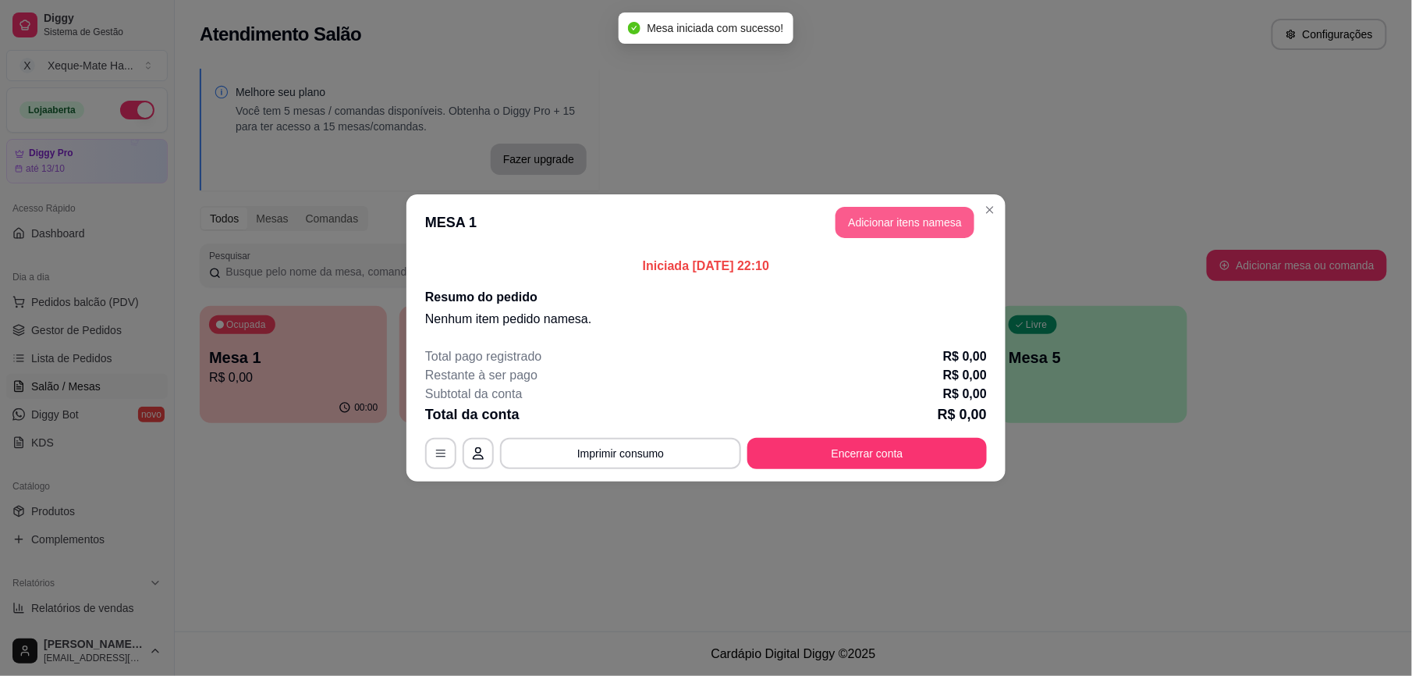
click at [903, 223] on button "Adicionar itens na mesa" at bounding box center [905, 222] width 139 height 31
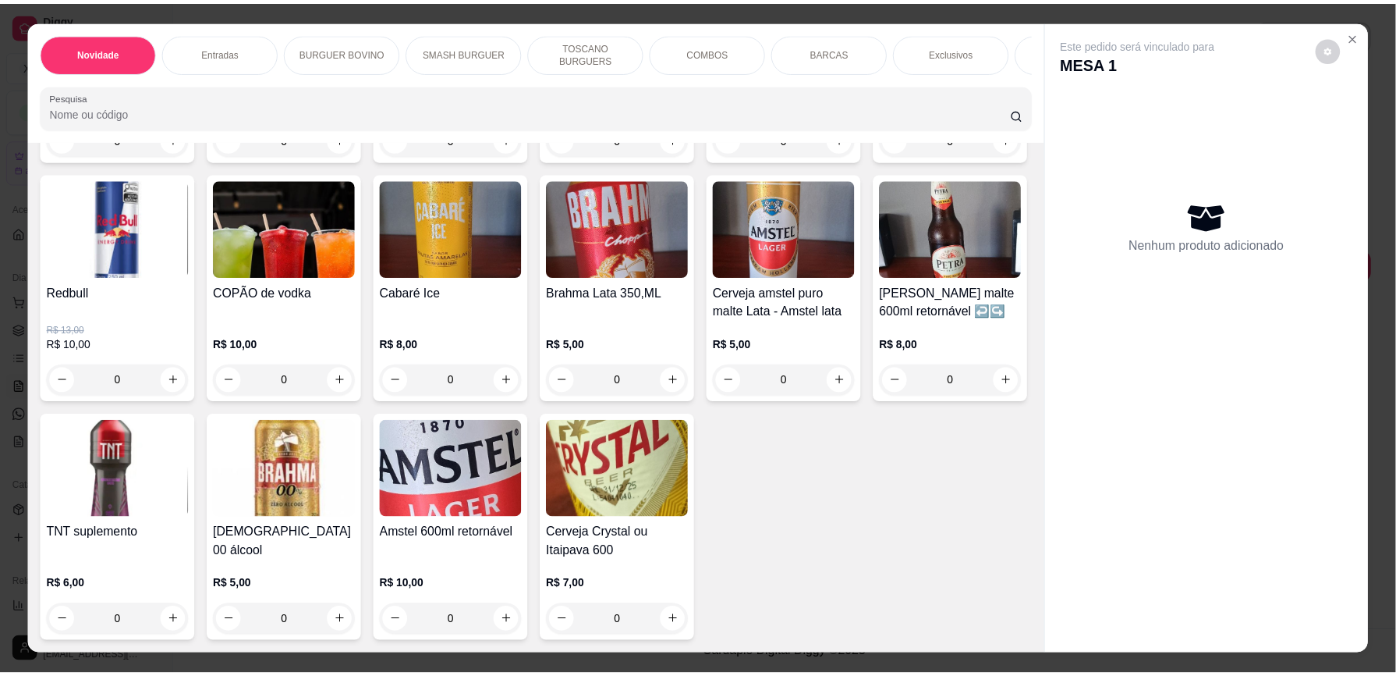
scroll to position [4999, 0]
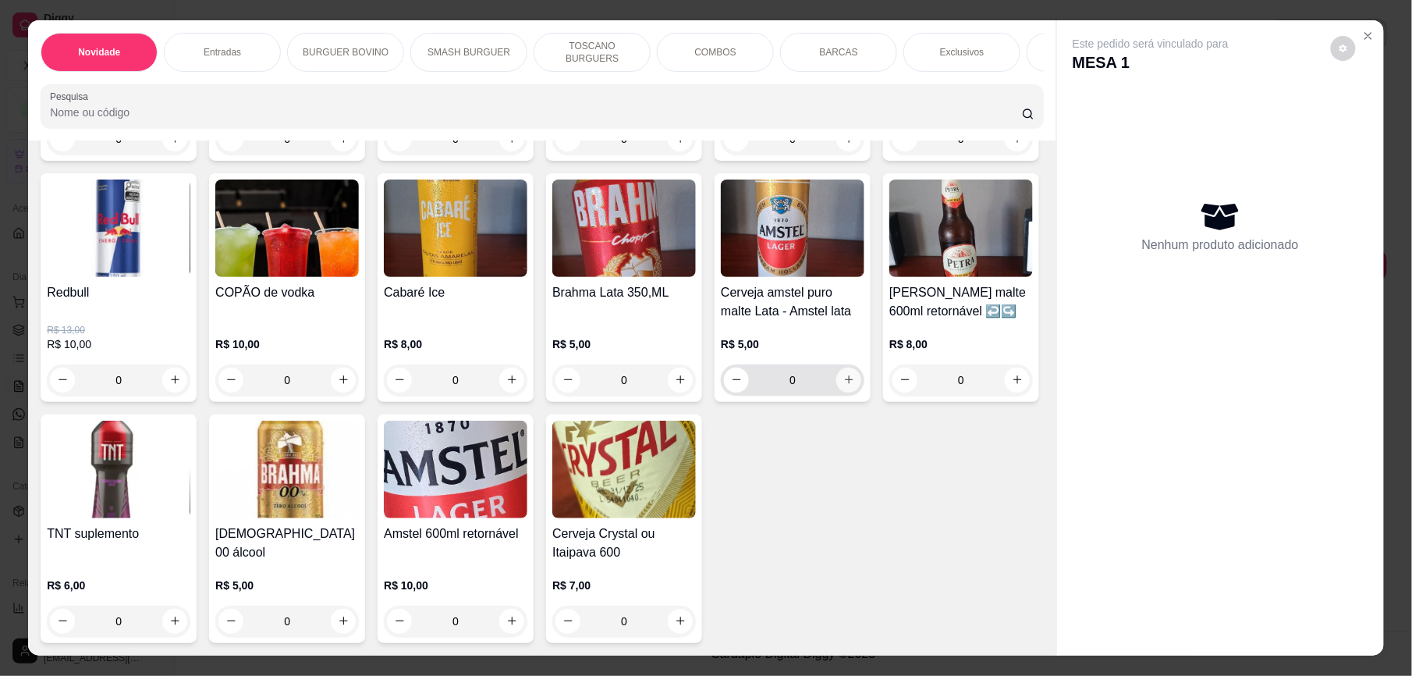
click at [843, 385] on icon "increase-product-quantity" at bounding box center [849, 380] width 12 height 12
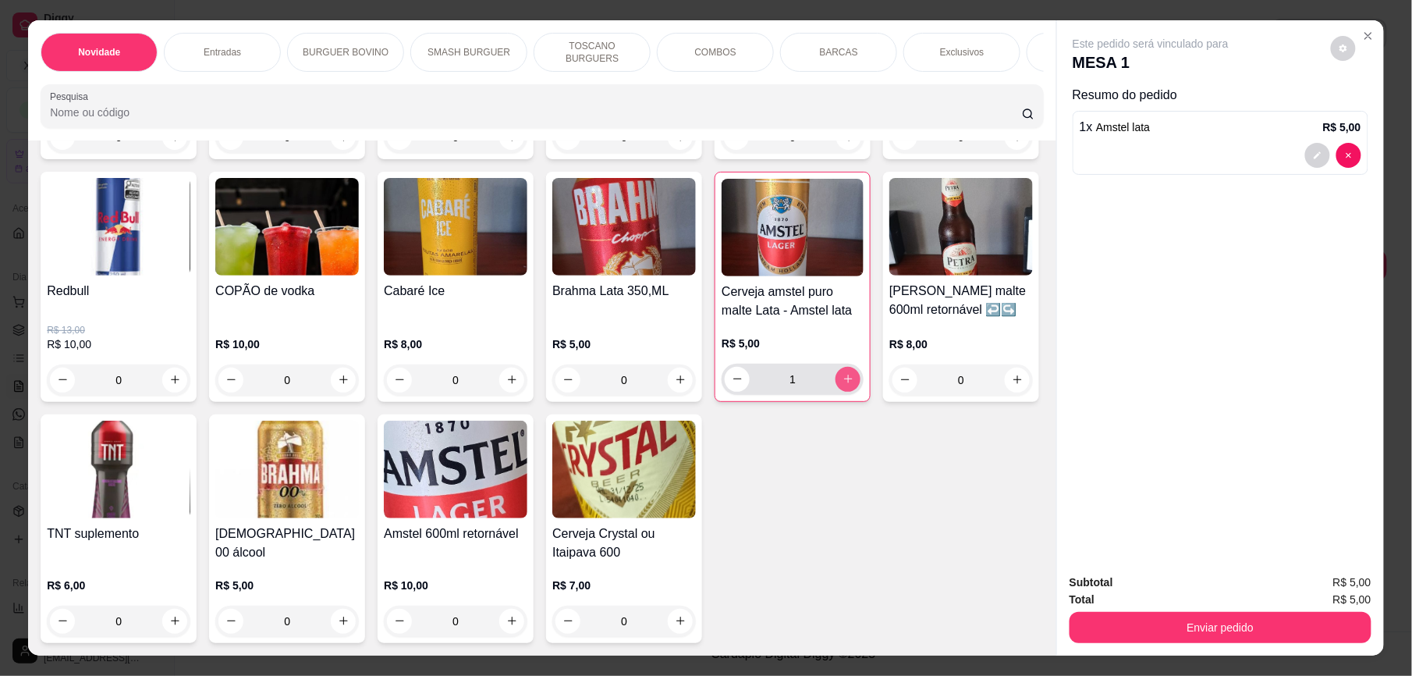
click at [844, 384] on icon "increase-product-quantity" at bounding box center [848, 379] width 9 height 9
type input "2"
click at [518, 615] on icon "increase-product-quantity" at bounding box center [512, 621] width 12 height 12
type input "1"
click at [843, 385] on icon "increase-product-quantity" at bounding box center [849, 379] width 12 height 12
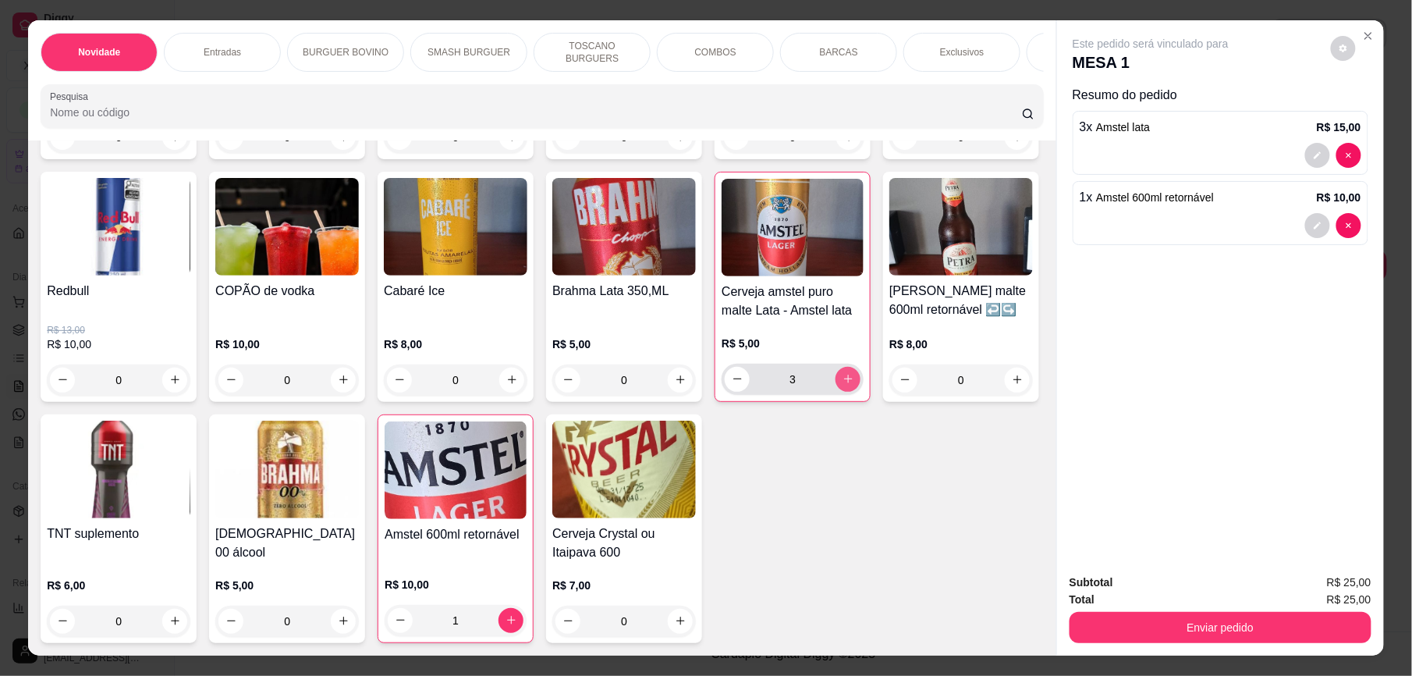
click at [843, 385] on icon "increase-product-quantity" at bounding box center [849, 379] width 12 height 12
type input "4"
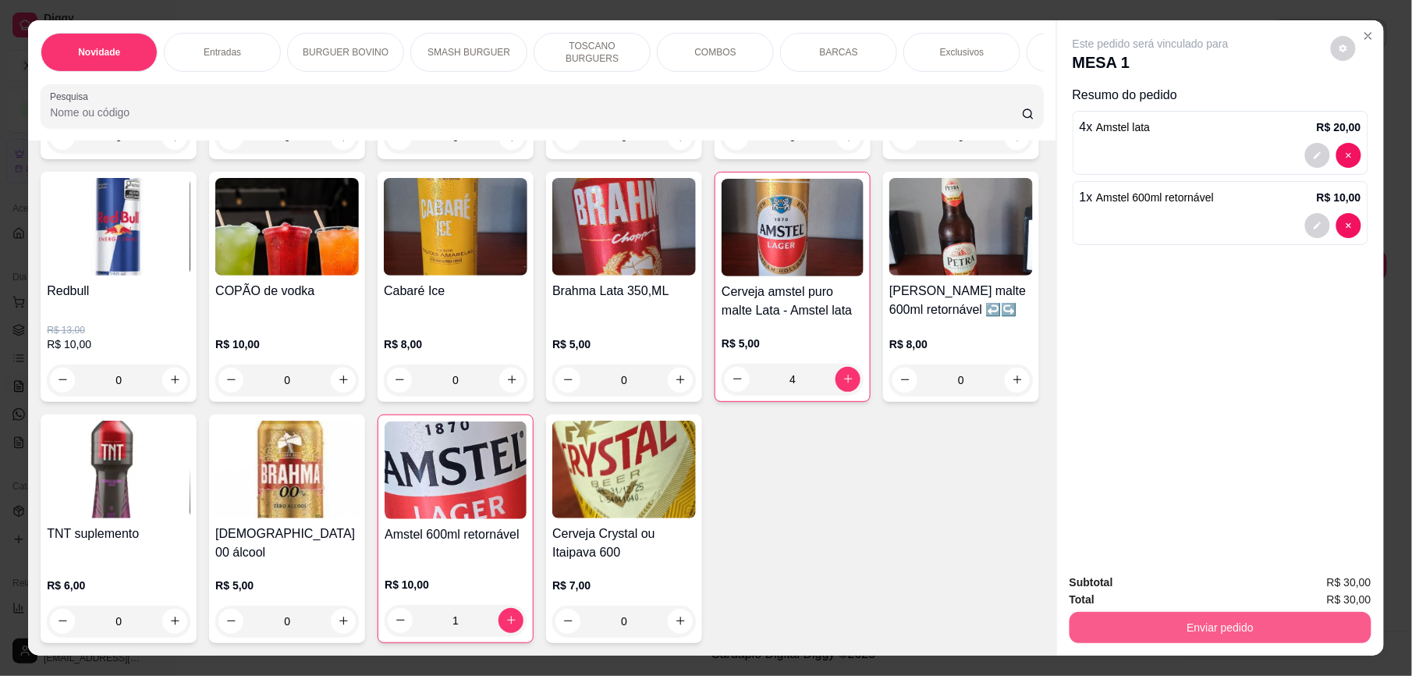
click at [1226, 634] on button "Enviar pedido" at bounding box center [1221, 627] width 302 height 31
click at [1329, 581] on button "Enviar pedido" at bounding box center [1329, 588] width 86 height 29
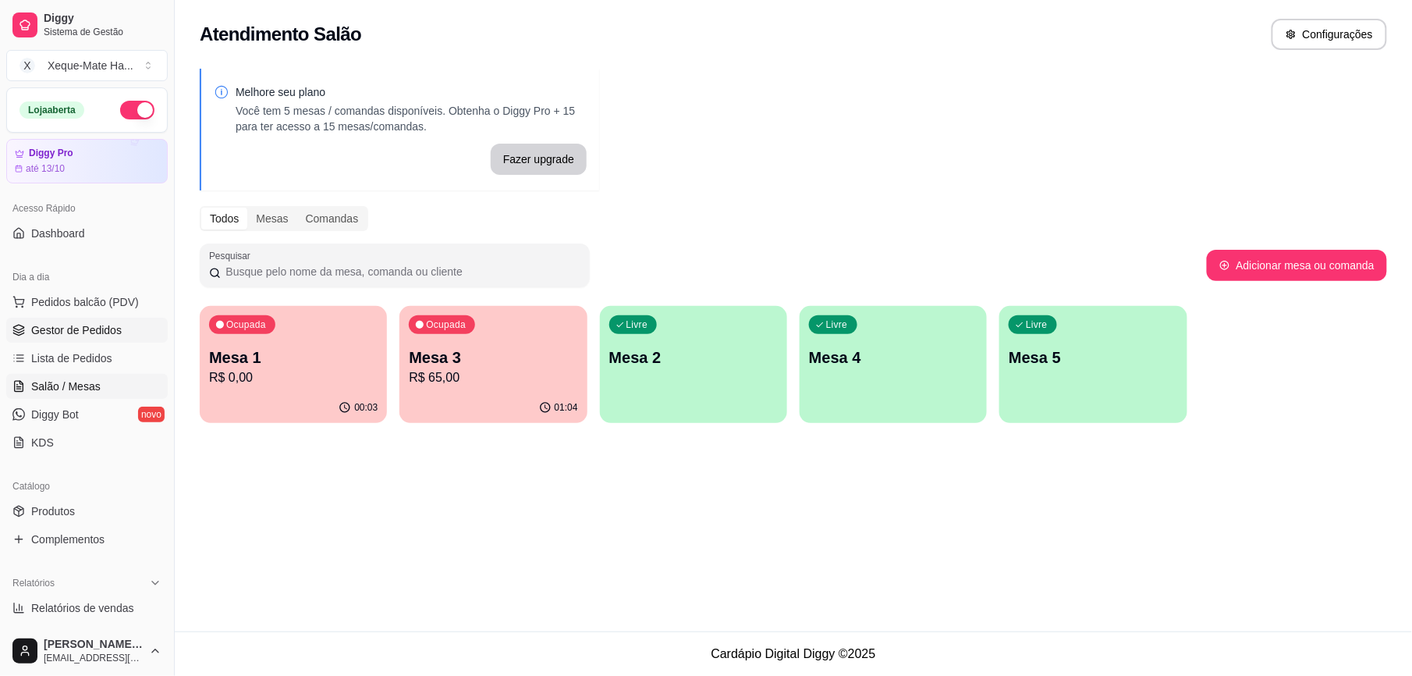
click at [73, 325] on span "Gestor de Pedidos" at bounding box center [76, 330] width 90 height 16
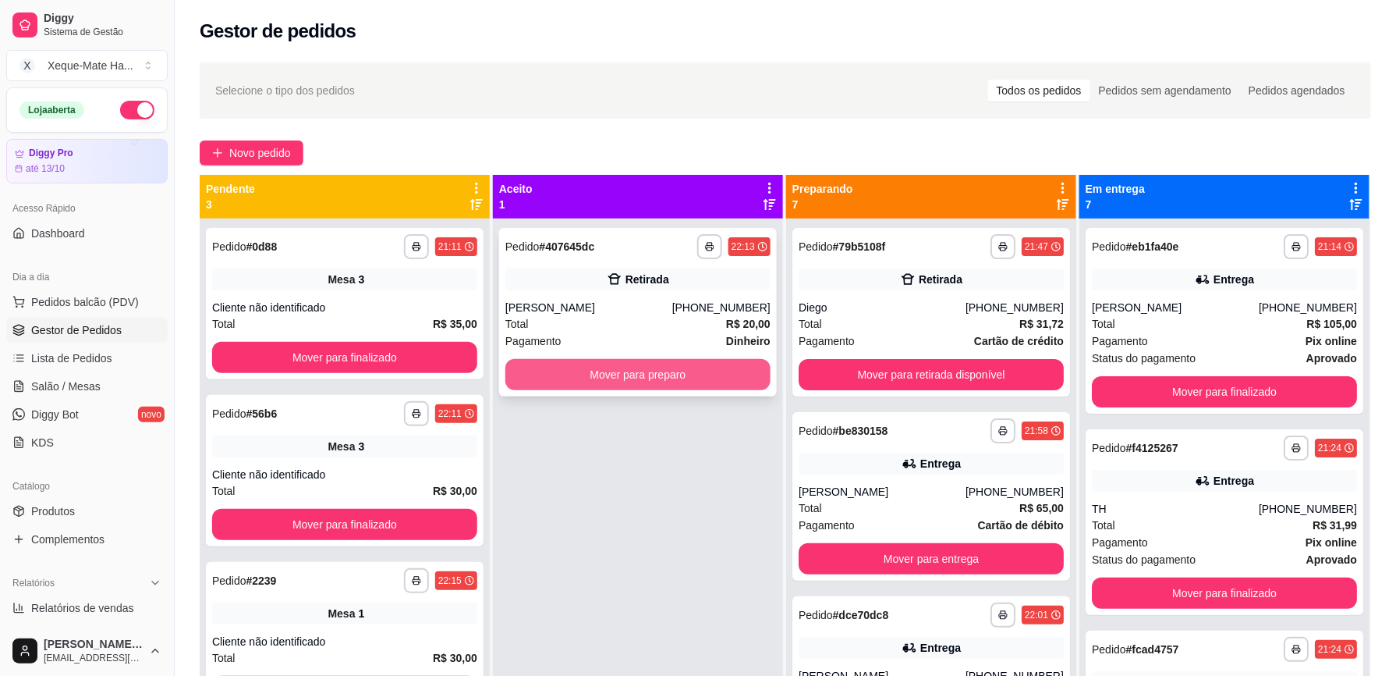
click at [659, 369] on button "Mover para preparo" at bounding box center [638, 374] width 265 height 31
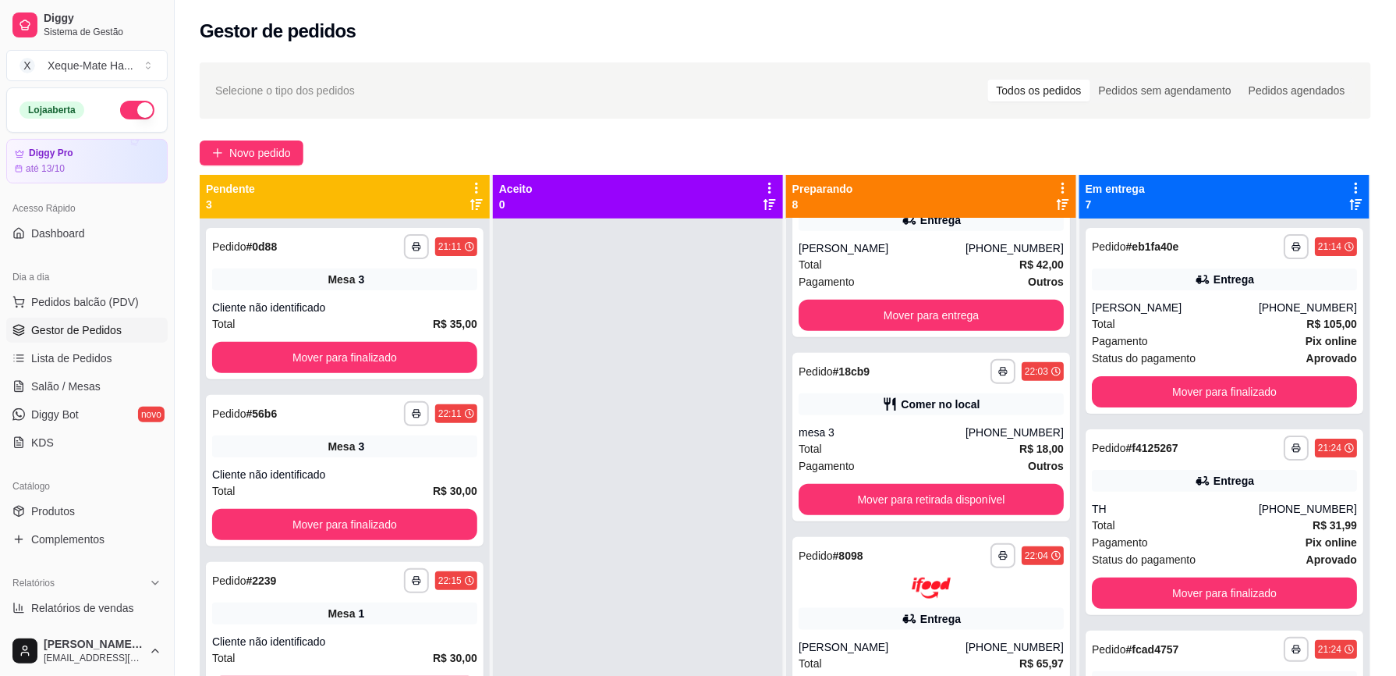
scroll to position [337, 0]
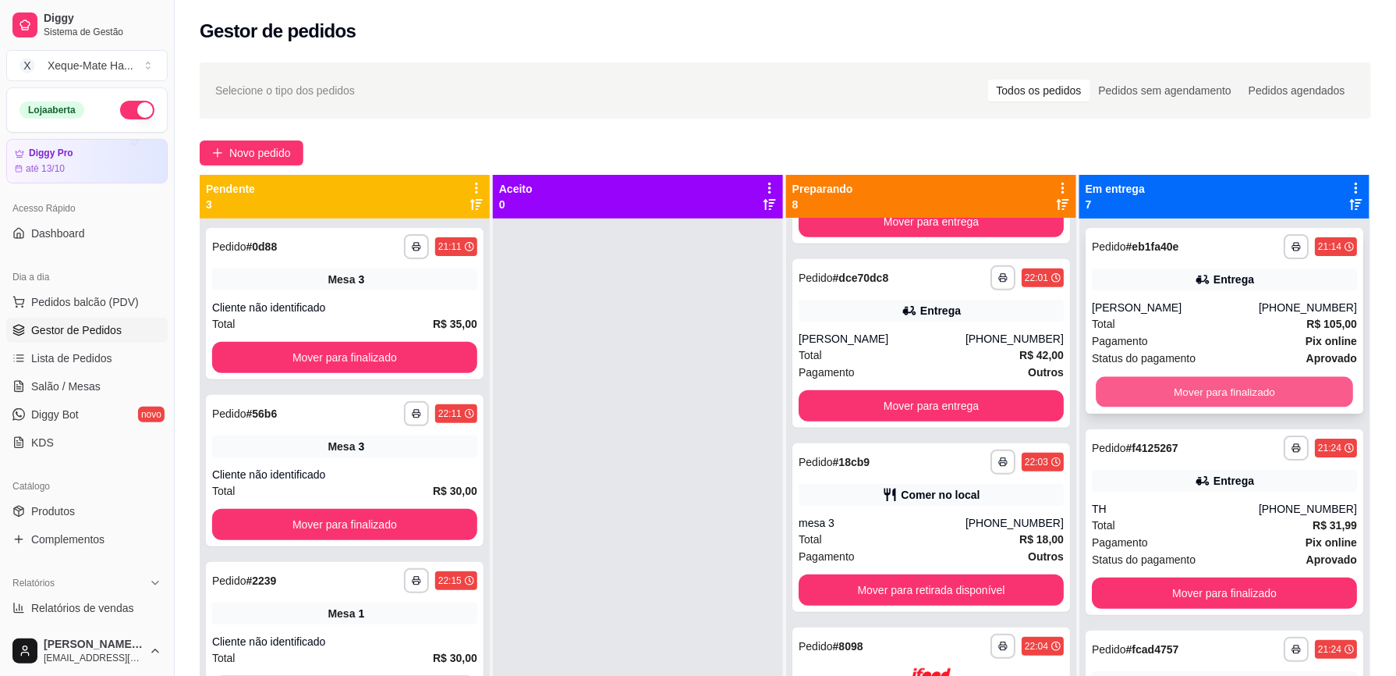
click at [1265, 392] on button "Mover para finalizado" at bounding box center [1224, 392] width 257 height 30
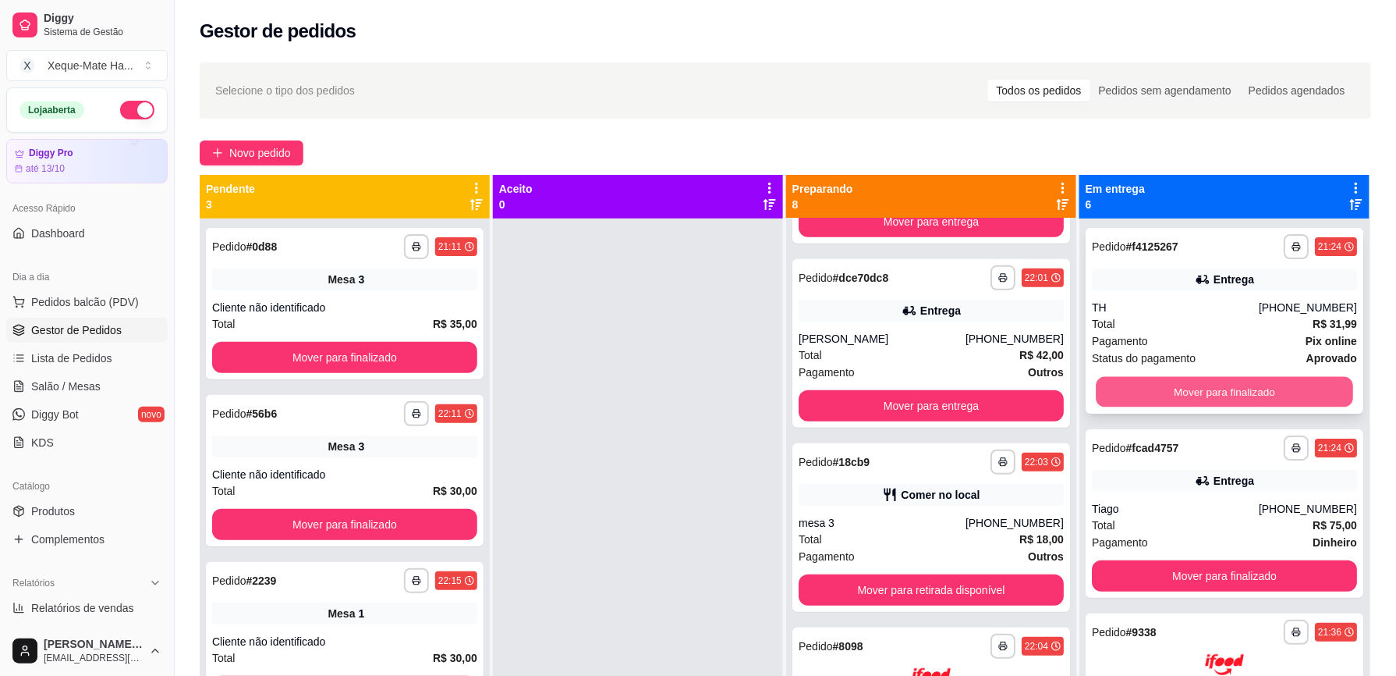
click at [1301, 391] on button "Mover para finalizado" at bounding box center [1224, 392] width 257 height 30
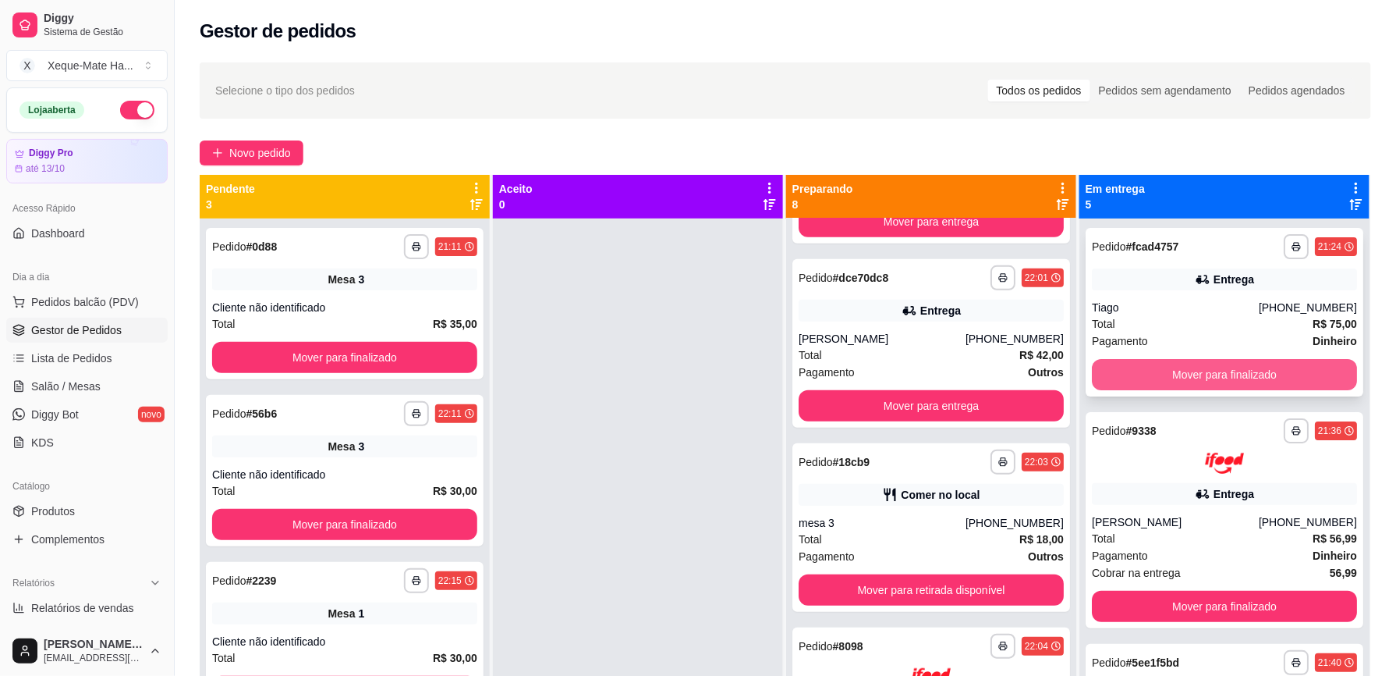
click at [1281, 376] on button "Mover para finalizado" at bounding box center [1224, 374] width 265 height 31
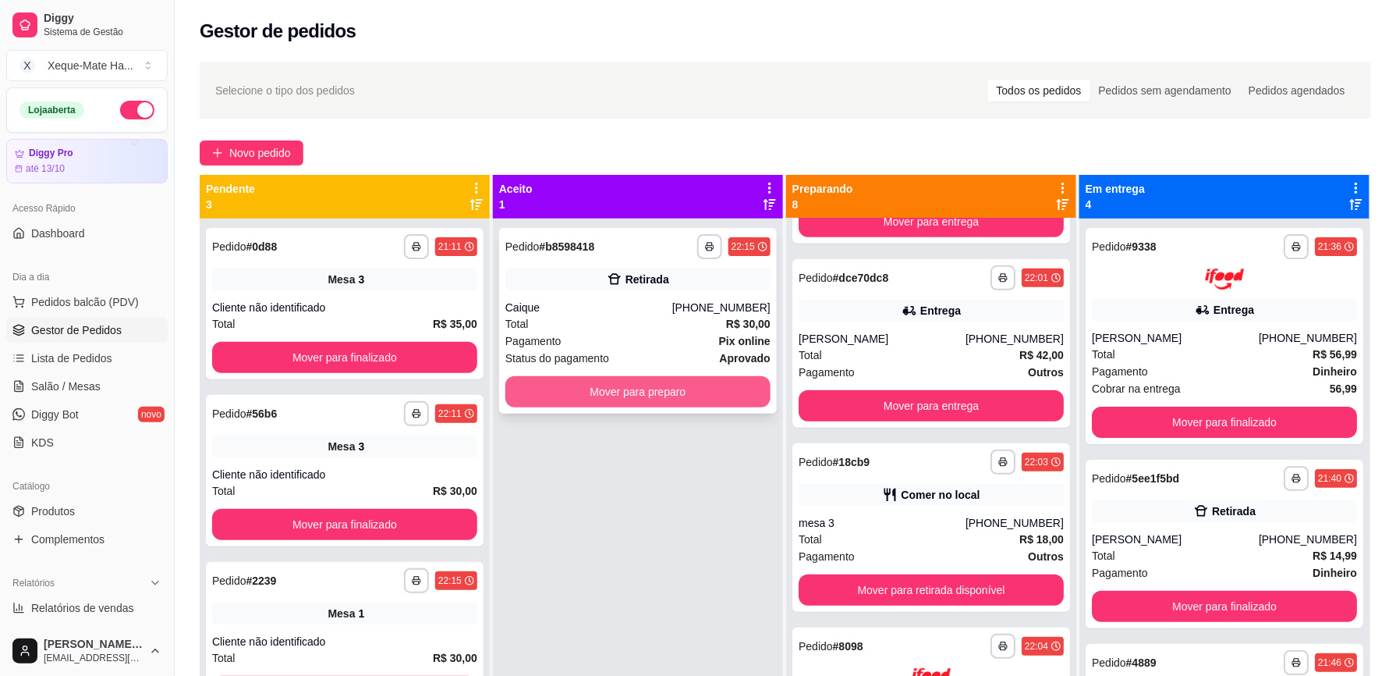
click at [728, 389] on button "Mover para preparo" at bounding box center [638, 391] width 265 height 31
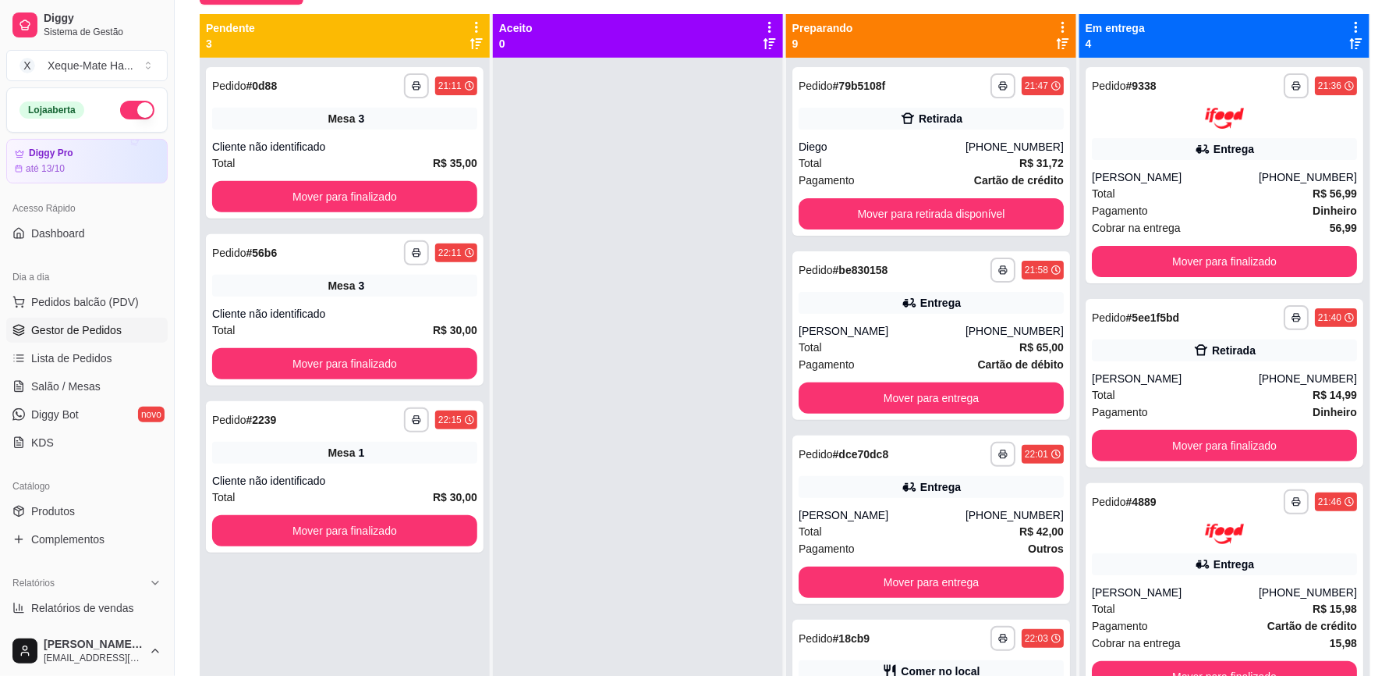
scroll to position [172, 0]
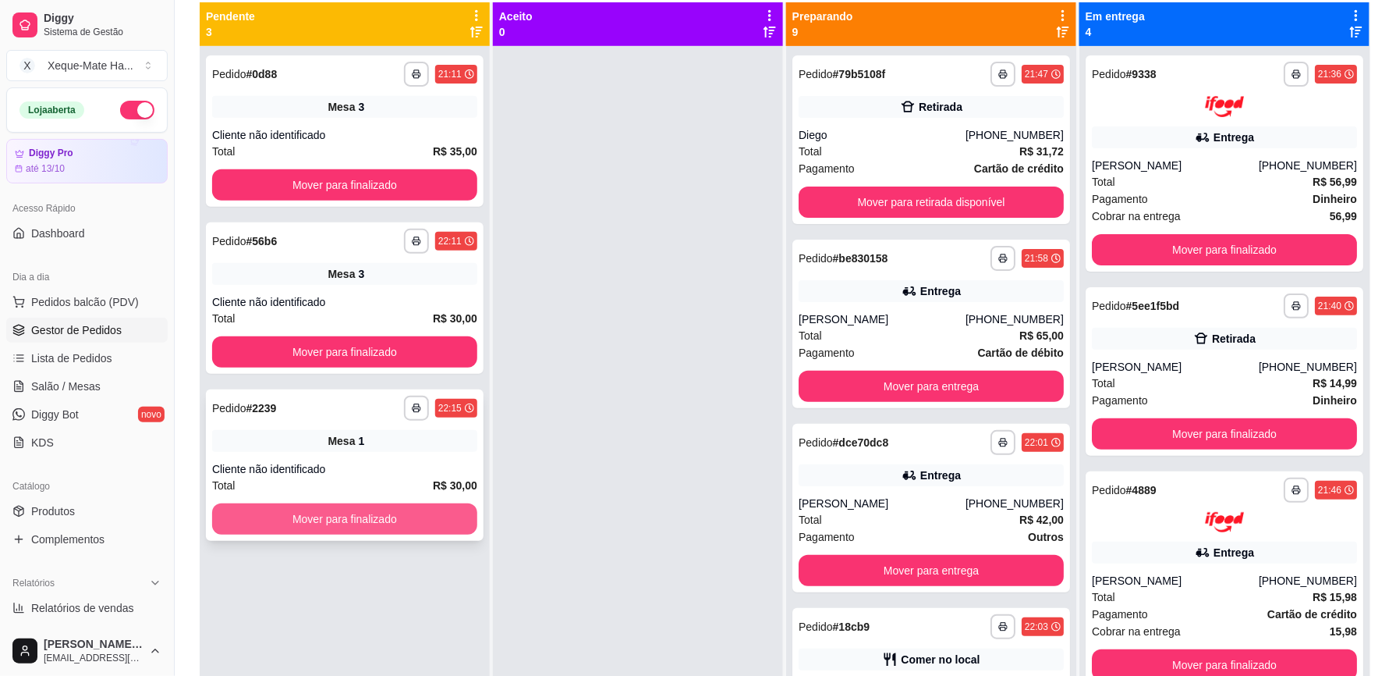
click at [337, 521] on button "Mover para finalizado" at bounding box center [344, 518] width 265 height 31
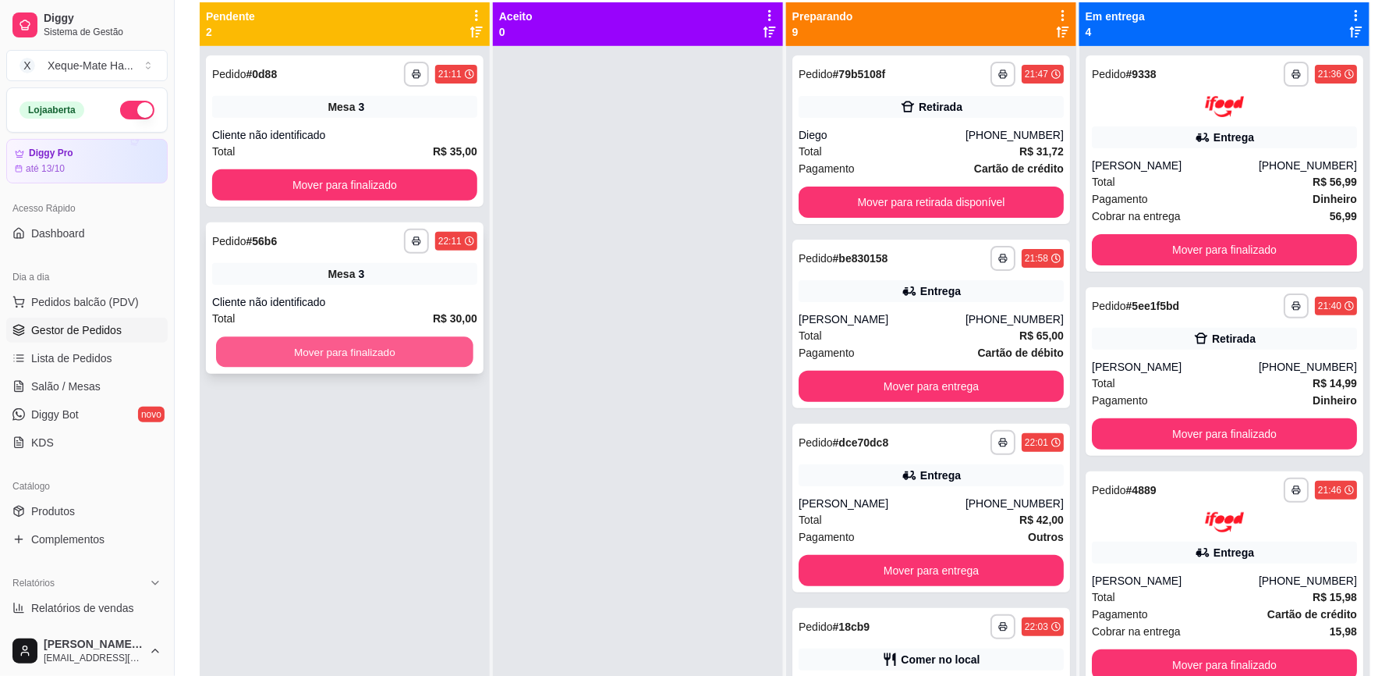
click at [382, 347] on button "Mover para finalizado" at bounding box center [344, 352] width 257 height 30
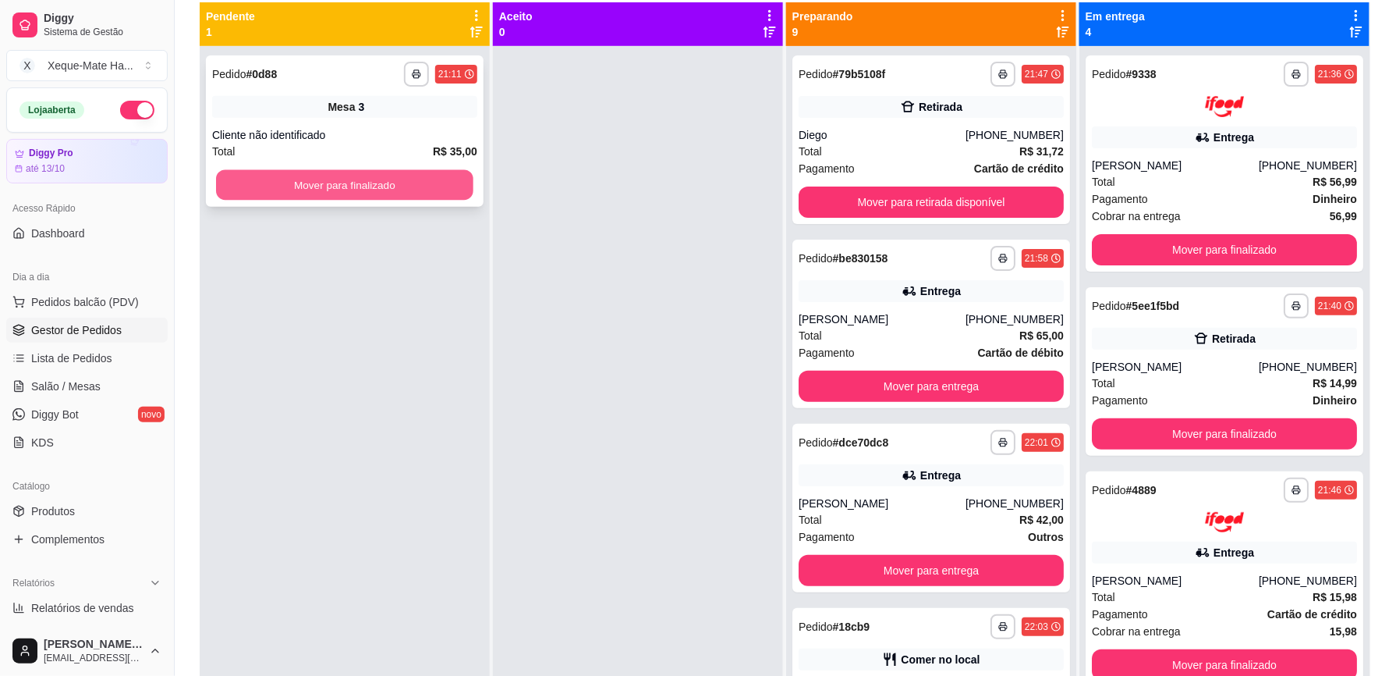
click at [435, 179] on button "Mover para finalizado" at bounding box center [344, 185] width 257 height 30
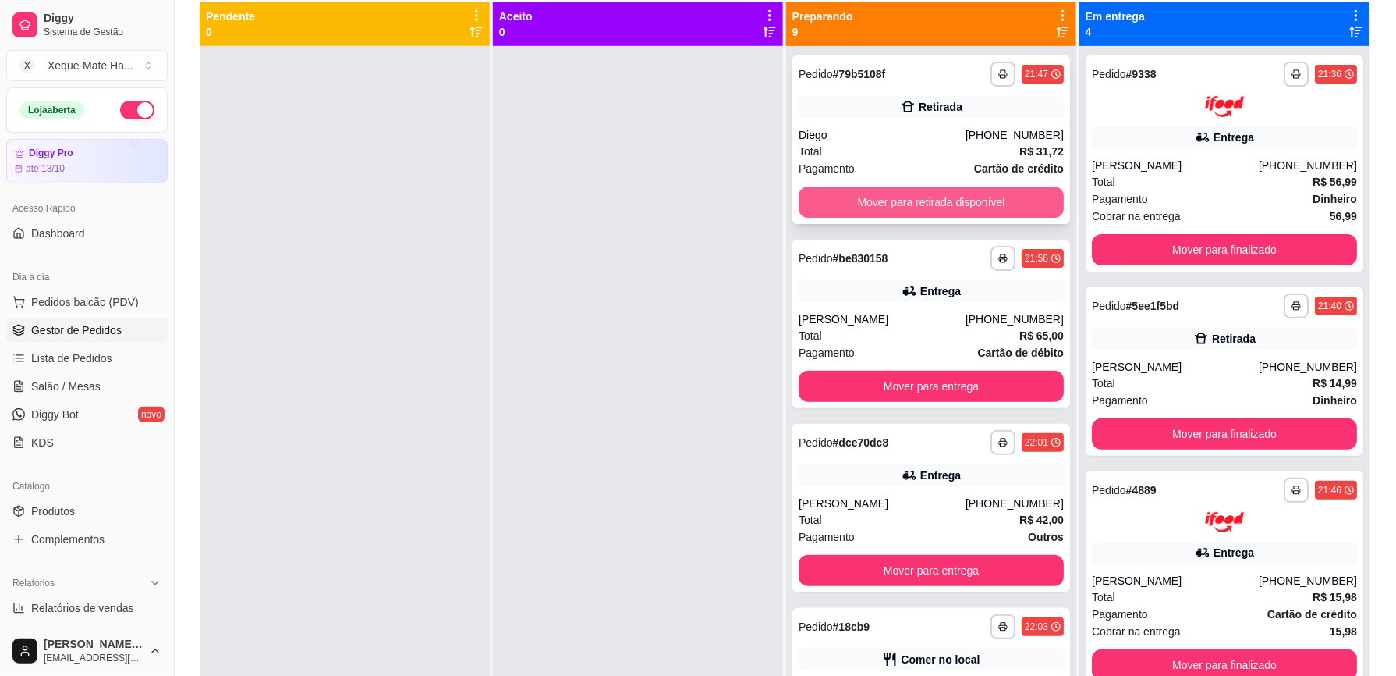
click at [980, 191] on button "Mover para retirada disponível" at bounding box center [931, 201] width 265 height 31
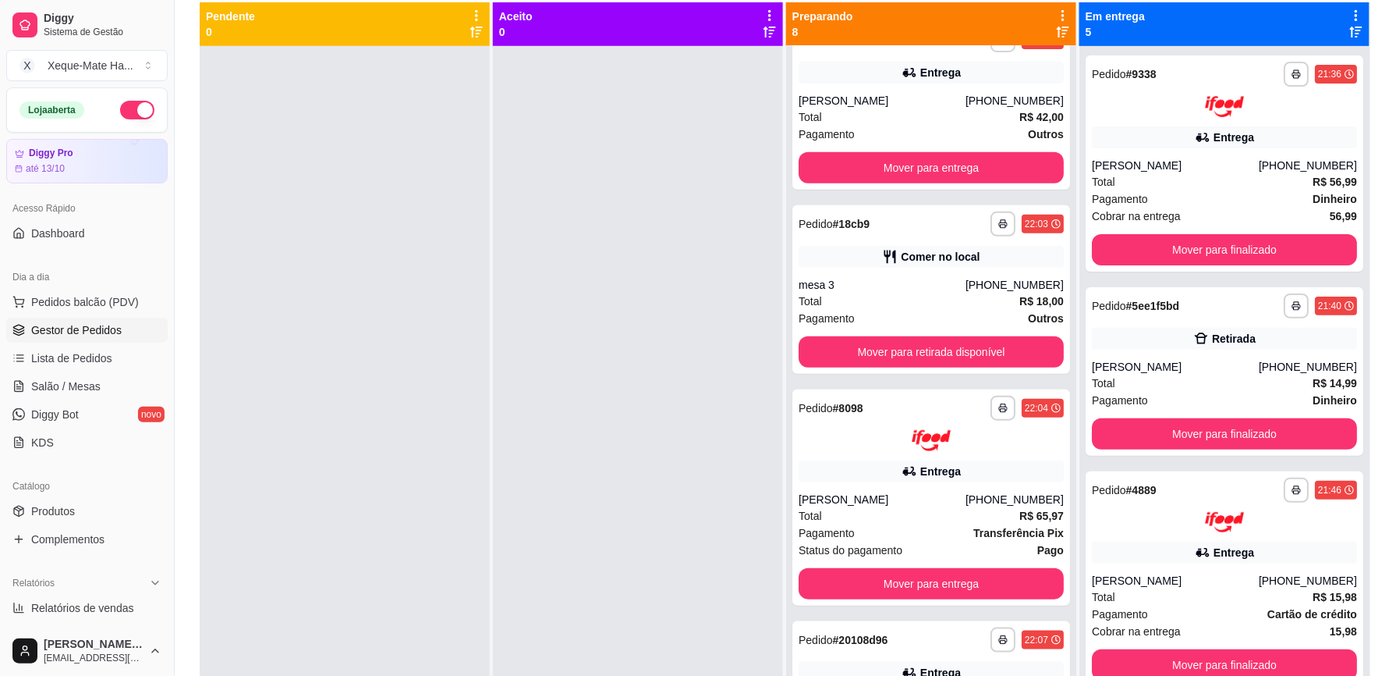
scroll to position [226, 0]
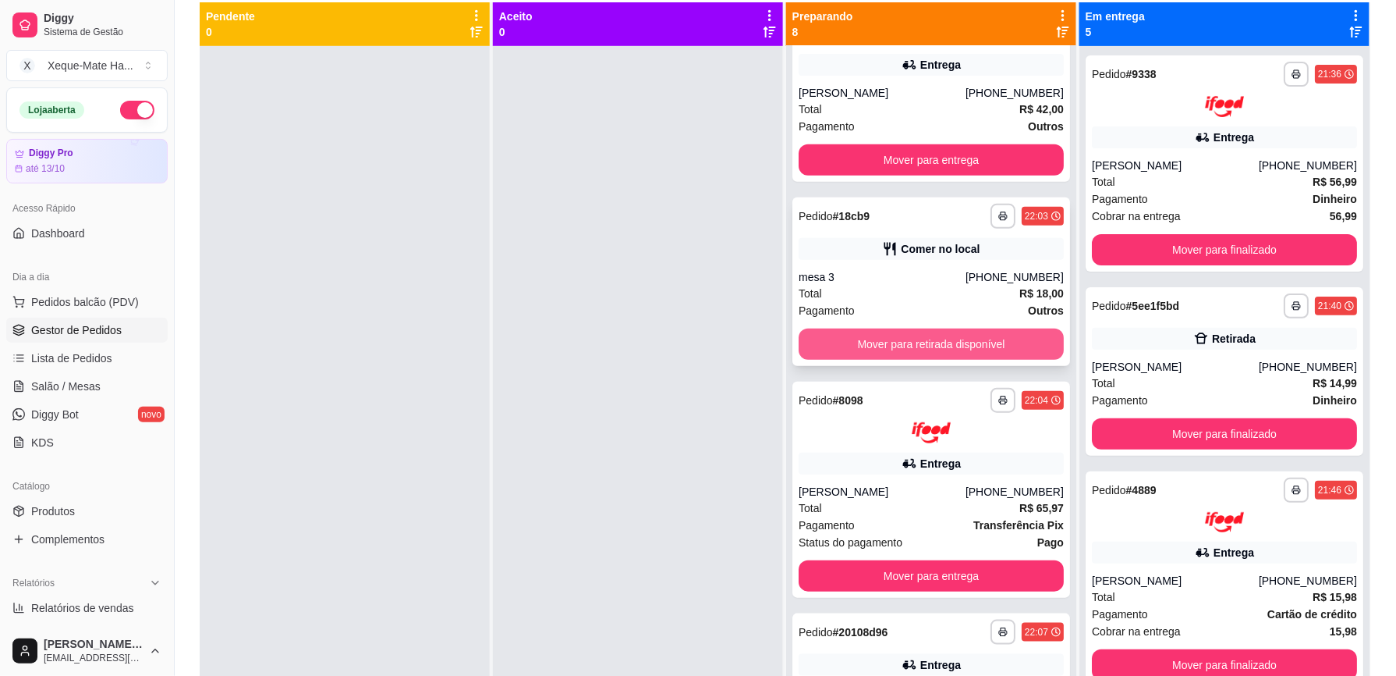
click at [1018, 331] on button "Mover para retirada disponível" at bounding box center [931, 343] width 265 height 31
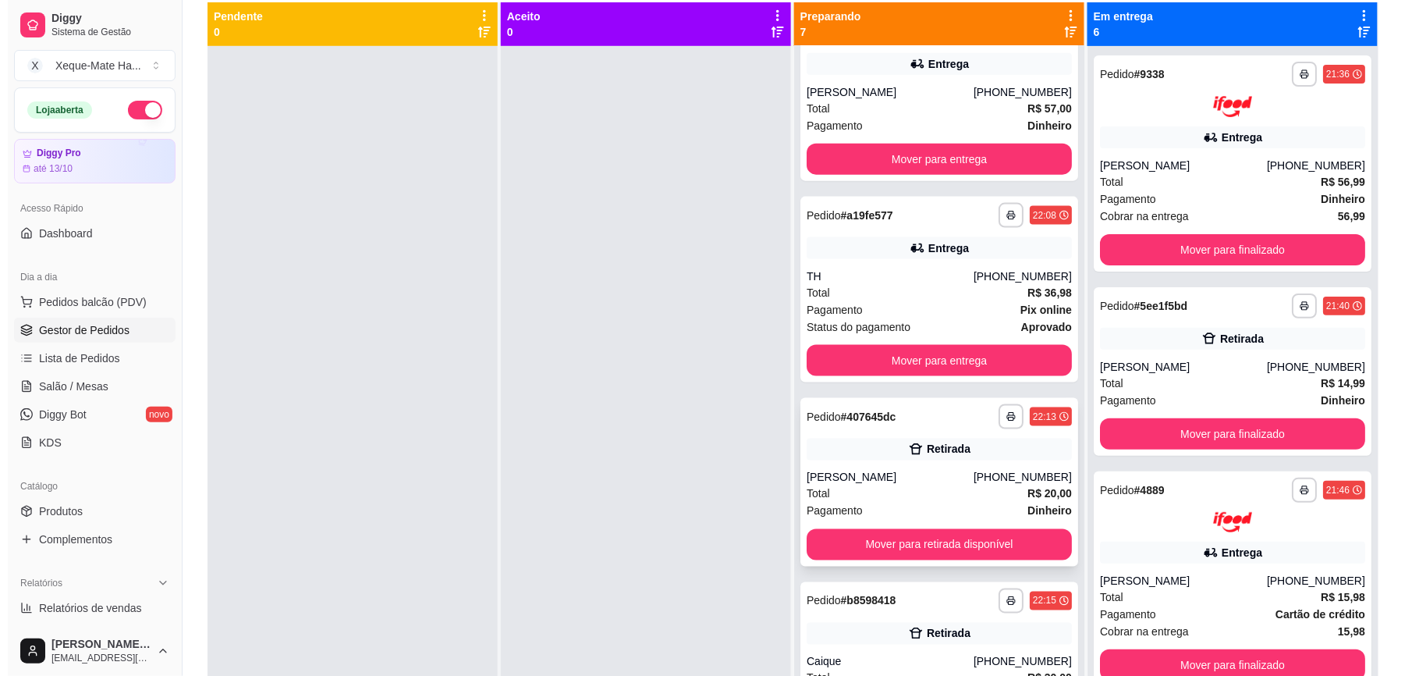
scroll to position [644, 0]
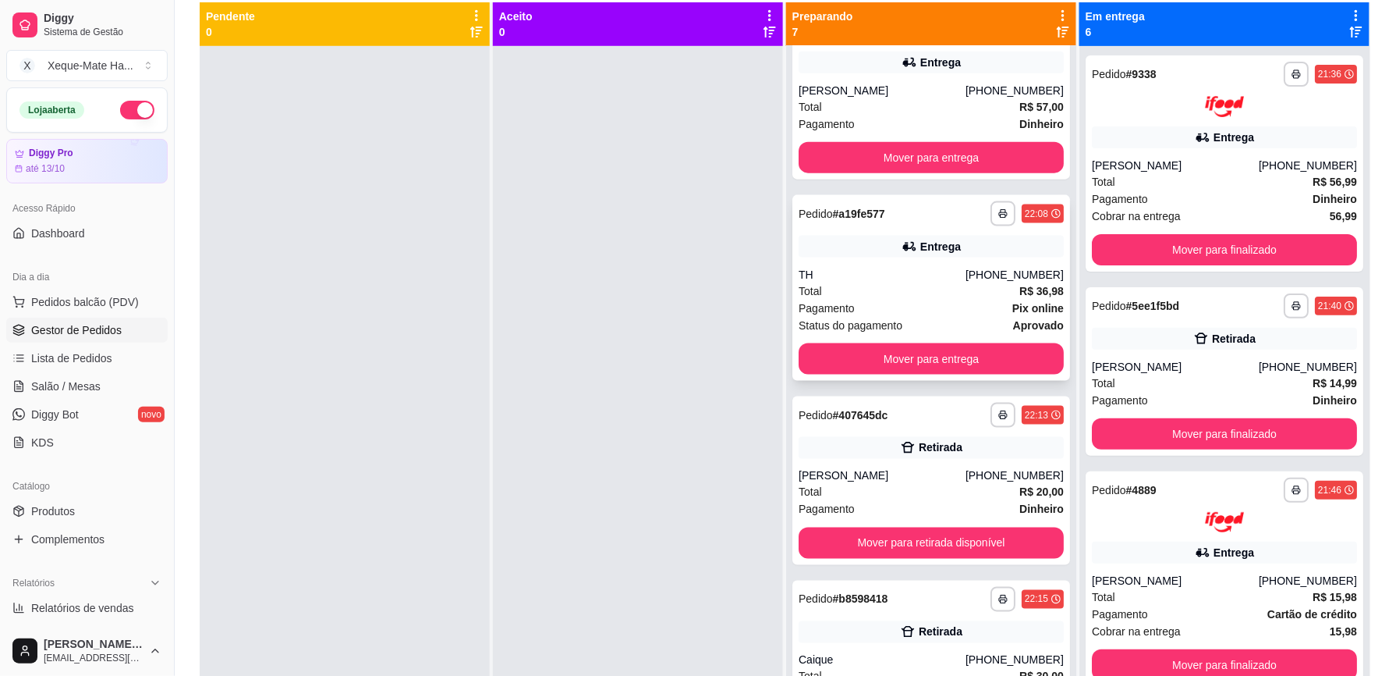
click at [935, 312] on div "Pagamento Pix online" at bounding box center [931, 308] width 265 height 17
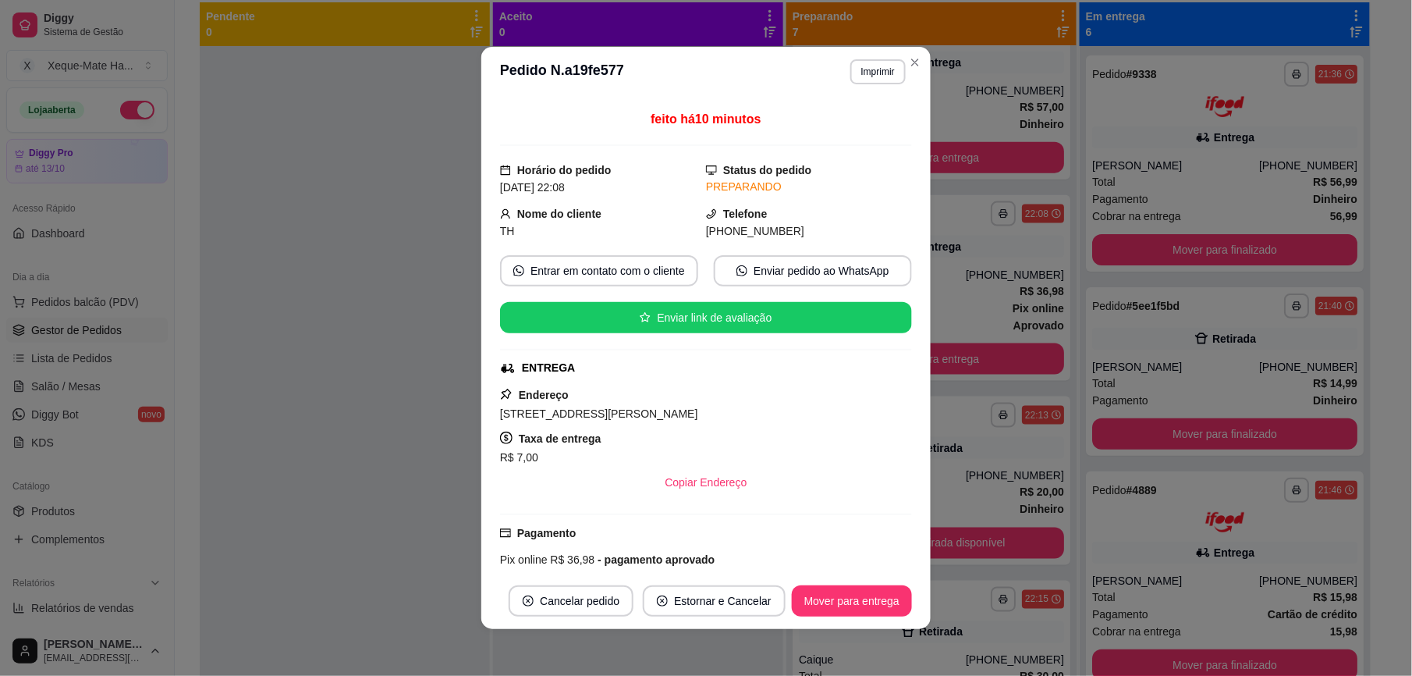
scroll to position [257, 0]
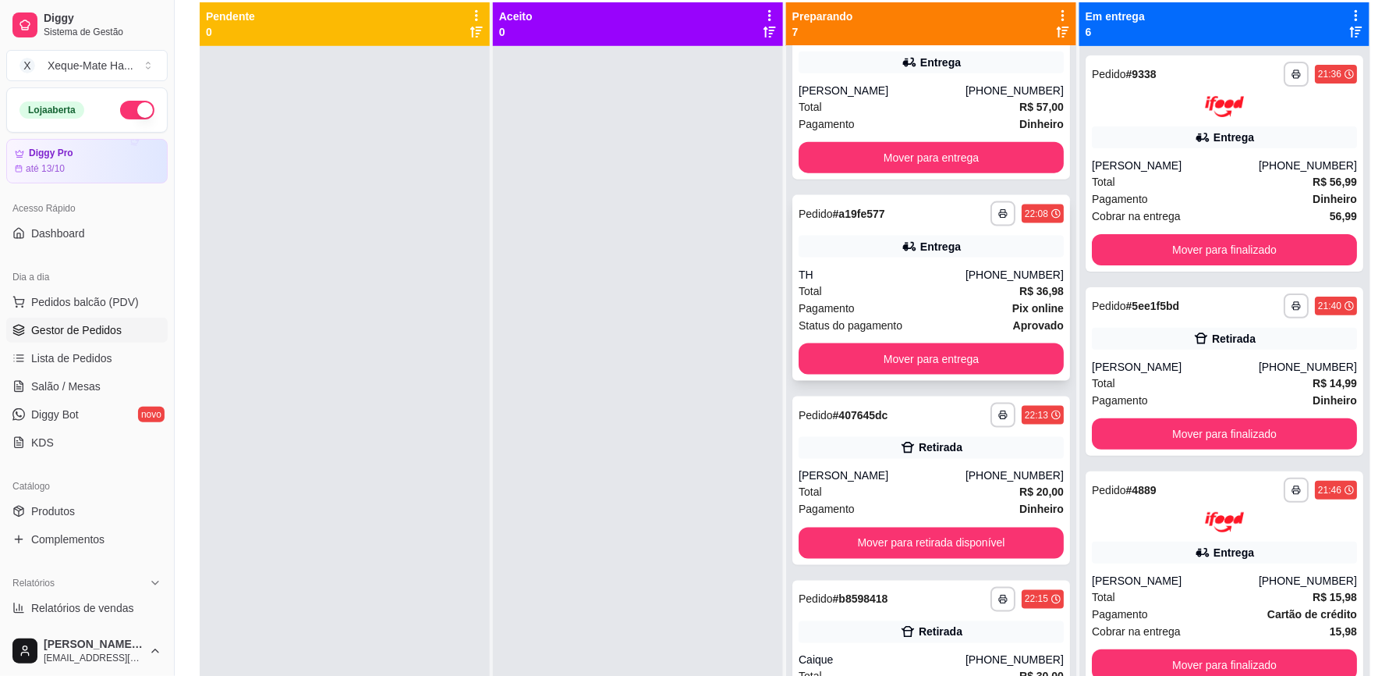
click at [890, 317] on span "Status do pagamento" at bounding box center [851, 325] width 104 height 17
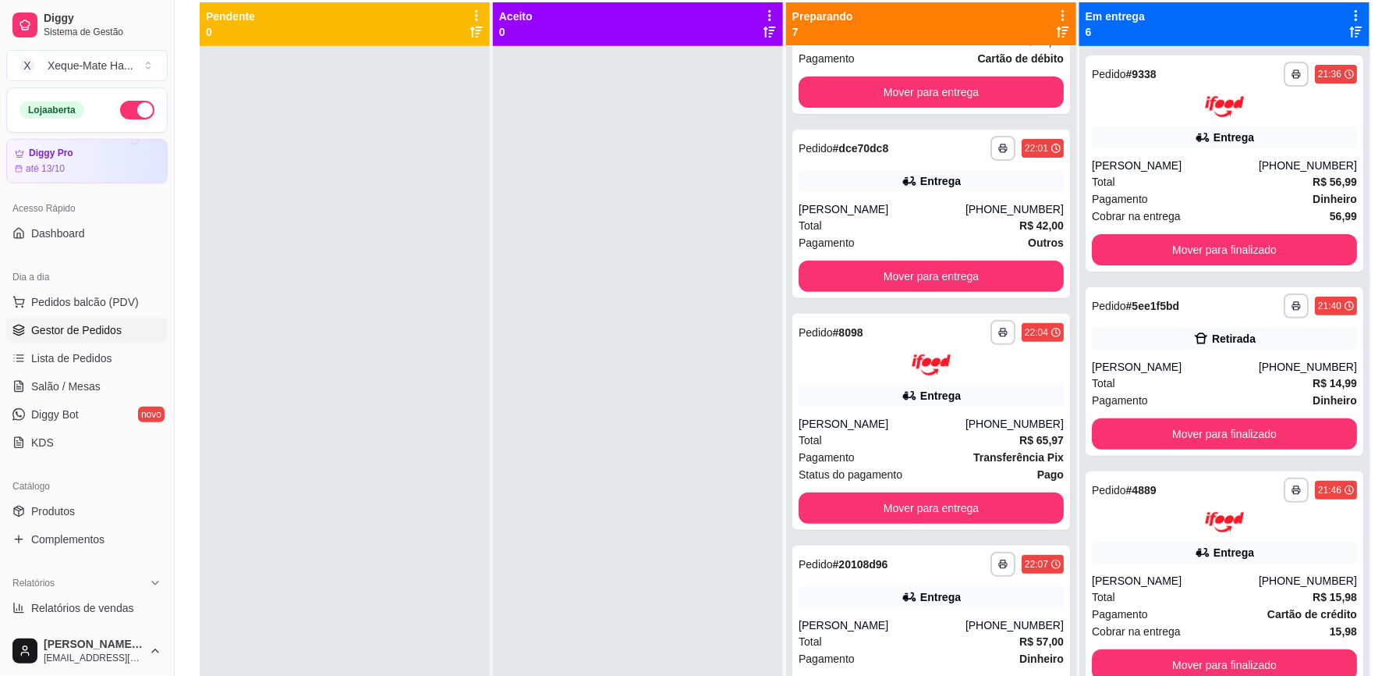
scroll to position [0, 0]
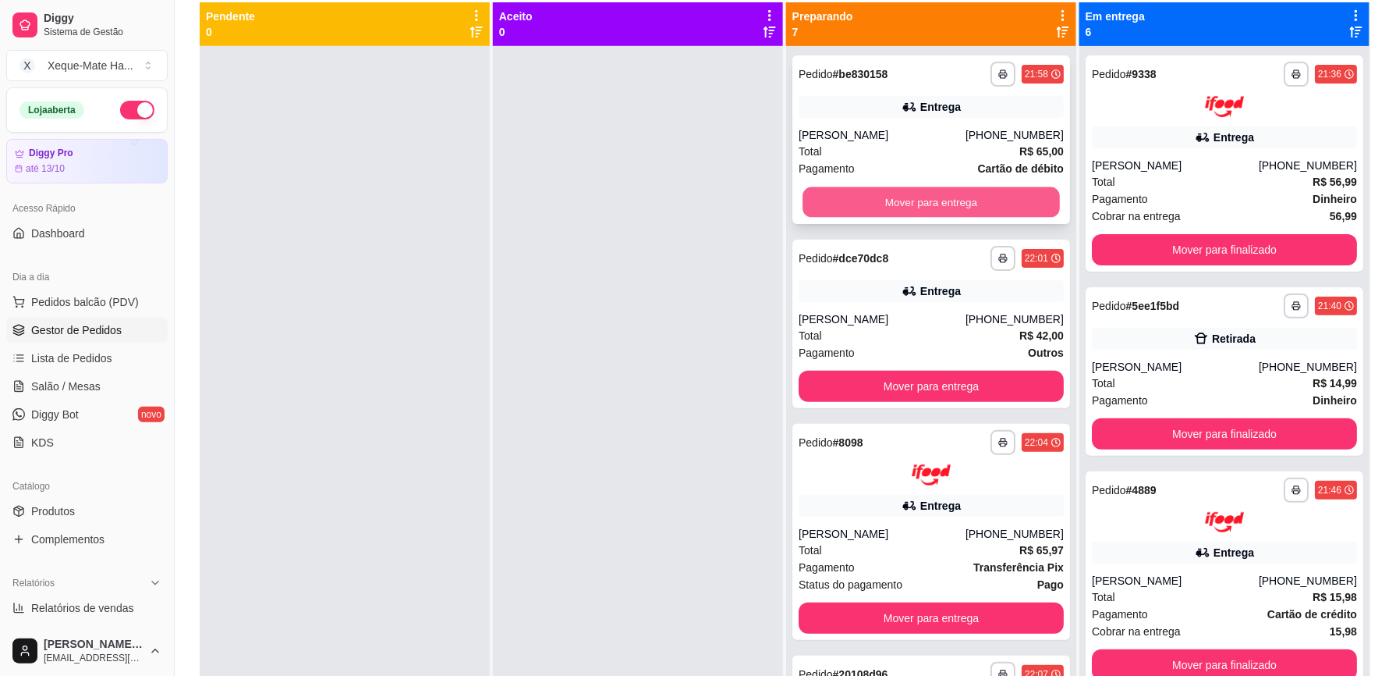
click at [1012, 195] on button "Mover para entrega" at bounding box center [931, 202] width 257 height 30
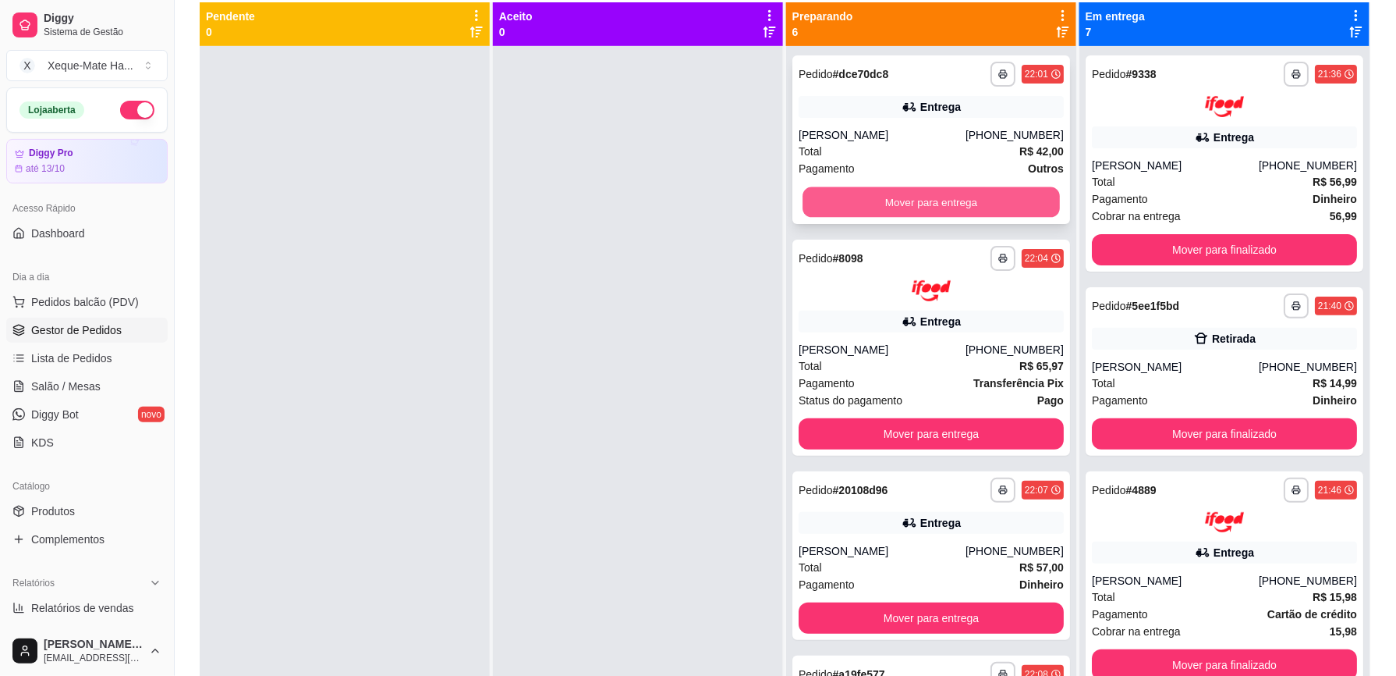
click at [994, 194] on button "Mover para entrega" at bounding box center [931, 202] width 257 height 30
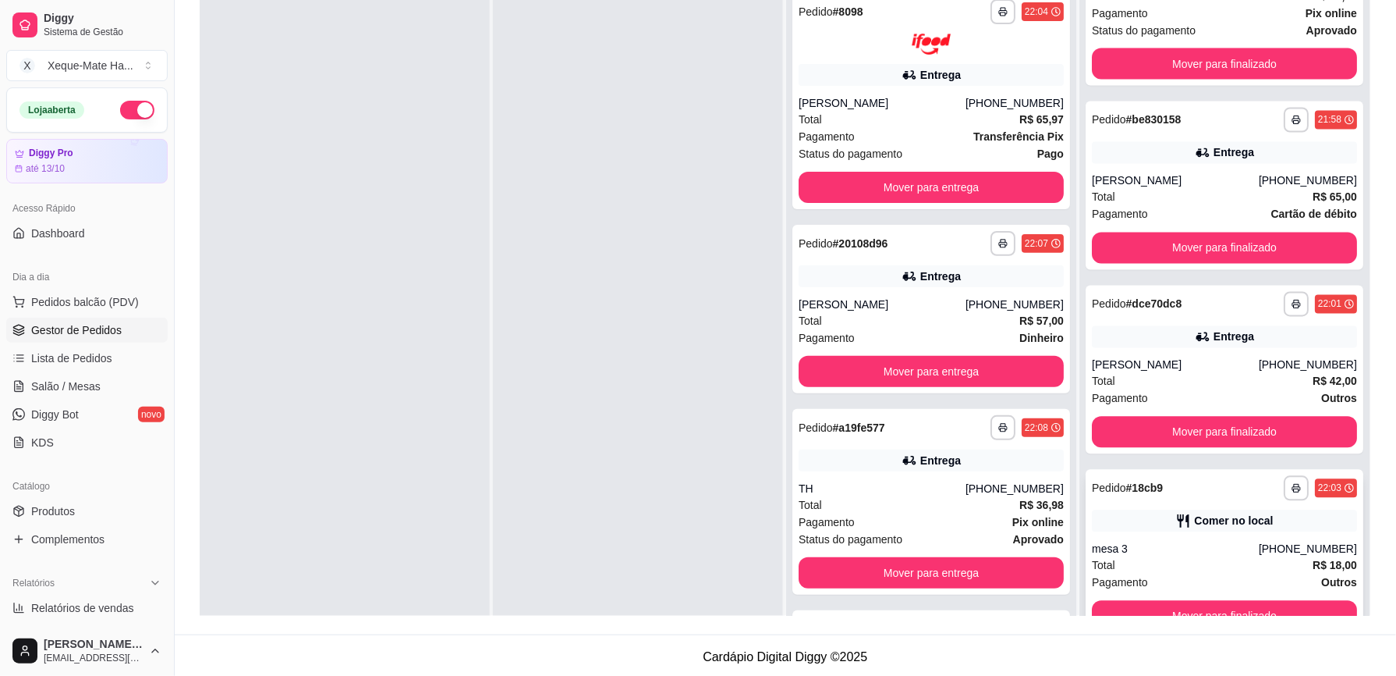
scroll to position [238, 0]
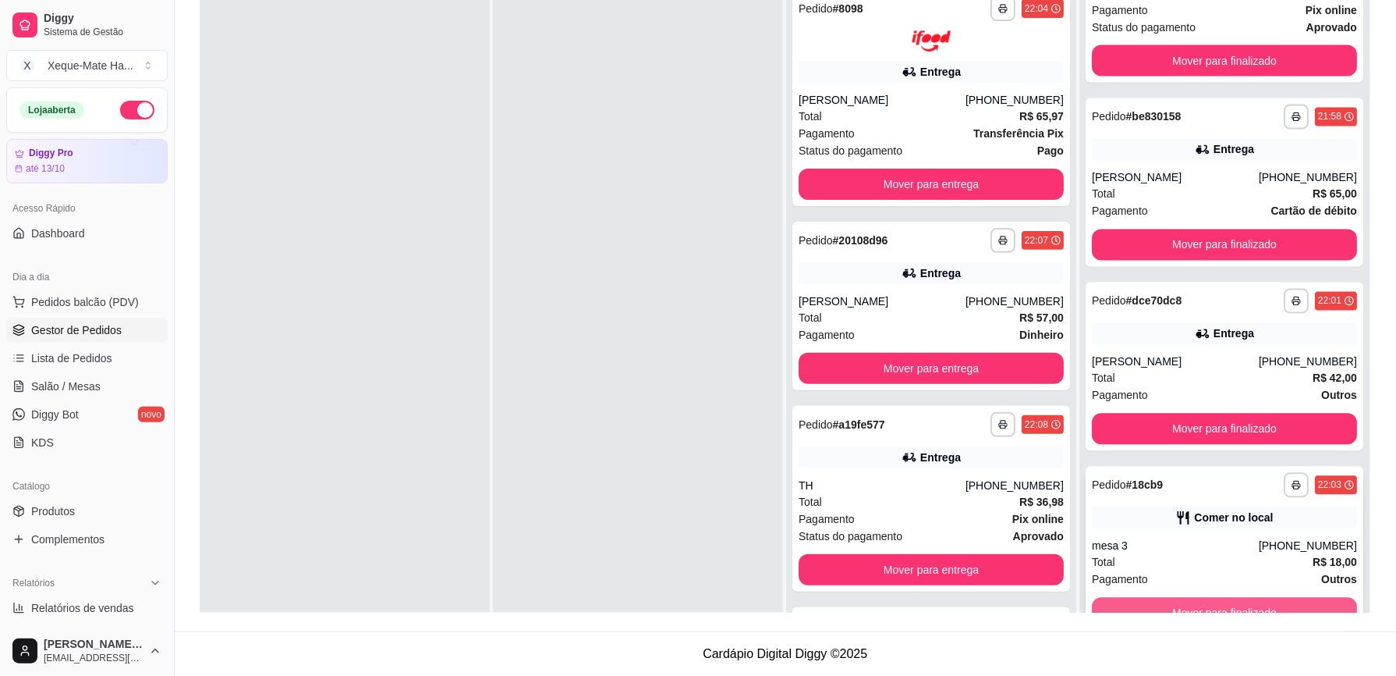
click at [1265, 603] on button "Mover para finalizado" at bounding box center [1224, 613] width 265 height 31
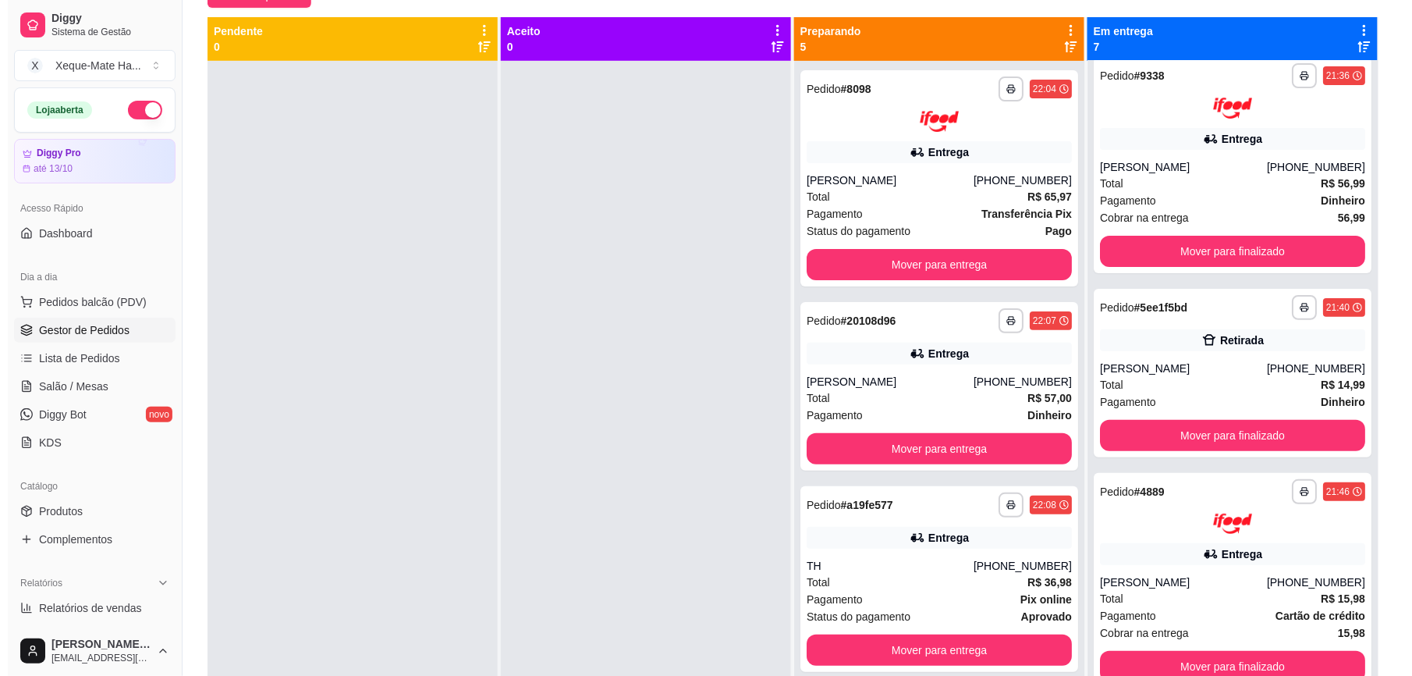
scroll to position [0, 0]
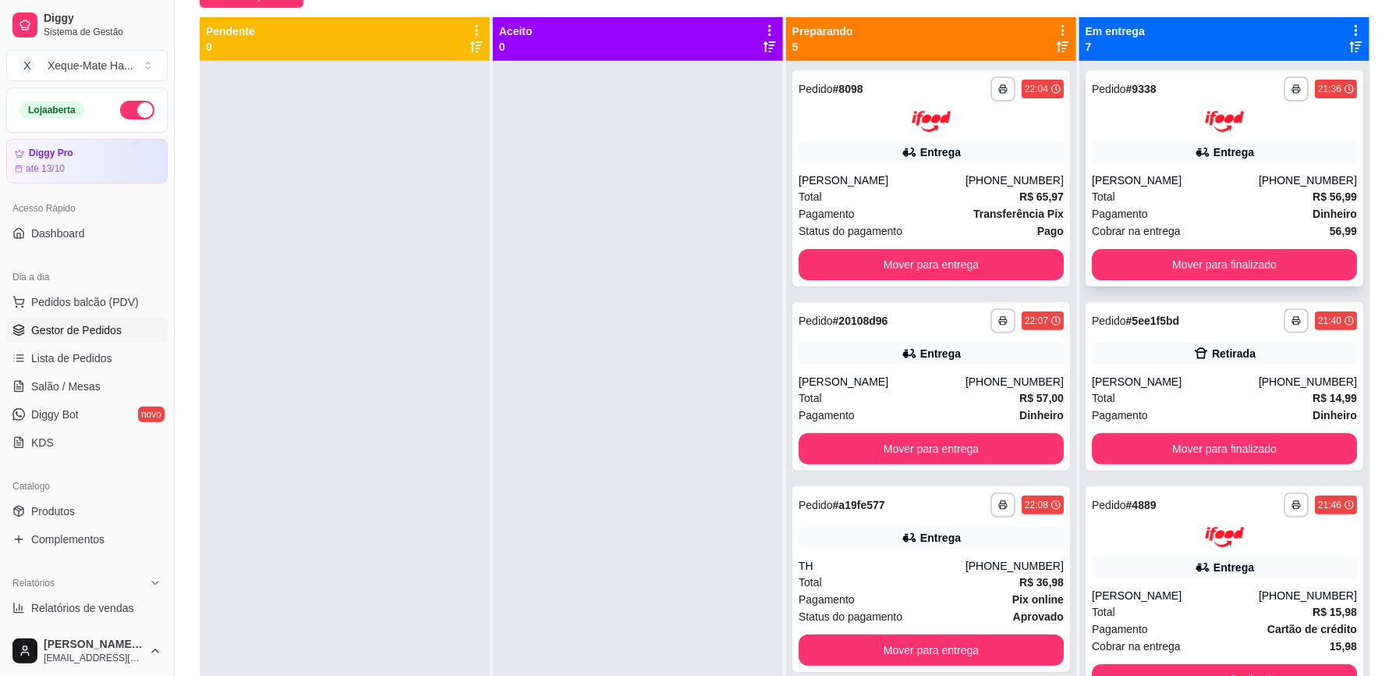
click at [1248, 214] on div "Pagamento Dinheiro" at bounding box center [1224, 213] width 265 height 17
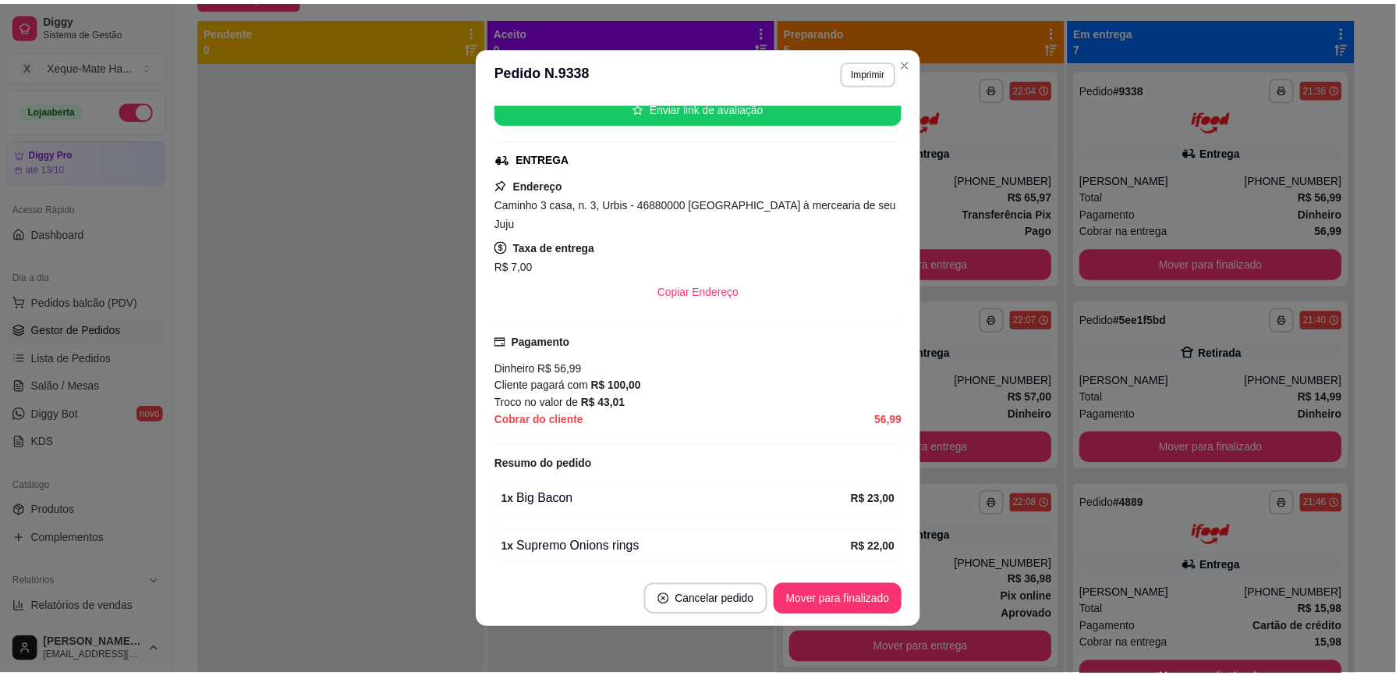
scroll to position [231, 0]
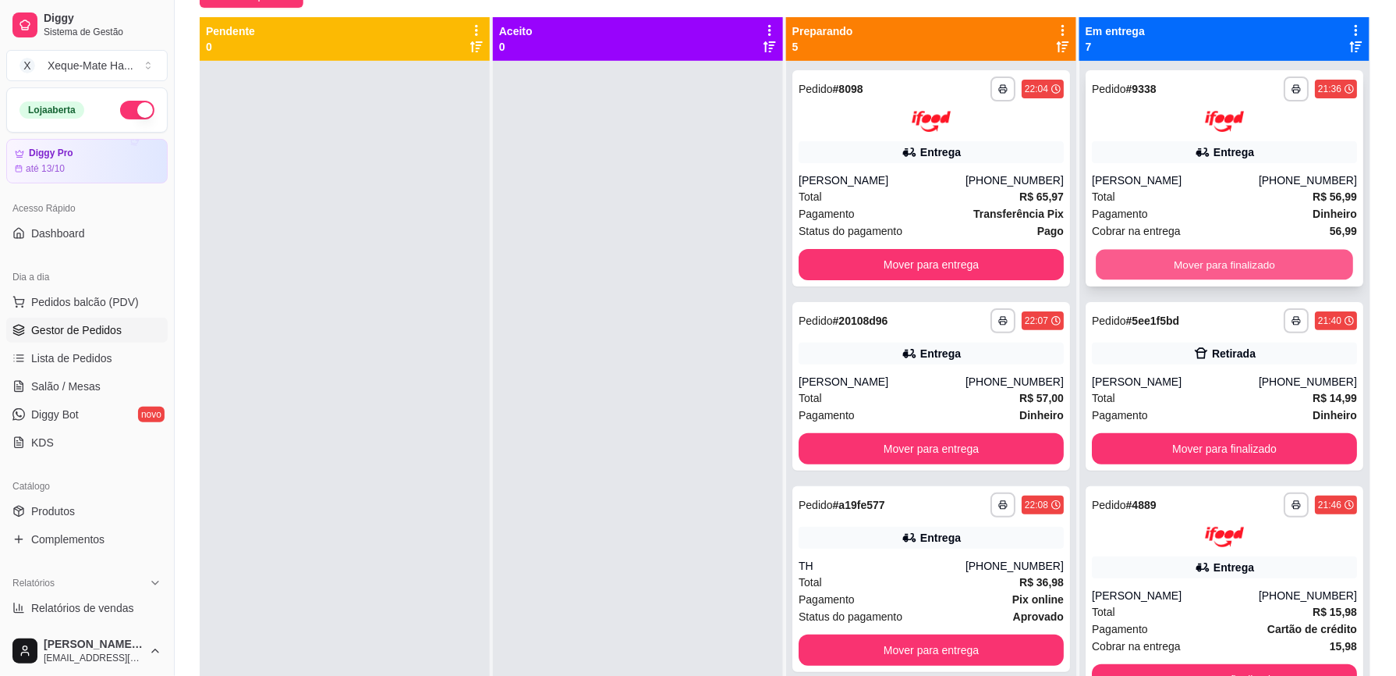
click at [1167, 257] on button "Mover para finalizado" at bounding box center [1224, 264] width 257 height 30
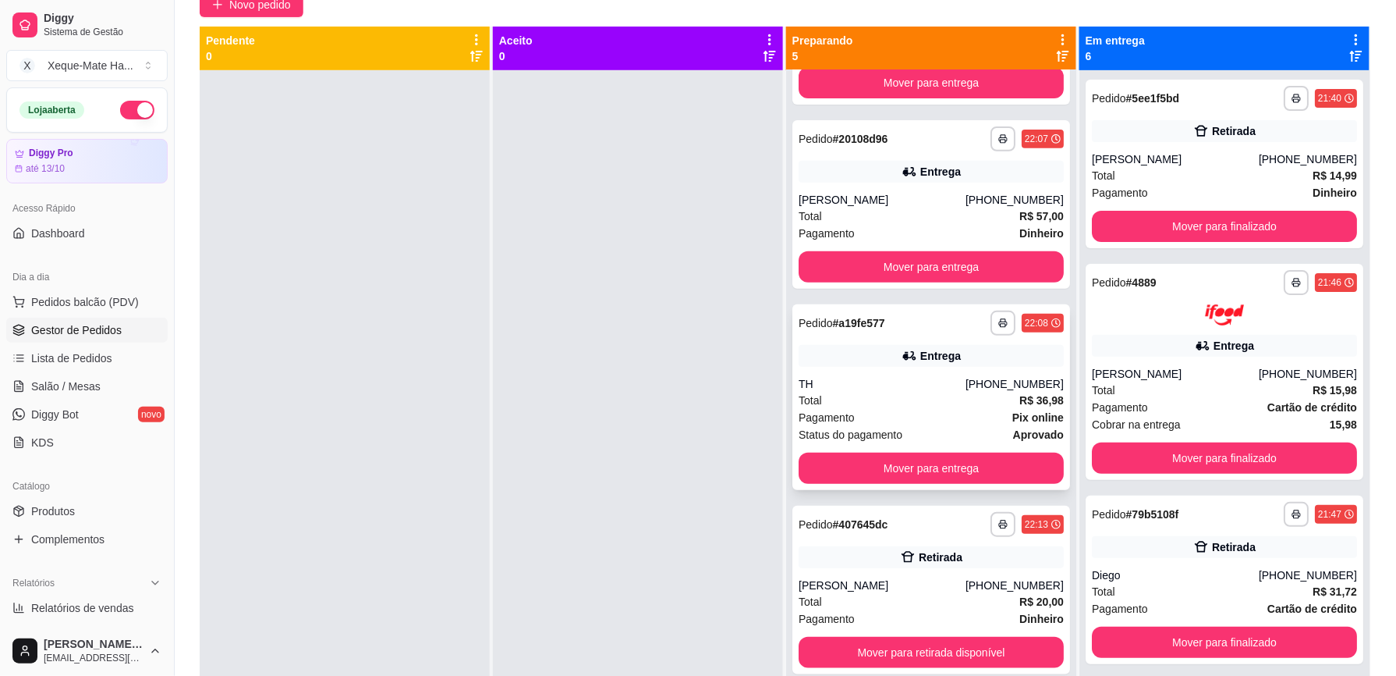
scroll to position [194, 0]
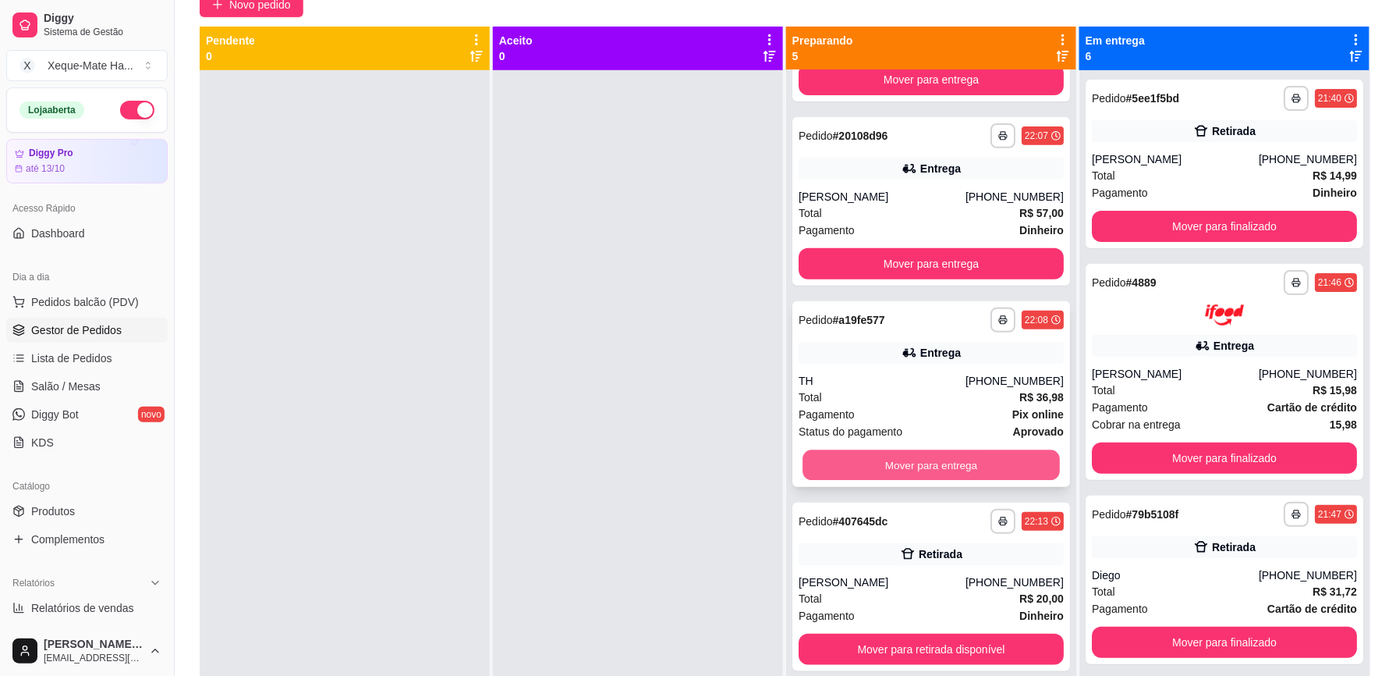
click at [941, 462] on button "Mover para entrega" at bounding box center [931, 464] width 257 height 30
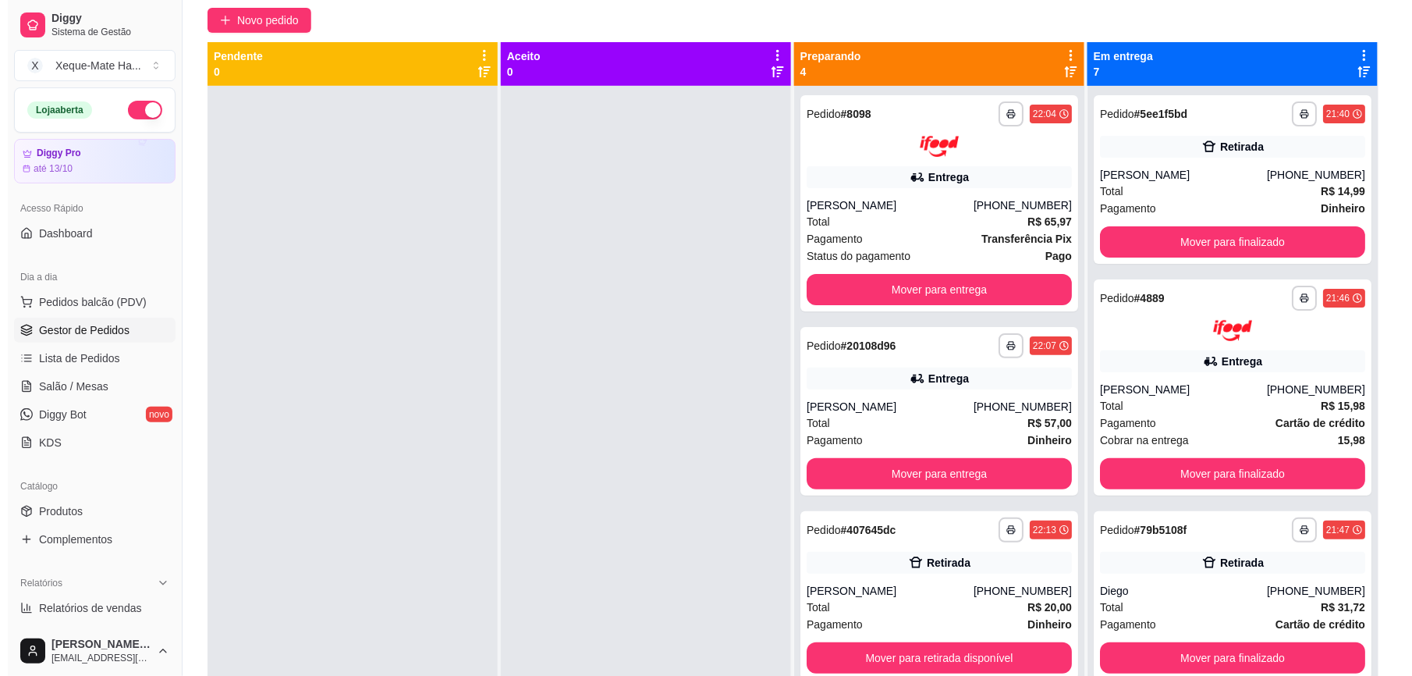
scroll to position [132, 0]
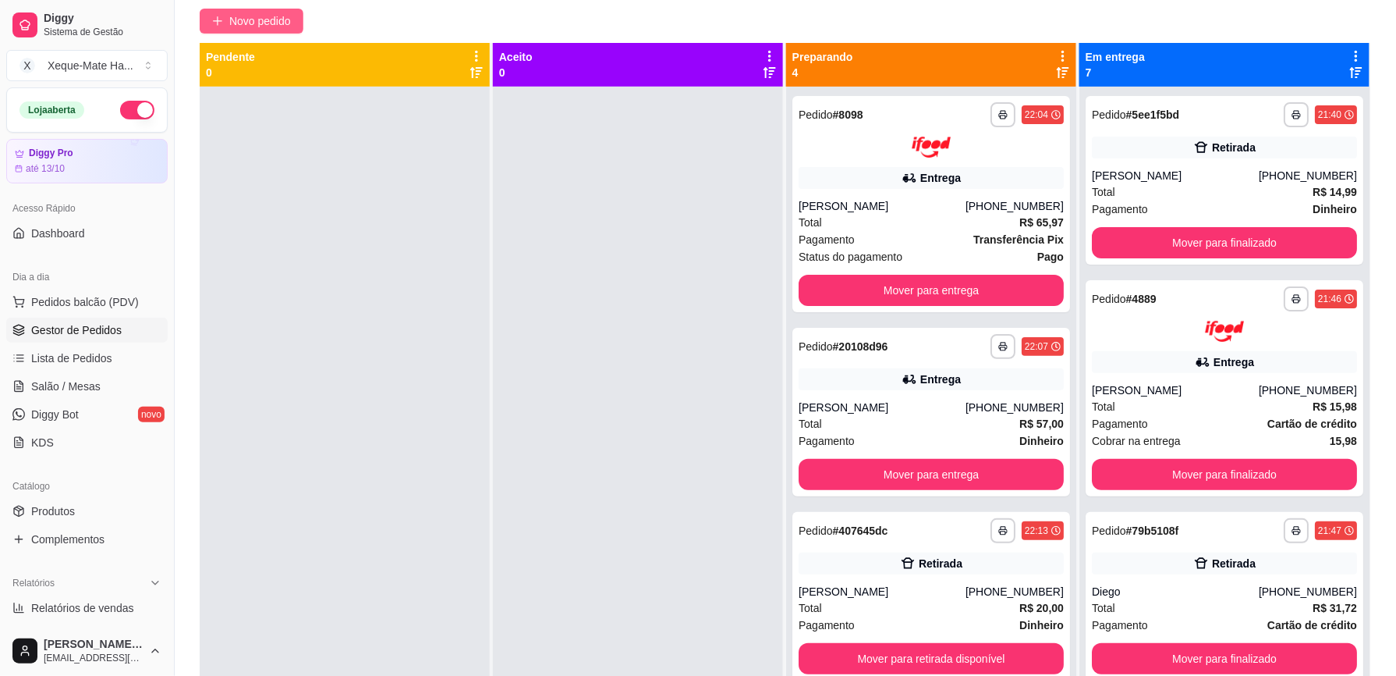
click at [260, 20] on span "Novo pedido" at bounding box center [260, 20] width 62 height 17
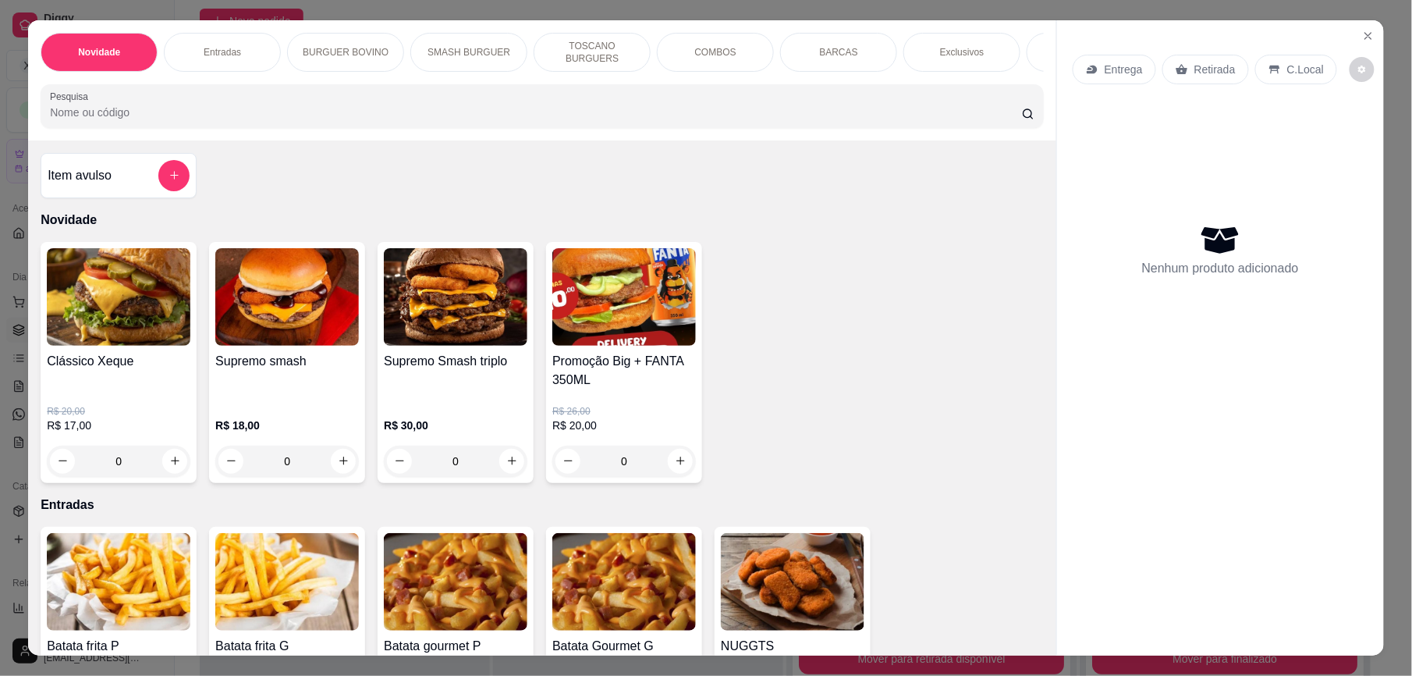
scroll to position [1278, 0]
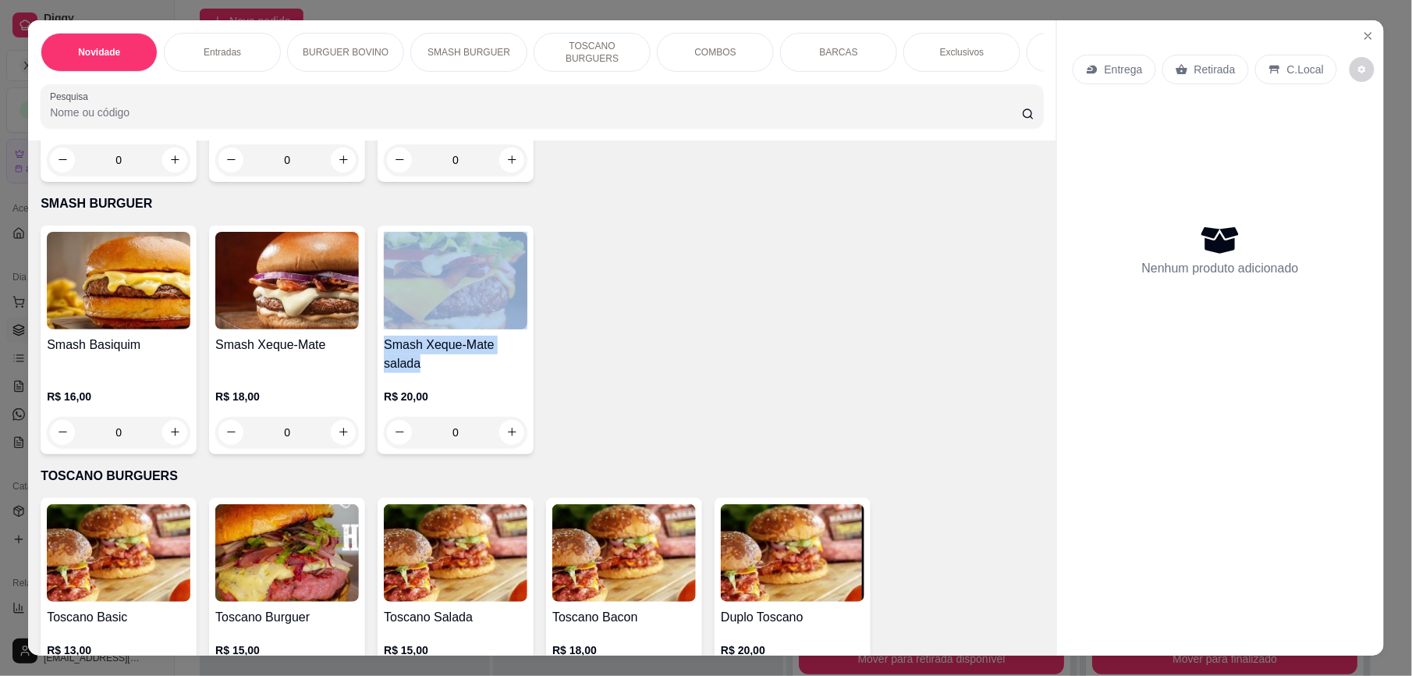
drag, startPoint x: 1027, startPoint y: 331, endPoint x: 1036, endPoint y: 378, distance: 48.5
click at [1036, 378] on div "Item avulso Novidade Clássico Xeque R$ 20,00 R$ 17,00 0 Supremo smash R$ 18,00 …" at bounding box center [542, 397] width 1028 height 515
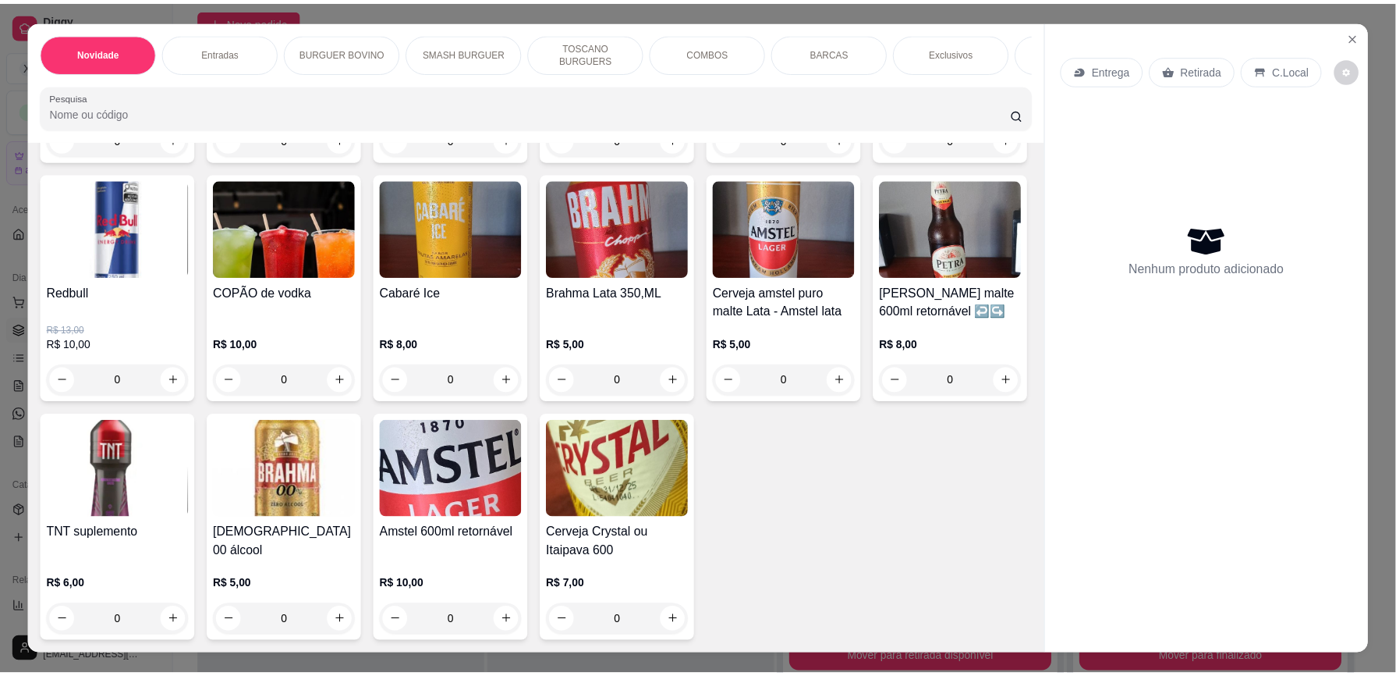
scroll to position [5049, 0]
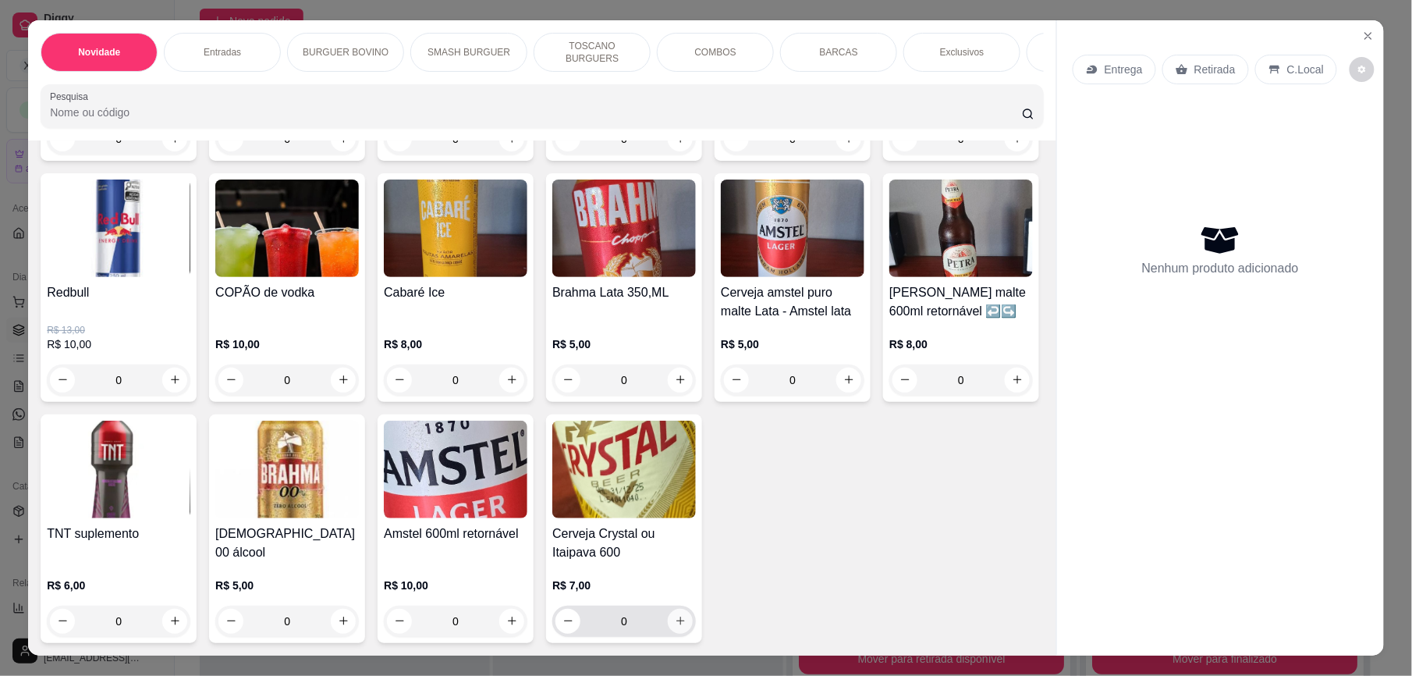
click at [675, 625] on icon "increase-product-quantity" at bounding box center [681, 621] width 12 height 12
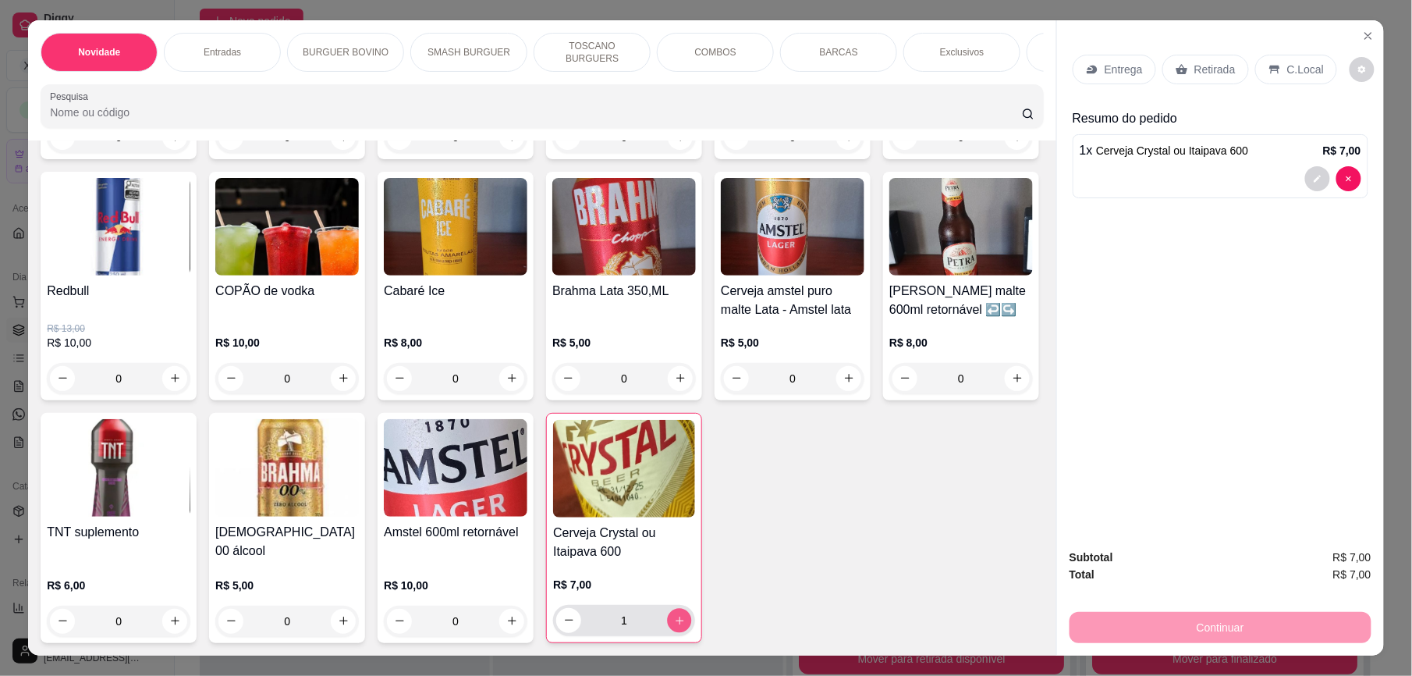
click at [674, 624] on icon "increase-product-quantity" at bounding box center [680, 621] width 12 height 12
type input "2"
click at [1290, 58] on div "C.Local" at bounding box center [1296, 70] width 82 height 30
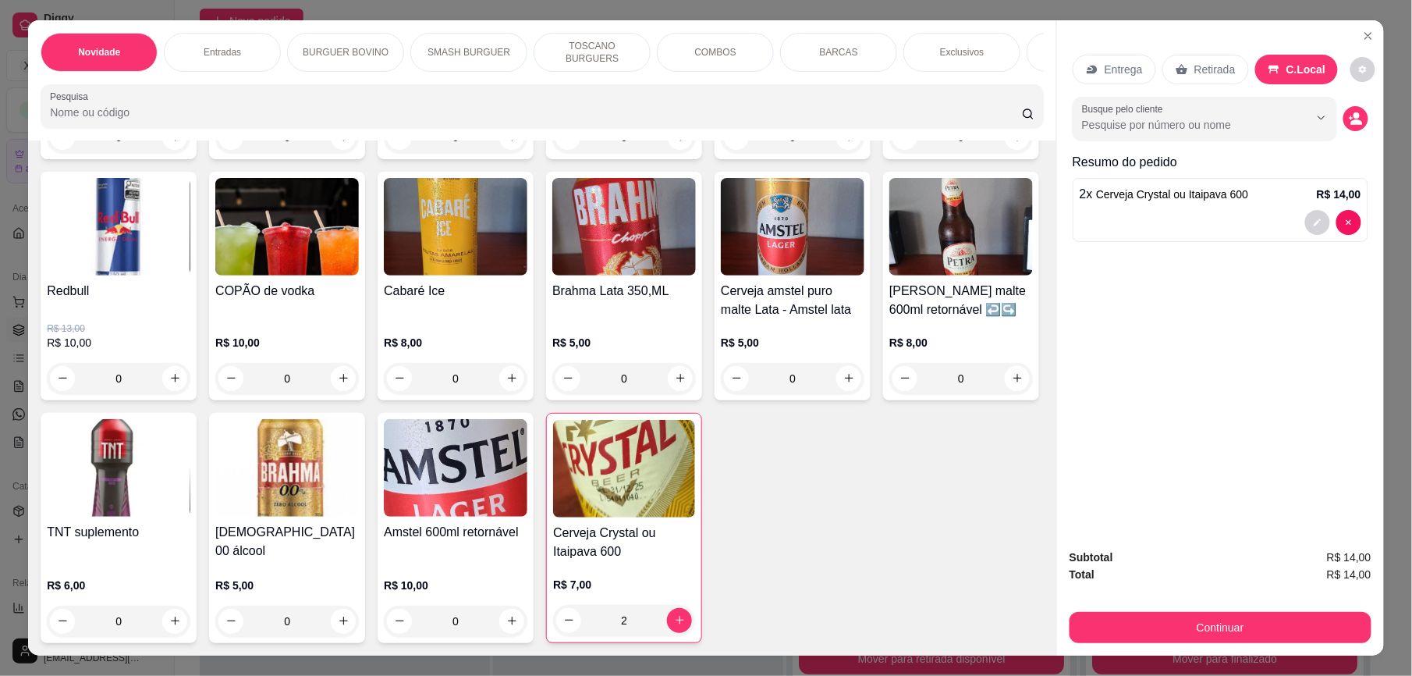
click at [1097, 126] on input "Busque pelo cliente" at bounding box center [1183, 125] width 202 height 16
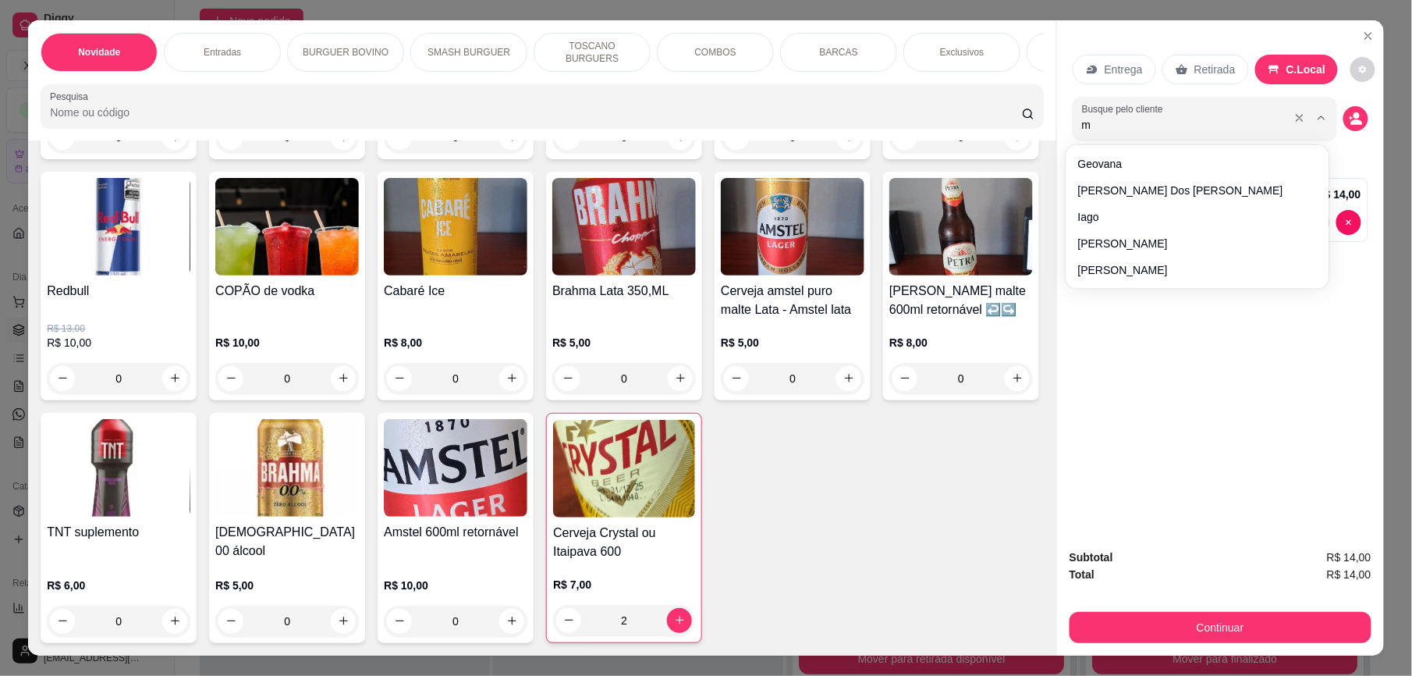
type input "me"
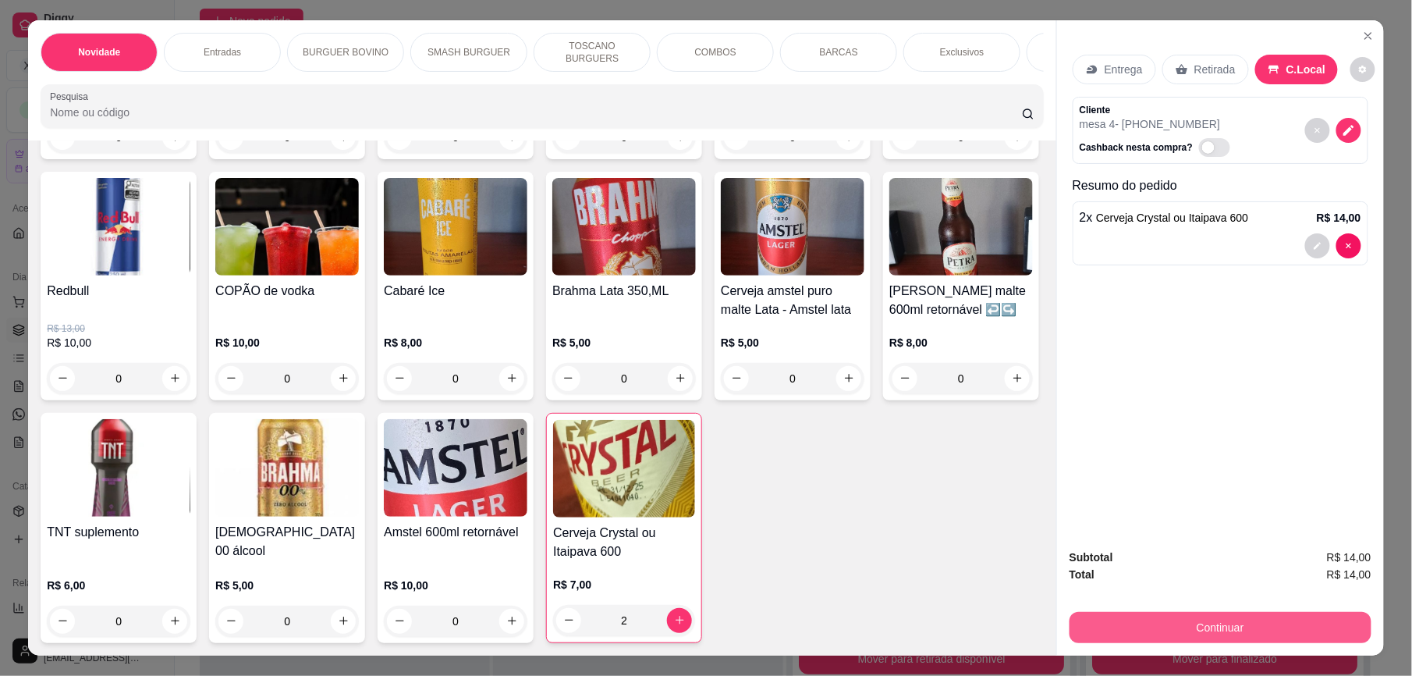
click at [1220, 627] on button "Continuar" at bounding box center [1221, 627] width 302 height 31
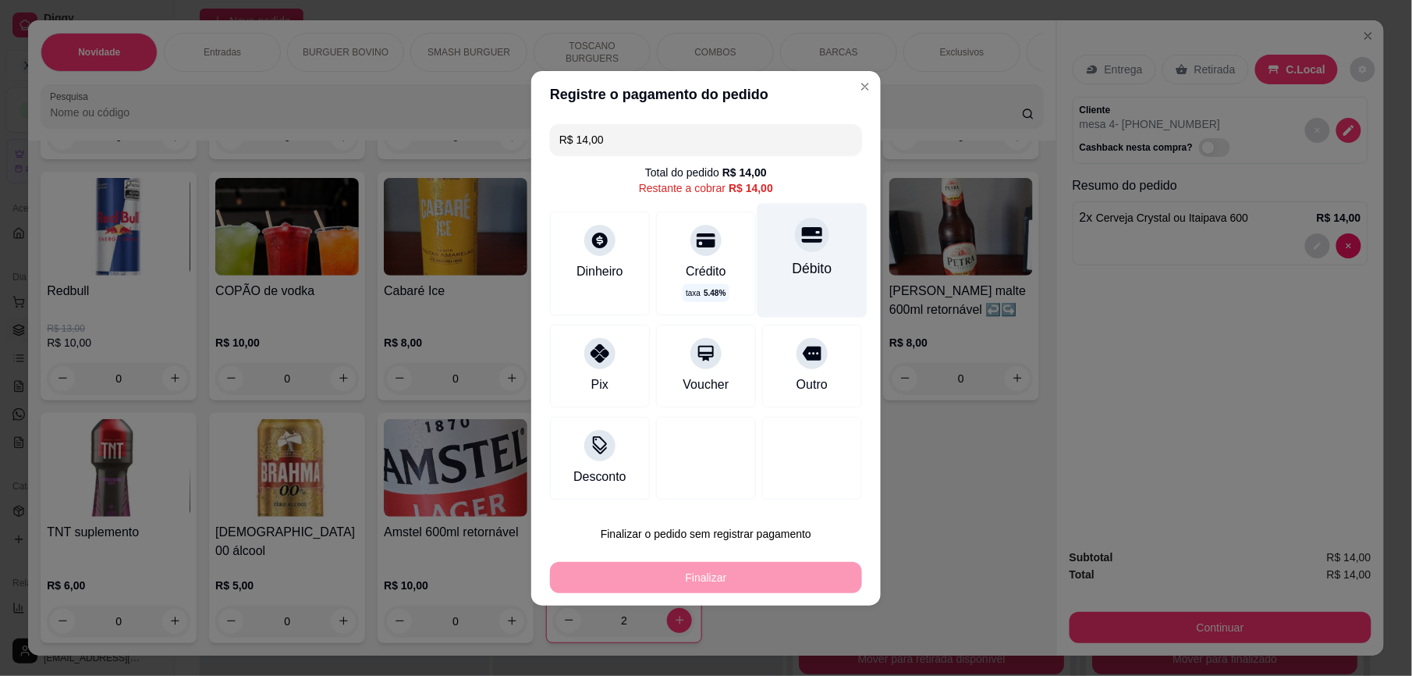
click at [799, 248] on div at bounding box center [812, 235] width 34 height 34
type input "R$ 0,00"
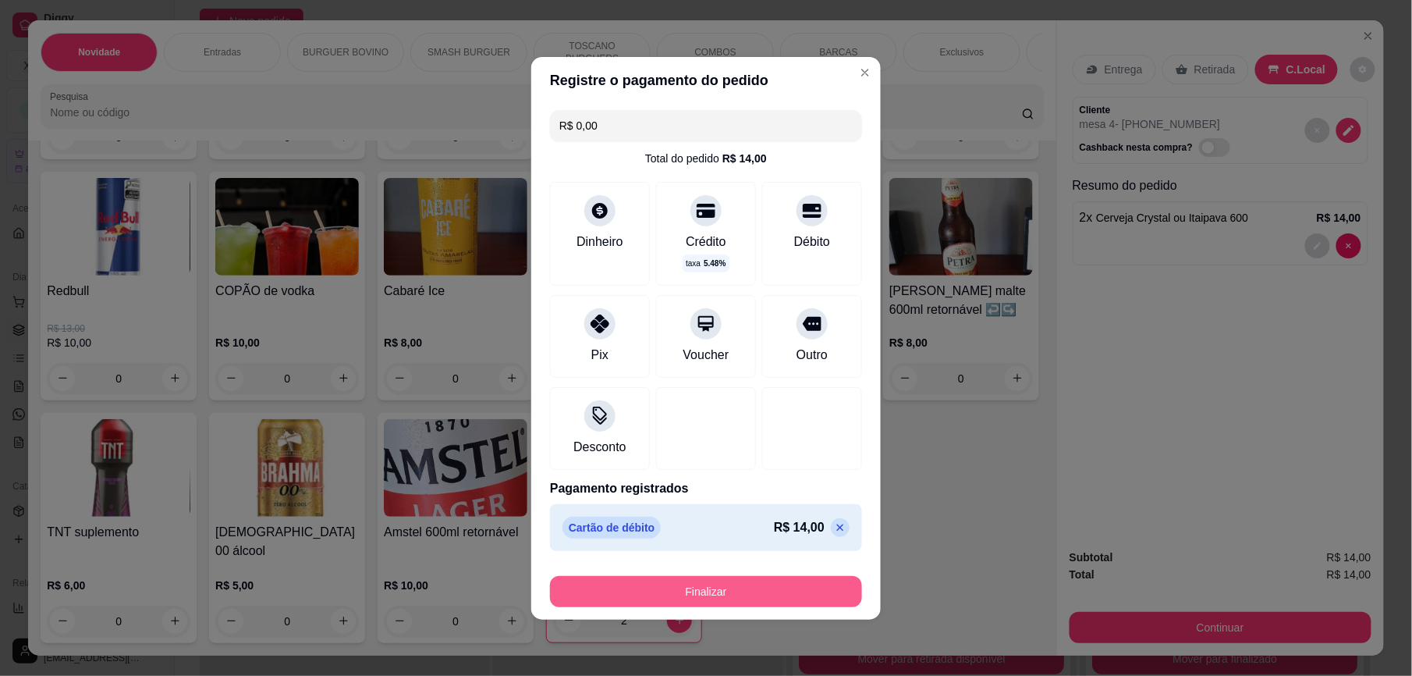
click at [780, 585] on button "Finalizar" at bounding box center [706, 591] width 312 height 31
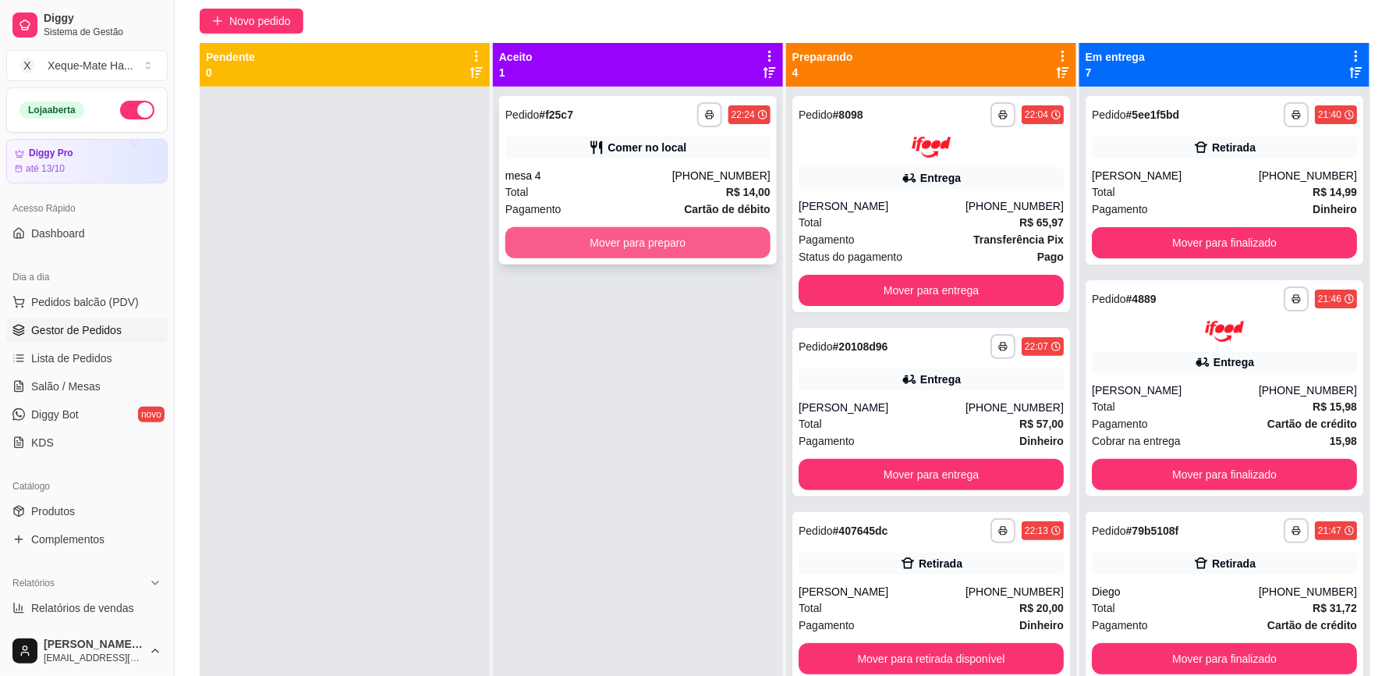
click at [678, 240] on button "Mover para preparo" at bounding box center [638, 242] width 265 height 31
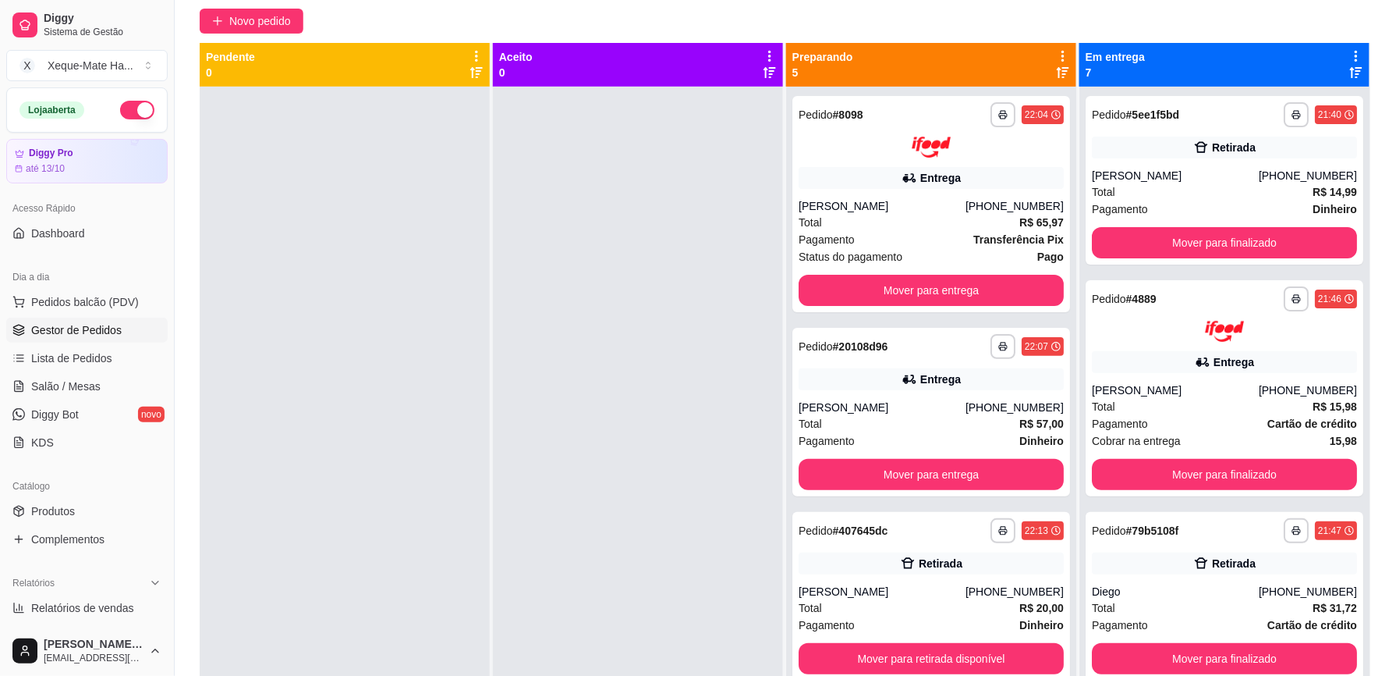
drag, startPoint x: 606, startPoint y: 372, endPoint x: 490, endPoint y: 412, distance: 122.9
click at [493, 412] on div at bounding box center [638, 425] width 290 height 676
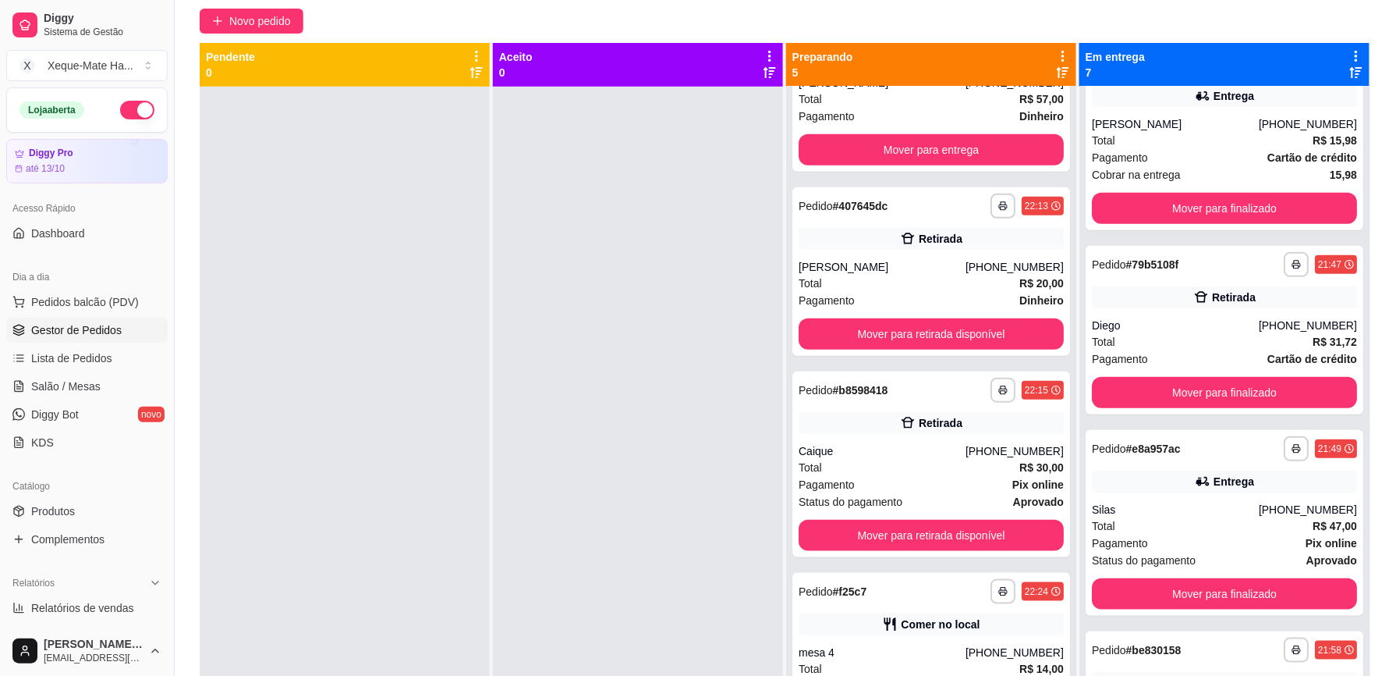
scroll to position [238, 0]
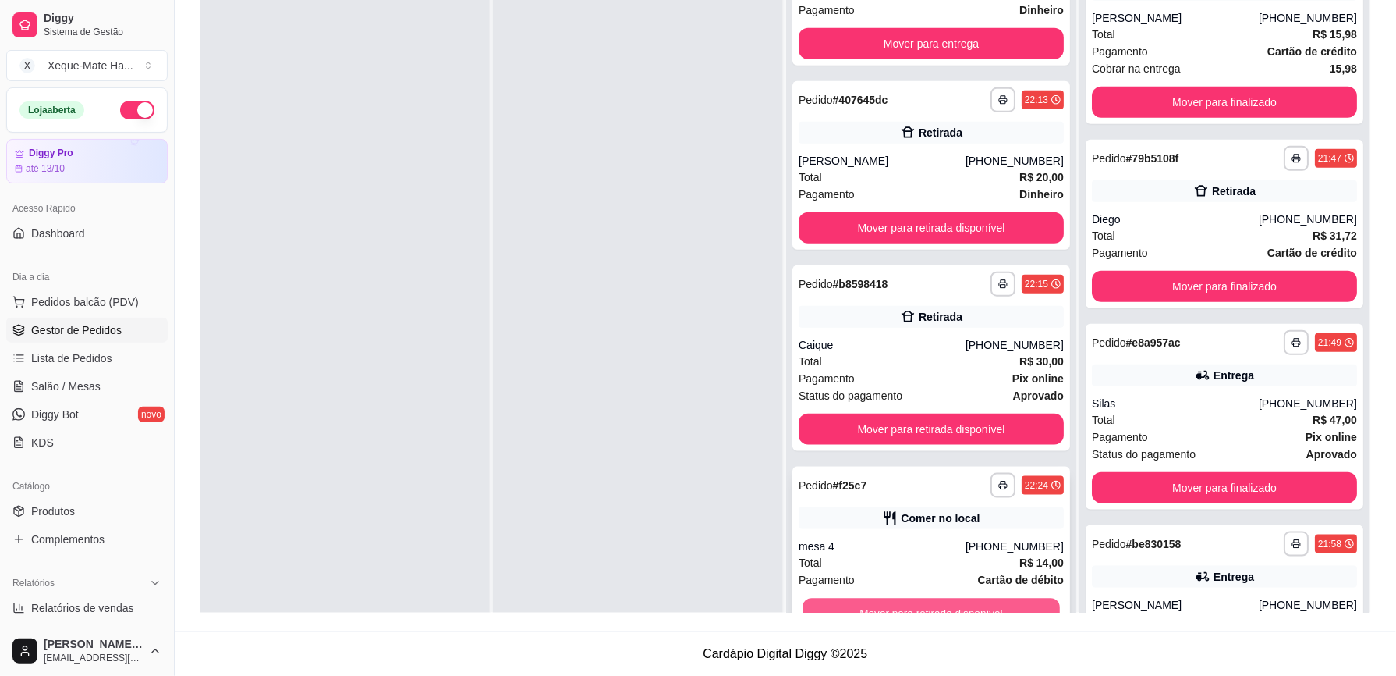
click at [1015, 600] on button "Mover para retirada disponível" at bounding box center [931, 613] width 257 height 30
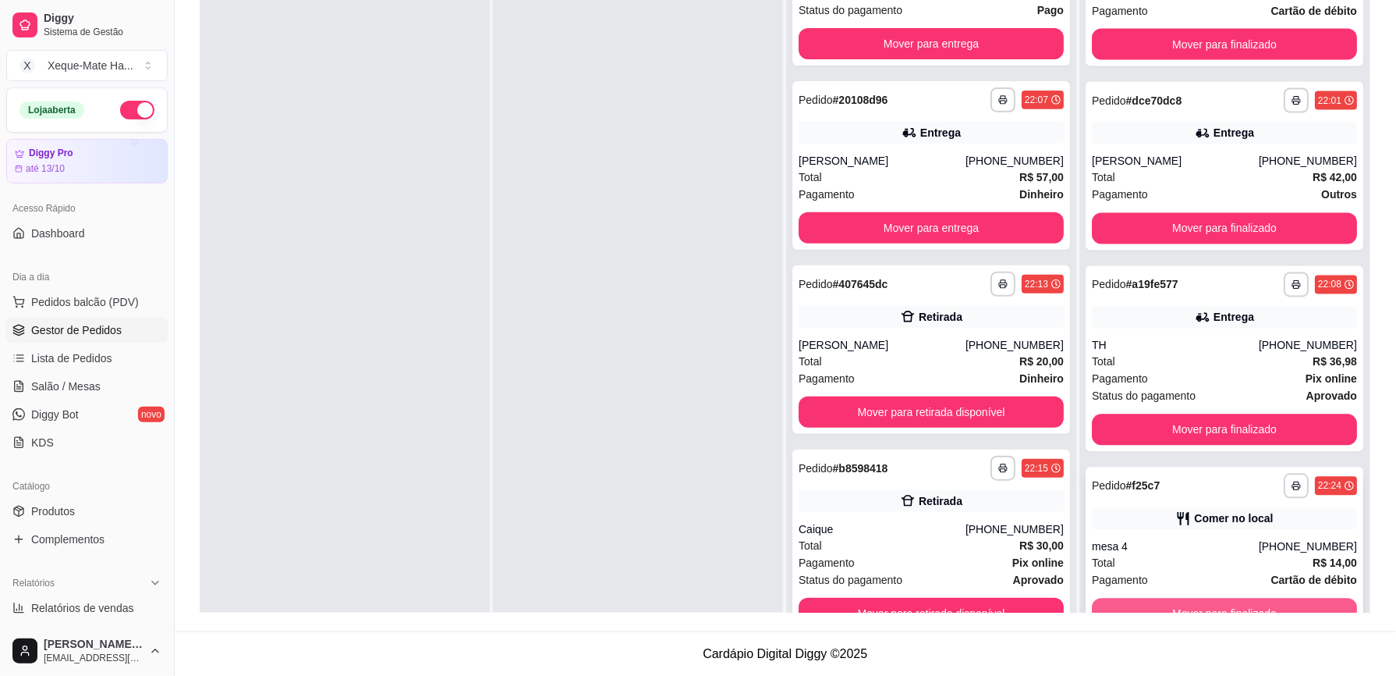
click at [1280, 598] on button "Mover para finalizado" at bounding box center [1224, 613] width 265 height 31
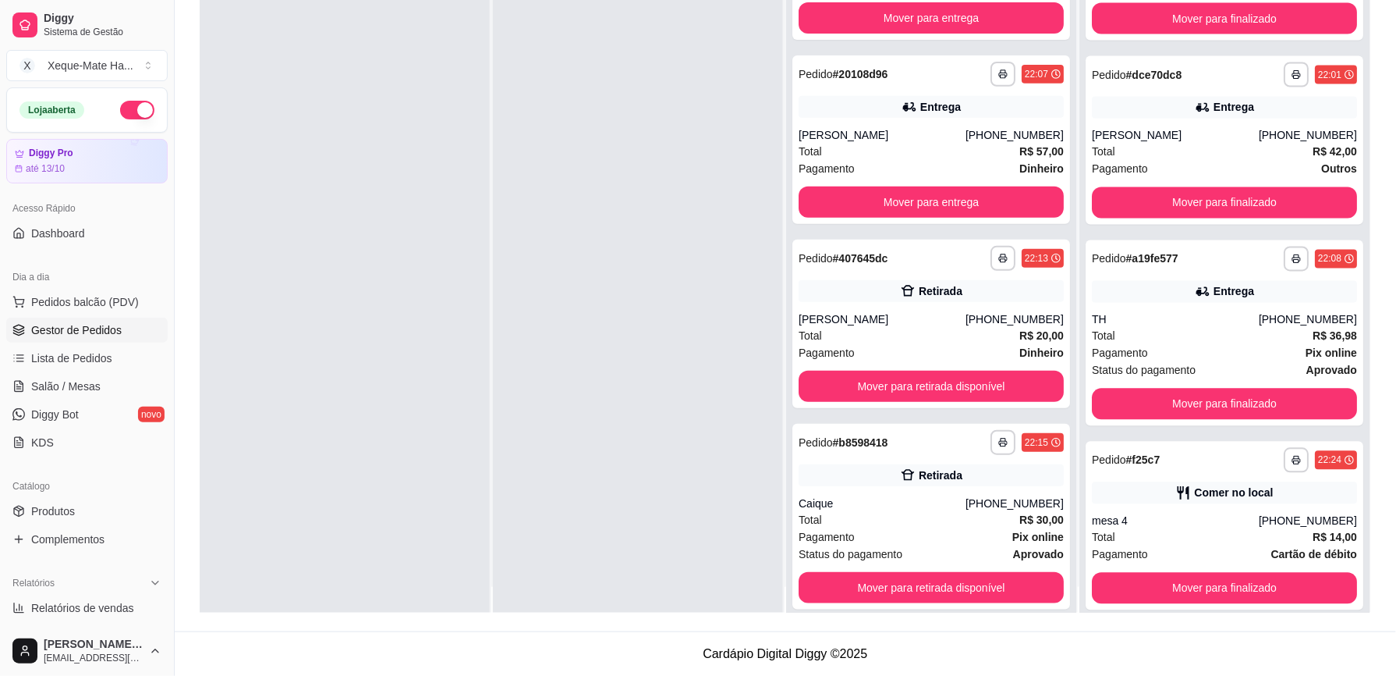
scroll to position [28, 0]
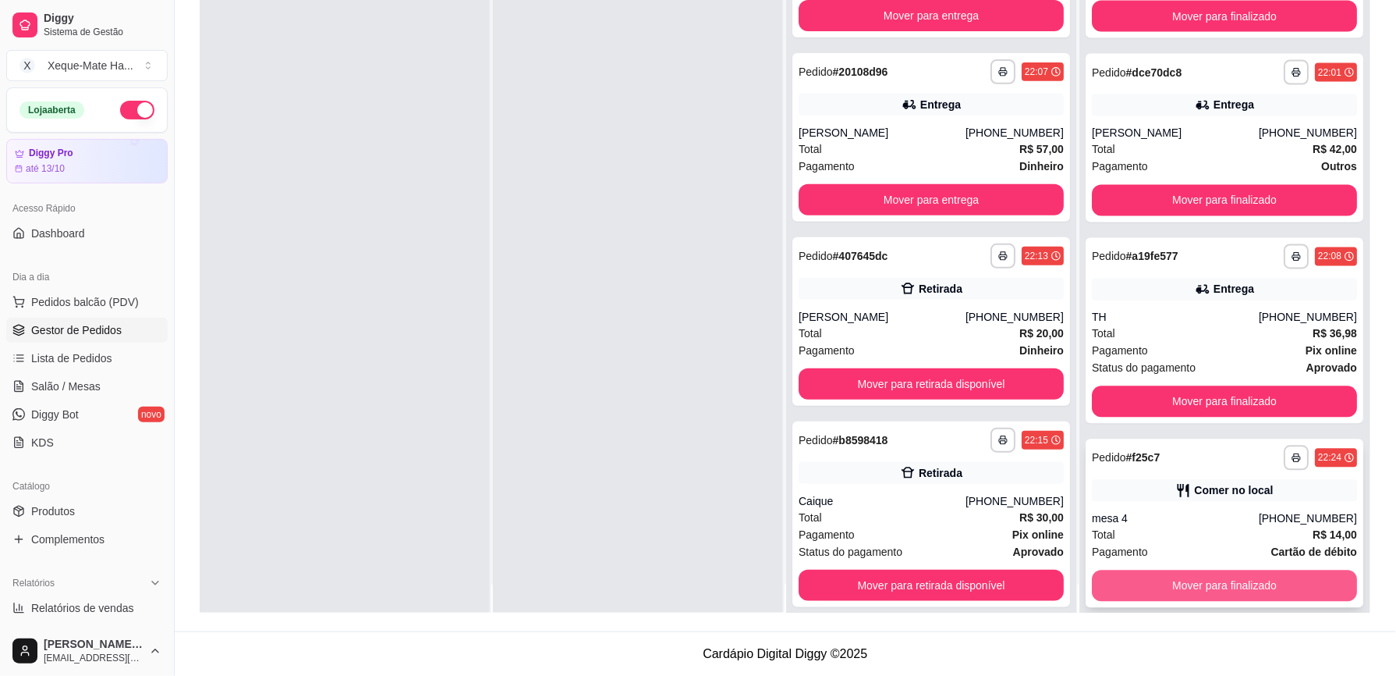
click at [1293, 587] on button "Mover para finalizado" at bounding box center [1224, 585] width 265 height 31
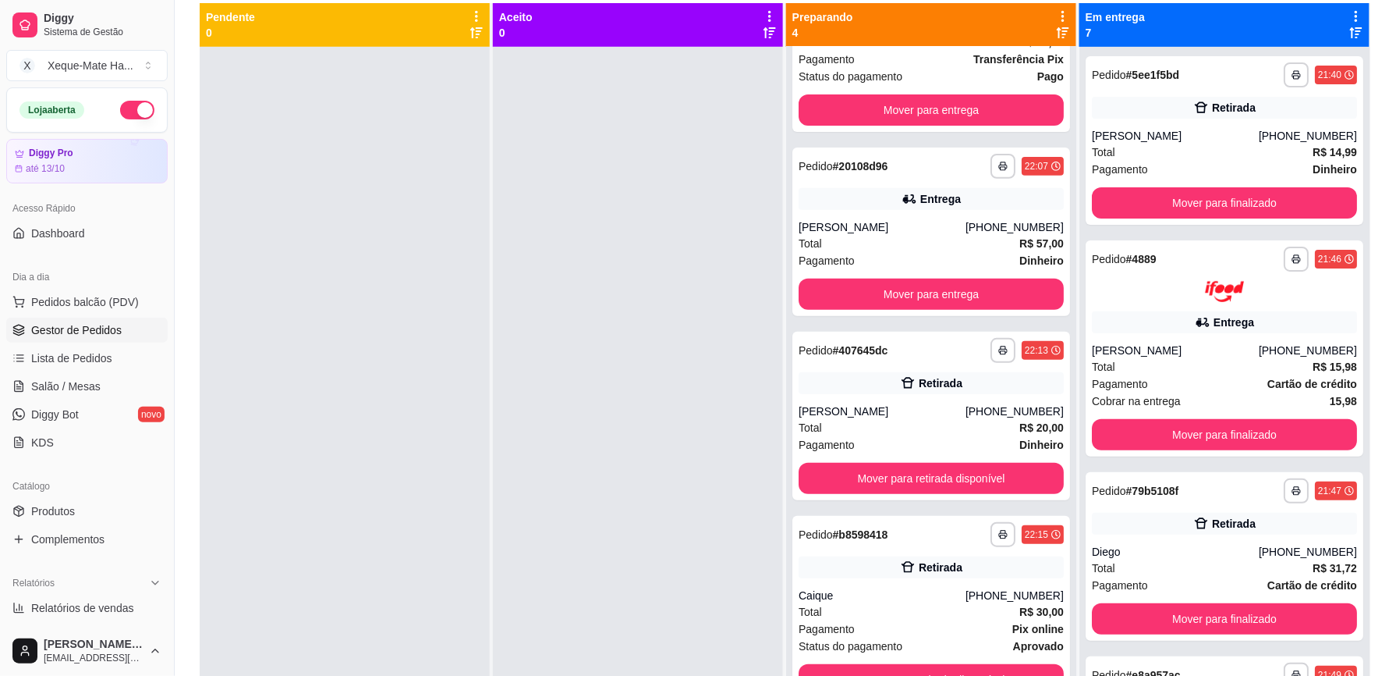
scroll to position [175, 0]
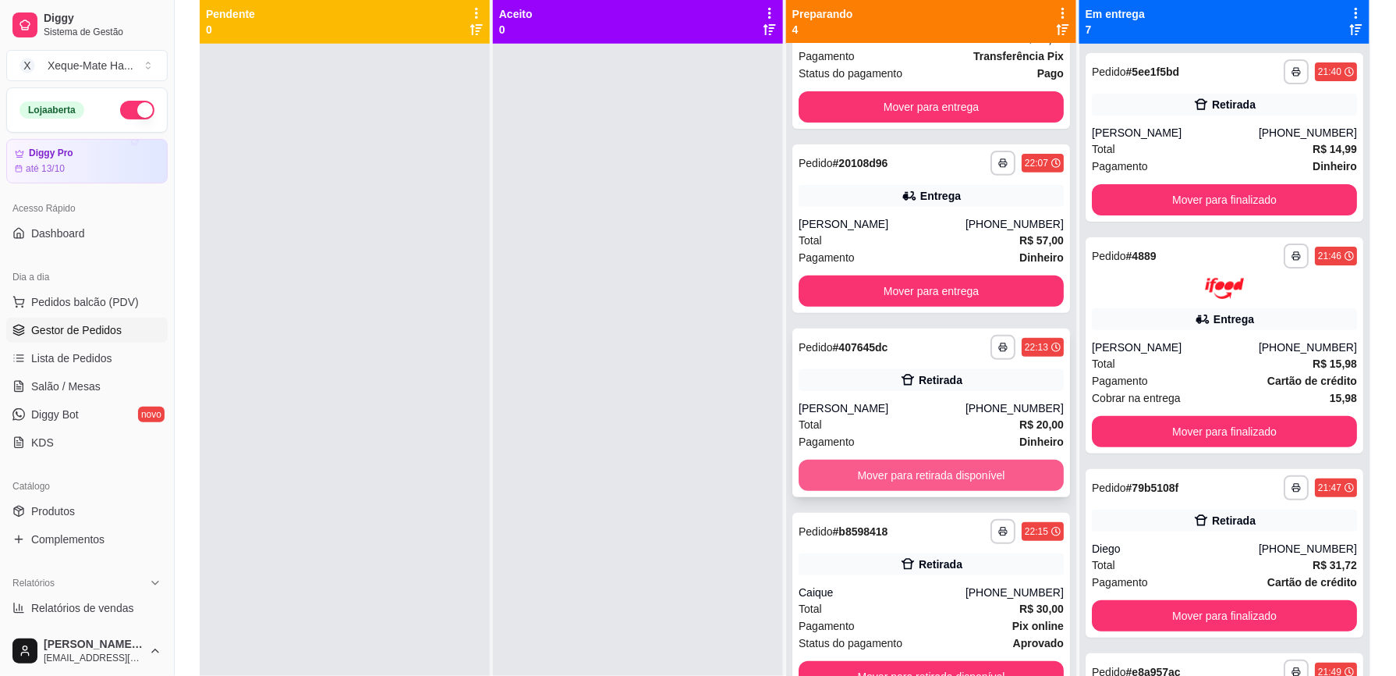
click at [983, 477] on button "Mover para retirada disponível" at bounding box center [931, 475] width 265 height 31
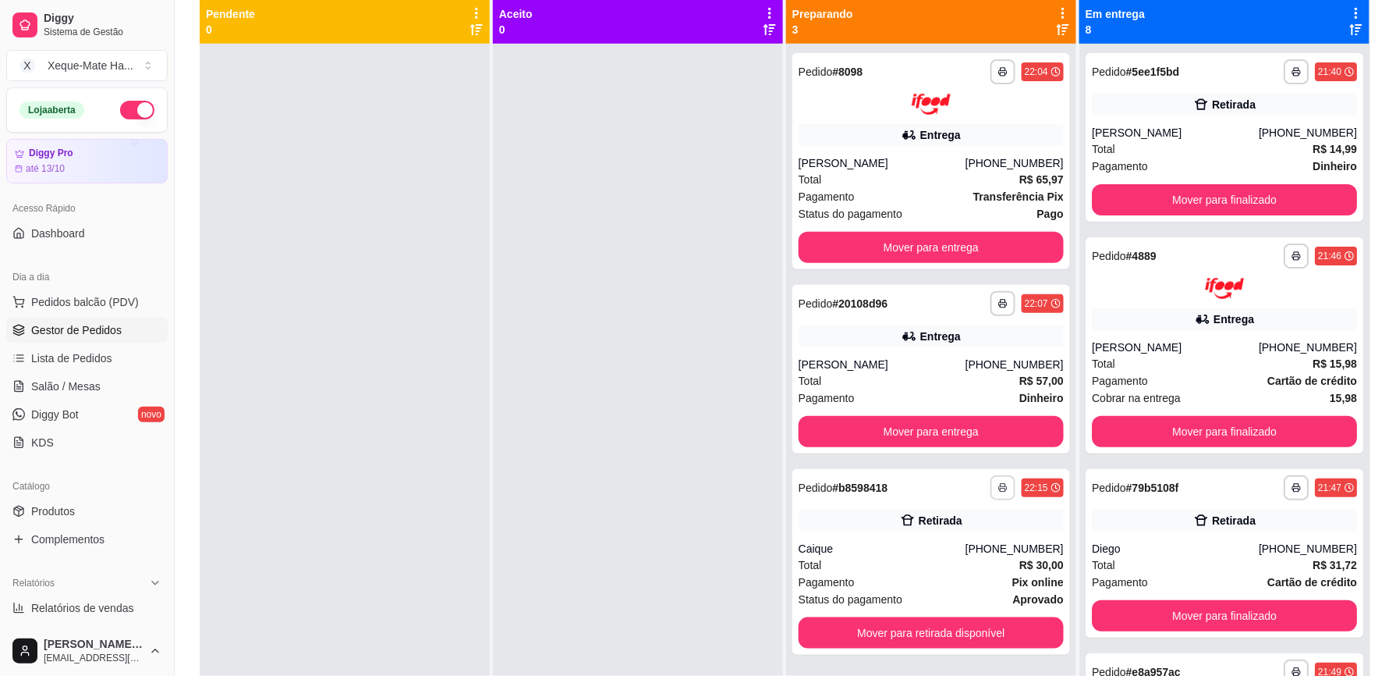
scroll to position [0, 0]
click at [94, 390] on span "Salão / Mesas" at bounding box center [65, 386] width 69 height 16
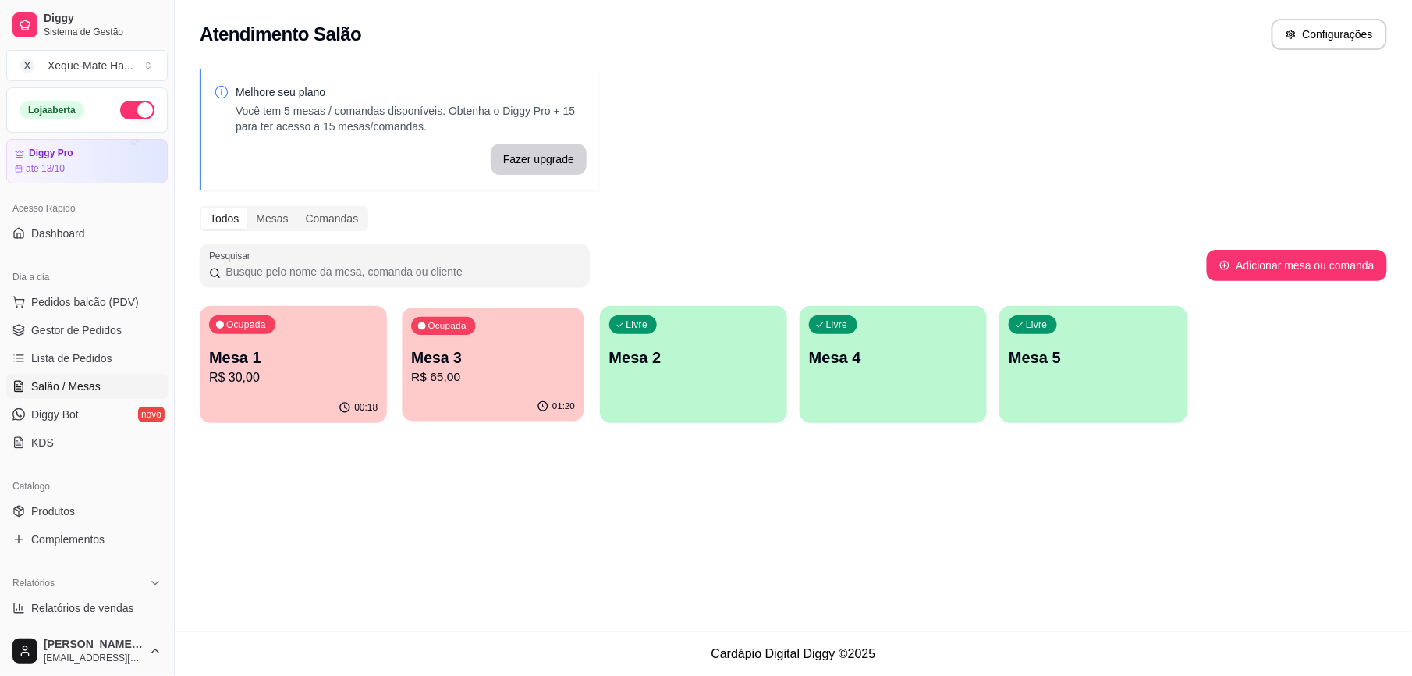
click at [503, 384] on p "R$ 65,00" at bounding box center [494, 377] width 164 height 18
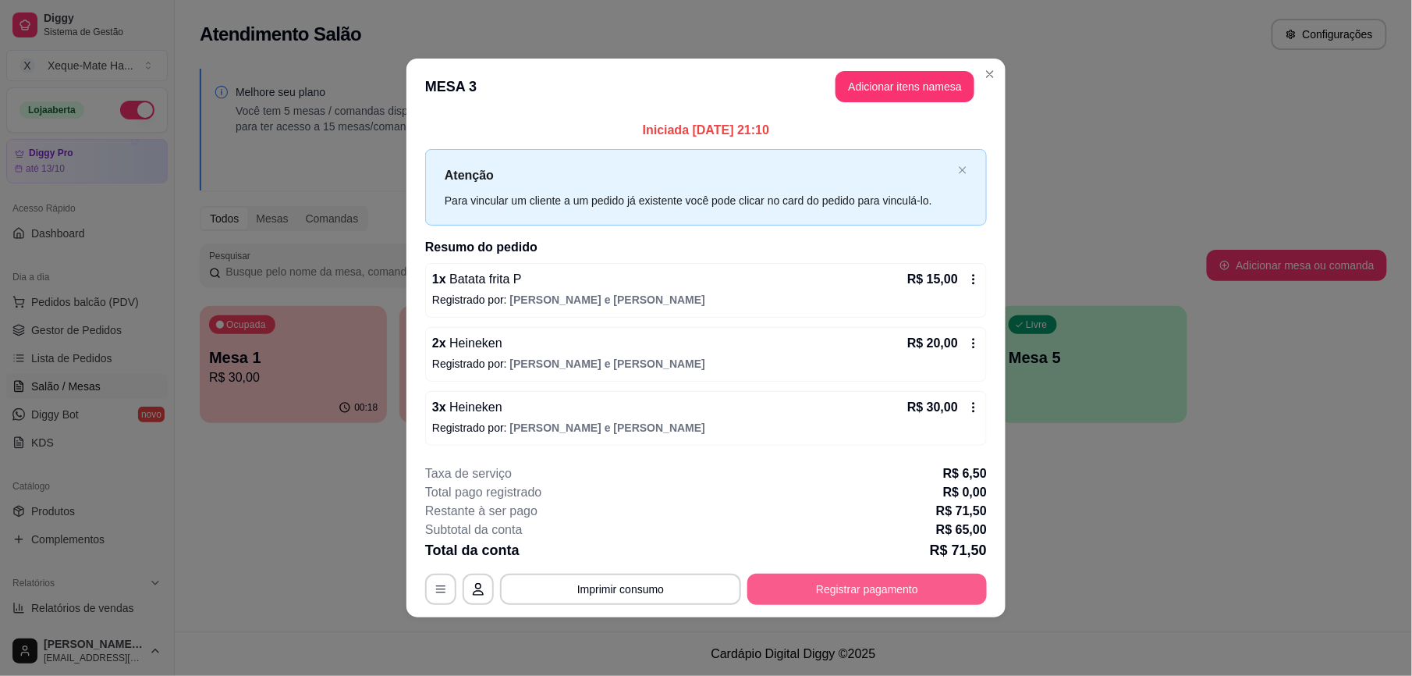
click at [913, 582] on button "Registrar pagamento" at bounding box center [867, 588] width 240 height 31
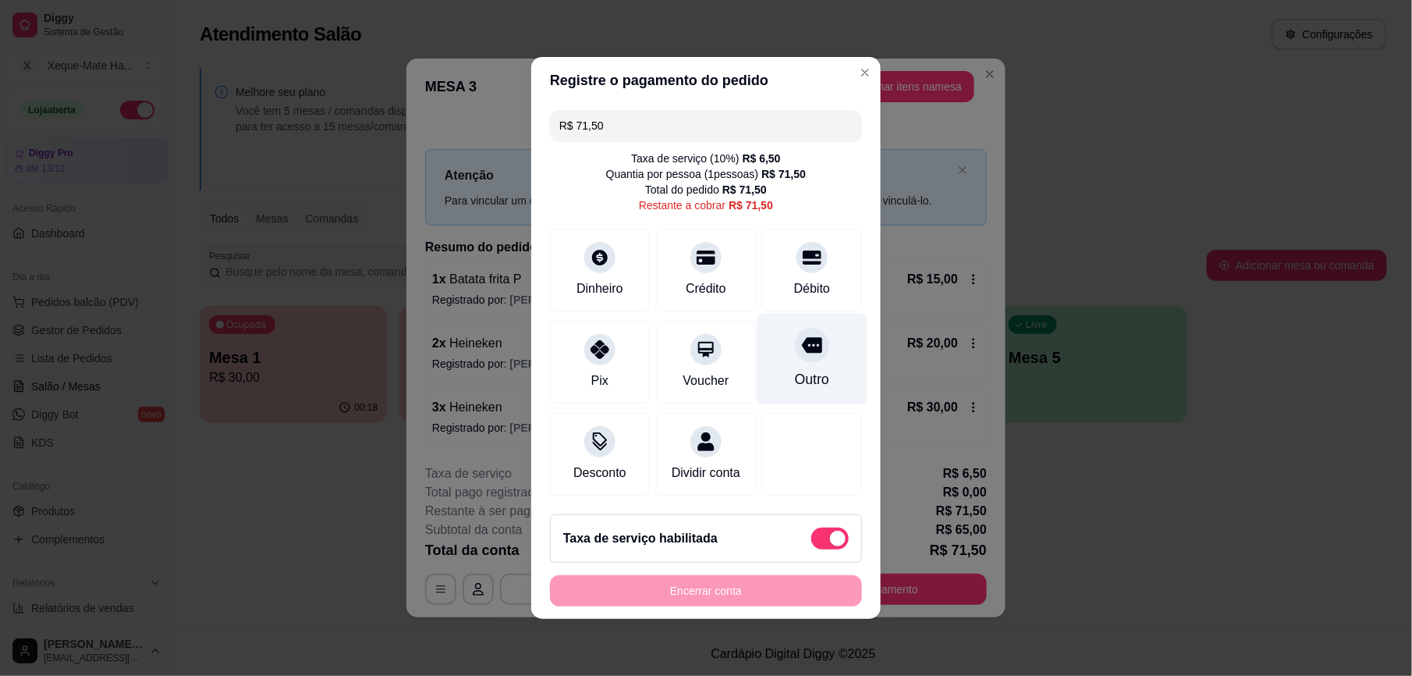
click at [795, 348] on div at bounding box center [812, 345] width 34 height 34
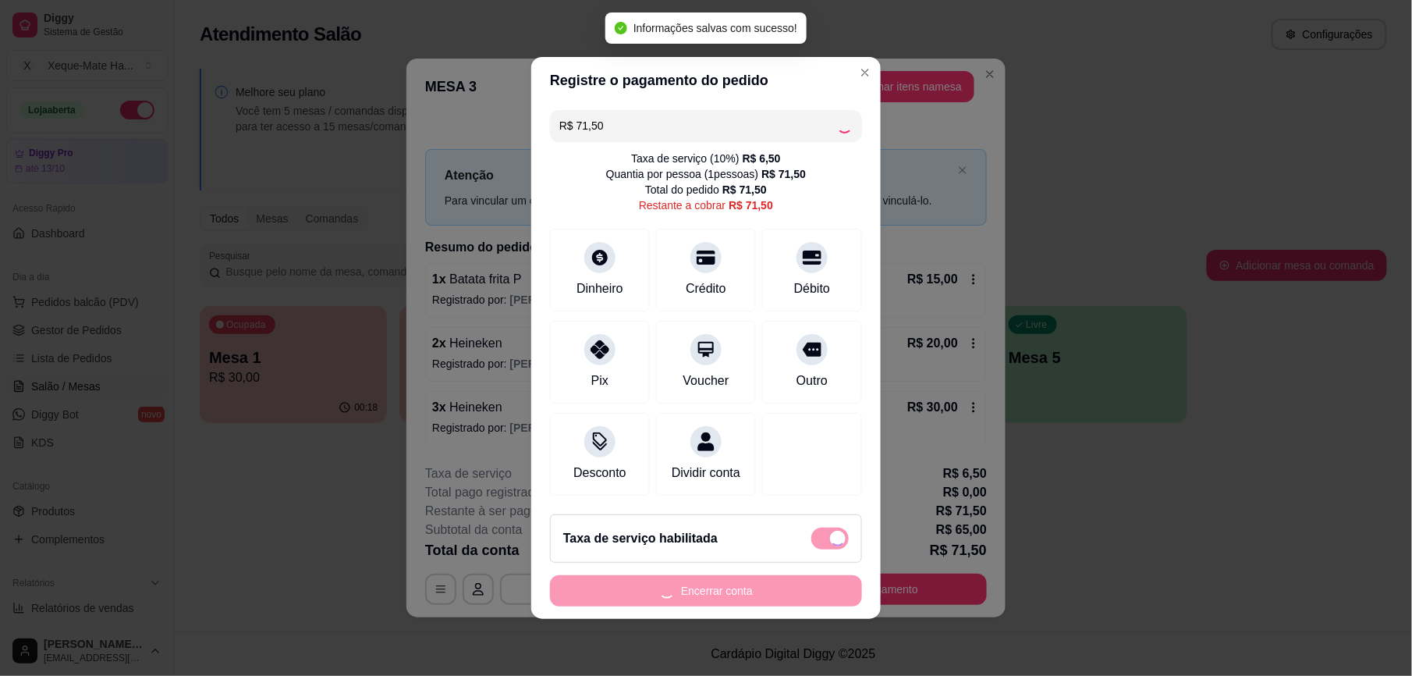
type input "R$ 0,00"
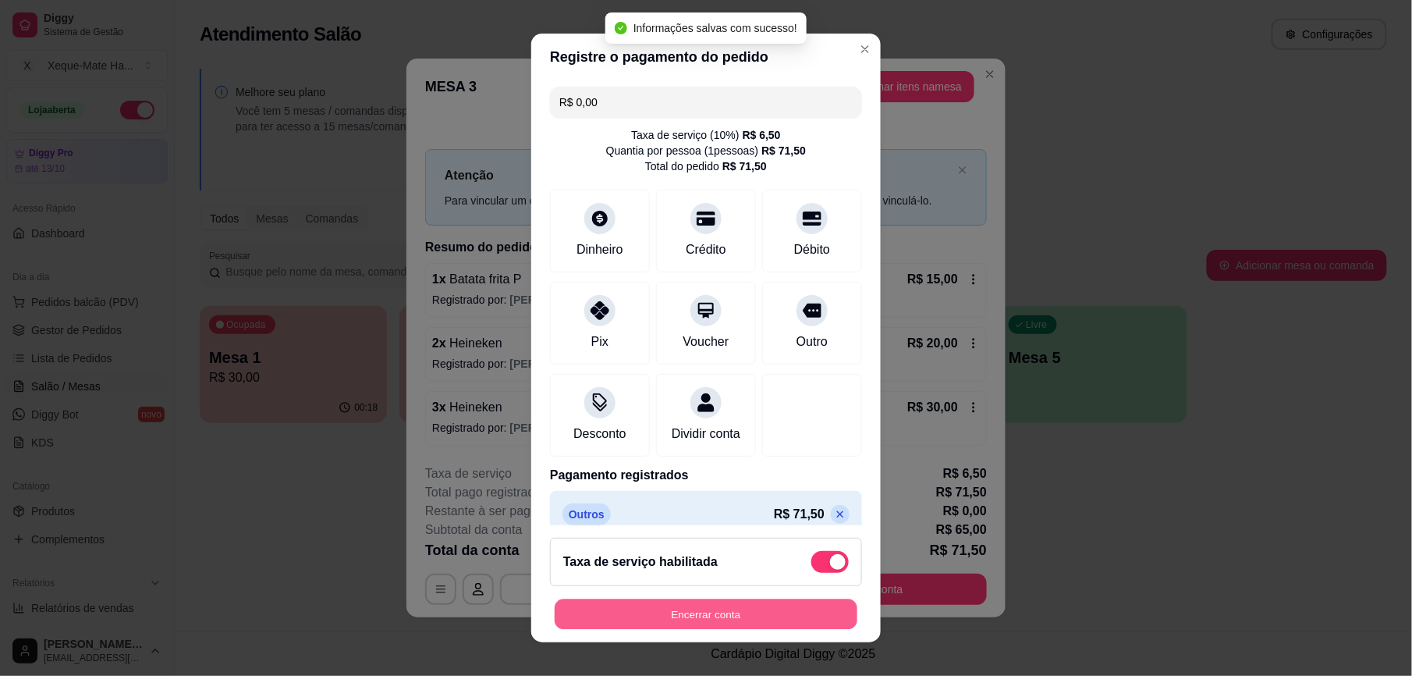
click at [737, 607] on button "Encerrar conta" at bounding box center [706, 613] width 303 height 30
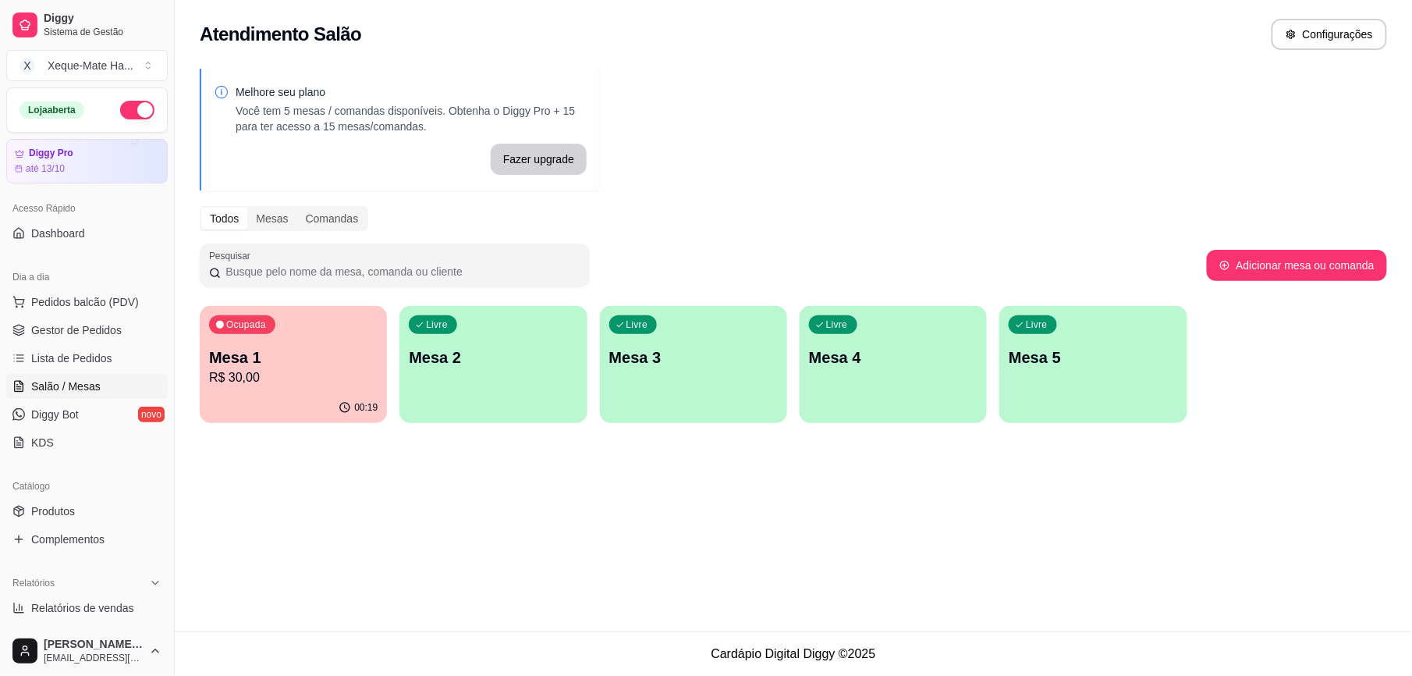
click at [656, 381] on div "Livre Mesa 3" at bounding box center [693, 355] width 187 height 98
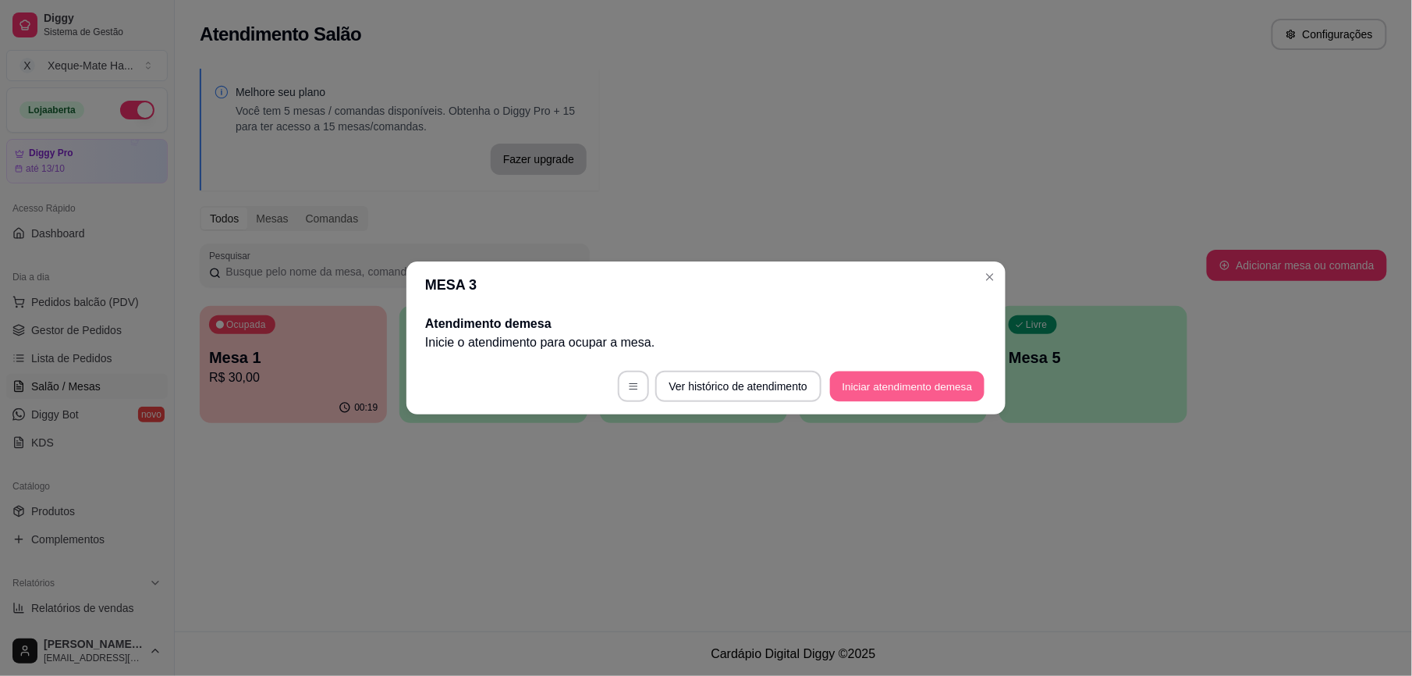
click at [931, 382] on button "Iniciar atendimento de mesa" at bounding box center [907, 386] width 154 height 30
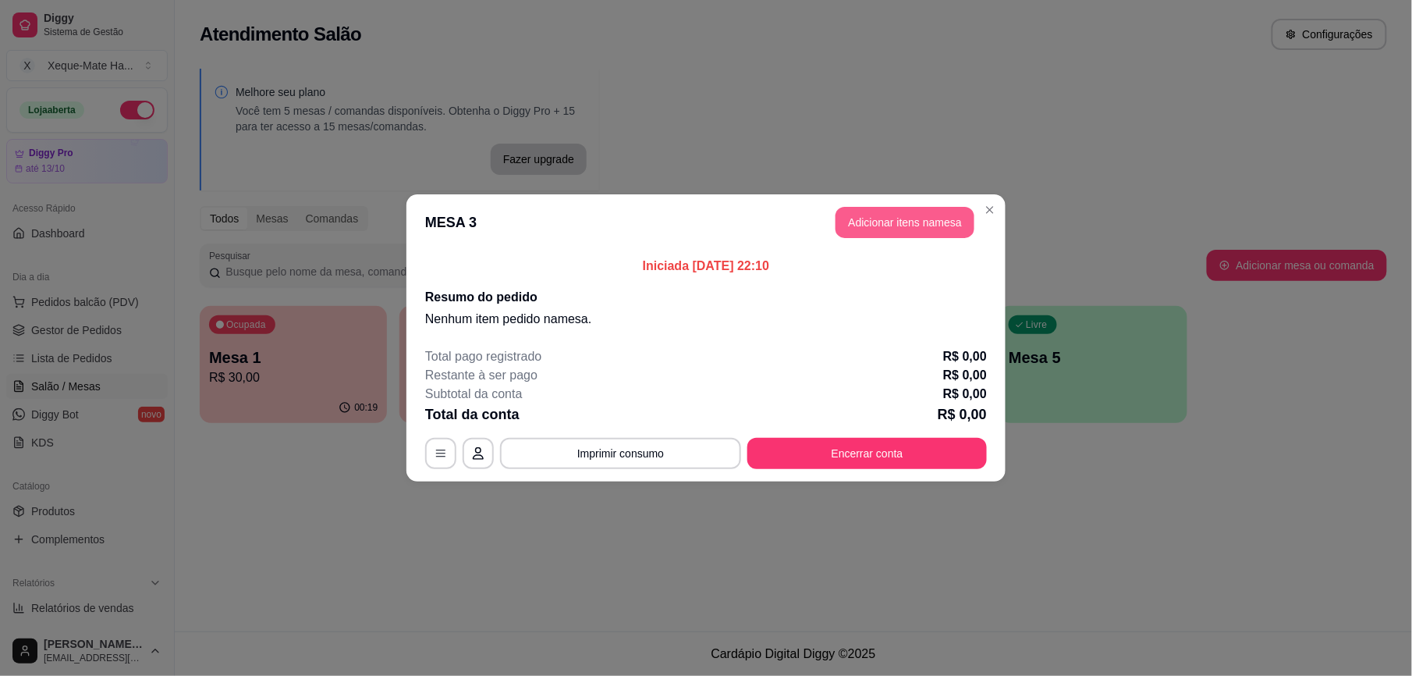
click at [935, 213] on button "Adicionar itens na mesa" at bounding box center [905, 222] width 139 height 31
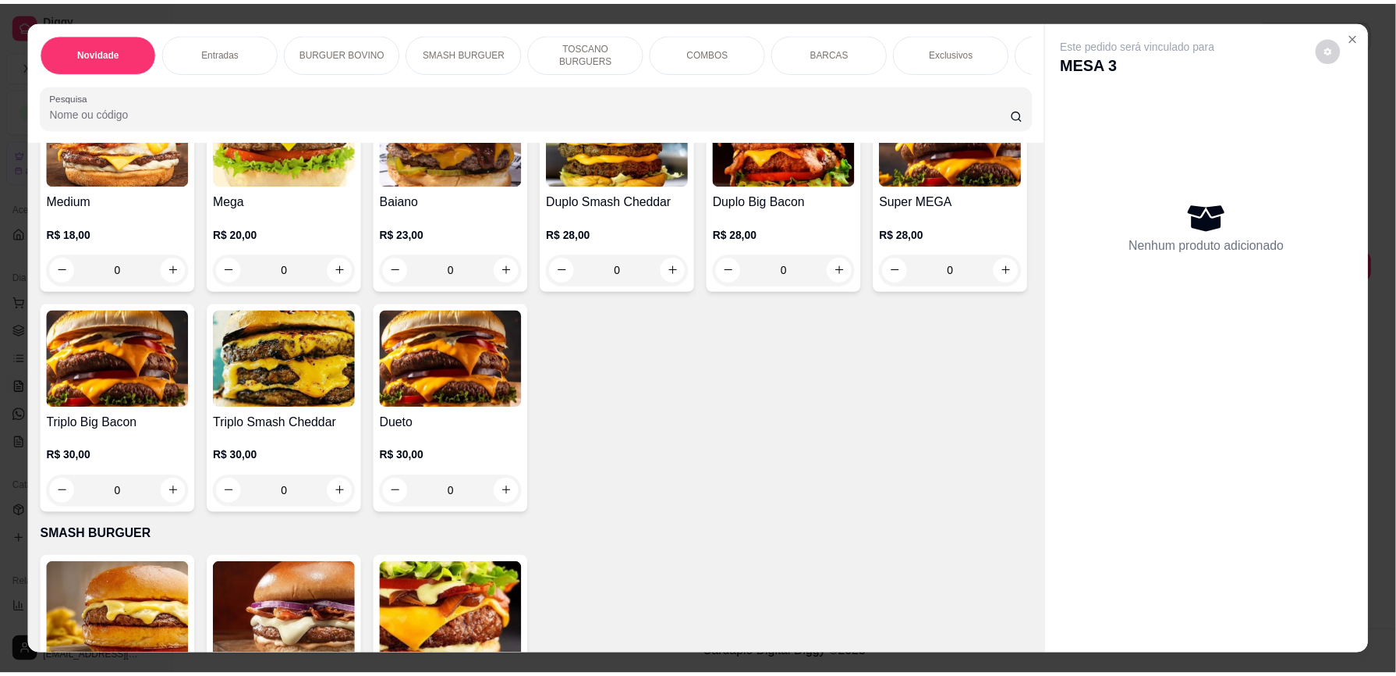
scroll to position [984, 0]
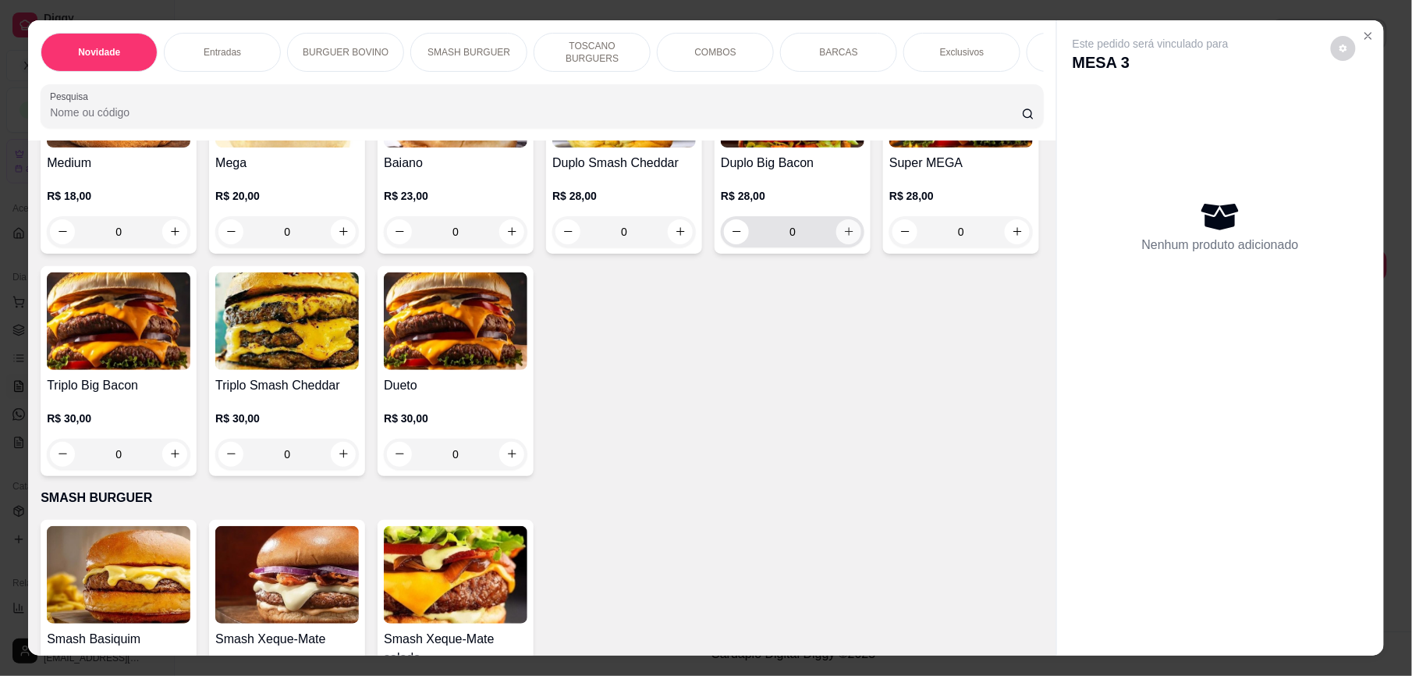
click at [843, 237] on icon "increase-product-quantity" at bounding box center [849, 231] width 12 height 12
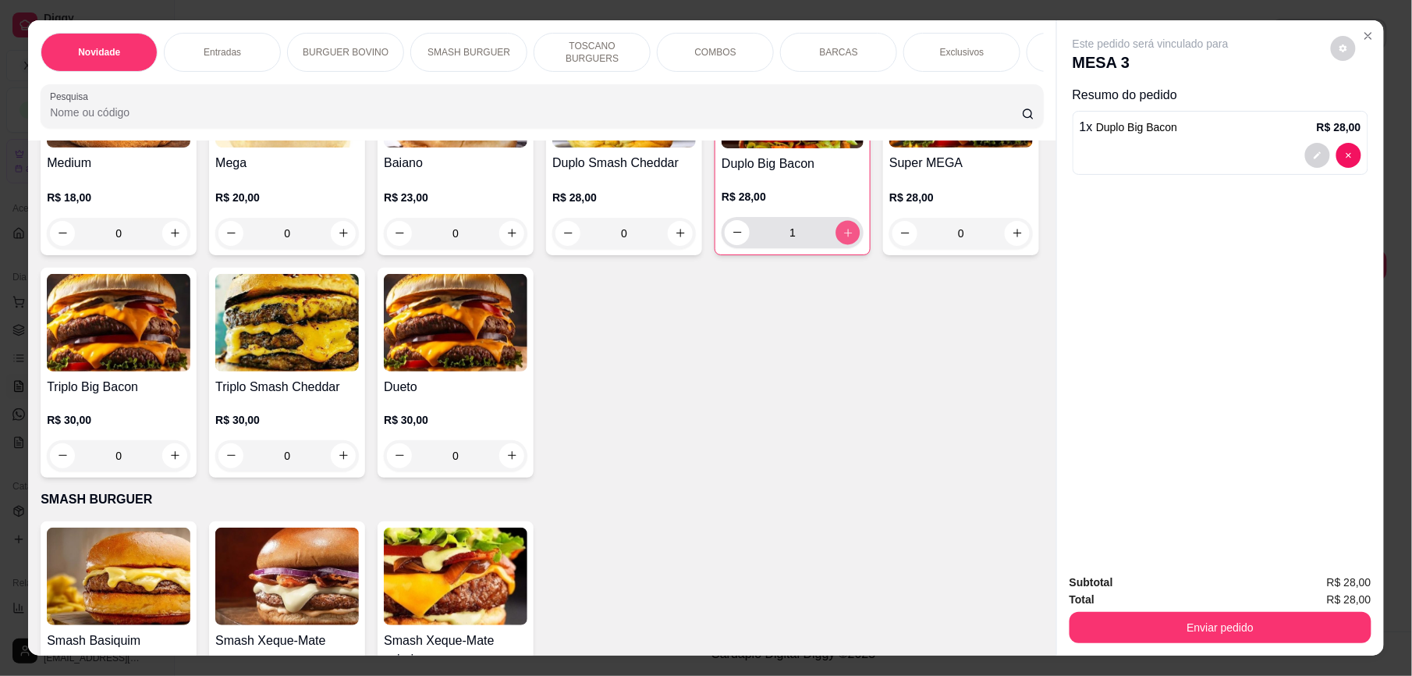
click at [844, 236] on icon "increase-product-quantity" at bounding box center [848, 233] width 8 height 8
type input "2"
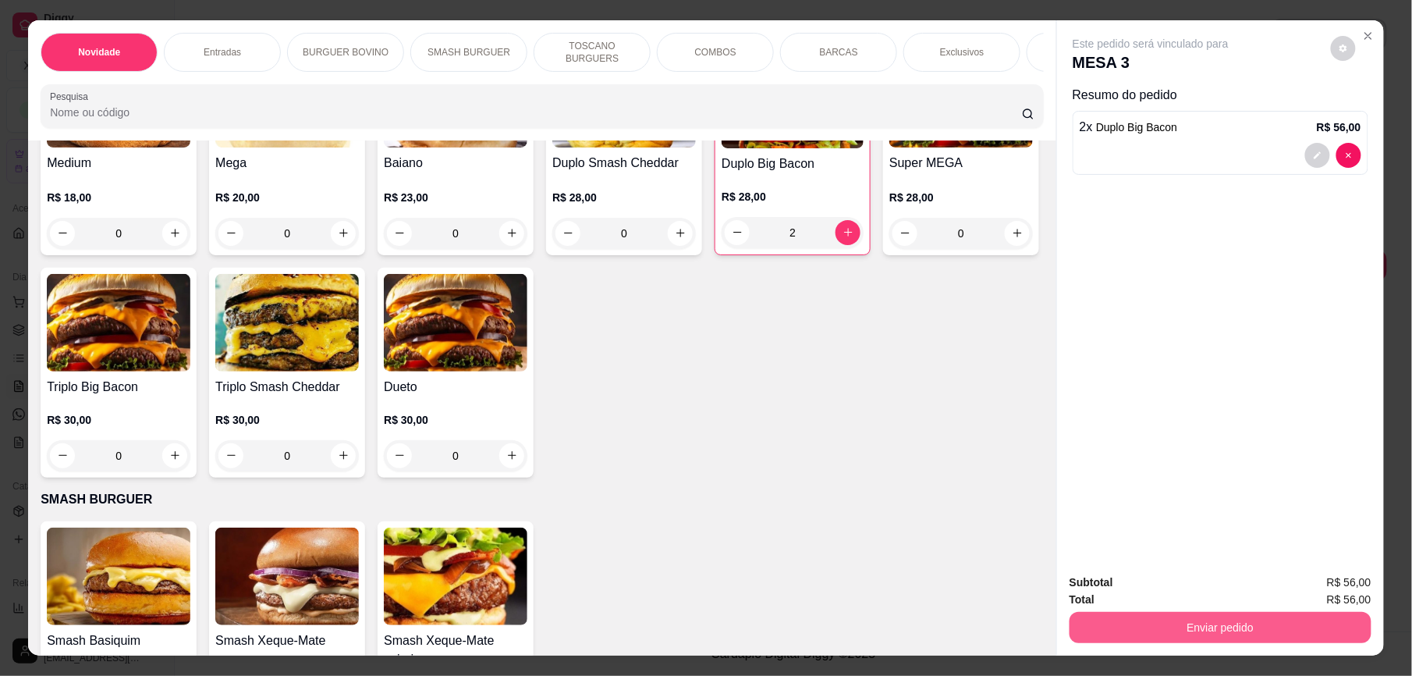
click at [1240, 633] on button "Enviar pedido" at bounding box center [1221, 627] width 302 height 31
click at [1343, 579] on button "Enviar pedido" at bounding box center [1330, 590] width 88 height 30
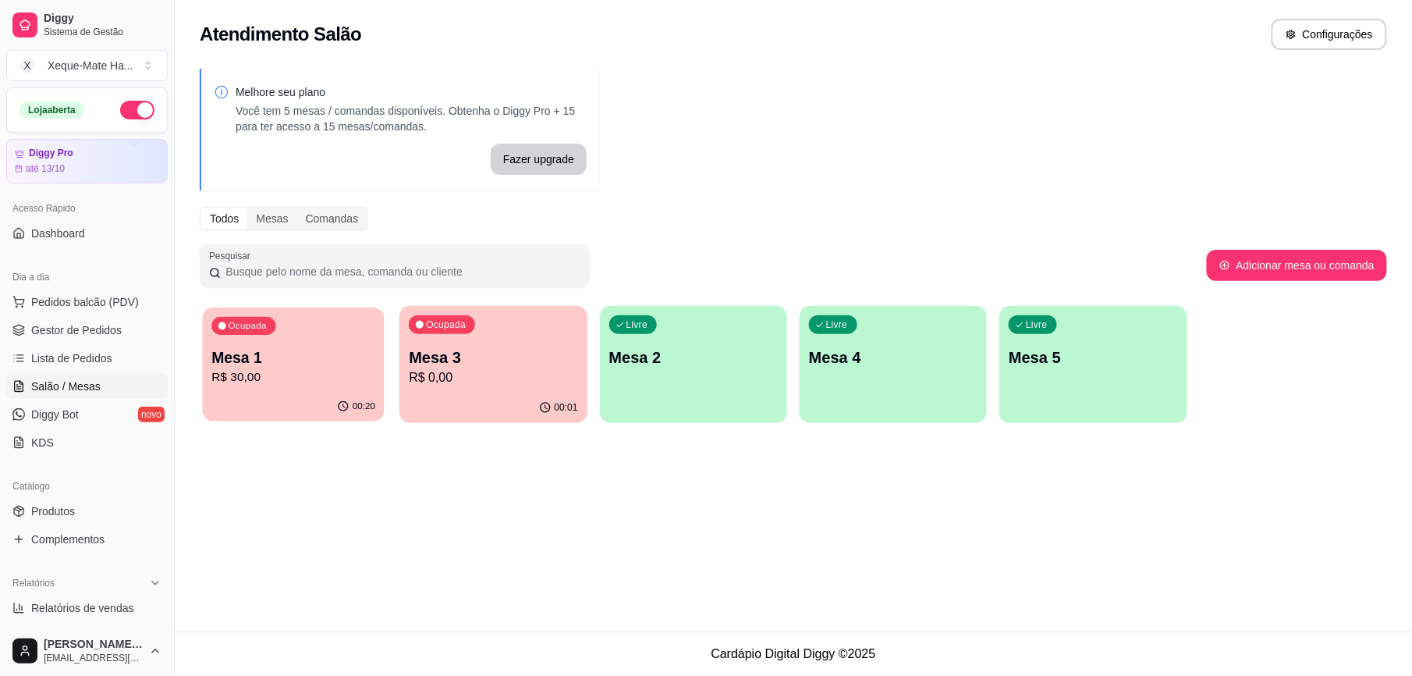
click at [275, 378] on p "R$ 30,00" at bounding box center [293, 377] width 164 height 18
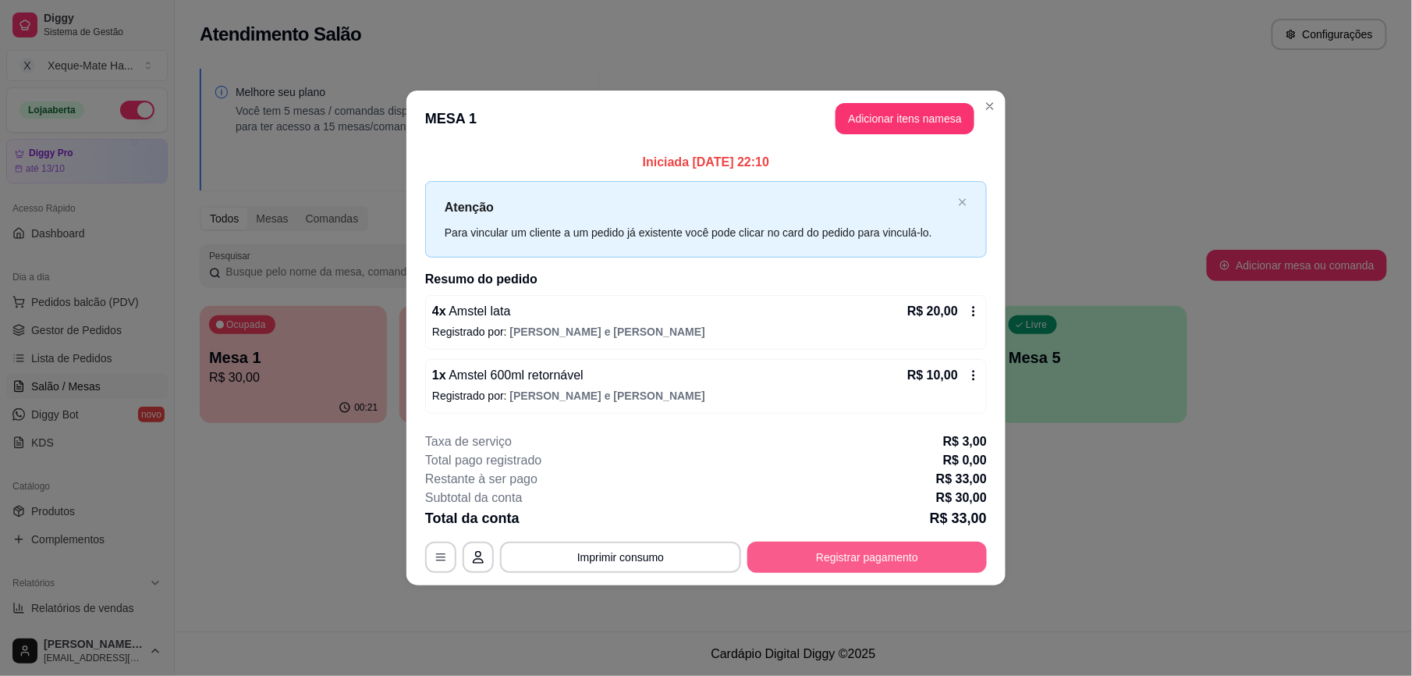
click at [804, 555] on button "Registrar pagamento" at bounding box center [867, 556] width 240 height 31
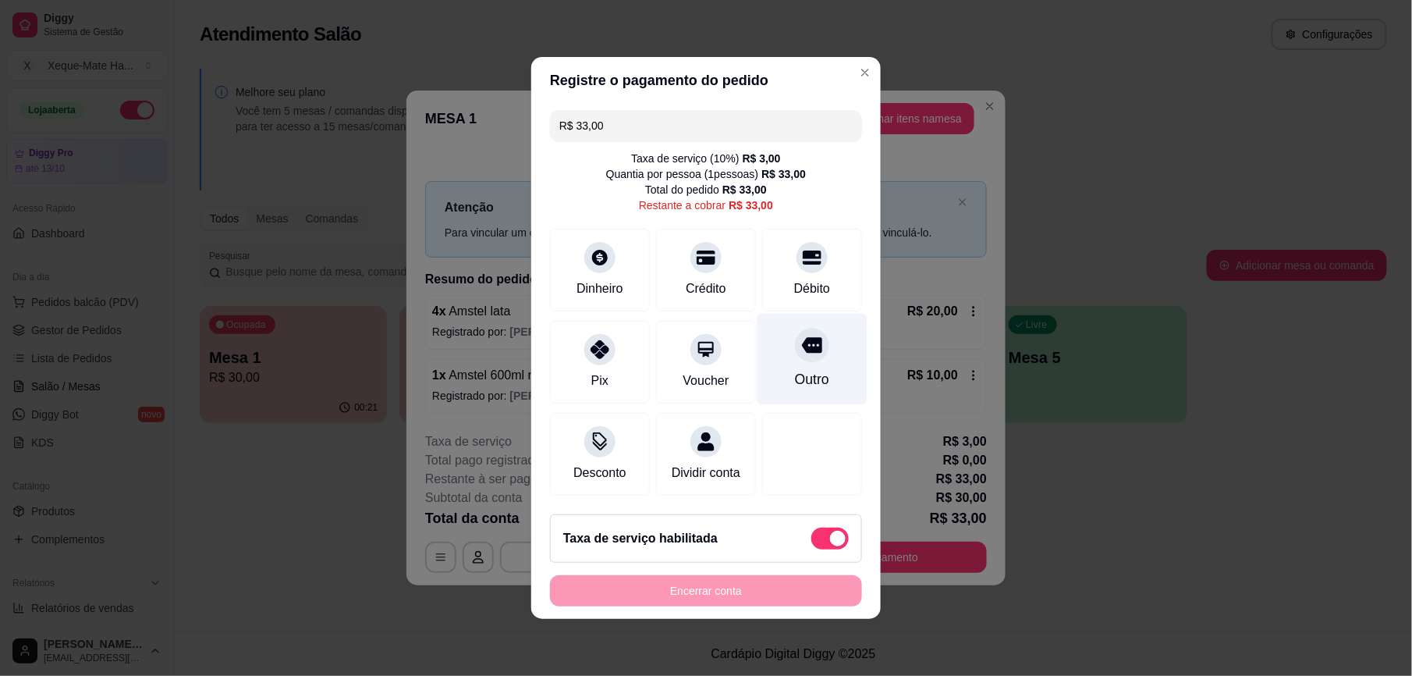
click at [797, 347] on div at bounding box center [812, 345] width 34 height 34
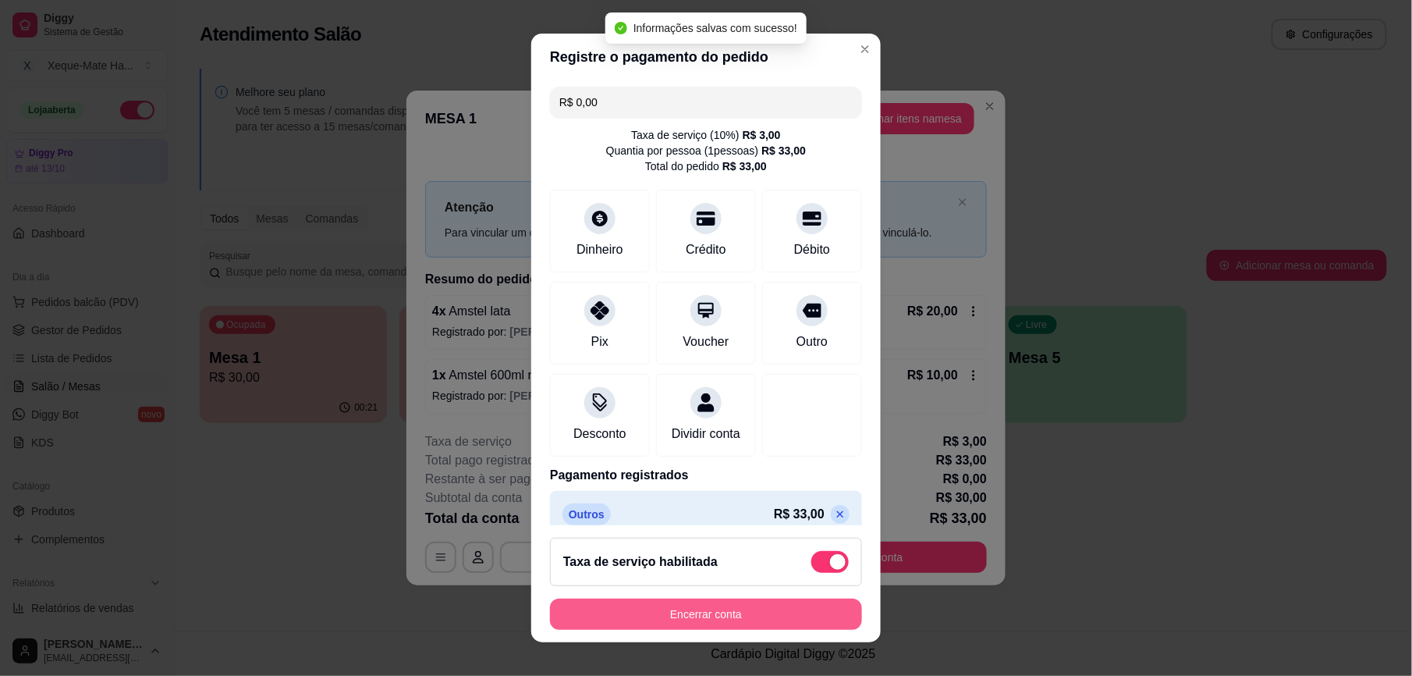
type input "R$ 0,00"
click at [774, 605] on button "Encerrar conta" at bounding box center [706, 613] width 312 height 31
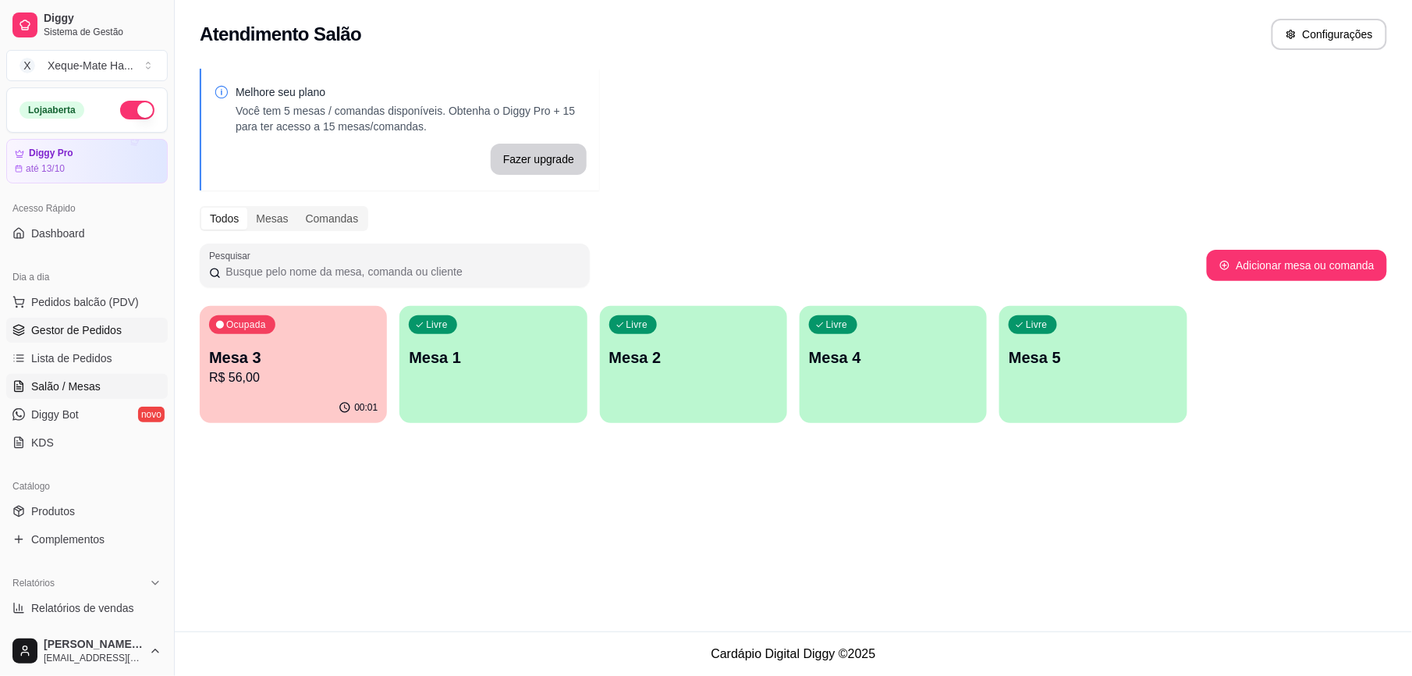
click at [107, 329] on span "Gestor de Pedidos" at bounding box center [76, 330] width 90 height 16
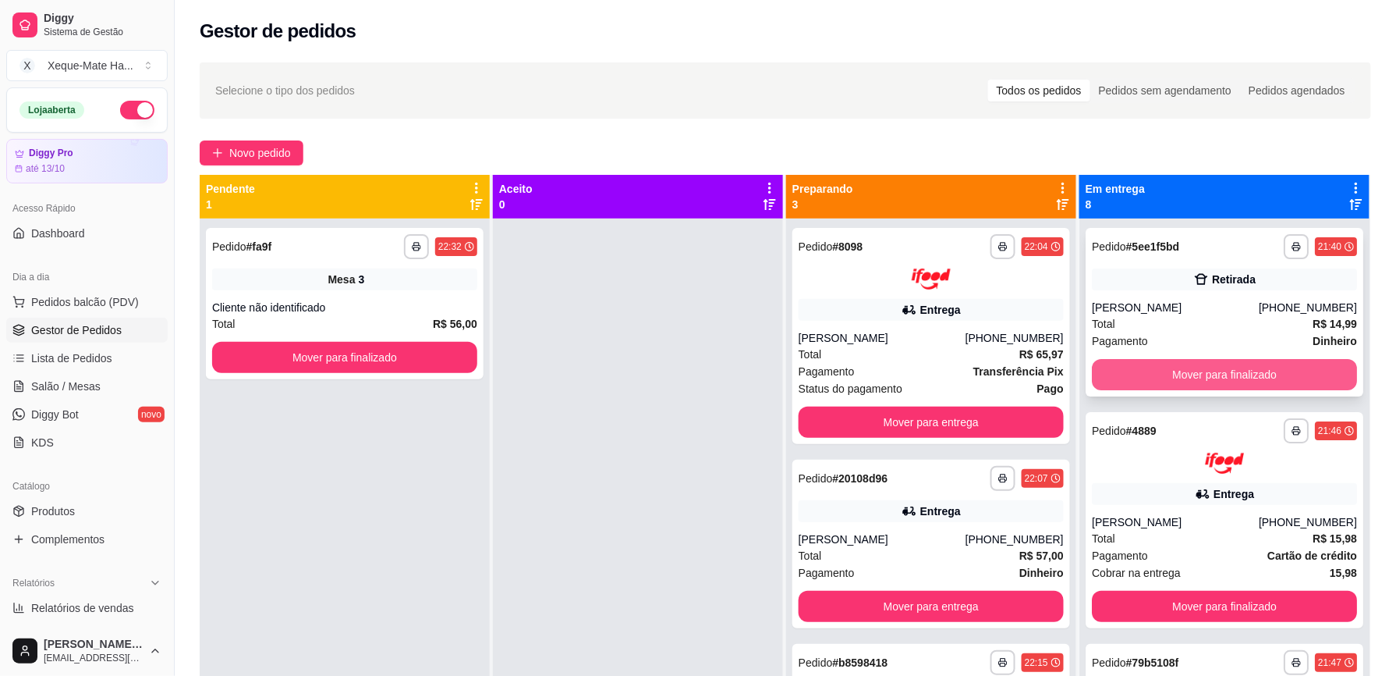
click at [1293, 372] on button "Mover para finalizado" at bounding box center [1224, 374] width 265 height 31
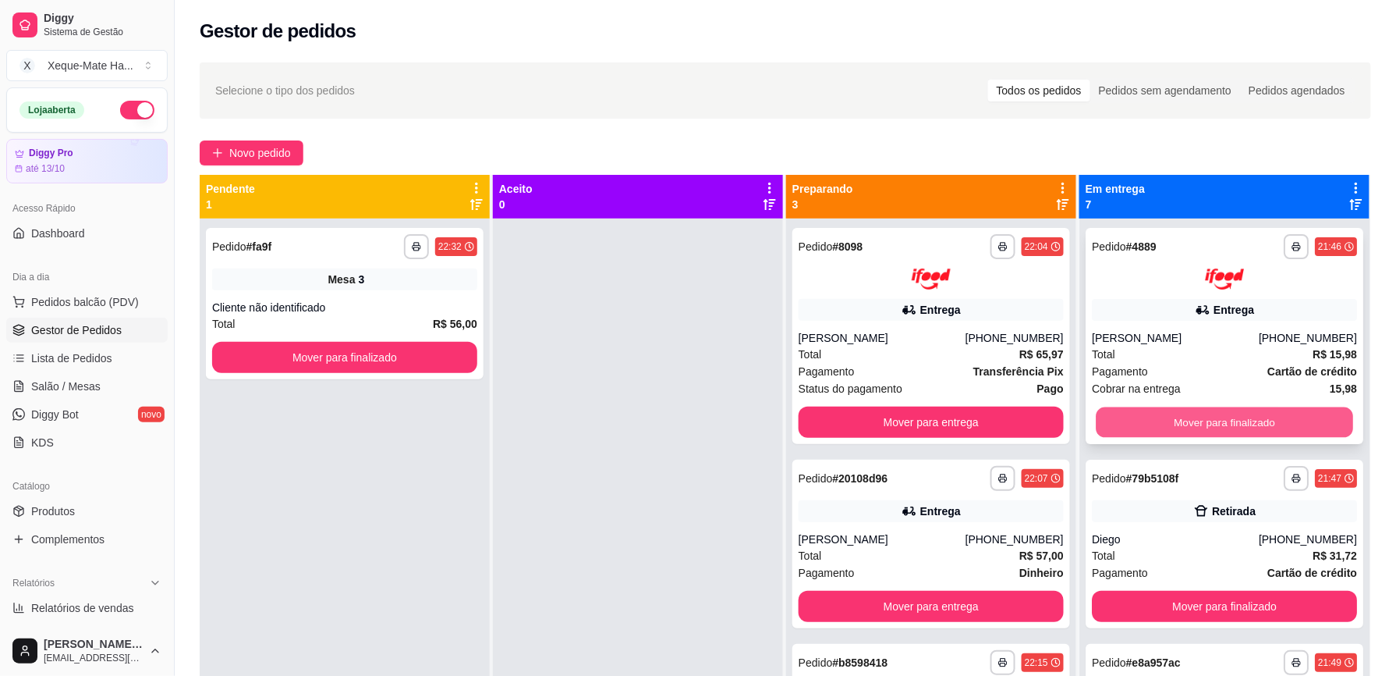
click at [1273, 413] on button "Mover para finalizado" at bounding box center [1224, 421] width 257 height 30
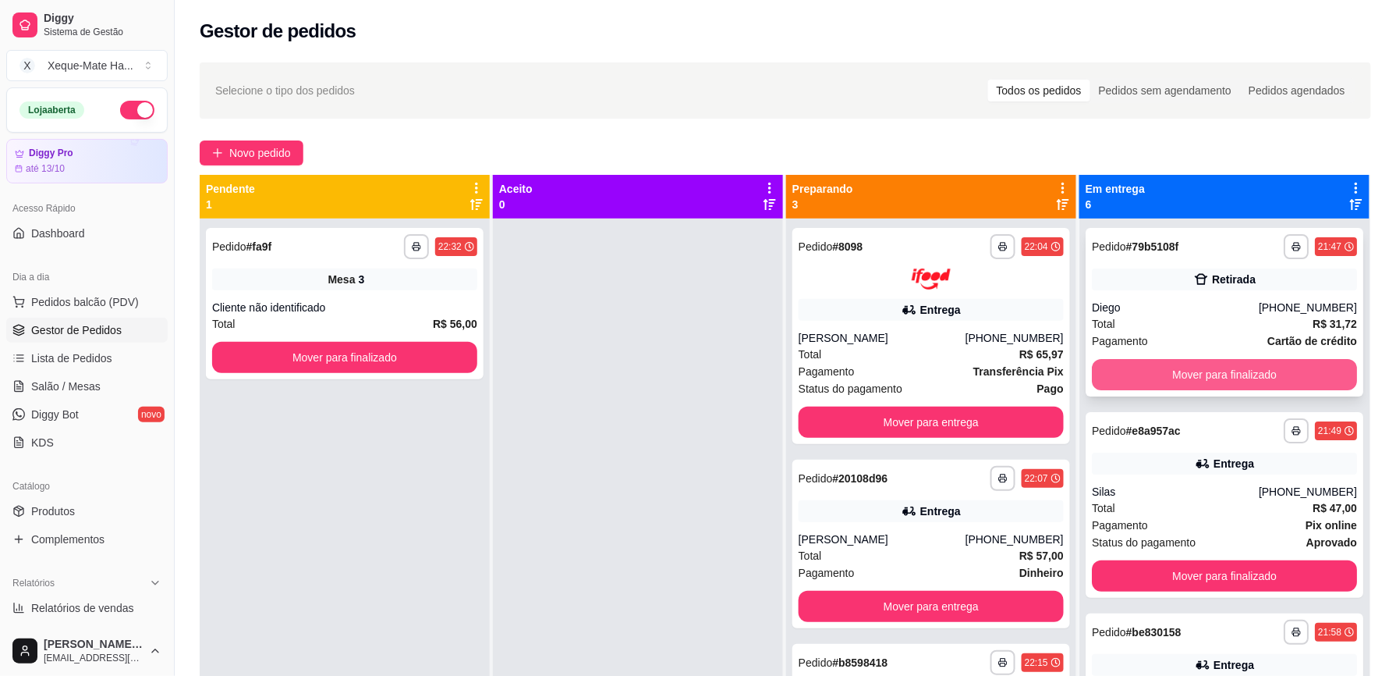
click at [1265, 378] on button "Mover para finalizado" at bounding box center [1224, 374] width 265 height 31
click at [1265, 378] on div "Mover para finalizado" at bounding box center [1224, 374] width 265 height 31
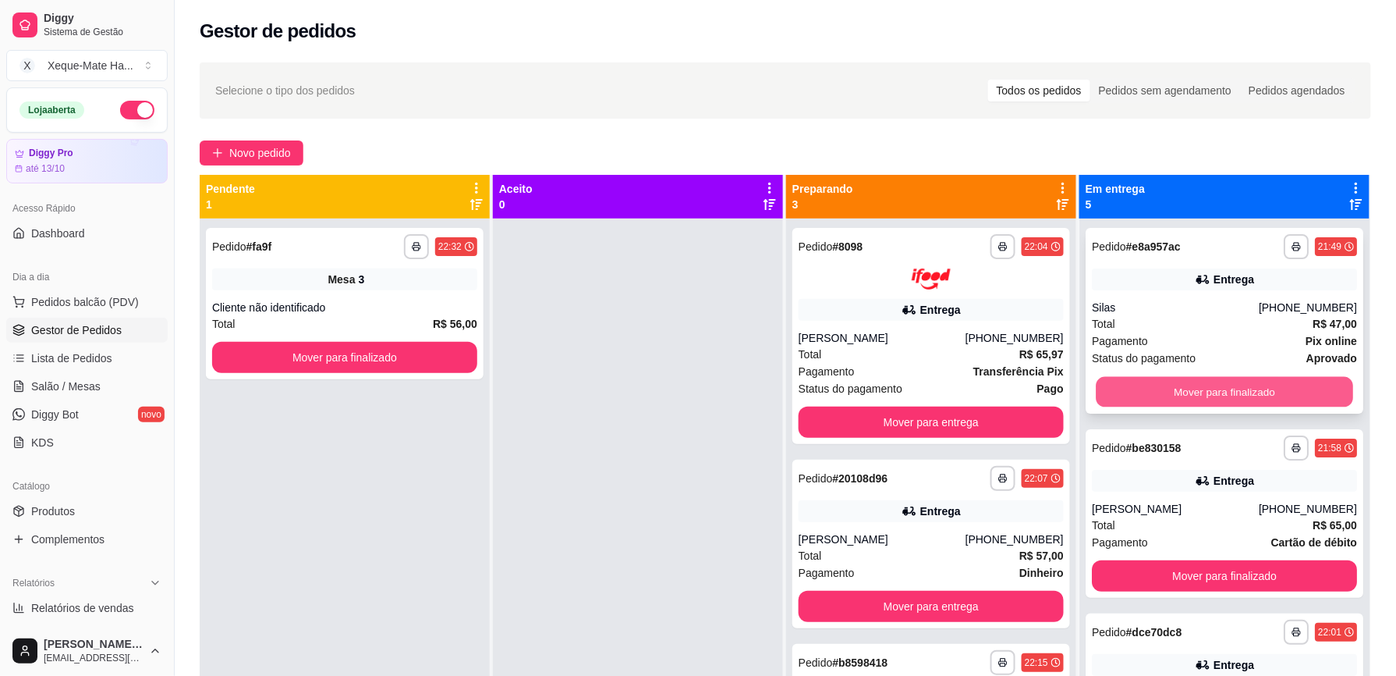
click at [1268, 399] on button "Mover para finalizado" at bounding box center [1224, 392] width 257 height 30
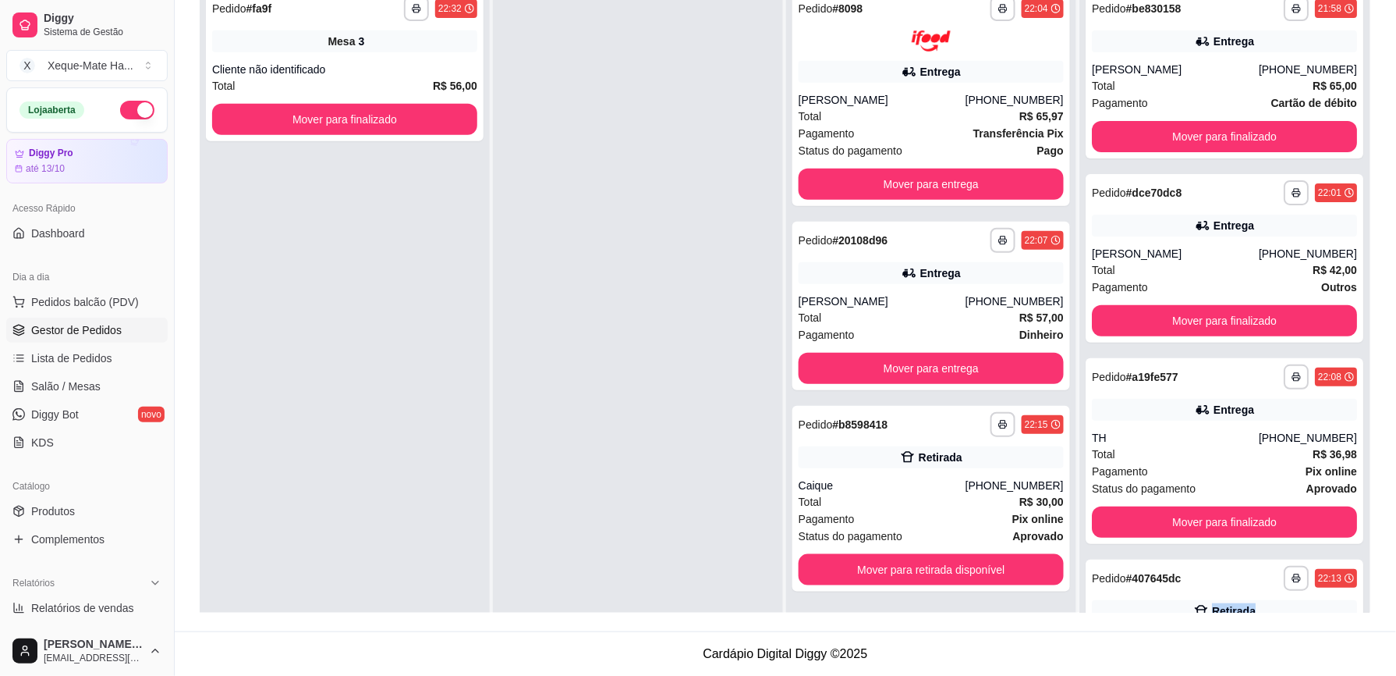
scroll to position [12, 0]
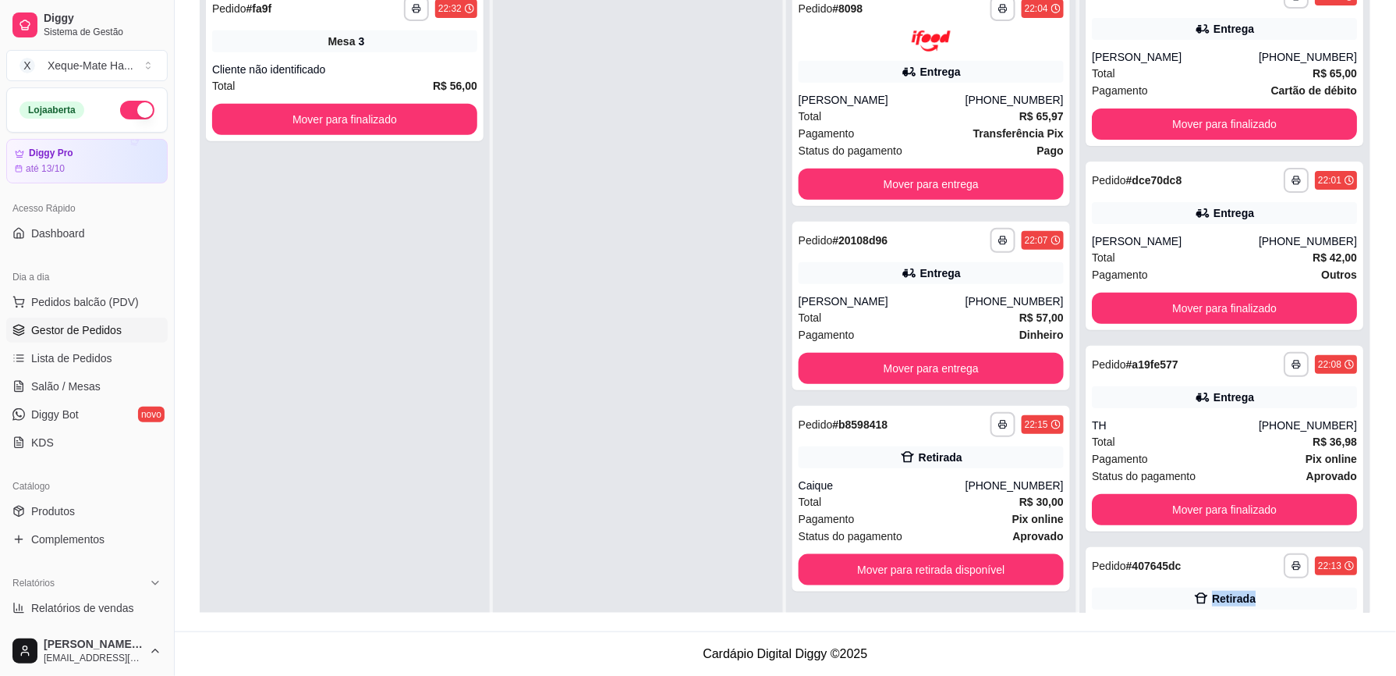
click at [1361, 597] on div "**********" at bounding box center [786, 275] width 1172 height 676
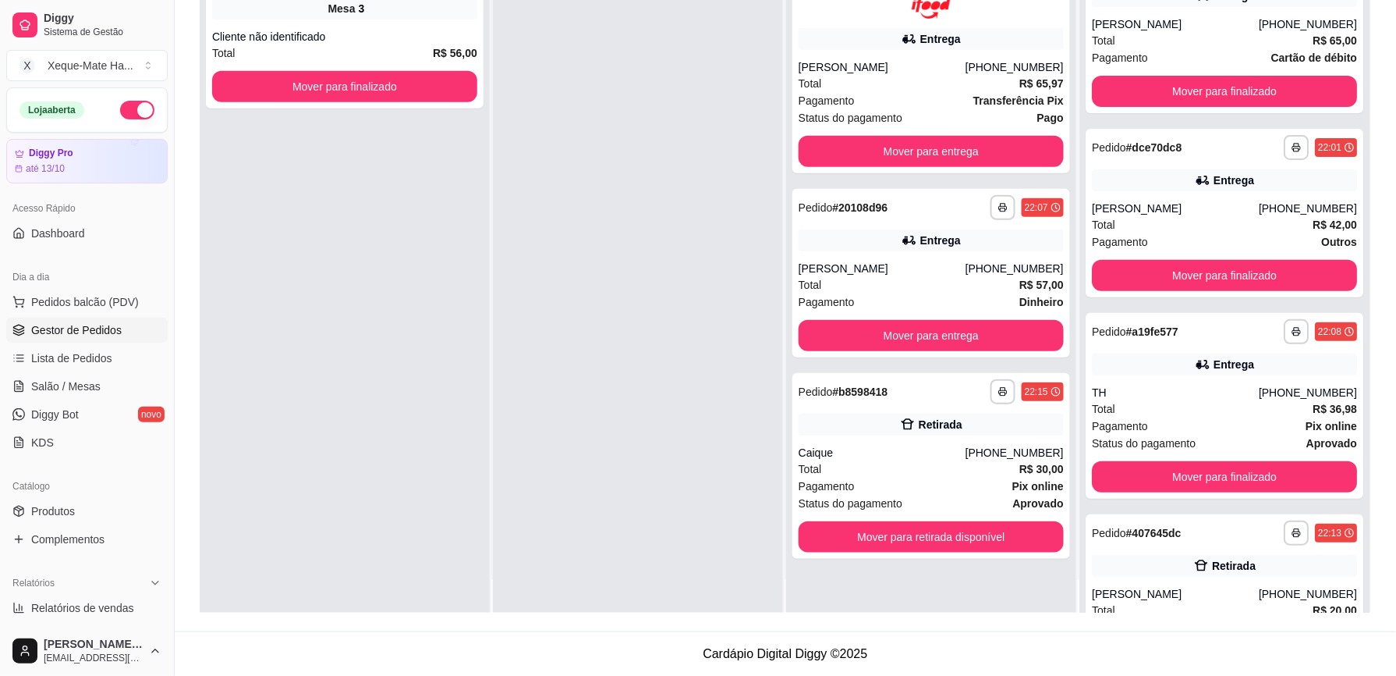
click at [944, 599] on div "**********" at bounding box center [931, 286] width 290 height 676
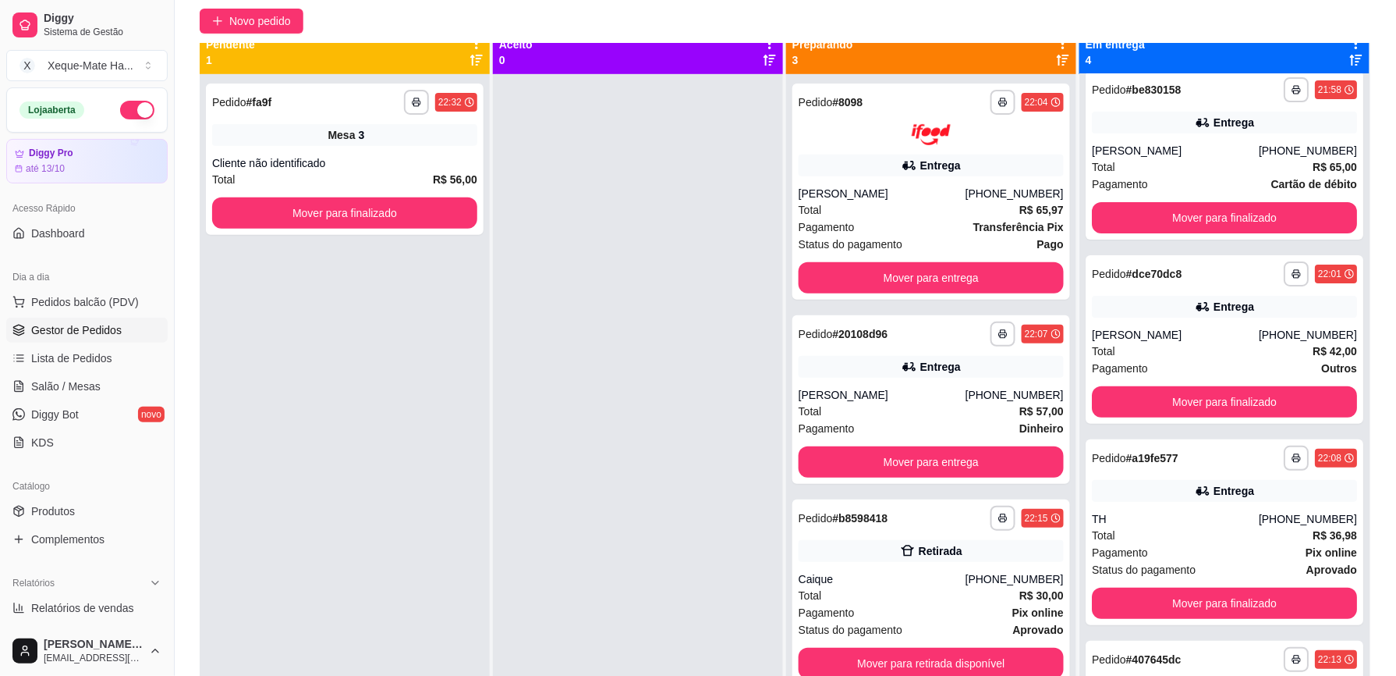
scroll to position [0, 0]
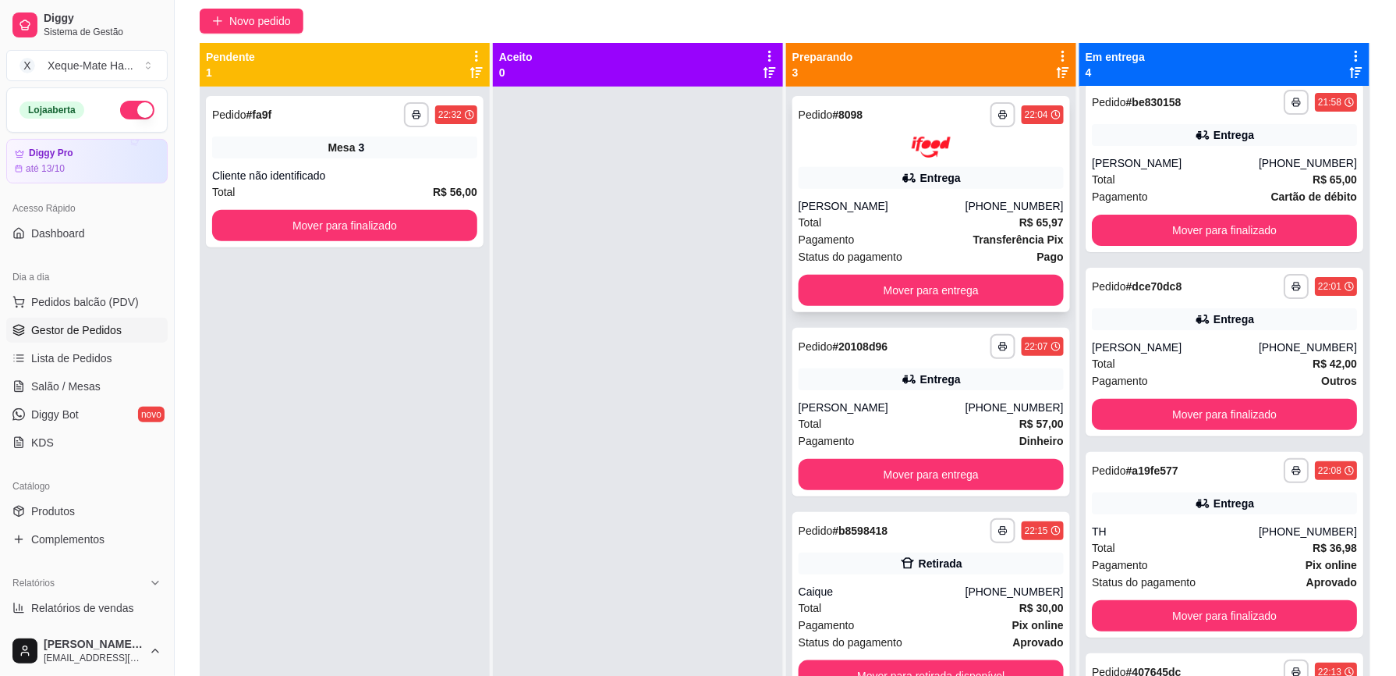
click at [883, 209] on div "[PERSON_NAME]" at bounding box center [882, 206] width 167 height 16
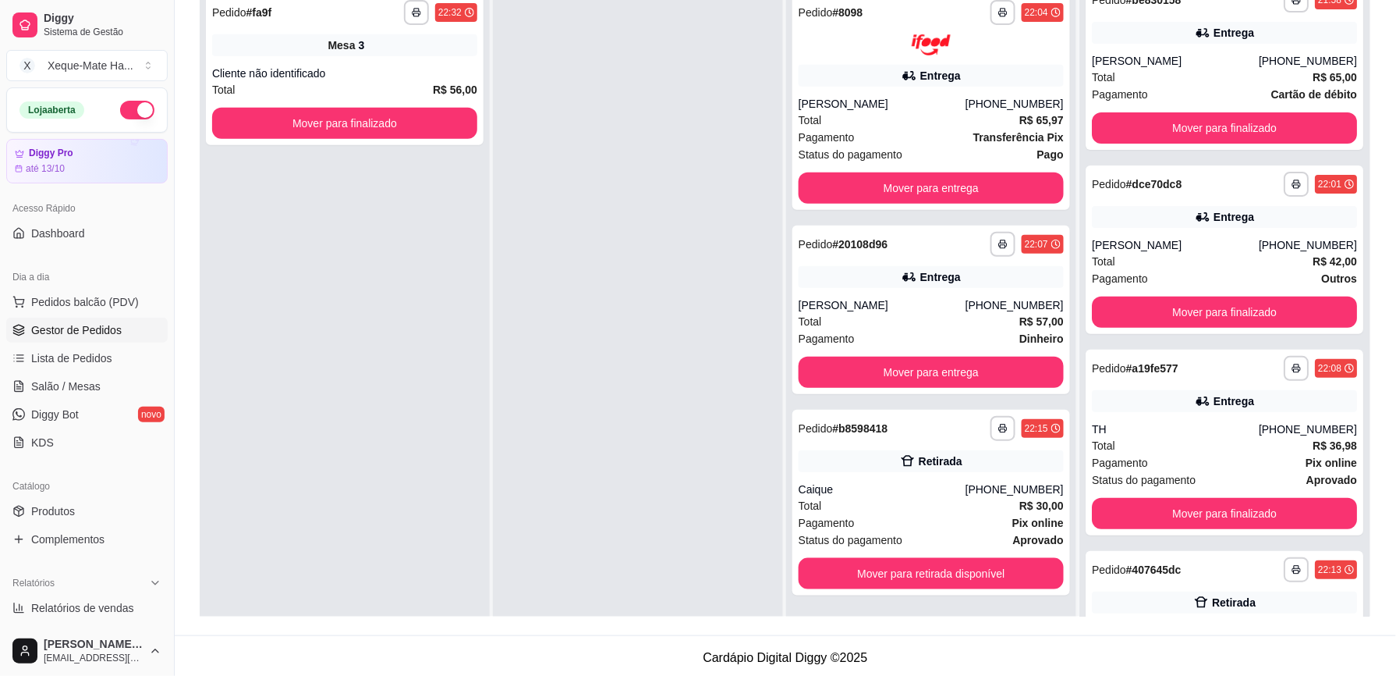
scroll to position [238, 0]
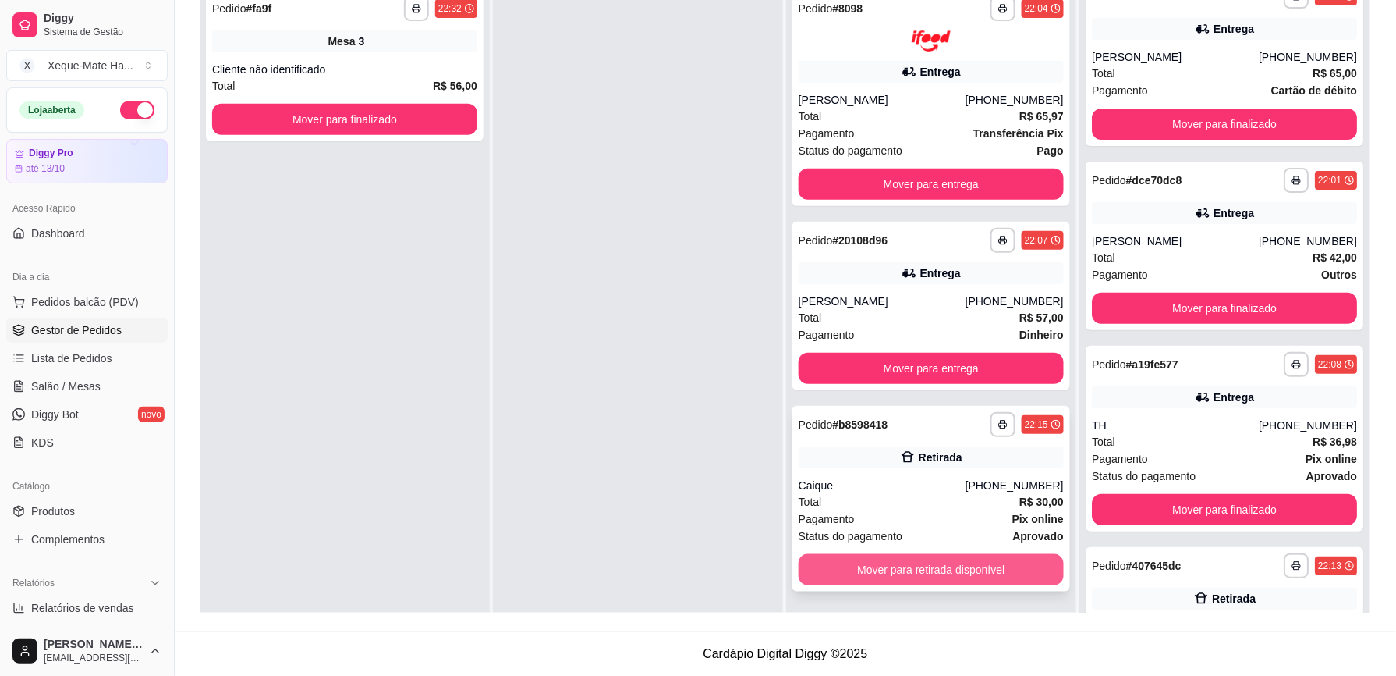
click at [962, 568] on button "Mover para retirada disponível" at bounding box center [931, 569] width 265 height 31
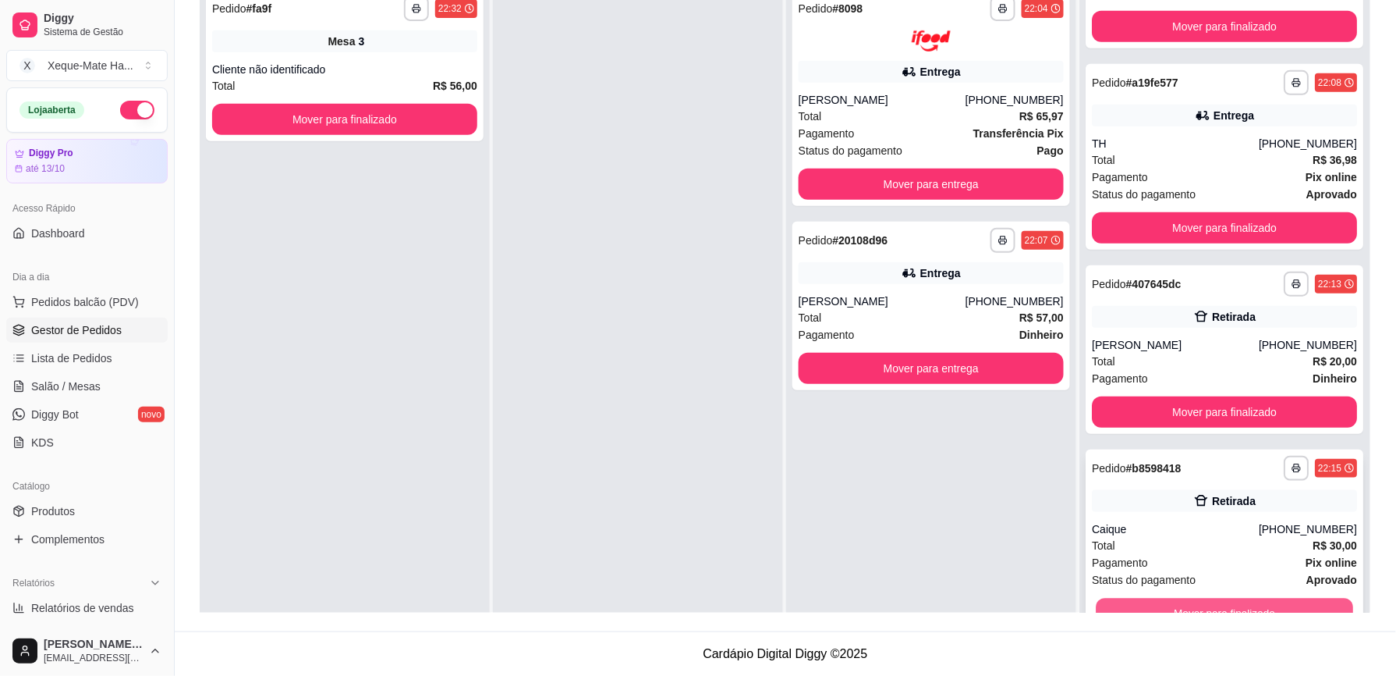
click at [1268, 602] on button "Mover para finalizado" at bounding box center [1224, 613] width 257 height 30
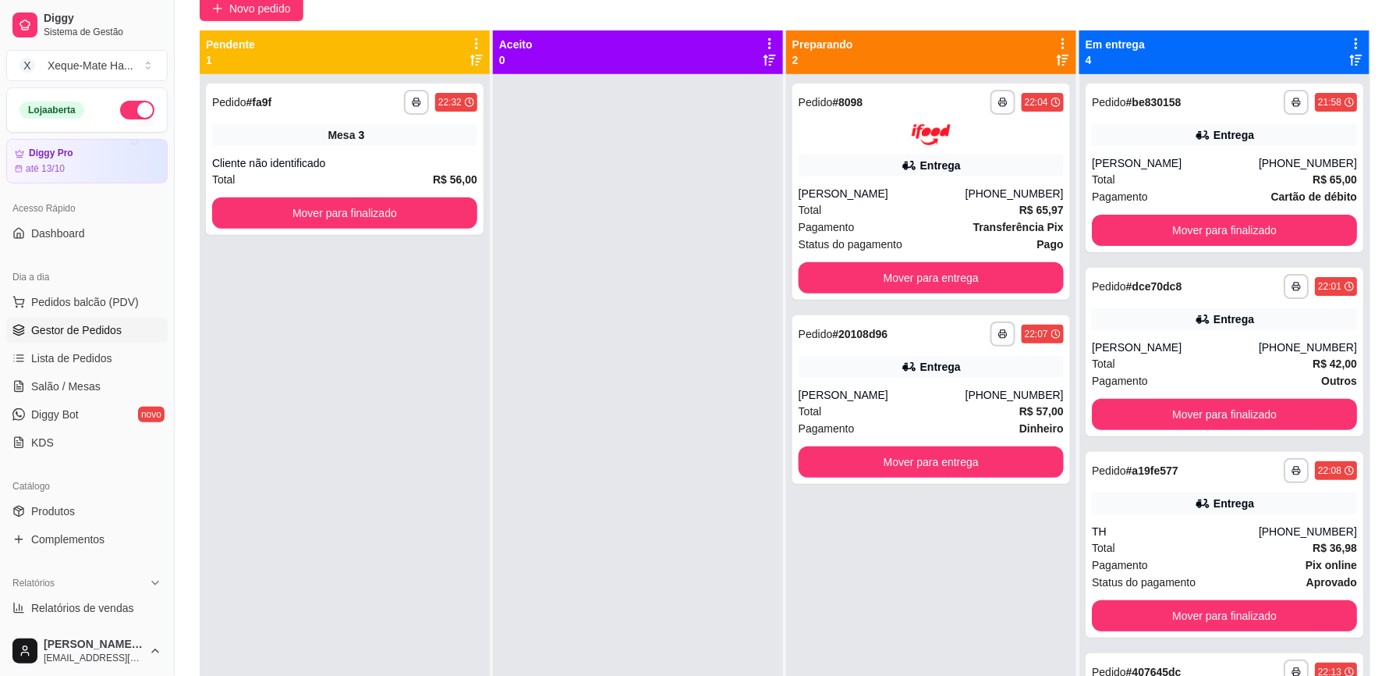
scroll to position [130, 0]
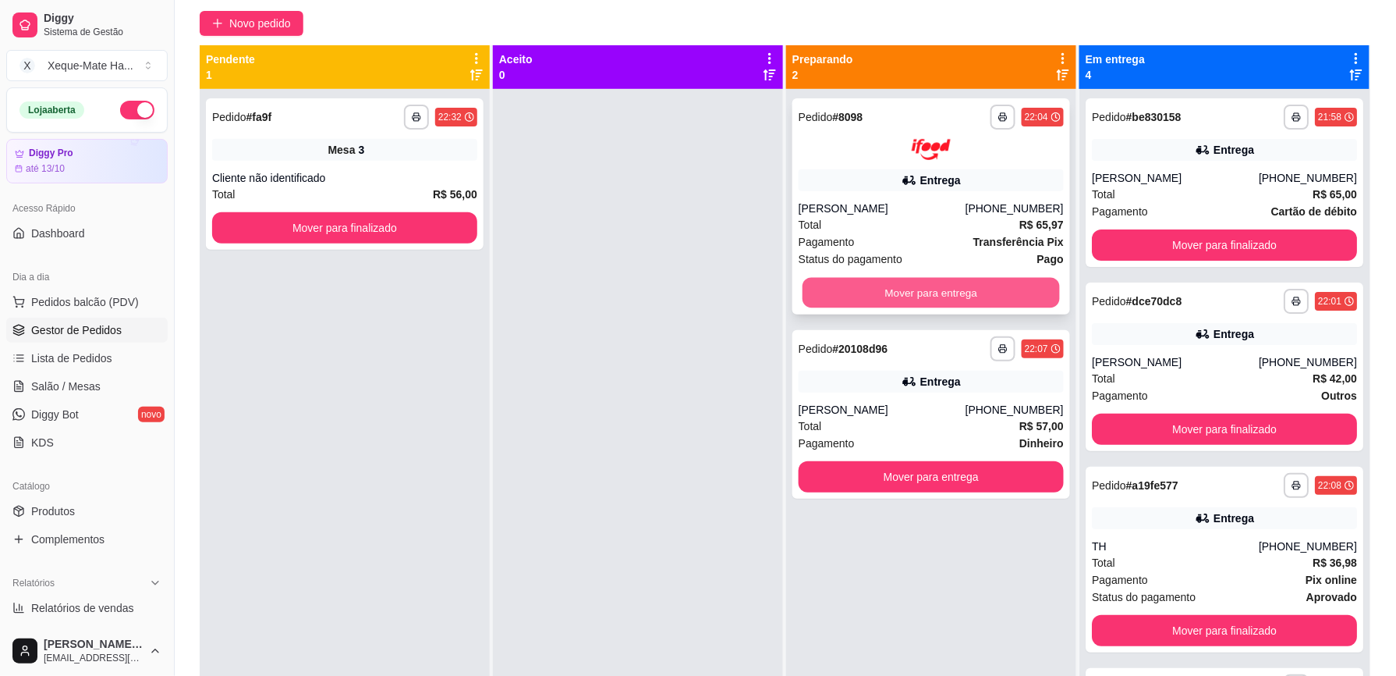
click at [962, 289] on button "Mover para entrega" at bounding box center [931, 292] width 257 height 30
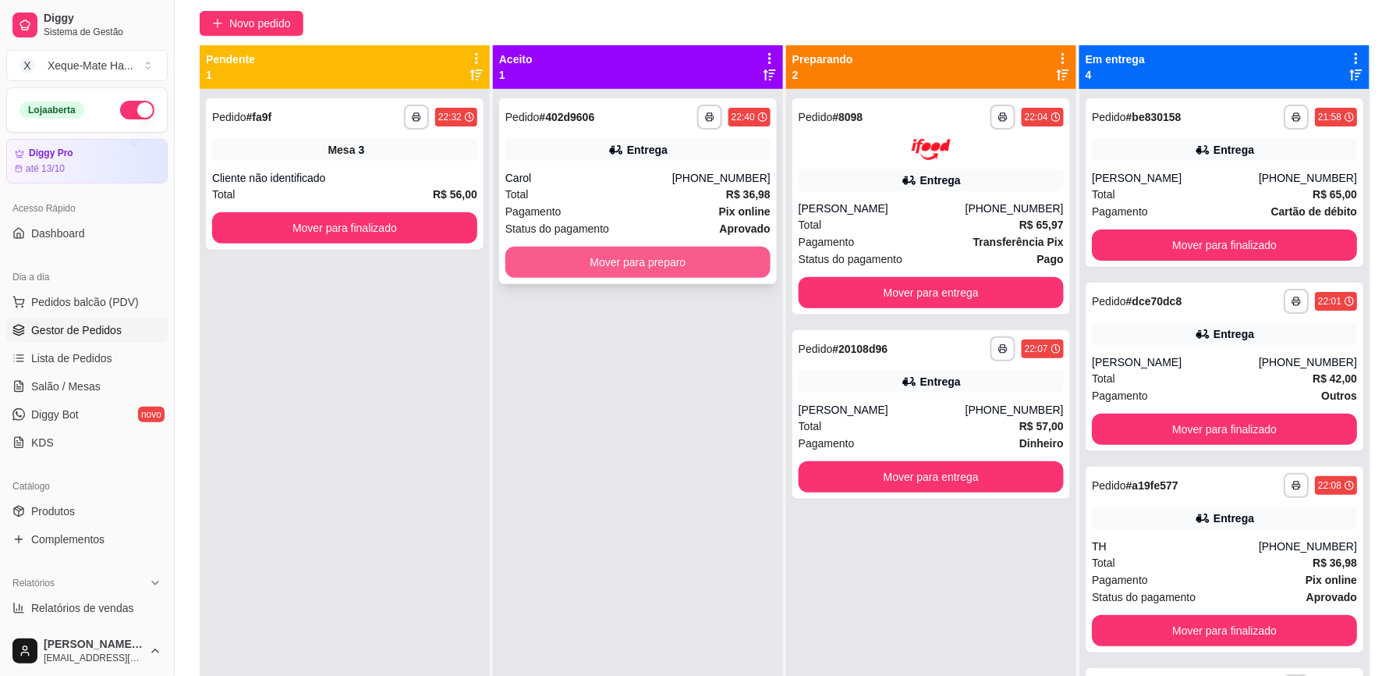
click at [659, 266] on button "Mover para preparo" at bounding box center [638, 262] width 265 height 31
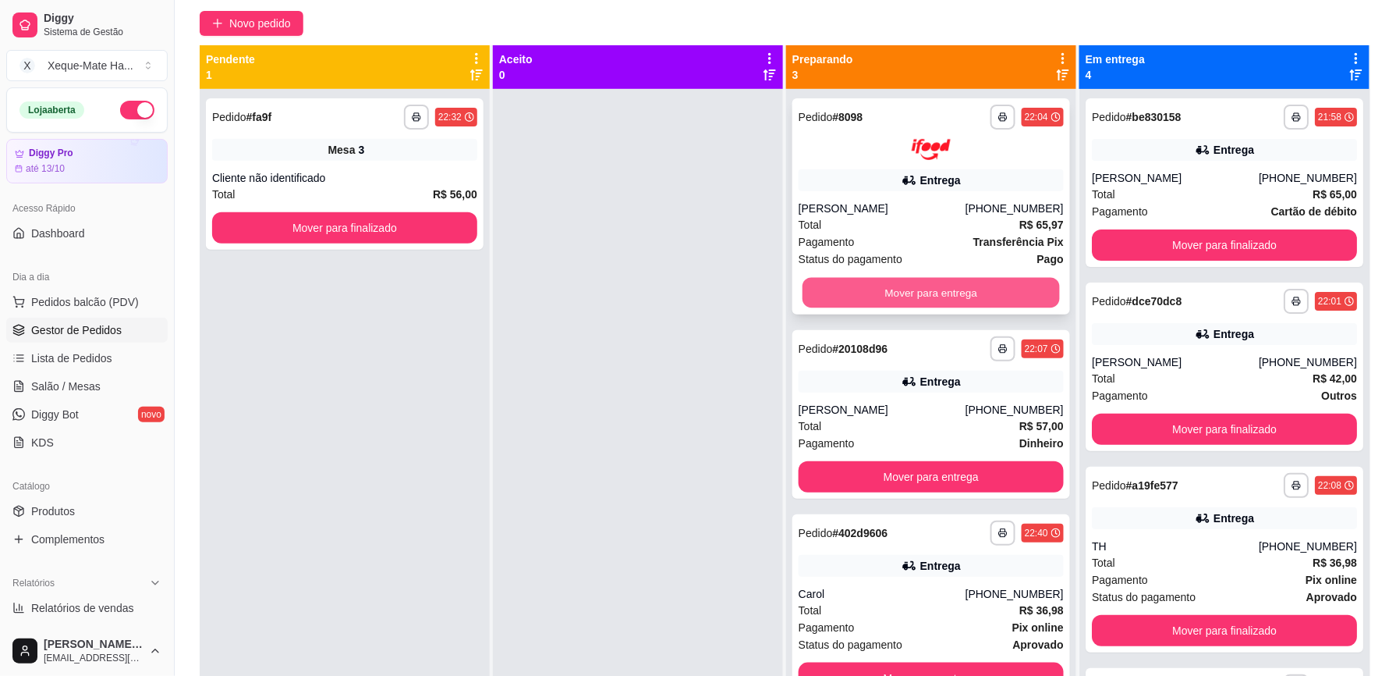
click at [1019, 297] on button "Mover para entrega" at bounding box center [931, 292] width 257 height 30
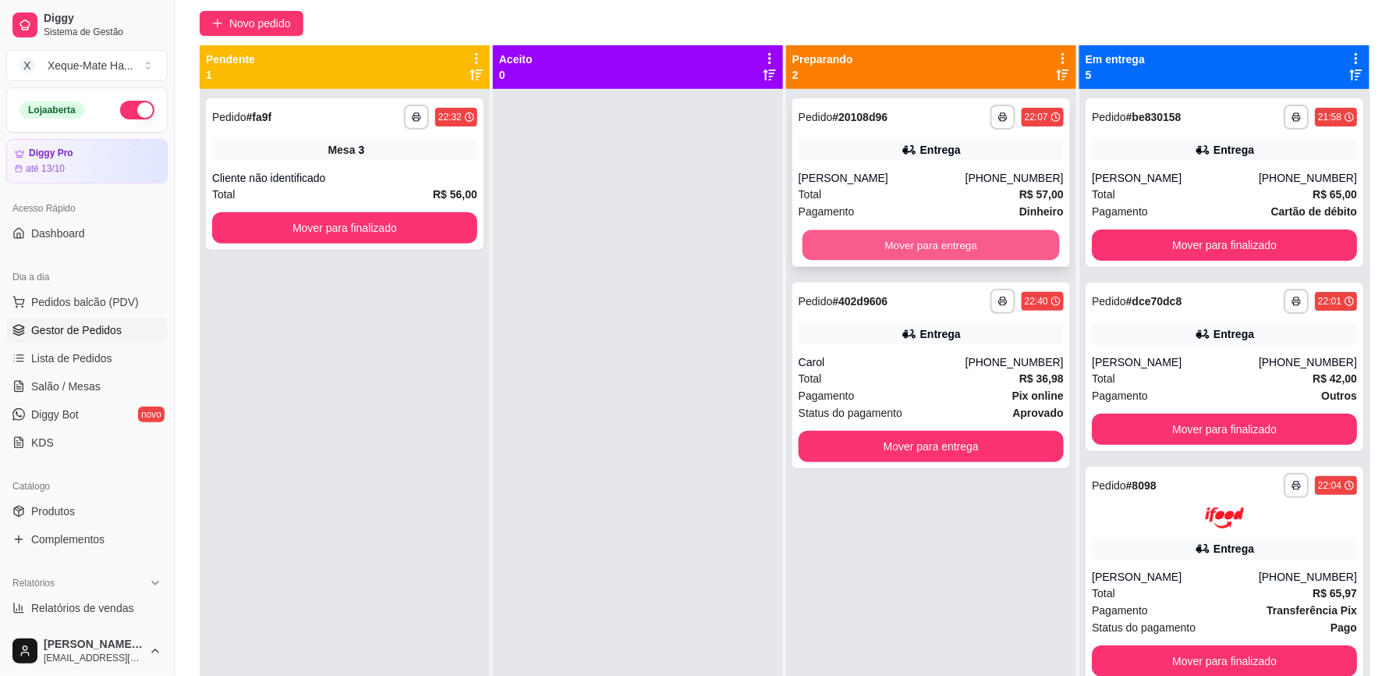
click at [1010, 248] on button "Mover para entrega" at bounding box center [931, 245] width 257 height 30
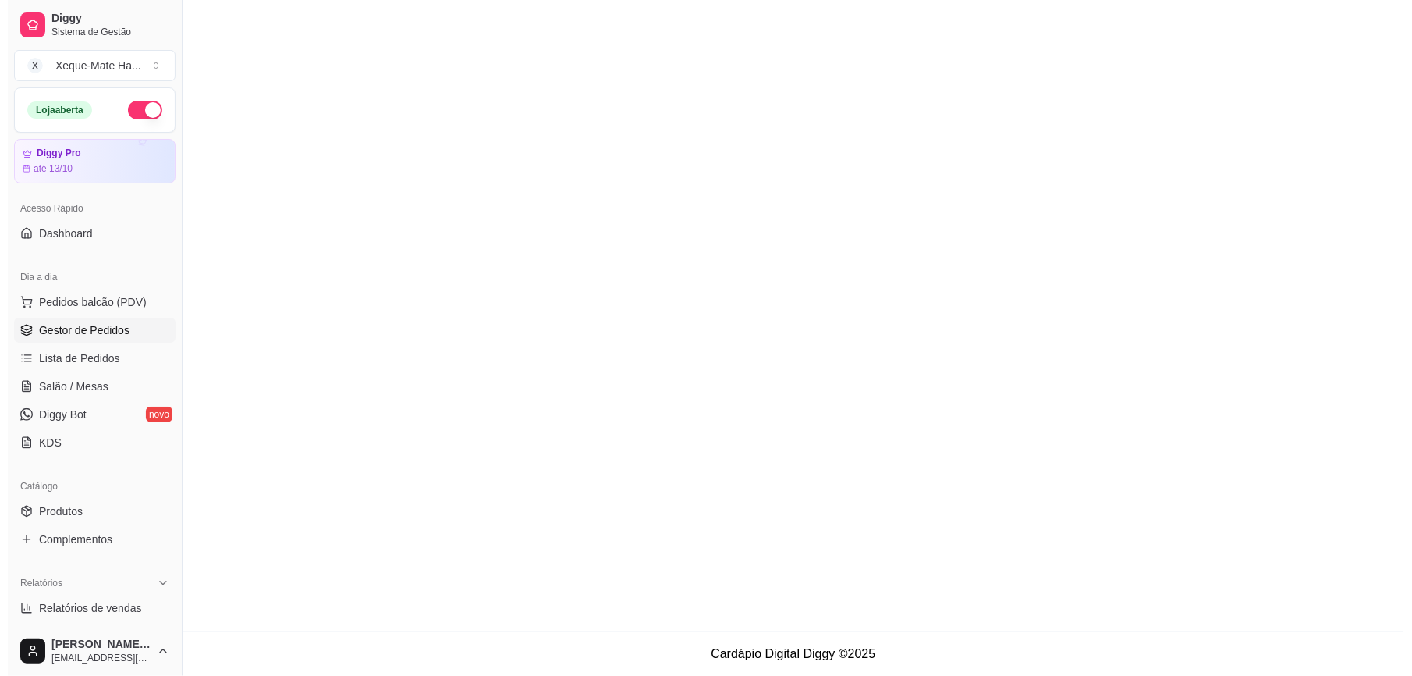
scroll to position [0, 0]
click at [101, 332] on span "Gestor de Pedidos" at bounding box center [76, 330] width 90 height 16
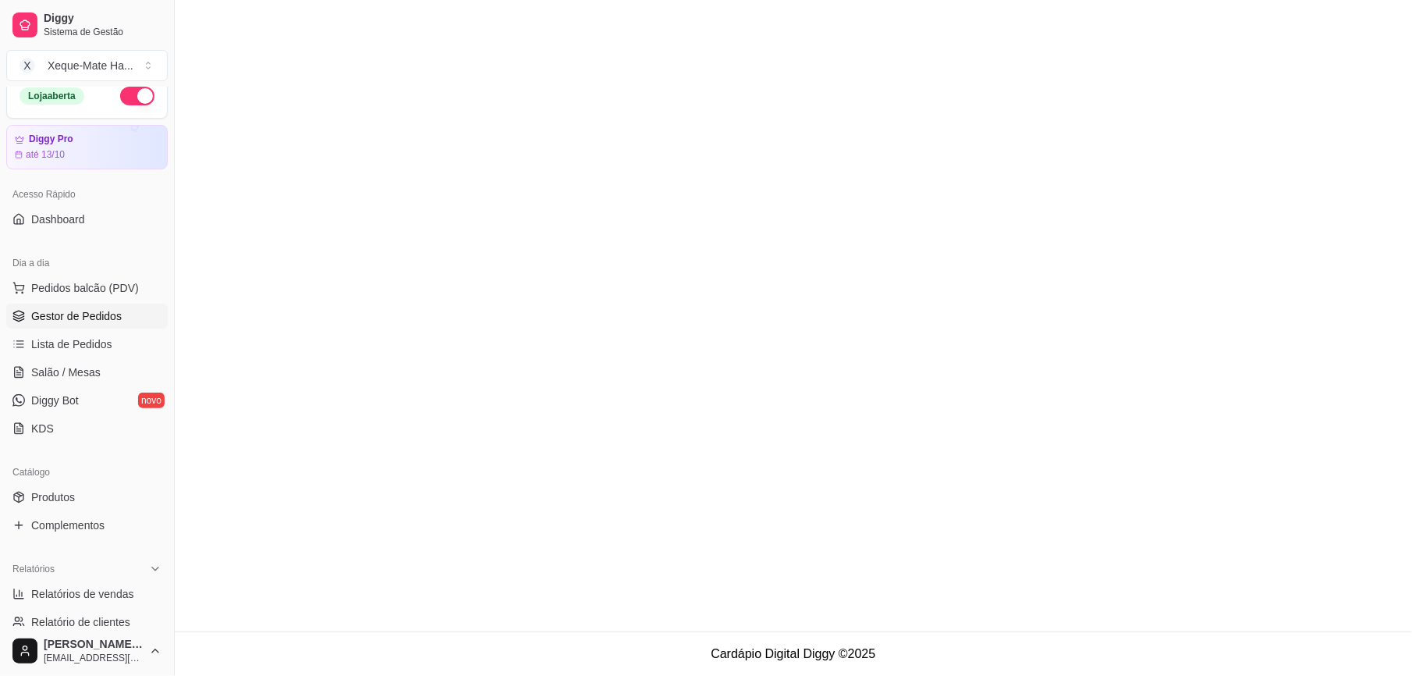
scroll to position [10, 0]
click at [92, 293] on span "Pedidos balcão (PDV)" at bounding box center [85, 292] width 108 height 16
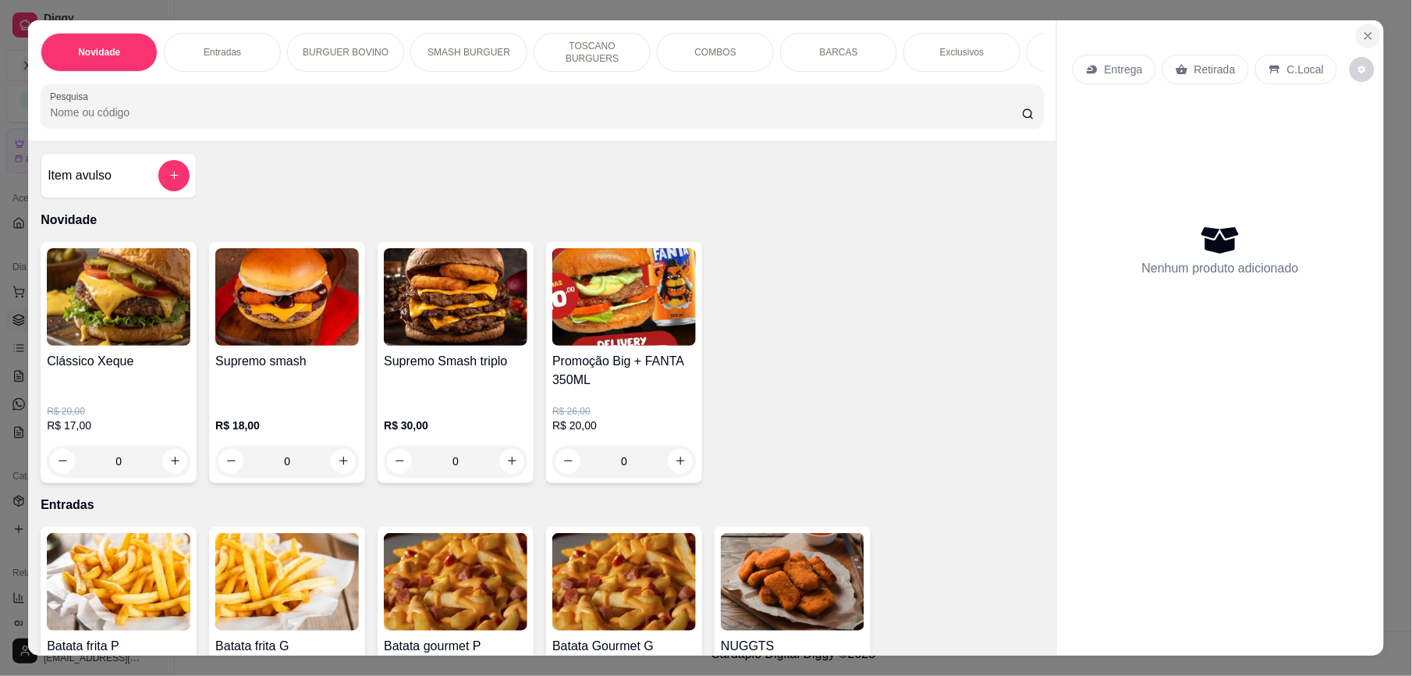
click at [1362, 38] on icon "Close" at bounding box center [1368, 36] width 12 height 12
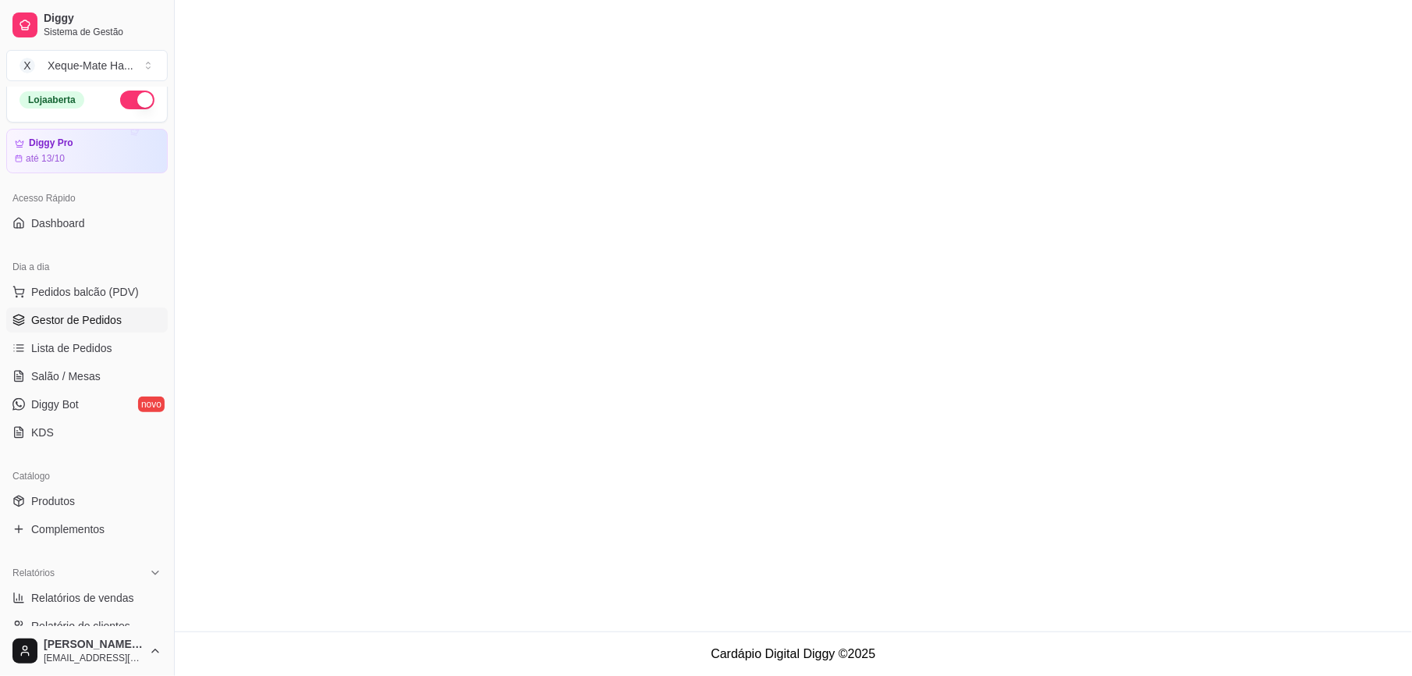
click at [97, 325] on span "Gestor de Pedidos" at bounding box center [76, 320] width 90 height 16
click at [98, 325] on span "Gestor de Pedidos" at bounding box center [76, 320] width 90 height 16
